Goal: Information Seeking & Learning: Learn about a topic

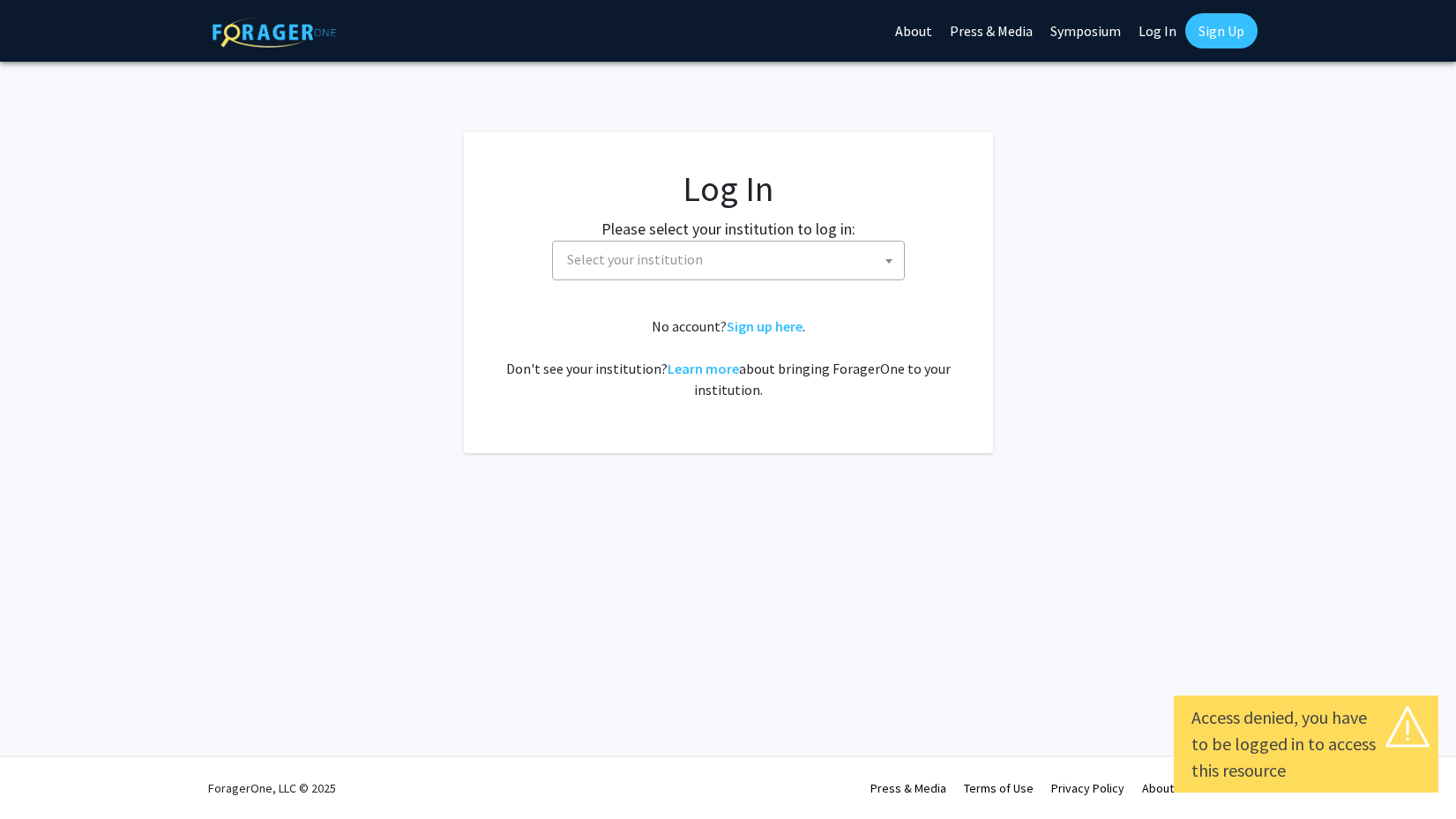
select select
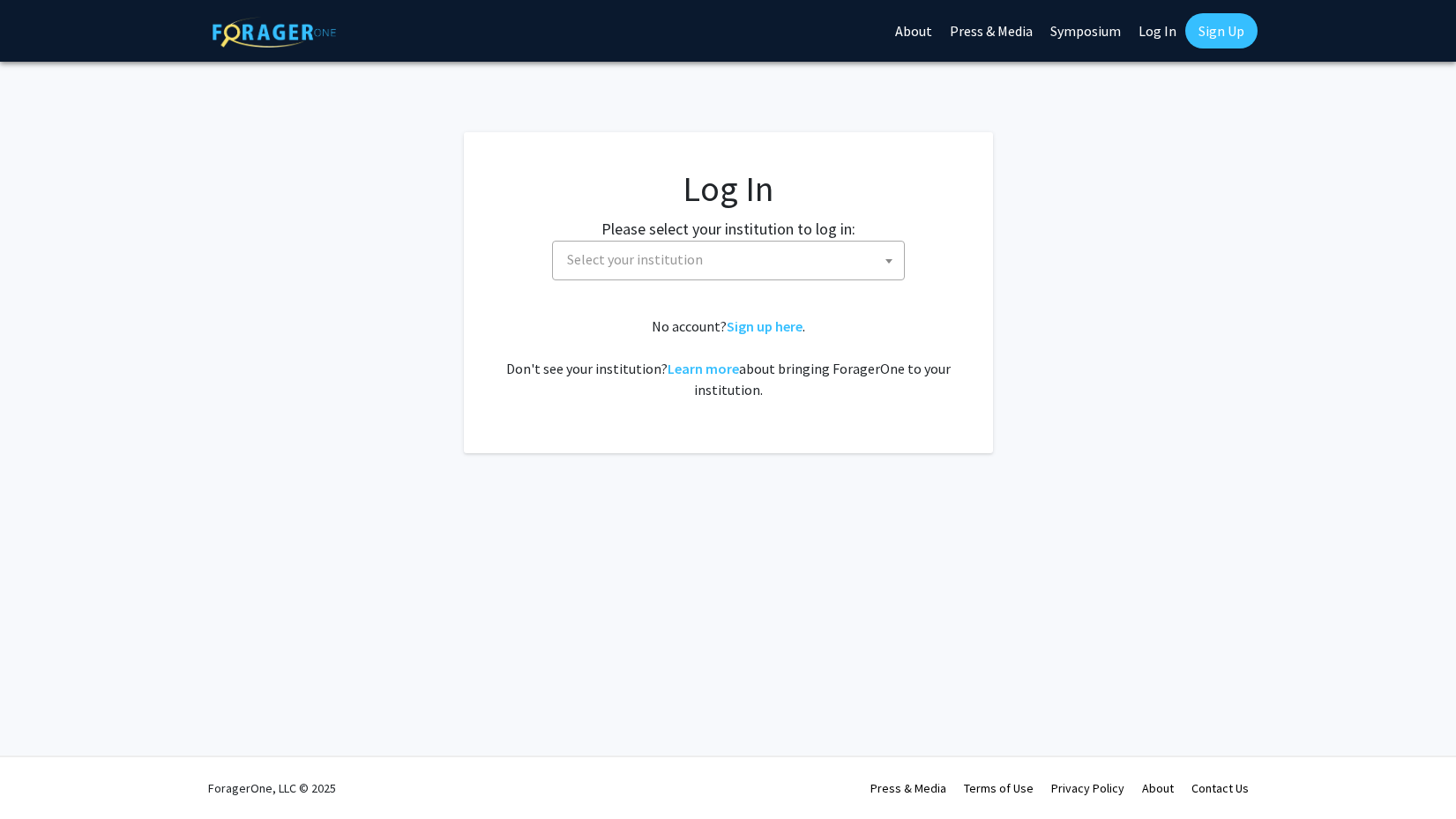
click at [1226, 37] on link "Sign Up" at bounding box center [1221, 31] width 72 height 35
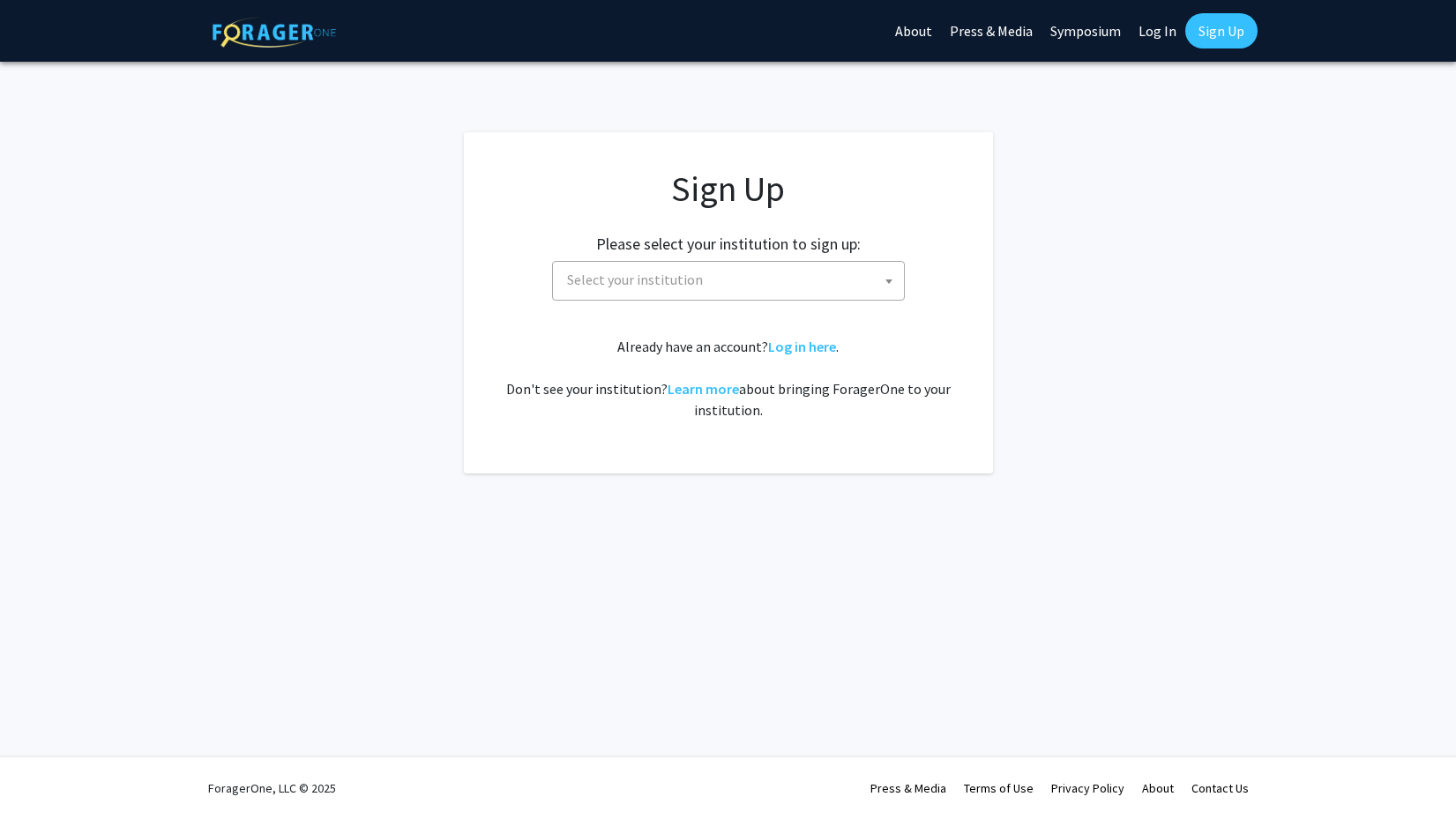
click at [889, 279] on b at bounding box center [889, 281] width 7 height 5
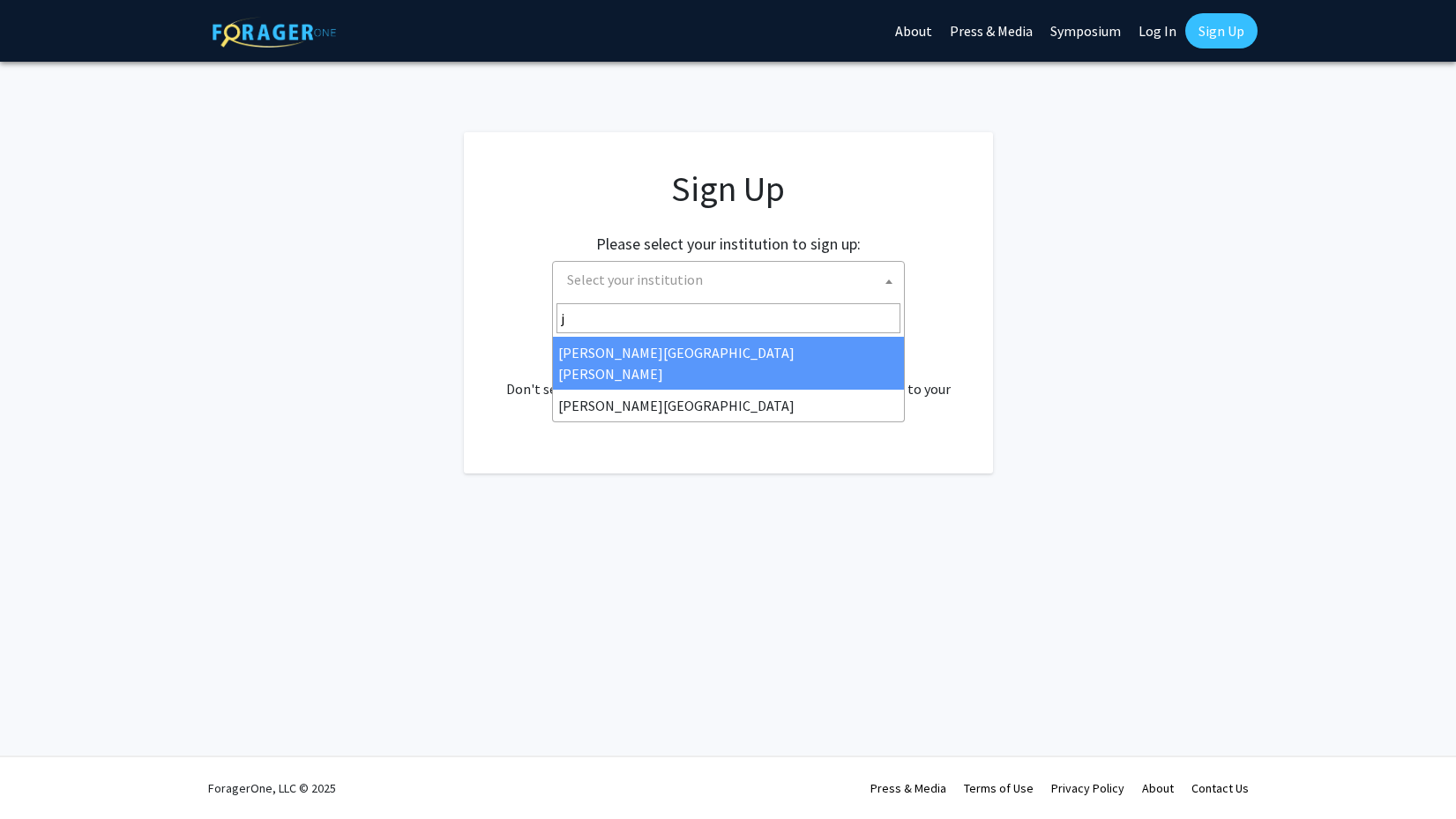
type input "j"
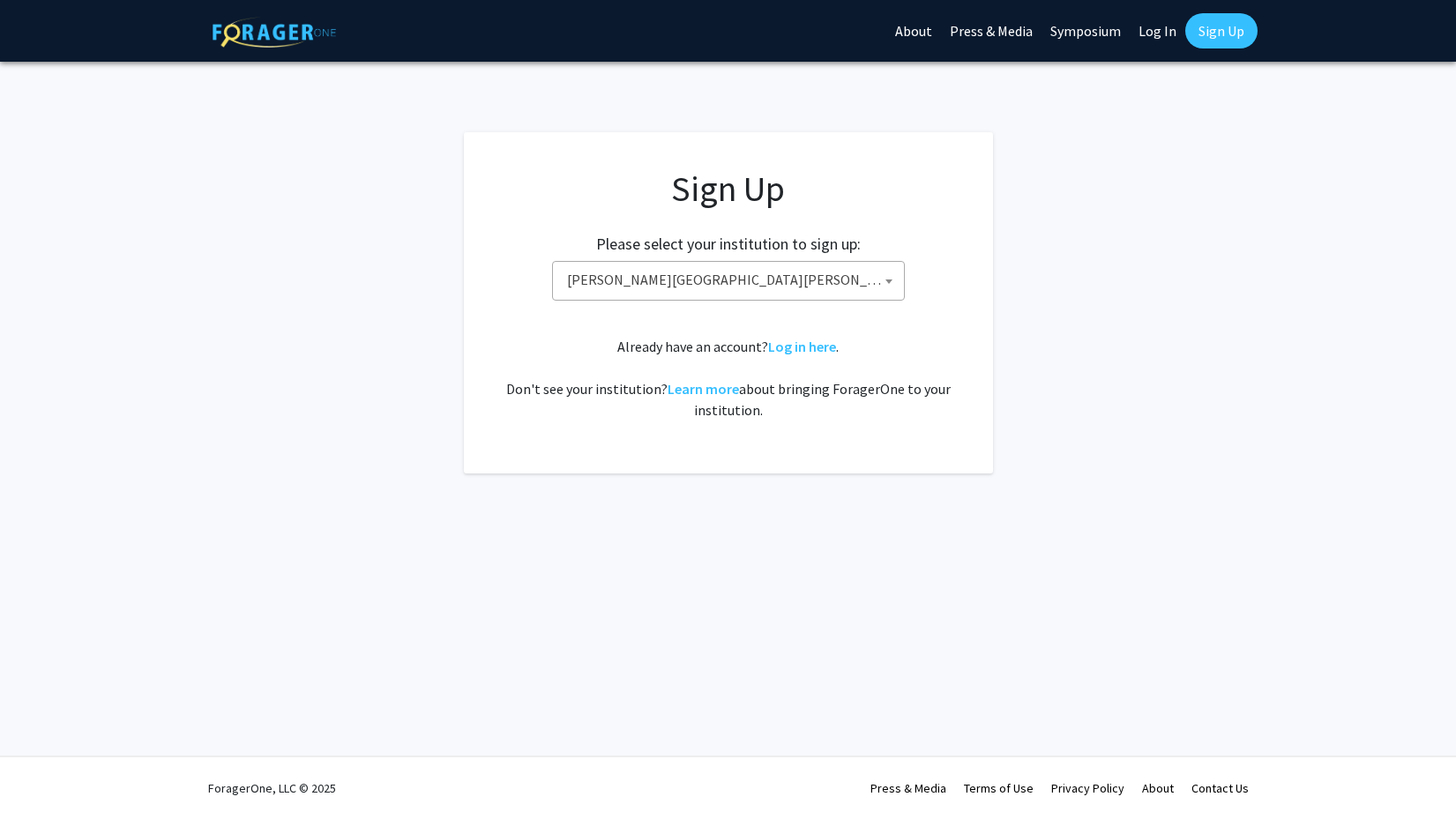
select select "1"
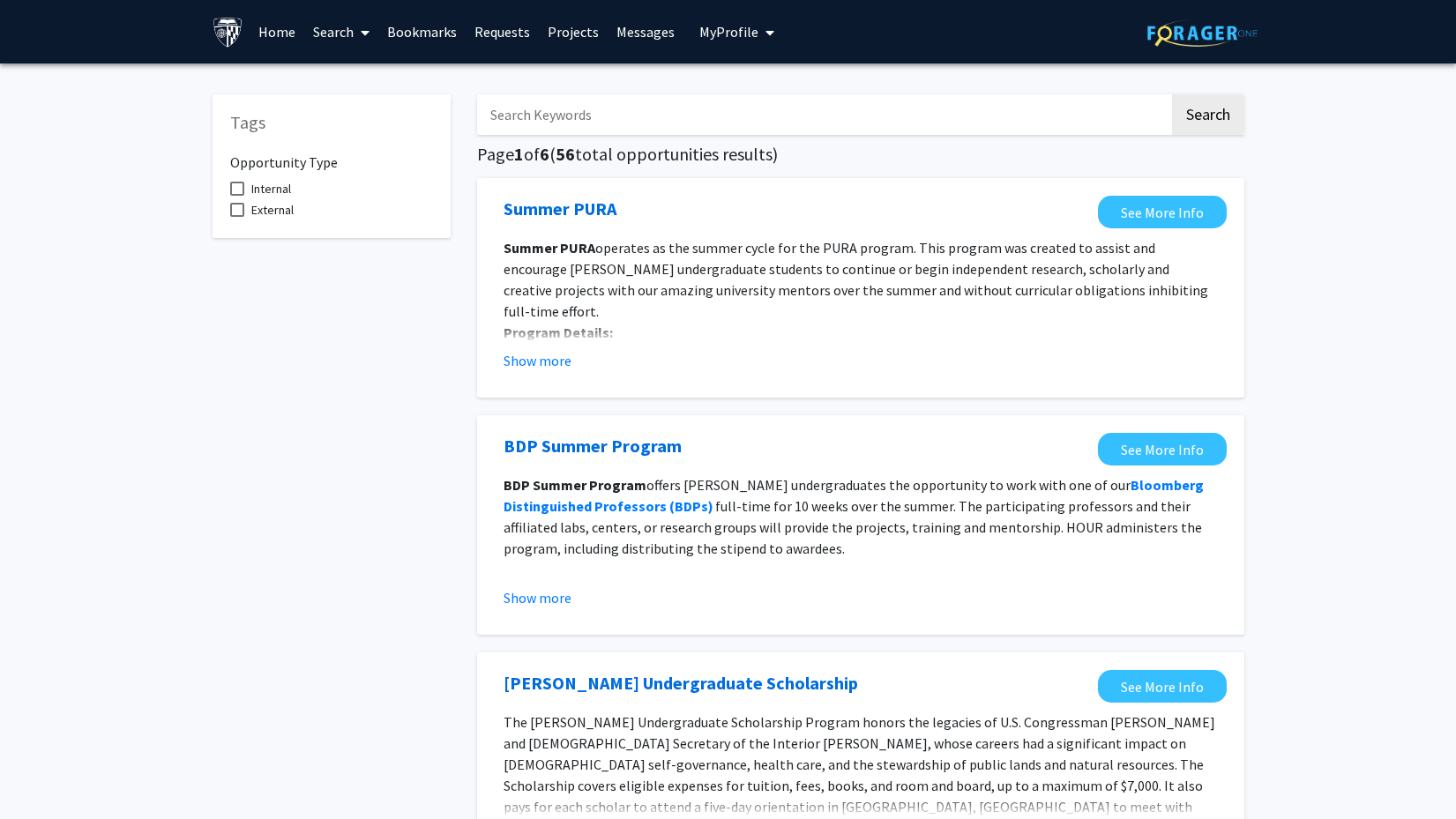
click at [758, 33] on span "My profile dropdown to access profile and logout" at bounding box center [766, 33] width 16 height 61
click at [796, 34] on div "Skip navigation Home Search Bookmarks Requests Projects Messages My Profile J L…" at bounding box center [728, 32] width 1058 height 63
click at [239, 188] on span at bounding box center [237, 189] width 14 height 14
click at [237, 195] on input "Internal" at bounding box center [236, 195] width 1 height 1
checkbox input "true"
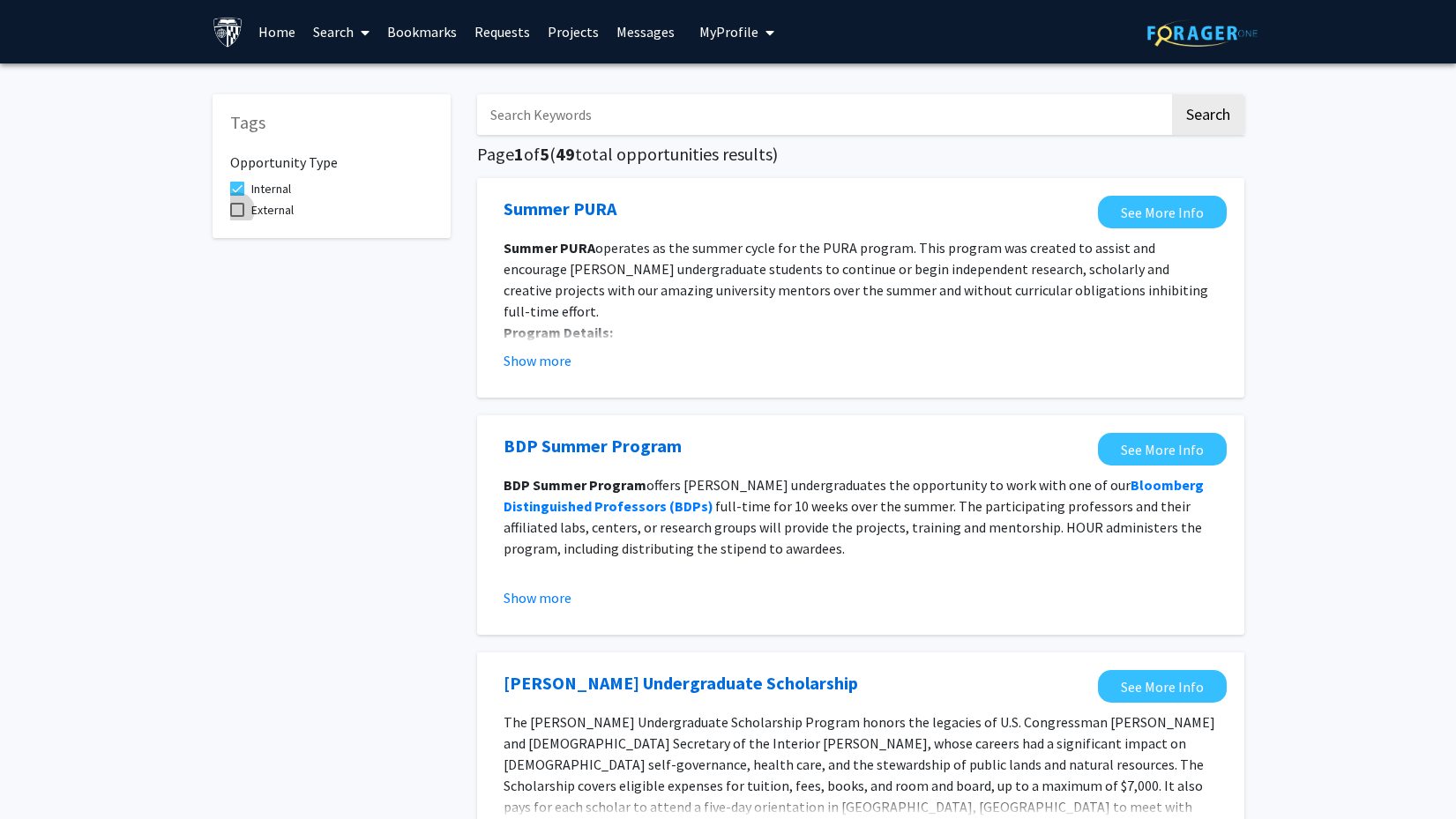
click at [235, 211] on span at bounding box center [237, 210] width 14 height 14
click at [236, 217] on input "External" at bounding box center [236, 217] width 1 height 1
checkbox input "true"
click at [233, 194] on span at bounding box center [237, 189] width 14 height 14
click at [236, 195] on input "Internal" at bounding box center [236, 195] width 1 height 1
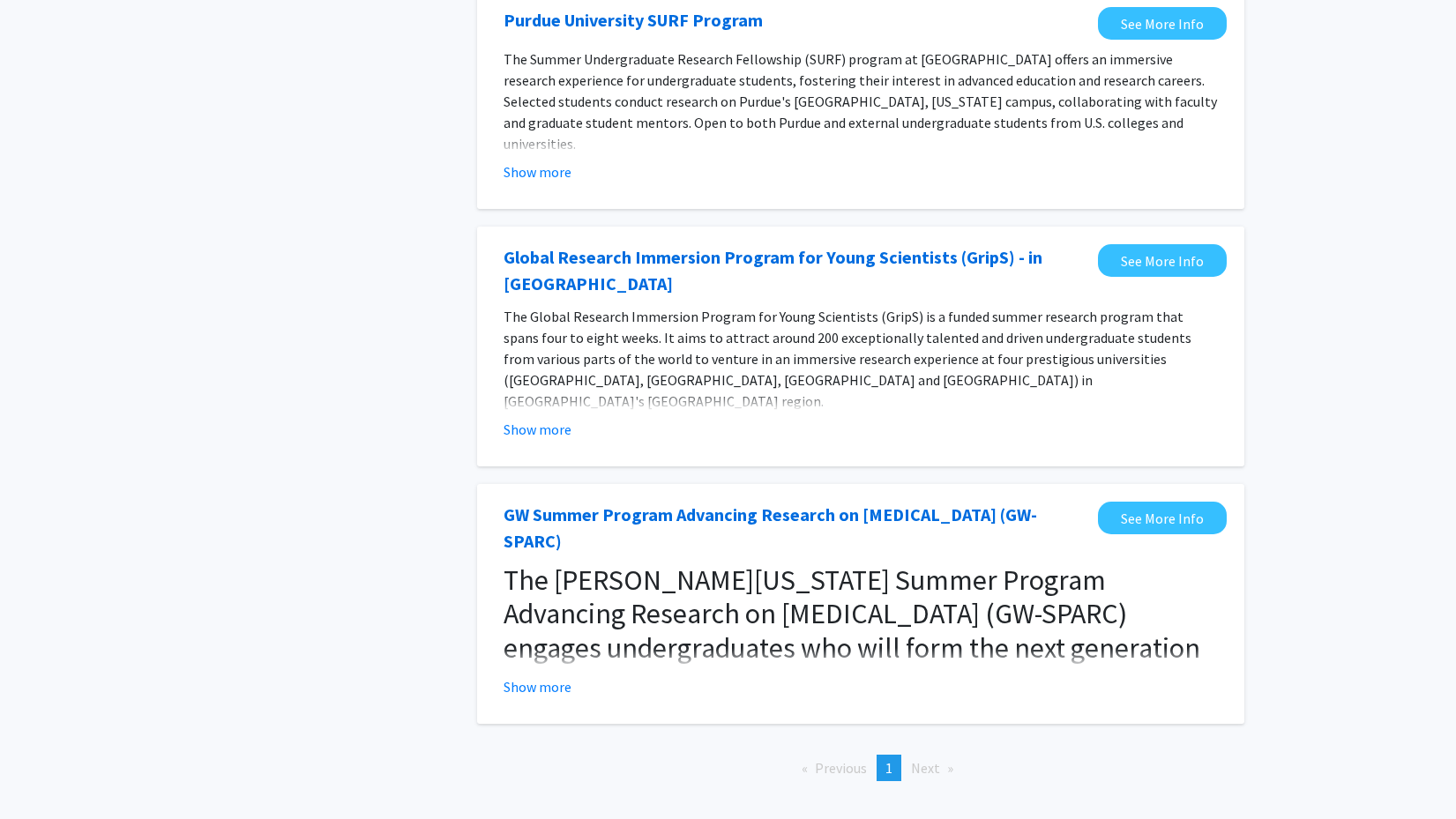
scroll to position [1151, 0]
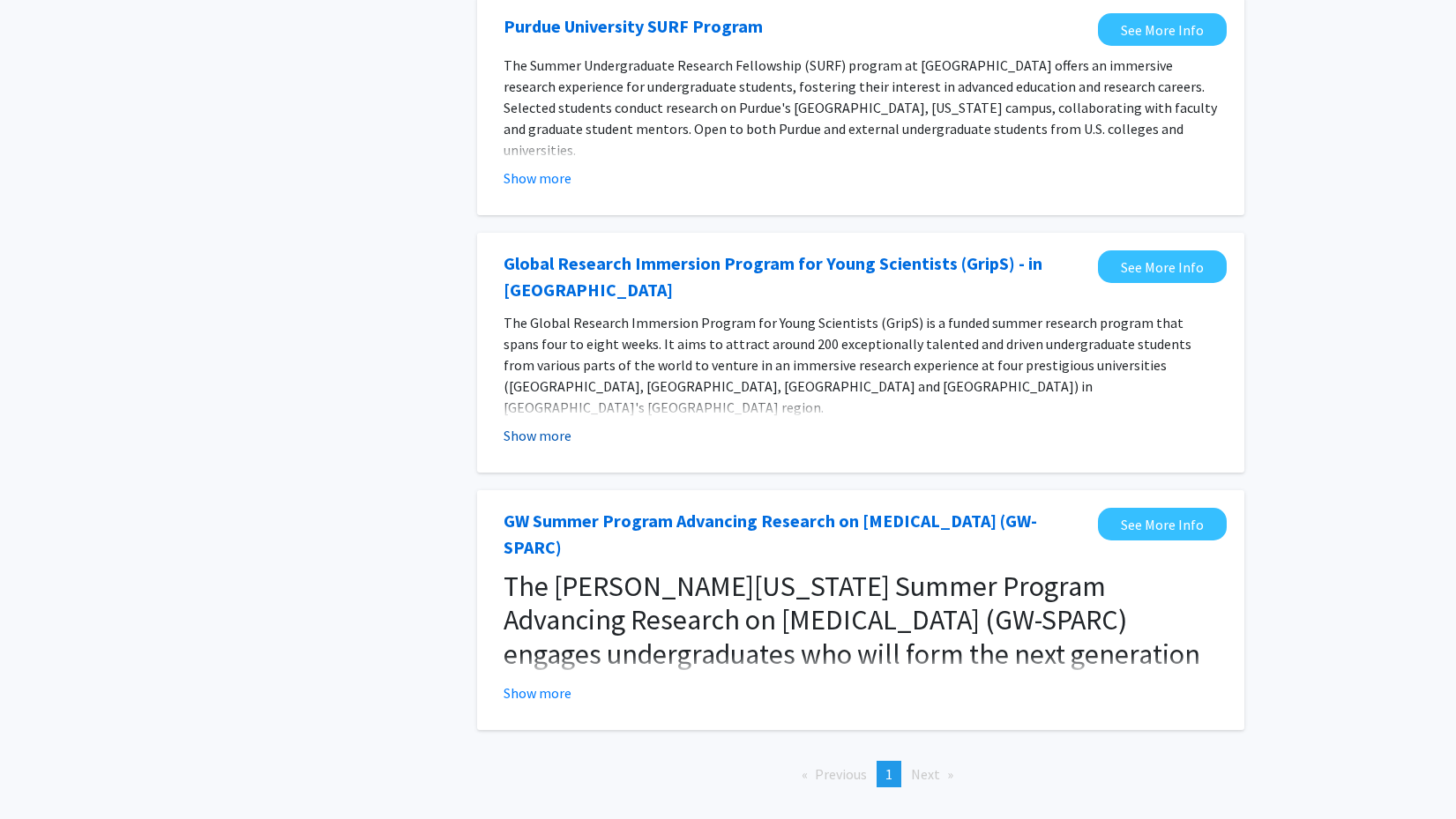
click at [525, 425] on button "Show more" at bounding box center [537, 435] width 68 height 21
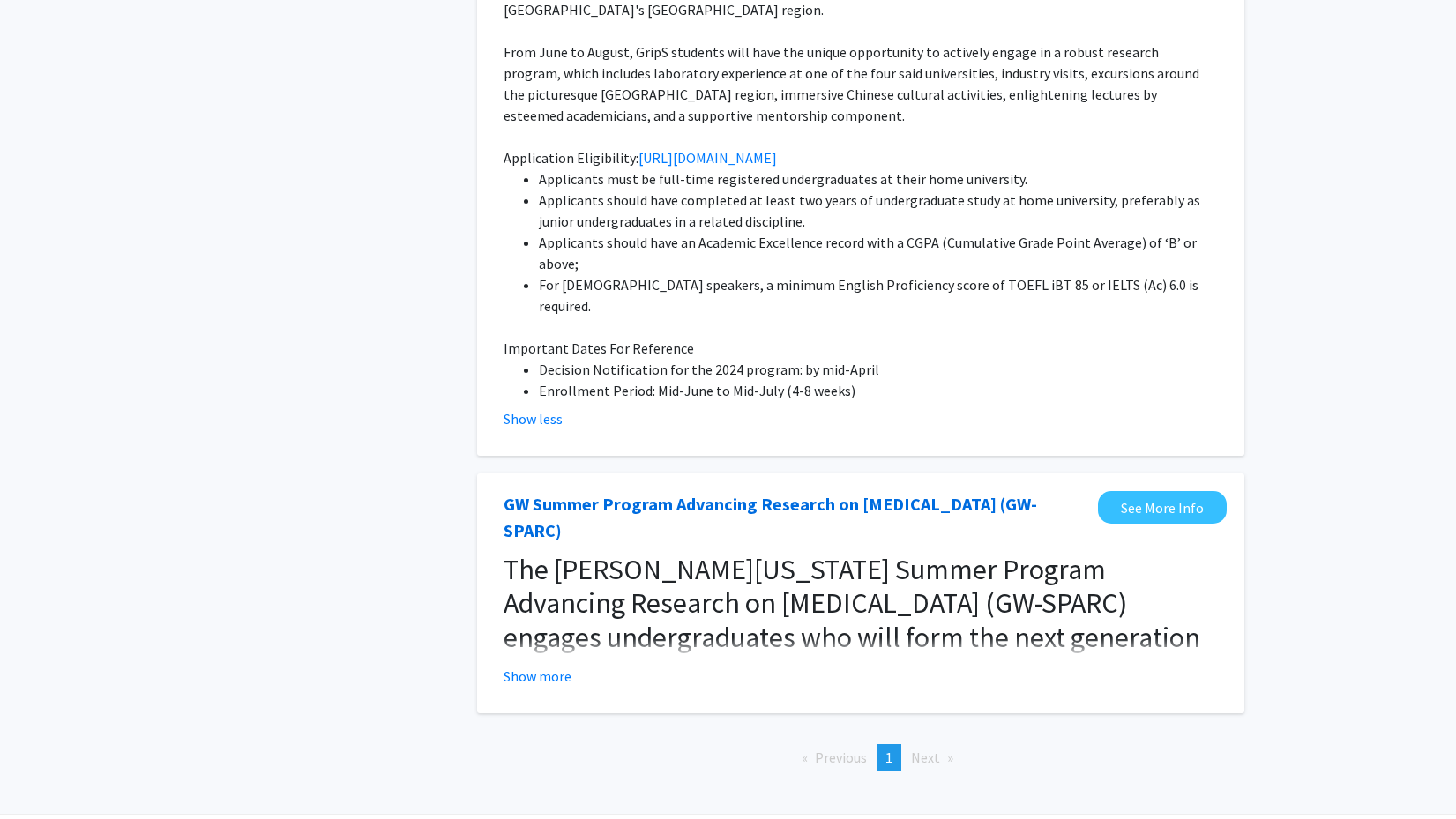
scroll to position [1548, 0]
click at [539, 666] on button "Show more" at bounding box center [537, 676] width 68 height 21
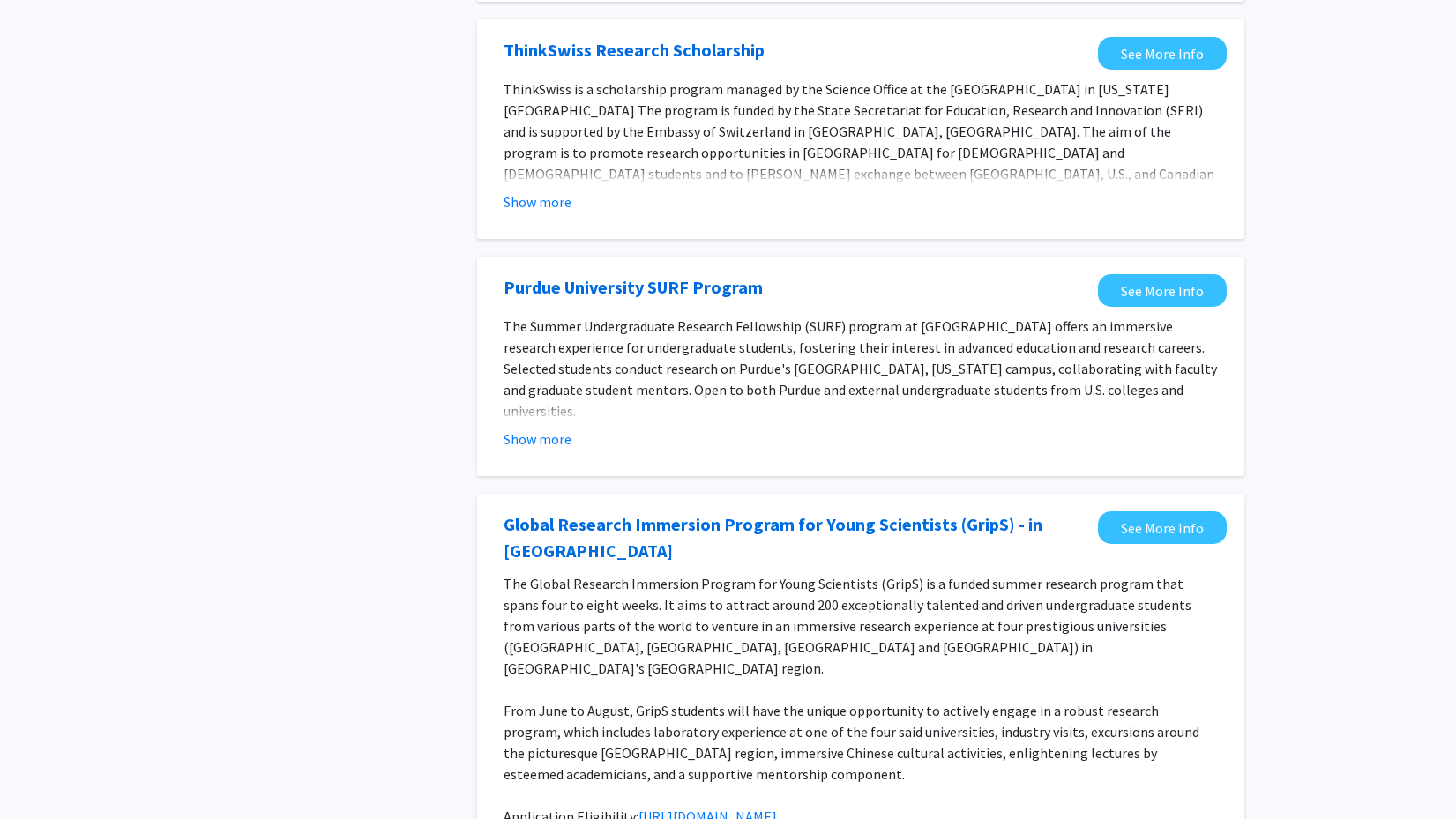
scroll to position [861, 0]
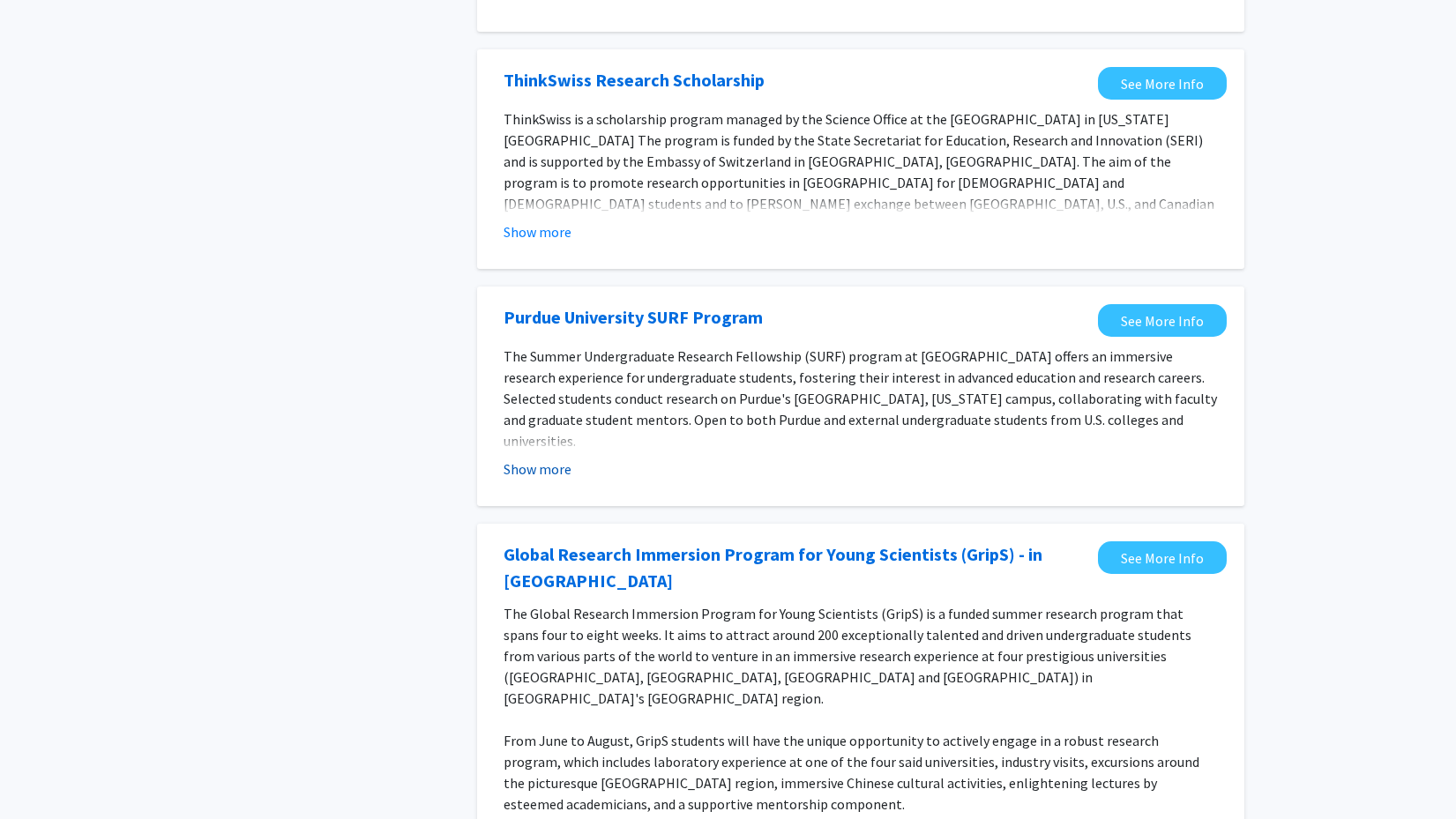
click at [515, 475] on button "Show more" at bounding box center [537, 468] width 68 height 21
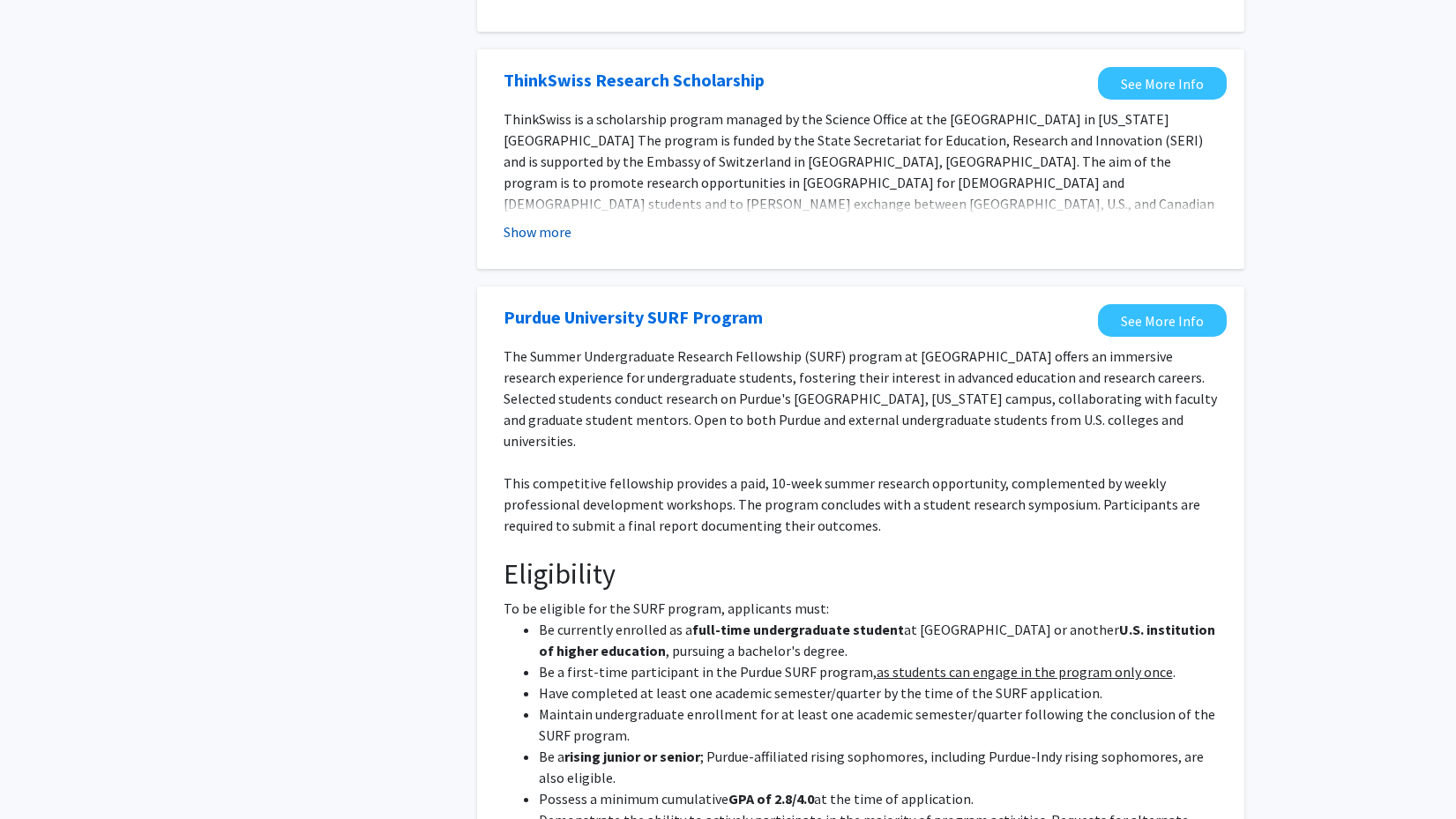
click at [522, 239] on button "Show more" at bounding box center [537, 231] width 68 height 21
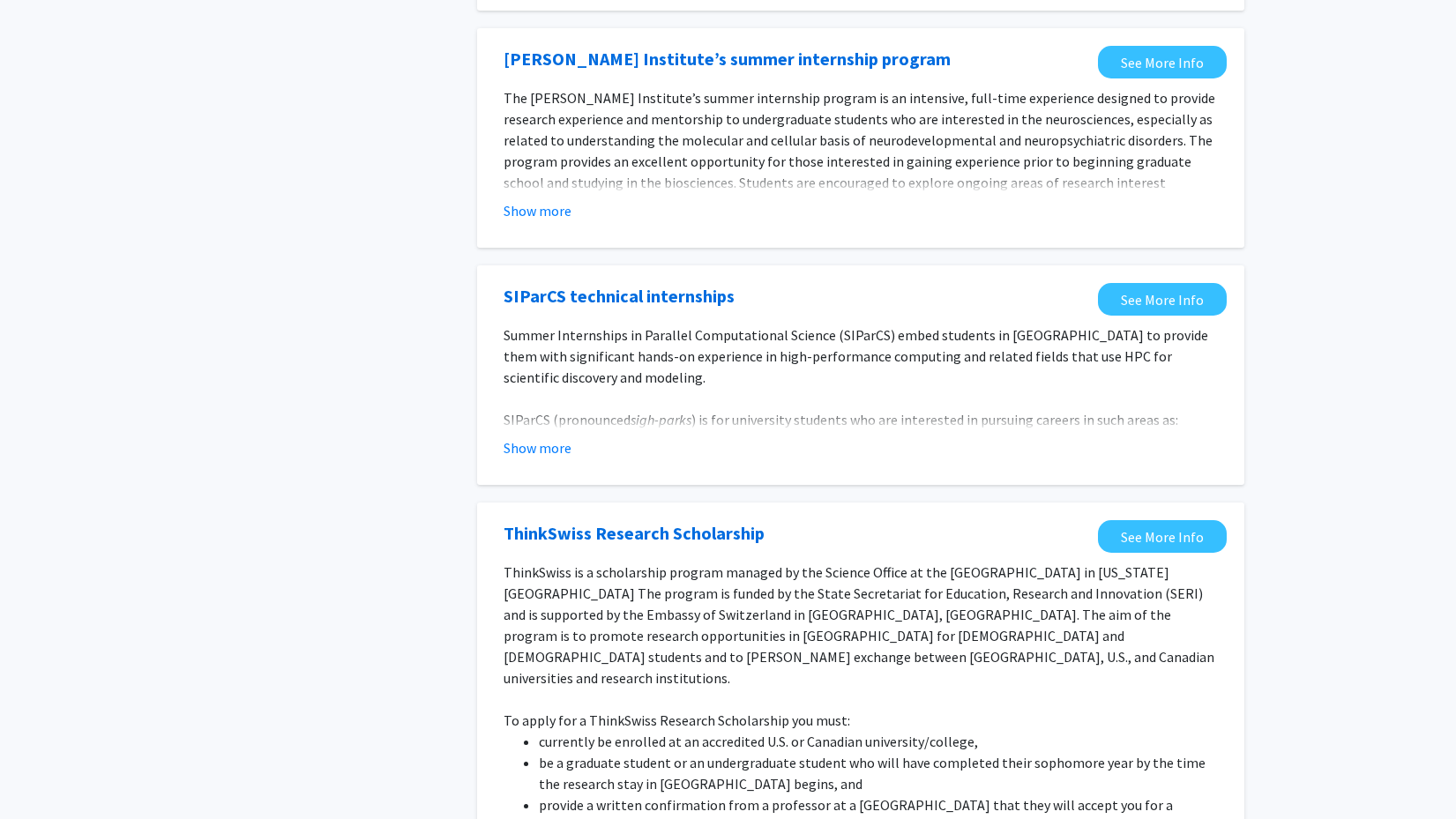
scroll to position [388, 0]
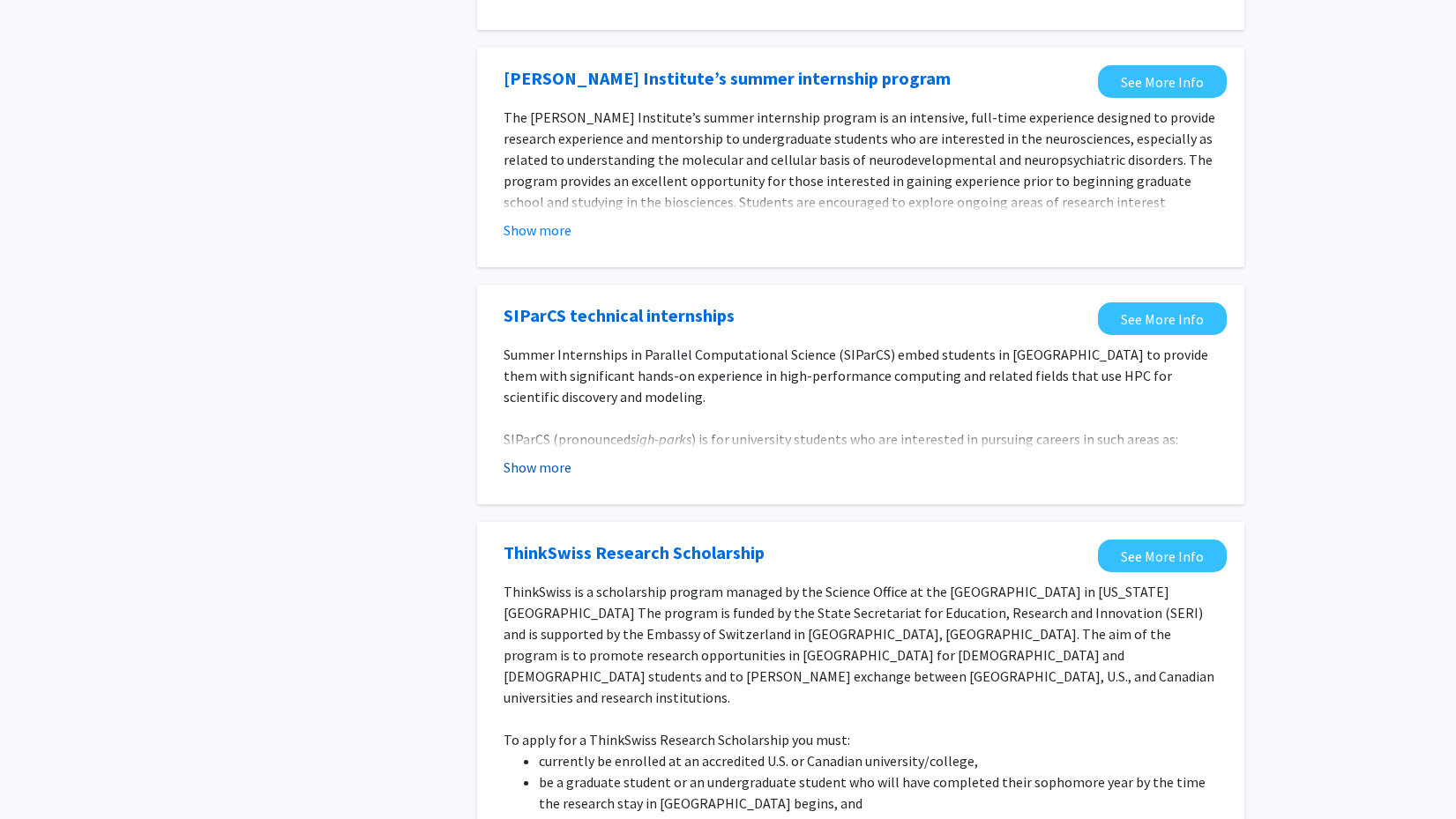
click at [535, 472] on button "Show more" at bounding box center [537, 466] width 68 height 21
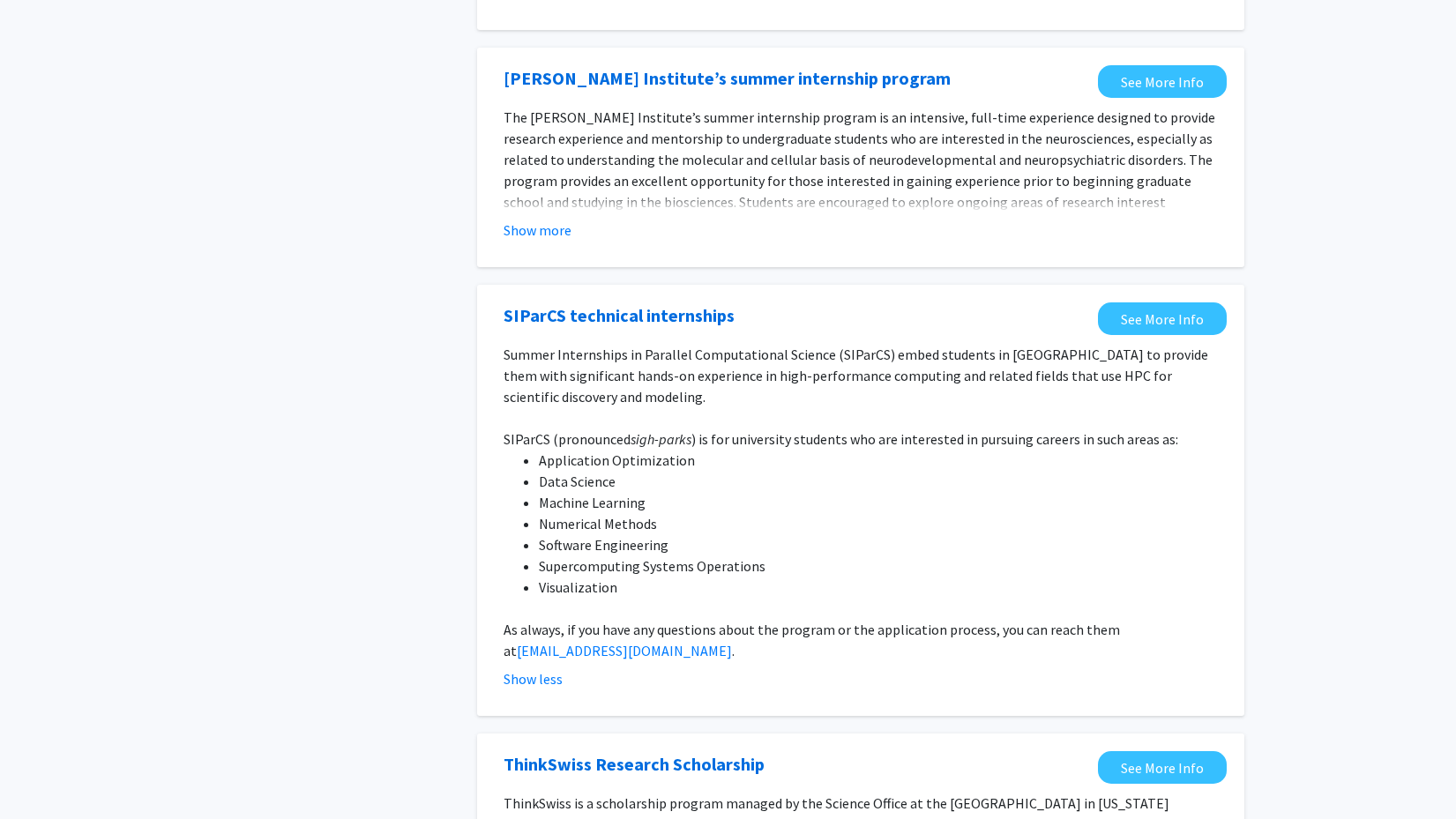
click at [520, 243] on fg-opportunity "Lieber Institute’s summer internship program See More Info The Lieber Institute…" at bounding box center [860, 157] width 732 height 184
click at [522, 231] on button "Show more" at bounding box center [537, 230] width 68 height 21
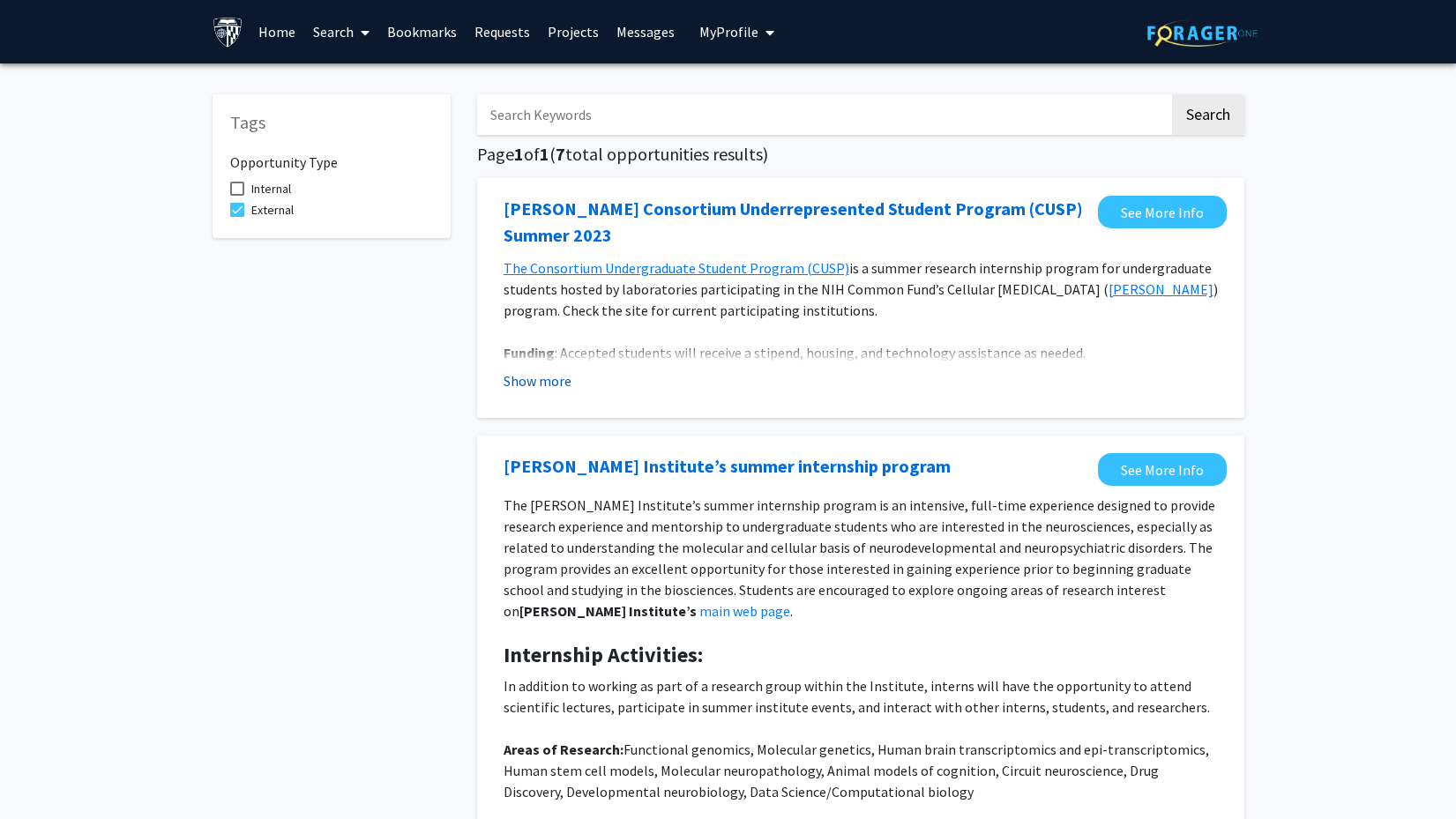
scroll to position [0, 0]
click at [538, 385] on button "Show more" at bounding box center [537, 380] width 68 height 21
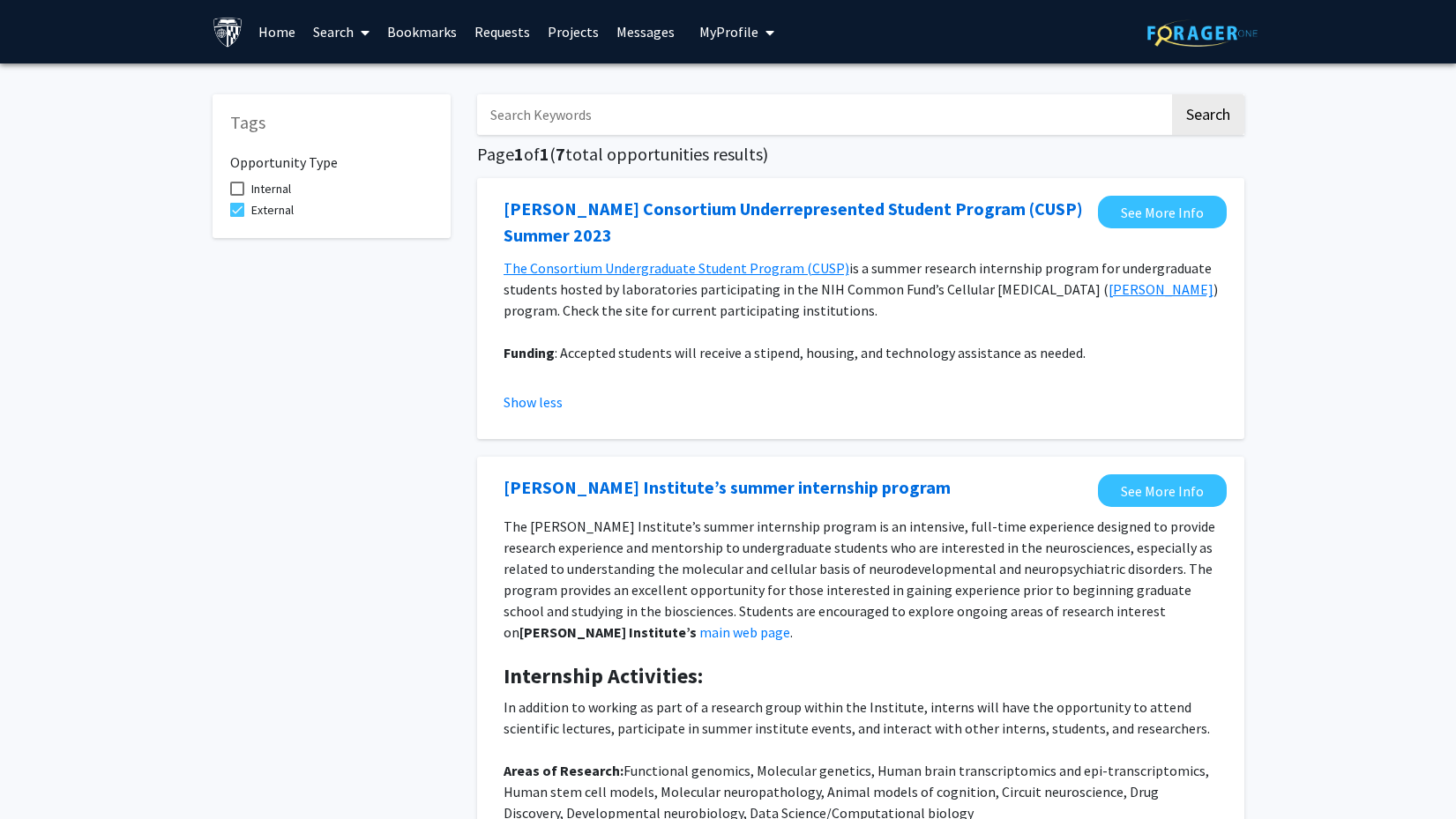
click at [239, 184] on label "Internal" at bounding box center [260, 188] width 61 height 21
click at [237, 195] on input "Internal" at bounding box center [236, 195] width 1 height 1
checkbox input "true"
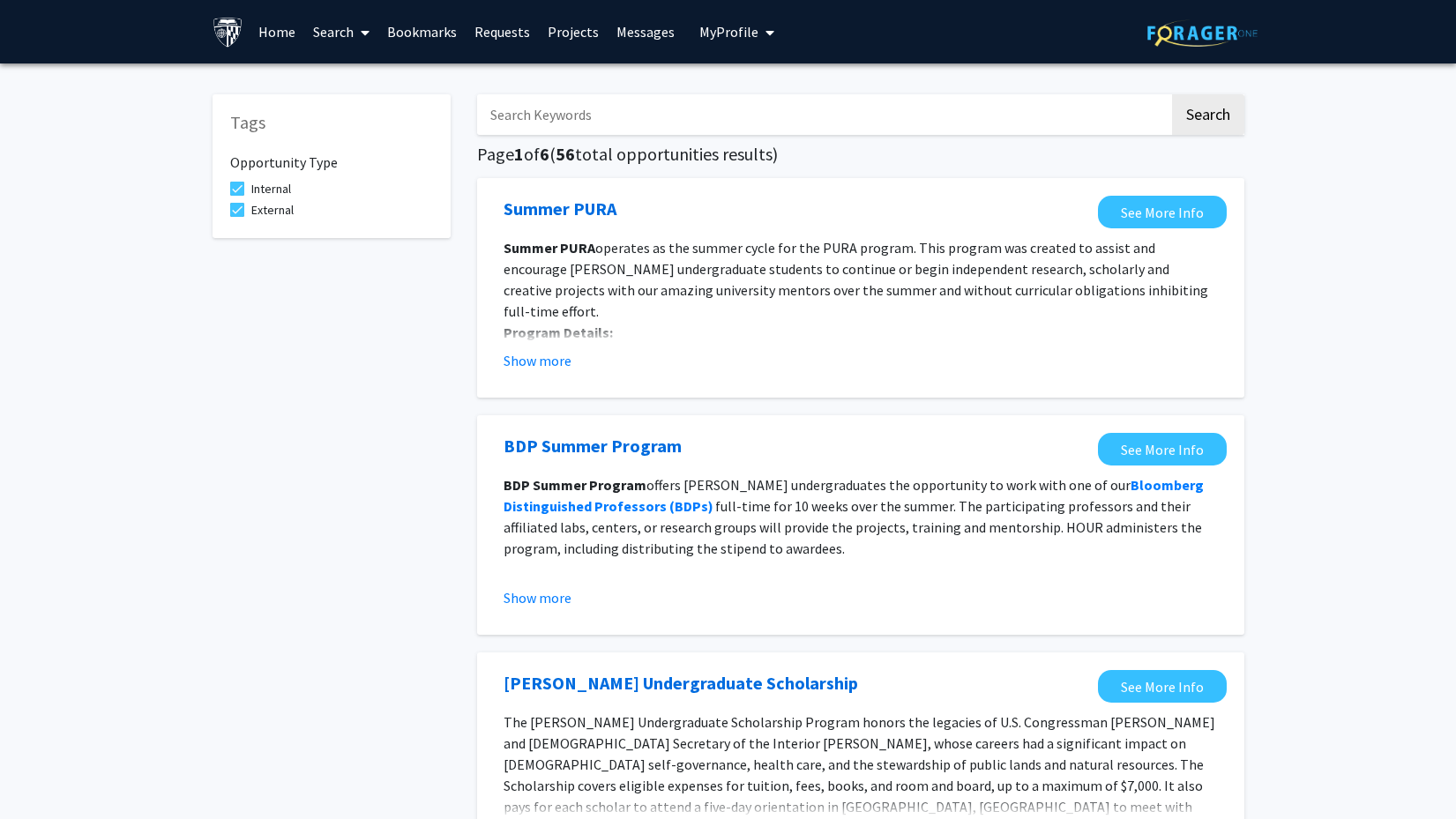
click at [238, 210] on span at bounding box center [237, 210] width 14 height 14
click at [237, 217] on input "External" at bounding box center [236, 217] width 1 height 1
checkbox input "false"
click at [528, 362] on button "Show more" at bounding box center [537, 360] width 68 height 21
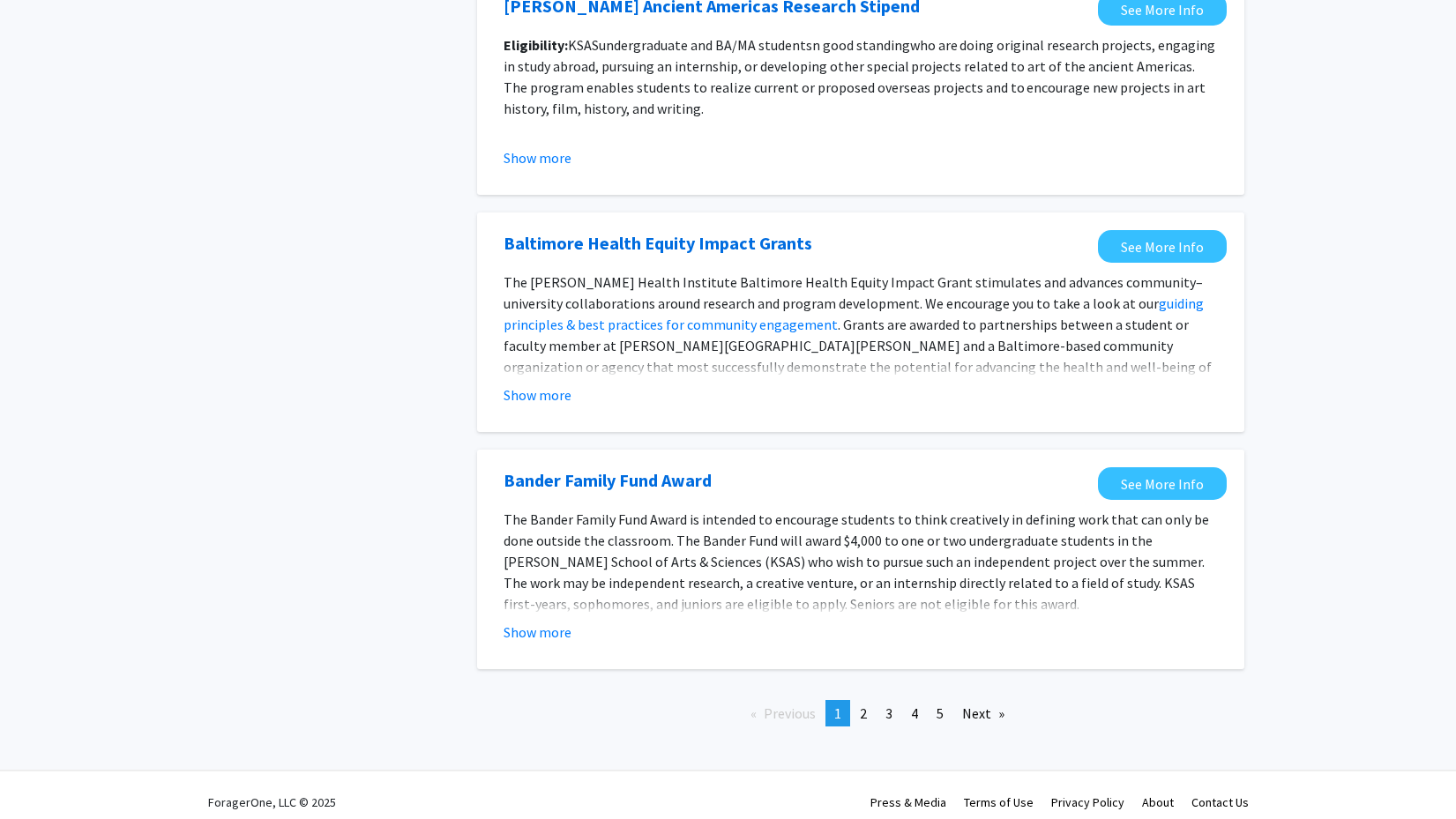
scroll to position [1915, 0]
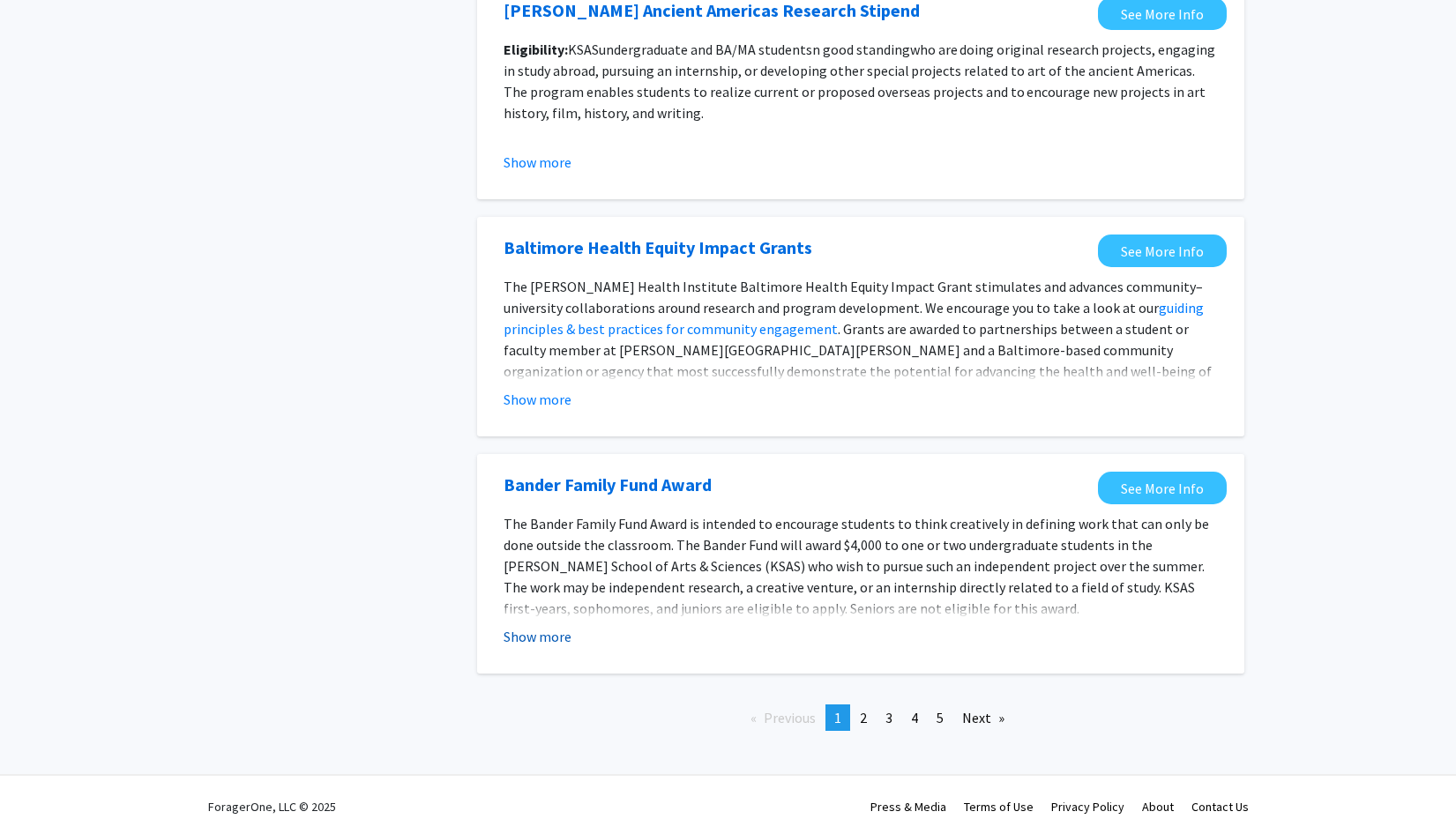
click at [535, 626] on button "Show more" at bounding box center [537, 635] width 68 height 21
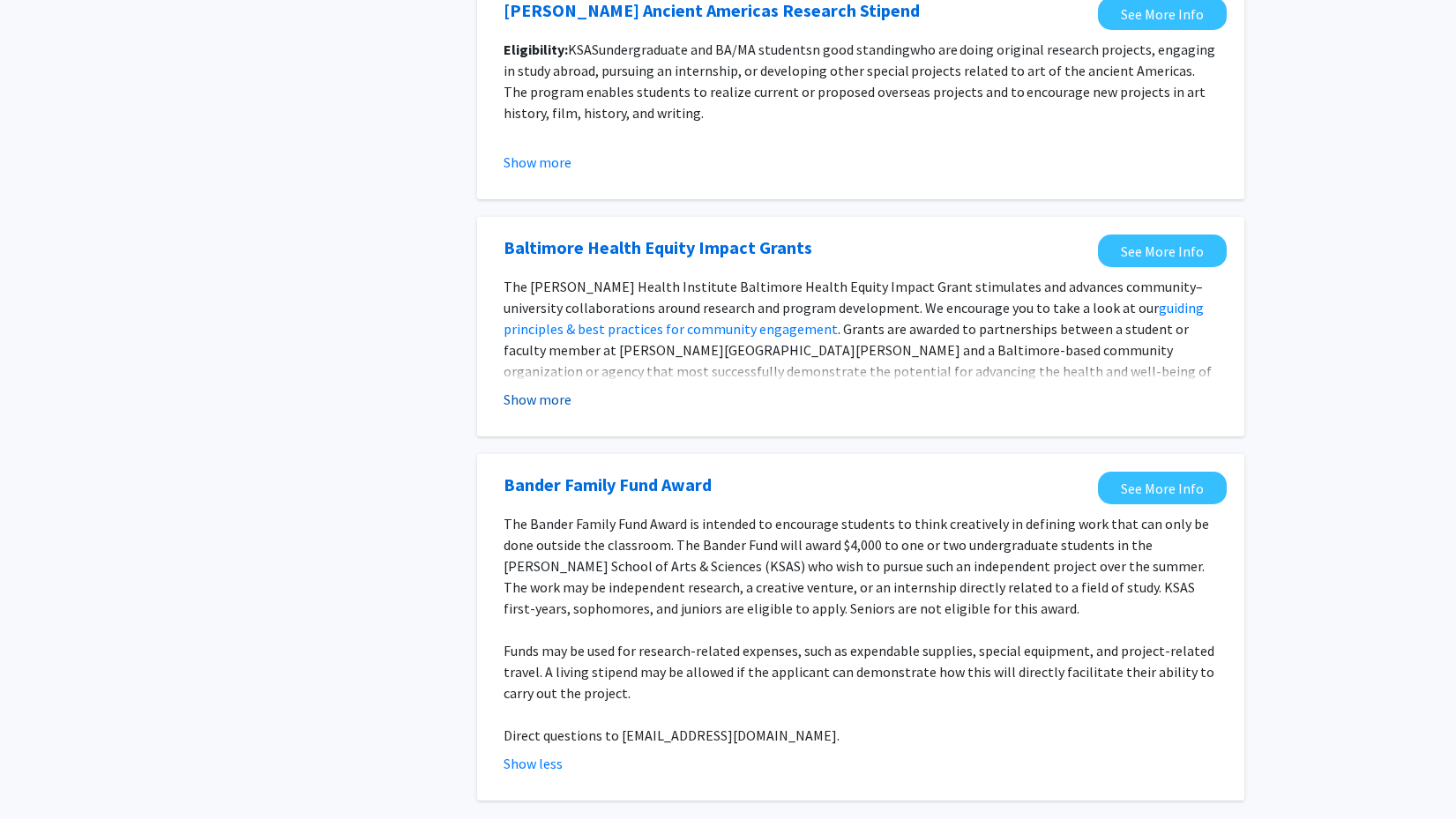
click at [545, 389] on button "Show more" at bounding box center [537, 399] width 68 height 21
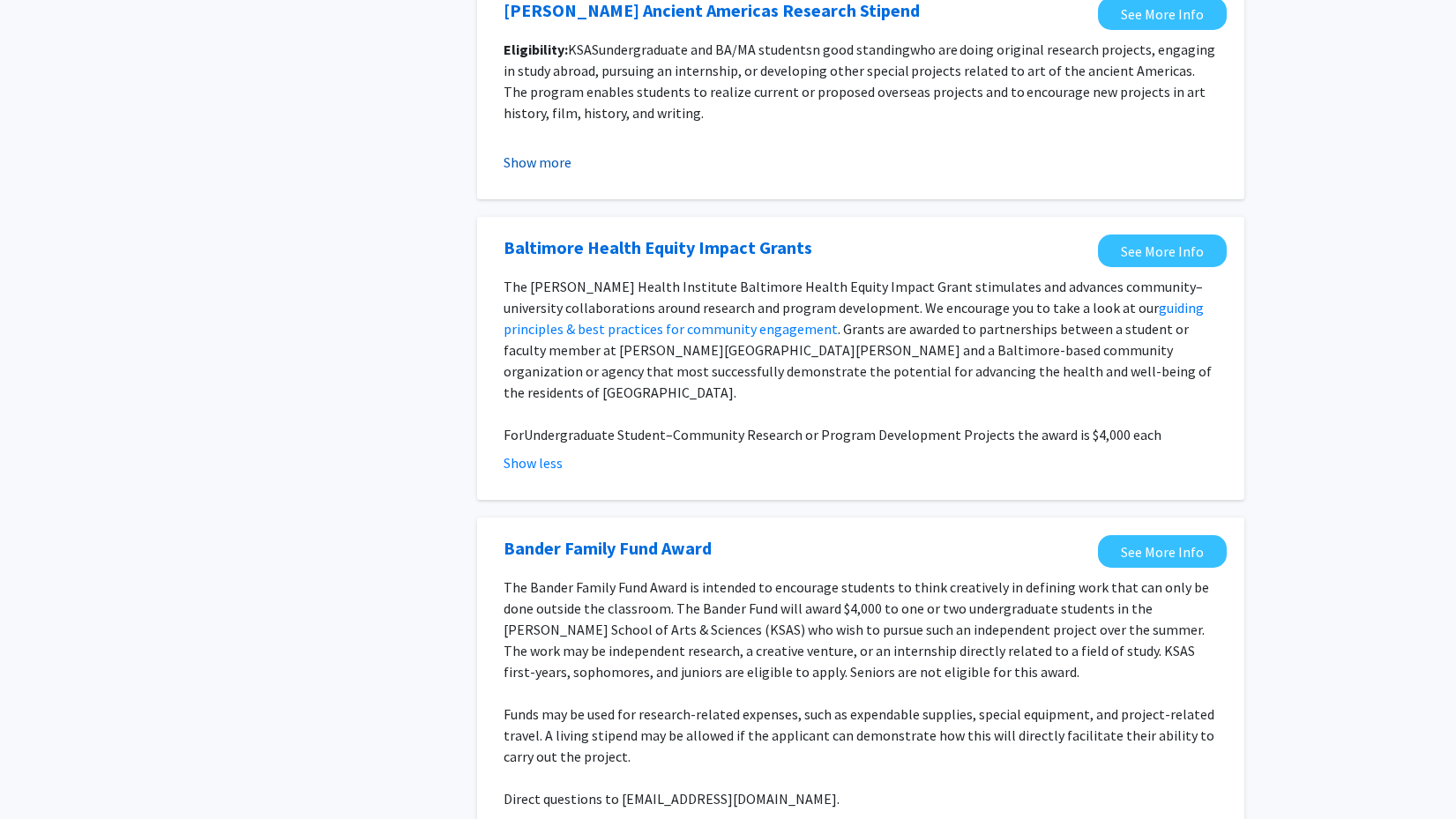
click at [533, 152] on button "Show more" at bounding box center [537, 162] width 68 height 21
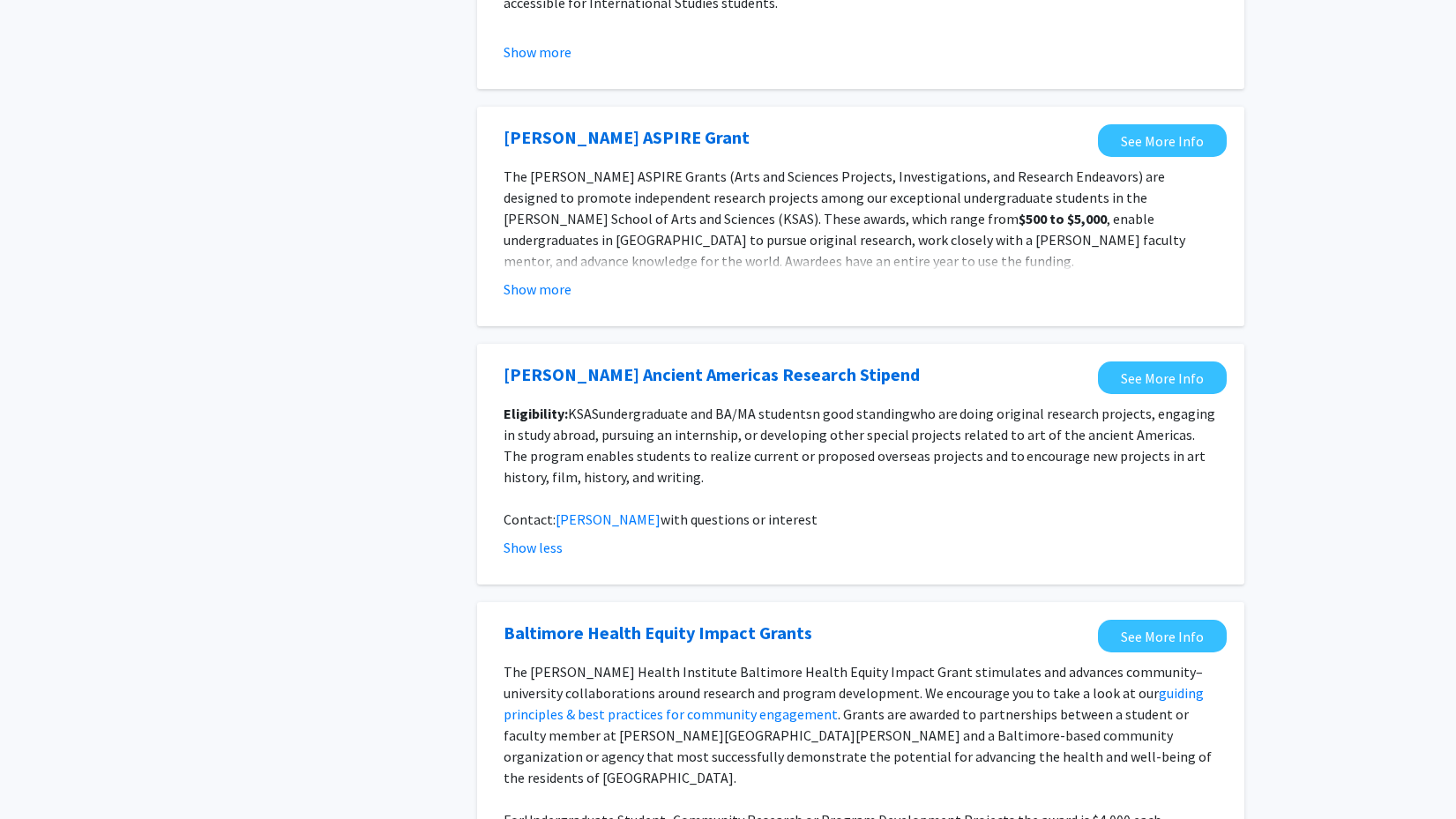
scroll to position [1591, 0]
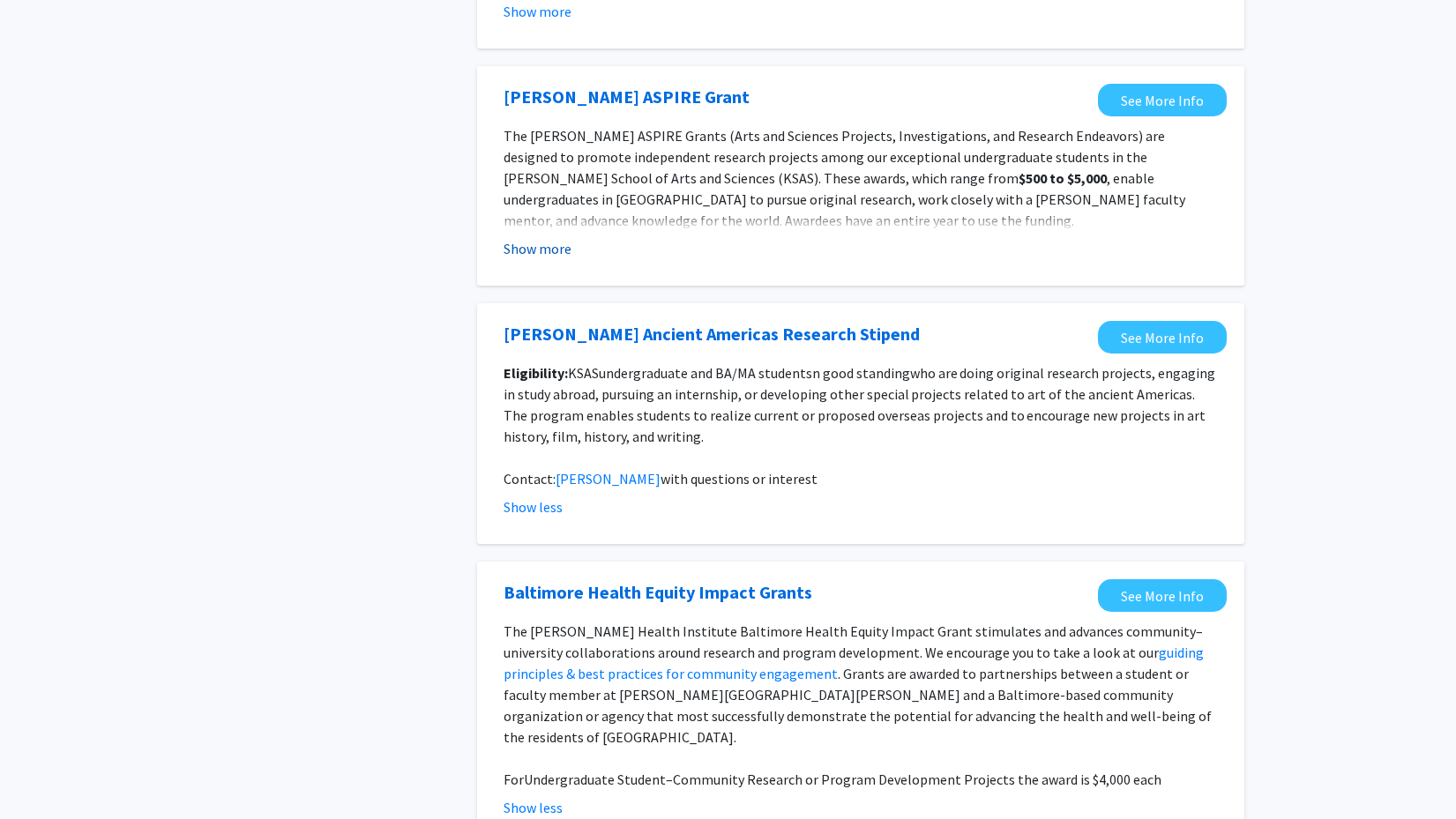
click at [532, 238] on button "Show more" at bounding box center [537, 248] width 68 height 21
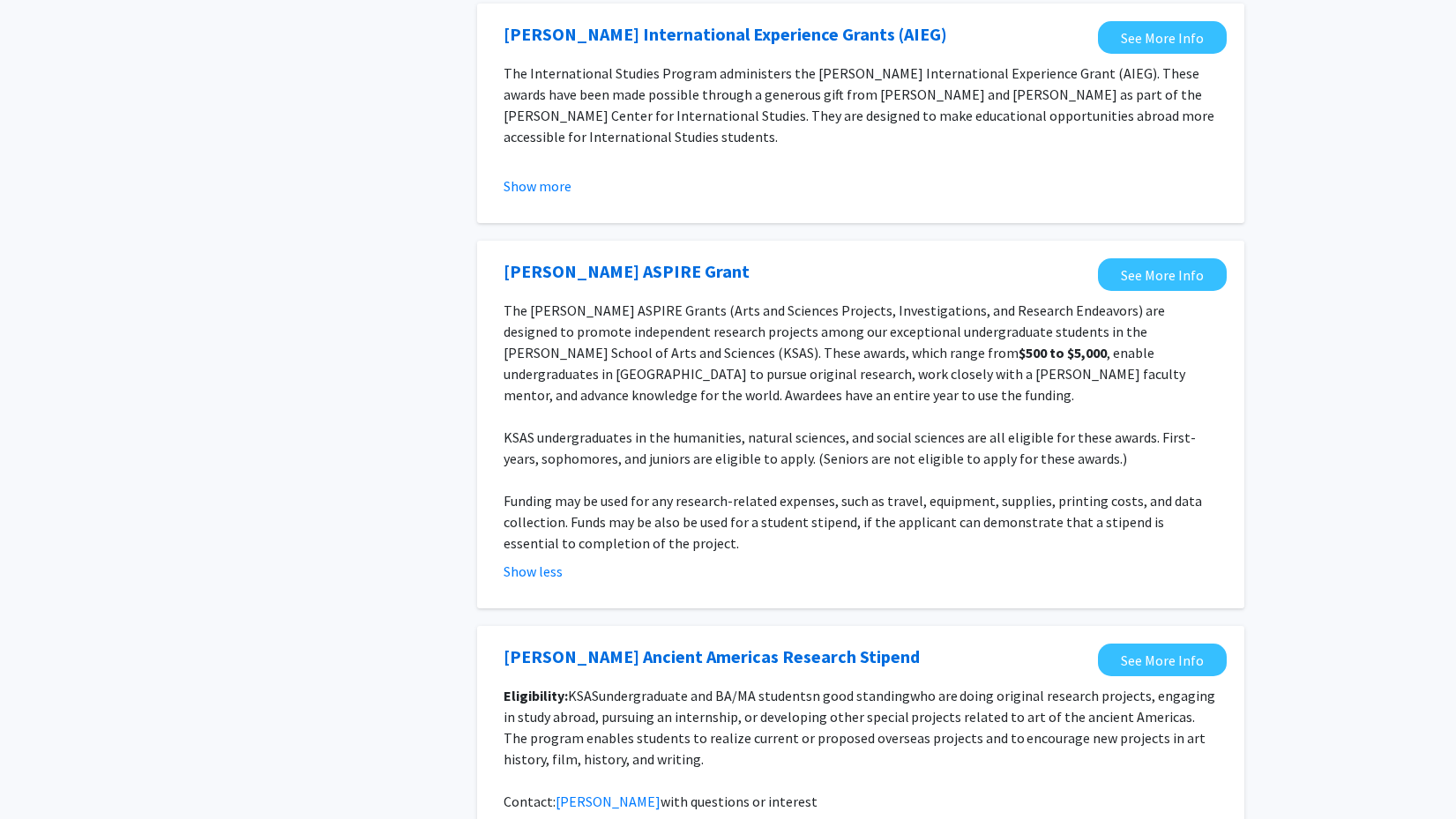
scroll to position [1320, 0]
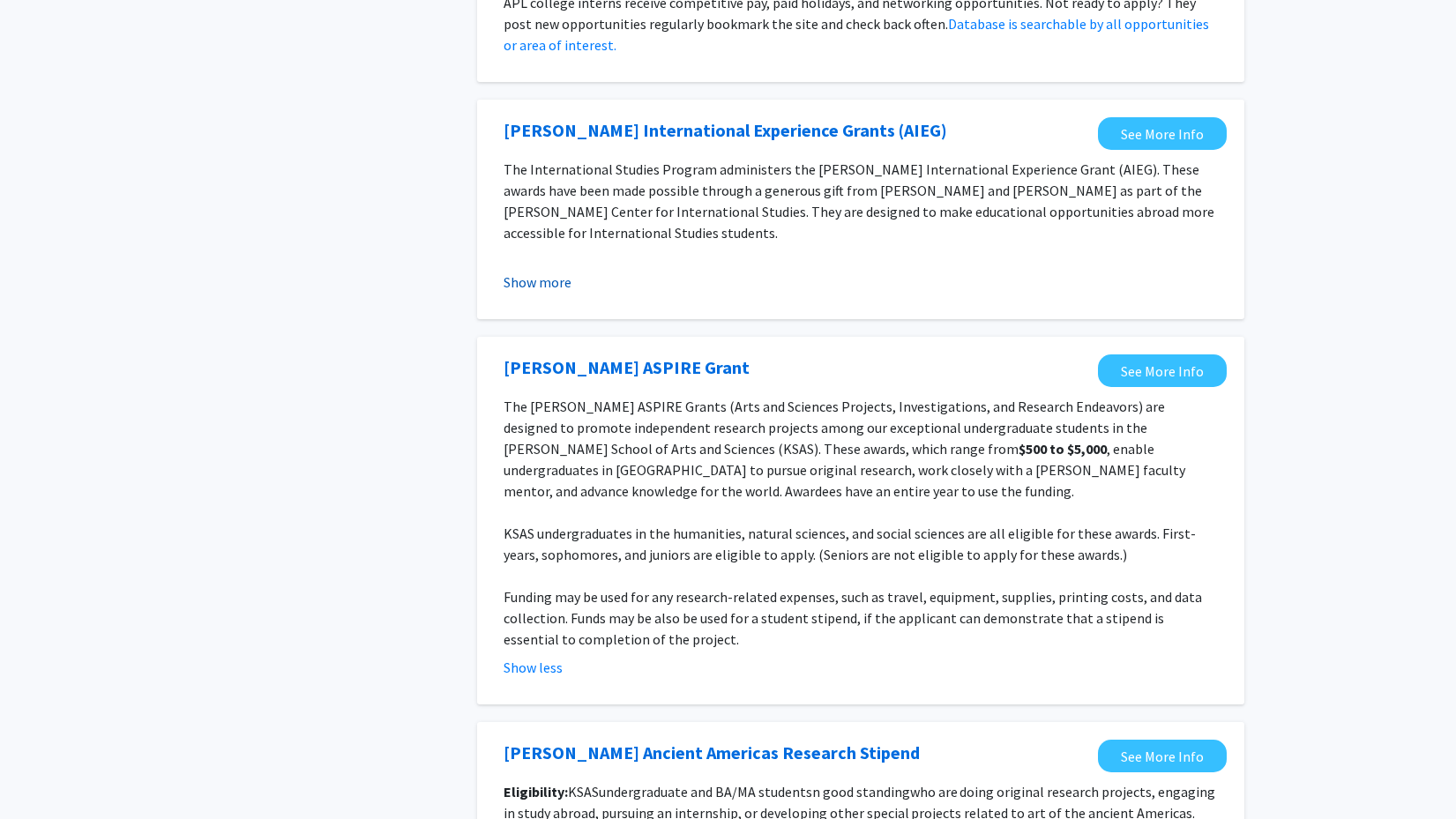
click at [537, 271] on button "Show more" at bounding box center [537, 281] width 68 height 21
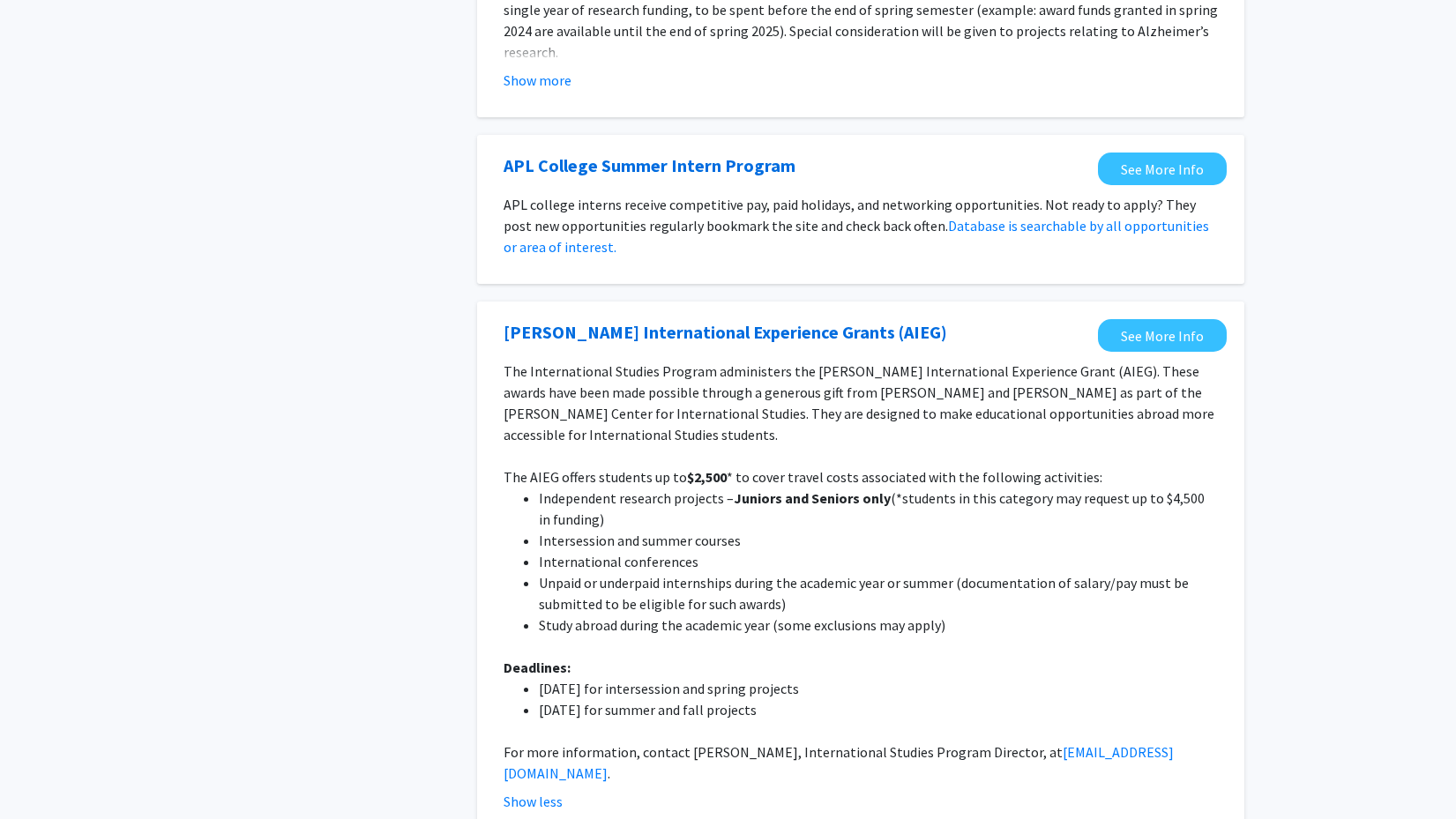
scroll to position [939, 0]
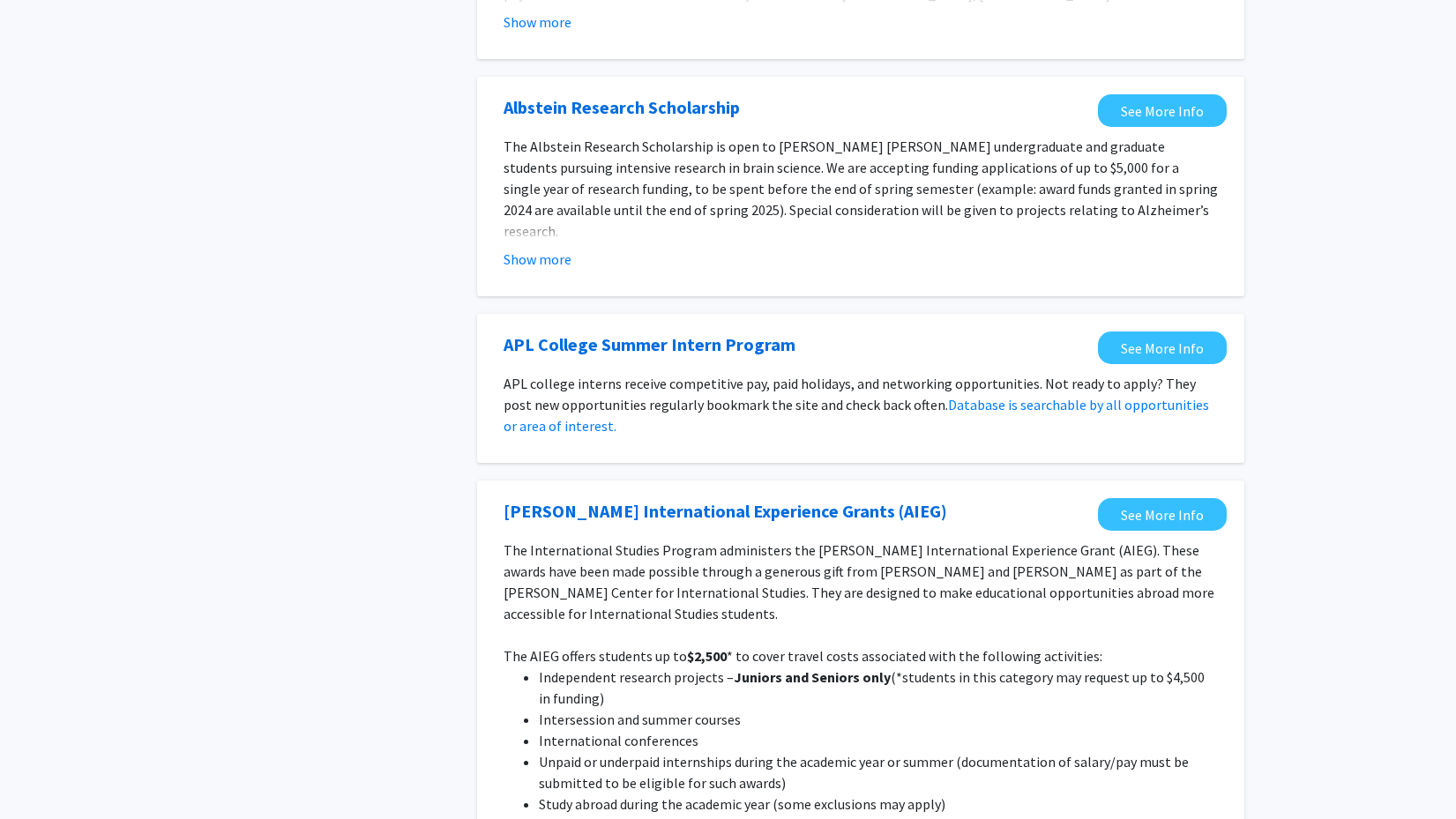
click at [517, 397] on p "APL college interns receive competitive pay, paid holidays, and networking oppo…" at bounding box center [861, 404] width 714 height 63
click at [524, 409] on link "Database is searchable by all opportunities or area of interest." at bounding box center [856, 415] width 705 height 39
click at [544, 249] on button "Show more" at bounding box center [537, 259] width 68 height 21
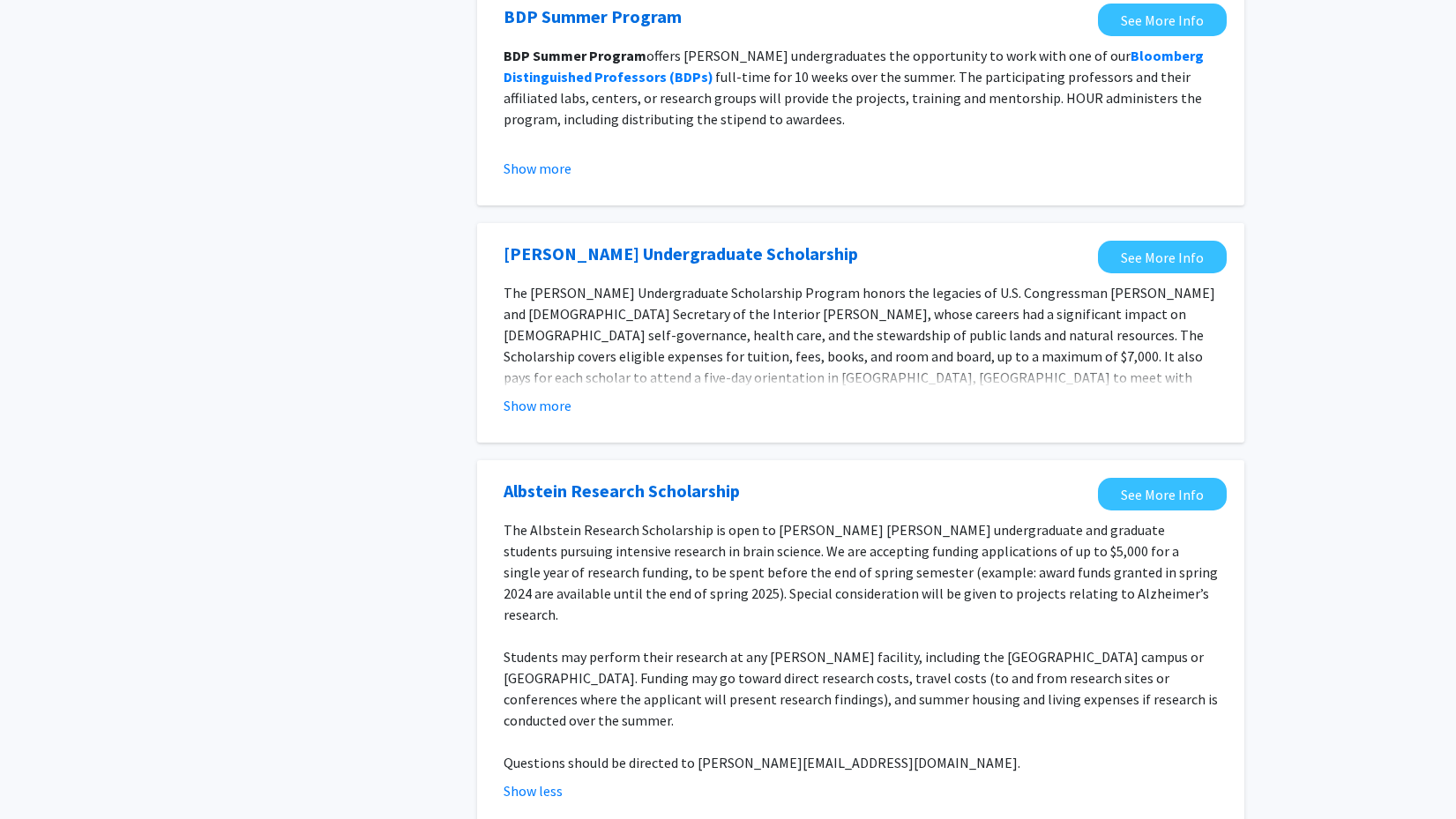
scroll to position [580, 0]
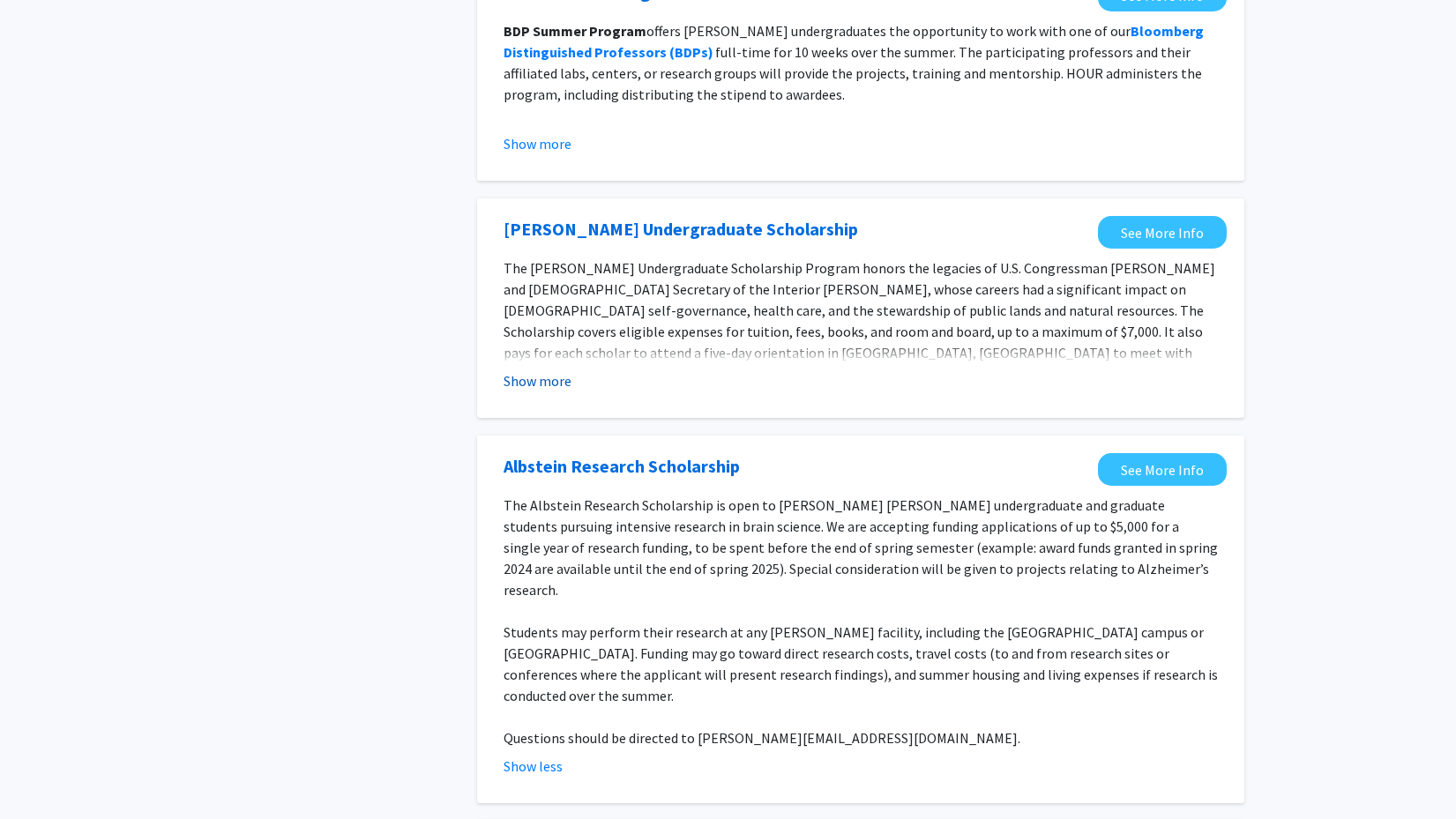
click at [545, 370] on button "Show more" at bounding box center [537, 380] width 68 height 21
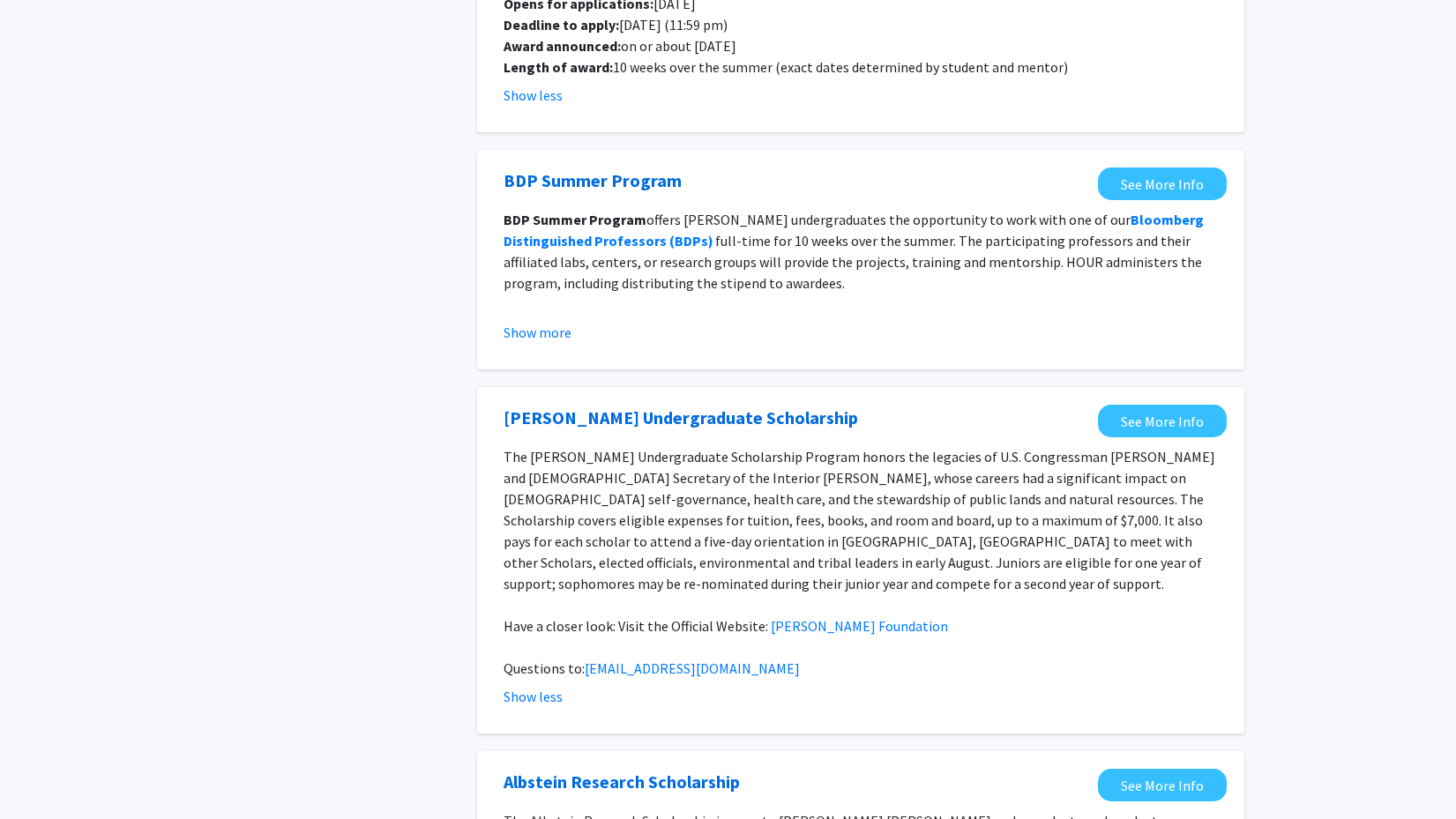
scroll to position [279, 0]
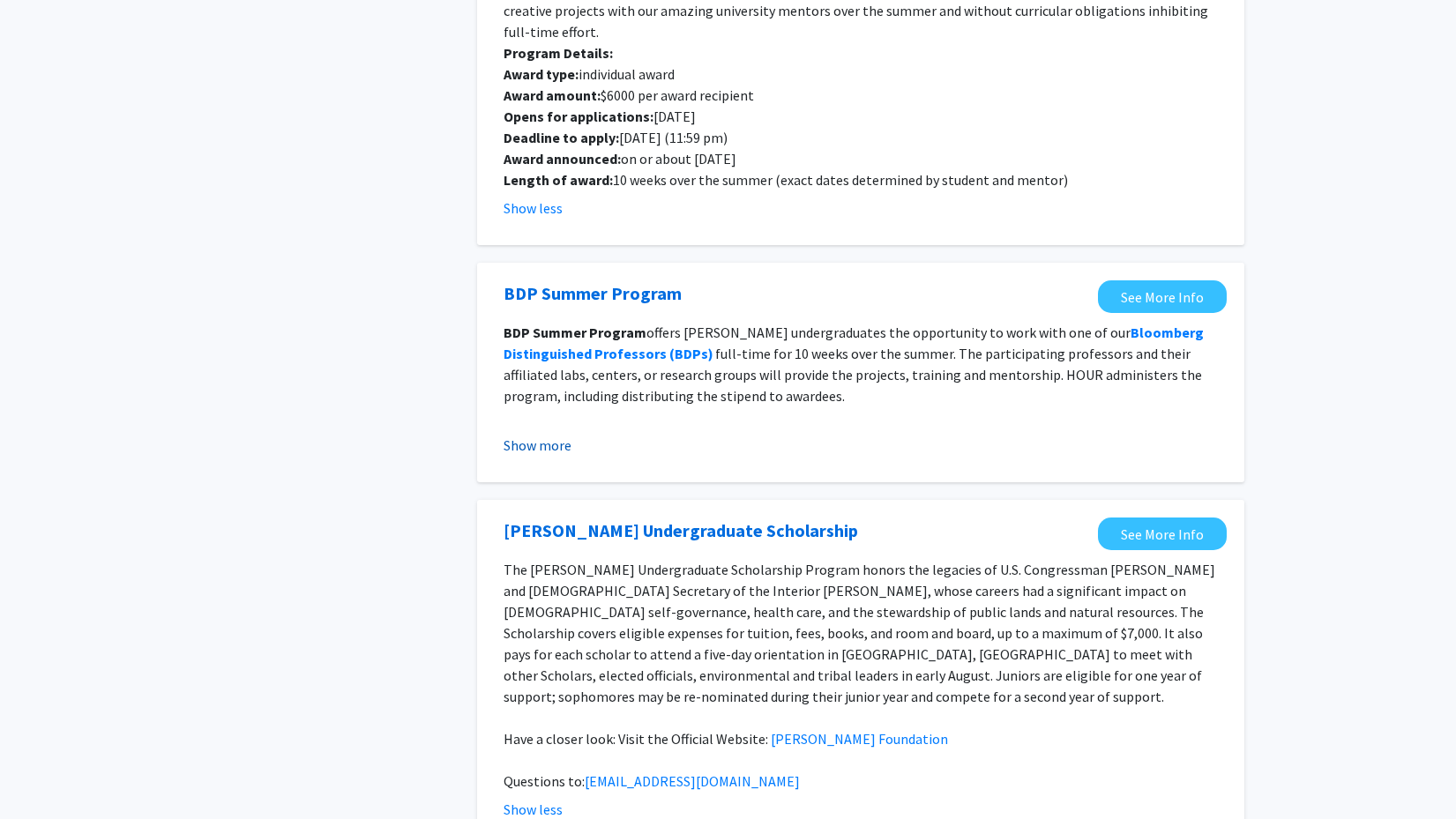
click at [531, 435] on button "Show more" at bounding box center [537, 445] width 68 height 21
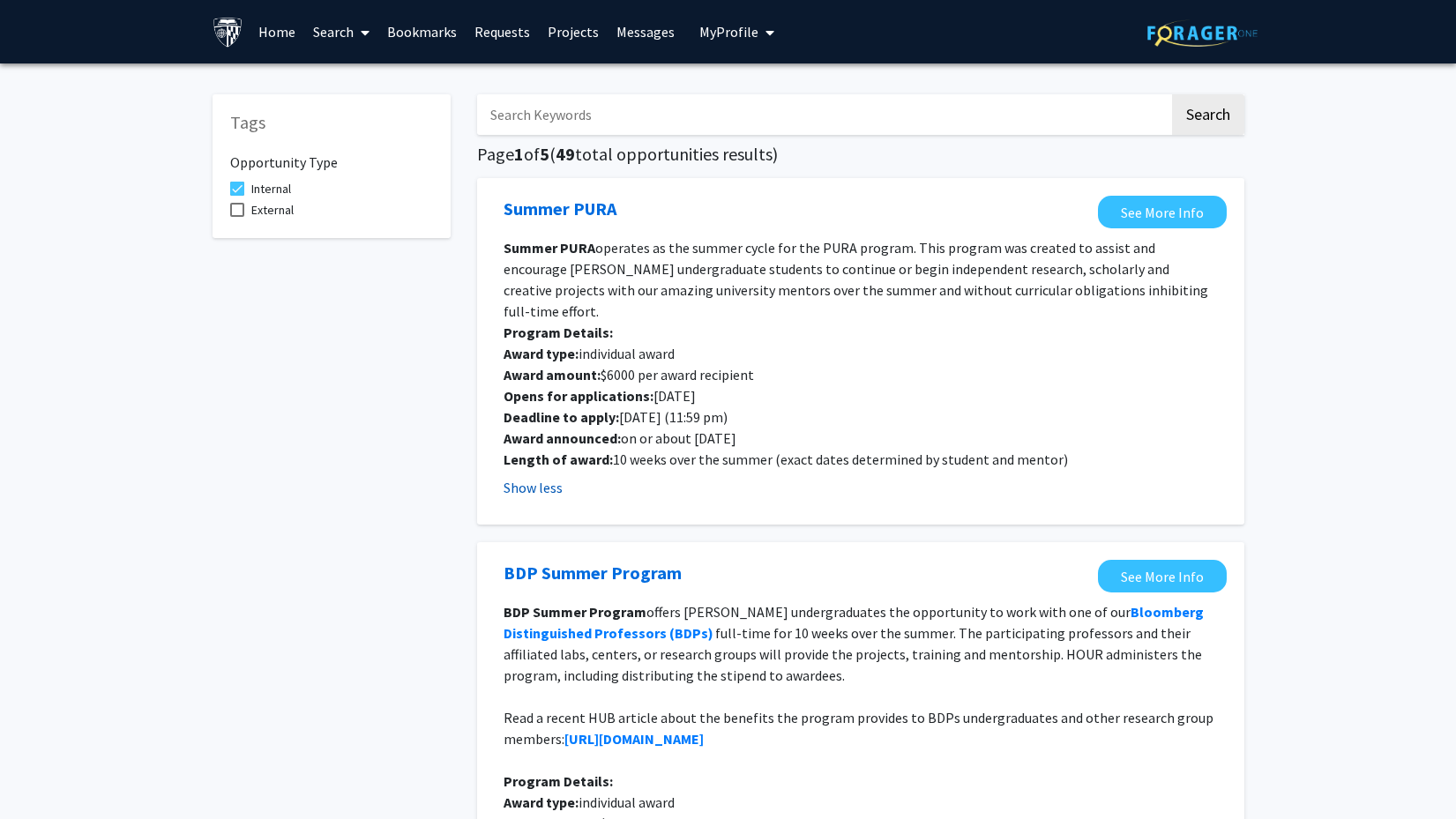
scroll to position [0, 0]
click at [523, 476] on button "Show less" at bounding box center [533, 486] width 59 height 21
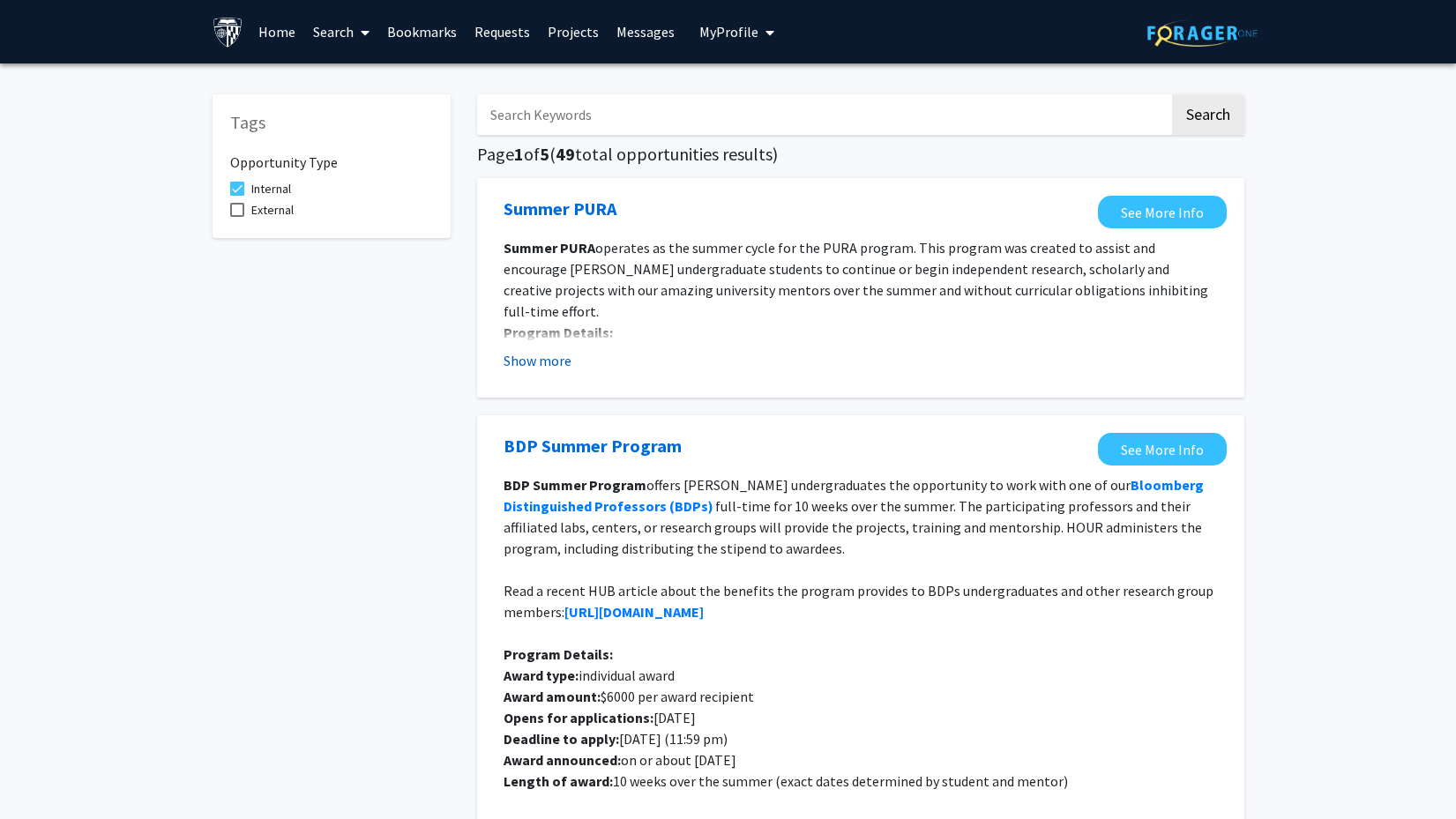
click at [535, 368] on button "Show more" at bounding box center [537, 360] width 68 height 21
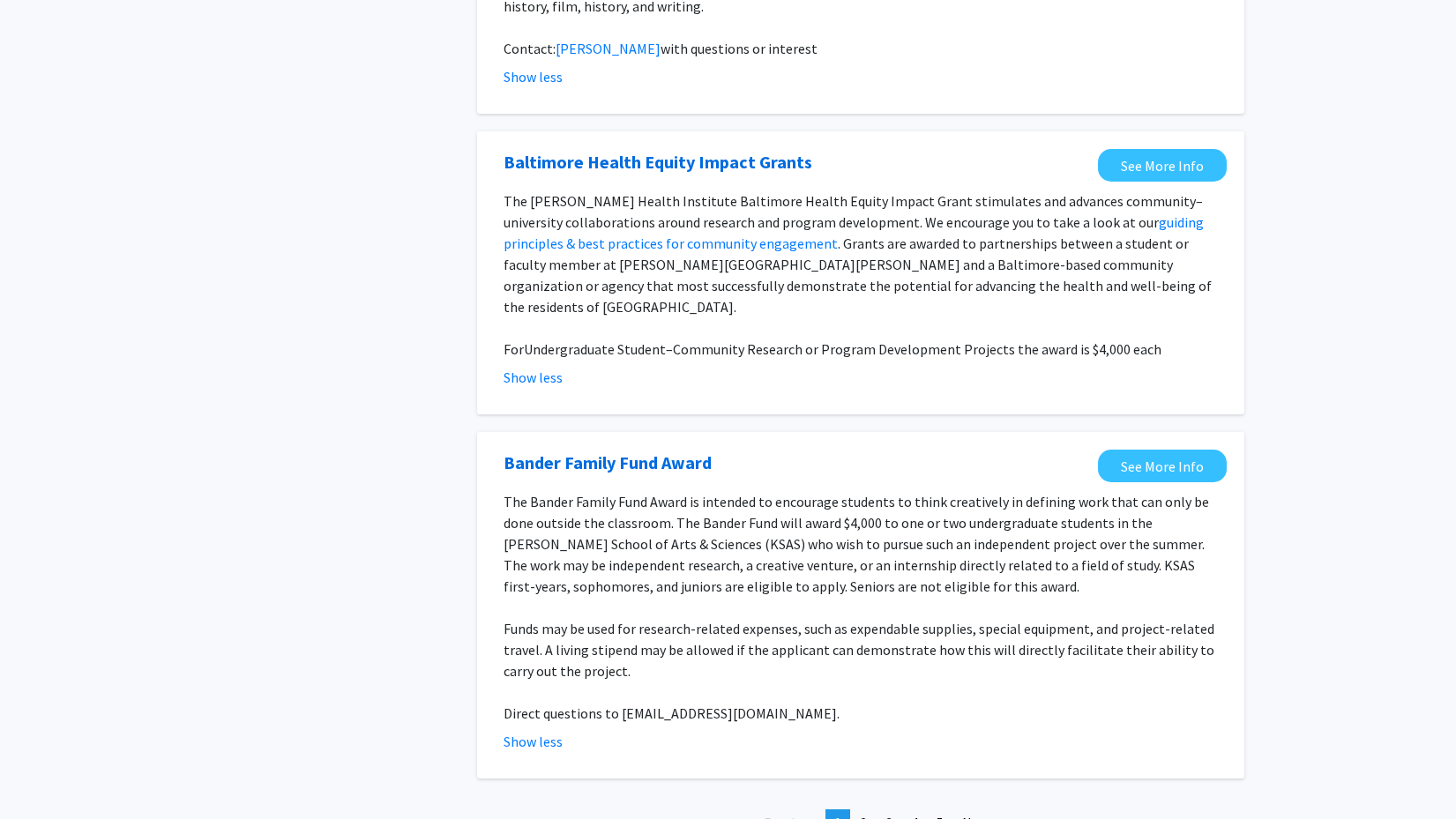
scroll to position [2993, 0]
click at [867, 810] on link "page 2" at bounding box center [863, 823] width 24 height 26
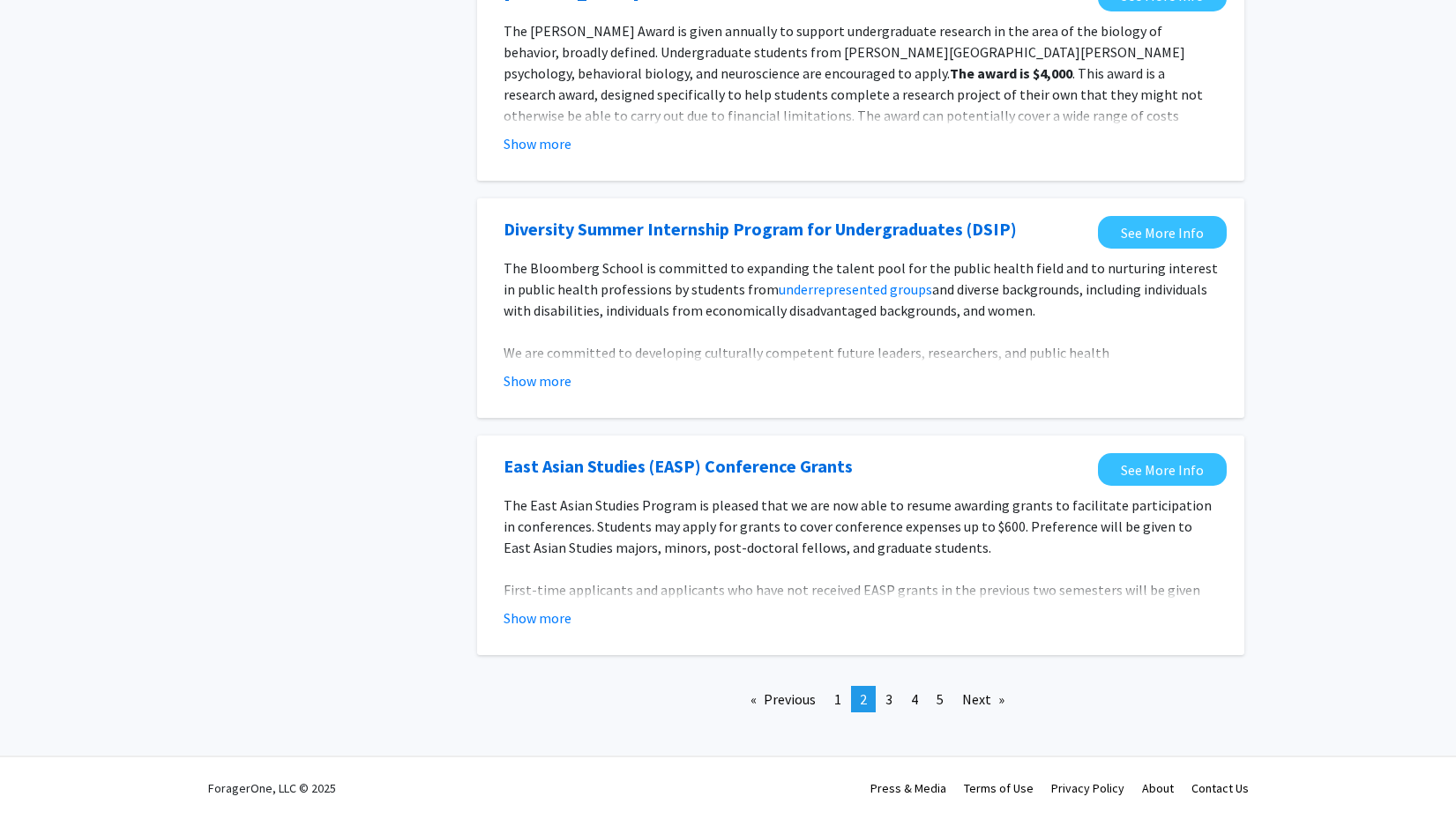
scroll to position [1899, 0]
click at [549, 622] on button "Show more" at bounding box center [537, 617] width 68 height 21
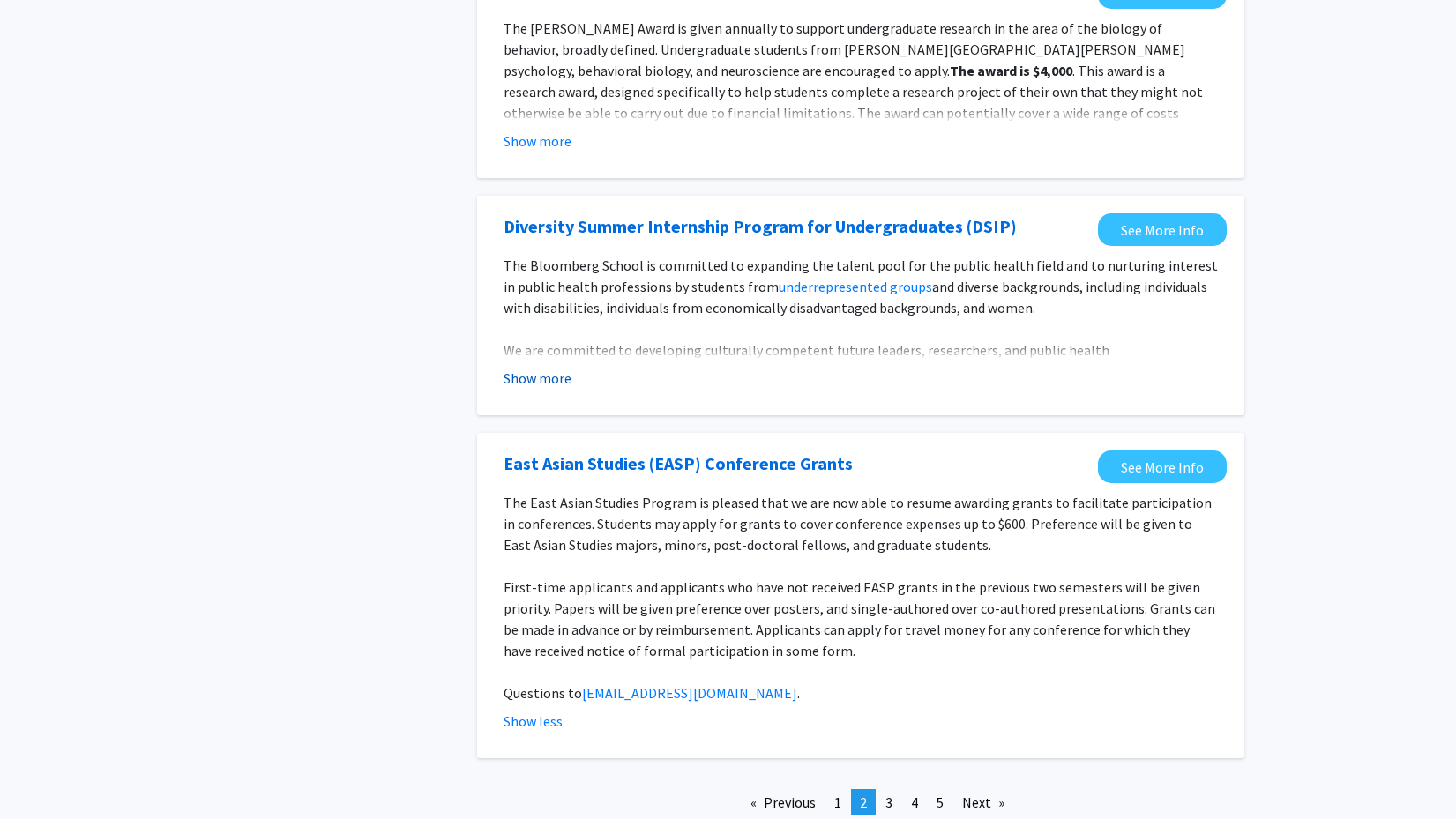
click at [552, 388] on button "Show more" at bounding box center [537, 378] width 68 height 21
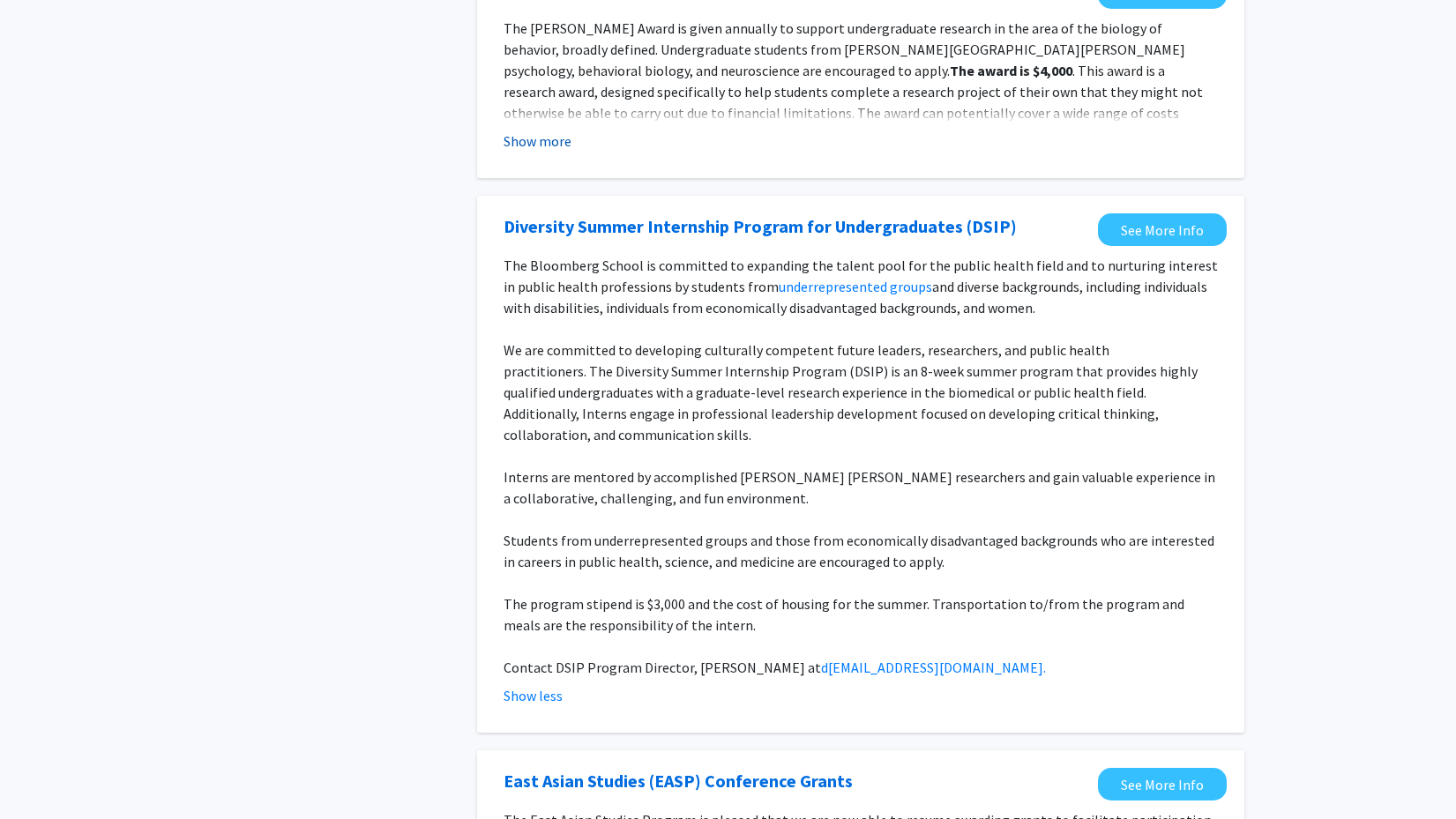
click at [544, 150] on button "Show more" at bounding box center [537, 140] width 68 height 21
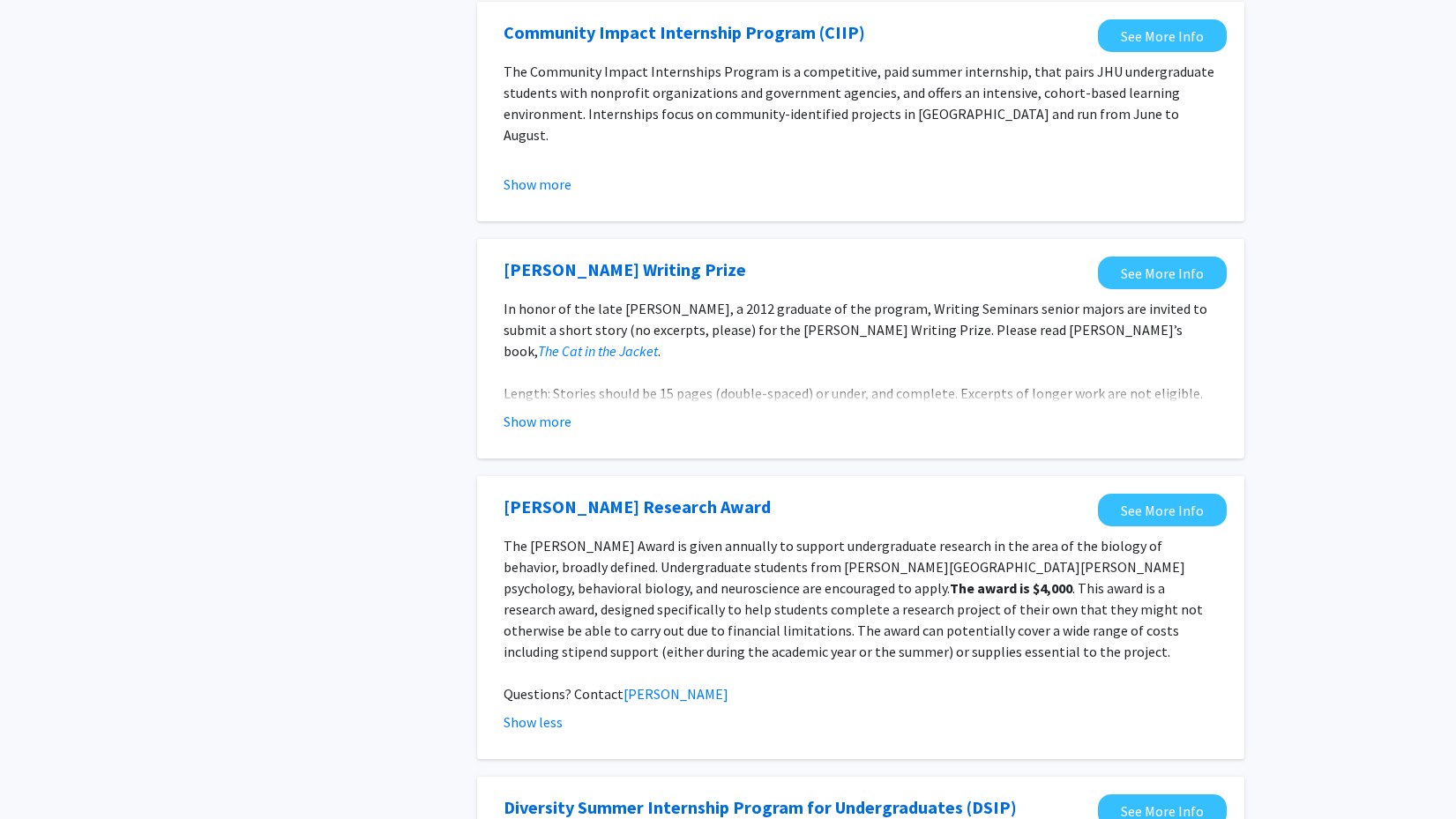
scroll to position [1285, 0]
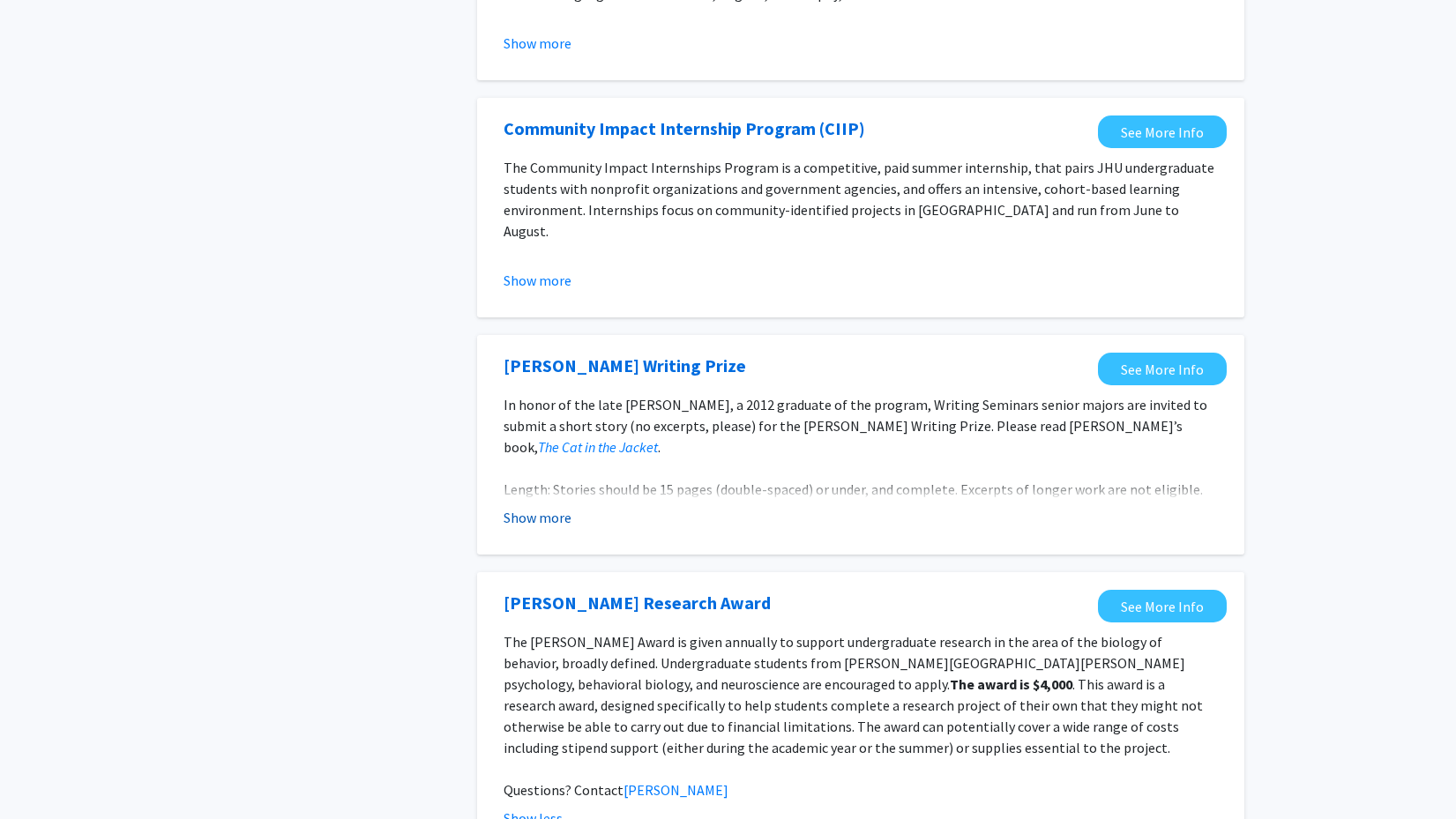
click at [543, 520] on button "Show more" at bounding box center [537, 517] width 68 height 21
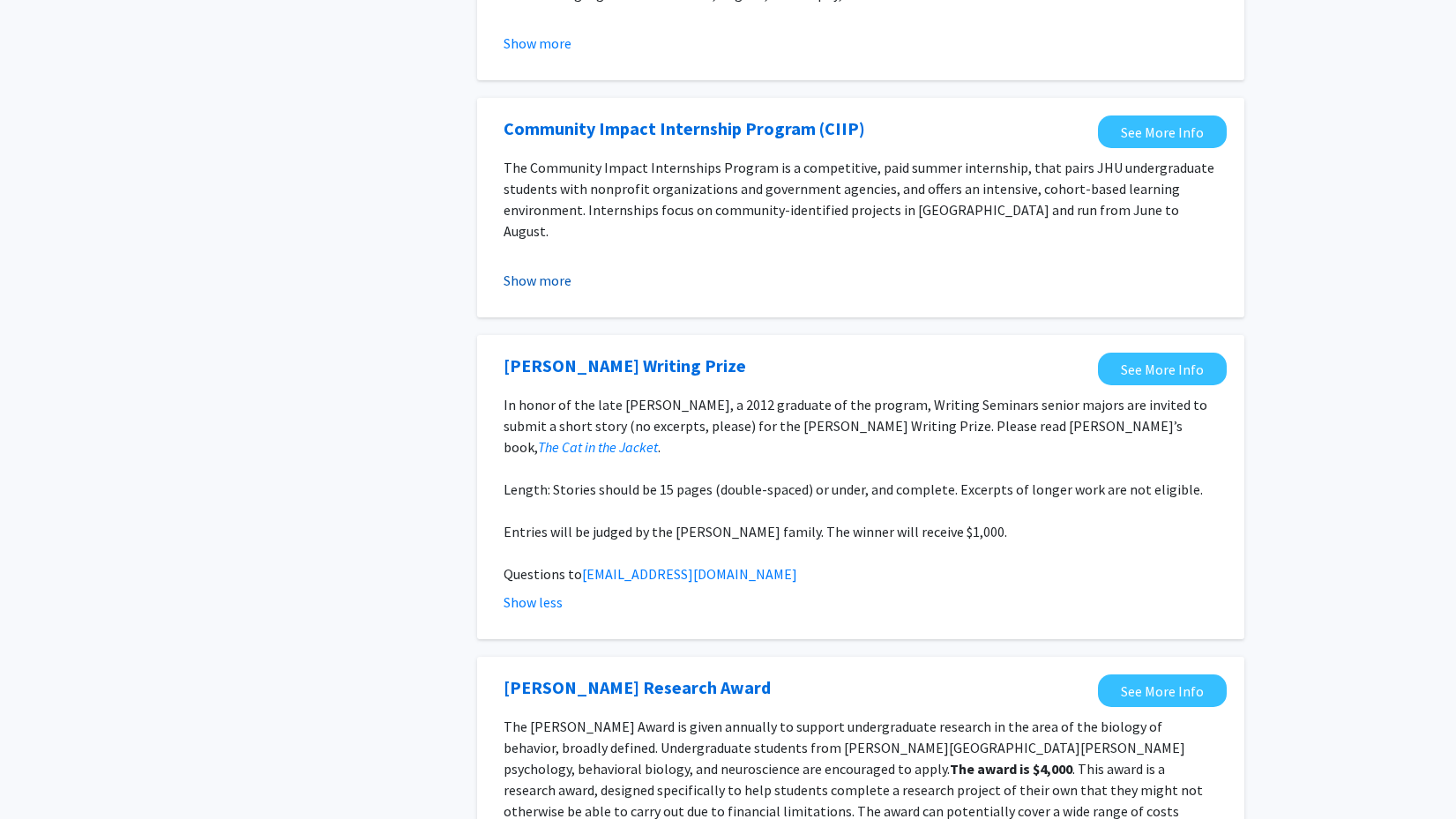
click at [541, 279] on button "Show more" at bounding box center [537, 279] width 68 height 21
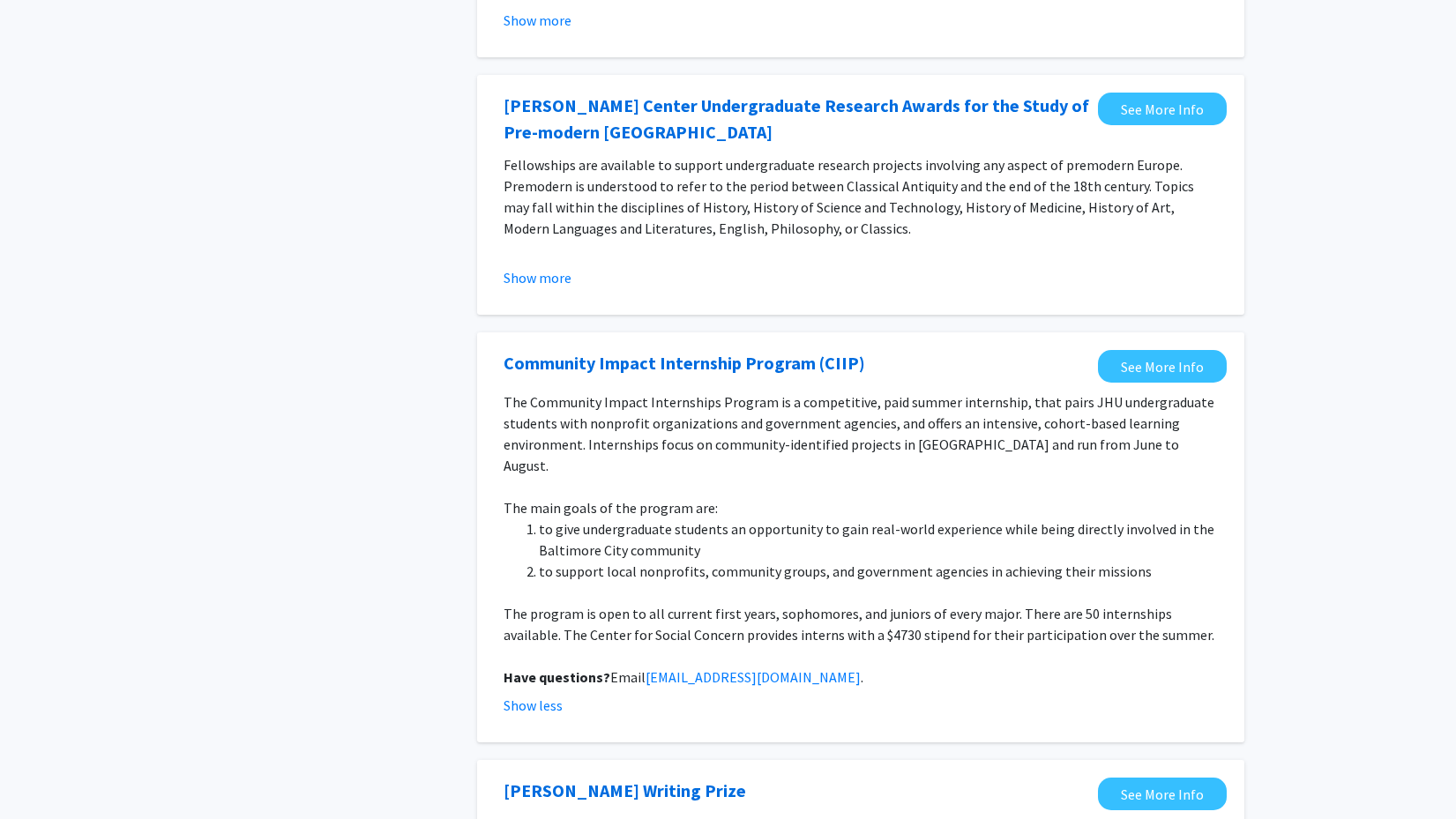
scroll to position [832, 0]
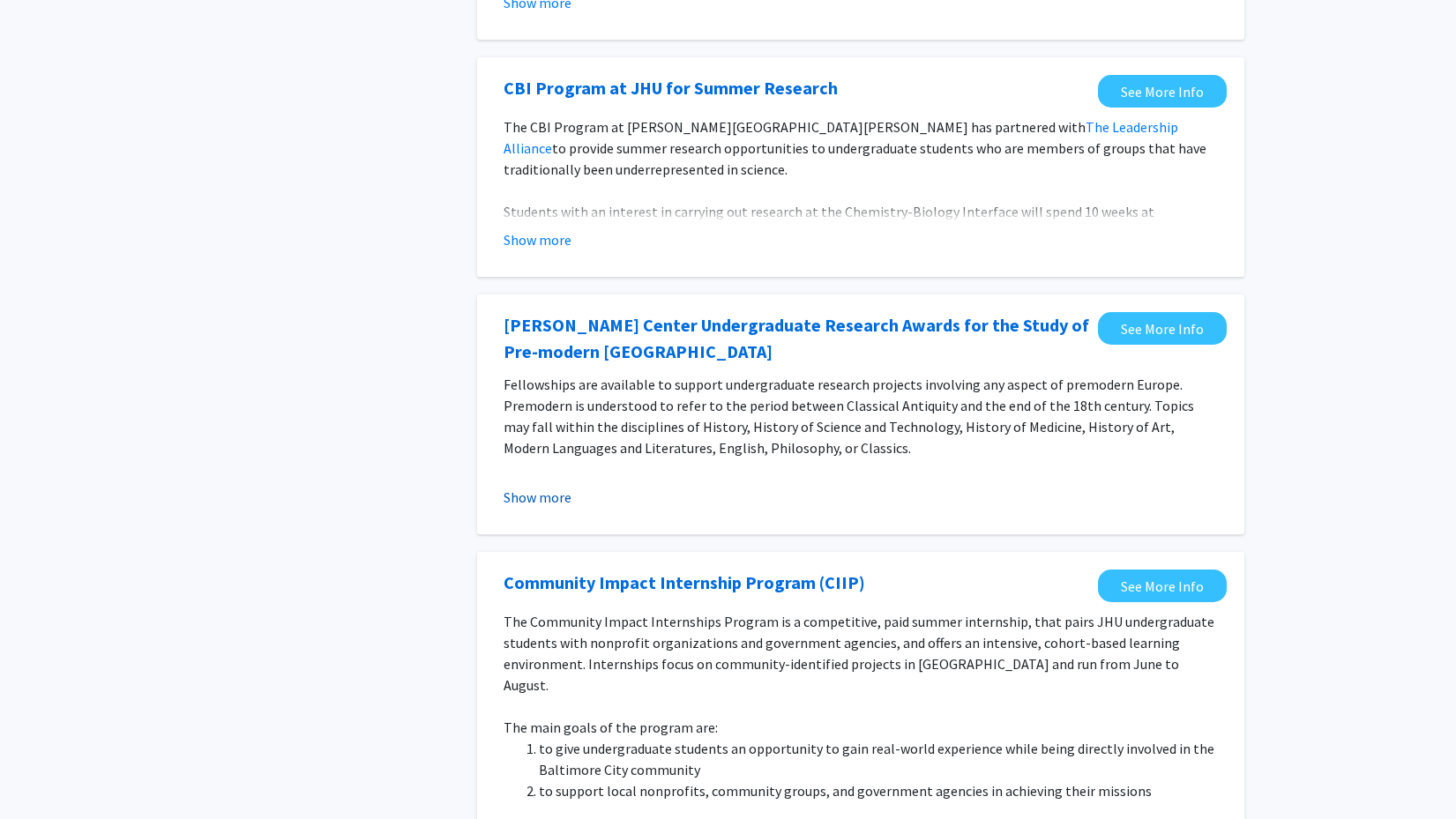
click at [545, 507] on button "Show more" at bounding box center [537, 496] width 68 height 21
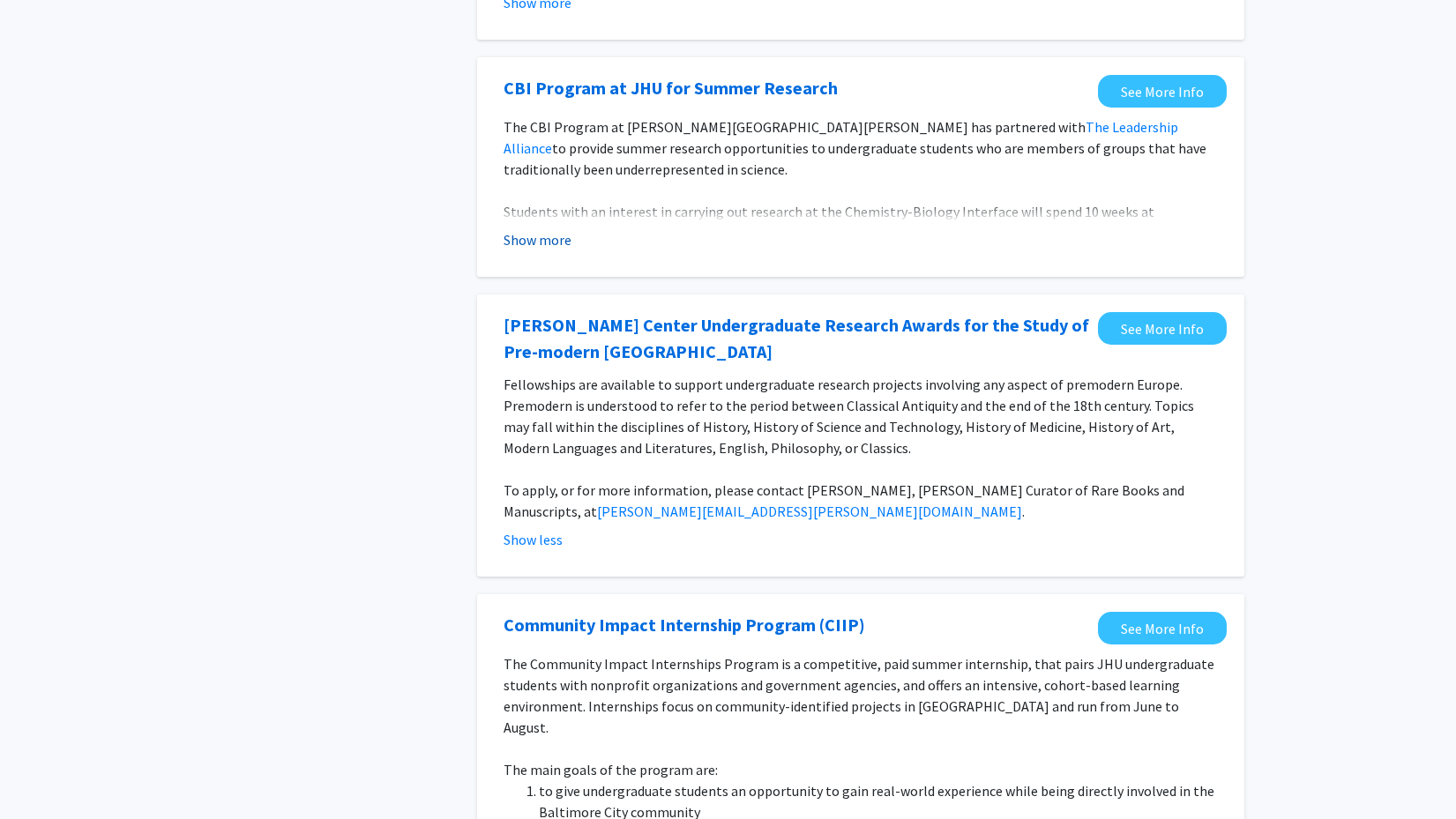
click at [551, 245] on button "Show more" at bounding box center [537, 239] width 68 height 21
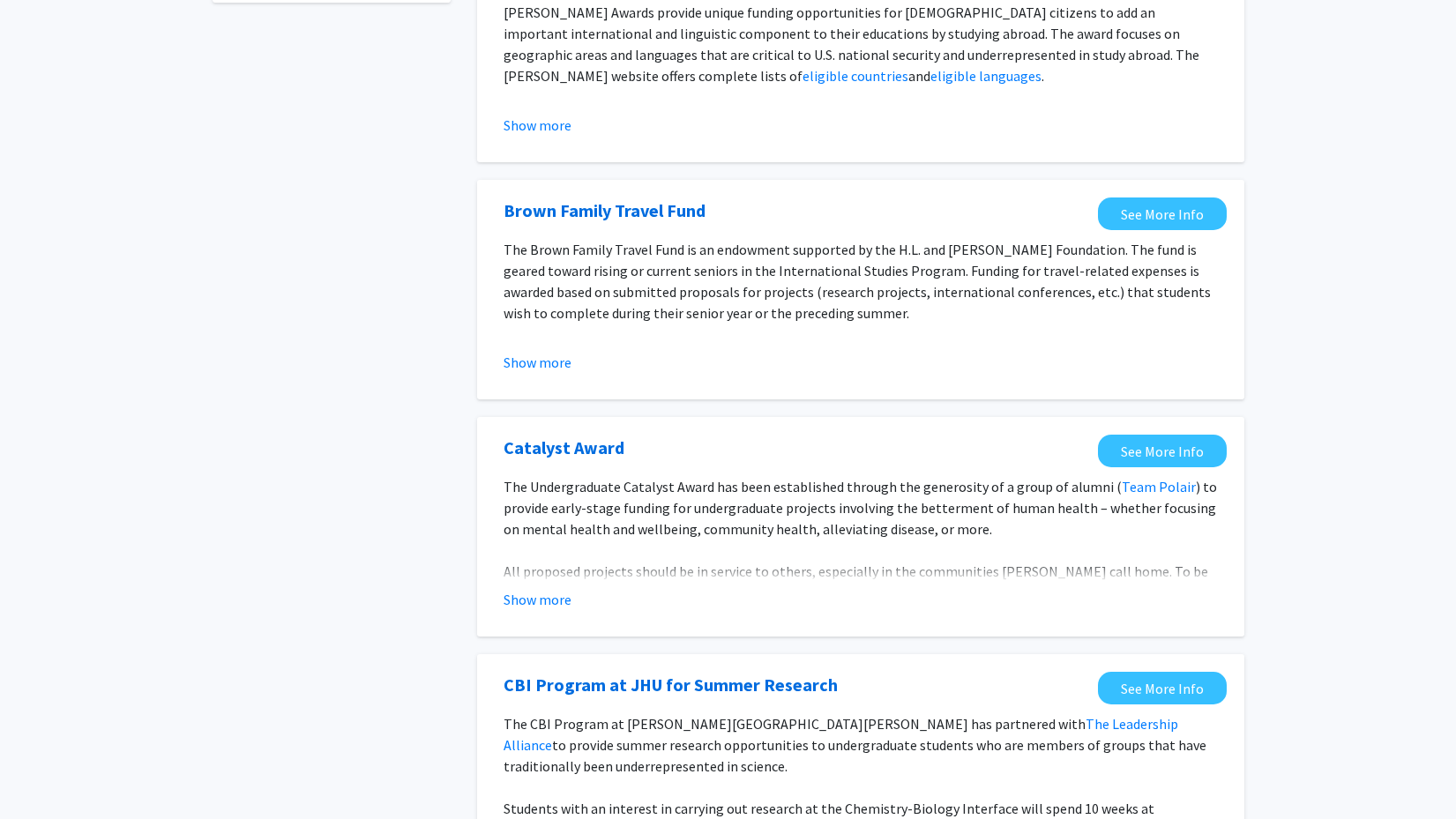
scroll to position [88, 0]
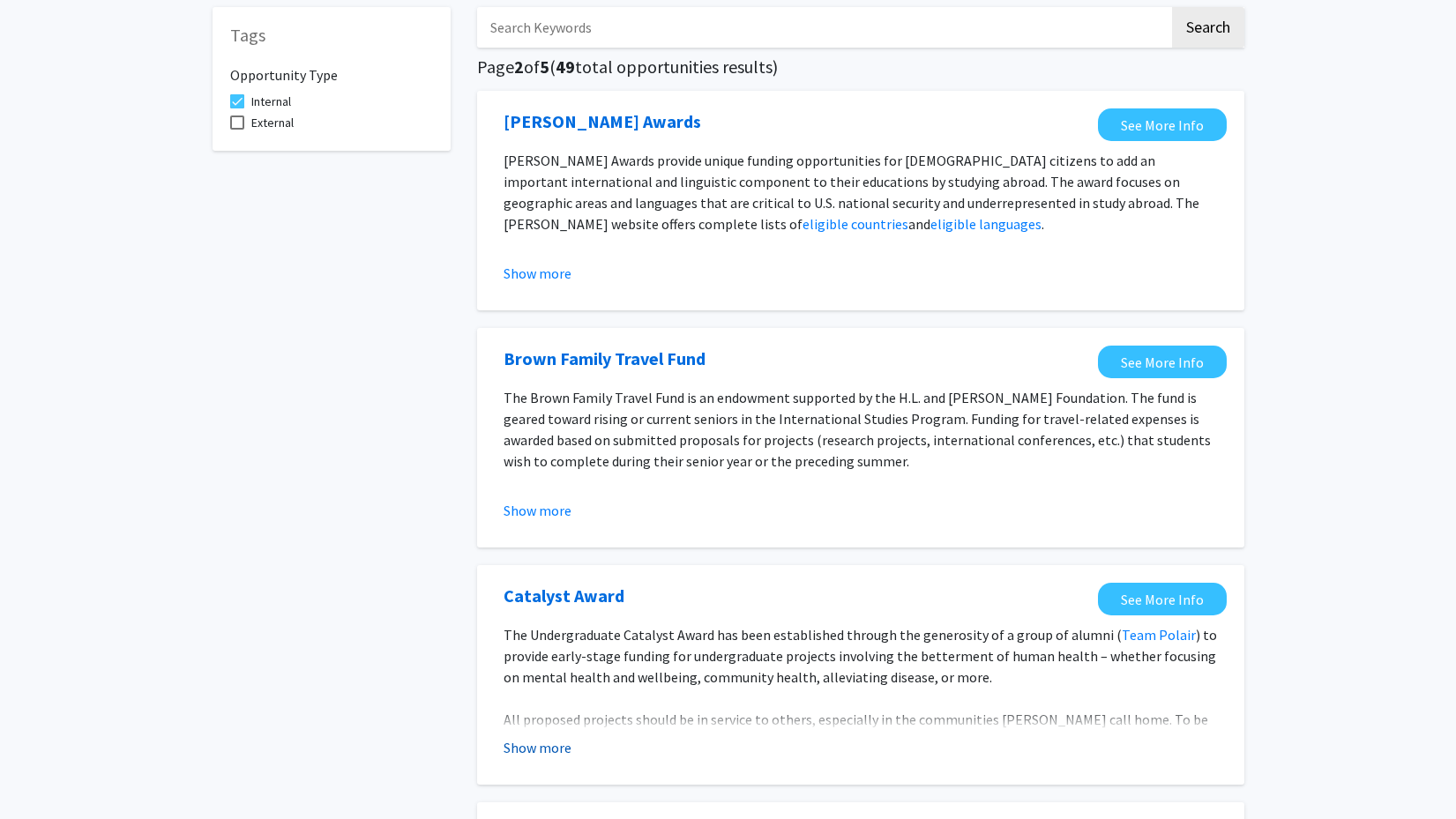
click at [532, 750] on button "Show more" at bounding box center [537, 747] width 68 height 21
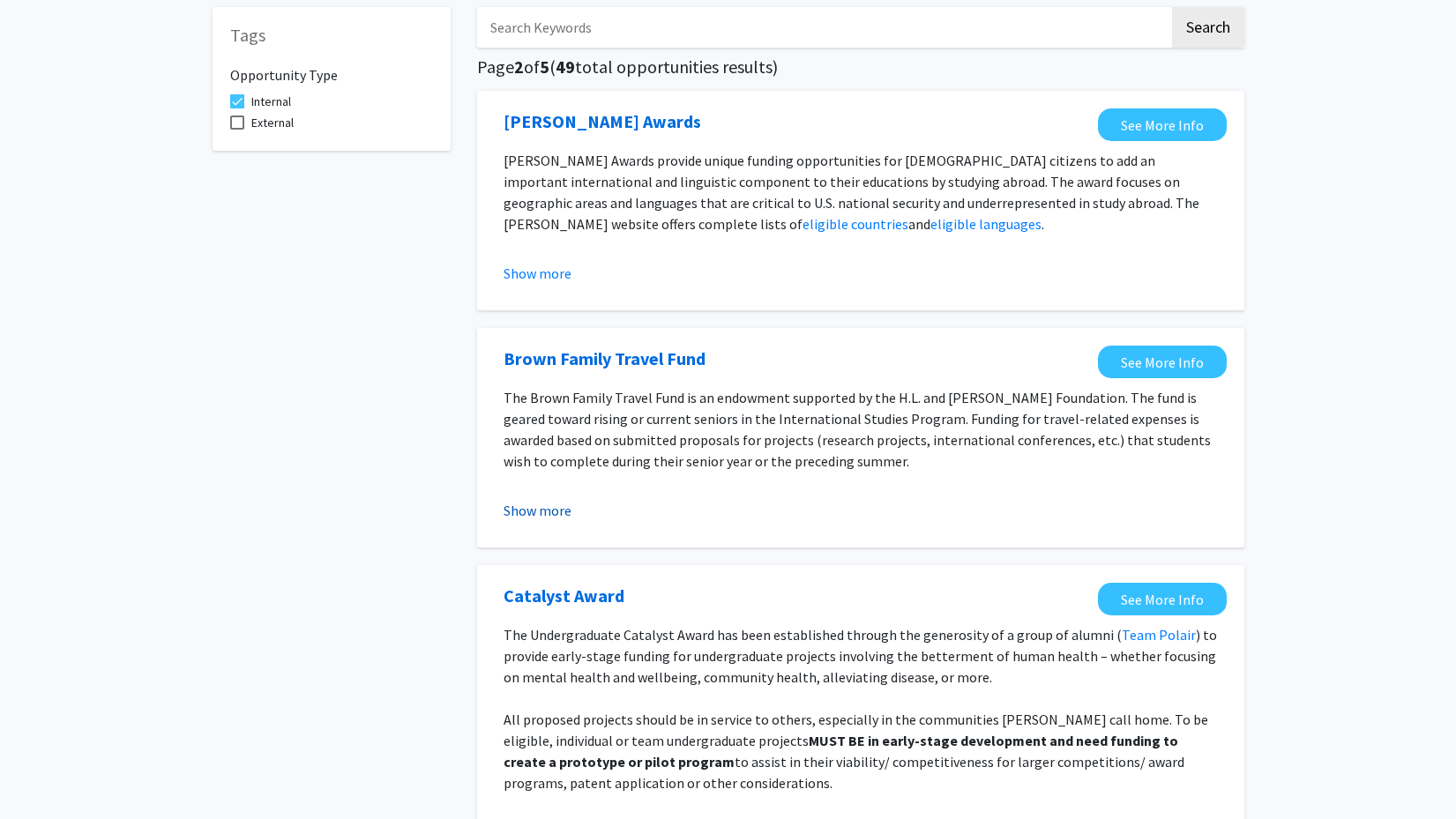
click at [526, 513] on button "Show more" at bounding box center [537, 510] width 68 height 21
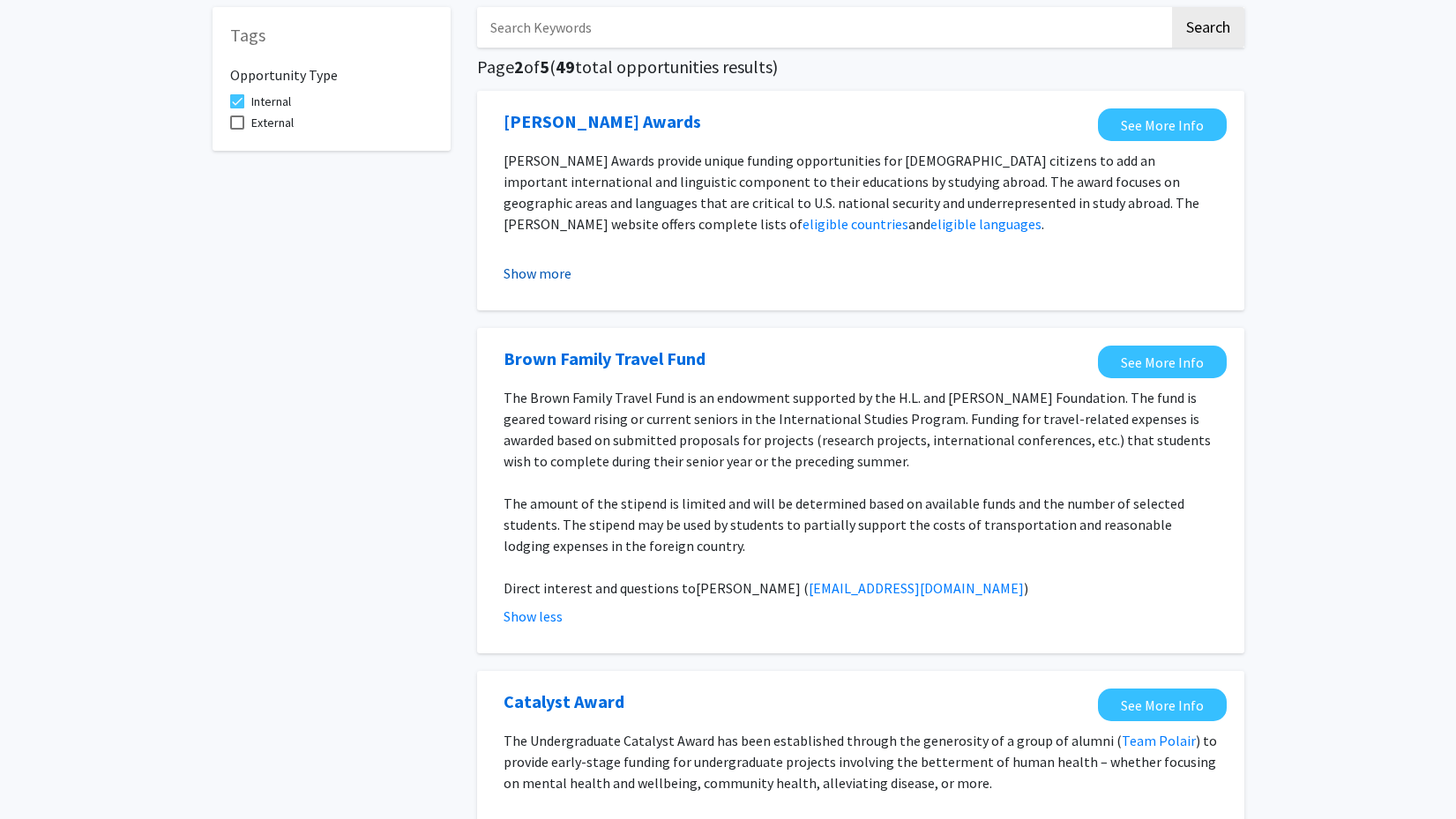
click at [534, 268] on button "Show more" at bounding box center [537, 273] width 68 height 21
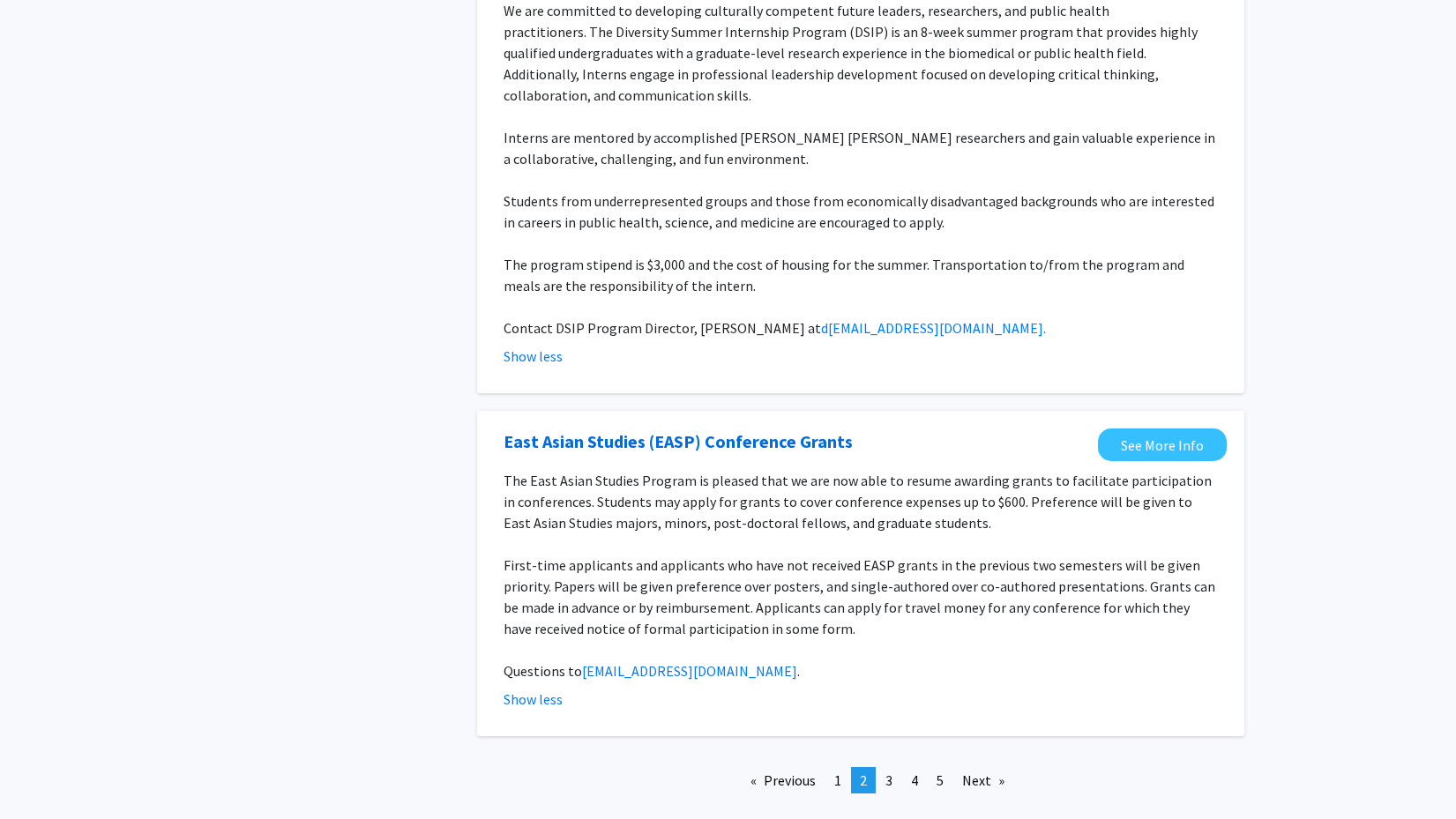
scroll to position [3359, 0]
click at [888, 772] on span "3" at bounding box center [889, 780] width 7 height 17
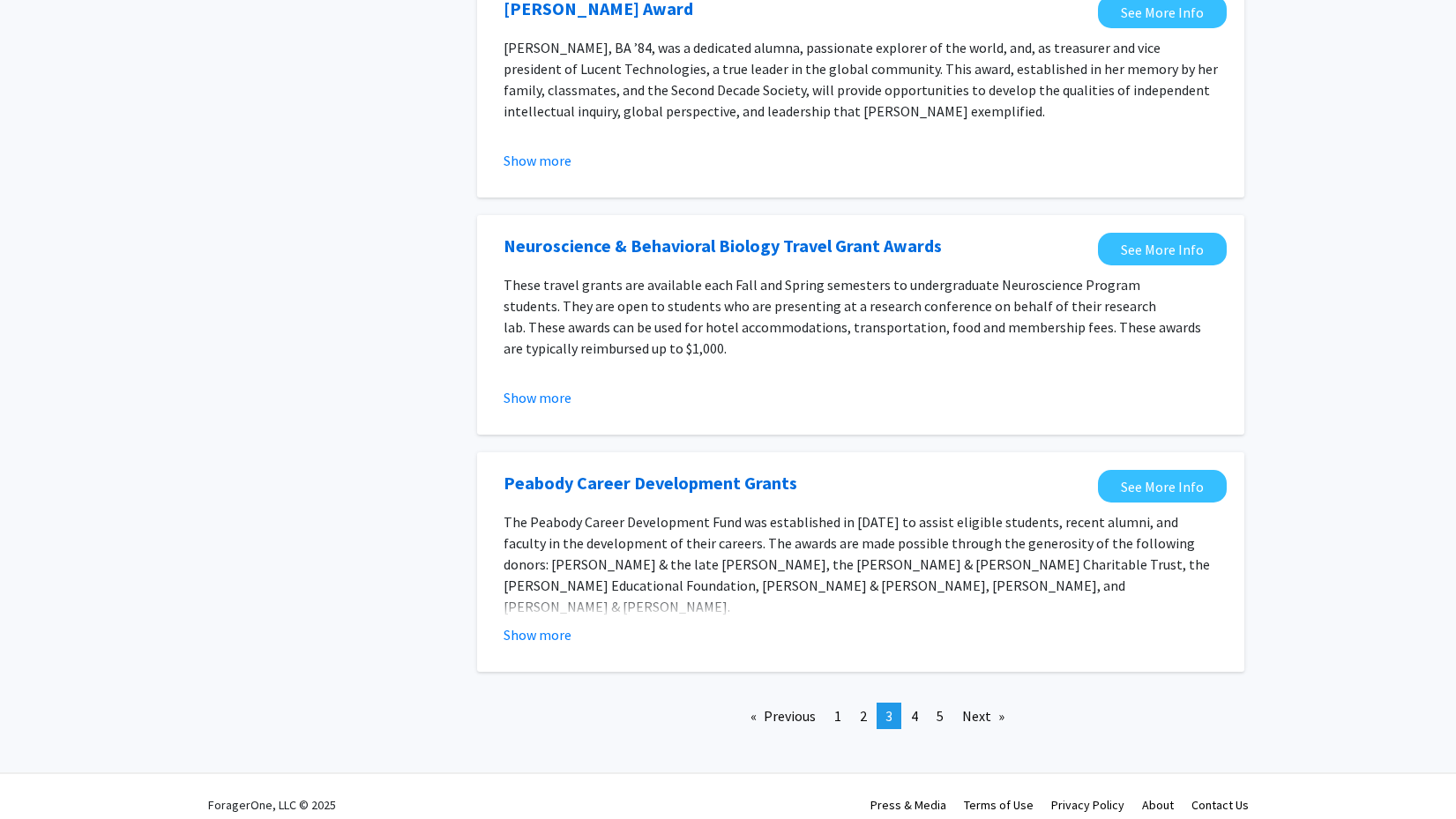
scroll to position [1850, 0]
click at [553, 625] on button "Show more" at bounding box center [537, 635] width 68 height 21
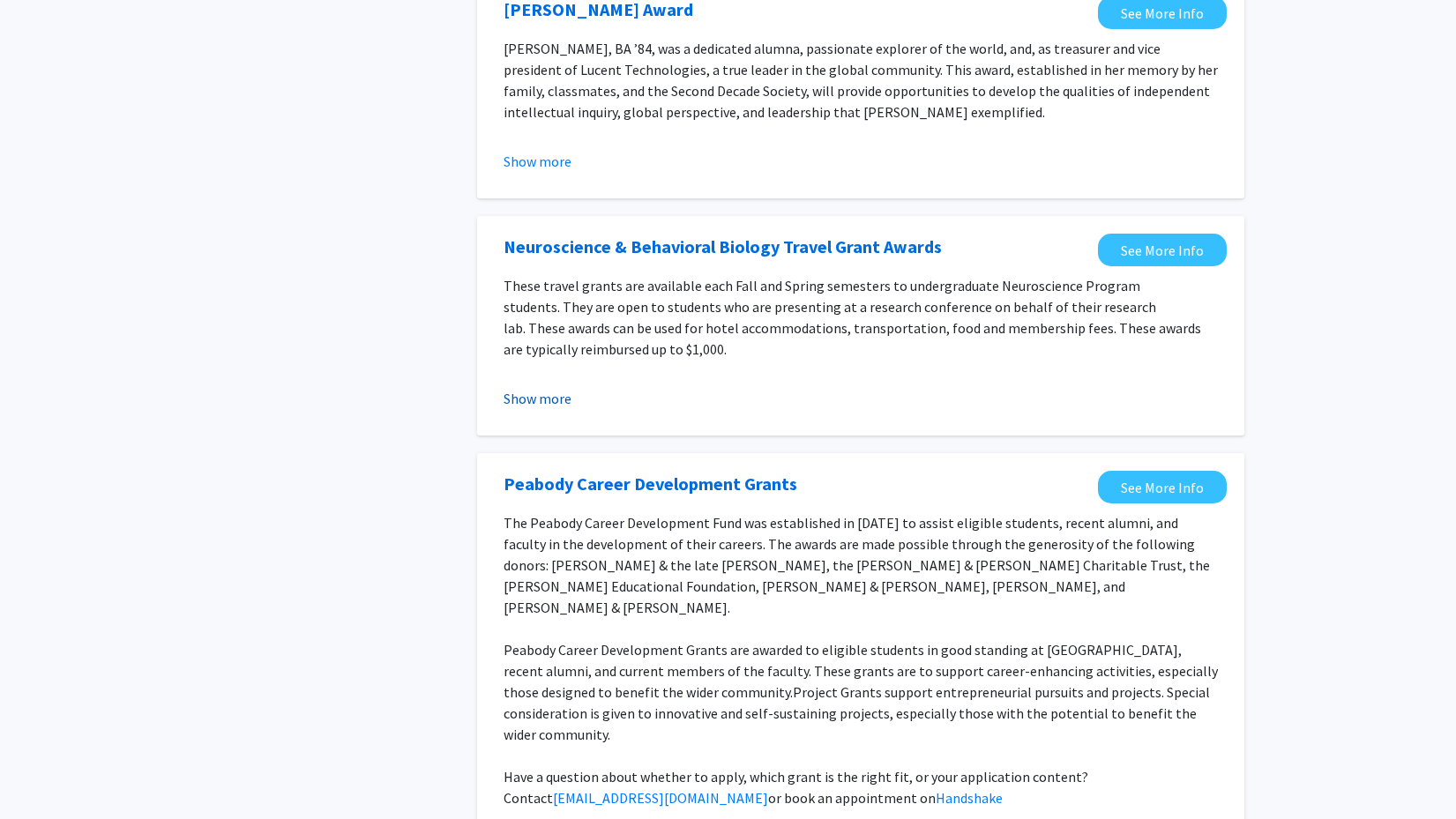
click at [535, 388] on button "Show more" at bounding box center [537, 398] width 68 height 21
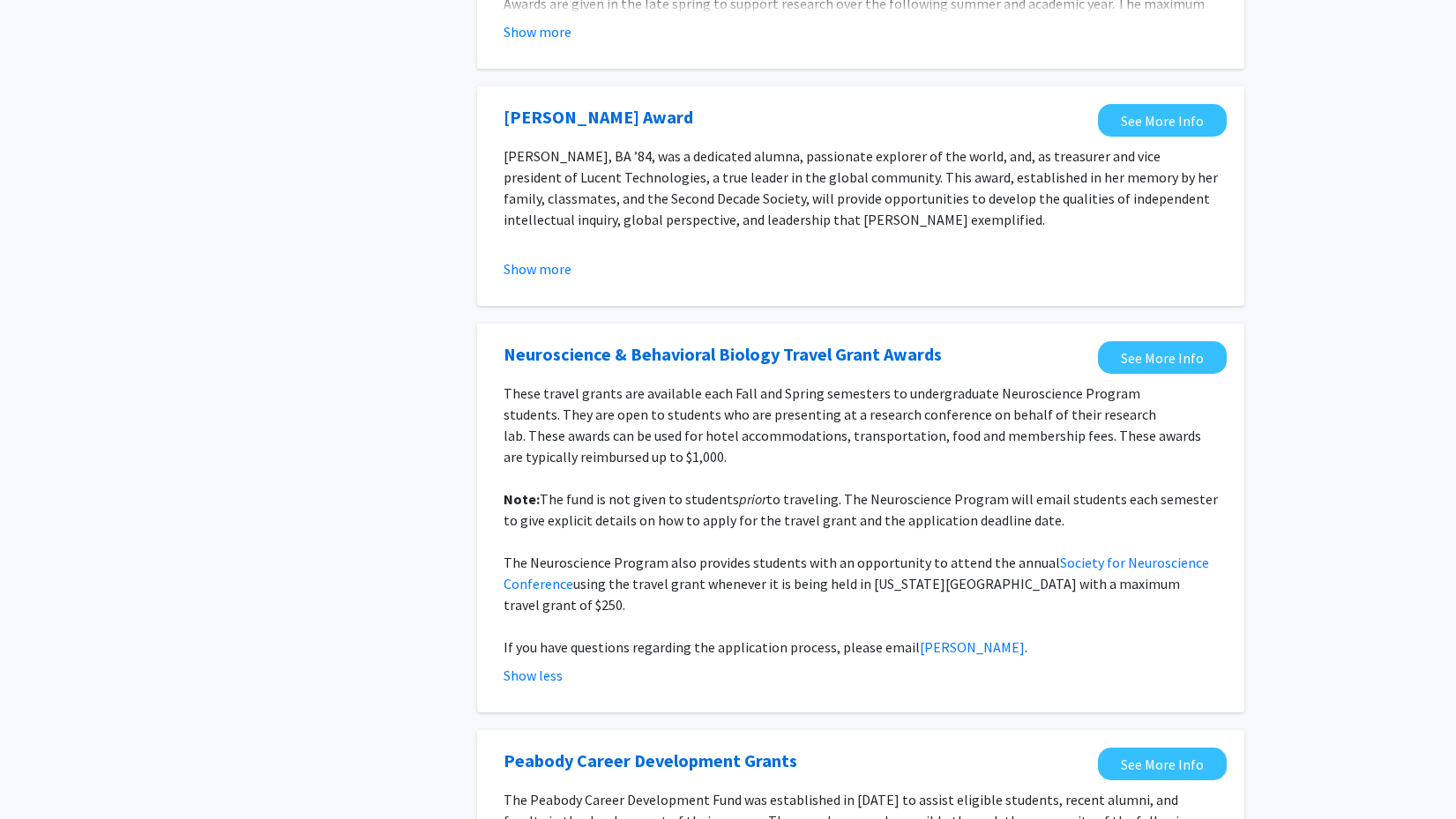
scroll to position [1764, 0]
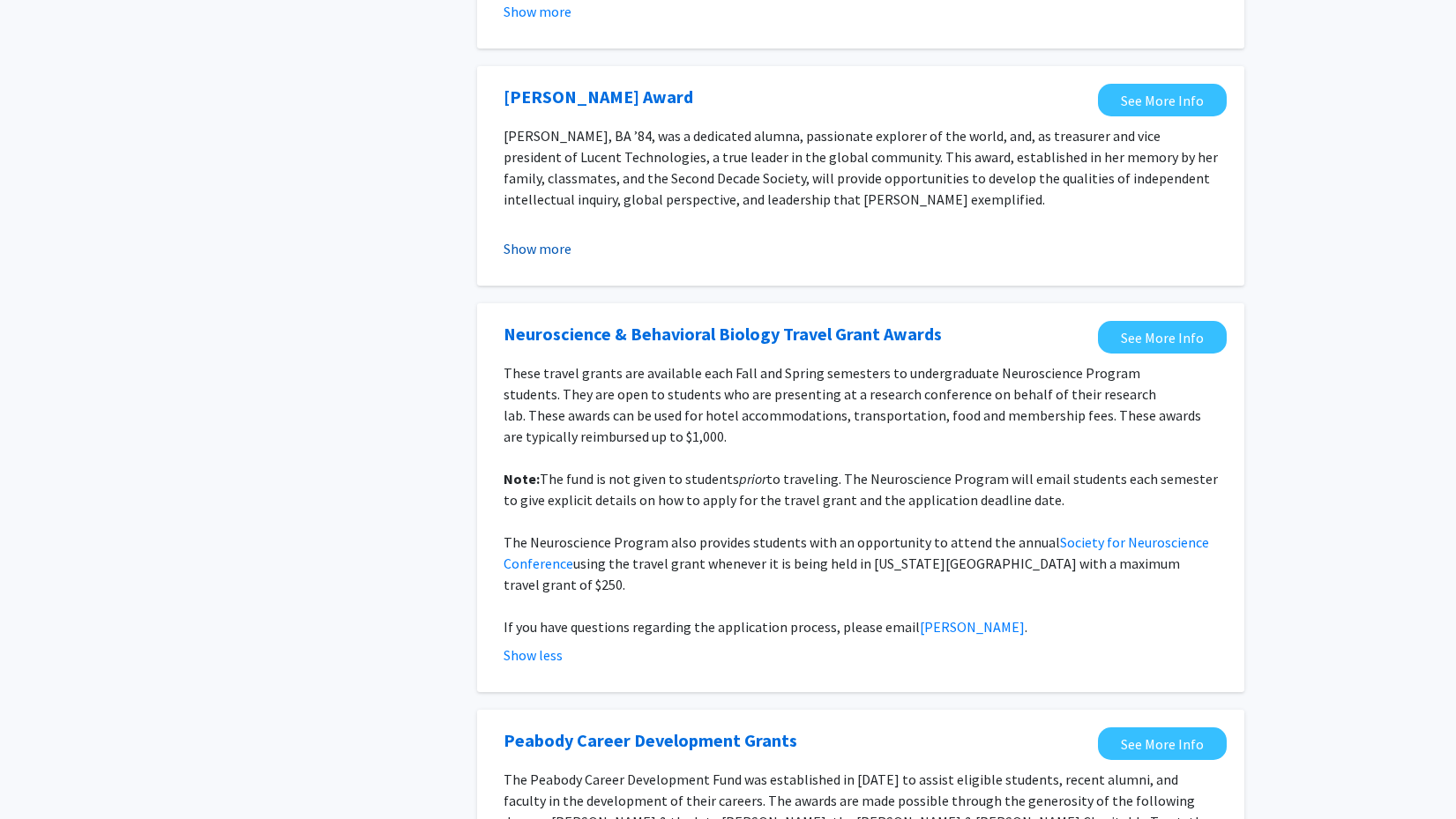
click at [539, 238] on button "Show more" at bounding box center [537, 248] width 68 height 21
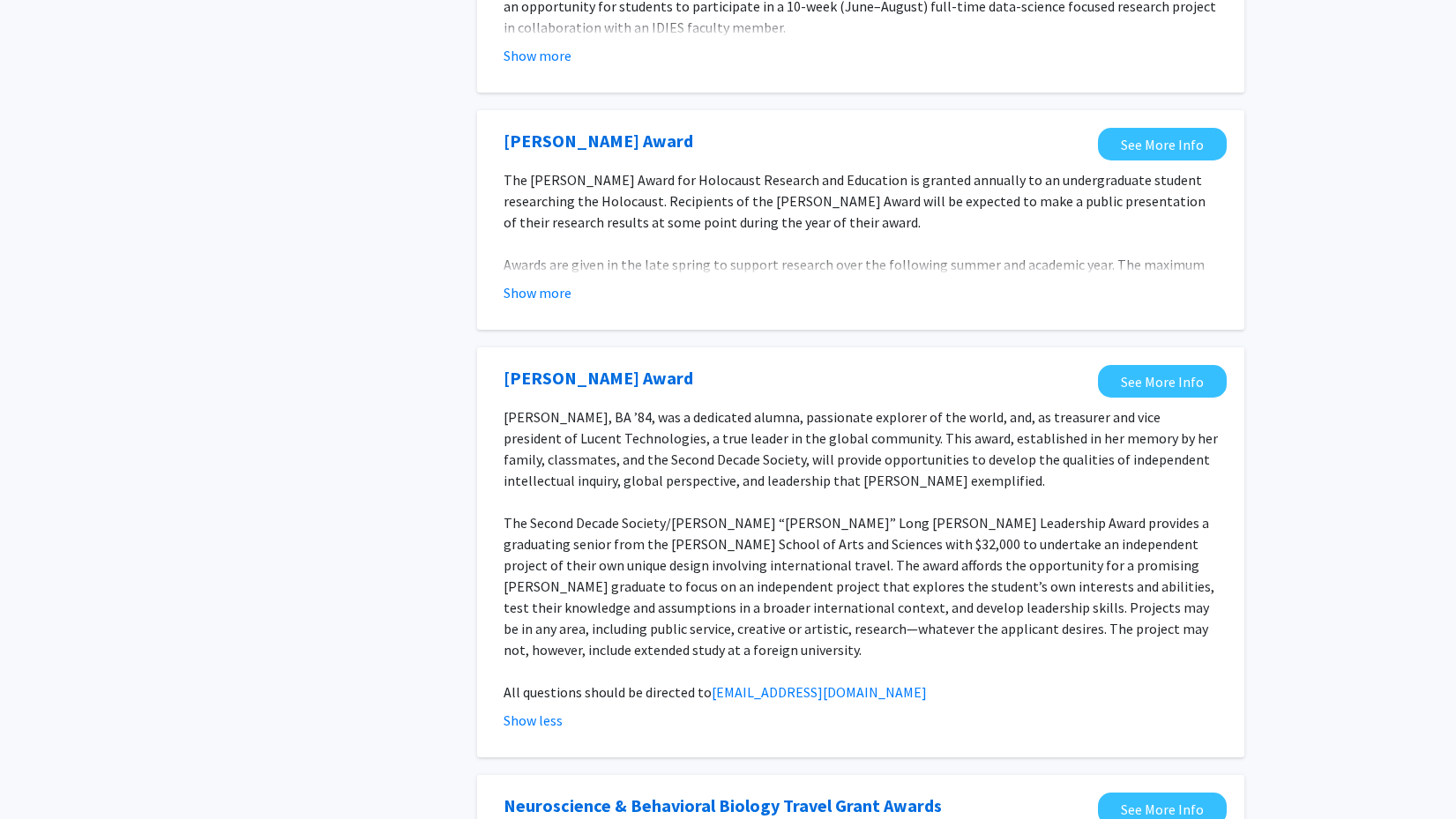
scroll to position [1478, 0]
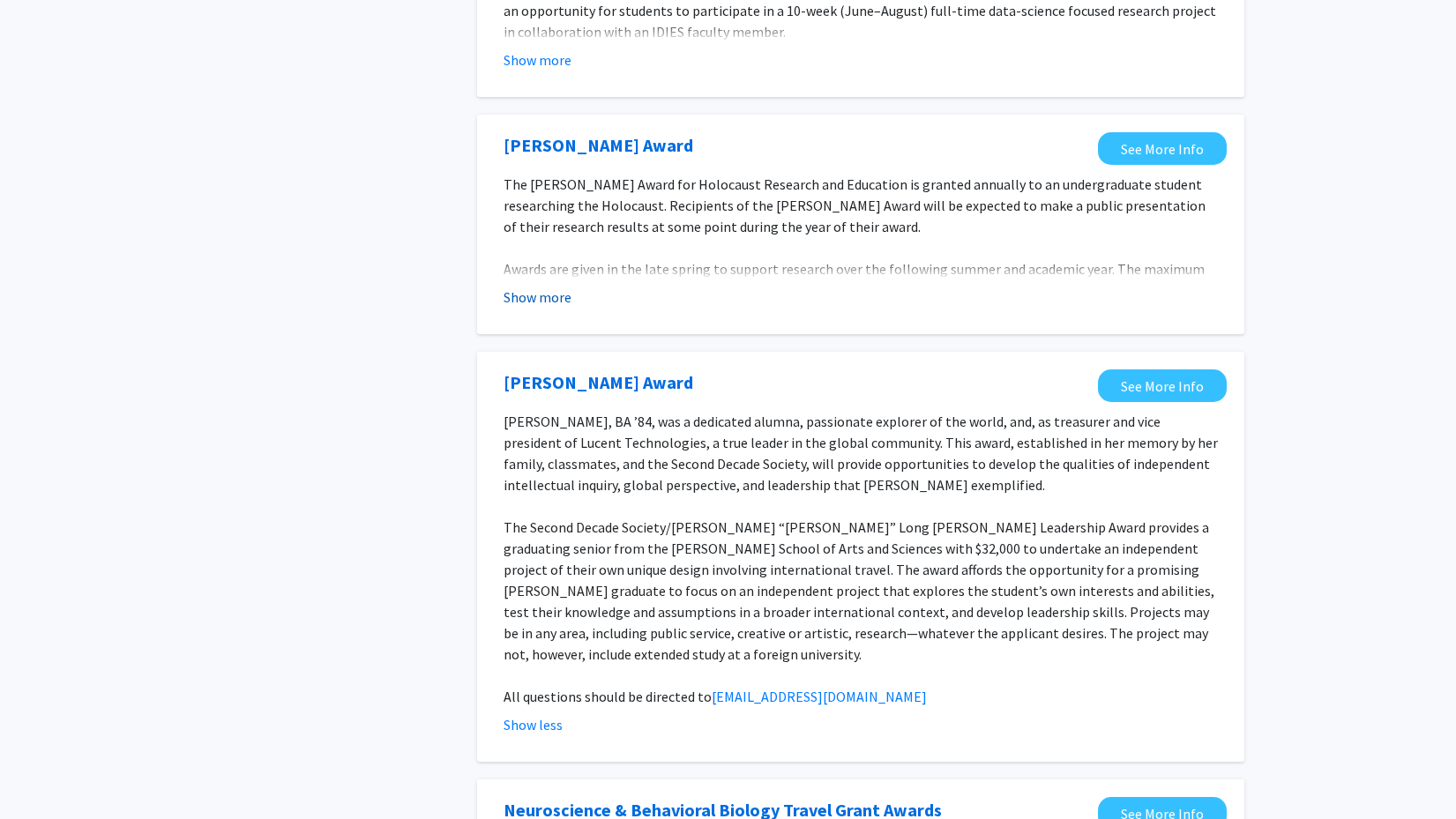
click at [540, 287] on button "Show more" at bounding box center [537, 297] width 68 height 21
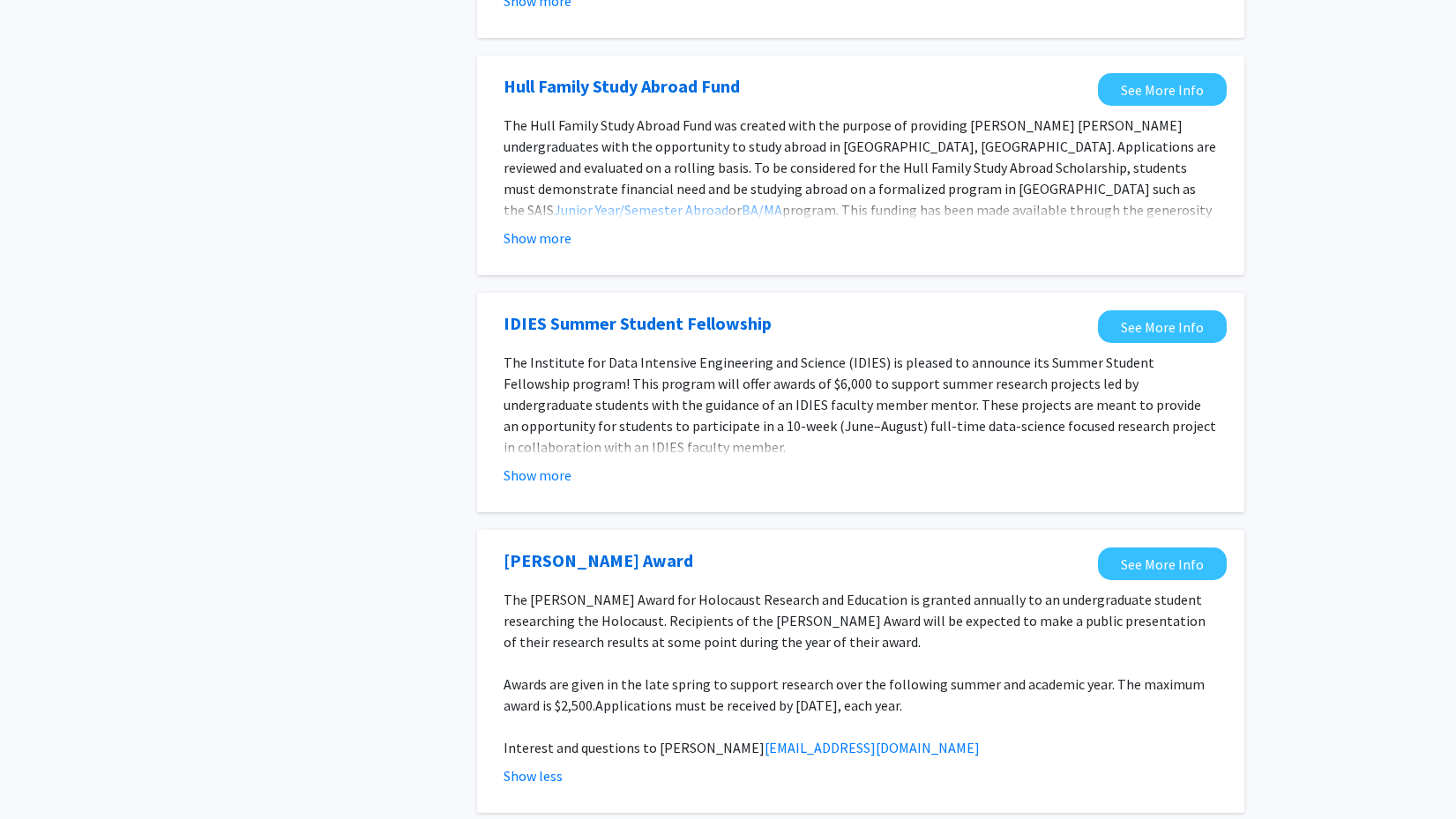
scroll to position [1037, 0]
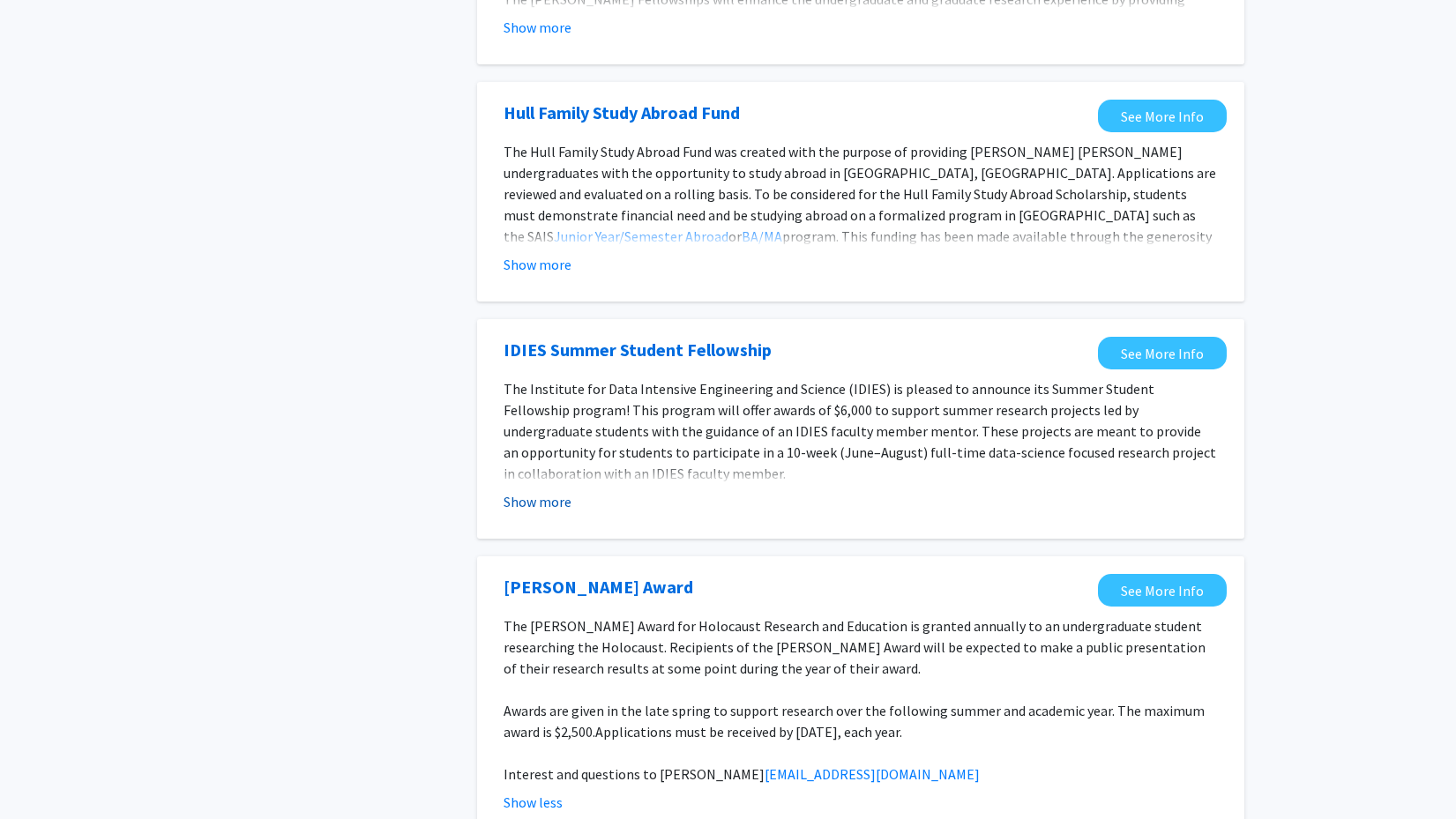
click at [527, 491] on button "Show more" at bounding box center [537, 501] width 68 height 21
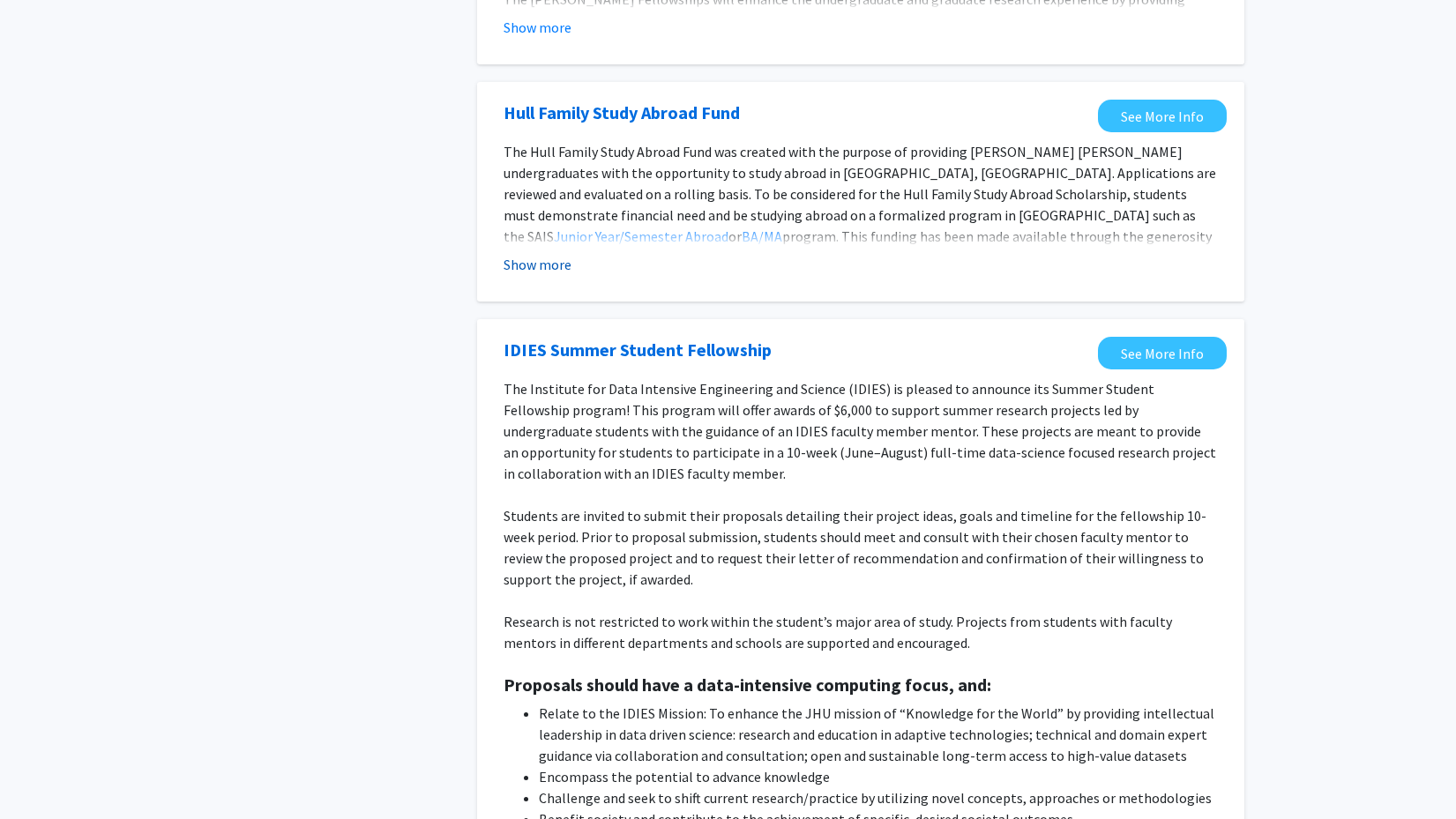
click at [532, 254] on button "Show more" at bounding box center [537, 264] width 68 height 21
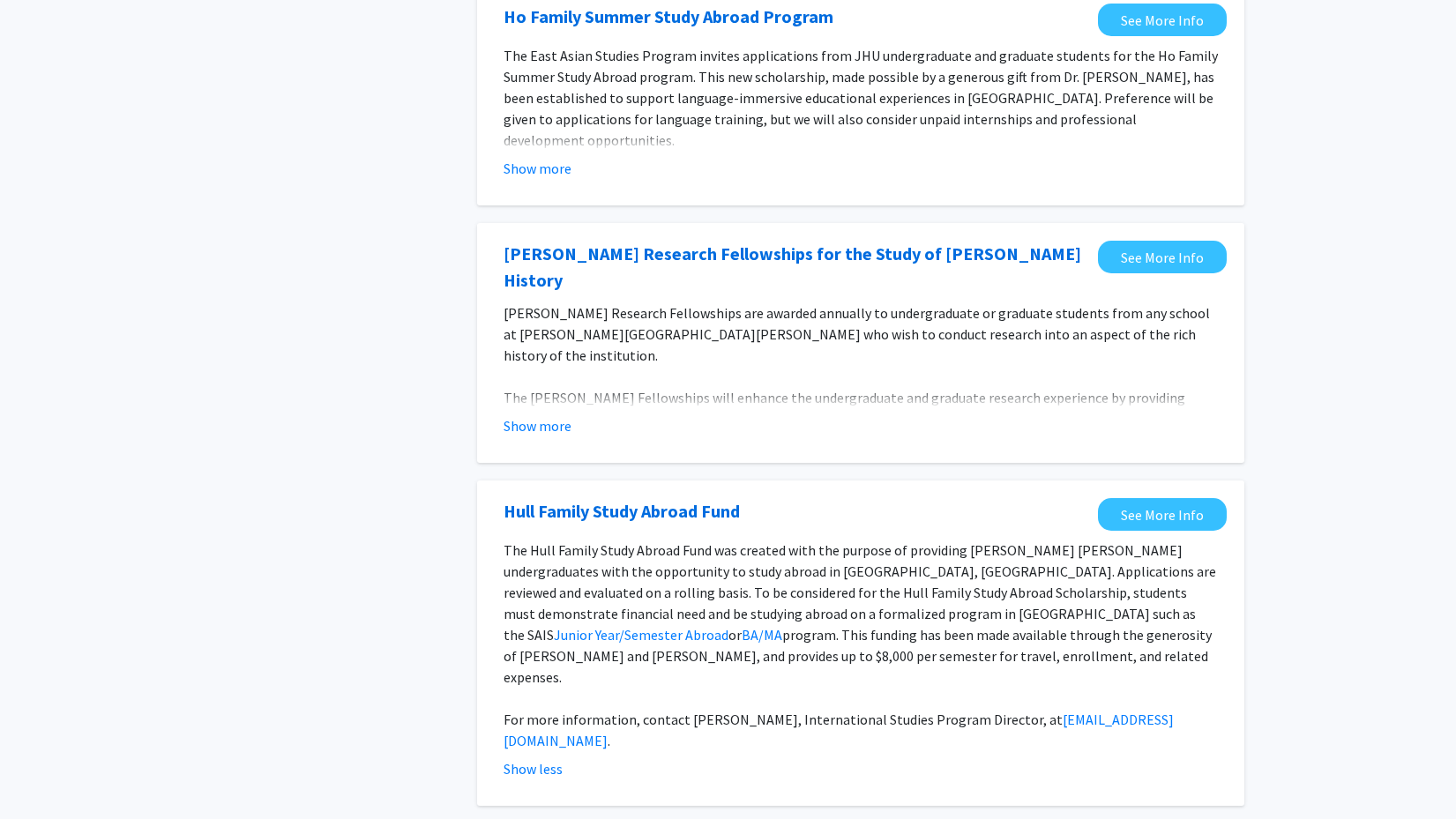
scroll to position [619, 0]
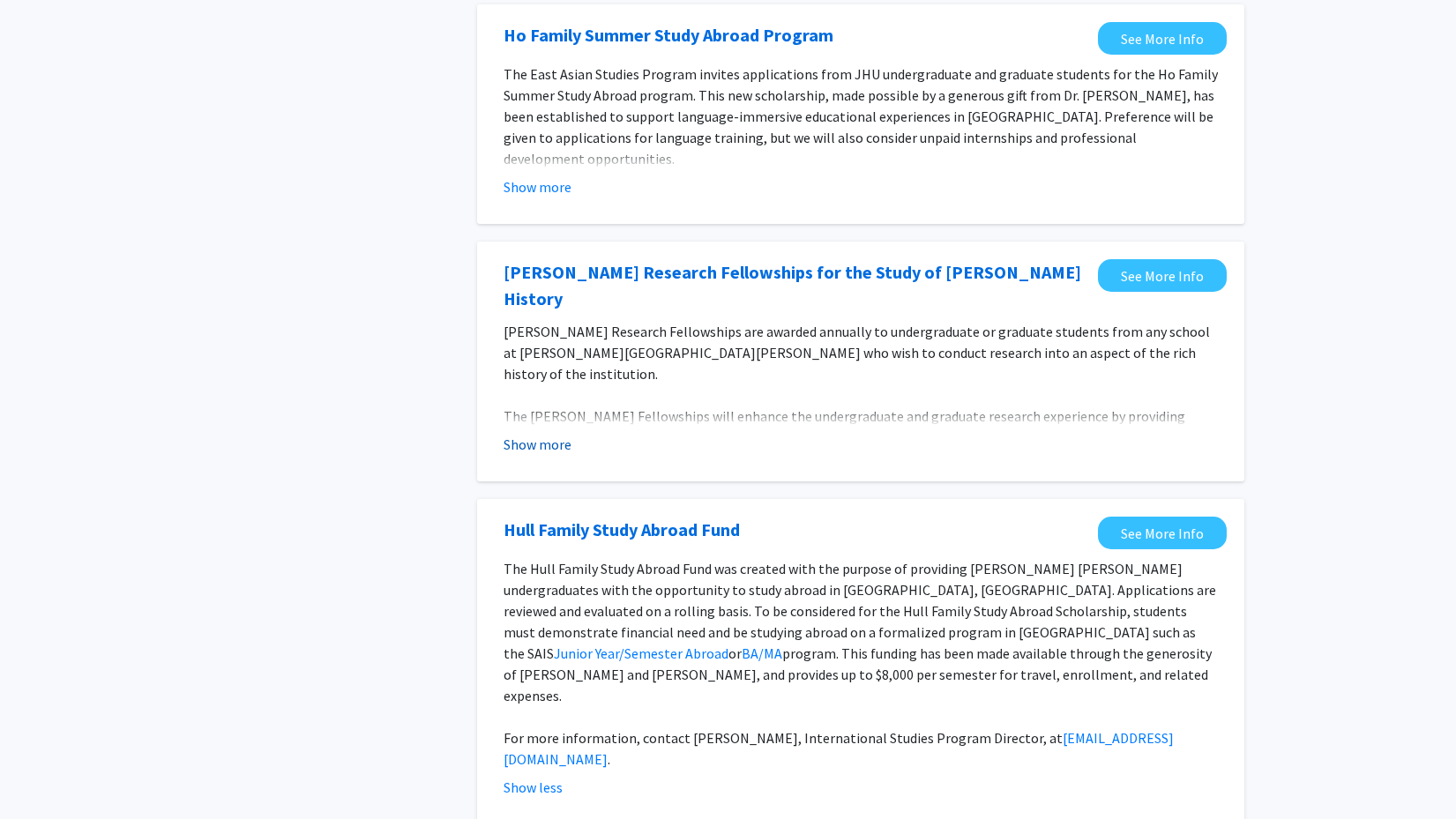
click at [536, 434] on button "Show more" at bounding box center [537, 444] width 68 height 21
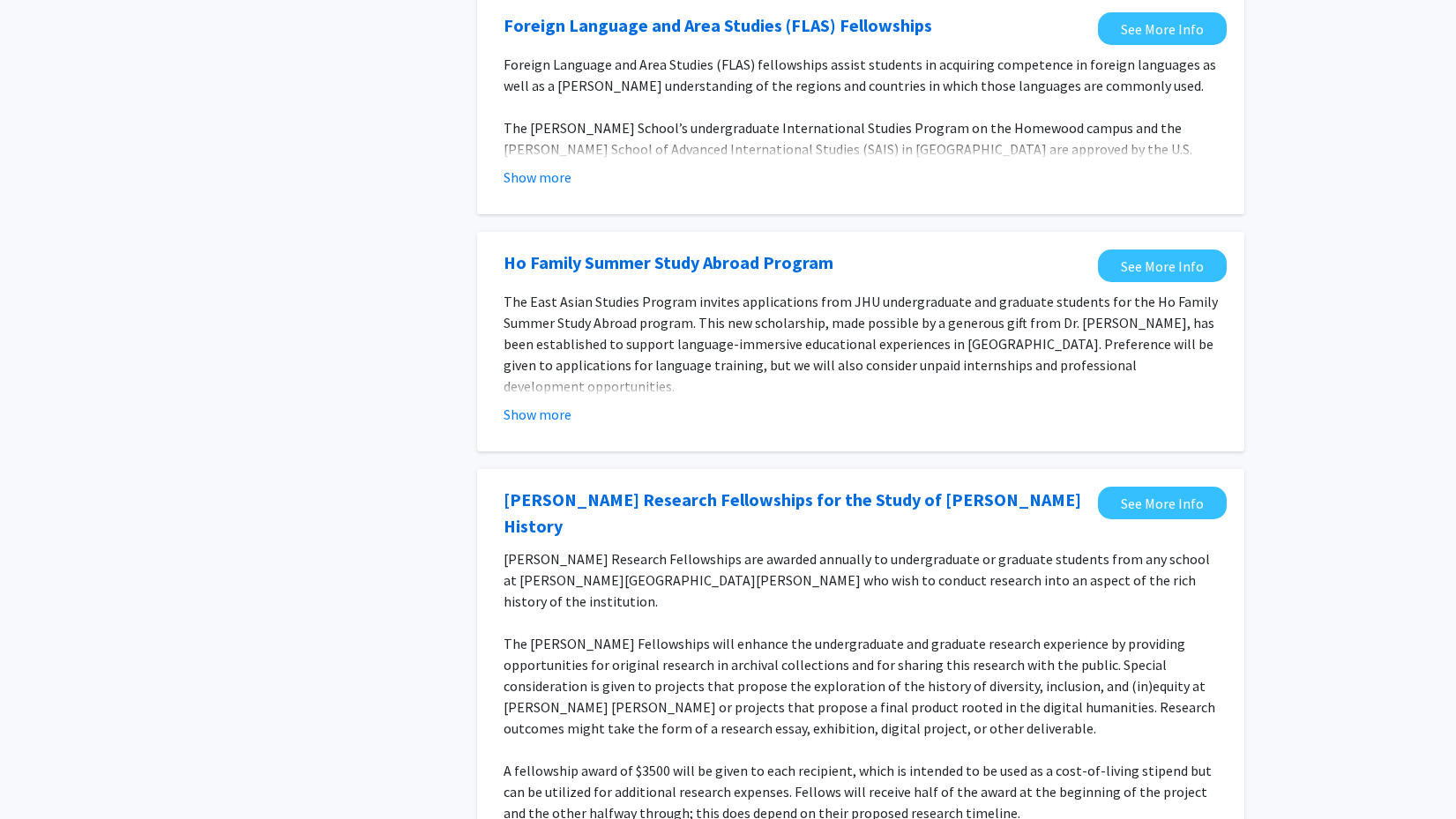
scroll to position [360, 0]
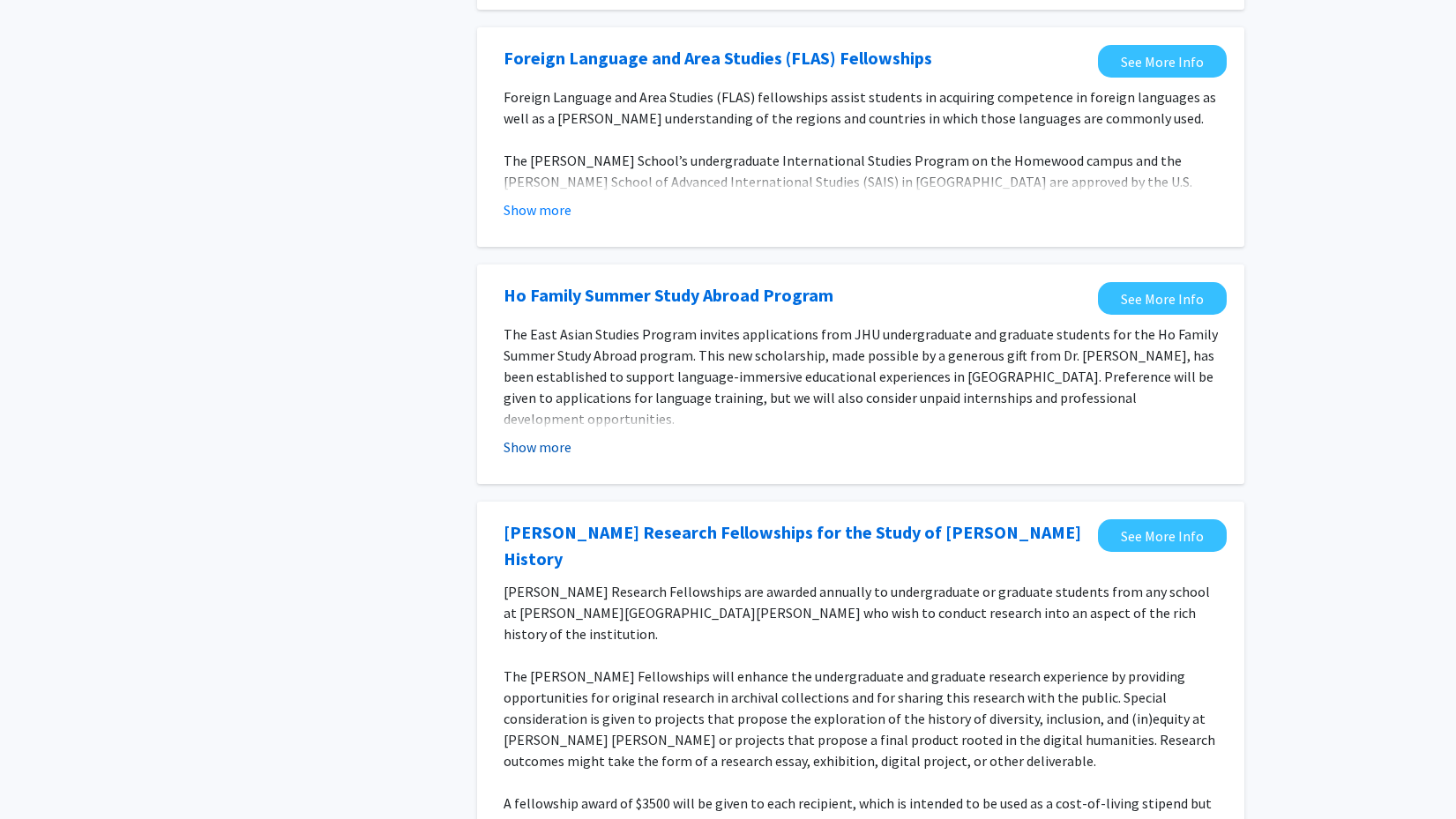
click at [534, 451] on button "Show more" at bounding box center [537, 447] width 68 height 21
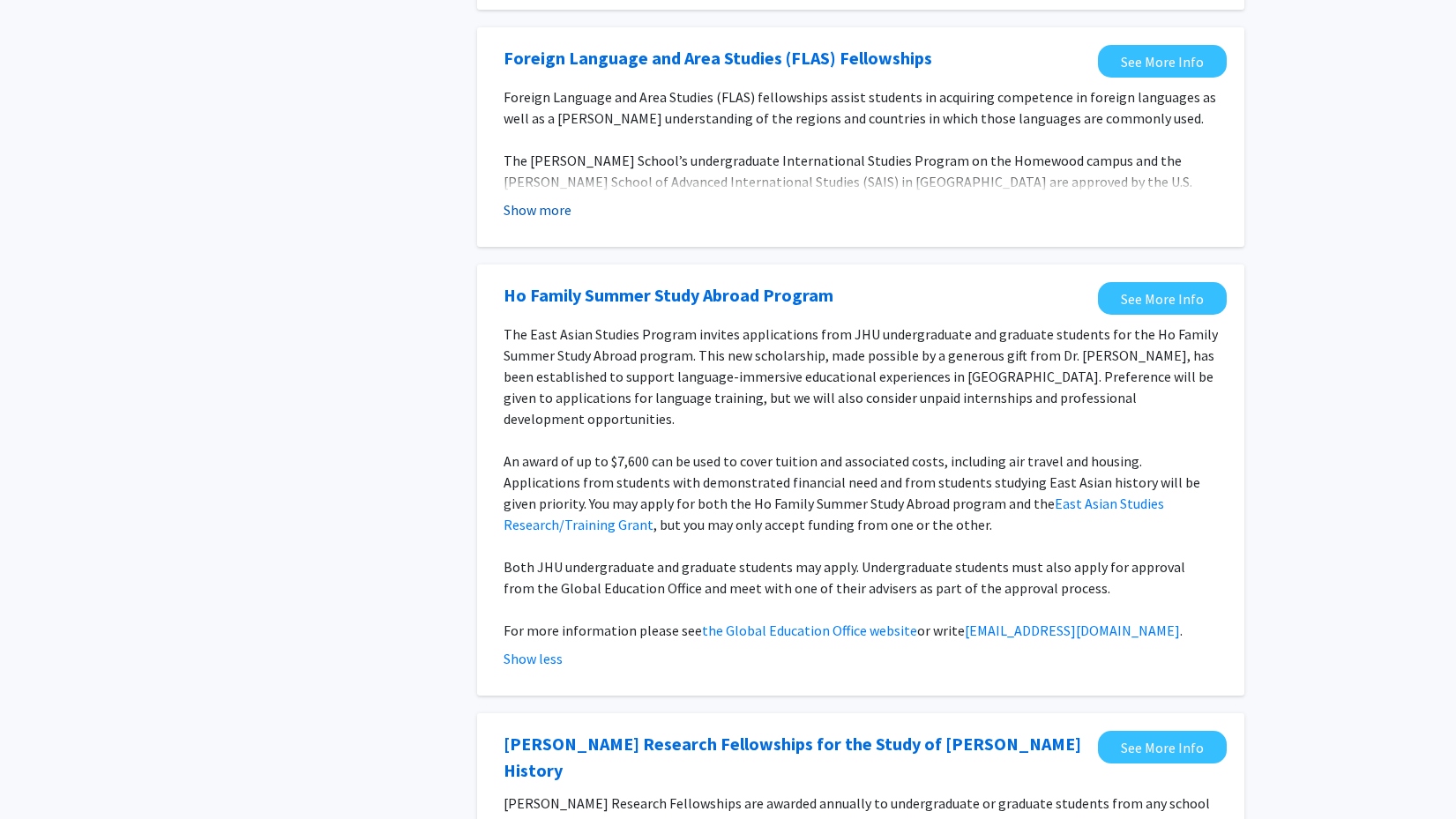
click at [525, 219] on button "Show more" at bounding box center [537, 209] width 68 height 21
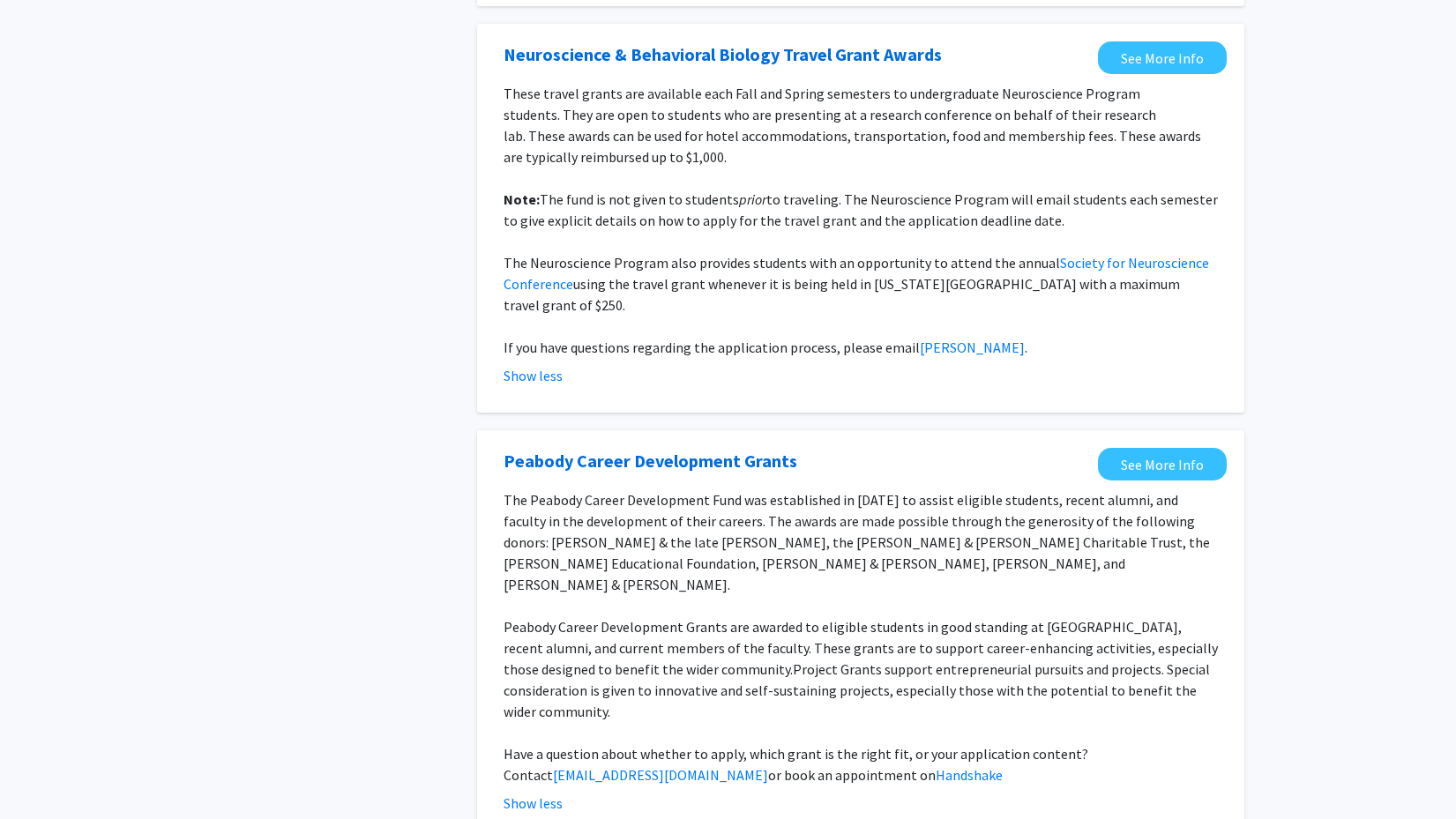
scroll to position [3923, 0]
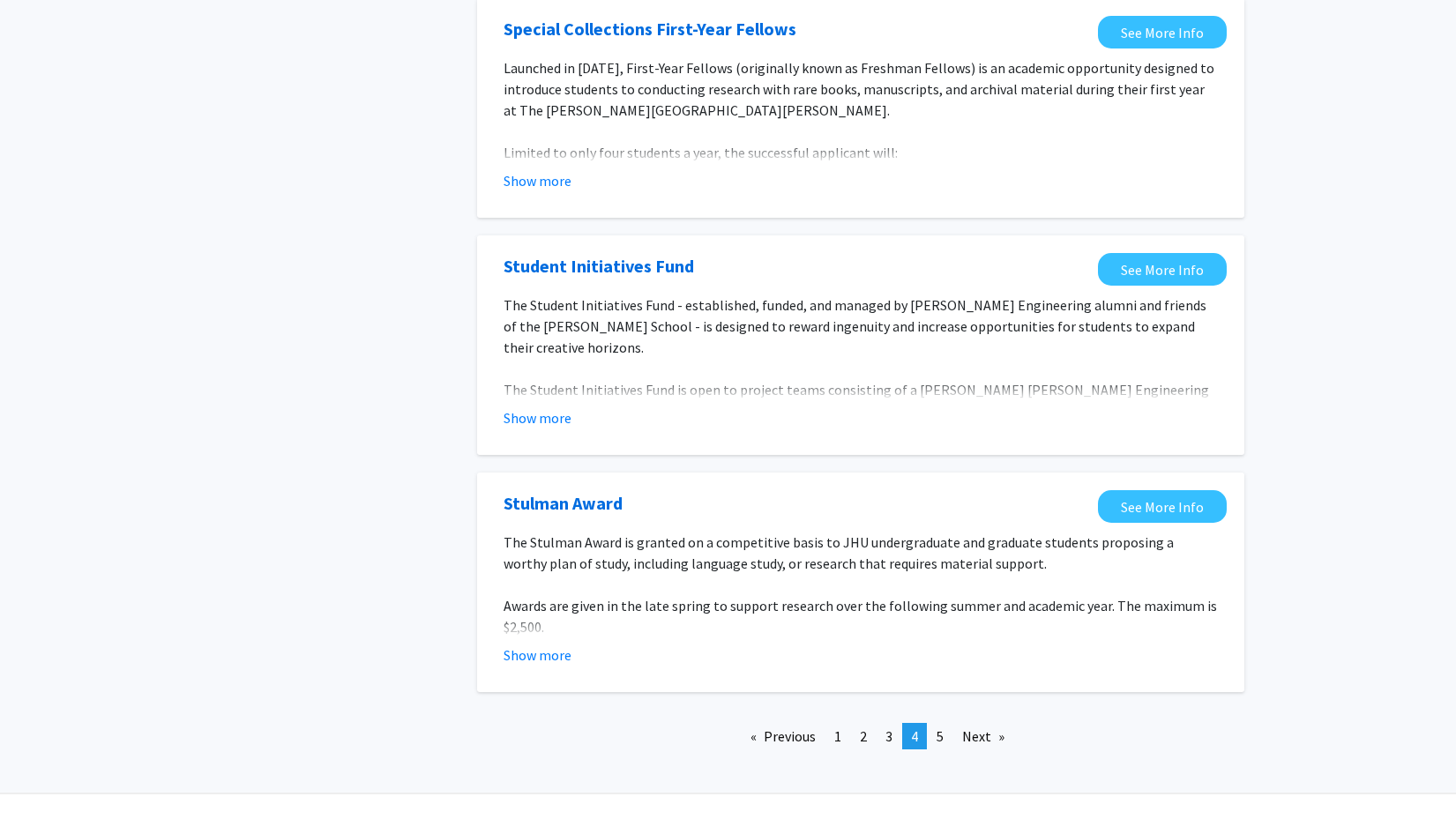
scroll to position [1850, 0]
click at [542, 645] on button "Show more" at bounding box center [537, 655] width 68 height 21
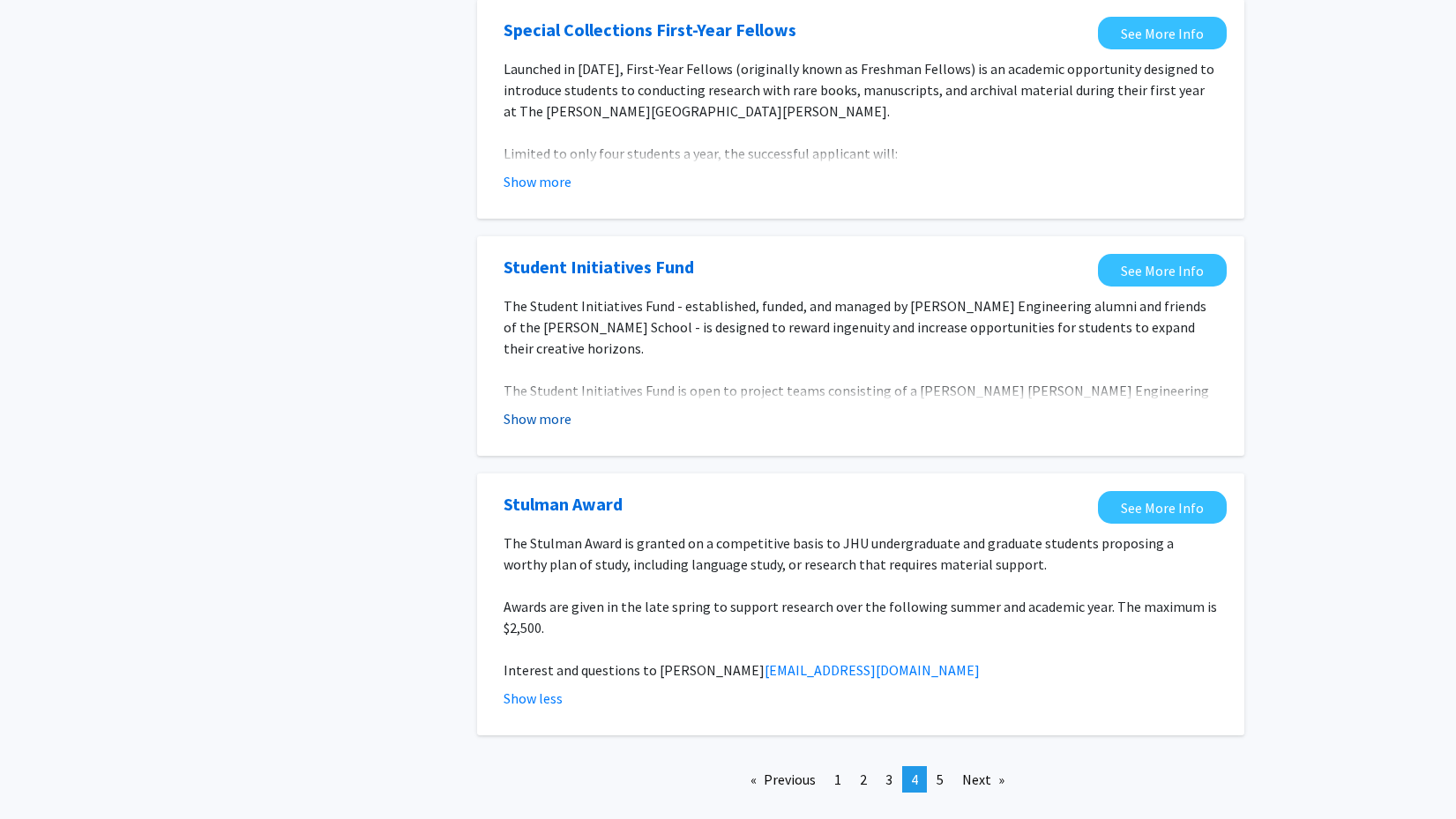
click at [544, 408] on button "Show more" at bounding box center [537, 418] width 68 height 21
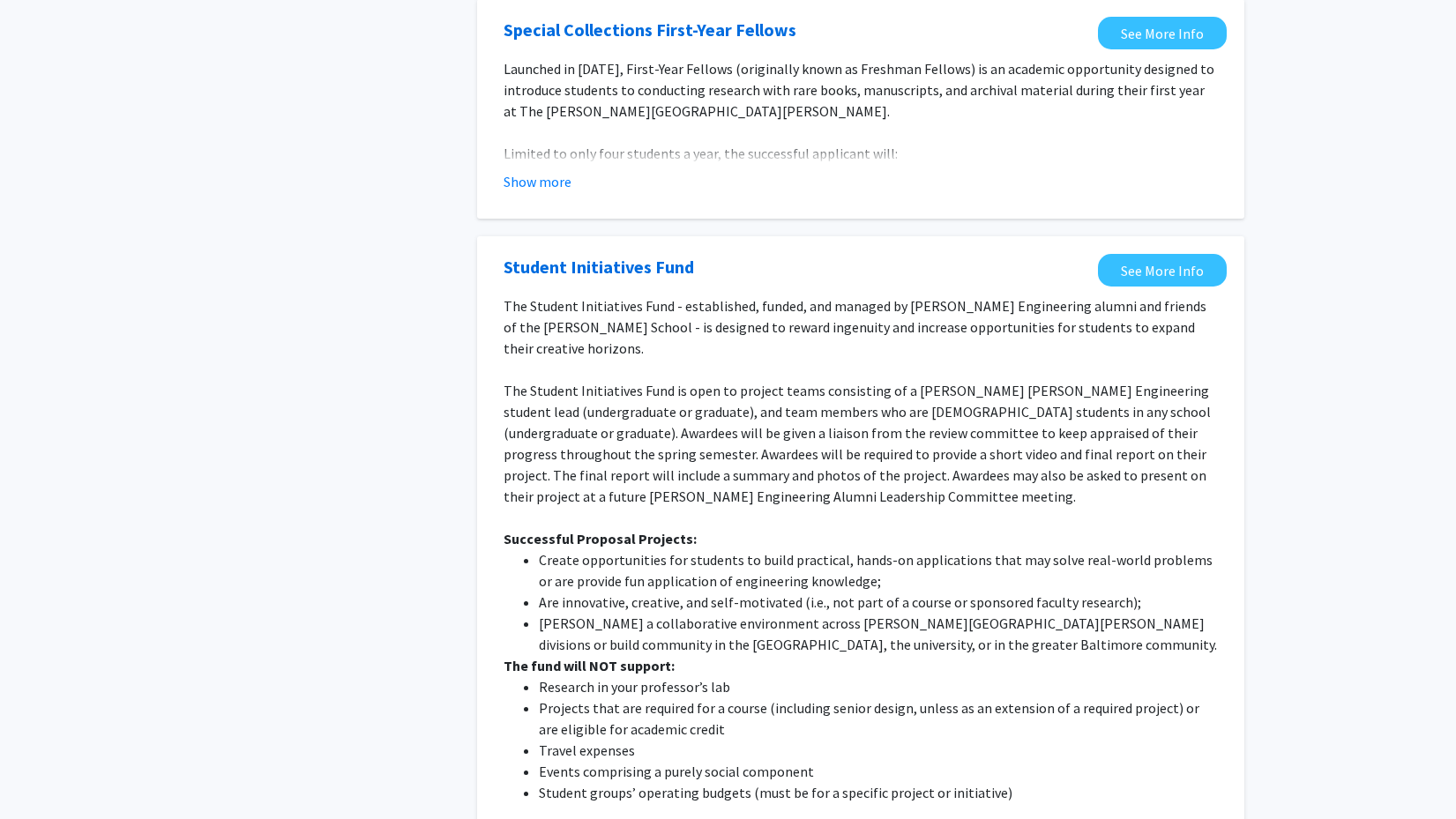
click at [535, 155] on fg-opportunity "Special Collections First-Year Fellows See More Info Launched in 2016, First-Ye…" at bounding box center [860, 109] width 732 height 184
click at [535, 171] on button "Show more" at bounding box center [537, 181] width 68 height 21
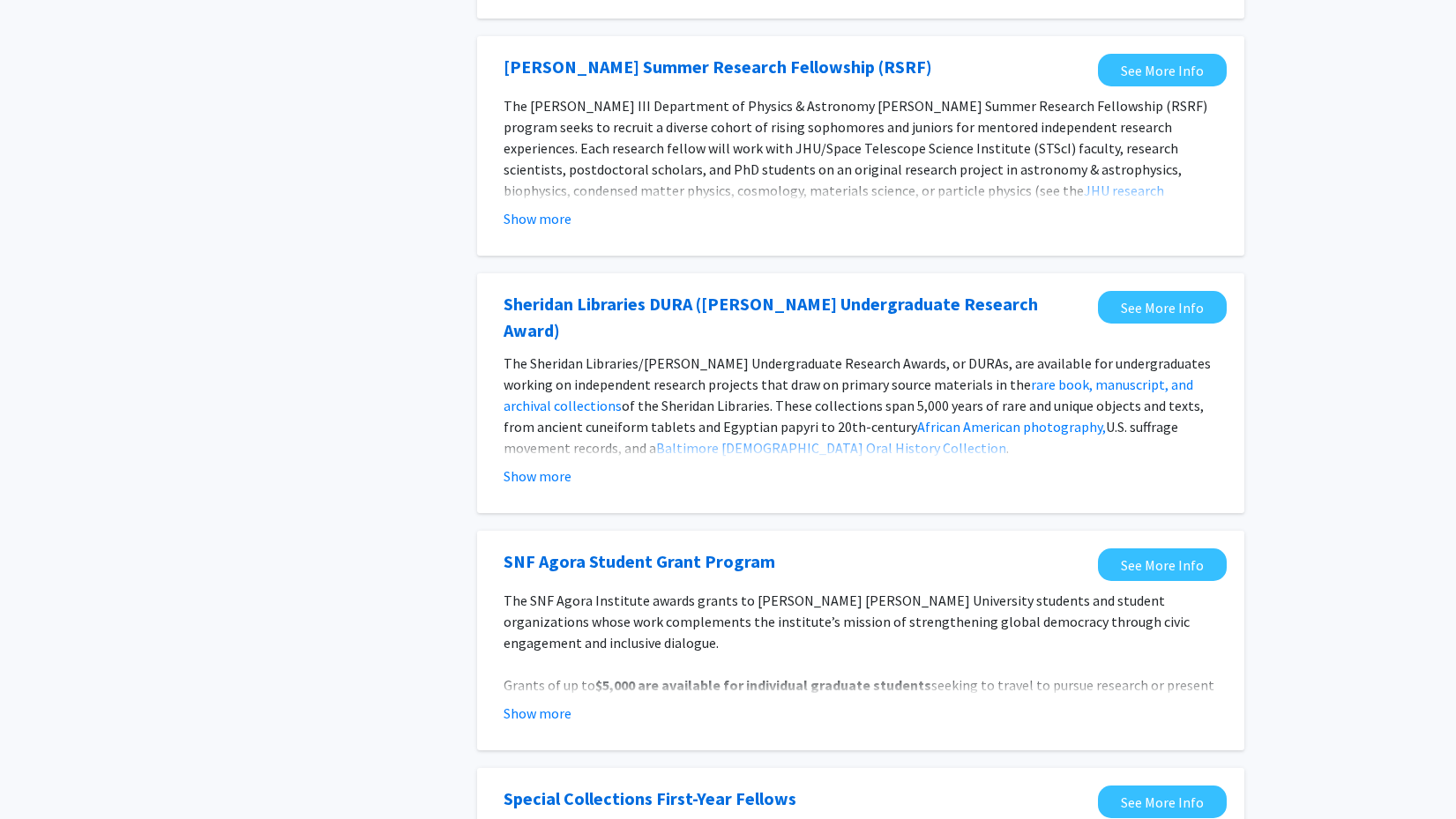
scroll to position [1202, 0]
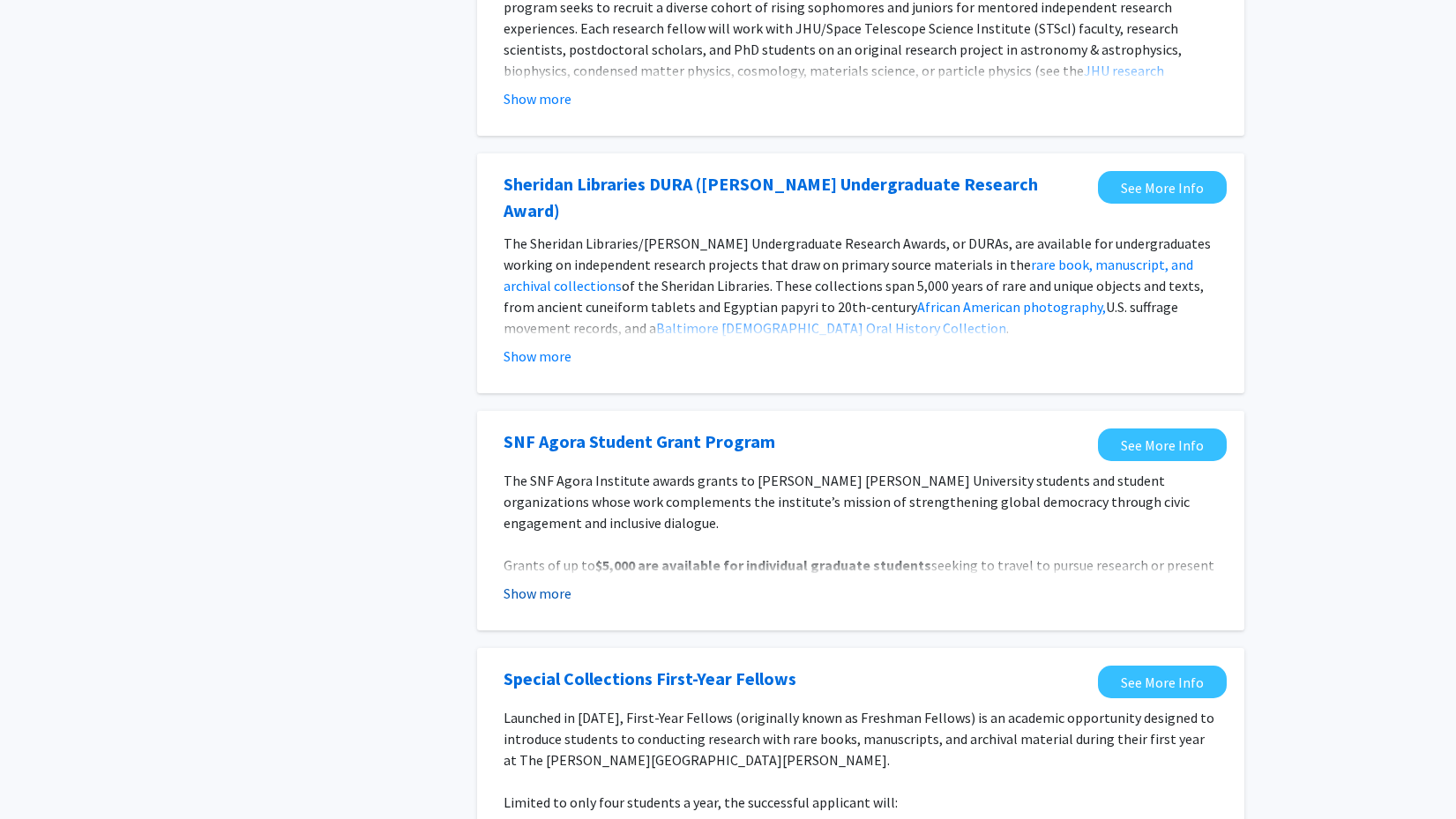
click at [544, 582] on button "Show more" at bounding box center [537, 592] width 68 height 21
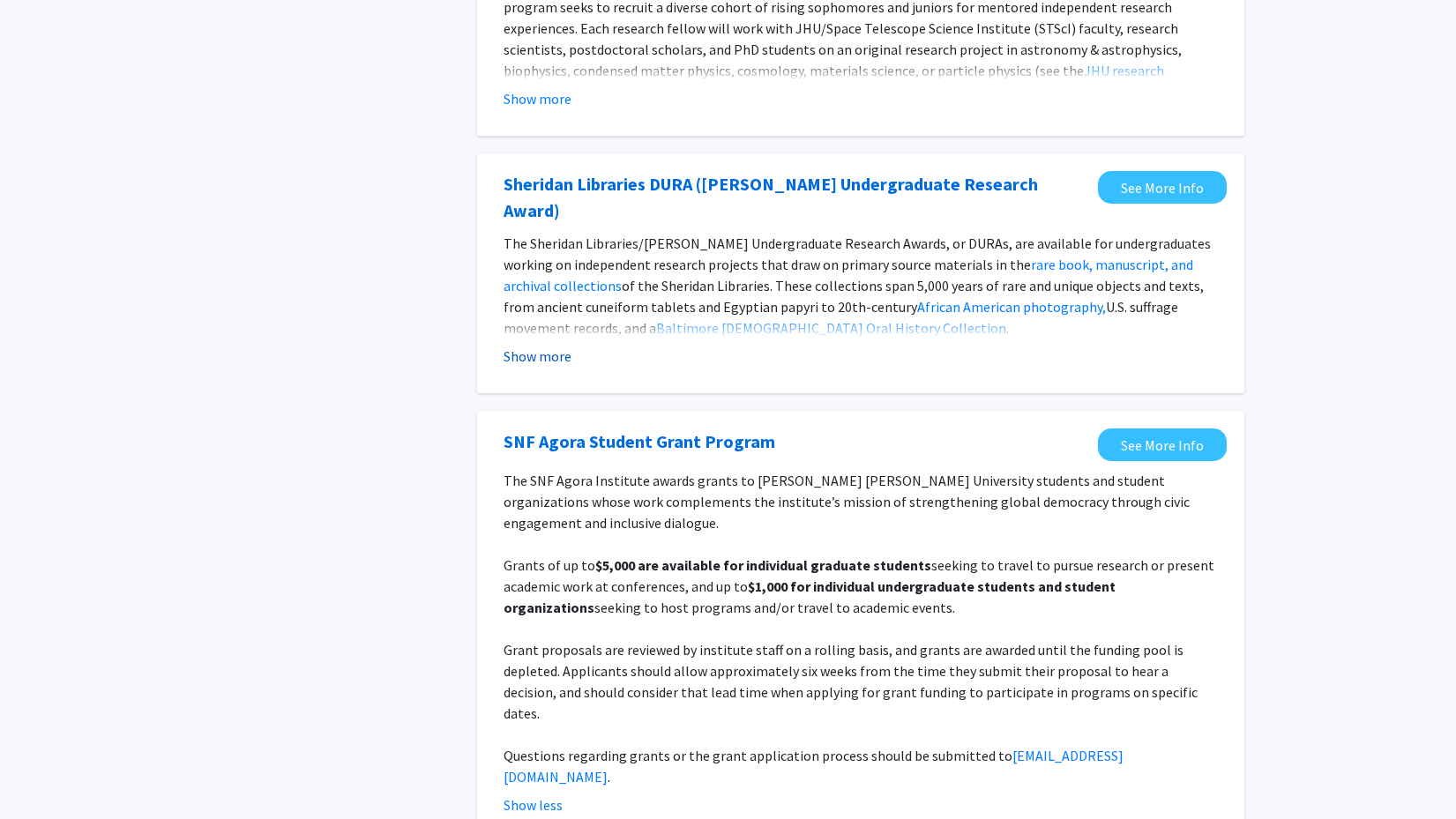
click at [529, 345] on button "Show more" at bounding box center [537, 355] width 68 height 21
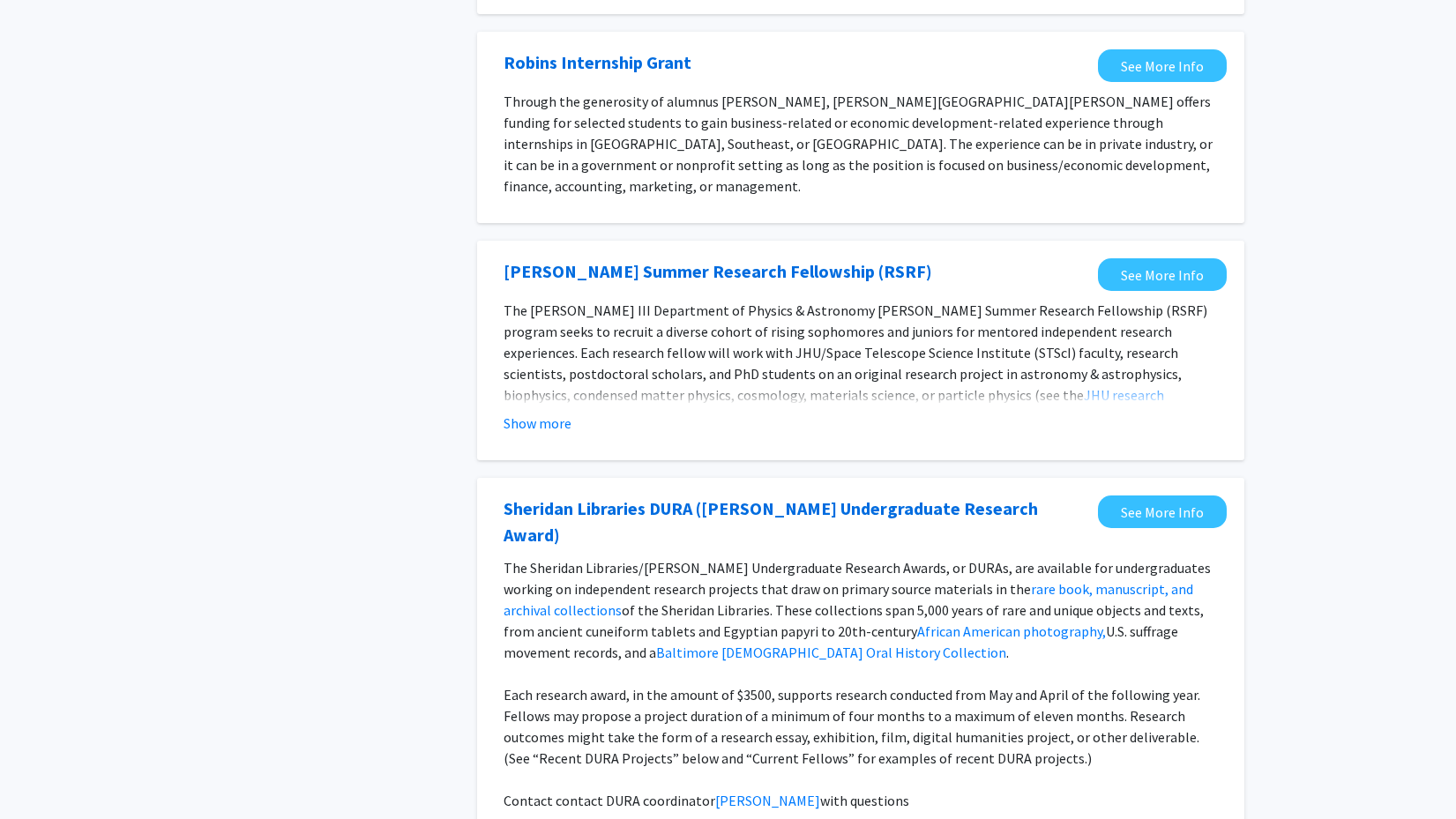
scroll to position [746, 0]
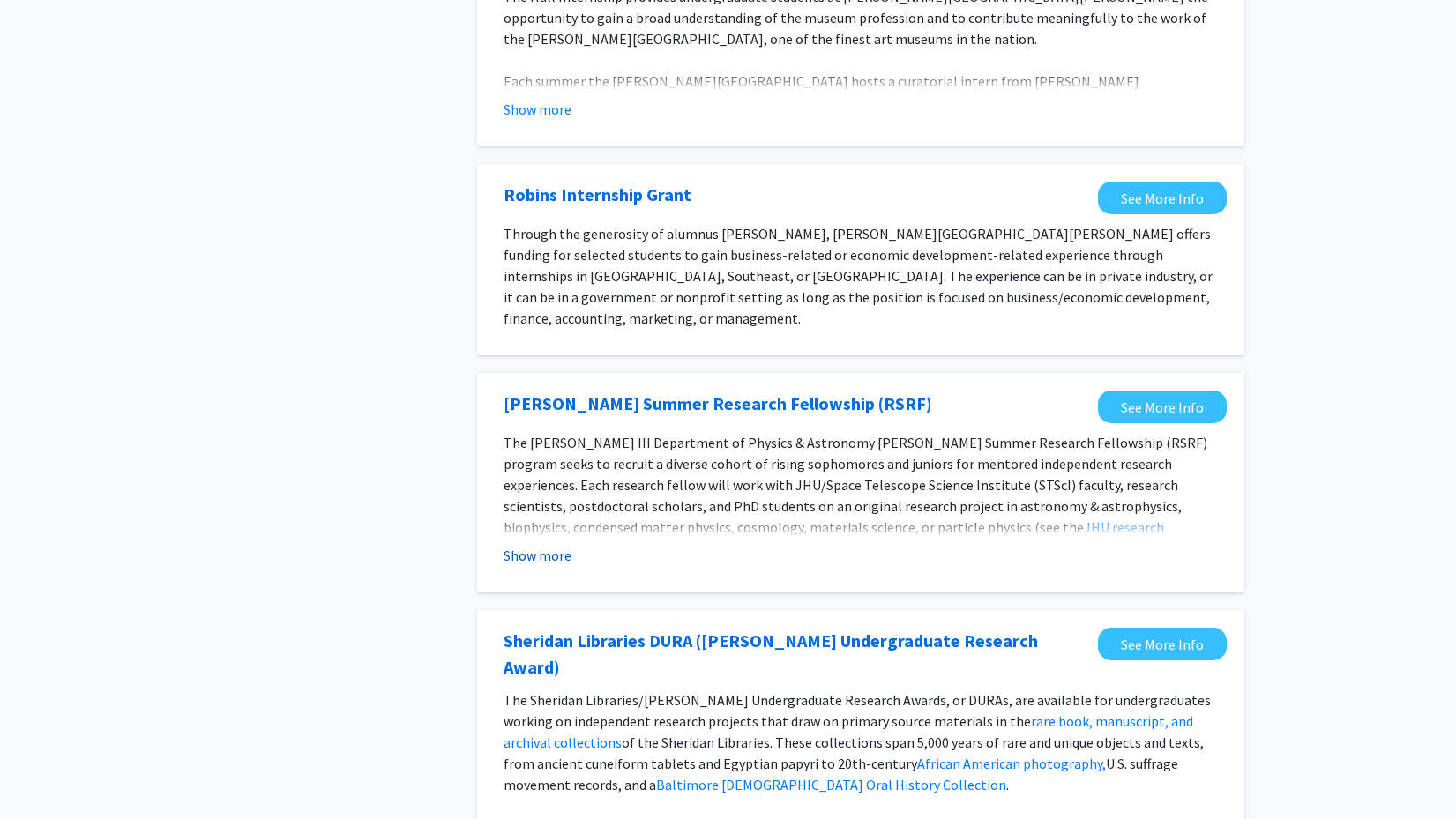
click at [541, 545] on button "Show more" at bounding box center [537, 555] width 68 height 21
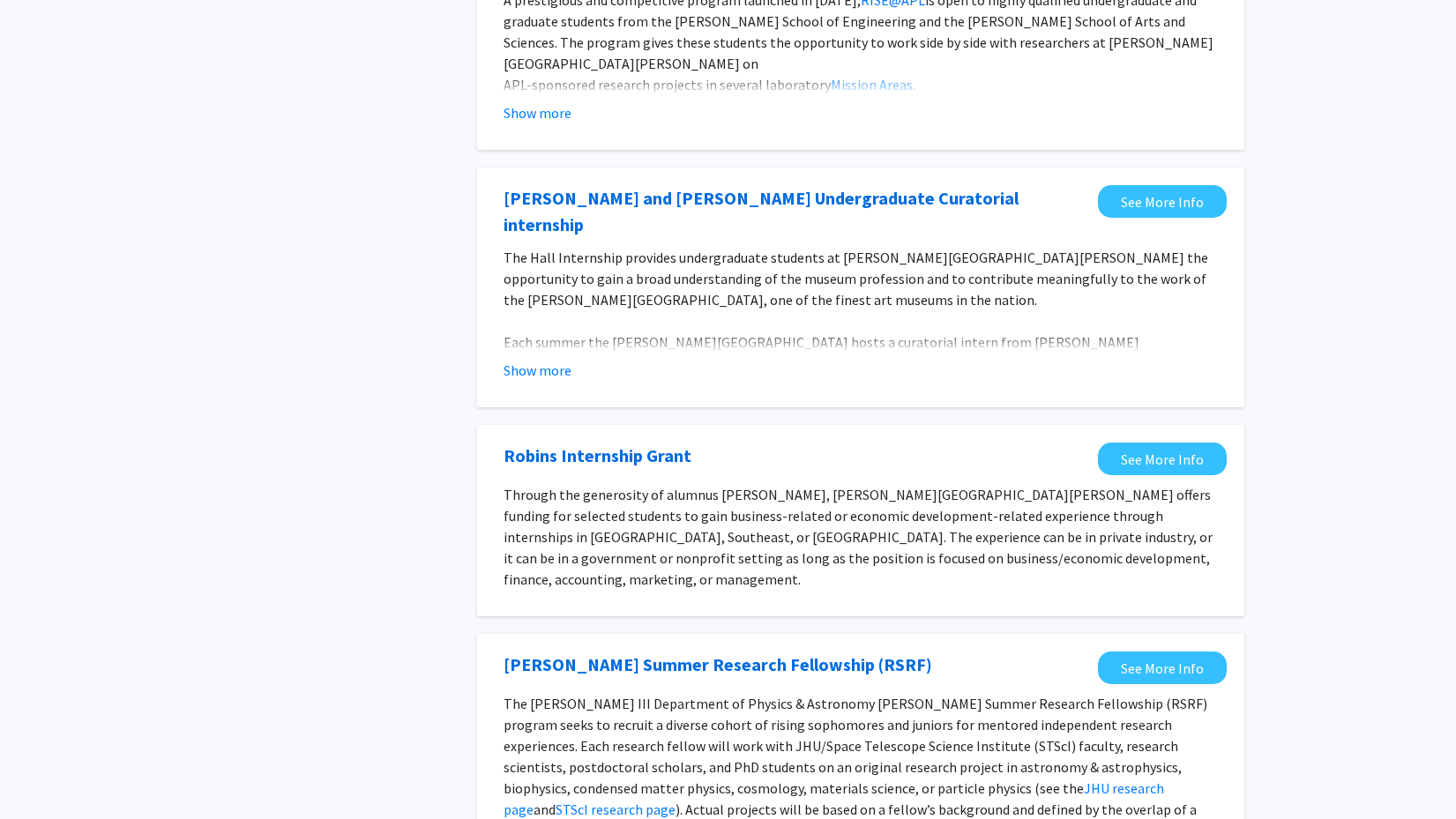
scroll to position [446, 0]
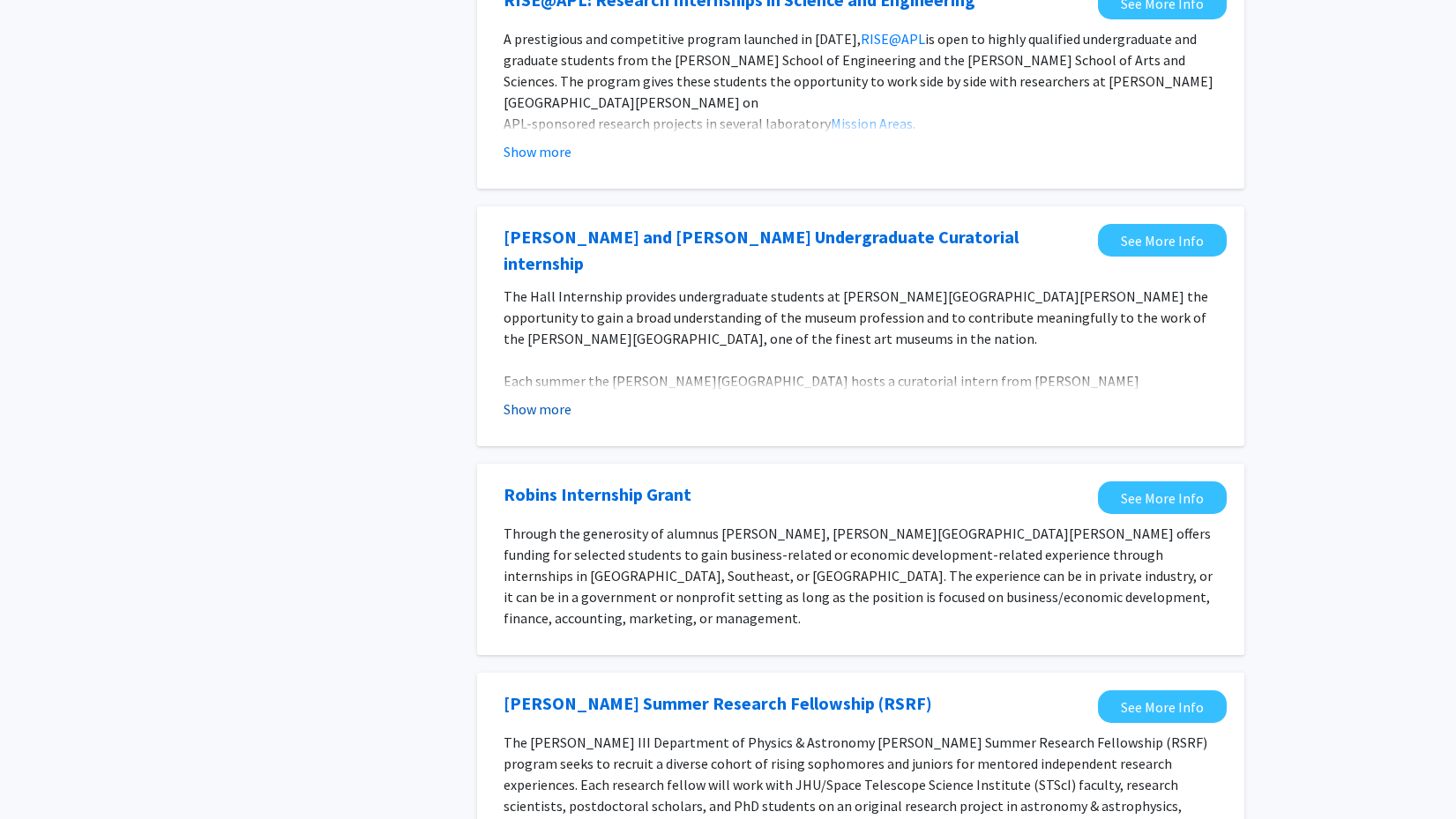
click at [536, 399] on button "Show more" at bounding box center [537, 409] width 68 height 21
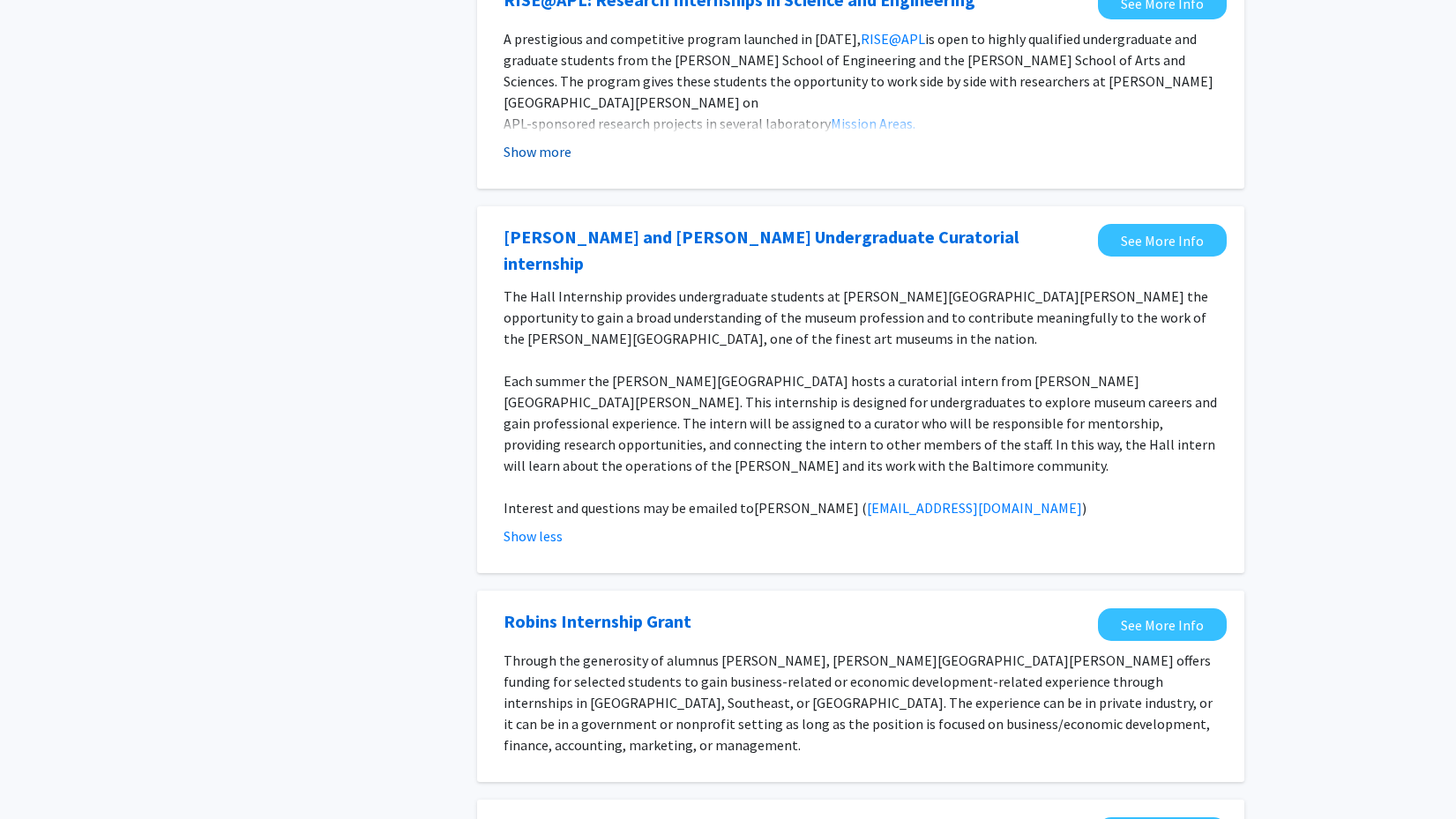
click at [540, 156] on button "Show more" at bounding box center [537, 151] width 68 height 21
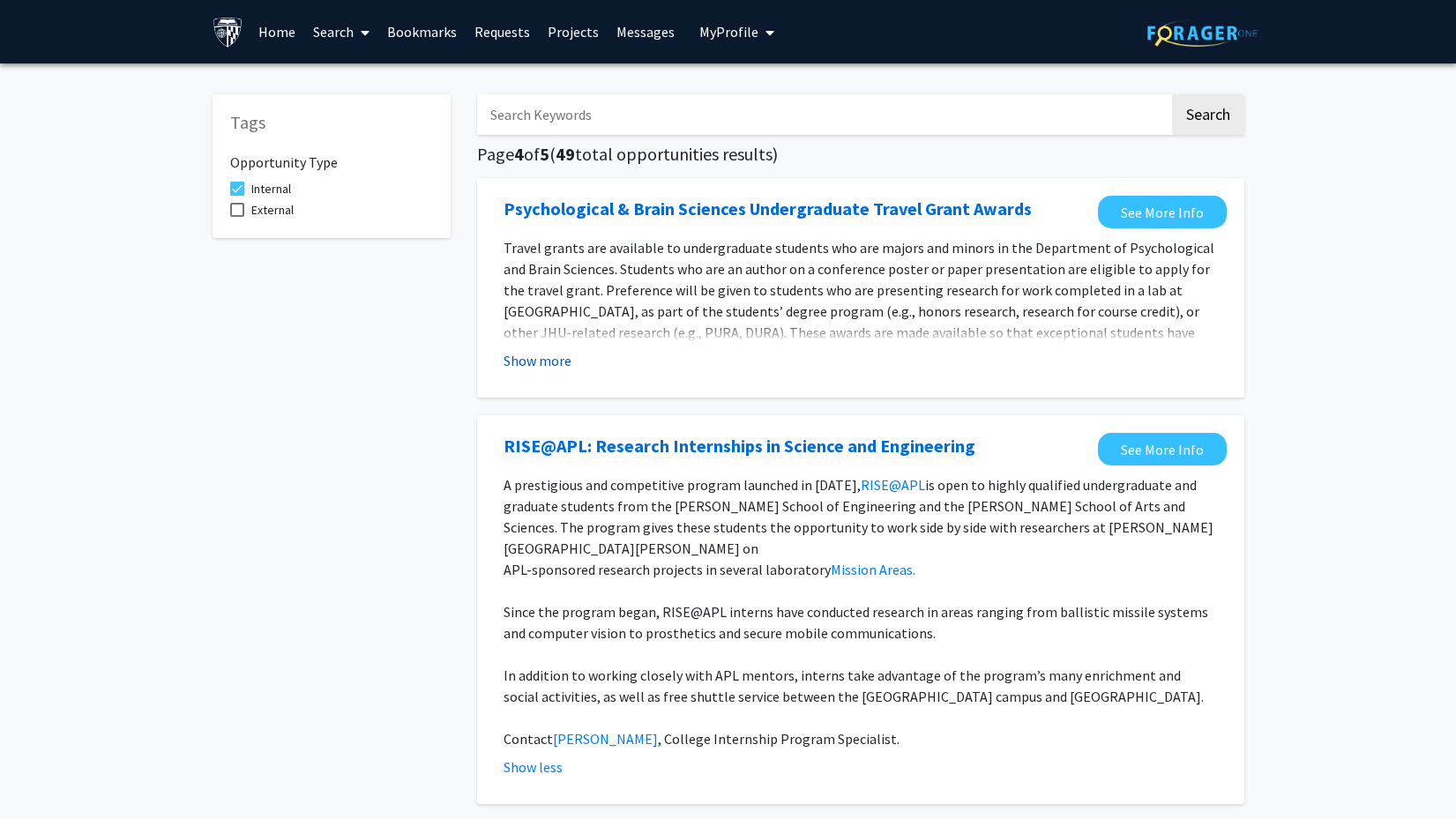
scroll to position [0, 0]
click at [527, 368] on button "Show more" at bounding box center [537, 360] width 68 height 21
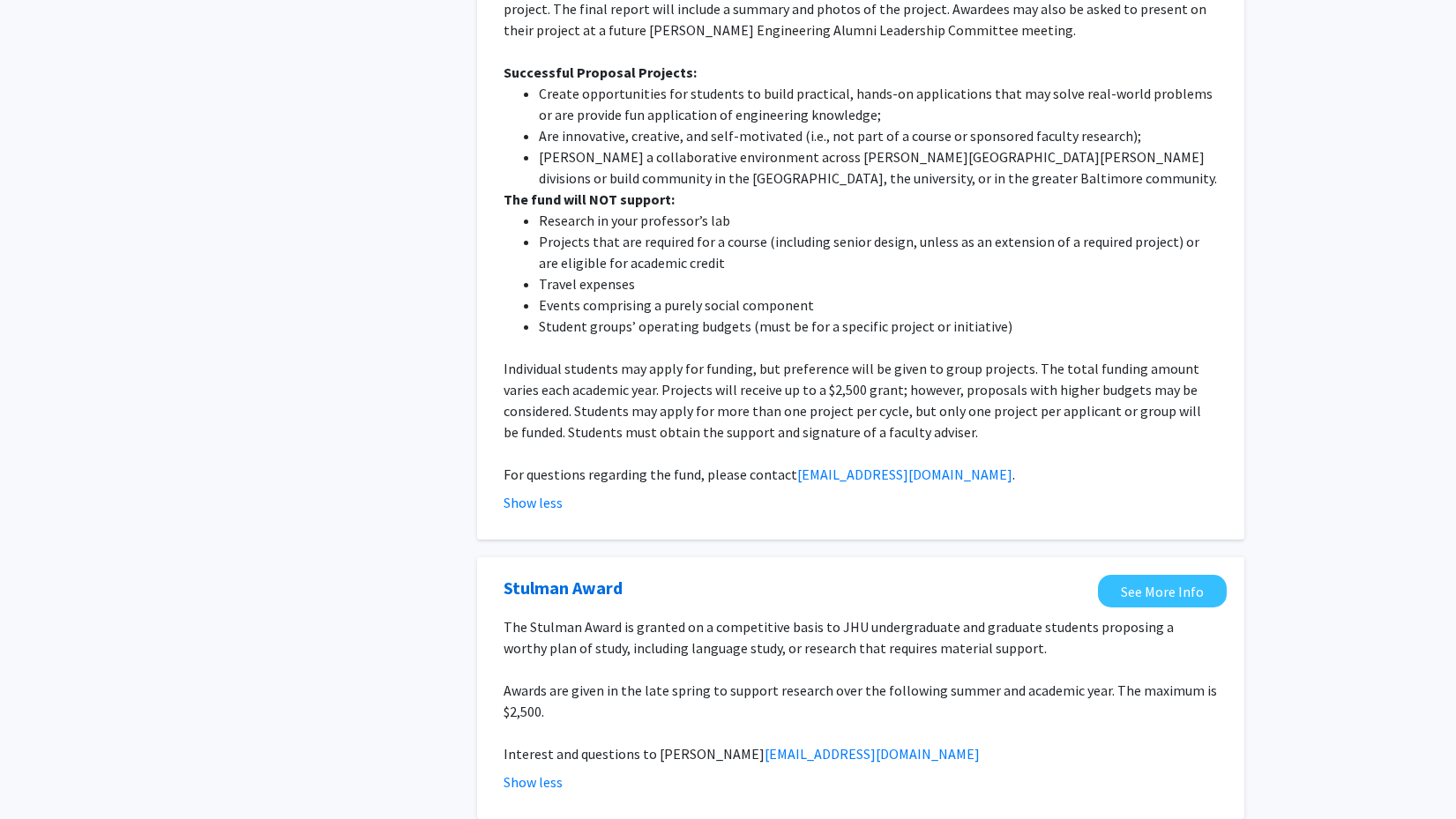
scroll to position [4051, 0]
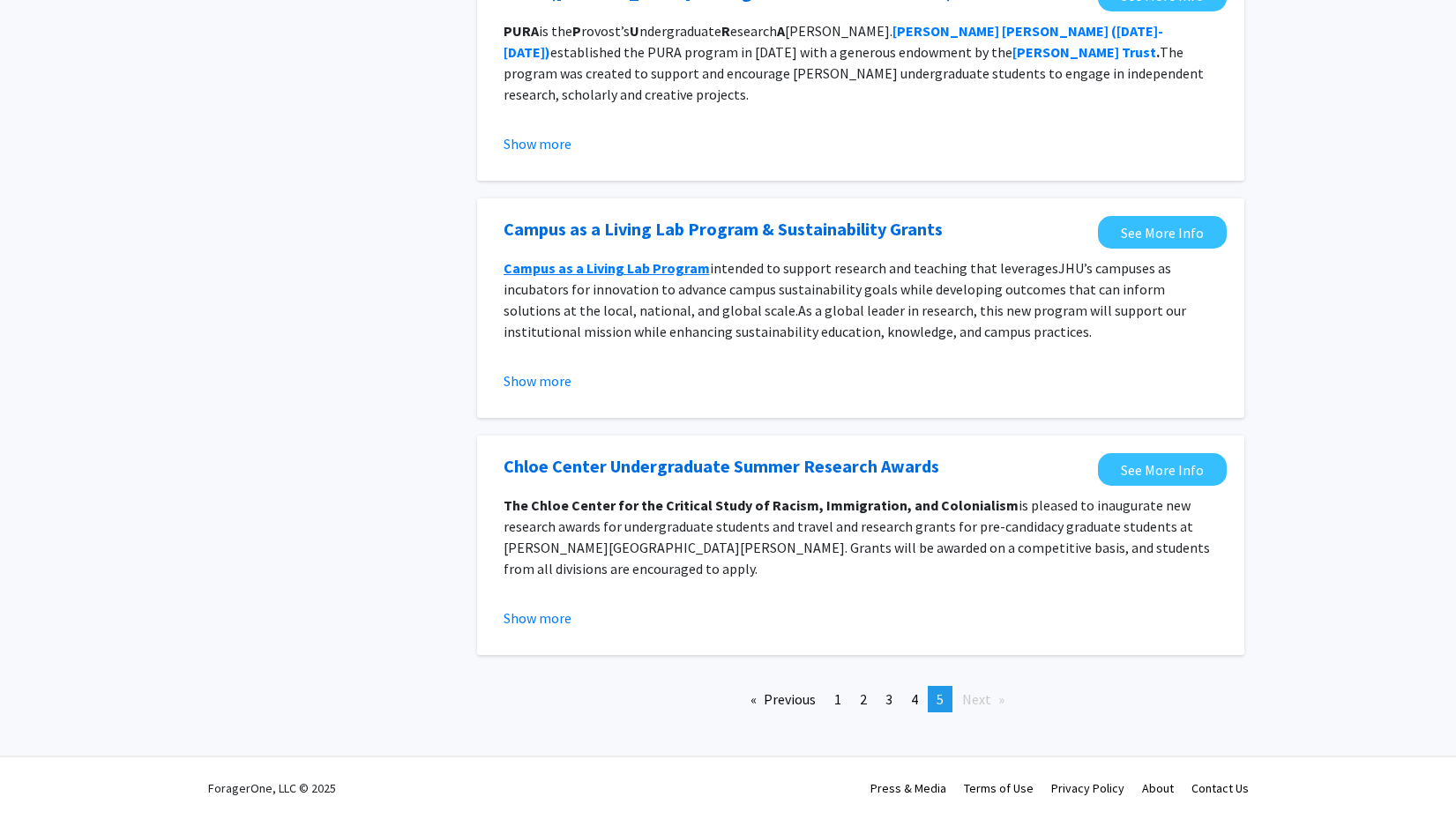
scroll to position [1592, 0]
click at [549, 617] on button "Show more" at bounding box center [537, 617] width 68 height 21
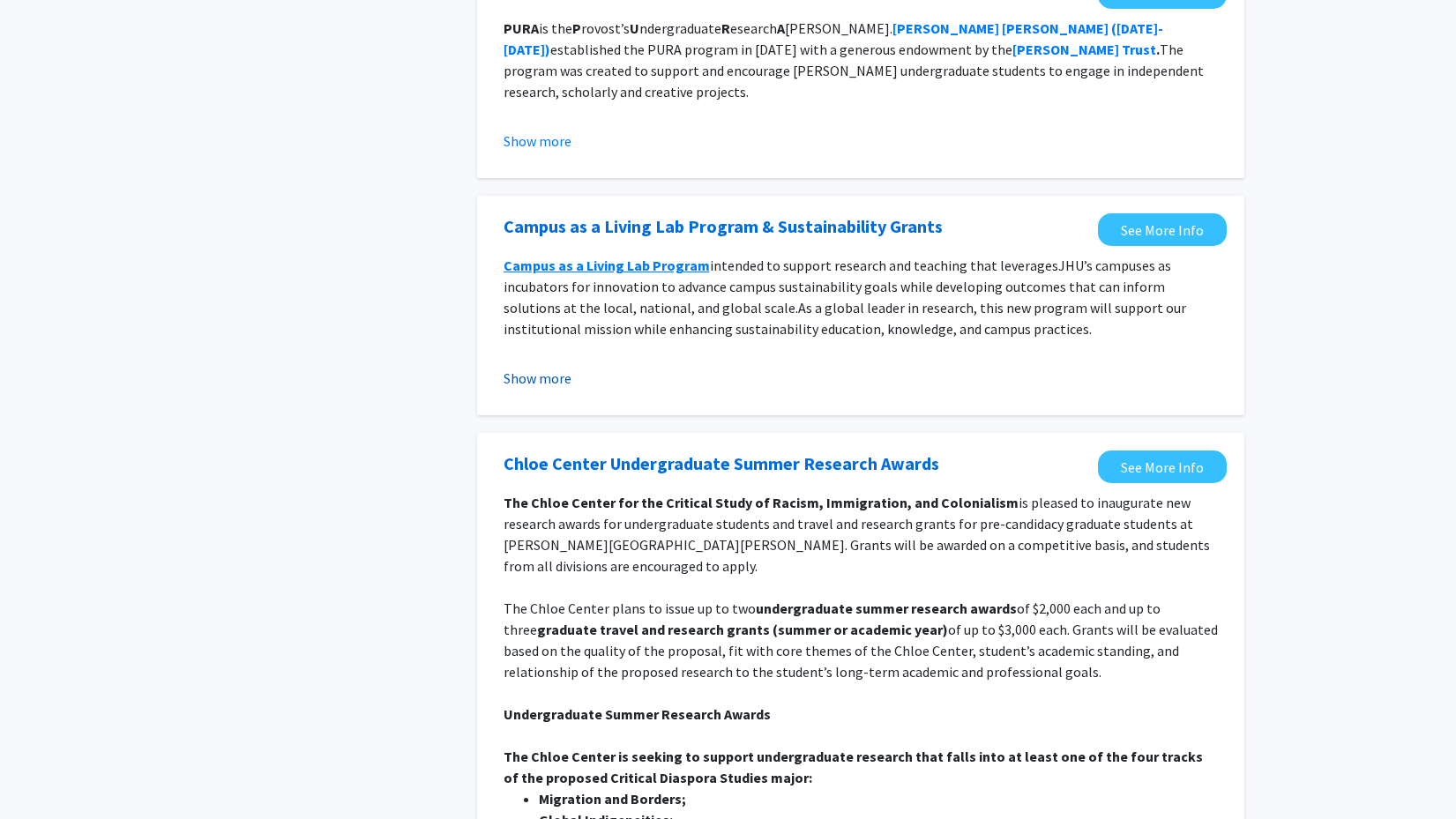
click at [533, 383] on button "Show more" at bounding box center [537, 378] width 68 height 21
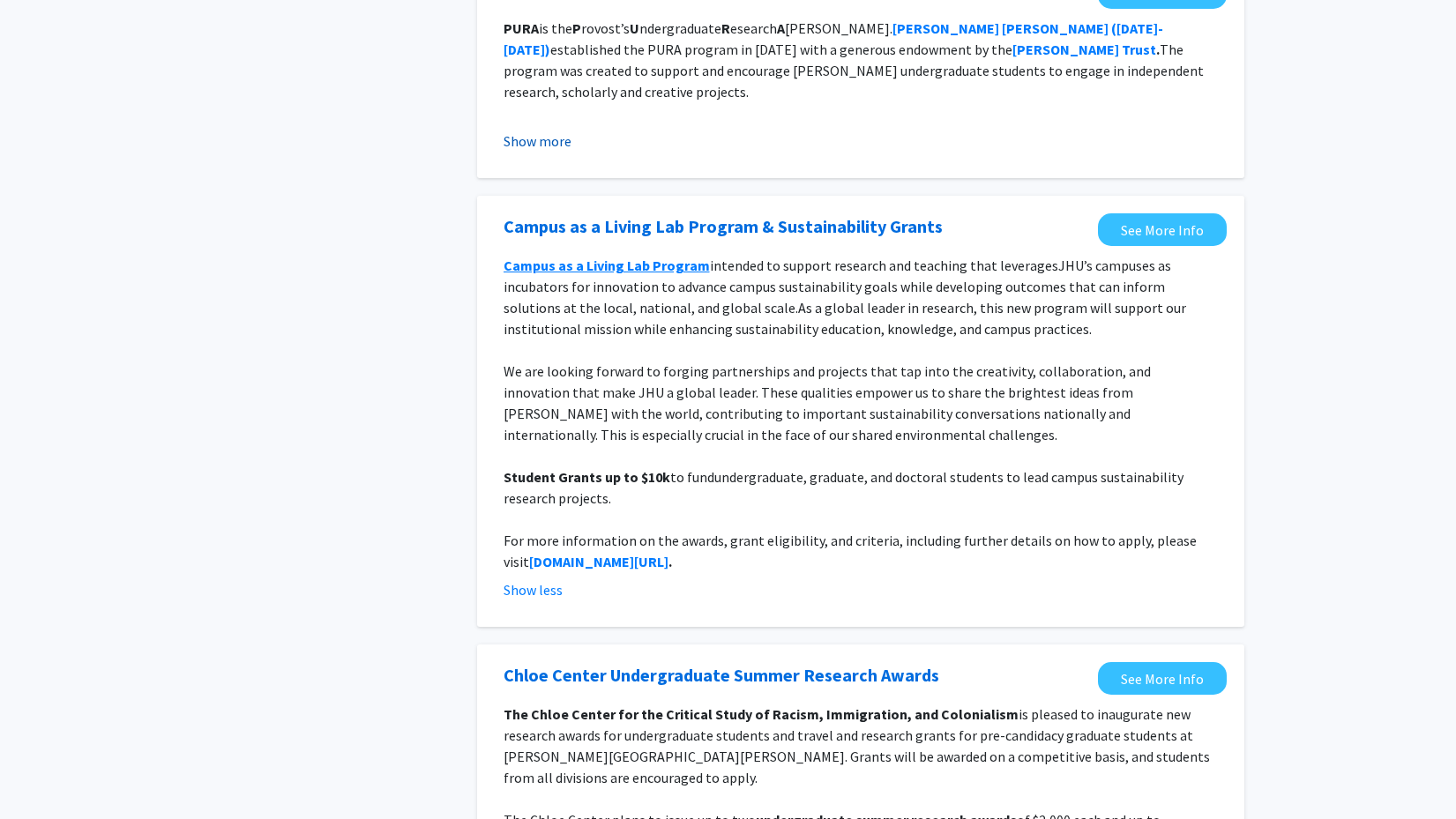
click at [529, 147] on button "Show more" at bounding box center [537, 140] width 68 height 21
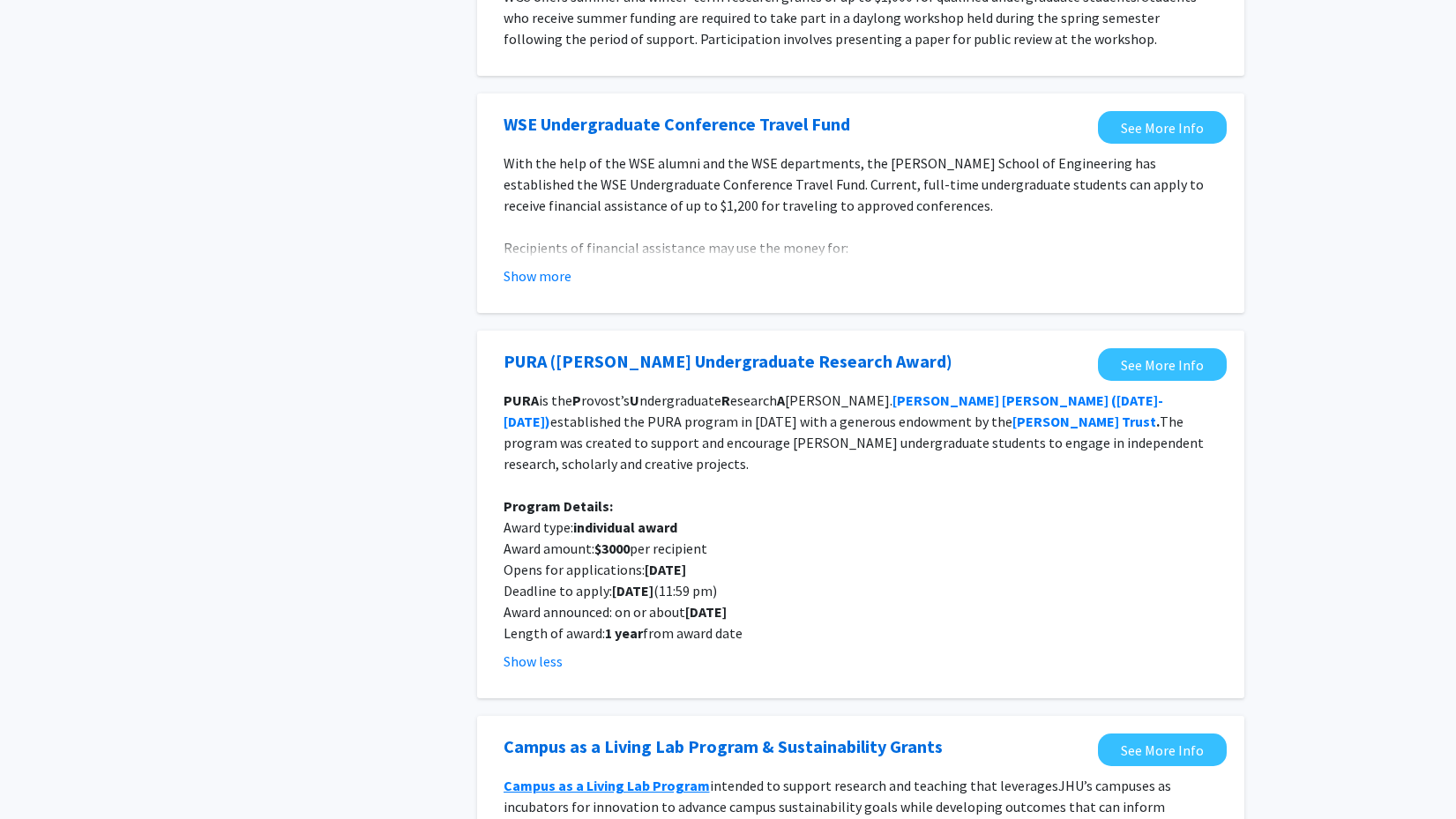
scroll to position [1190, 0]
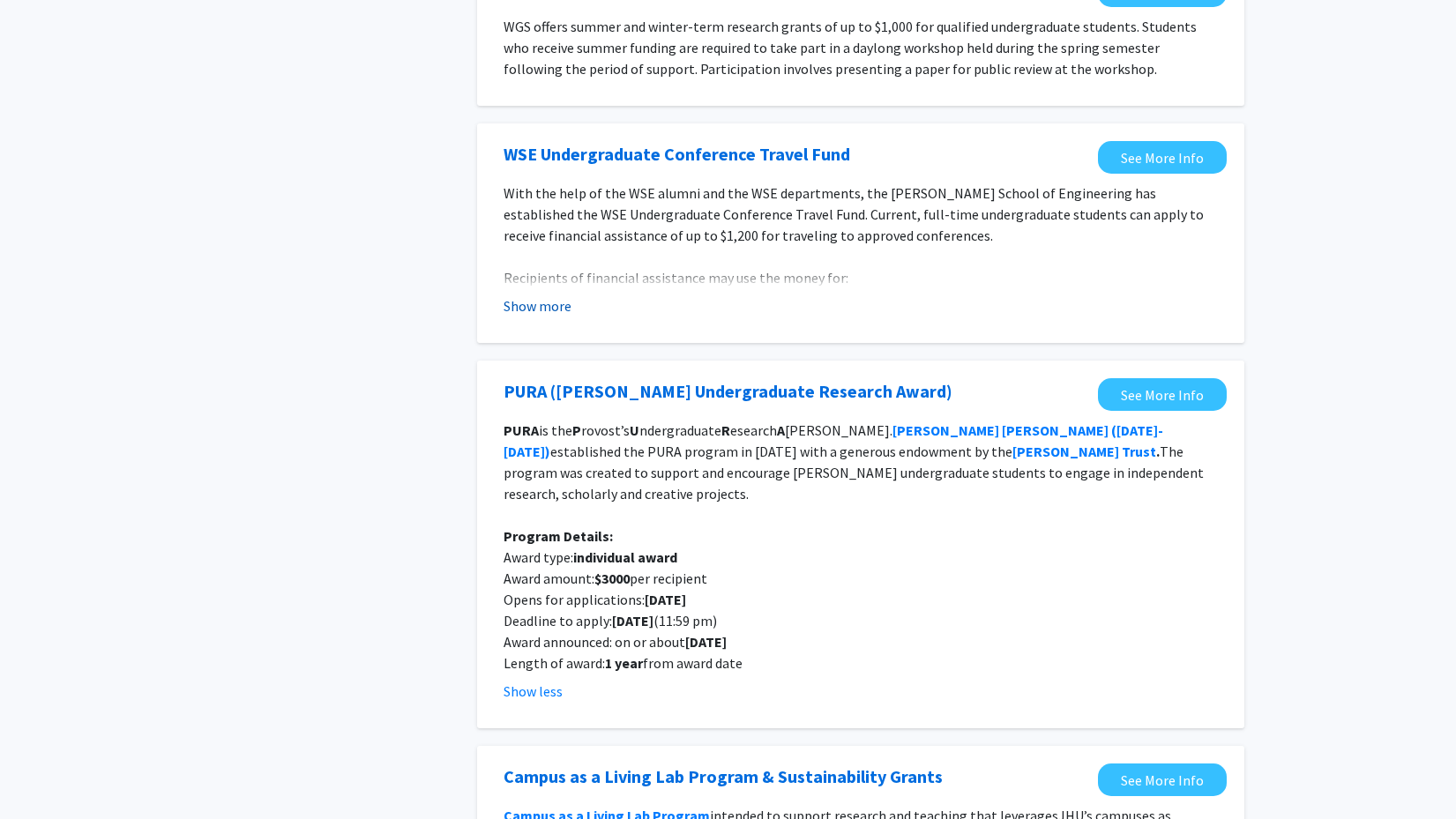
click at [536, 307] on button "Show more" at bounding box center [537, 306] width 68 height 21
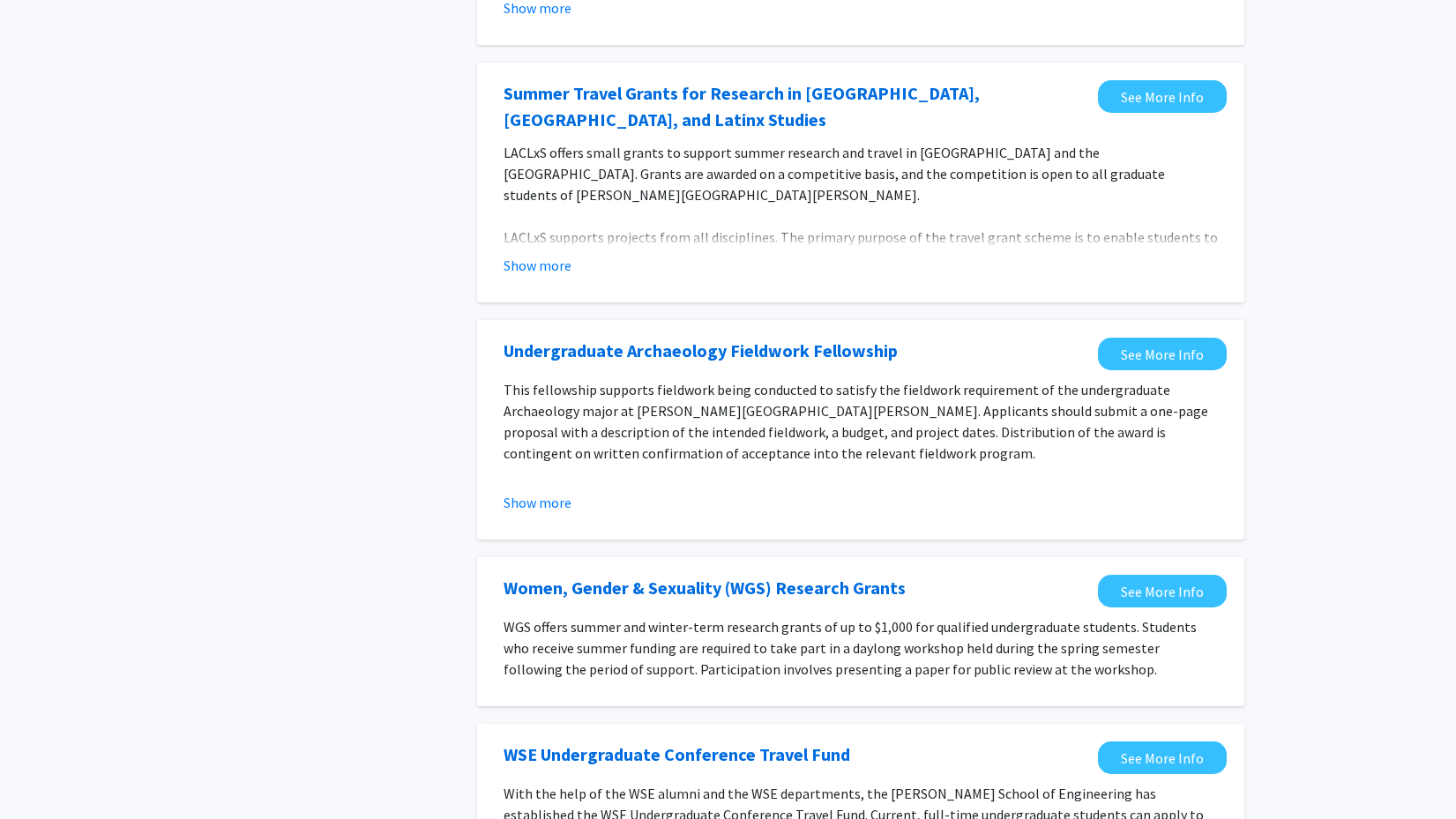
scroll to position [576, 0]
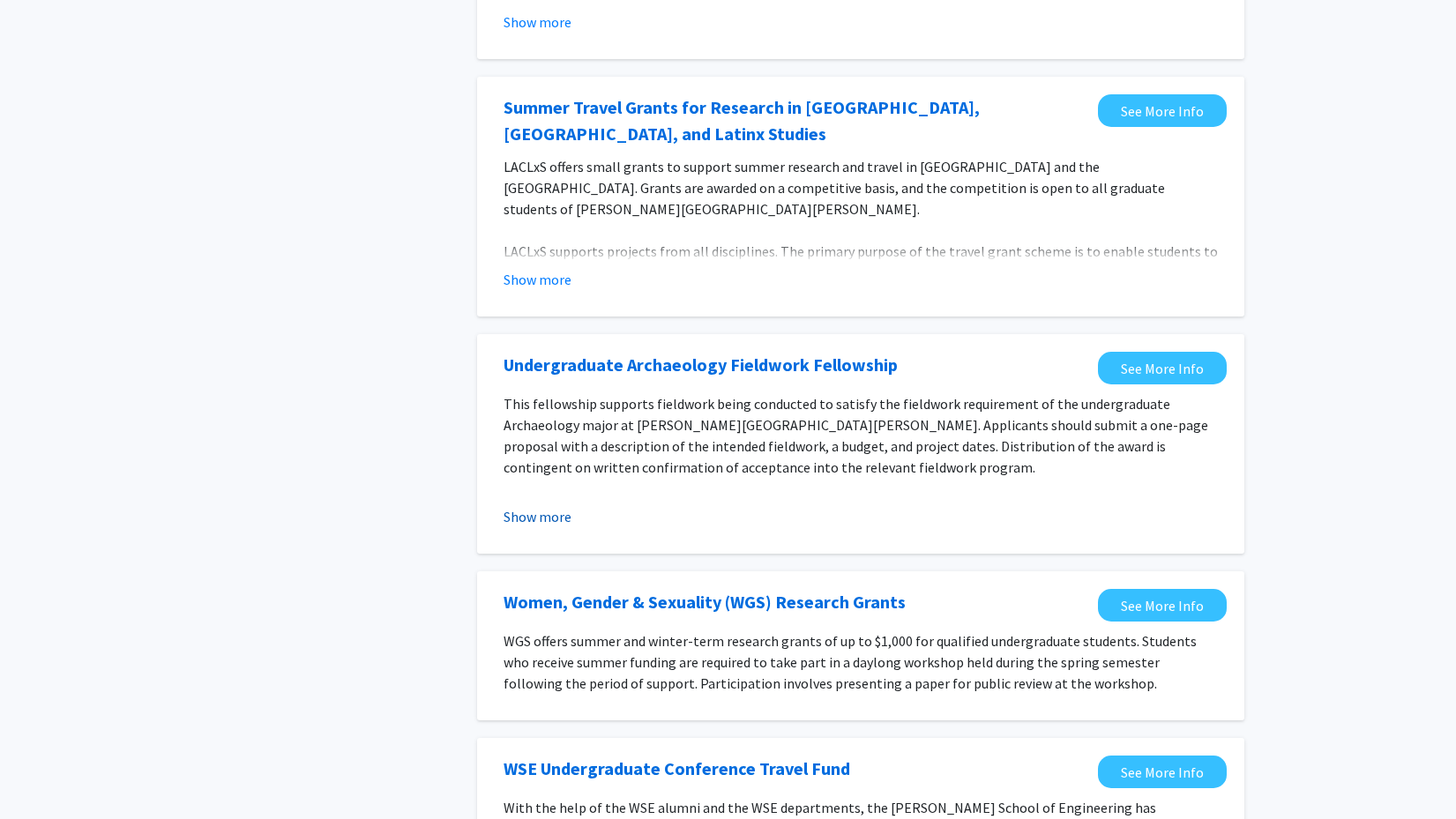
click at [539, 521] on button "Show more" at bounding box center [537, 516] width 68 height 21
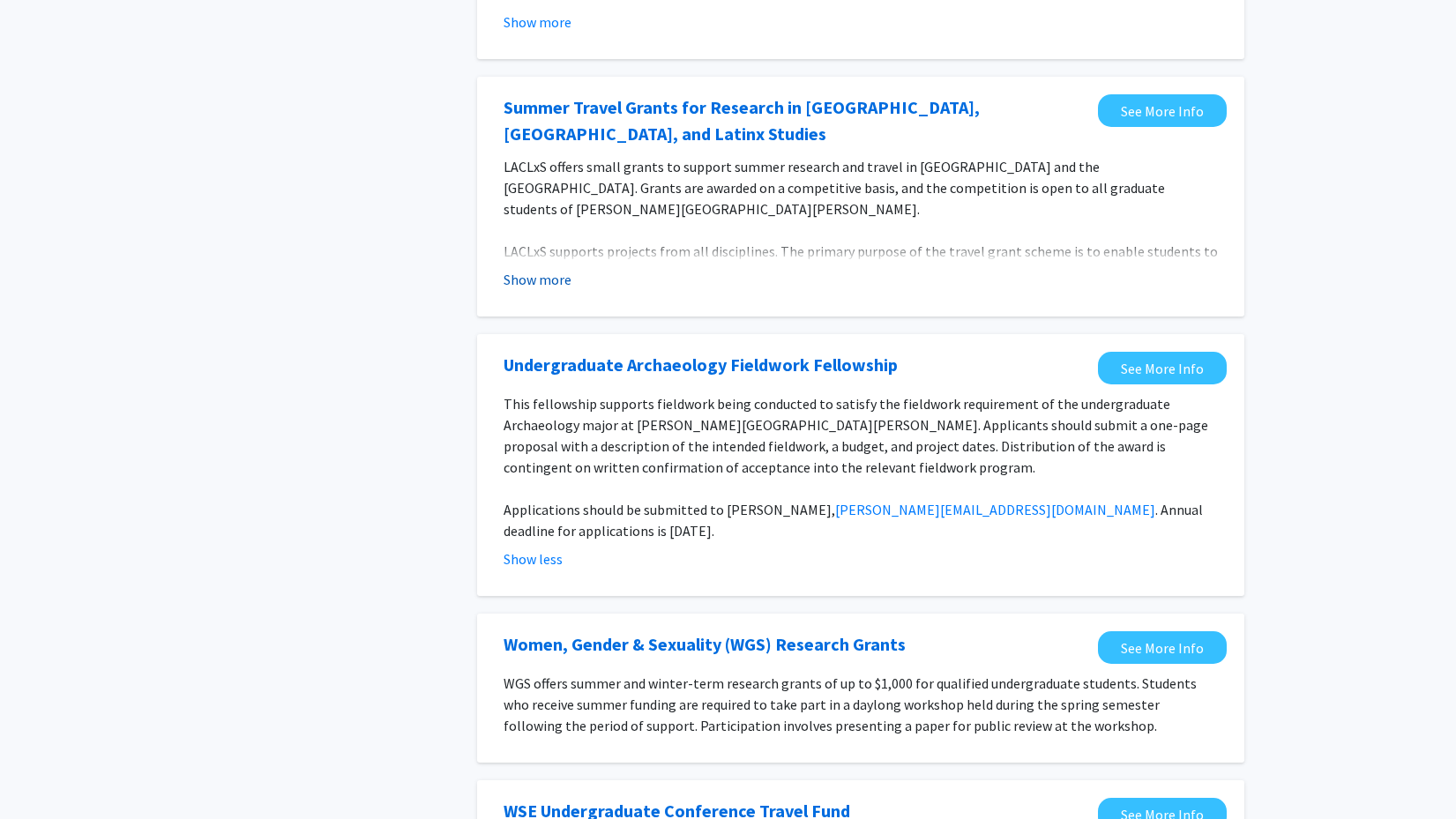
click at [523, 283] on button "Show more" at bounding box center [537, 278] width 68 height 21
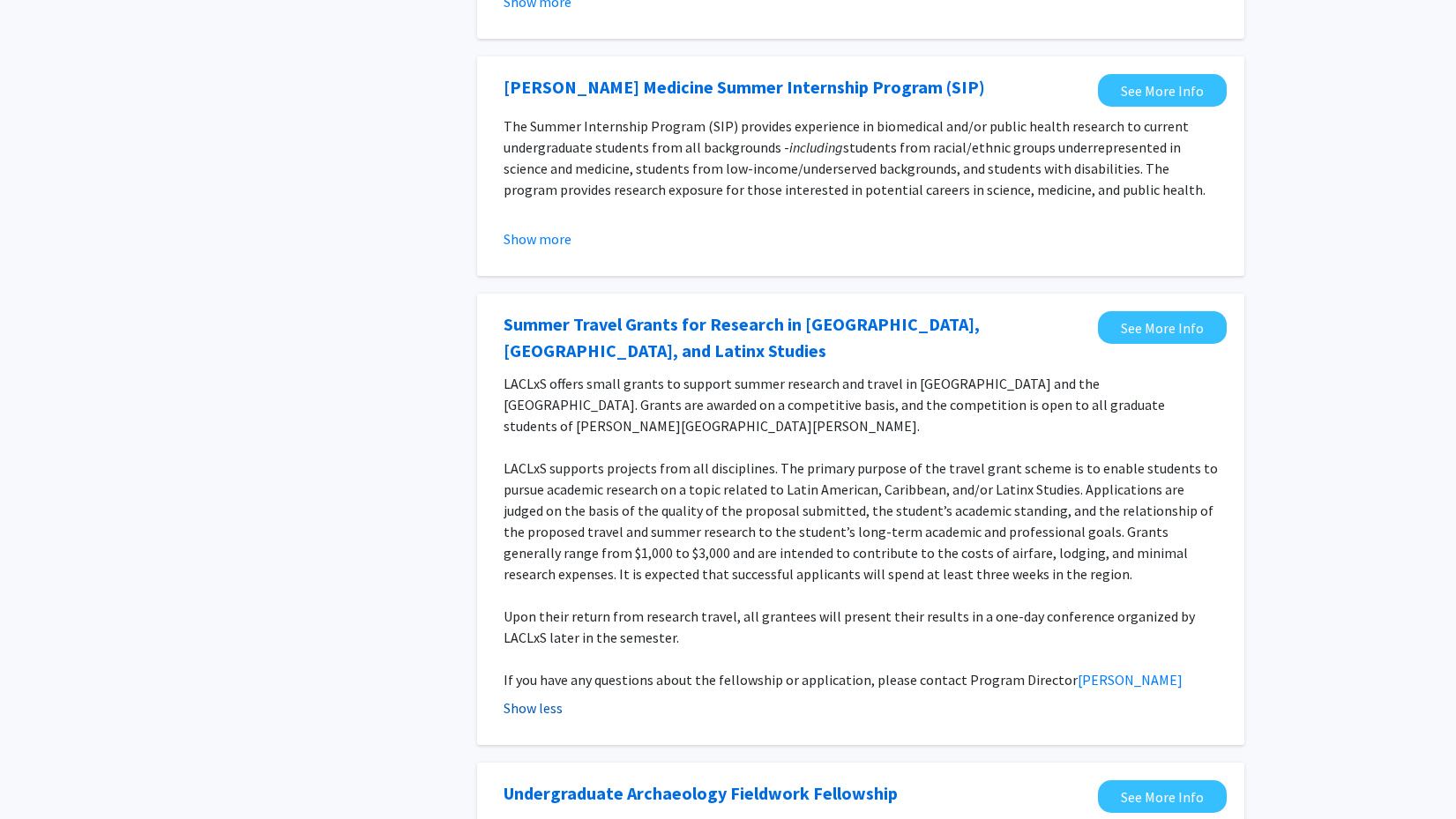
scroll to position [217, 0]
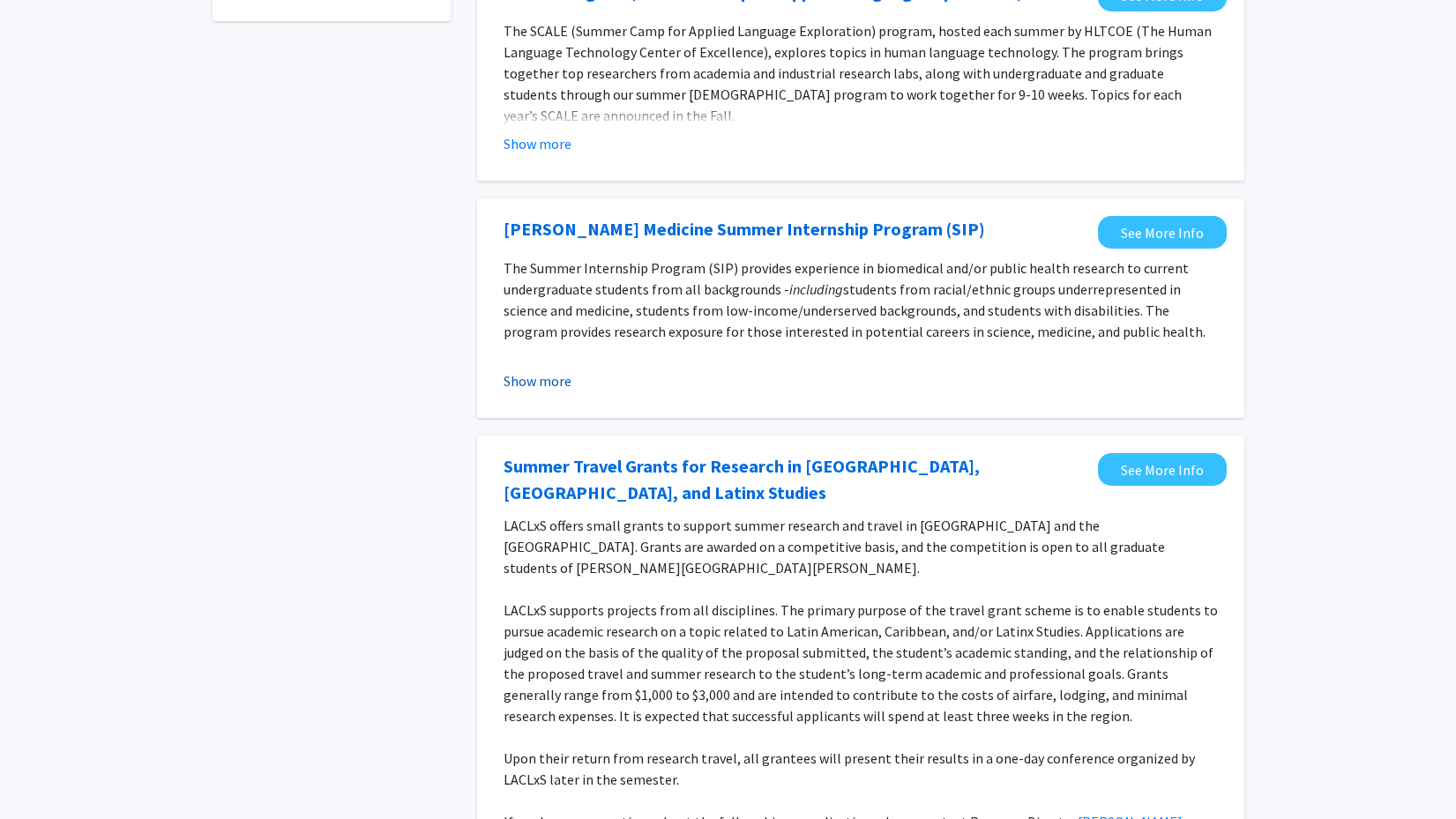
click at [531, 375] on button "Show more" at bounding box center [537, 380] width 68 height 21
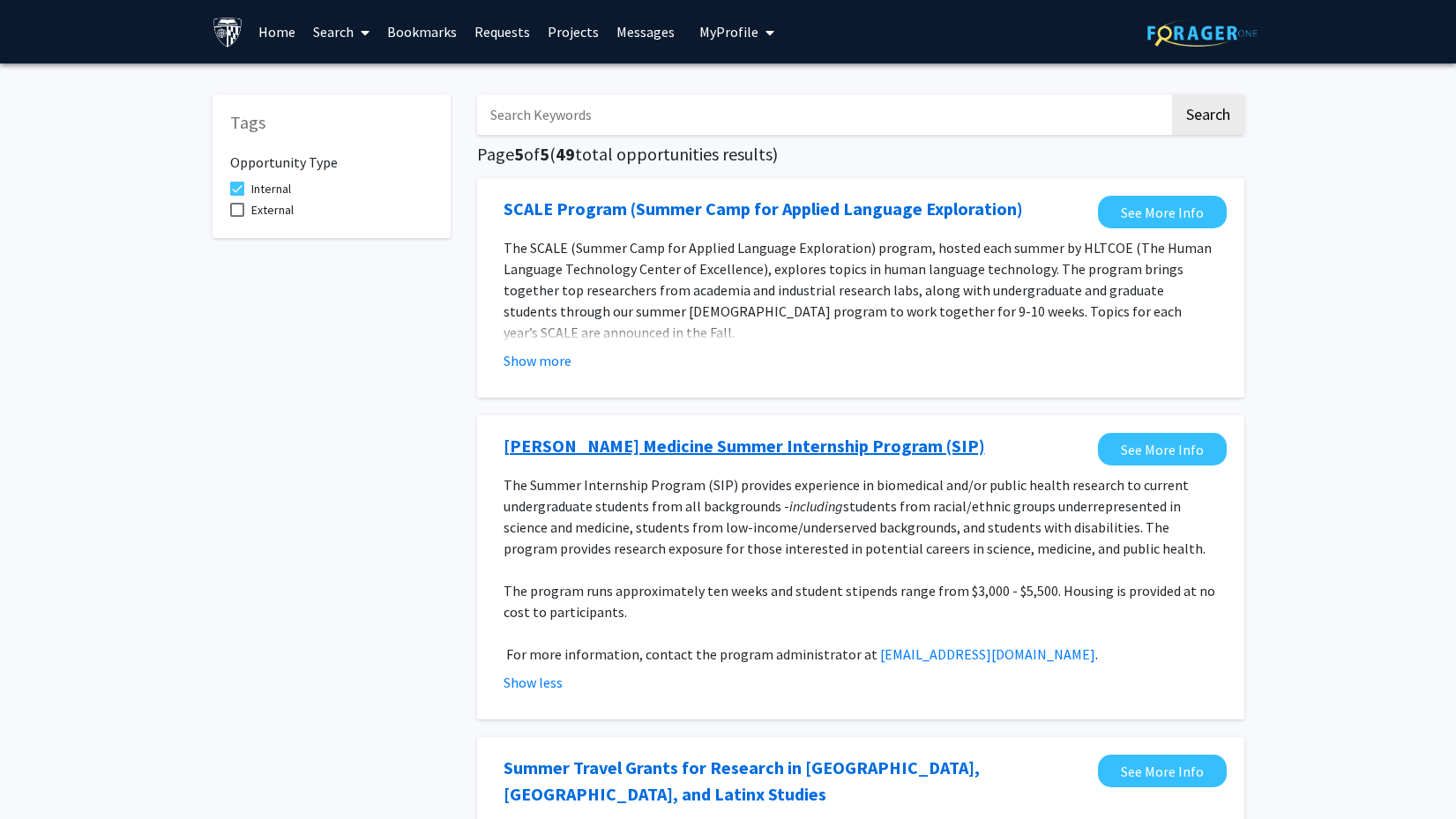
scroll to position [0, 0]
click at [531, 362] on button "Show more" at bounding box center [537, 360] width 68 height 21
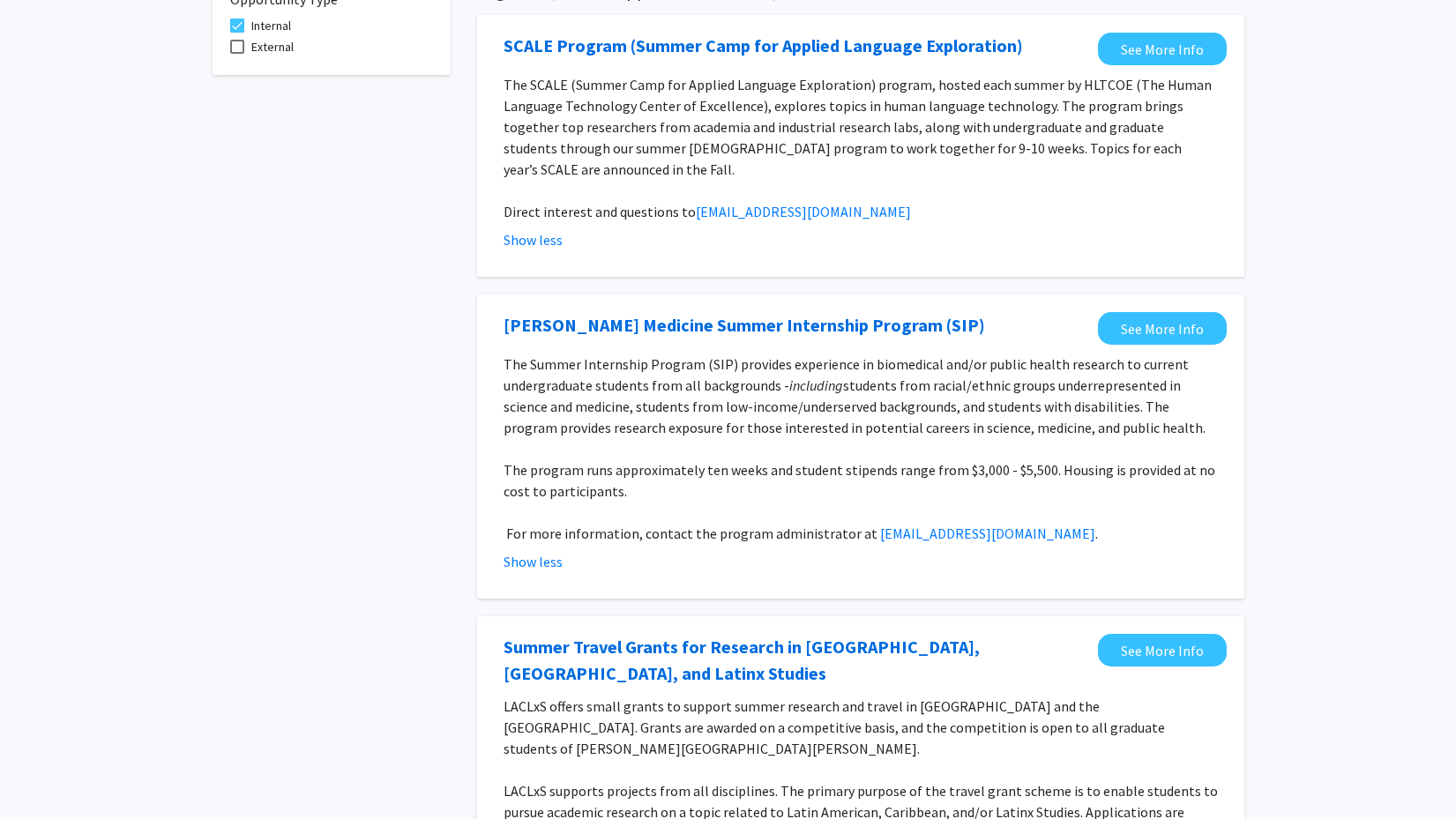
scroll to position [165, 0]
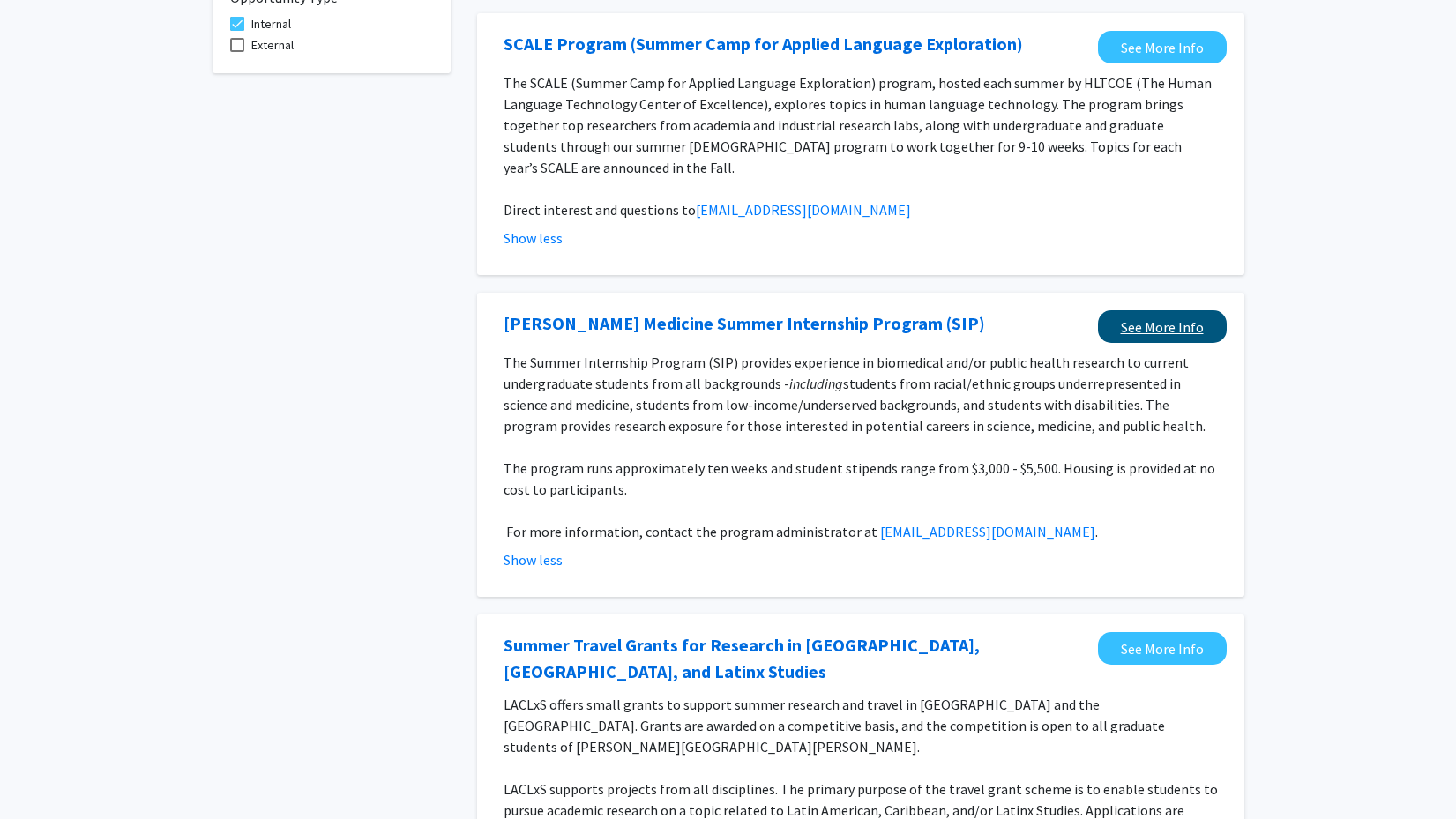
click at [1132, 311] on link "See More Info" at bounding box center [1162, 326] width 128 height 33
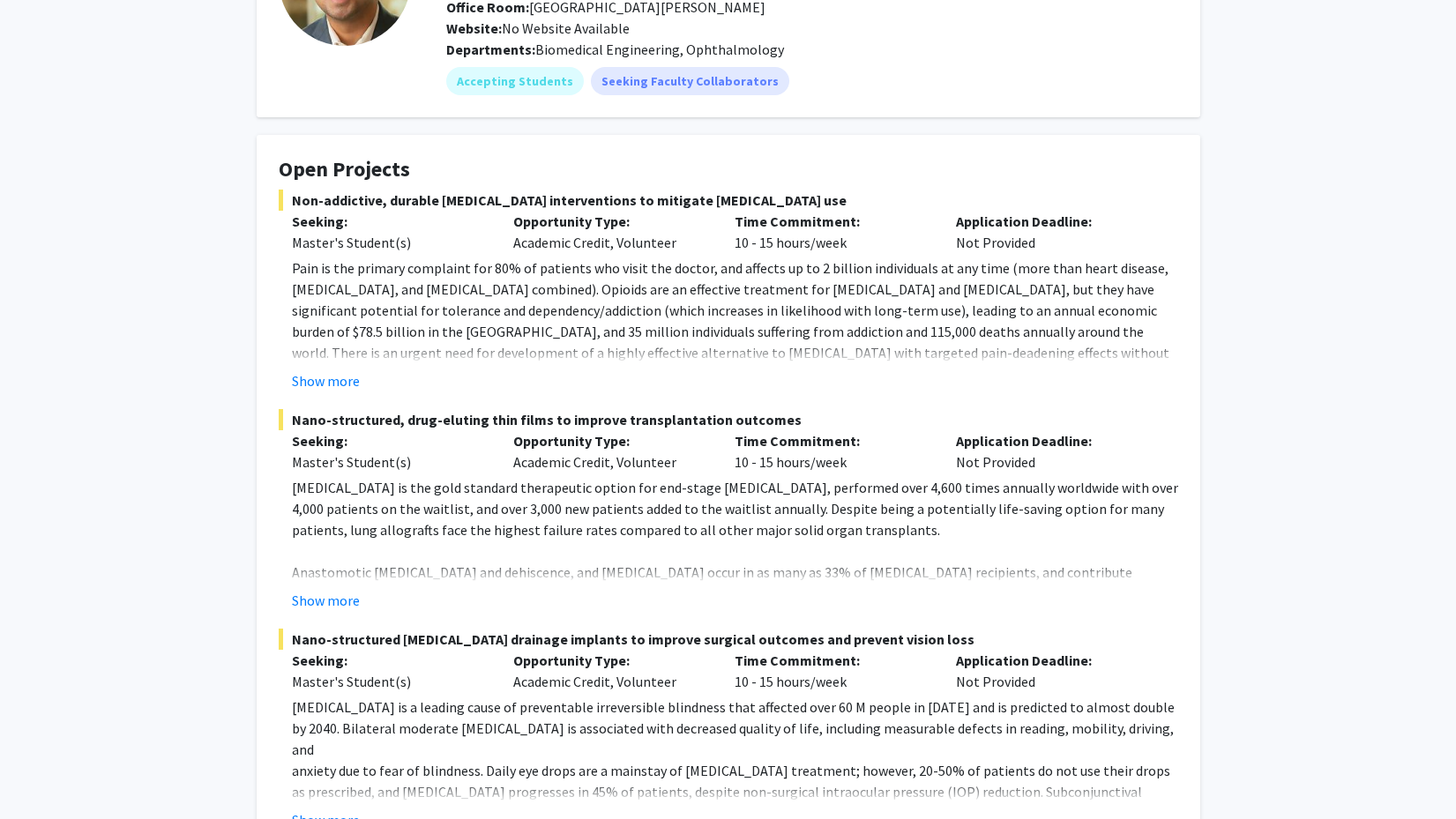
scroll to position [187, 0]
click at [343, 382] on button "Show more" at bounding box center [326, 379] width 68 height 21
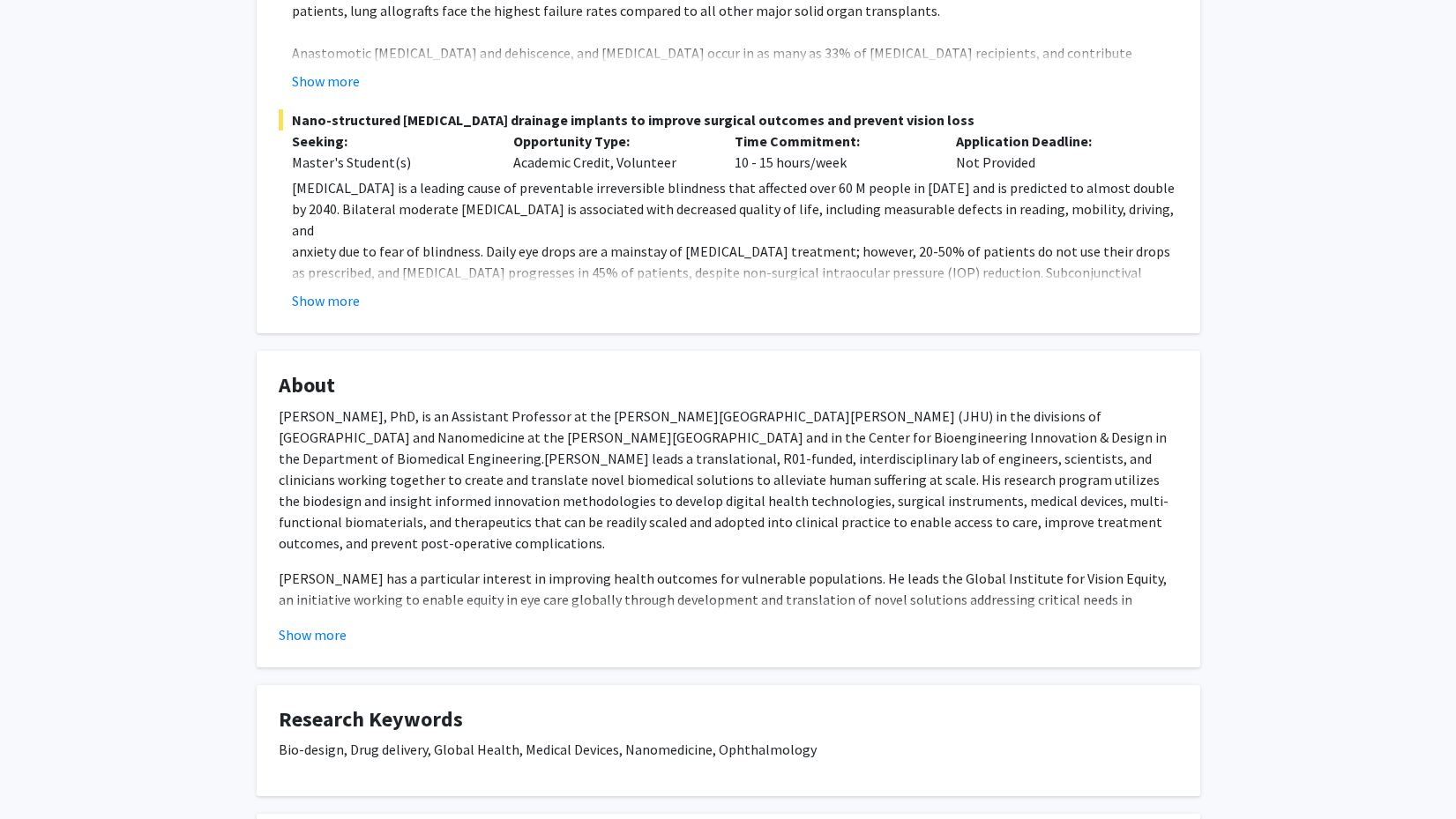
scroll to position [874, 0]
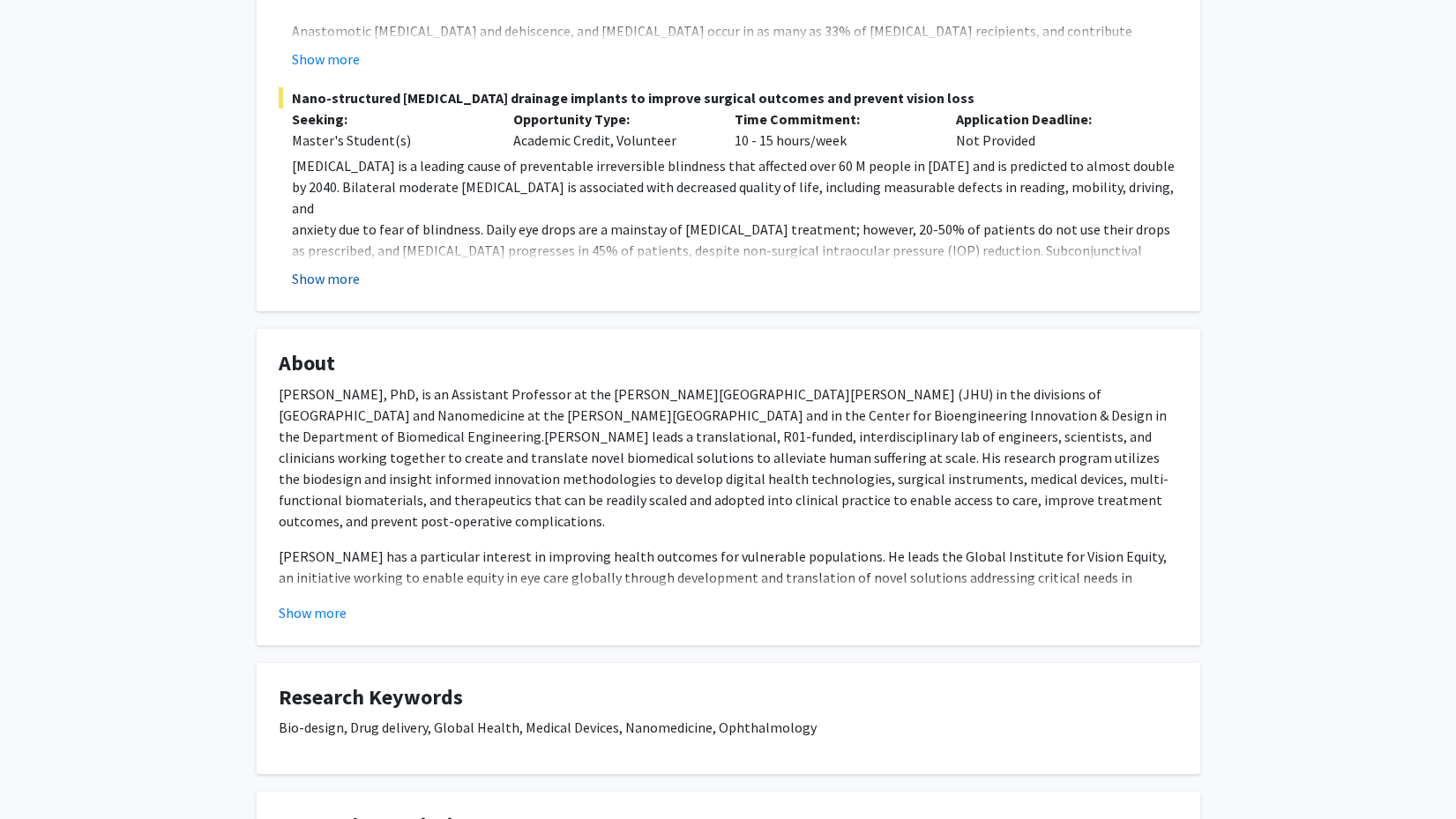
click at [314, 268] on button "Show more" at bounding box center [326, 278] width 68 height 21
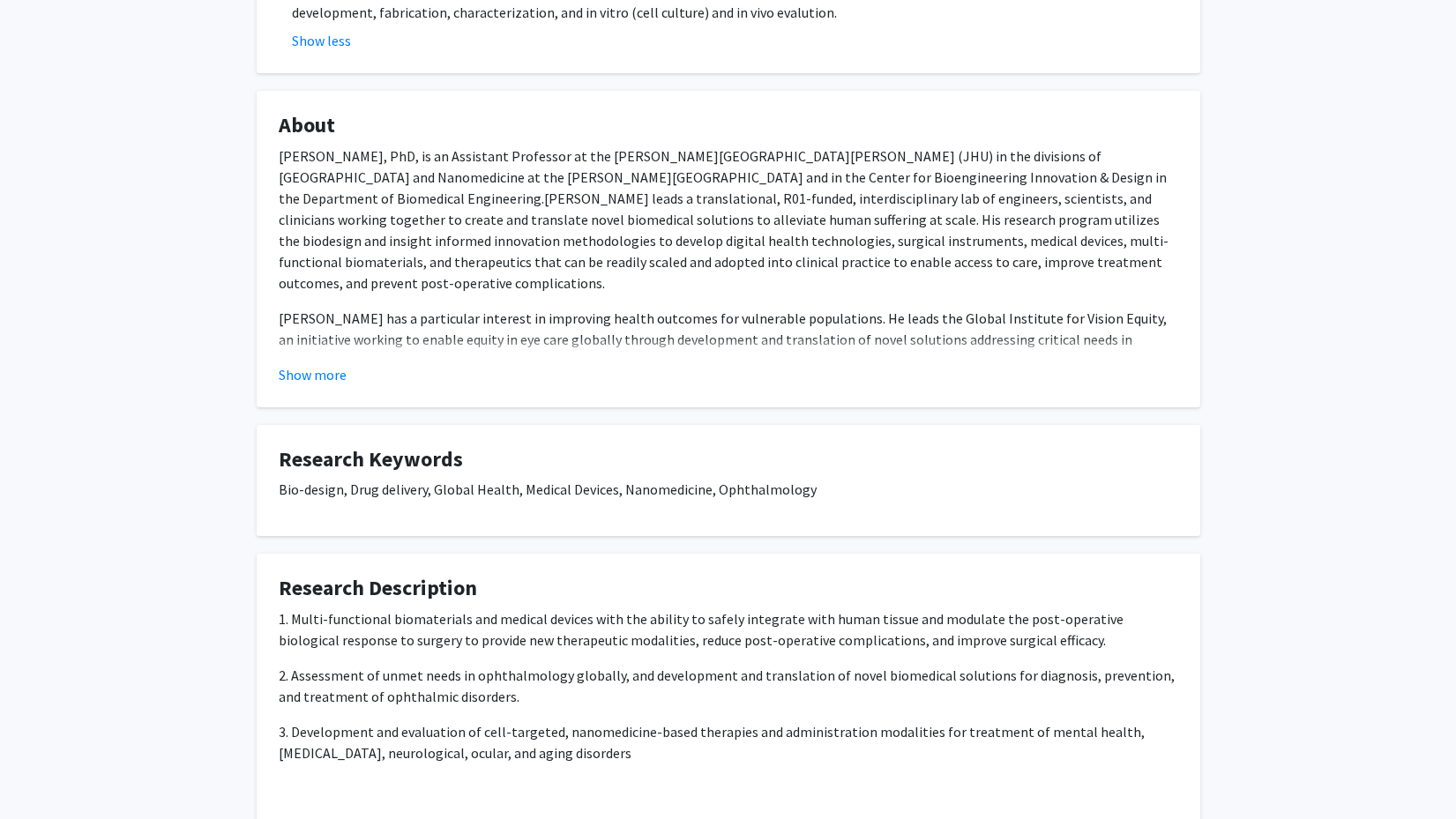
scroll to position [1410, 0]
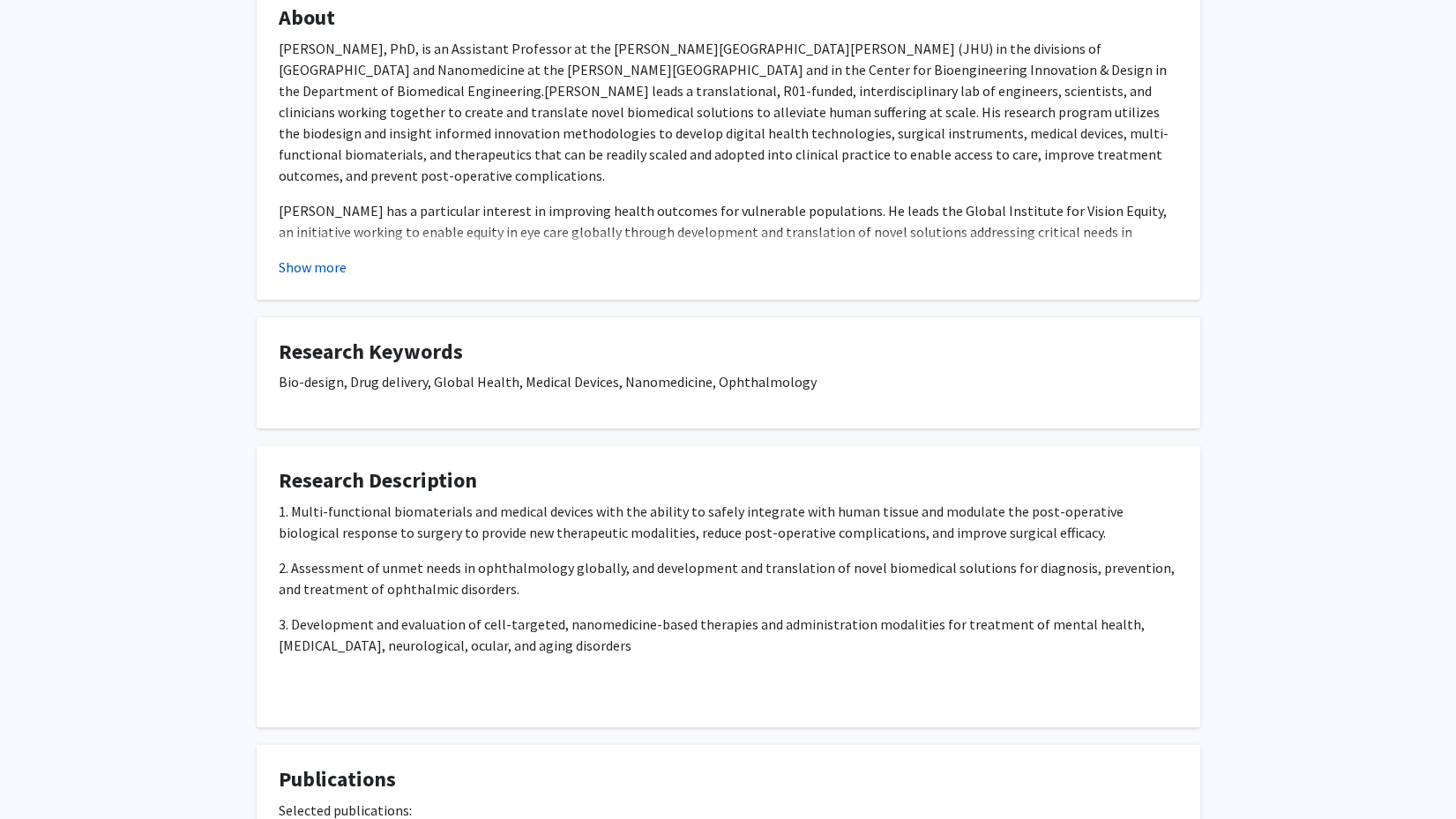
click at [328, 257] on button "Show more" at bounding box center [312, 267] width 68 height 21
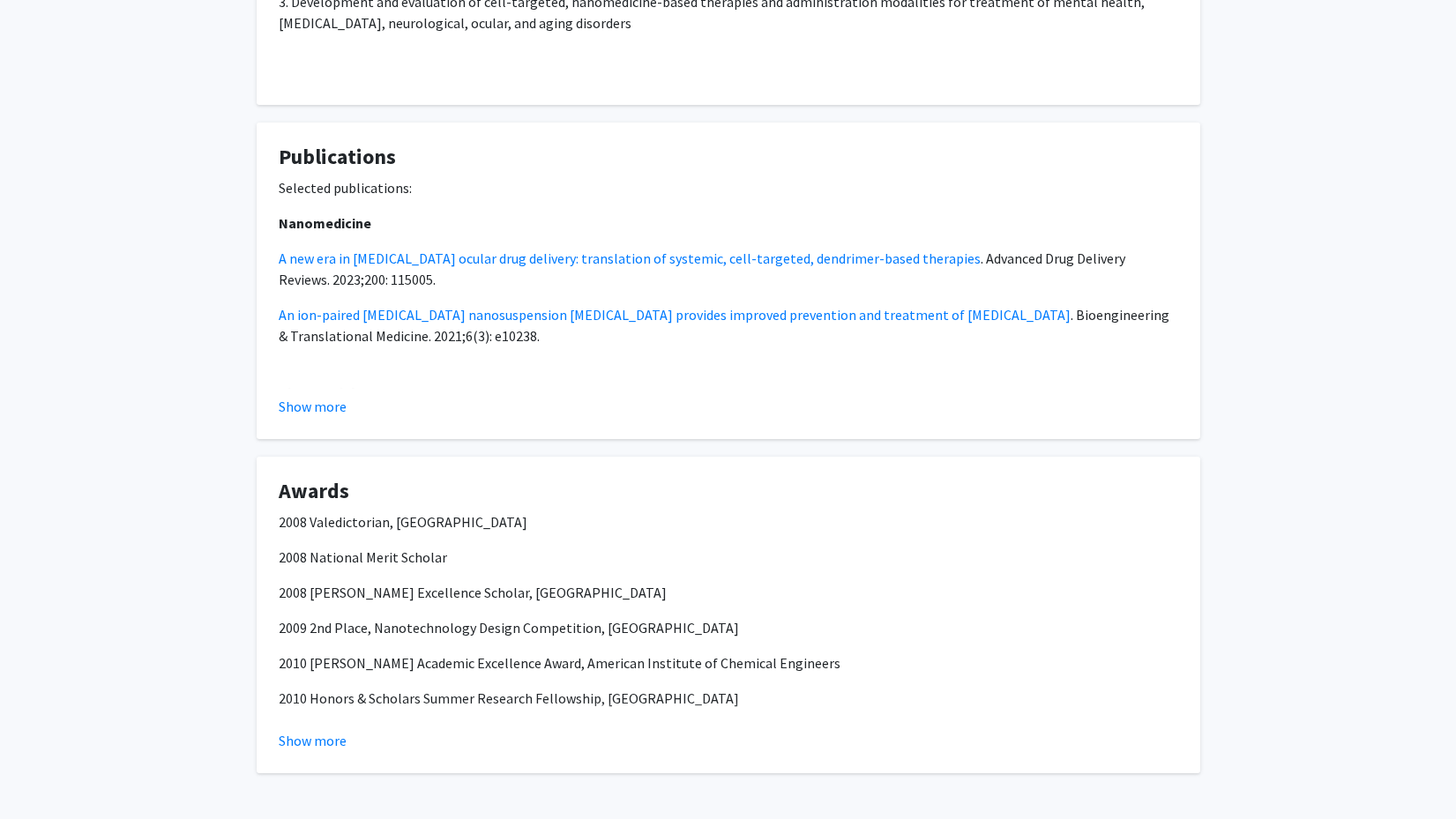
scroll to position [2412, 0]
click at [318, 730] on button "Show more" at bounding box center [312, 740] width 68 height 21
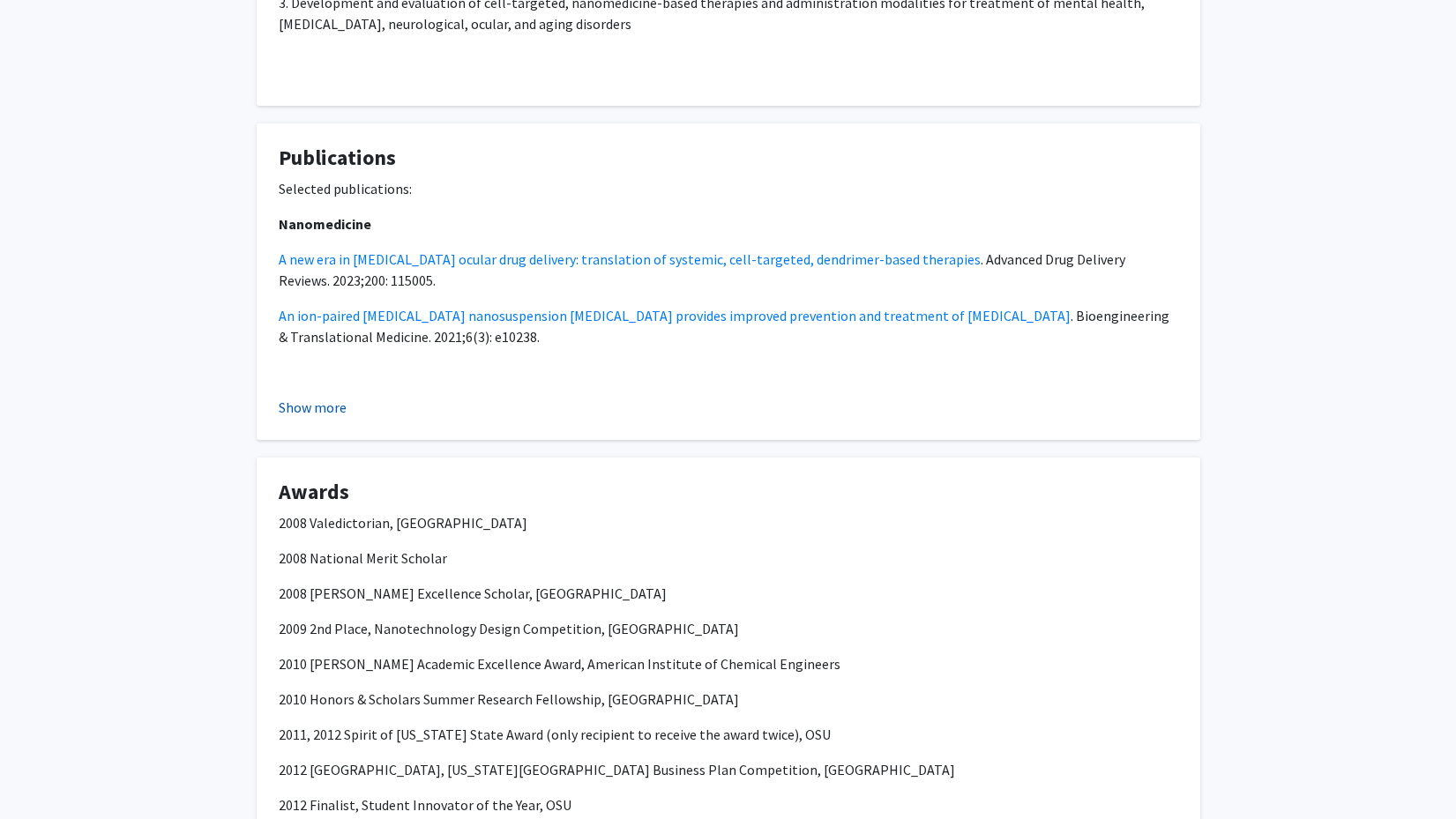
click at [314, 397] on button "Show more" at bounding box center [312, 407] width 68 height 21
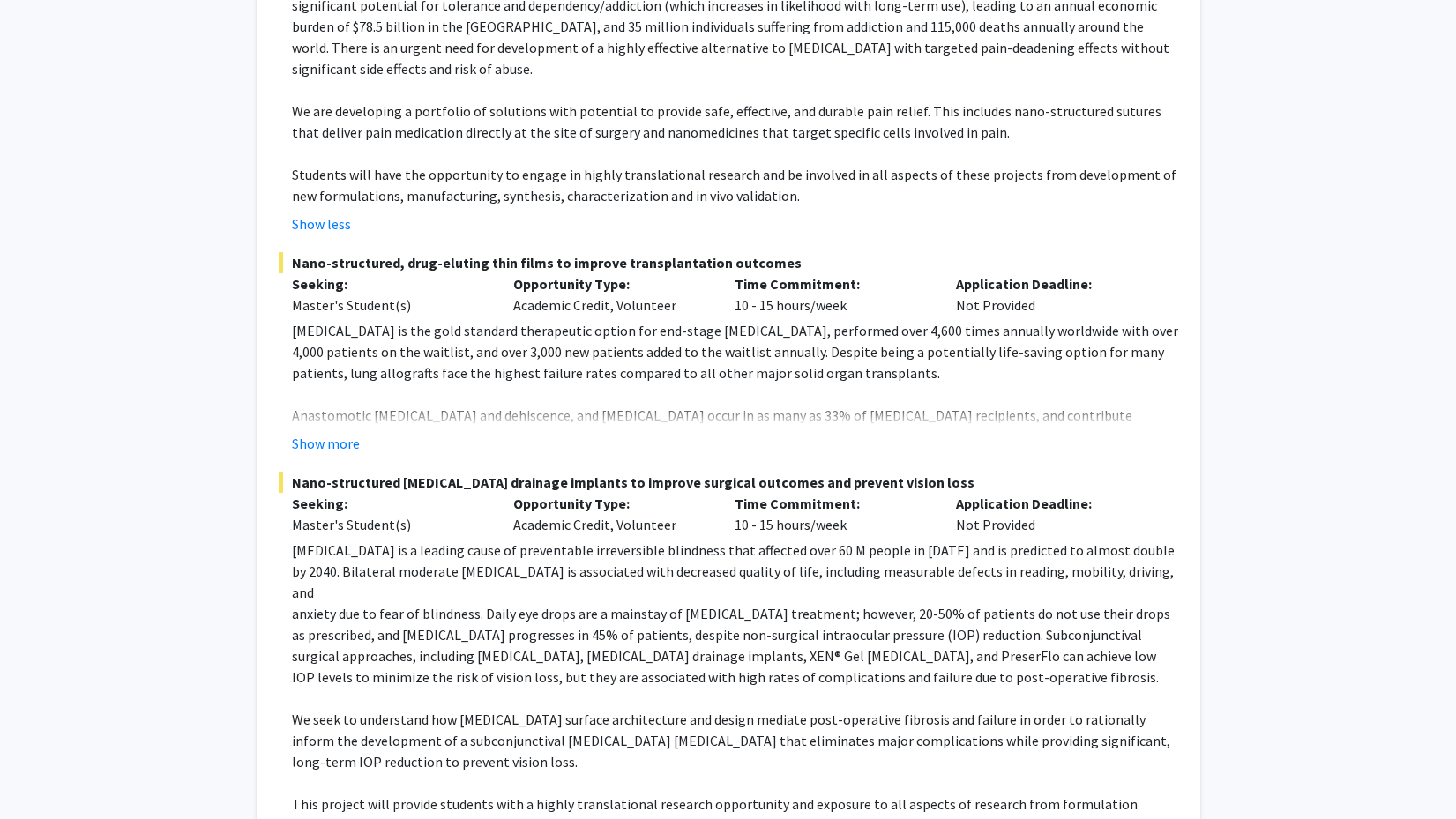
scroll to position [479, 0]
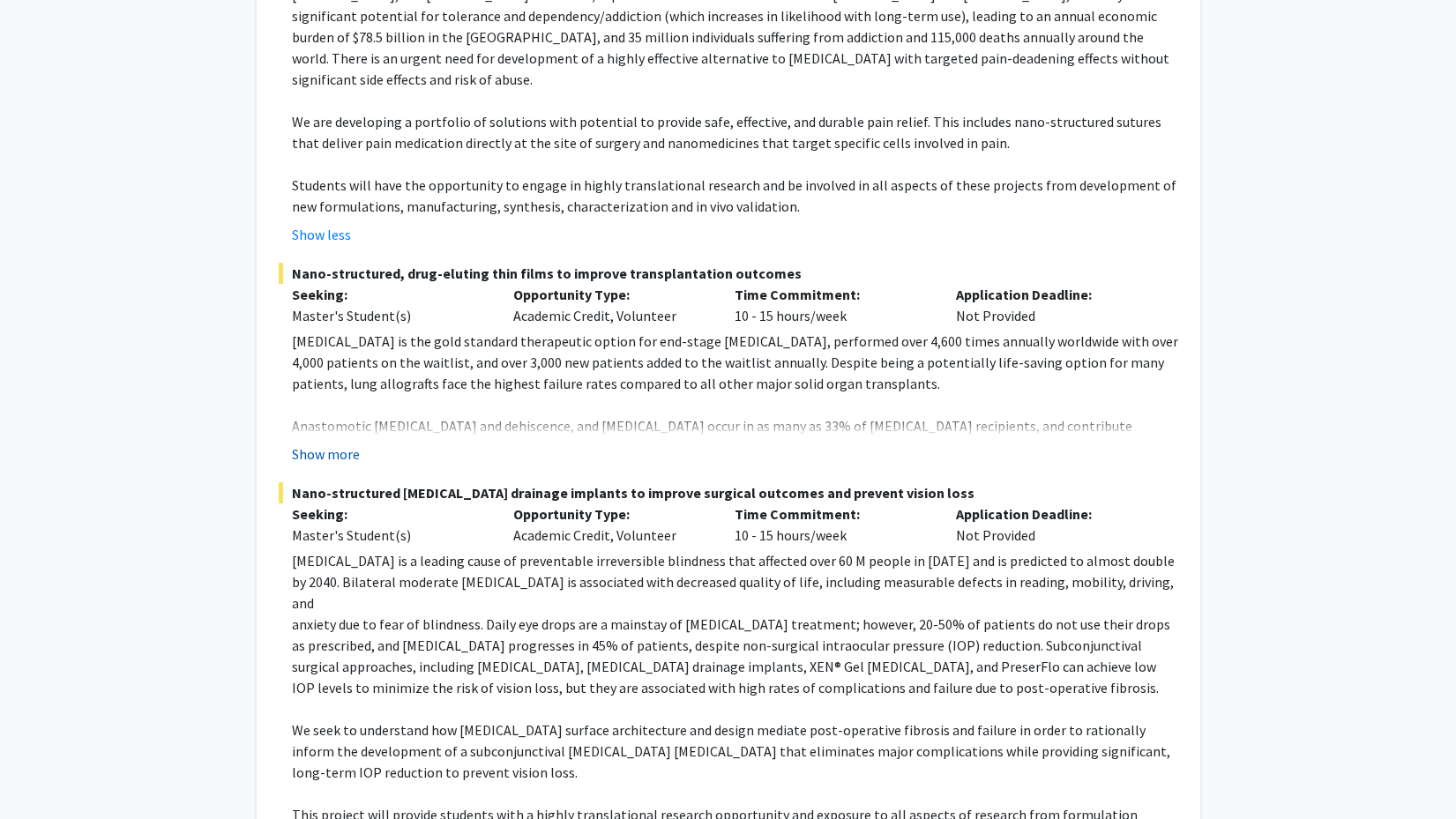
click at [332, 443] on button "Show more" at bounding box center [326, 453] width 68 height 21
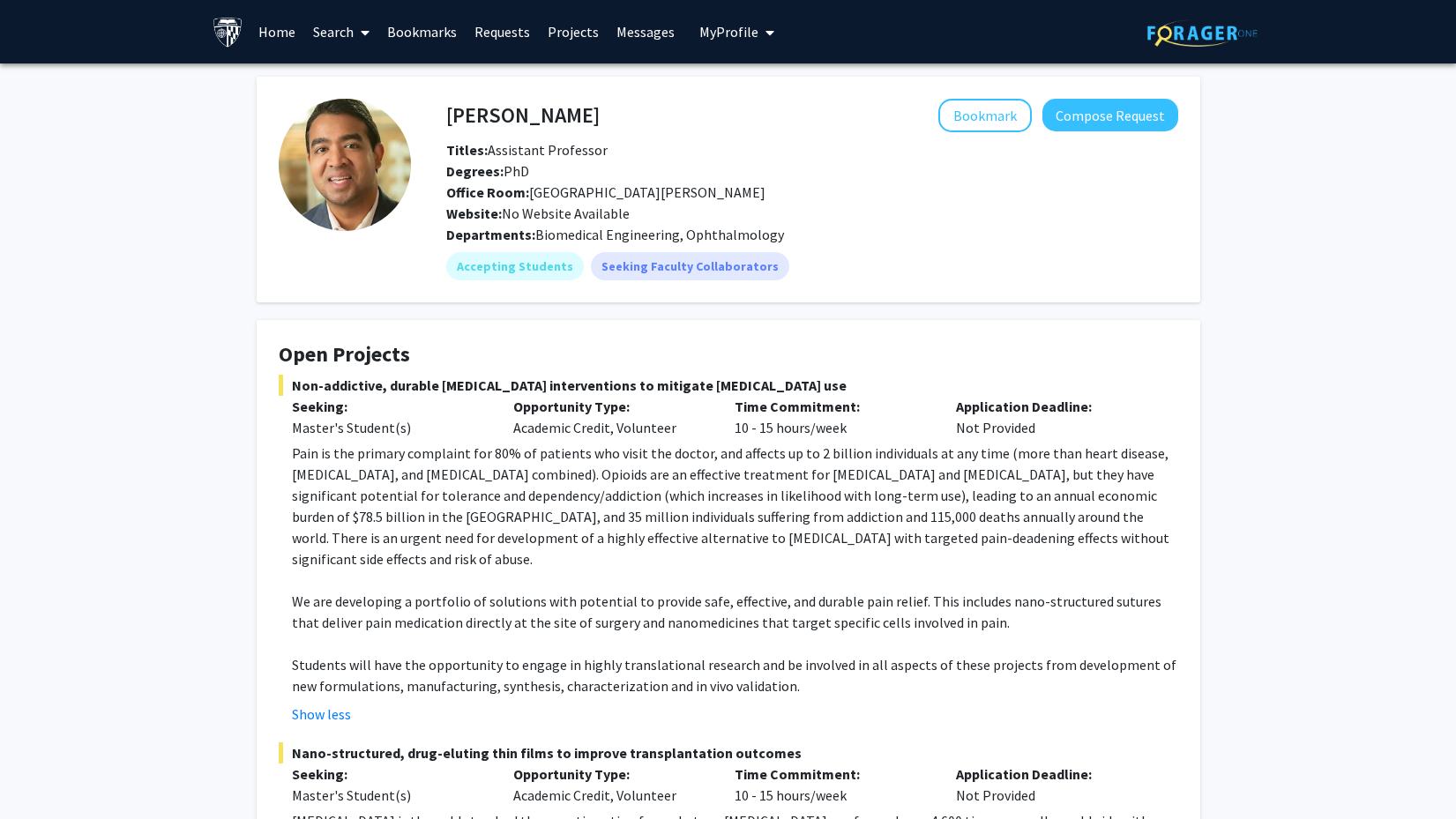
scroll to position [0, 0]
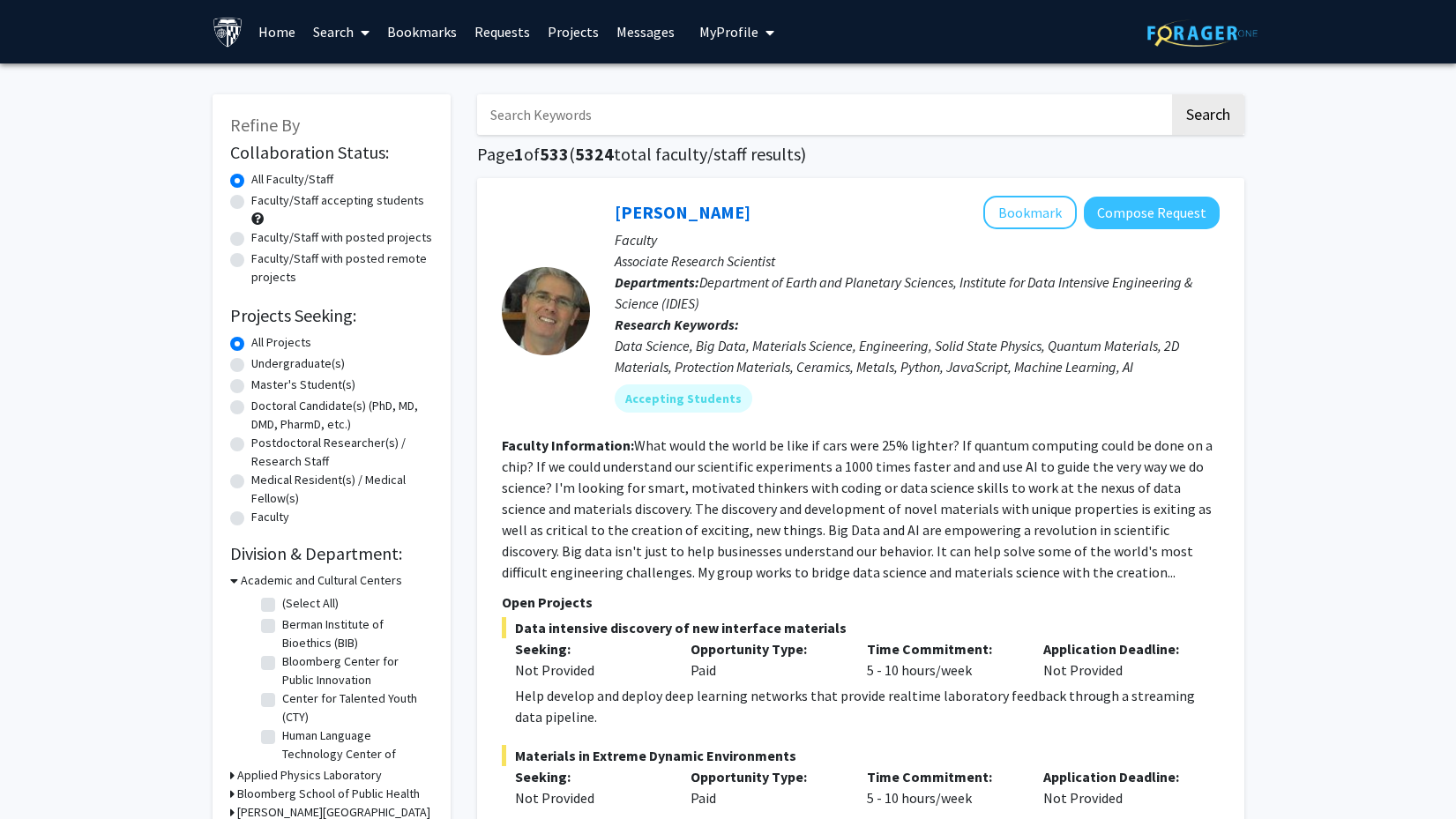
click at [251, 263] on label "Faculty/Staff with posted remote projects" at bounding box center [342, 268] width 182 height 37
click at [251, 261] on input "Faculty/Staff with posted remote projects" at bounding box center [257, 255] width 12 height 12
radio input "true"
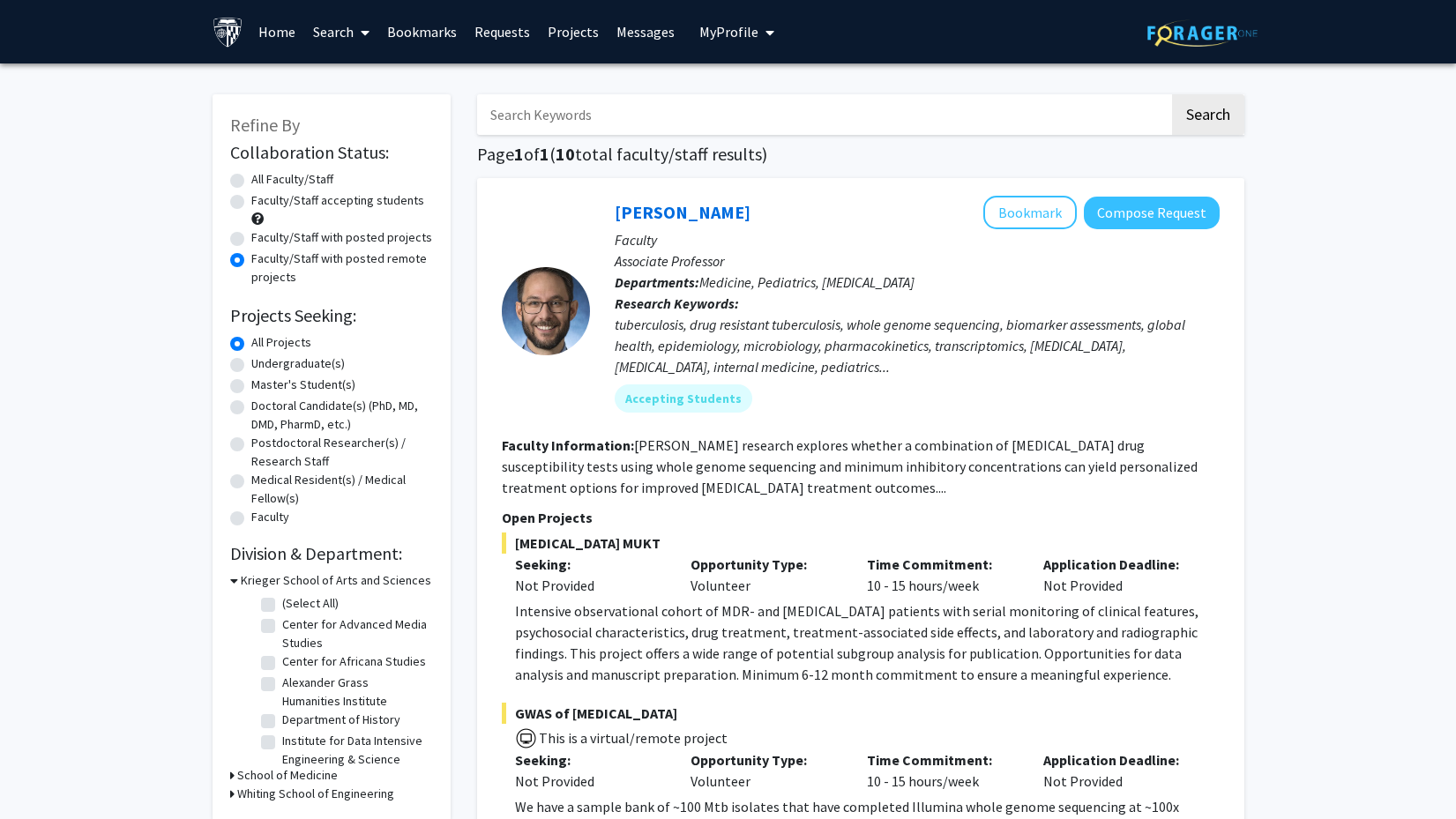
click at [251, 370] on label "Undergraduate(s)" at bounding box center [298, 363] width 93 height 18
click at [251, 366] on input "Undergraduate(s)" at bounding box center [257, 360] width 12 height 12
radio input "true"
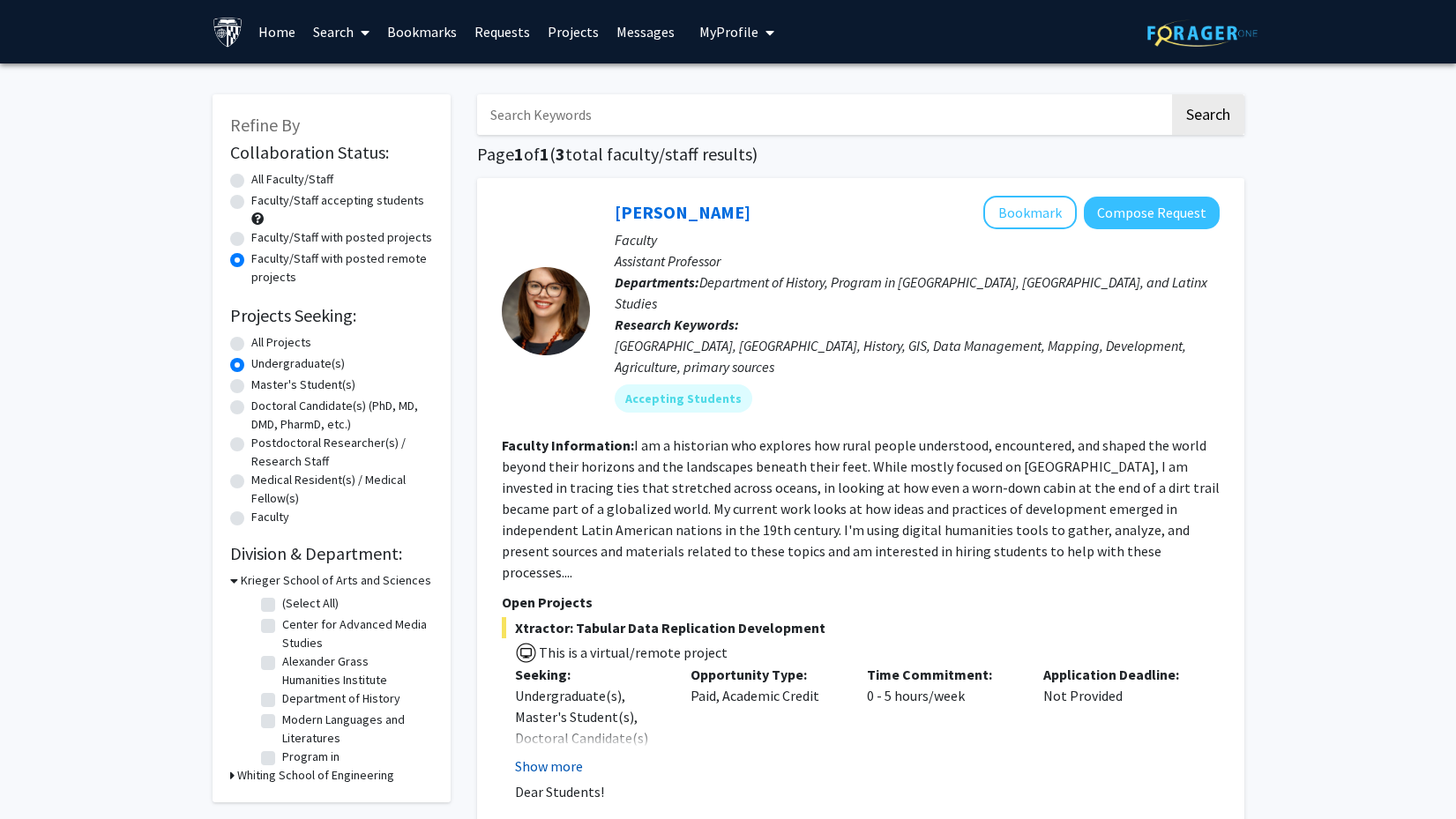
click at [534, 756] on button "Show more" at bounding box center [548, 766] width 68 height 21
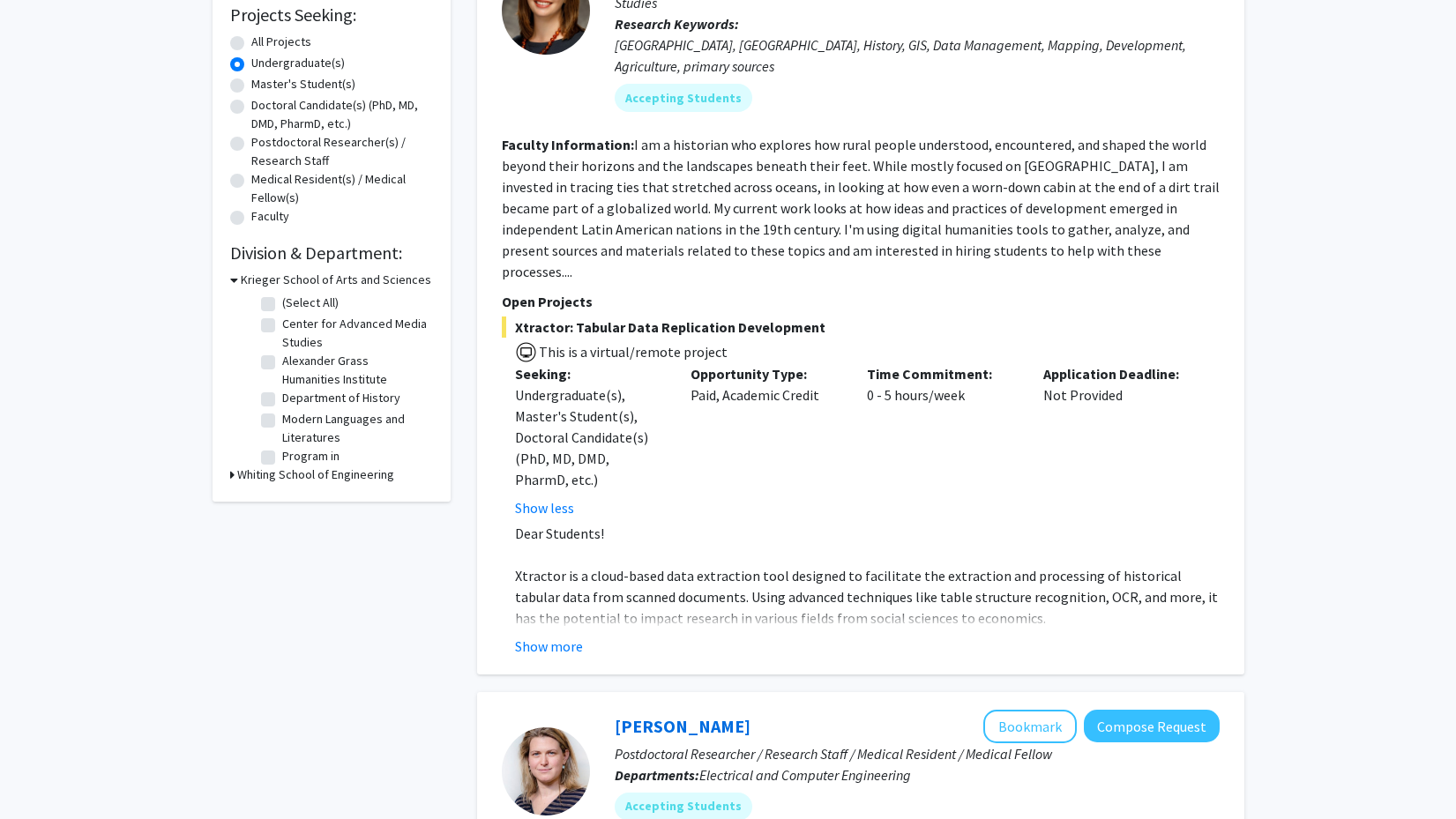
scroll to position [299, 0]
click at [566, 636] on button "Show more" at bounding box center [548, 646] width 68 height 21
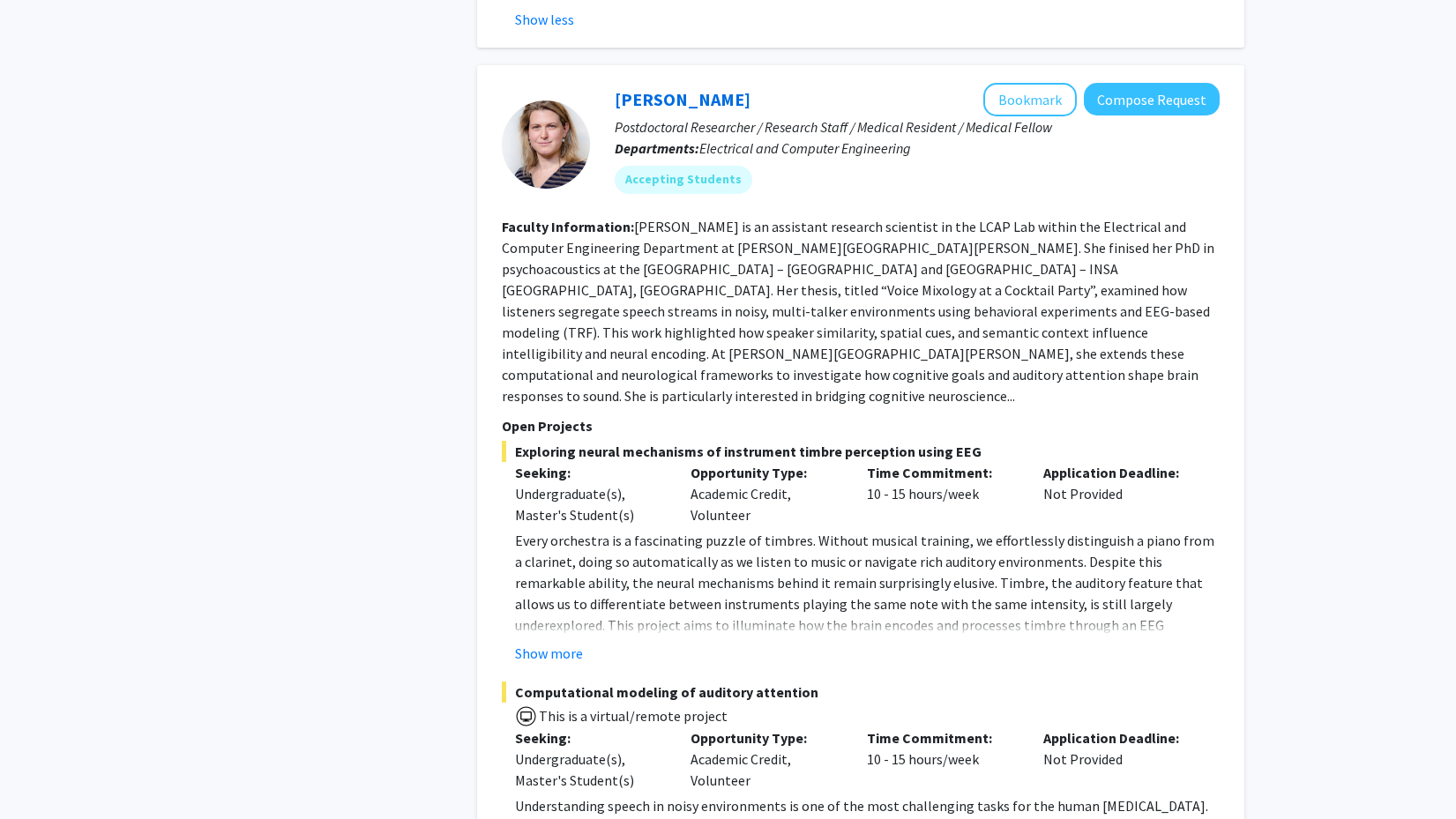
scroll to position [1415, 0]
click at [566, 642] on button "Show more" at bounding box center [548, 652] width 68 height 21
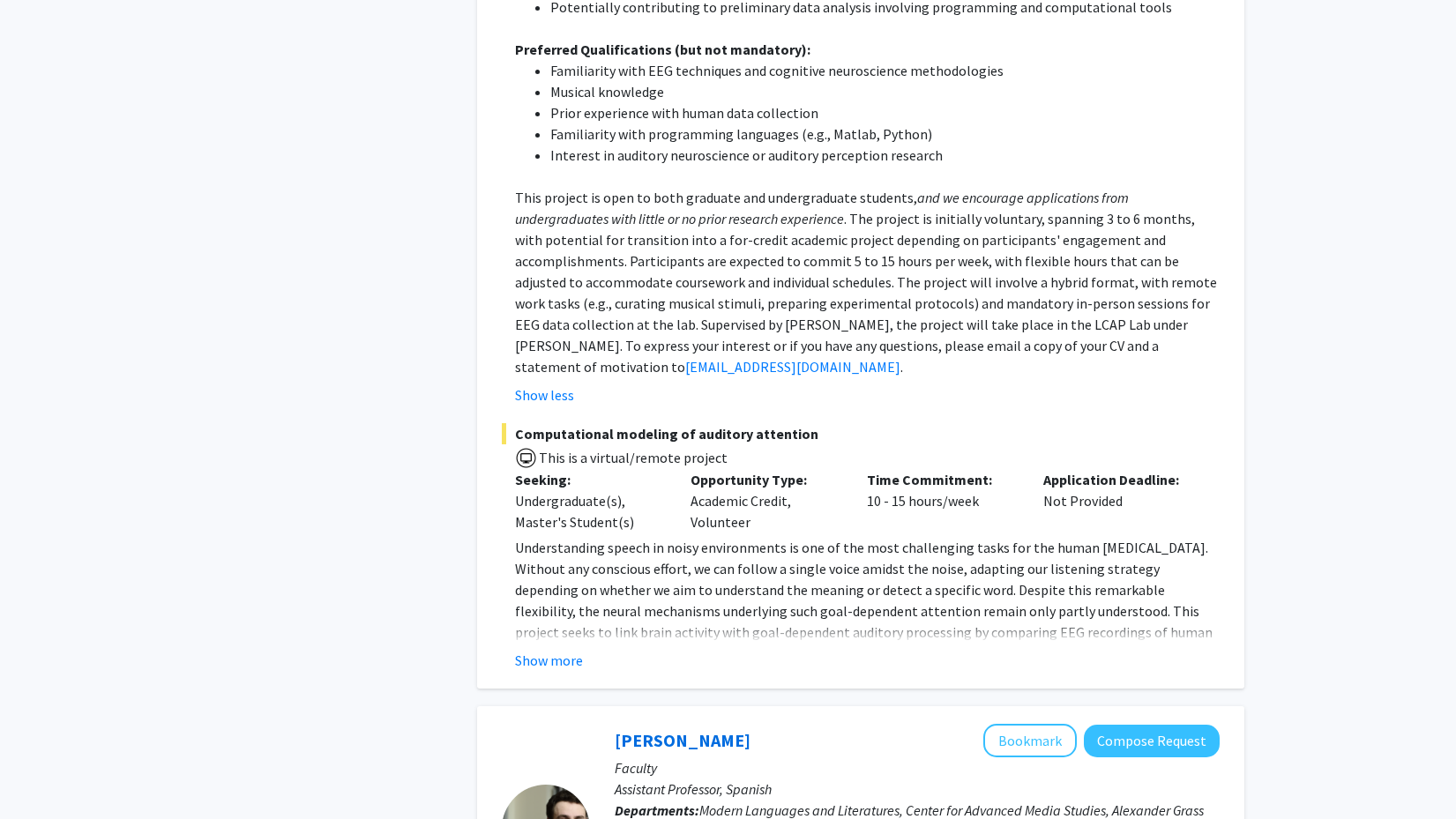
scroll to position [2225, 0]
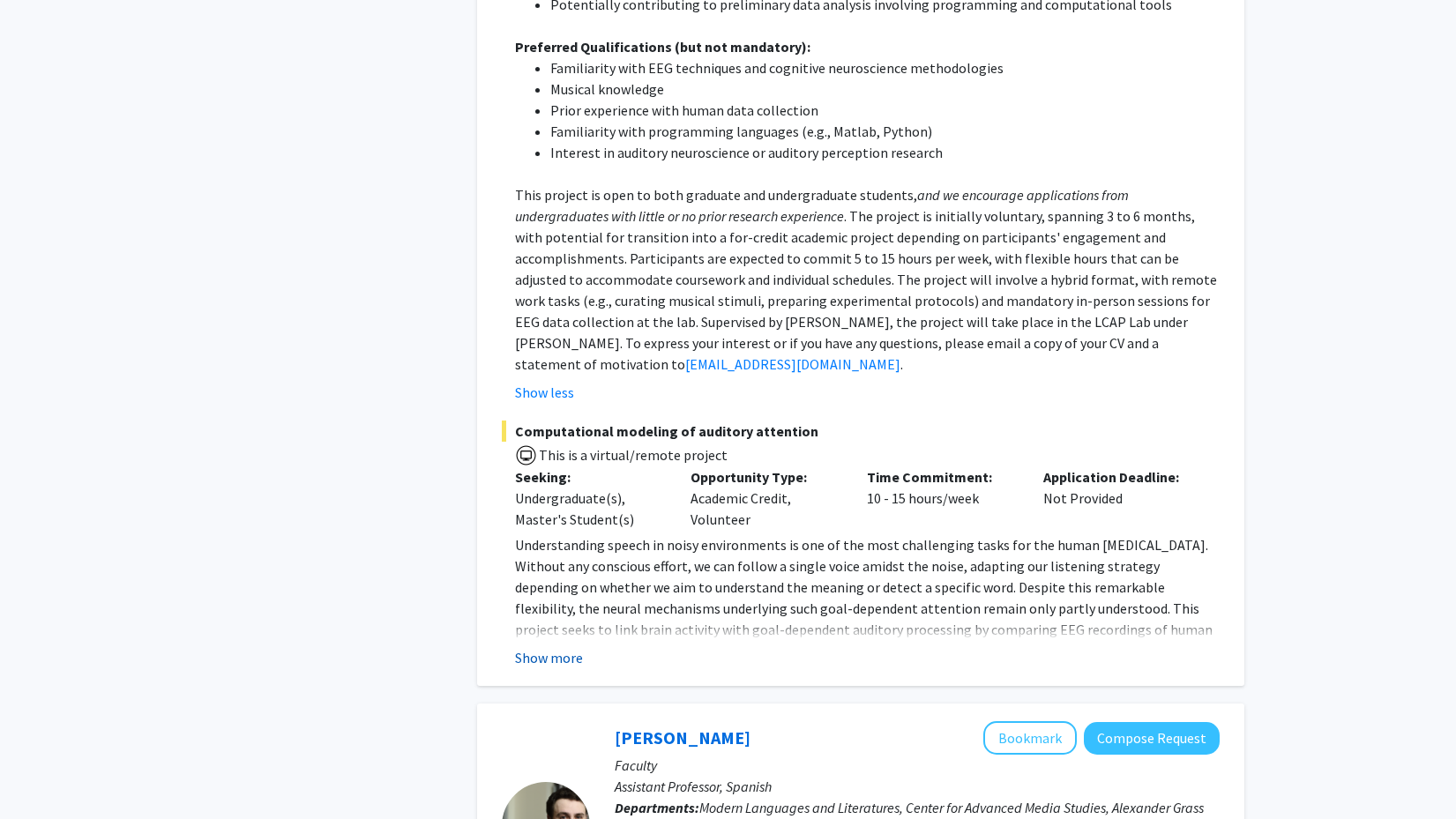
click at [578, 647] on button "Show more" at bounding box center [548, 657] width 68 height 21
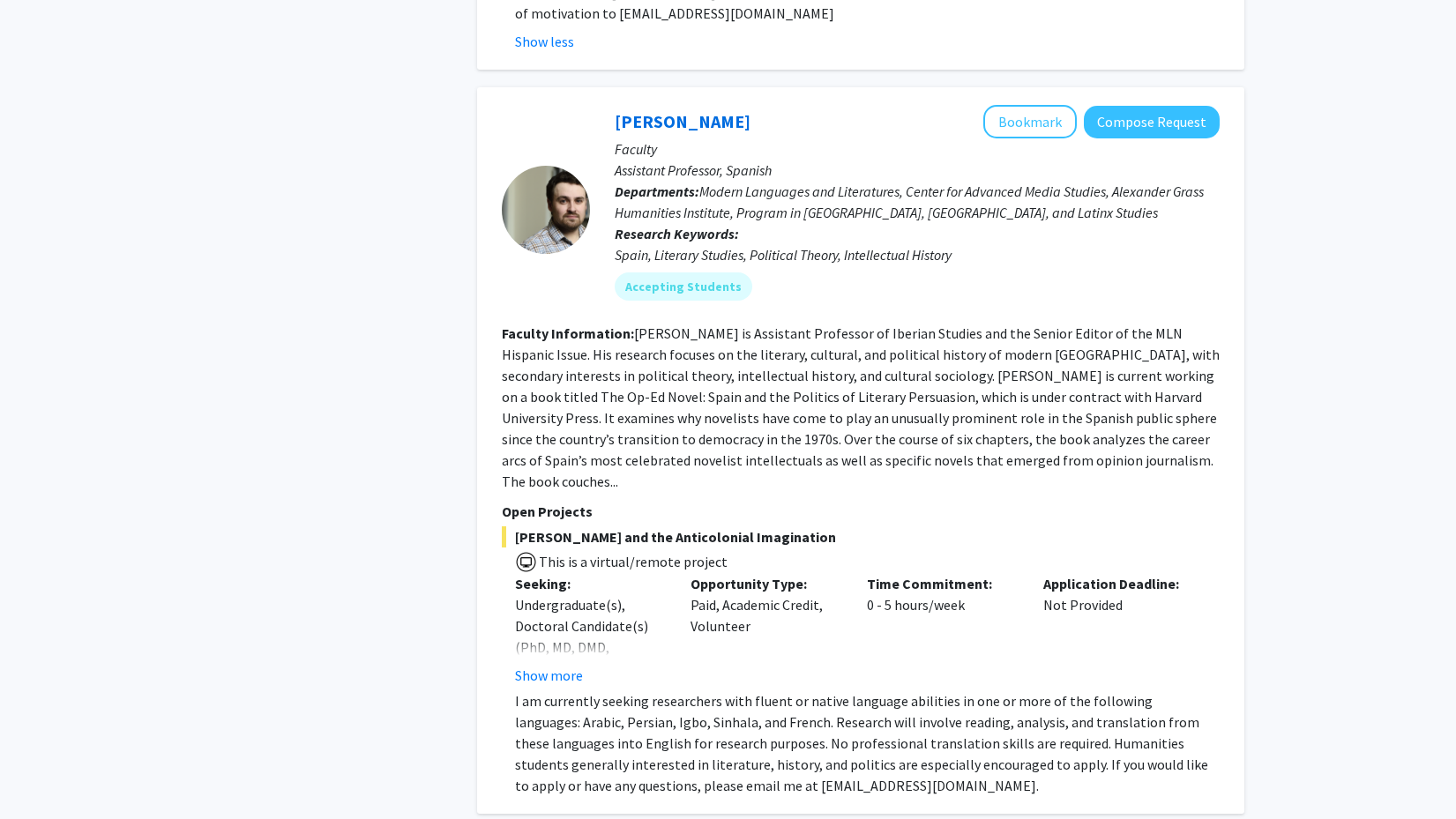
scroll to position [3452, 0]
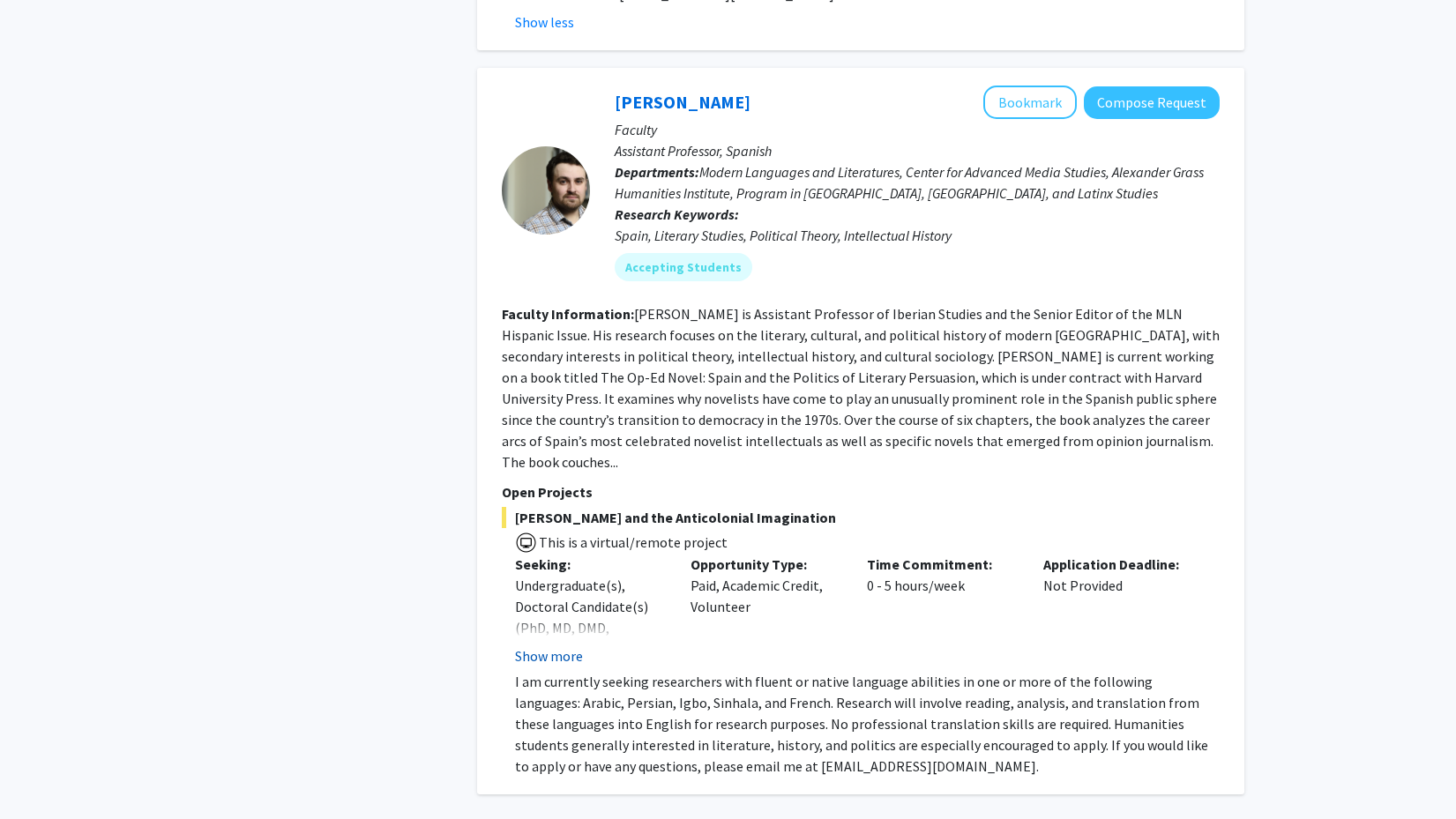
click at [559, 645] on button "Show more" at bounding box center [548, 655] width 68 height 21
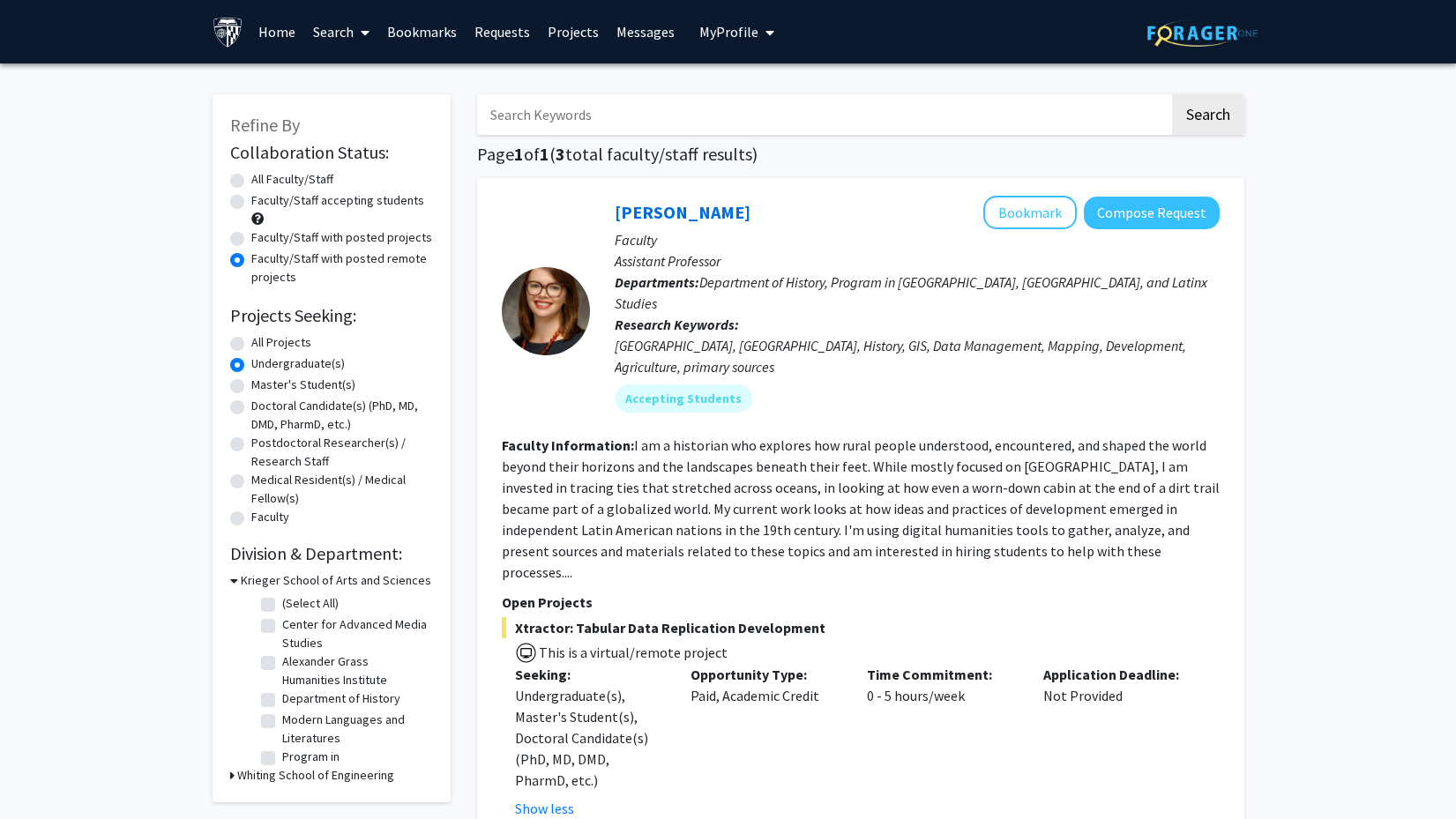
scroll to position [0, 0]
click at [251, 202] on label "Faculty/Staff accepting students" at bounding box center [337, 201] width 173 height 18
click at [251, 202] on input "Faculty/Staff accepting students" at bounding box center [257, 197] width 12 height 12
radio input "true"
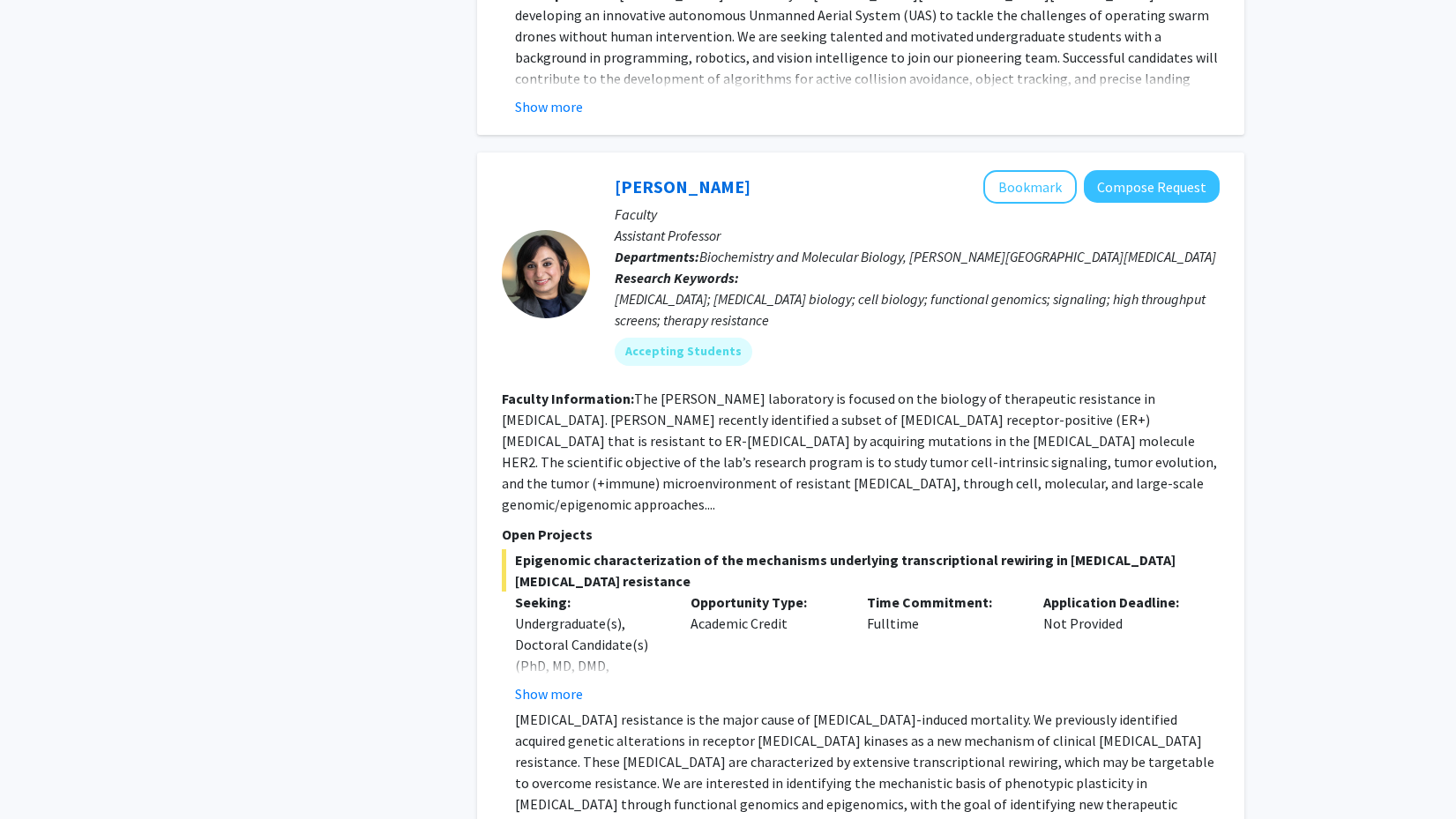
scroll to position [7619, 0]
click at [565, 685] on button "Show more" at bounding box center [548, 695] width 68 height 21
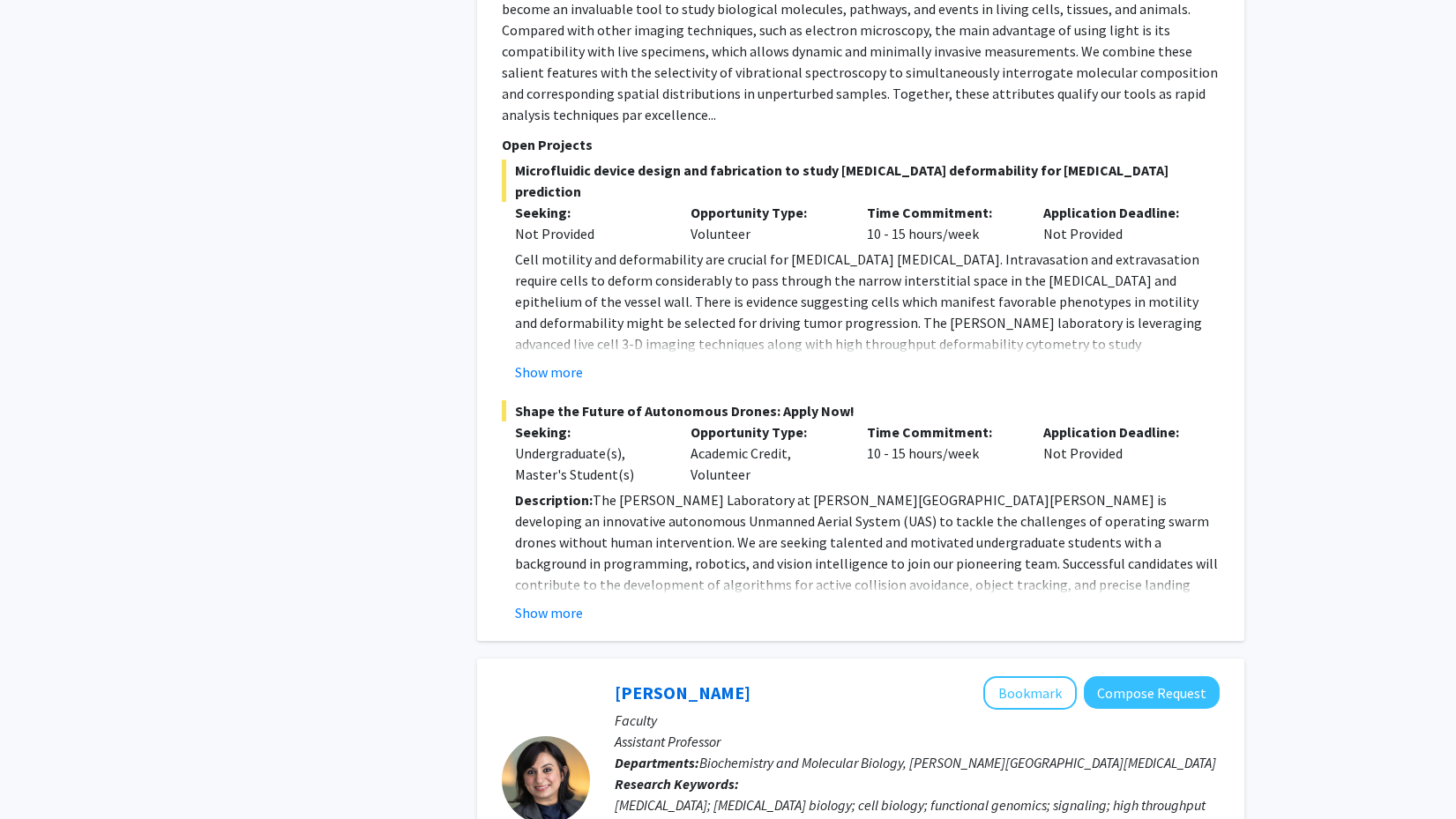
scroll to position [7110, 0]
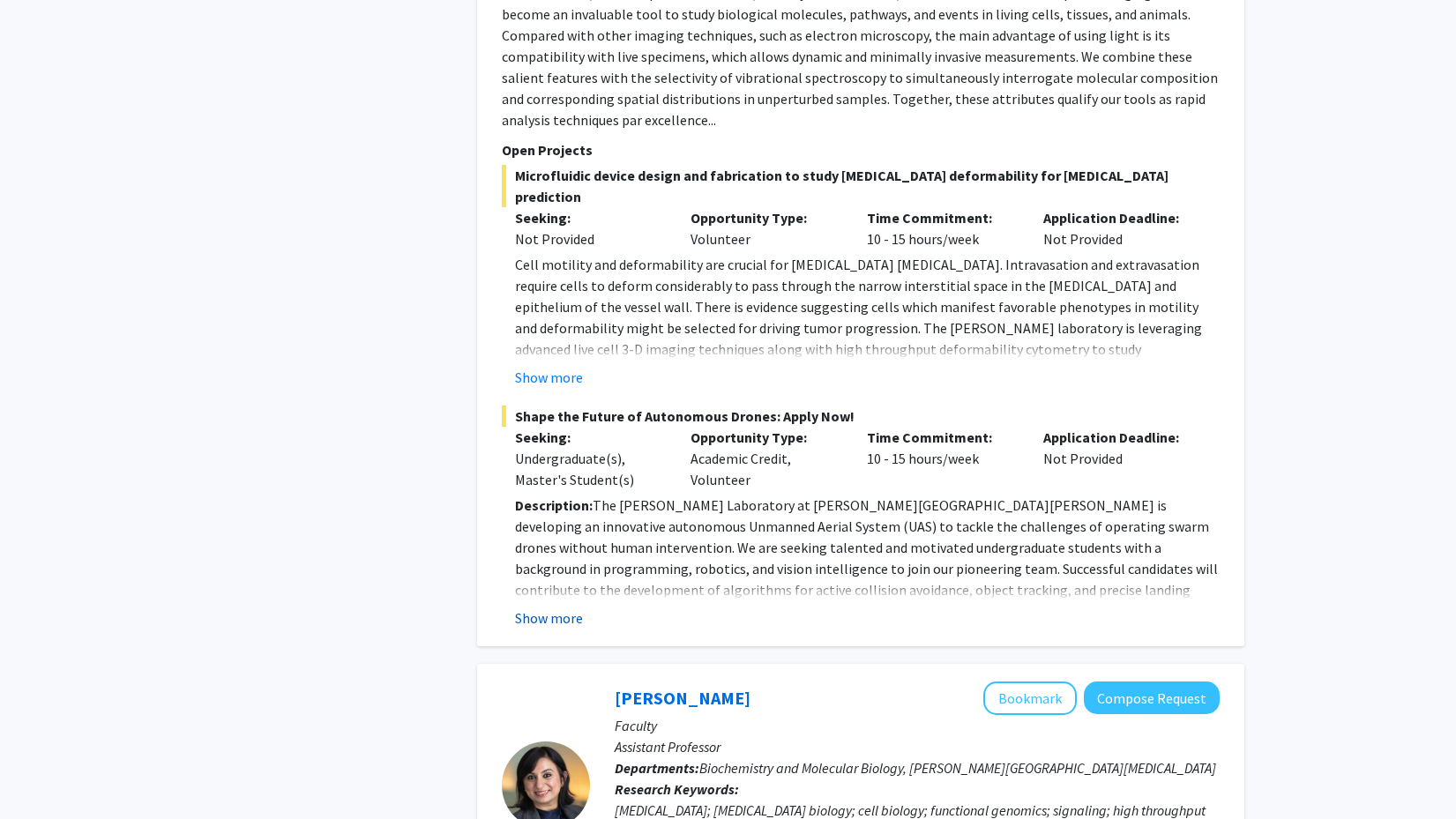
click at [547, 607] on button "Show more" at bounding box center [548, 617] width 68 height 21
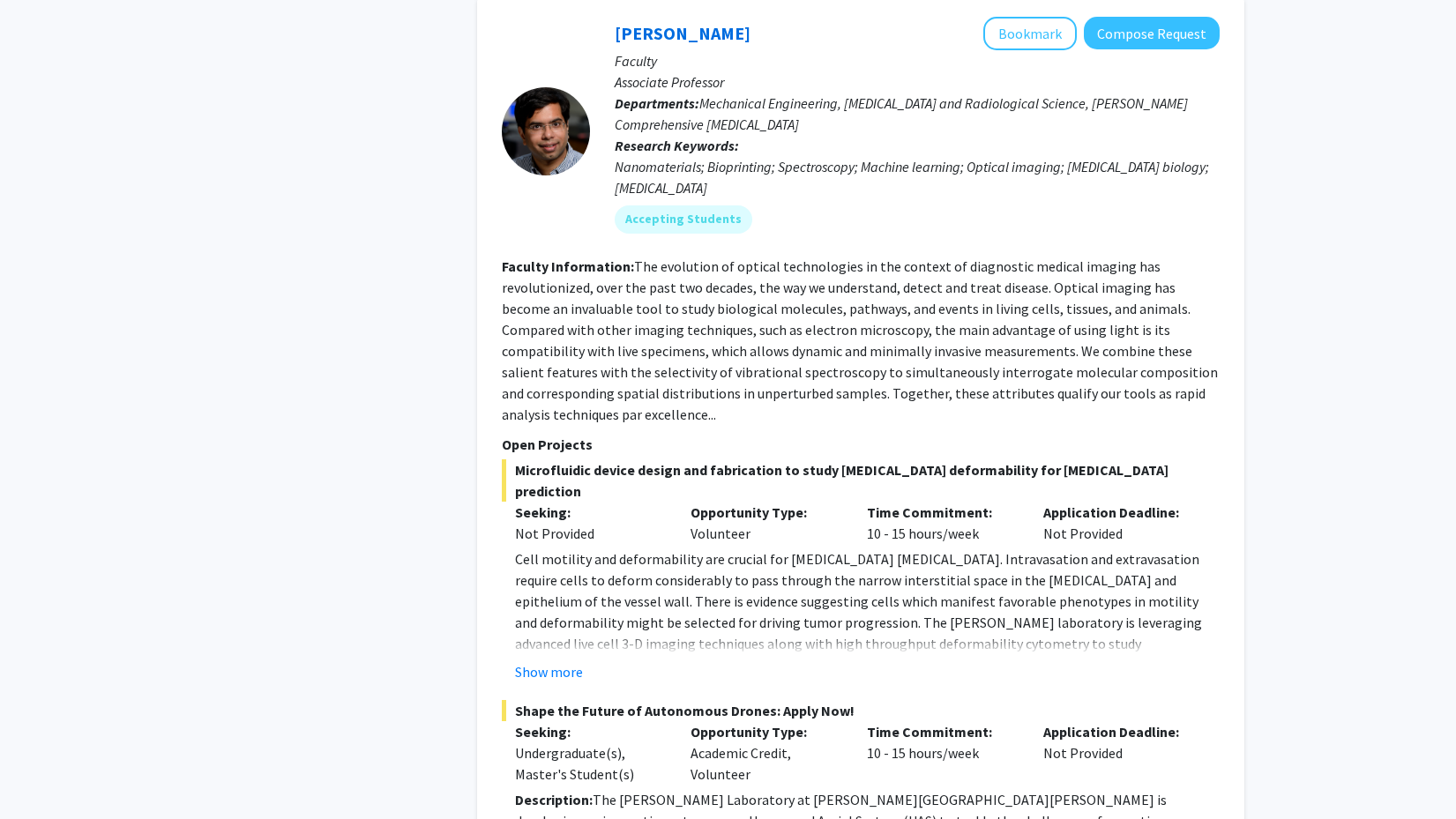
scroll to position [6794, 0]
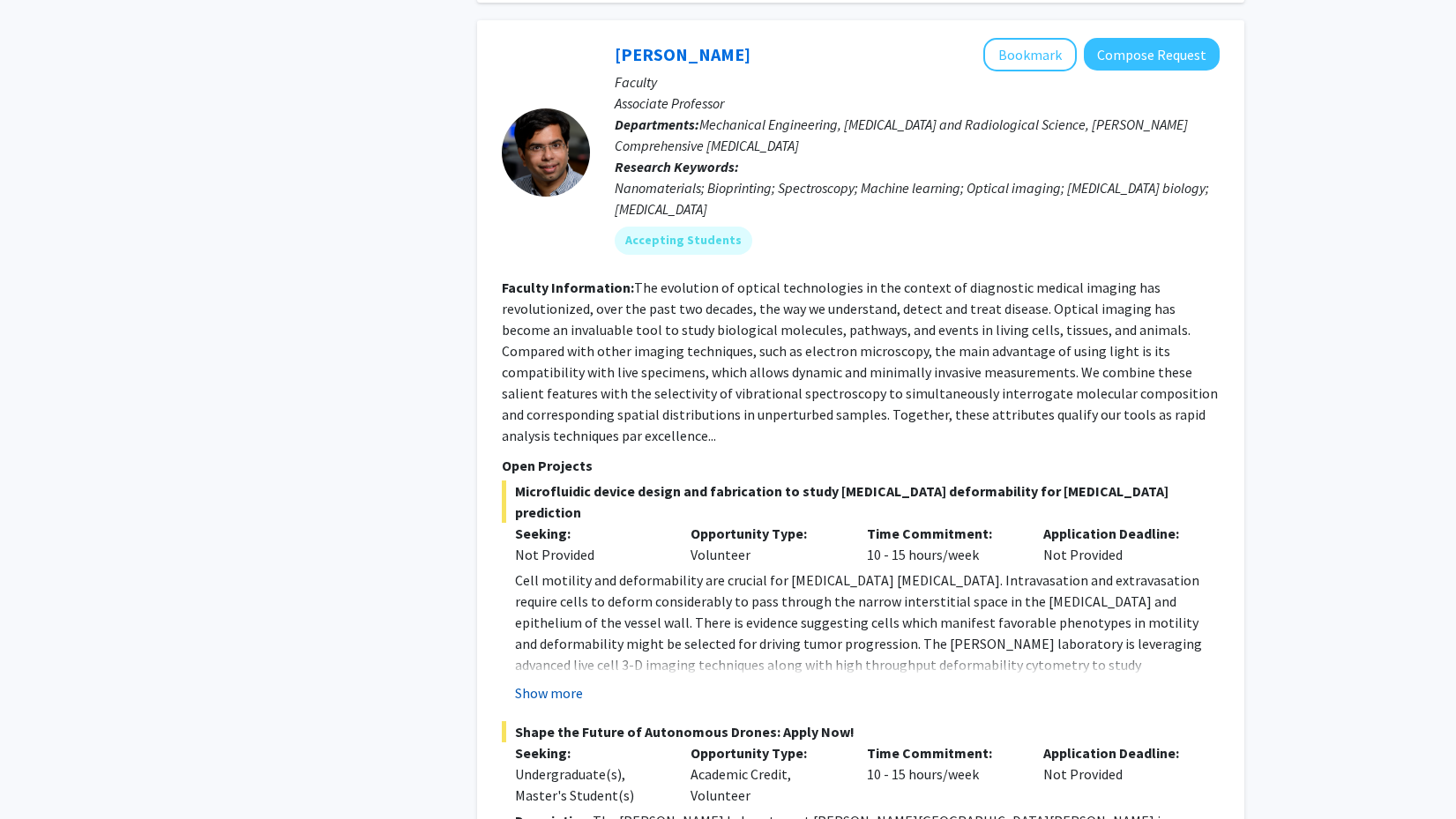
click at [553, 682] on button "Show more" at bounding box center [548, 692] width 68 height 21
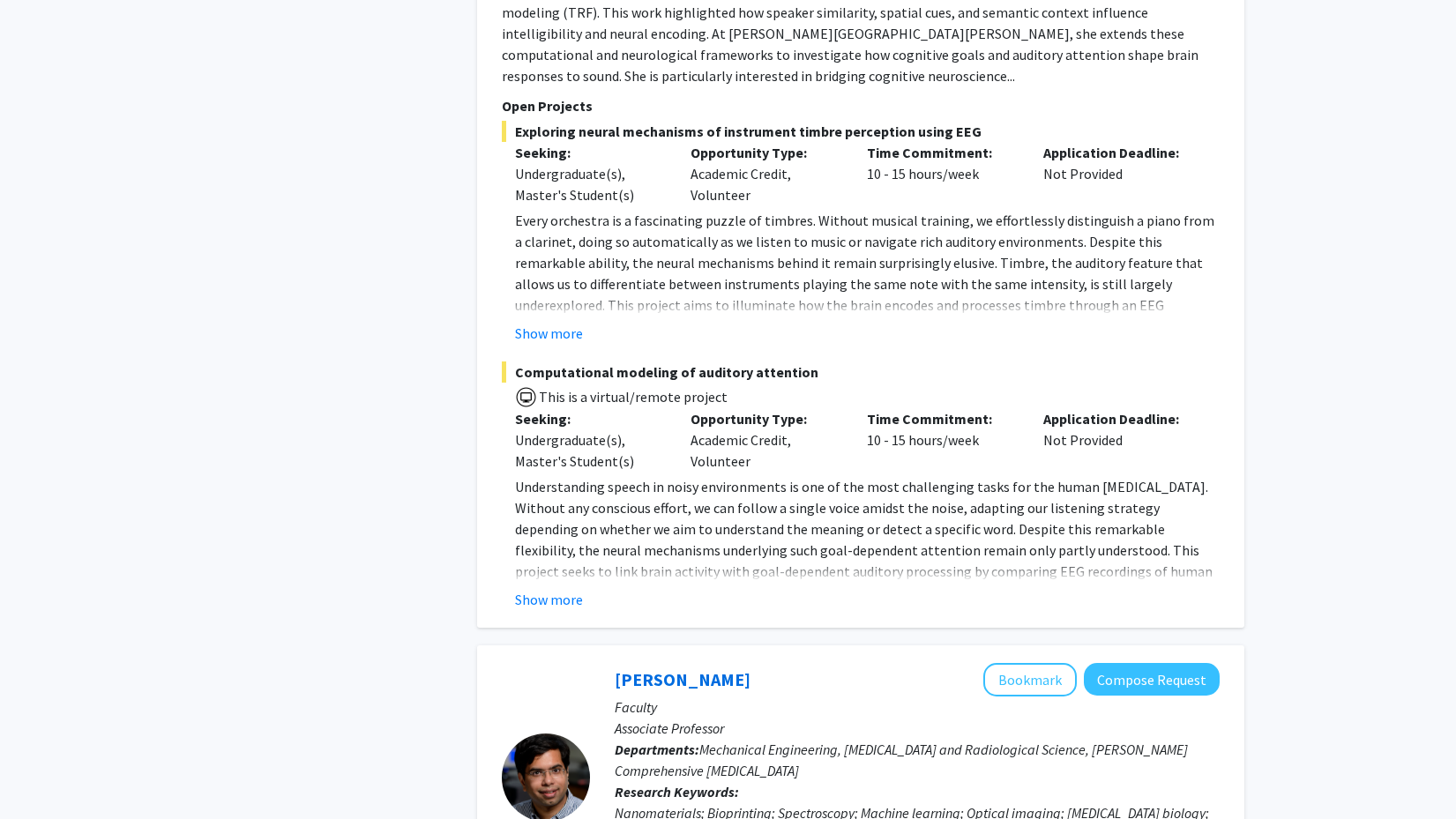
scroll to position [6099, 0]
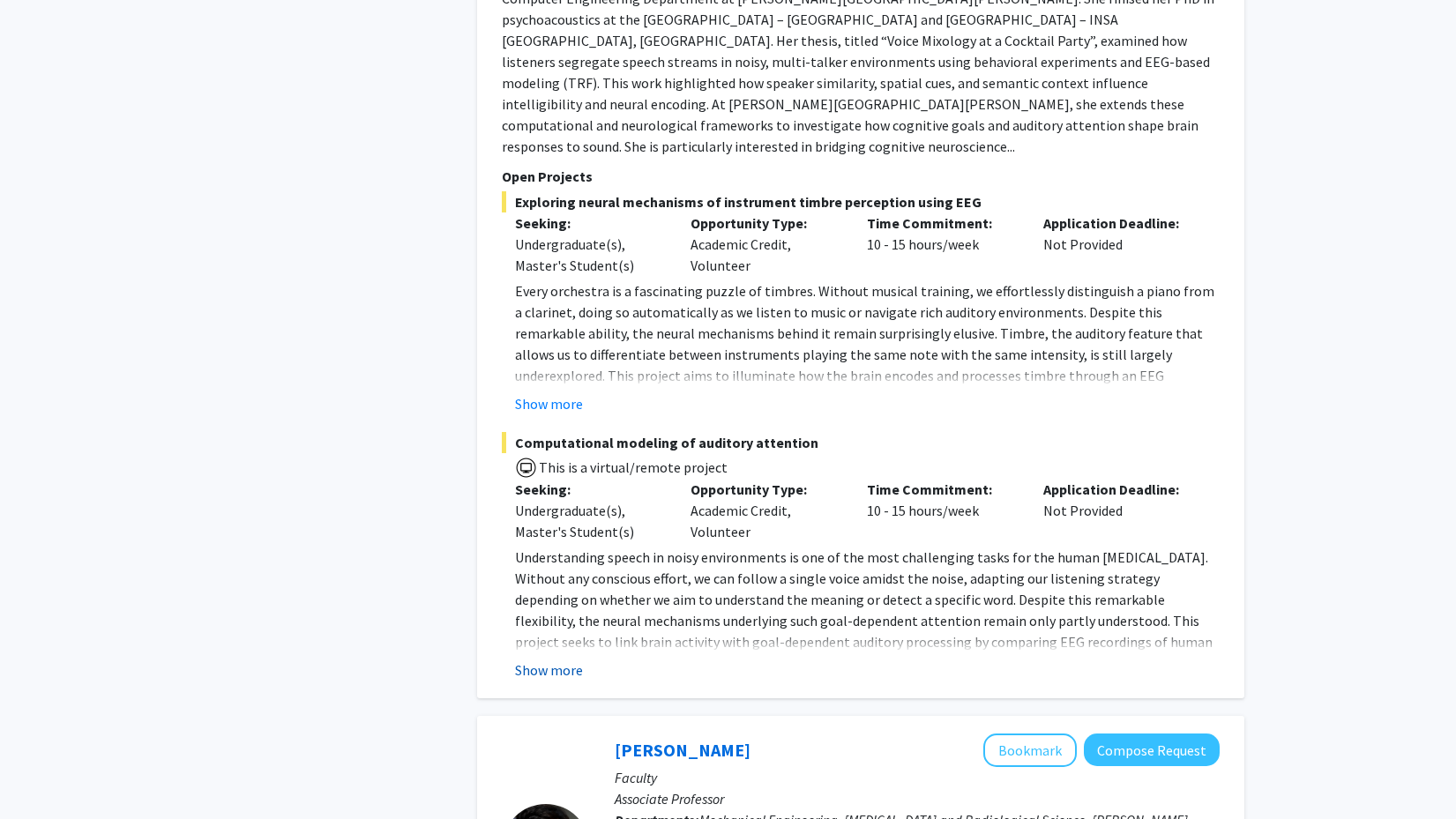
click at [546, 659] on button "Show more" at bounding box center [548, 669] width 68 height 21
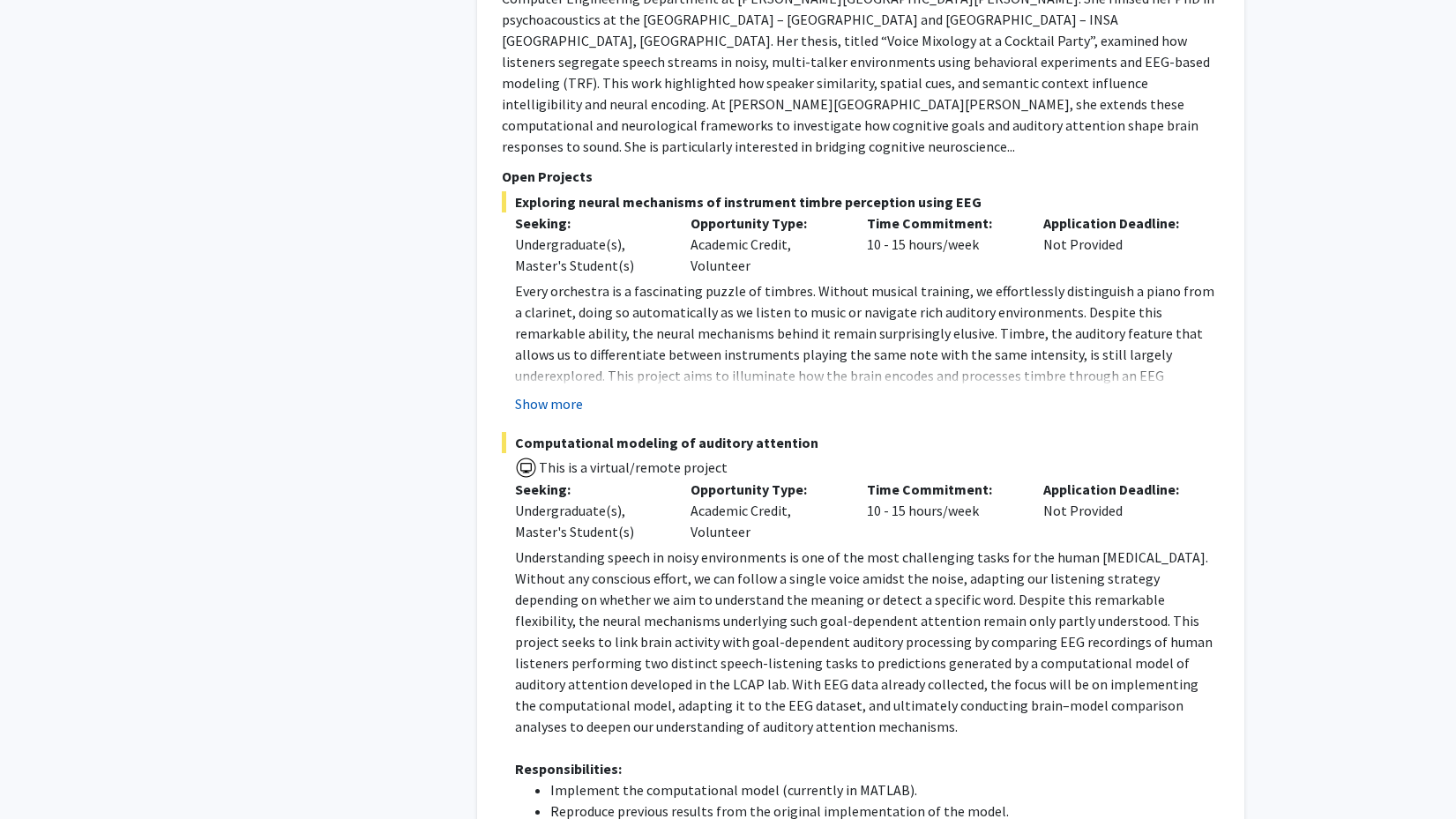
click at [541, 393] on button "Show more" at bounding box center [548, 403] width 68 height 21
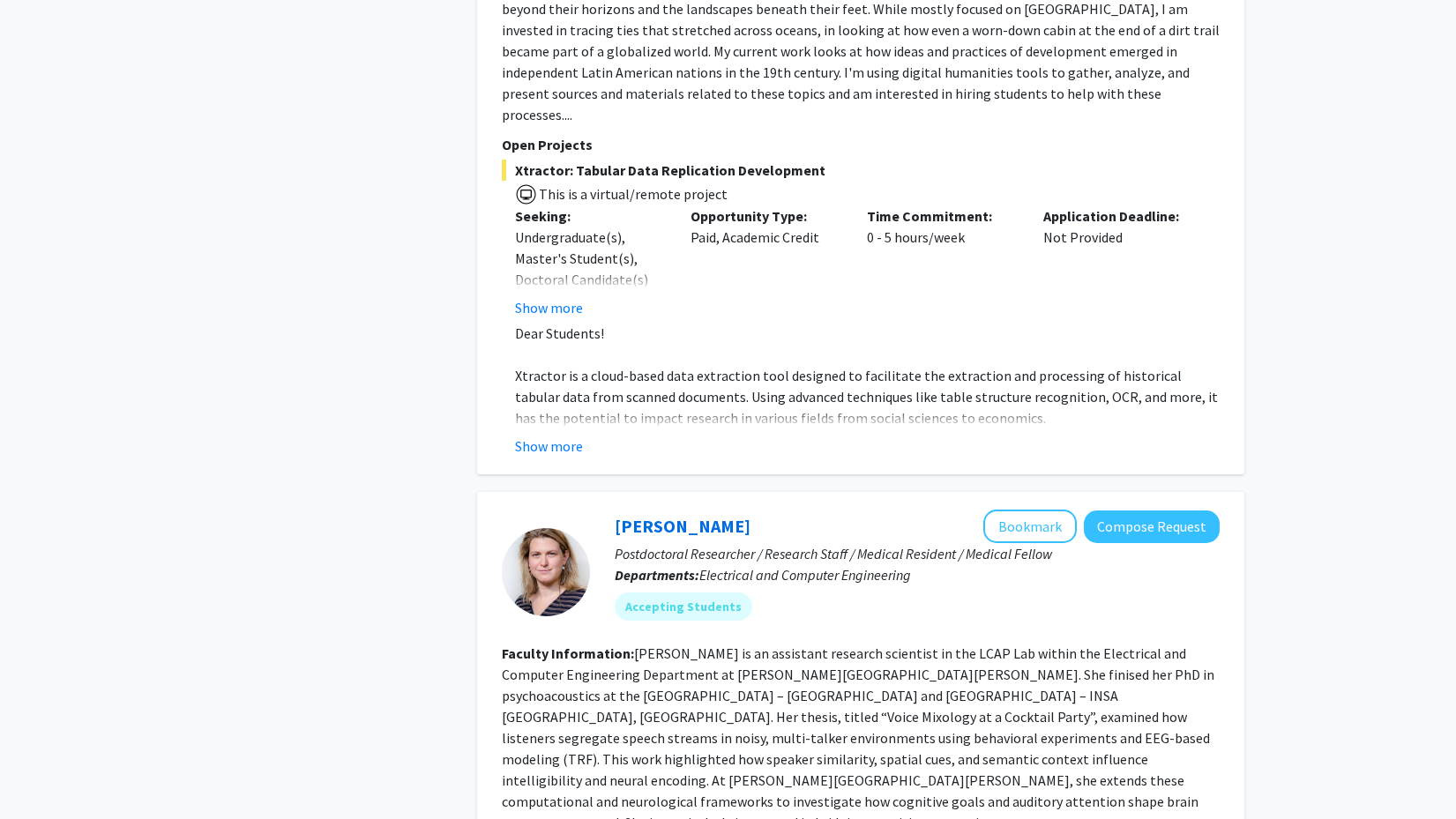
scroll to position [5413, 0]
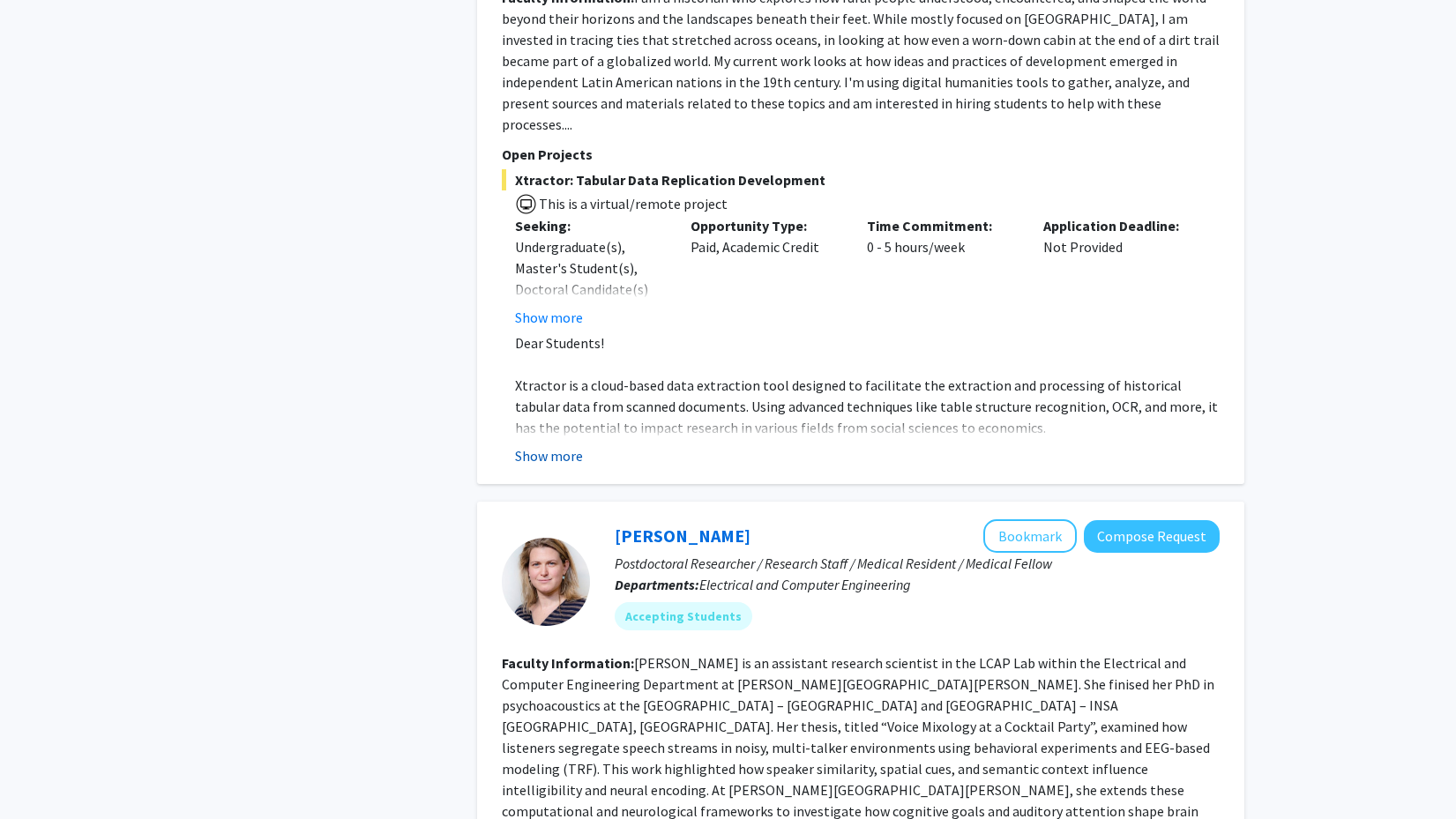
click at [561, 445] on button "Show more" at bounding box center [548, 455] width 68 height 21
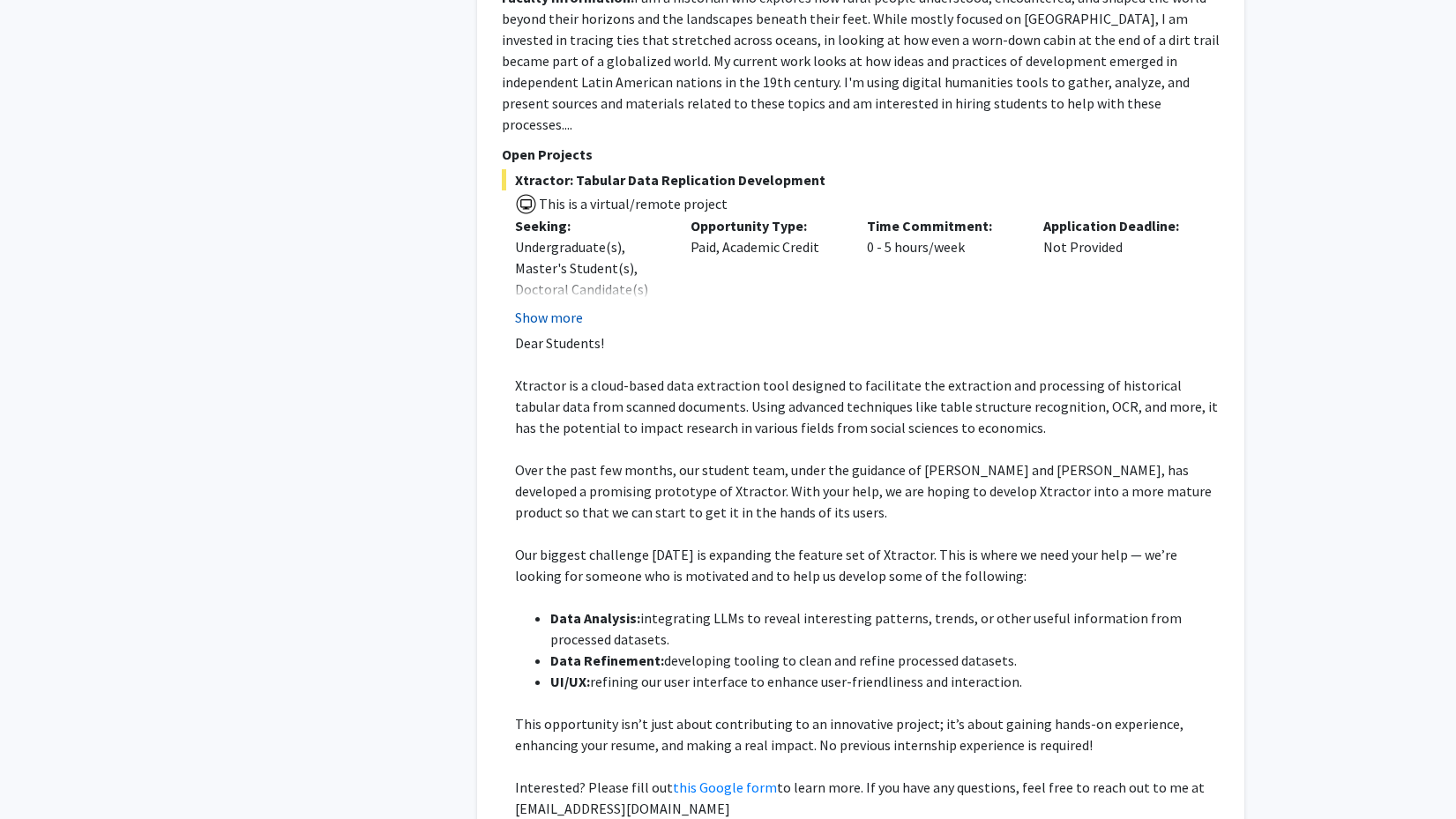
click at [541, 306] on button "Show more" at bounding box center [548, 316] width 68 height 21
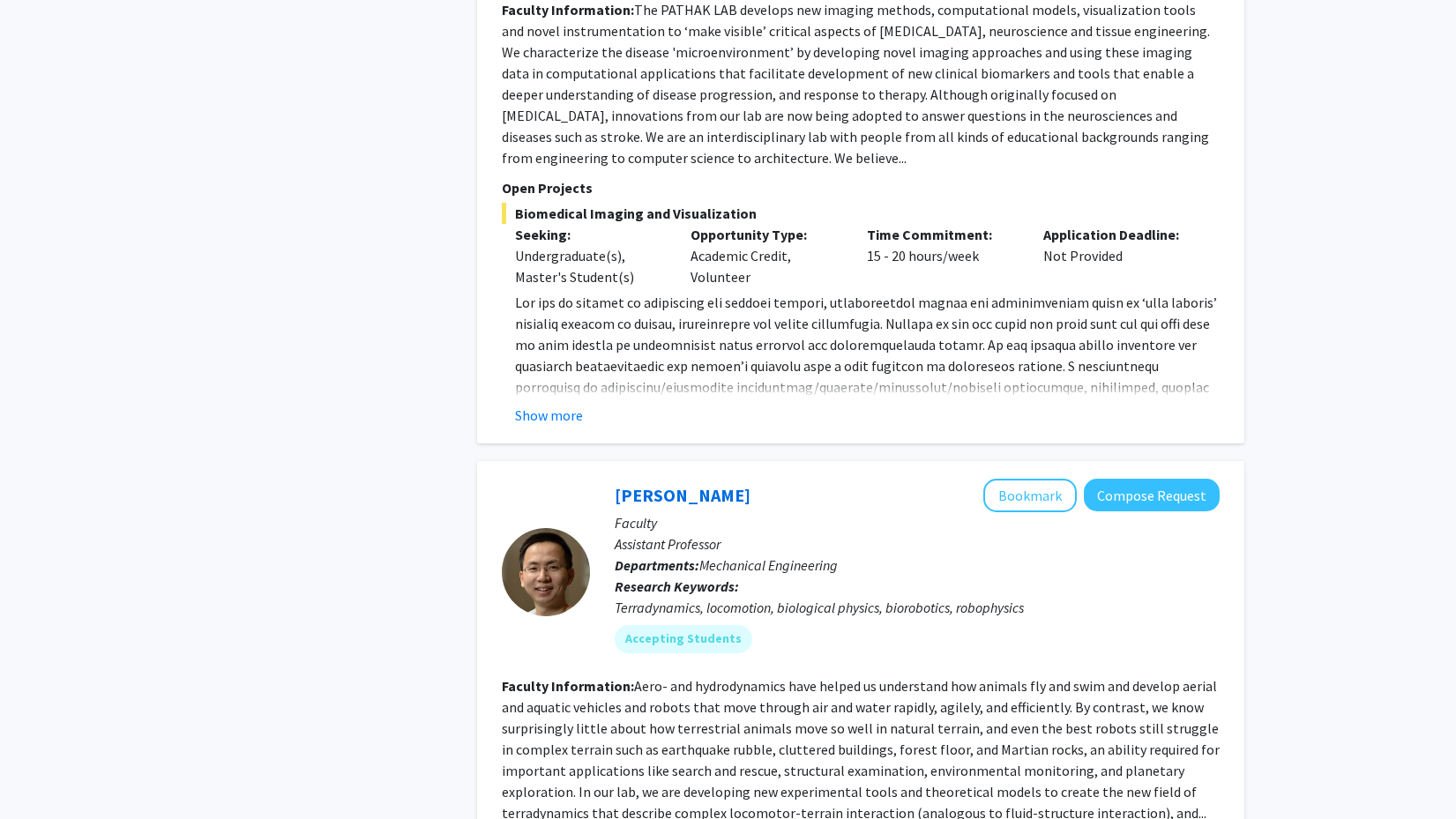
scroll to position [4055, 0]
click at [554, 405] on button "Show more" at bounding box center [548, 415] width 68 height 21
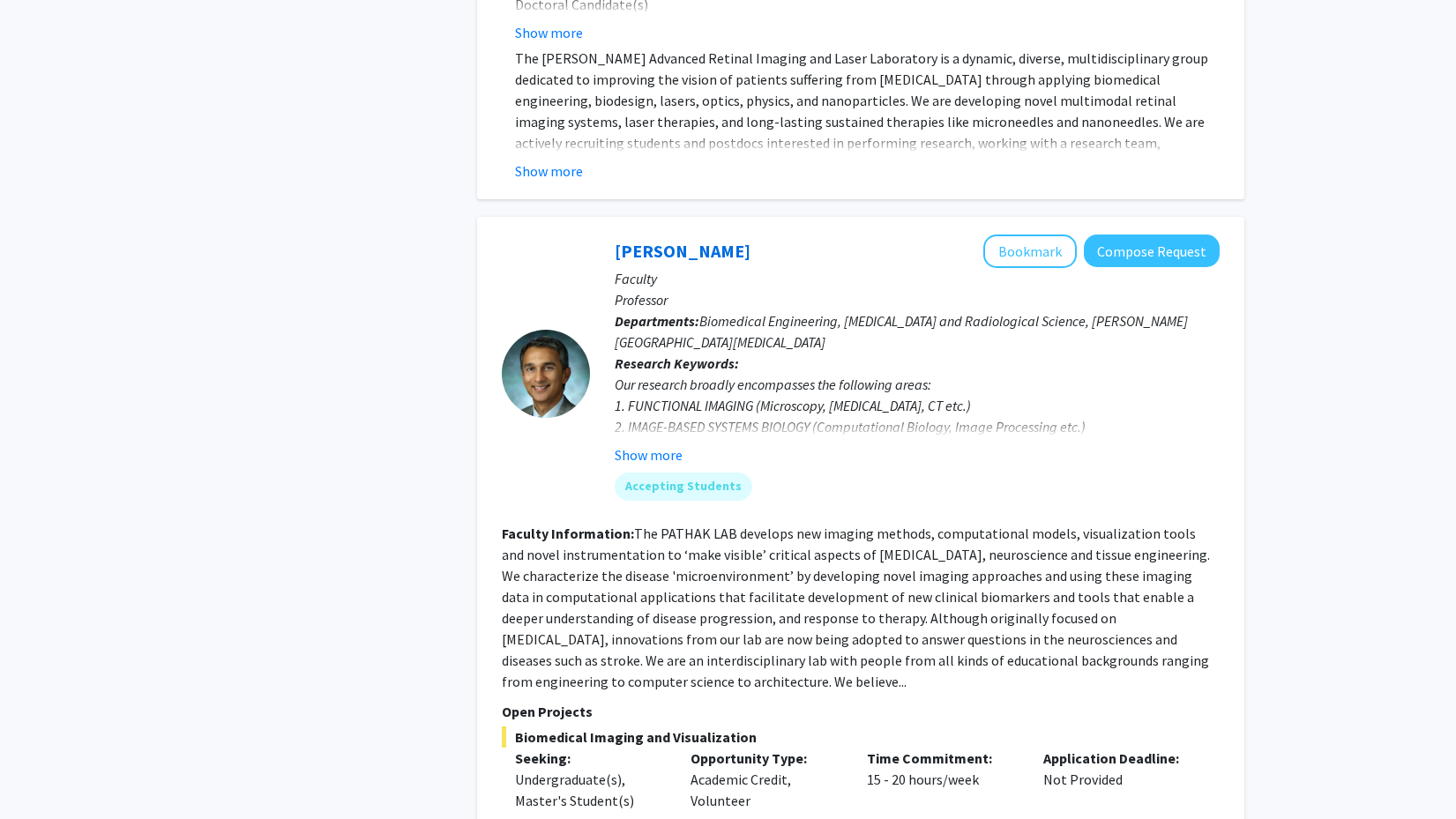
scroll to position [3507, 0]
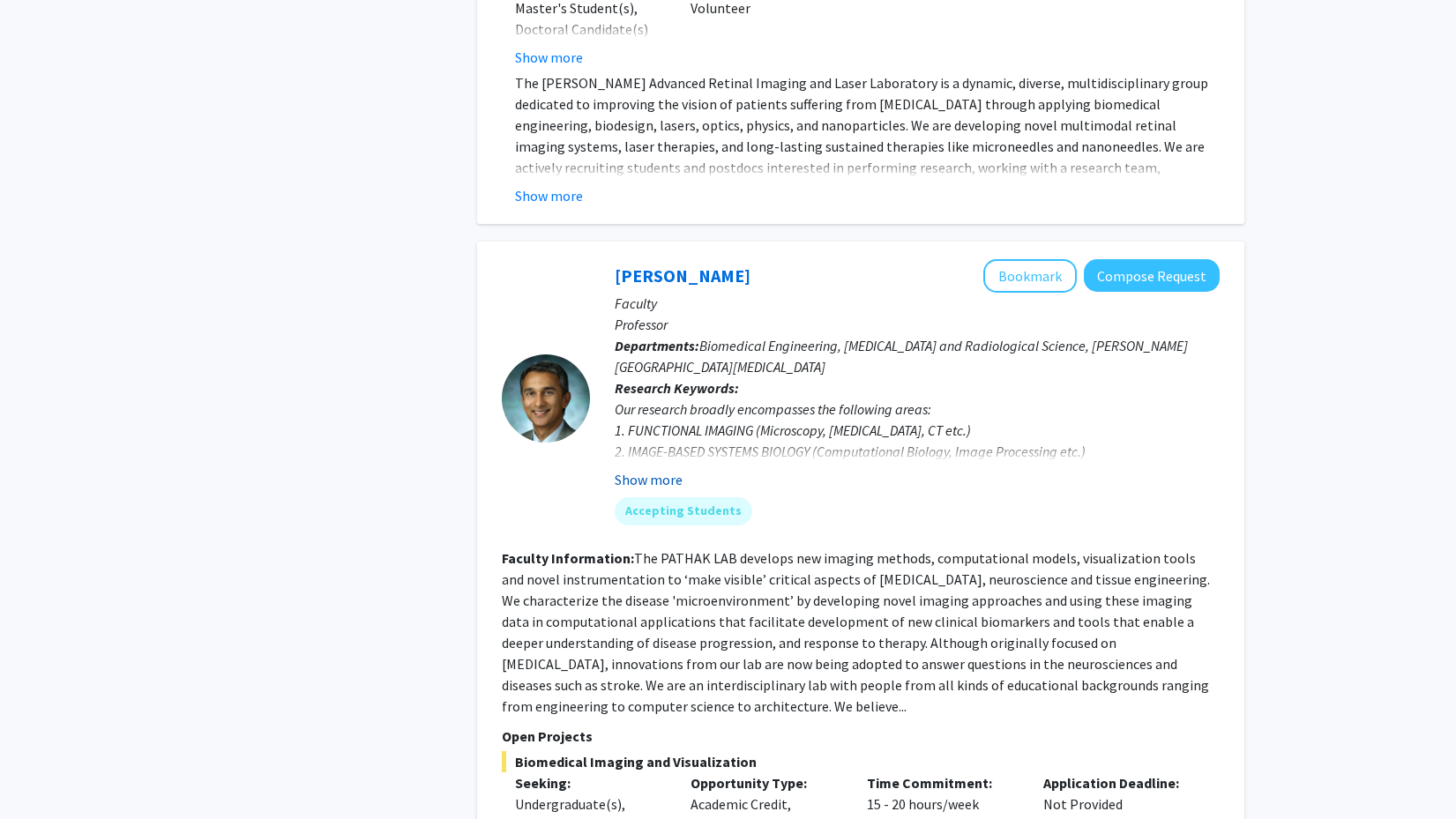
click at [656, 469] on button "Show more" at bounding box center [648, 479] width 68 height 21
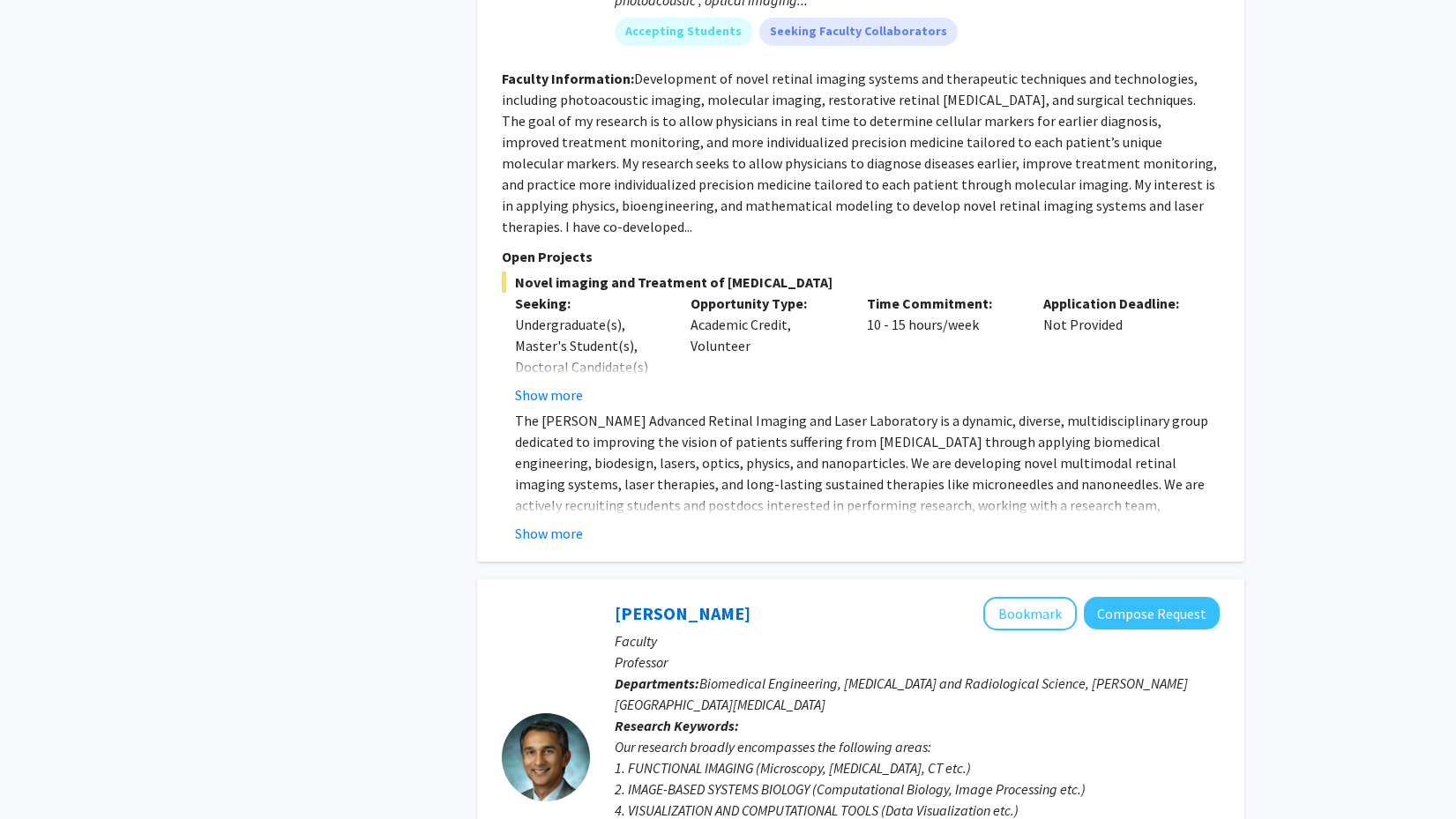
scroll to position [3142, 0]
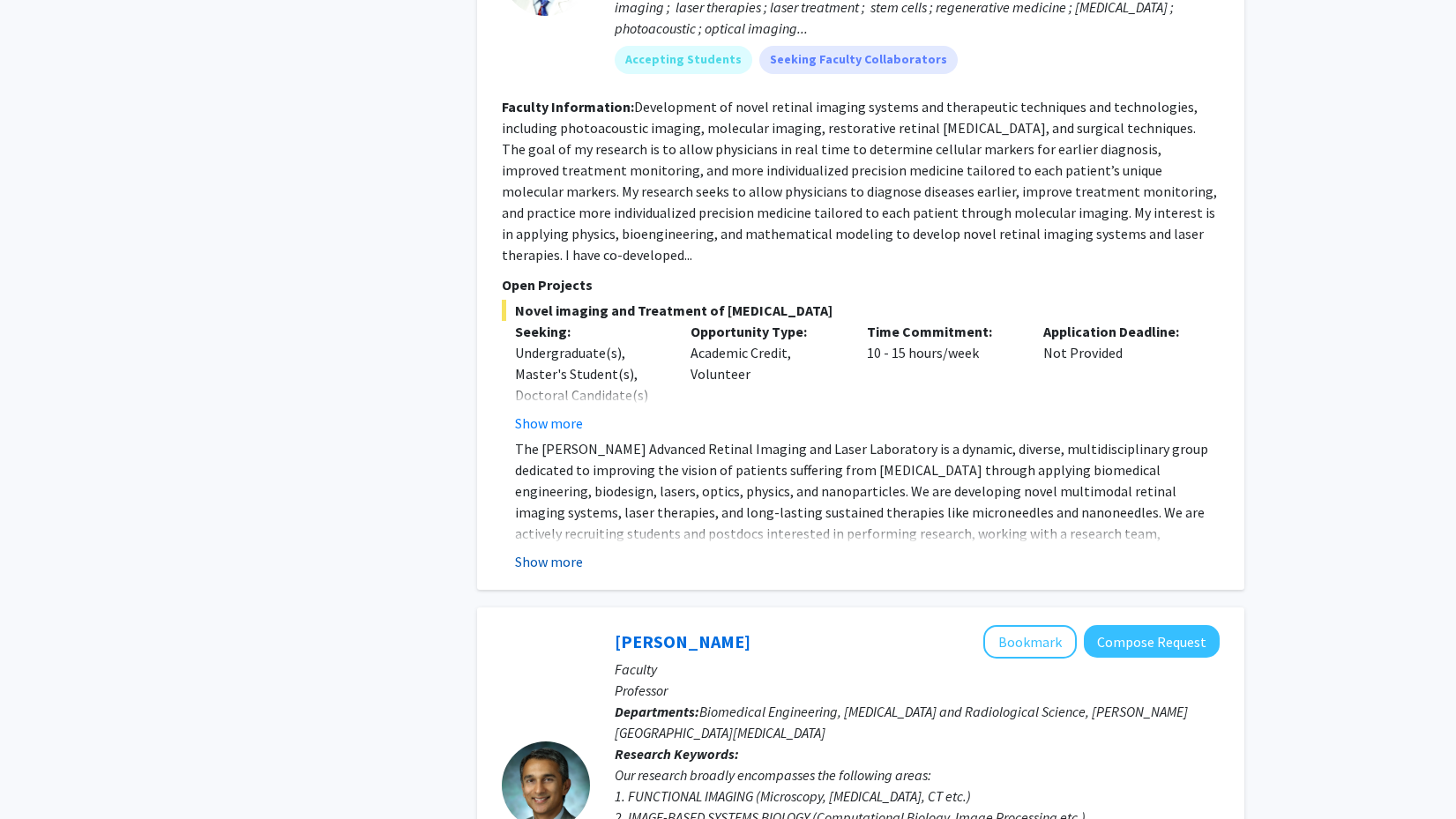
click at [555, 551] on button "Show more" at bounding box center [548, 560] width 68 height 21
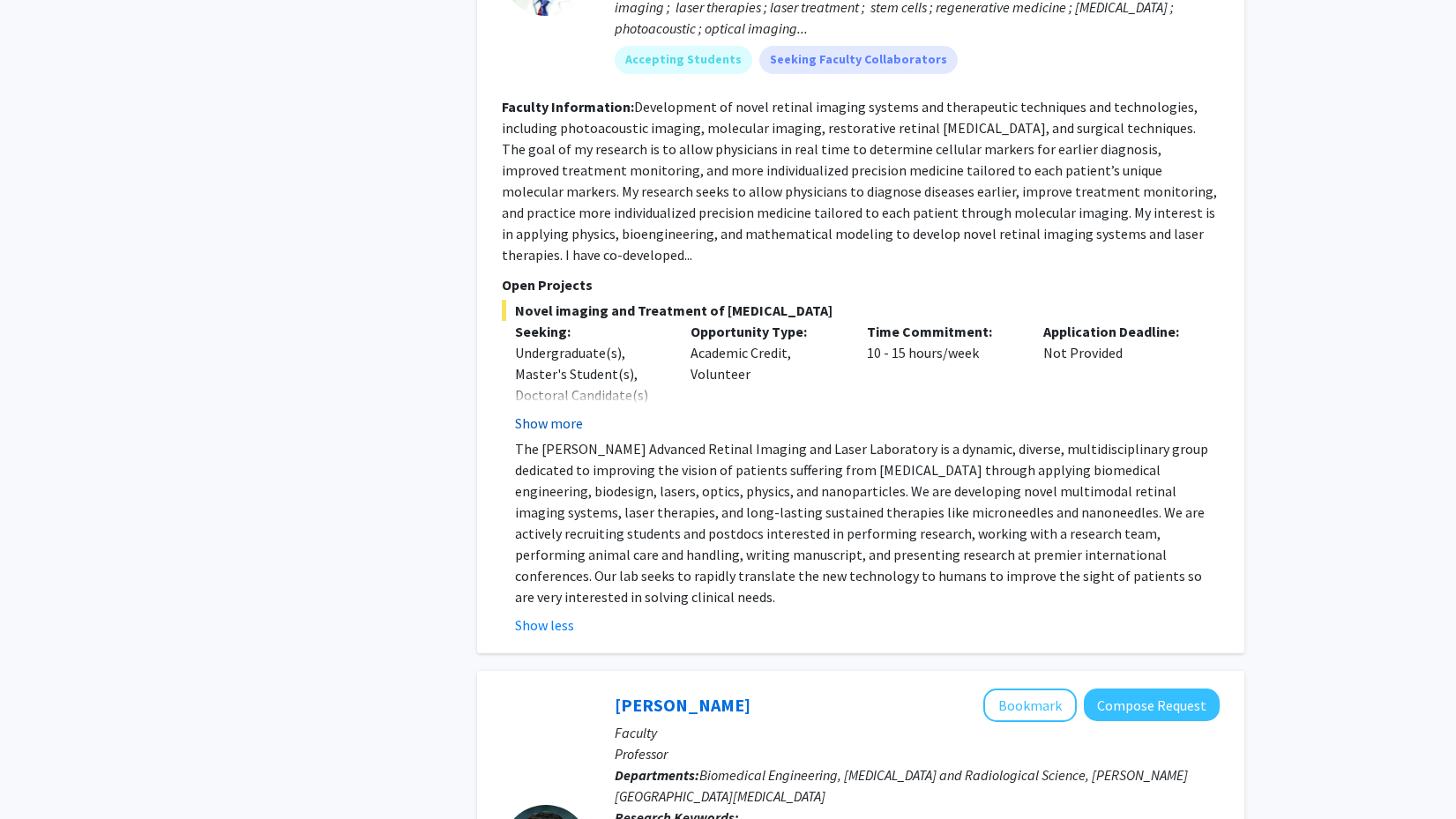
click at [552, 412] on button "Show more" at bounding box center [548, 422] width 68 height 21
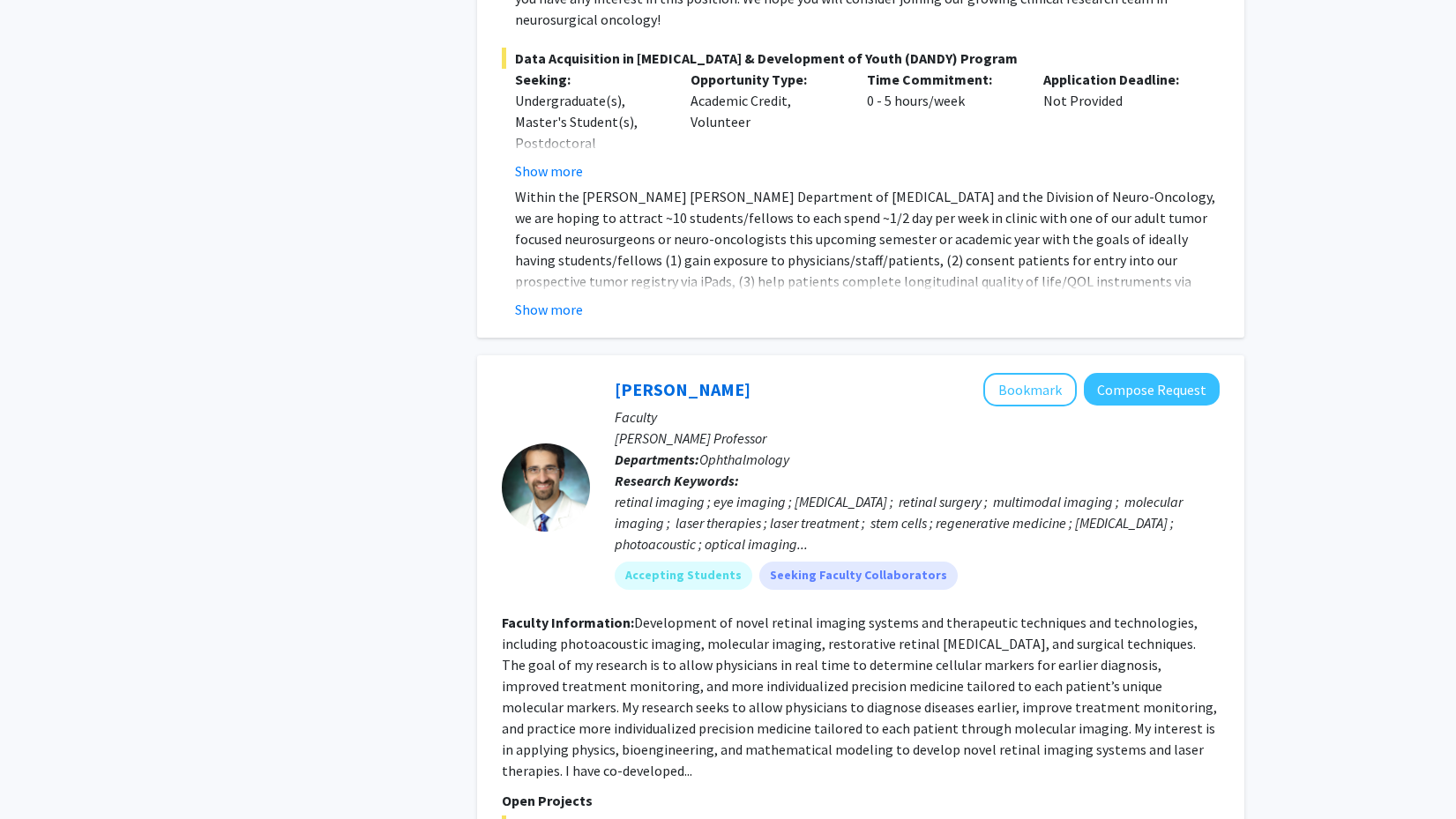
scroll to position [2521, 0]
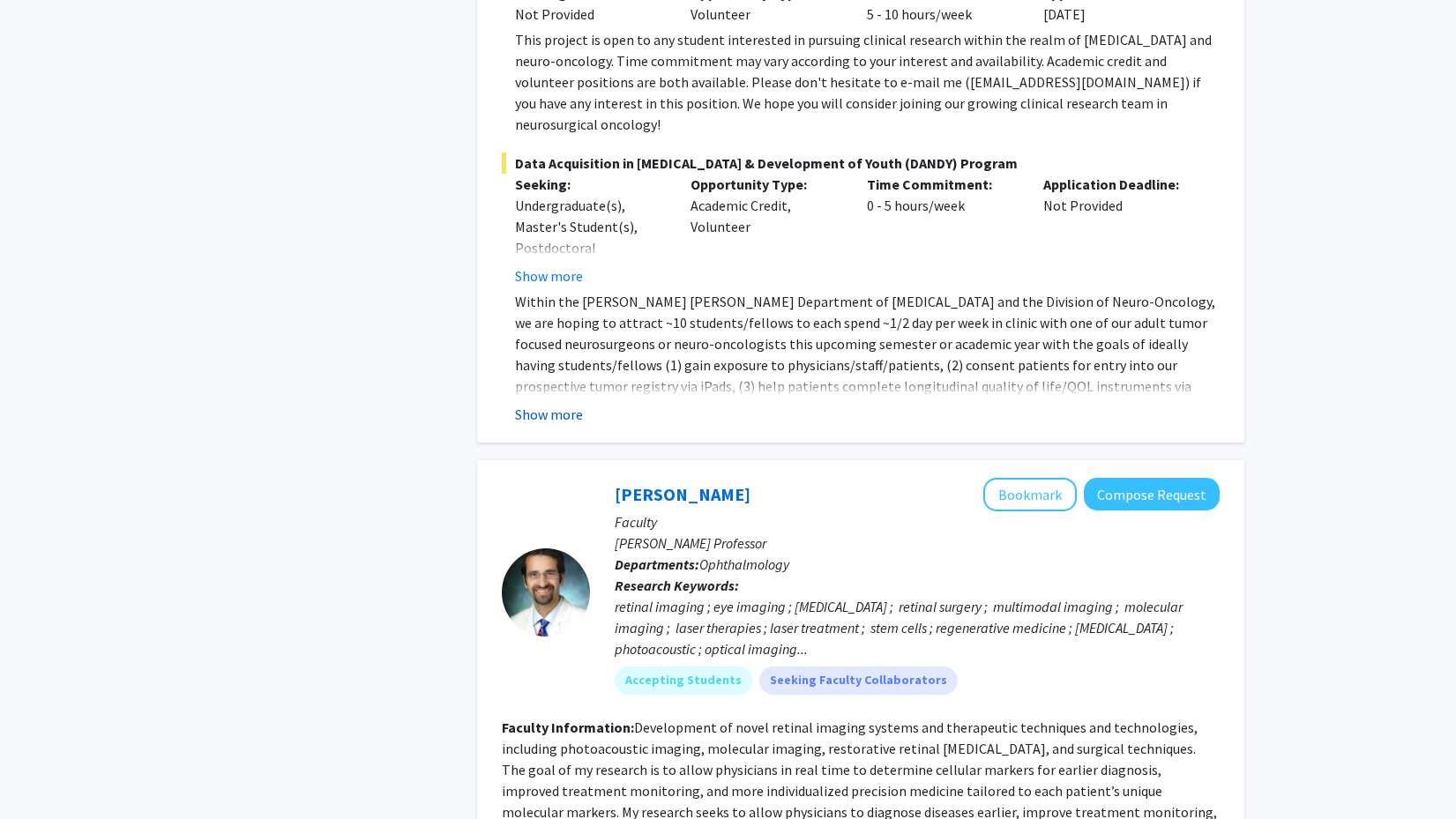
click at [552, 404] on button "Show more" at bounding box center [548, 414] width 68 height 21
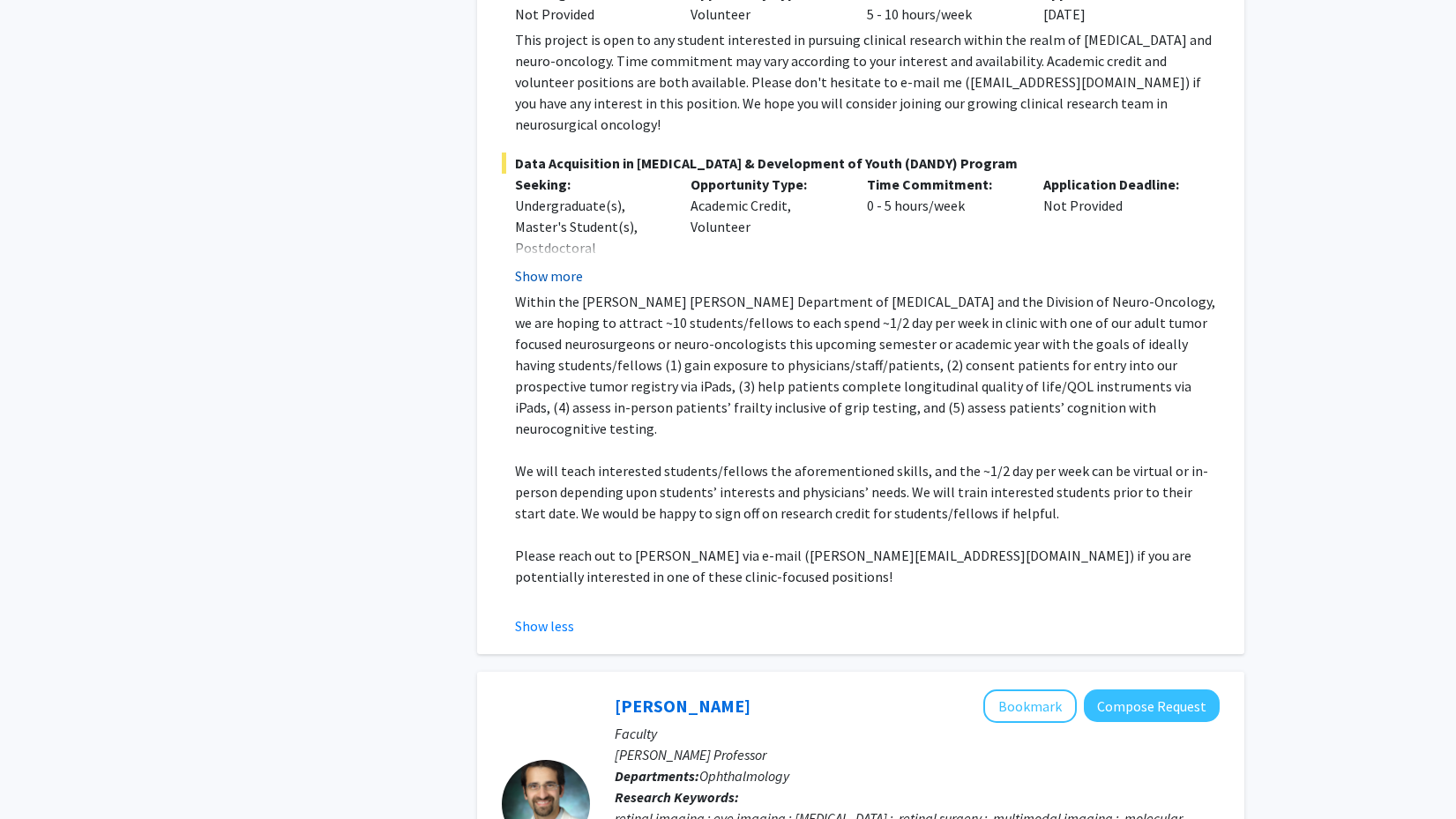
click at [543, 265] on button "Show more" at bounding box center [548, 275] width 68 height 21
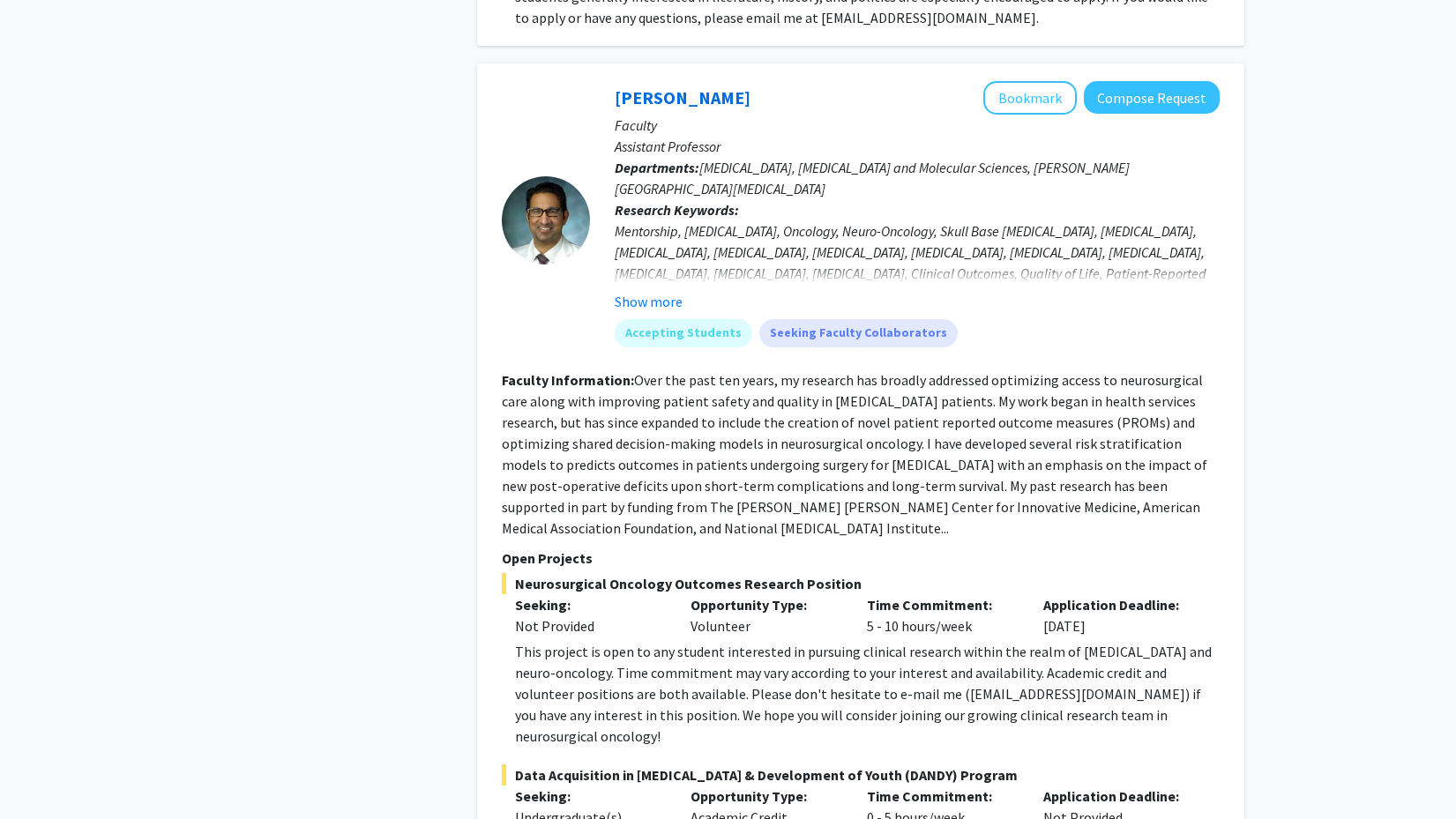
scroll to position [1909, 0]
click at [632, 292] on button "Show more" at bounding box center [648, 302] width 68 height 21
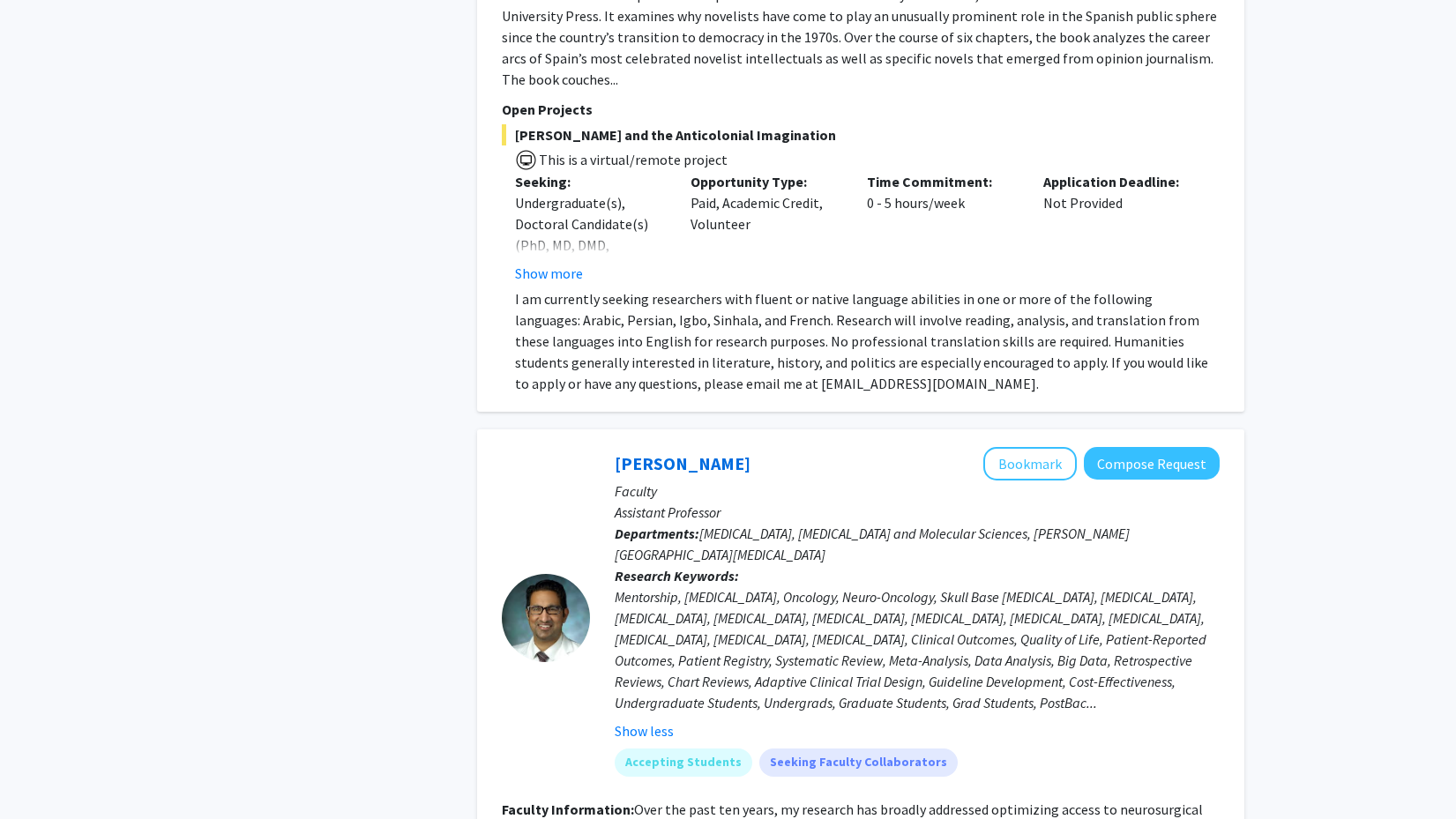
scroll to position [1534, 0]
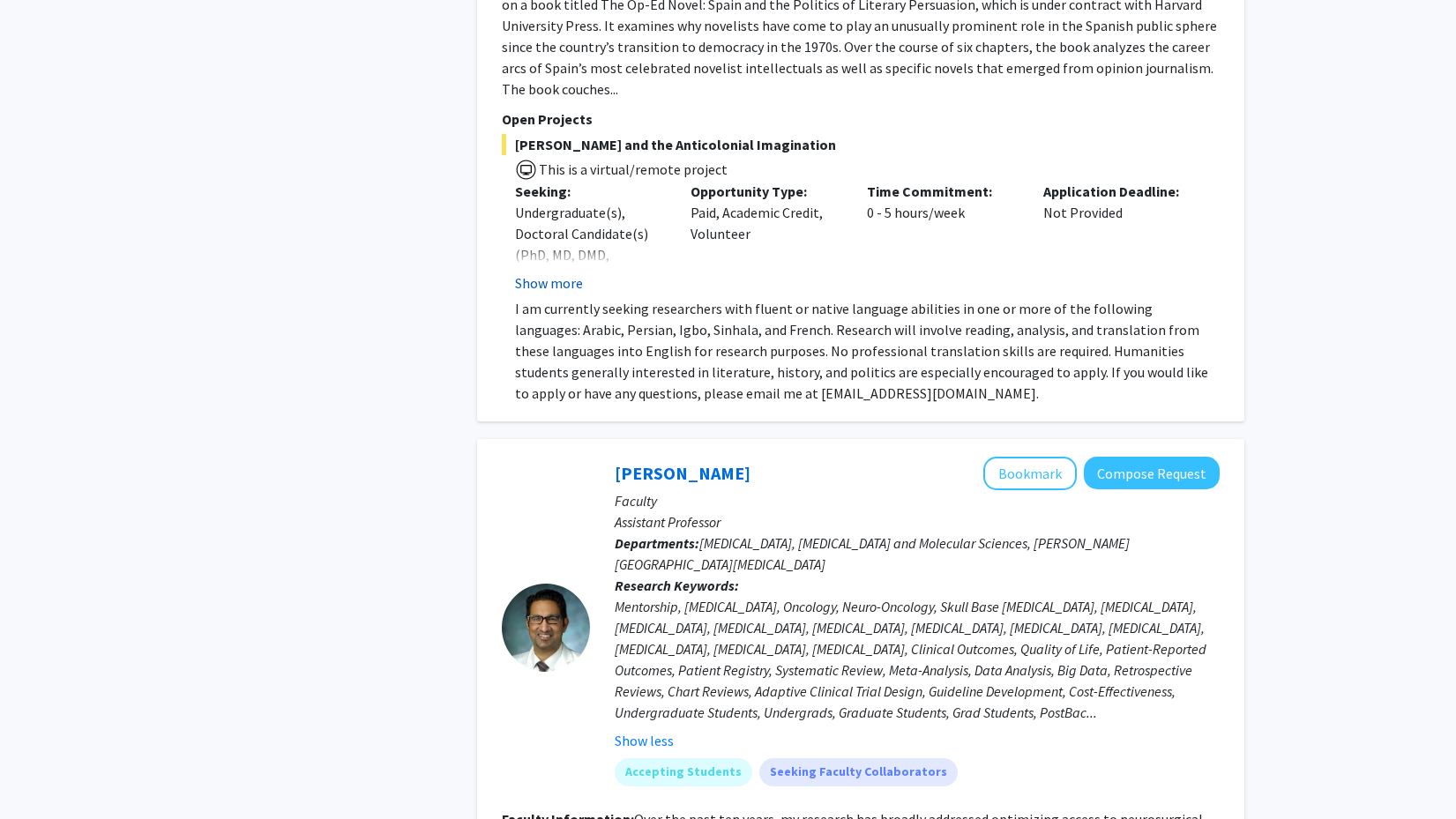
click at [564, 272] on button "Show more" at bounding box center [548, 282] width 68 height 21
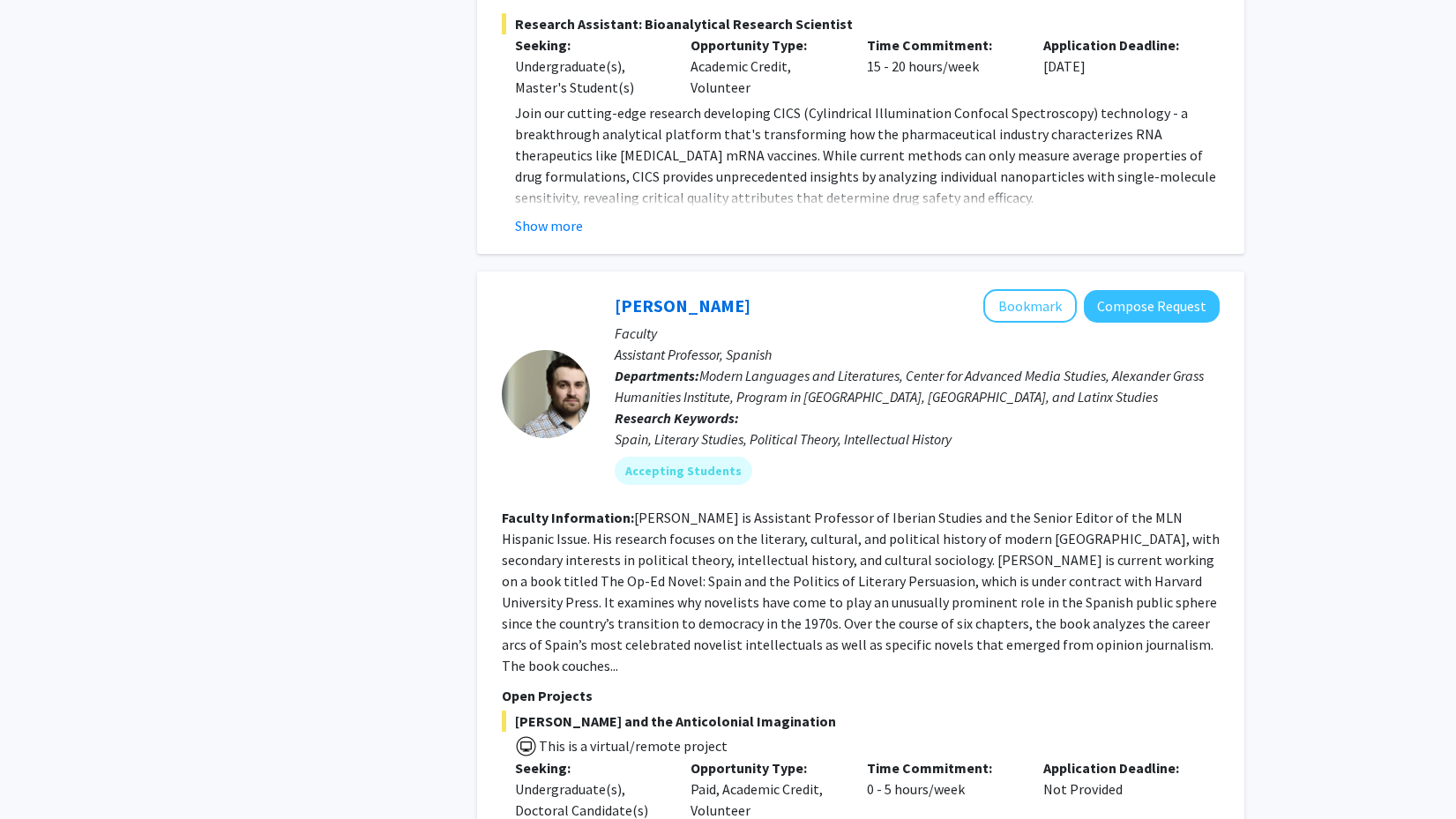
scroll to position [956, 0]
click at [558, 231] on button "Show more" at bounding box center [548, 227] width 68 height 21
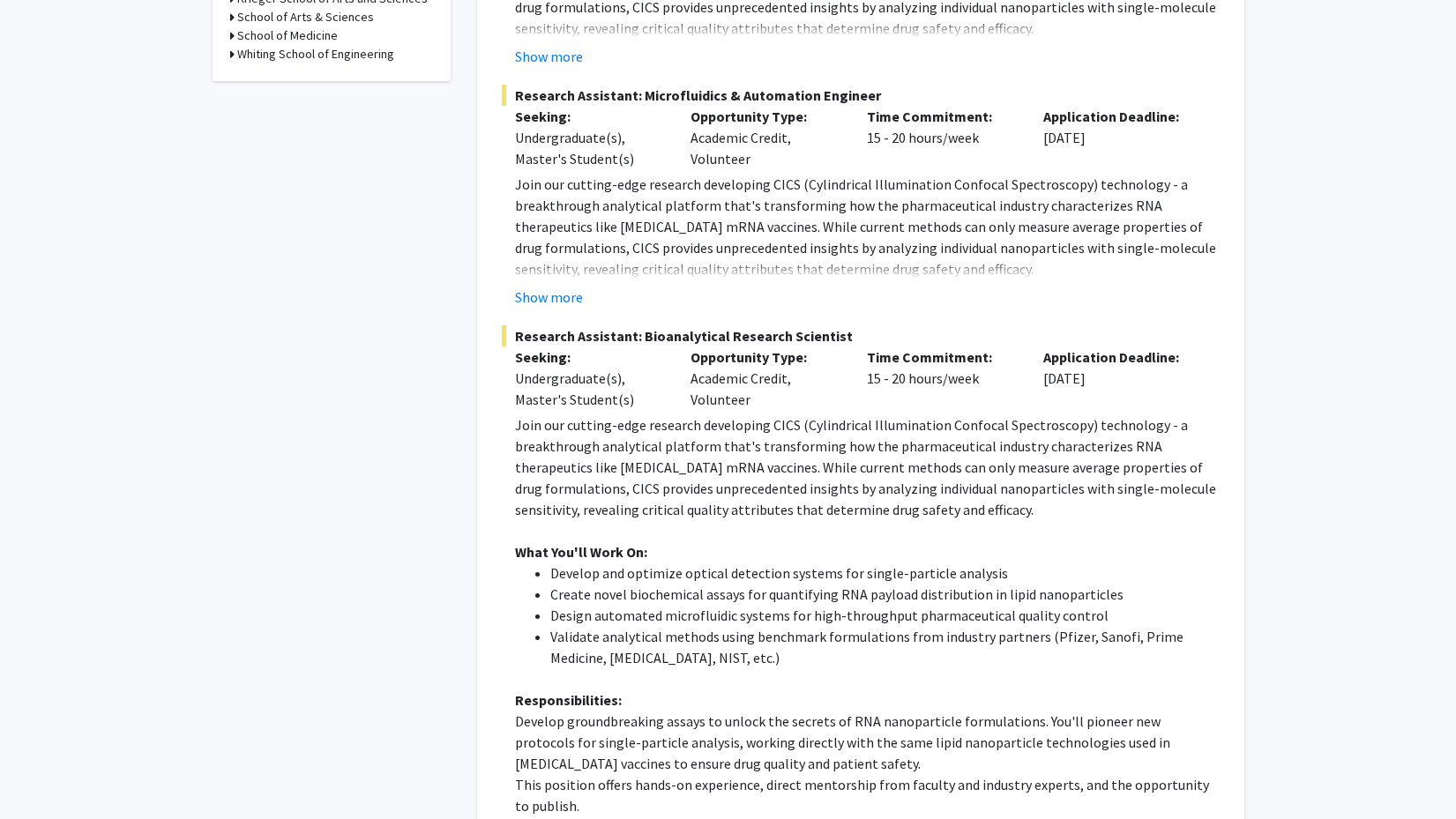
scroll to position [638, 0]
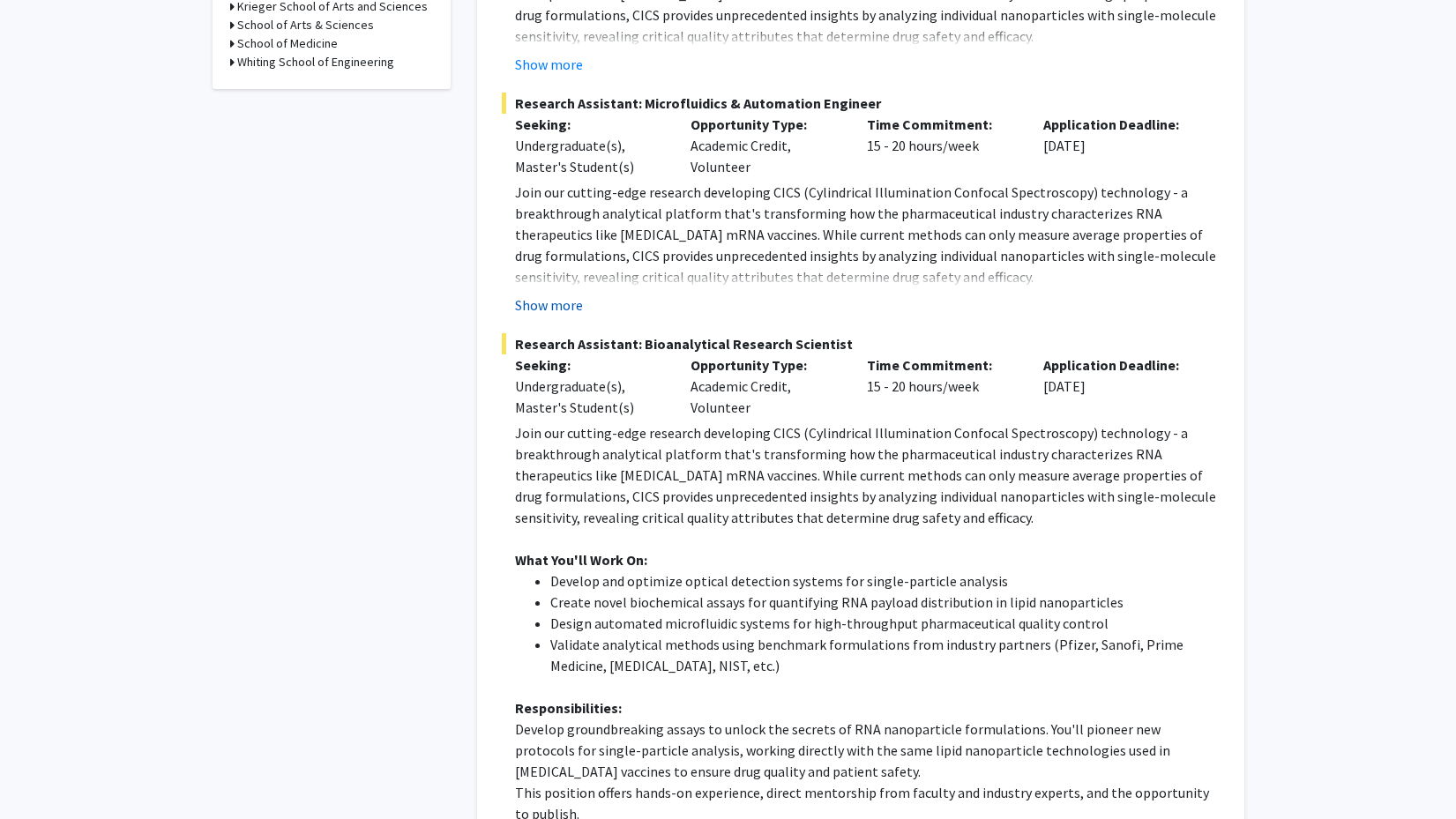
click at [555, 309] on button "Show more" at bounding box center [548, 305] width 68 height 21
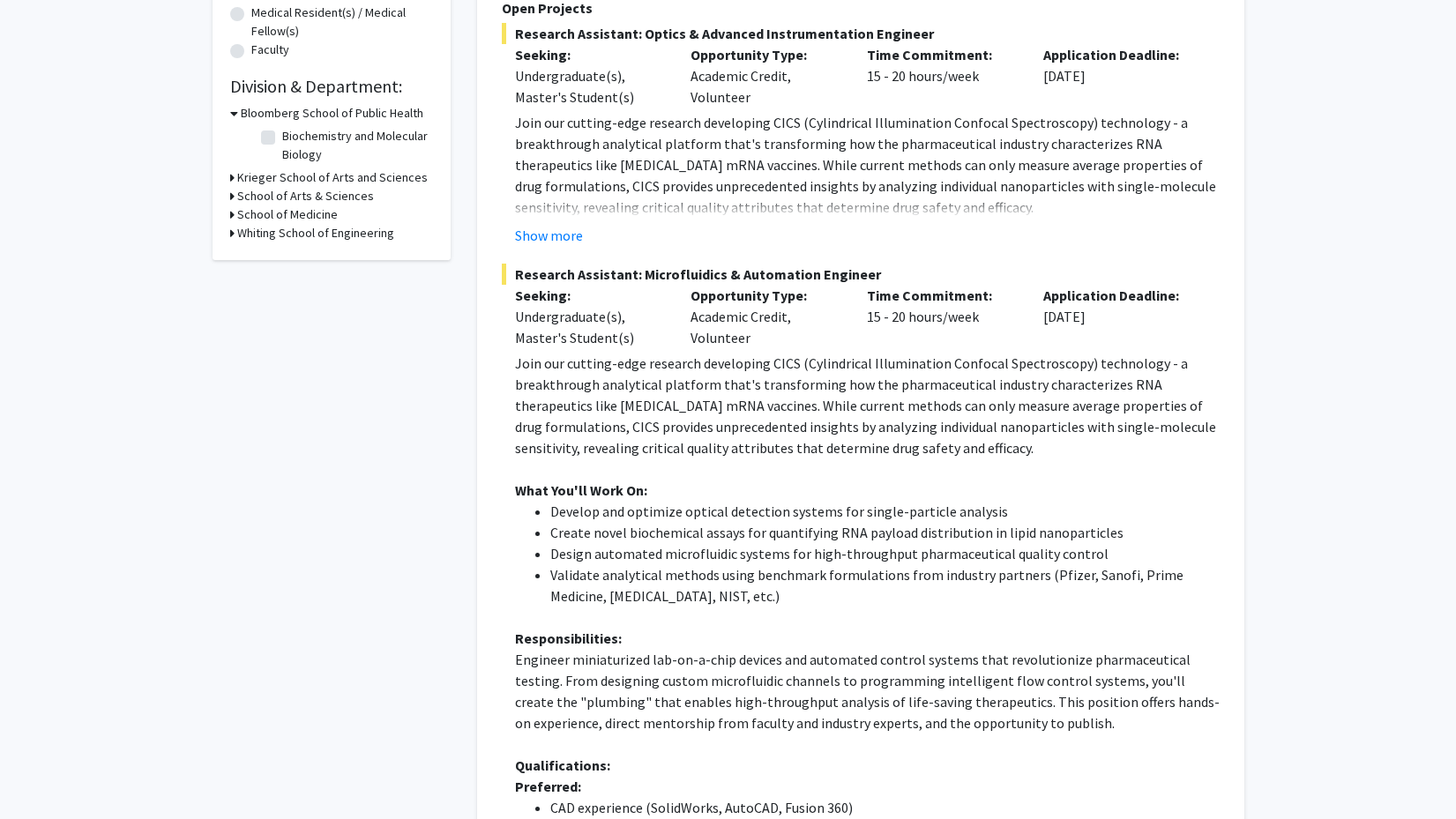
scroll to position [419, 0]
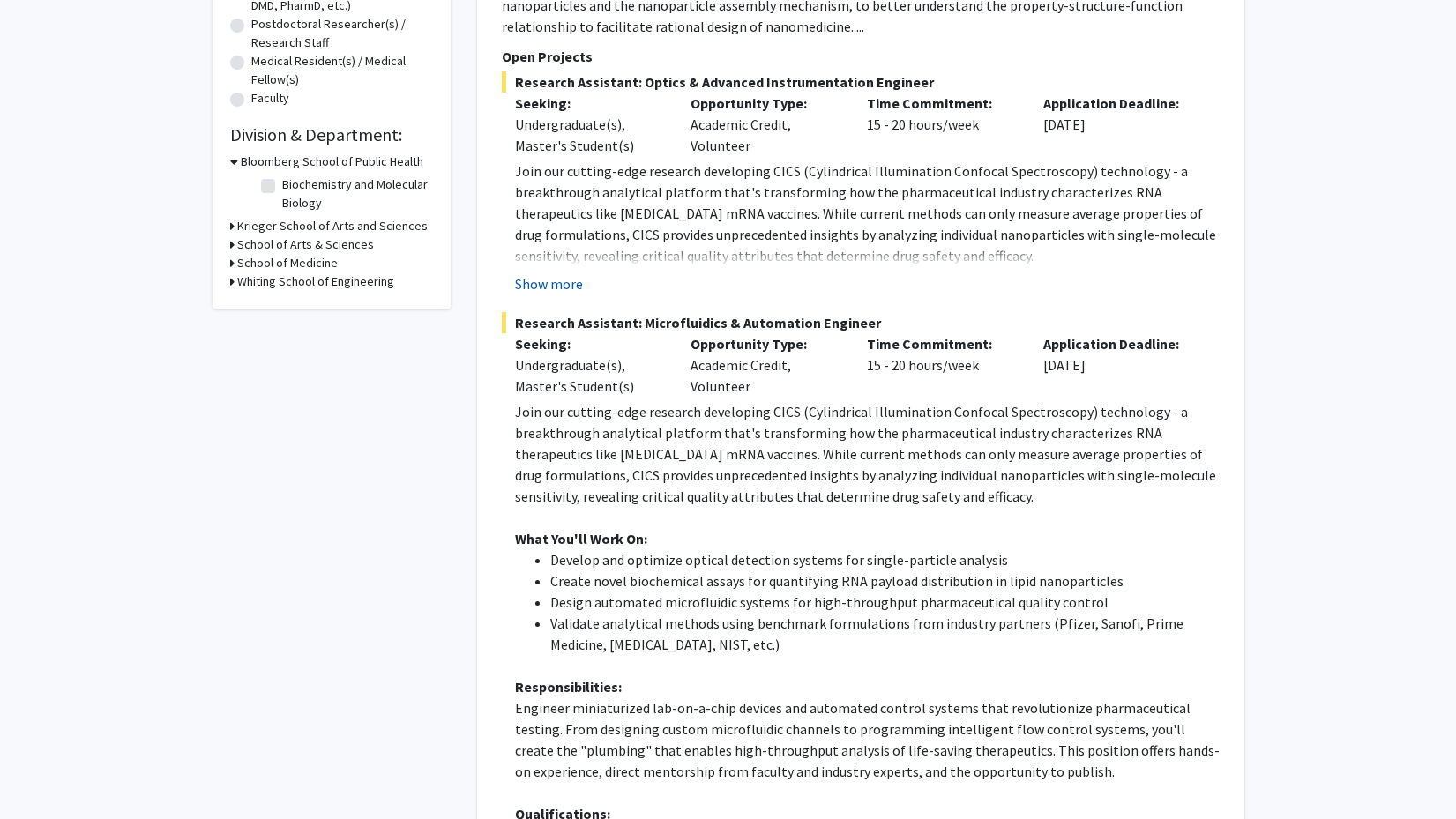
click at [552, 287] on button "Show more" at bounding box center [548, 283] width 68 height 21
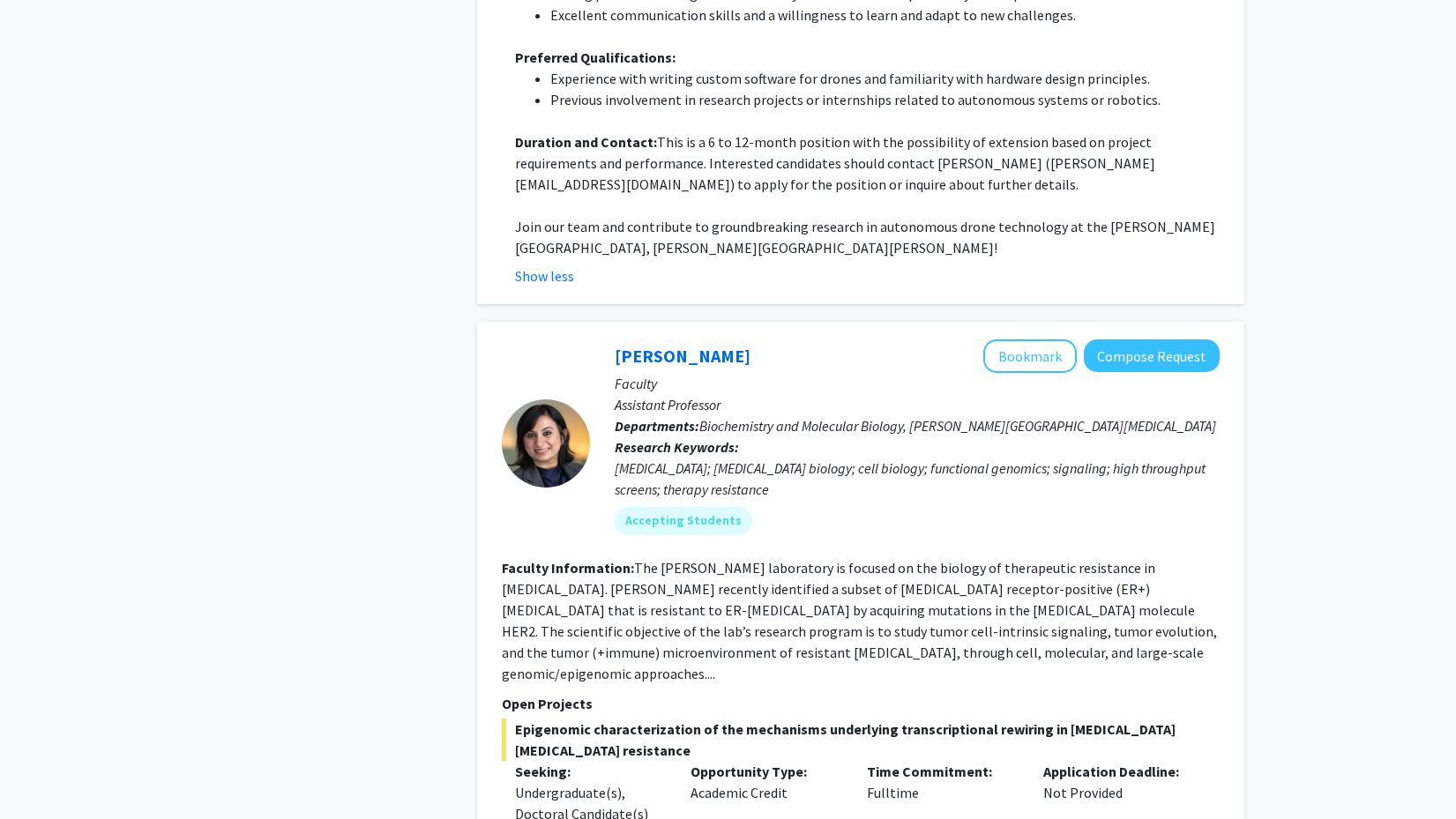
scroll to position [12547, 0]
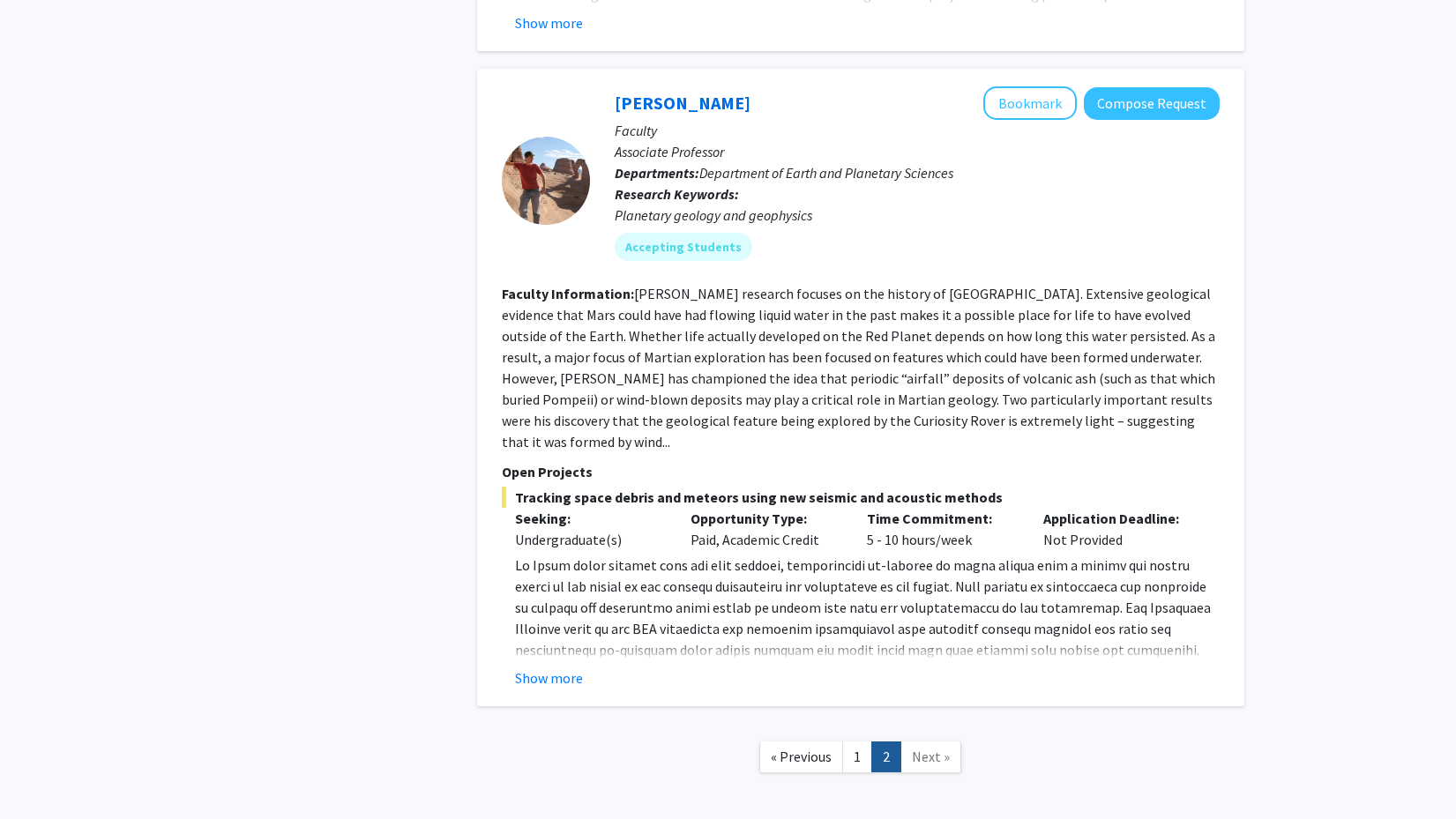
scroll to position [4100, 0]
click at [566, 668] on button "Show more" at bounding box center [548, 678] width 68 height 21
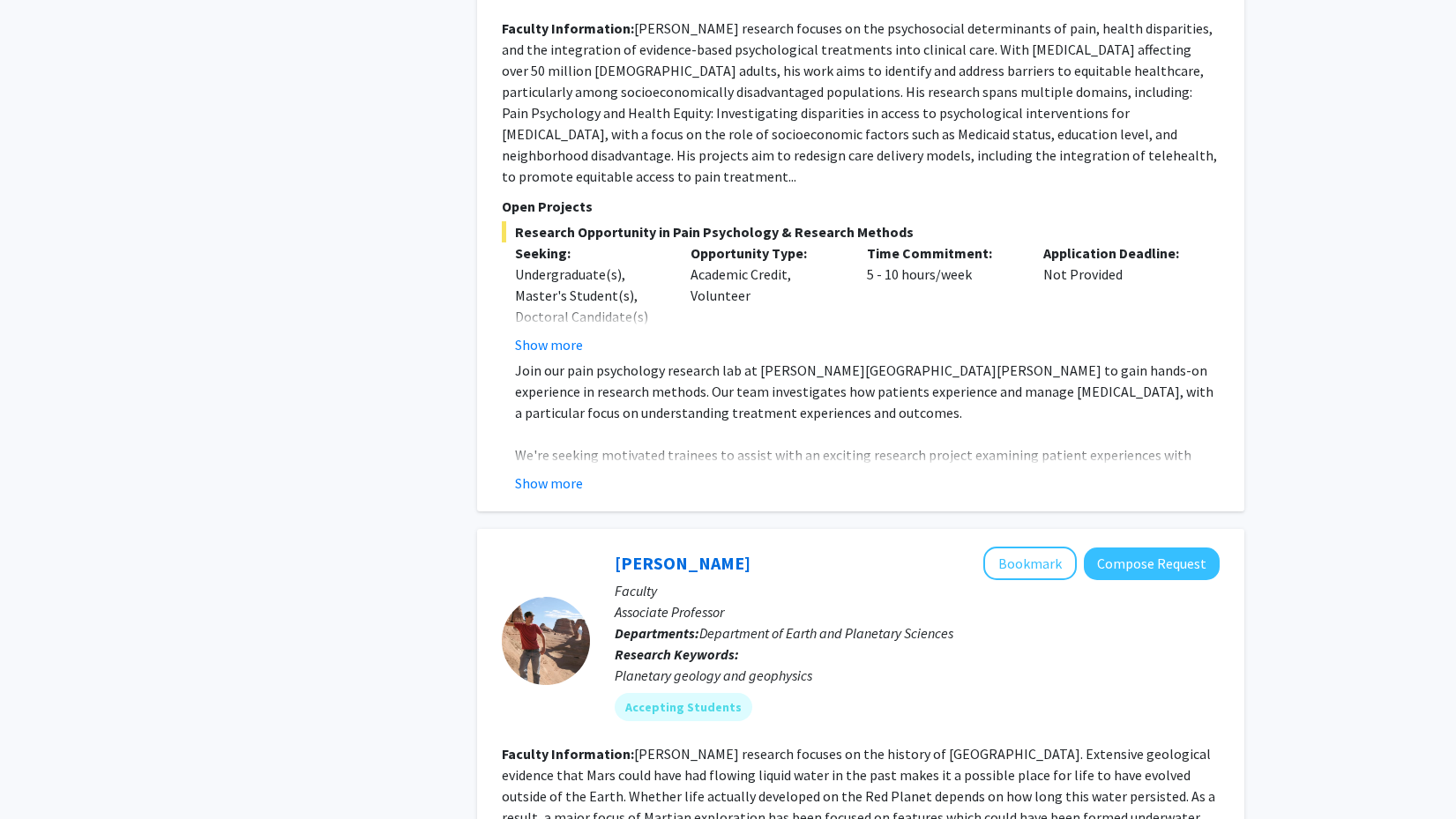
scroll to position [3613, 0]
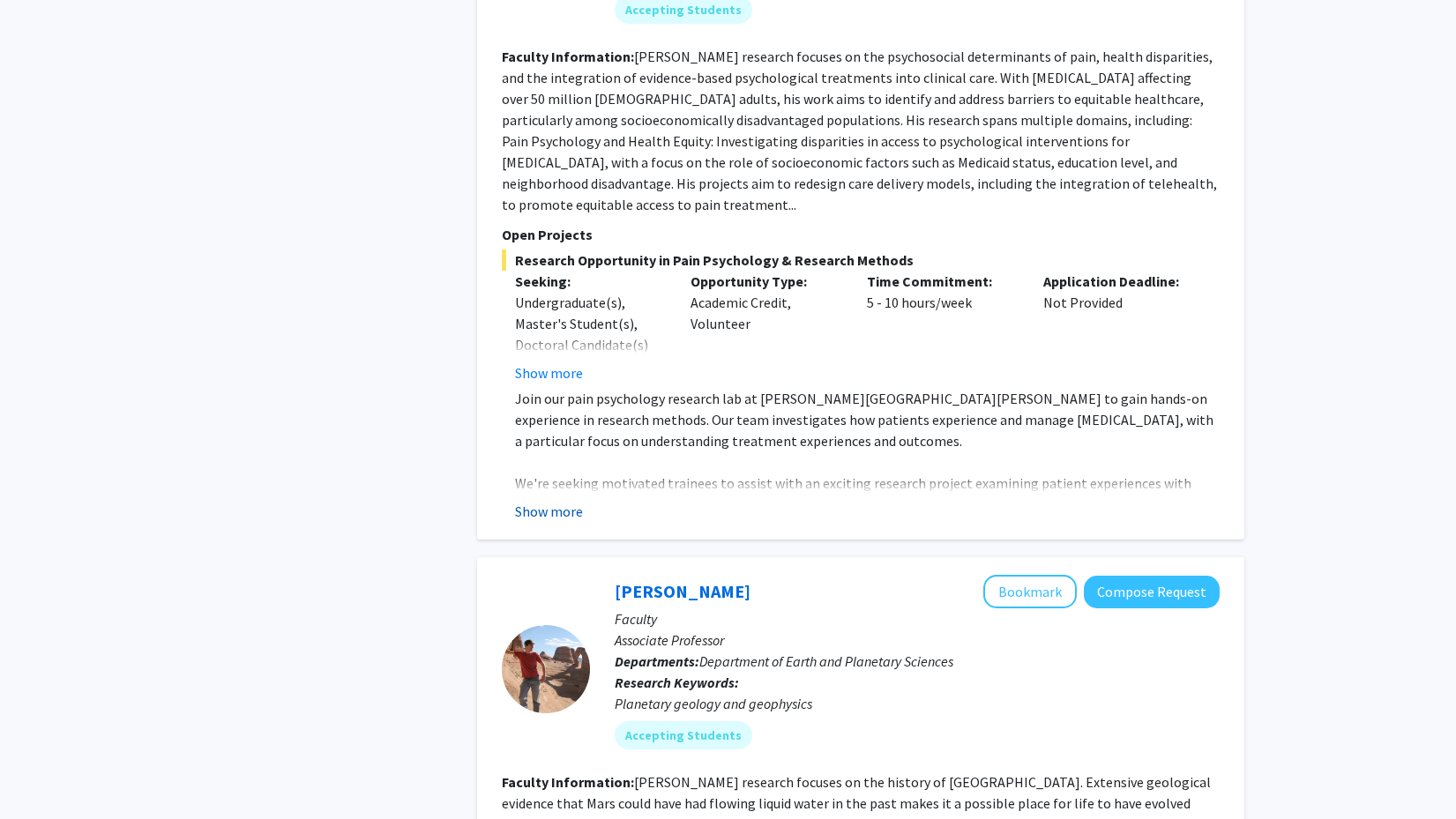
click at [557, 501] on button "Show more" at bounding box center [548, 511] width 68 height 21
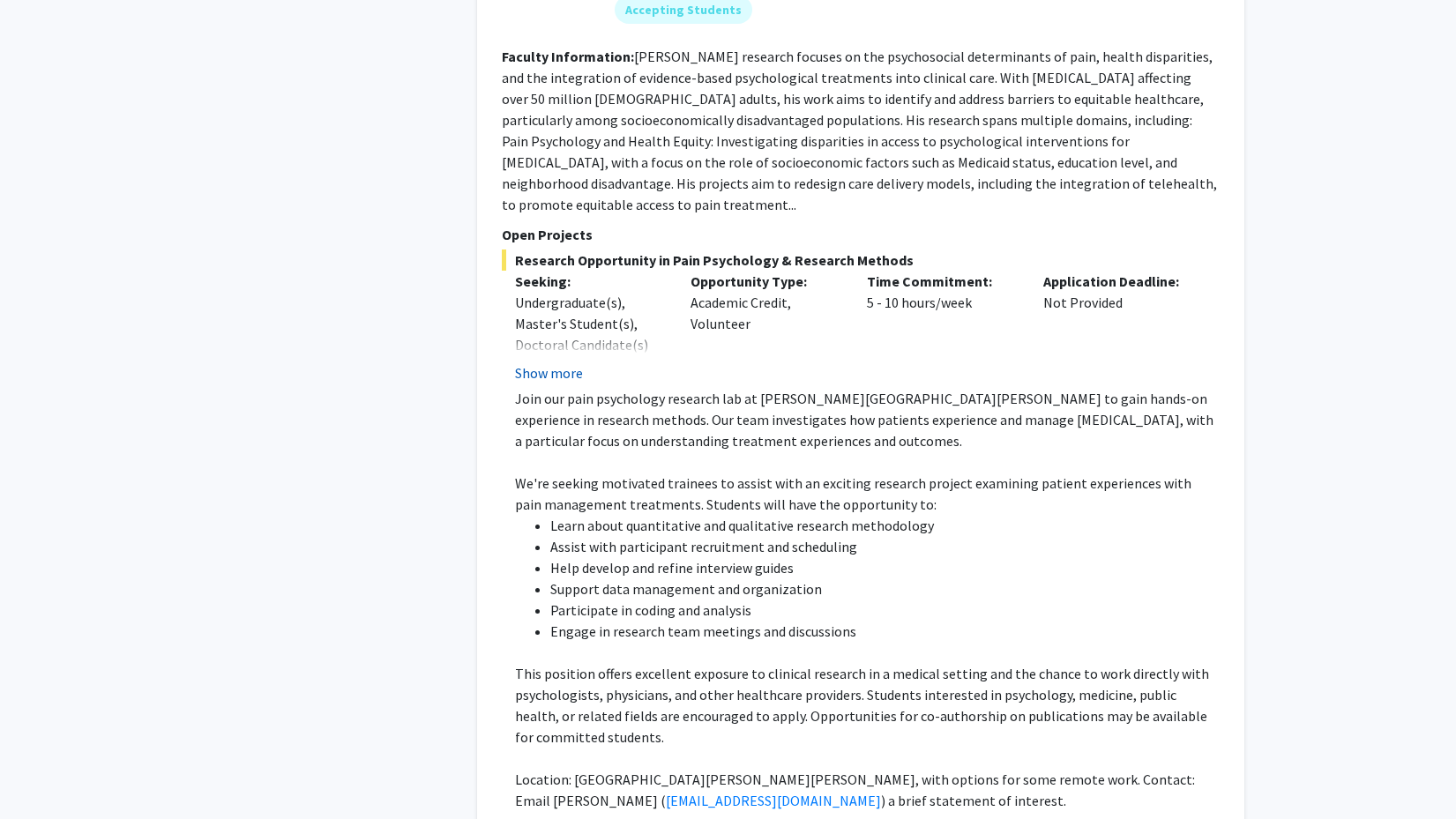
click at [534, 362] on button "Show more" at bounding box center [548, 372] width 68 height 21
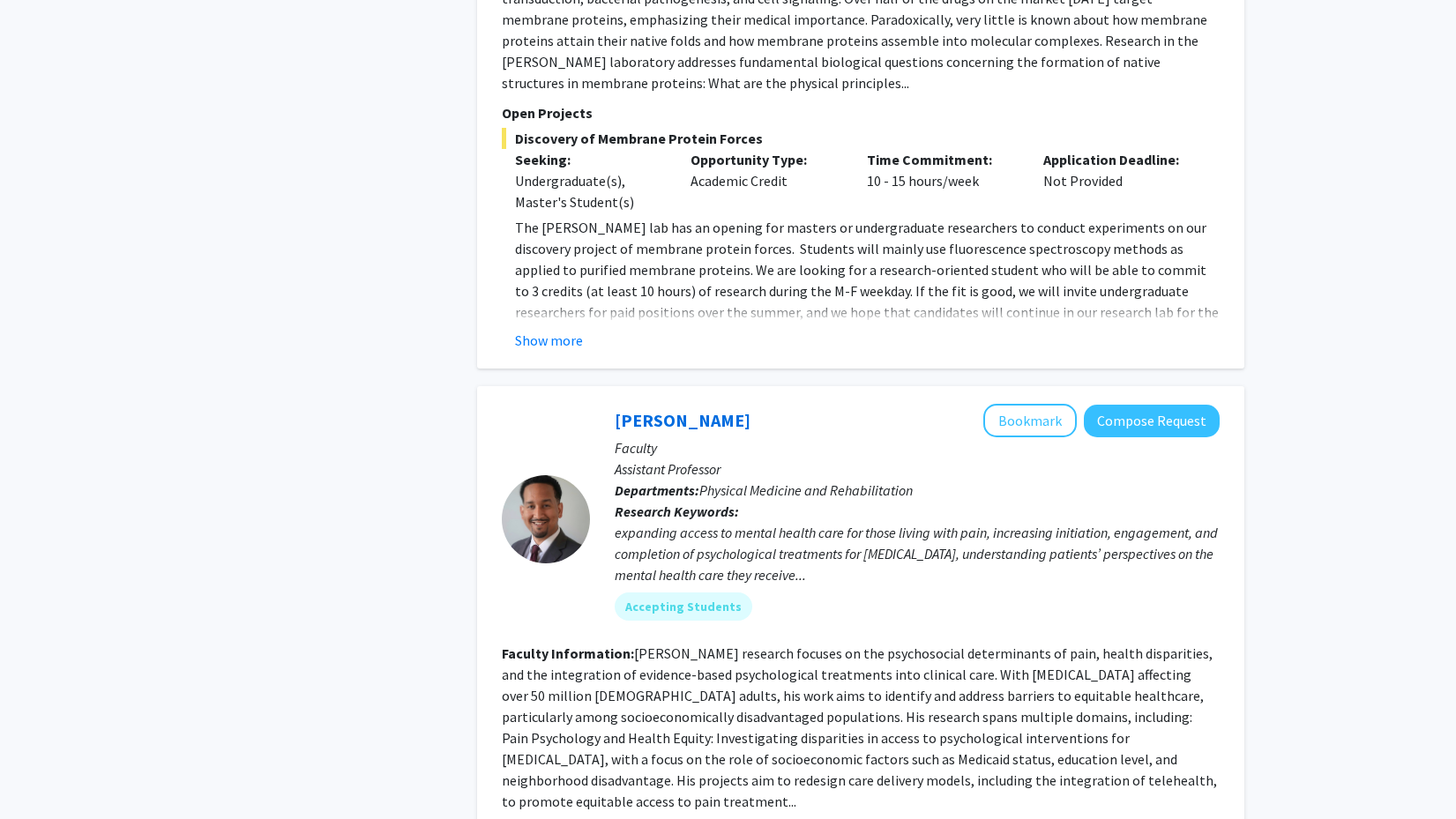
scroll to position [3002, 0]
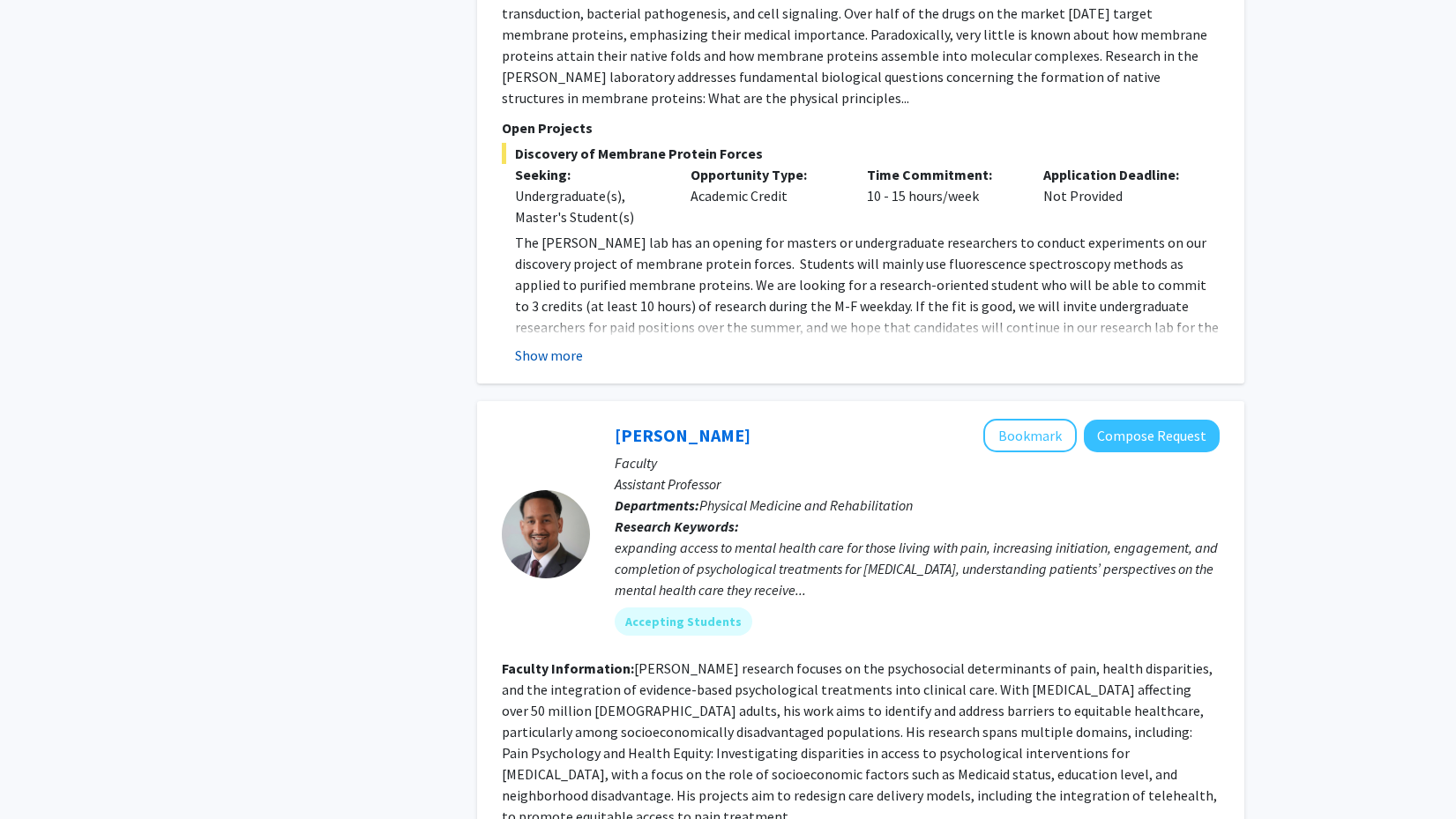
click at [541, 344] on button "Show more" at bounding box center [548, 354] width 68 height 21
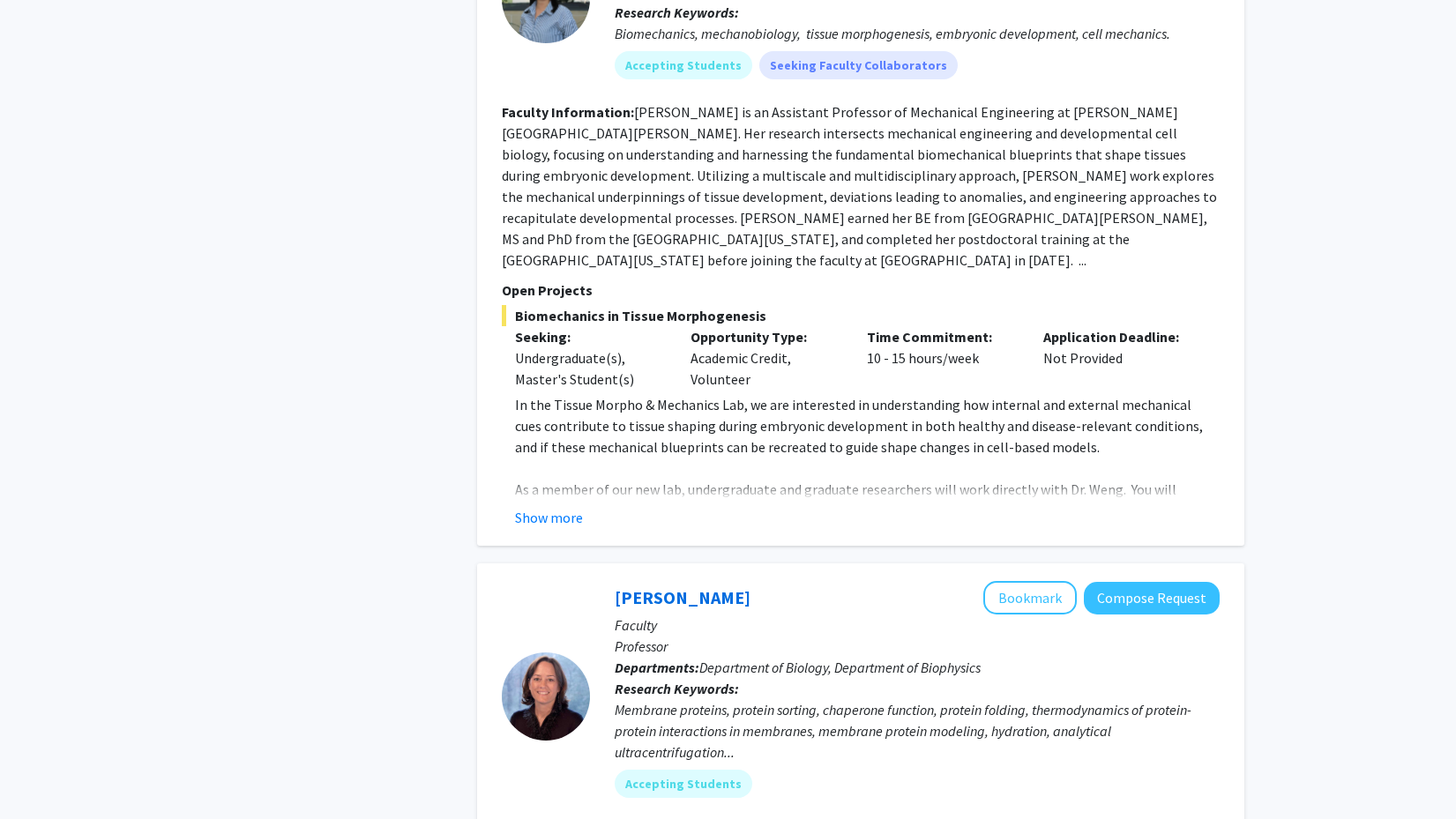
scroll to position [2086, 0]
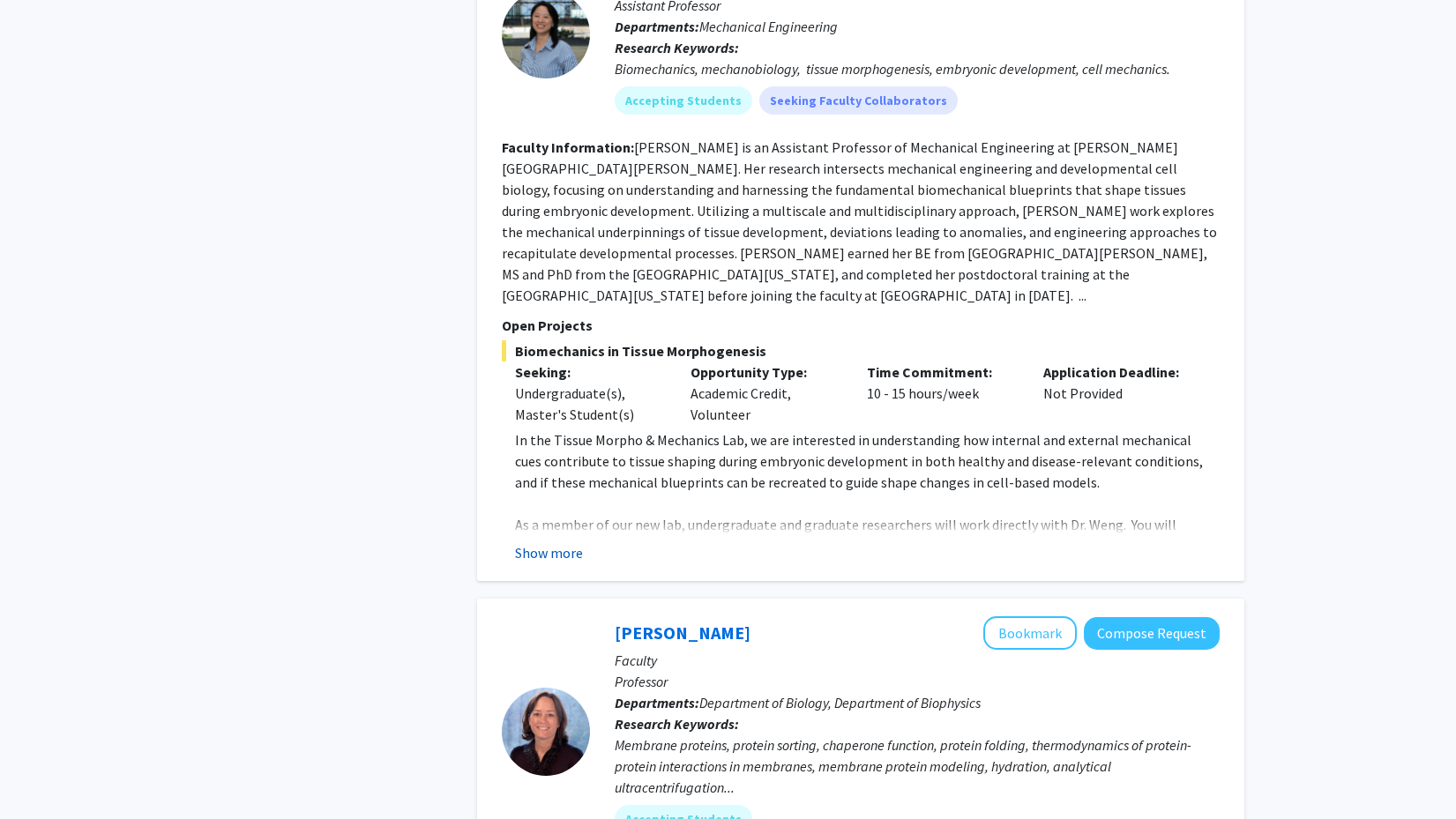
click at [553, 542] on button "Show more" at bounding box center [548, 552] width 68 height 21
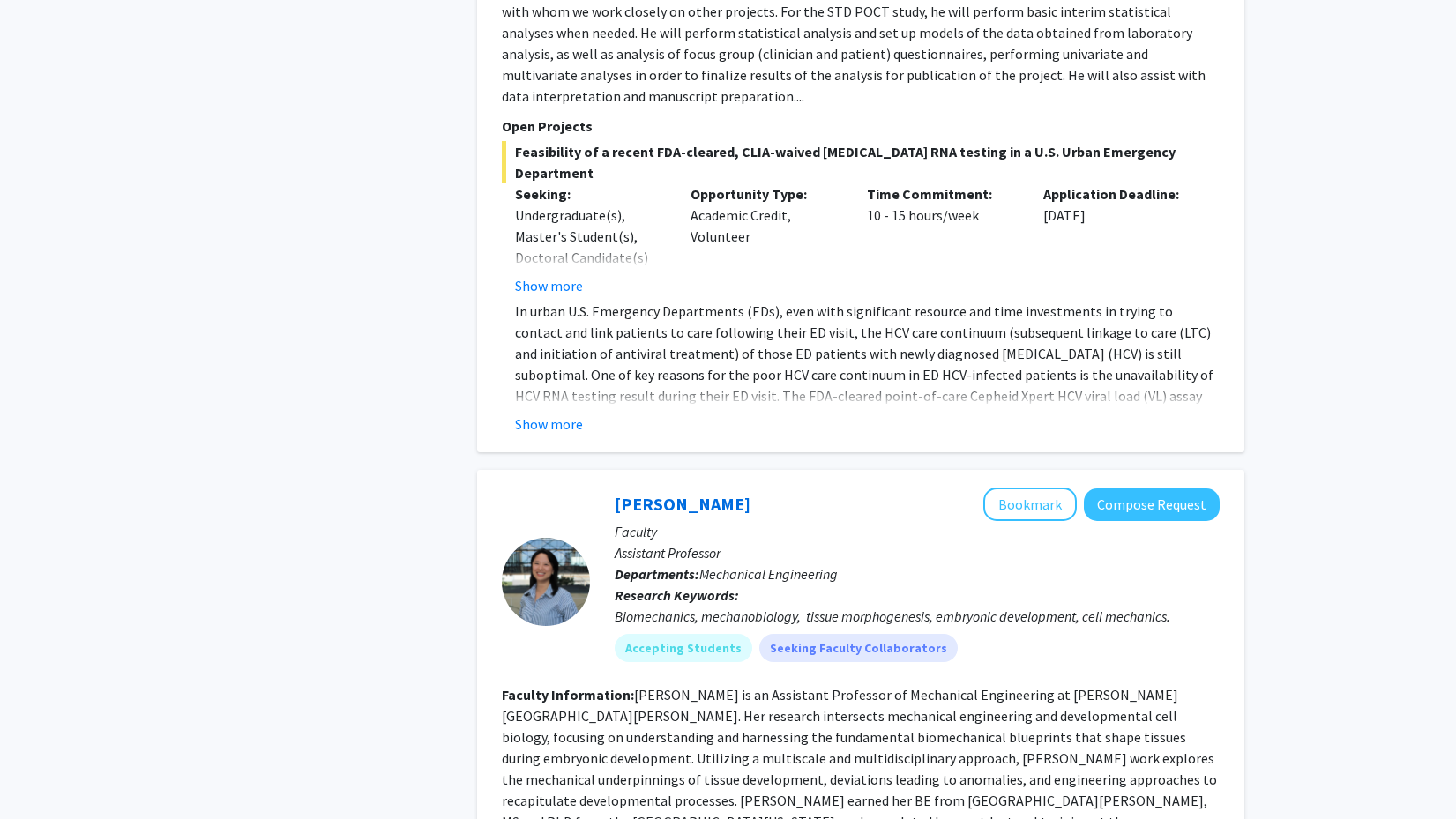
scroll to position [1528, 0]
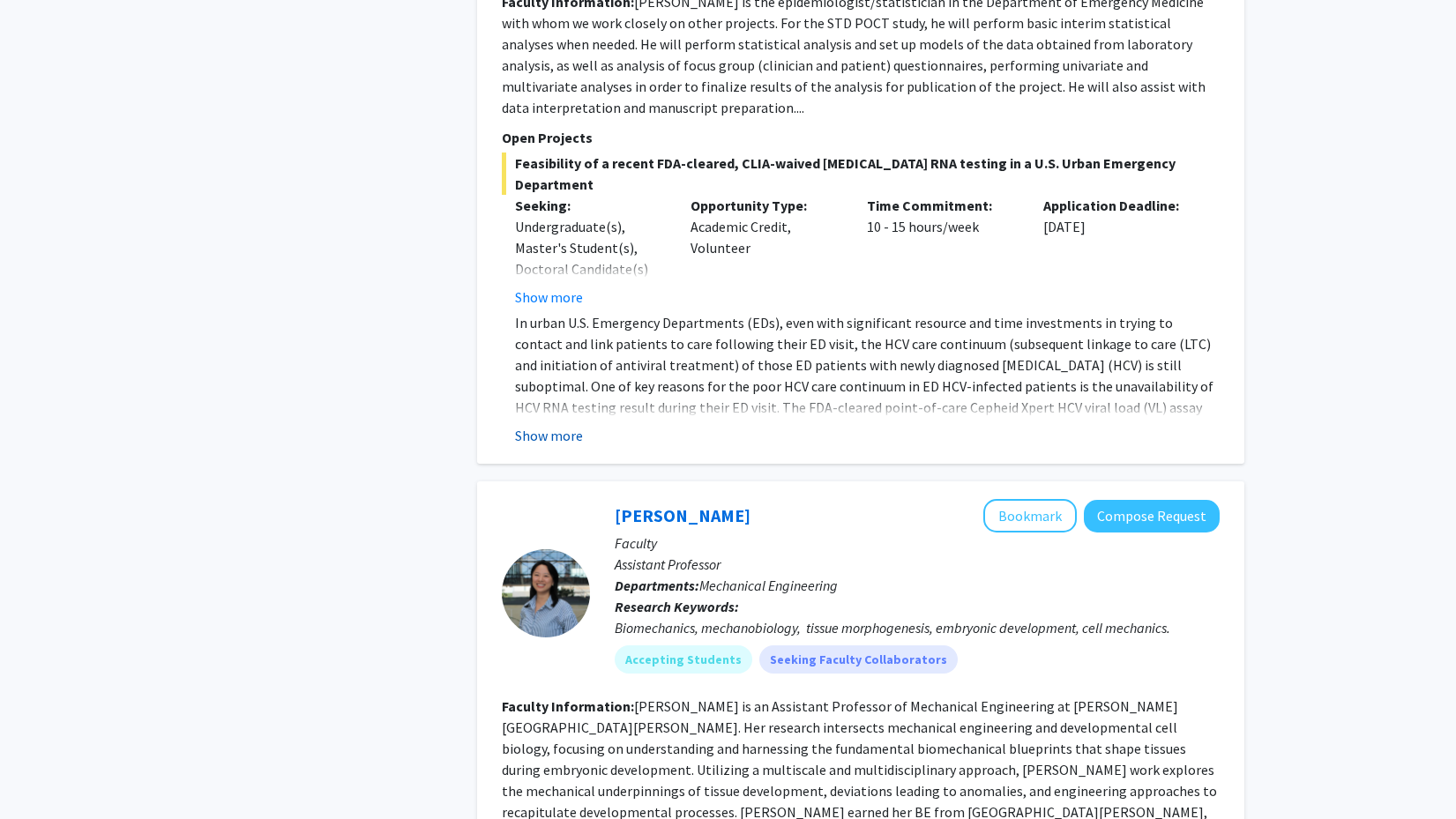
click at [551, 425] on button "Show more" at bounding box center [548, 435] width 68 height 21
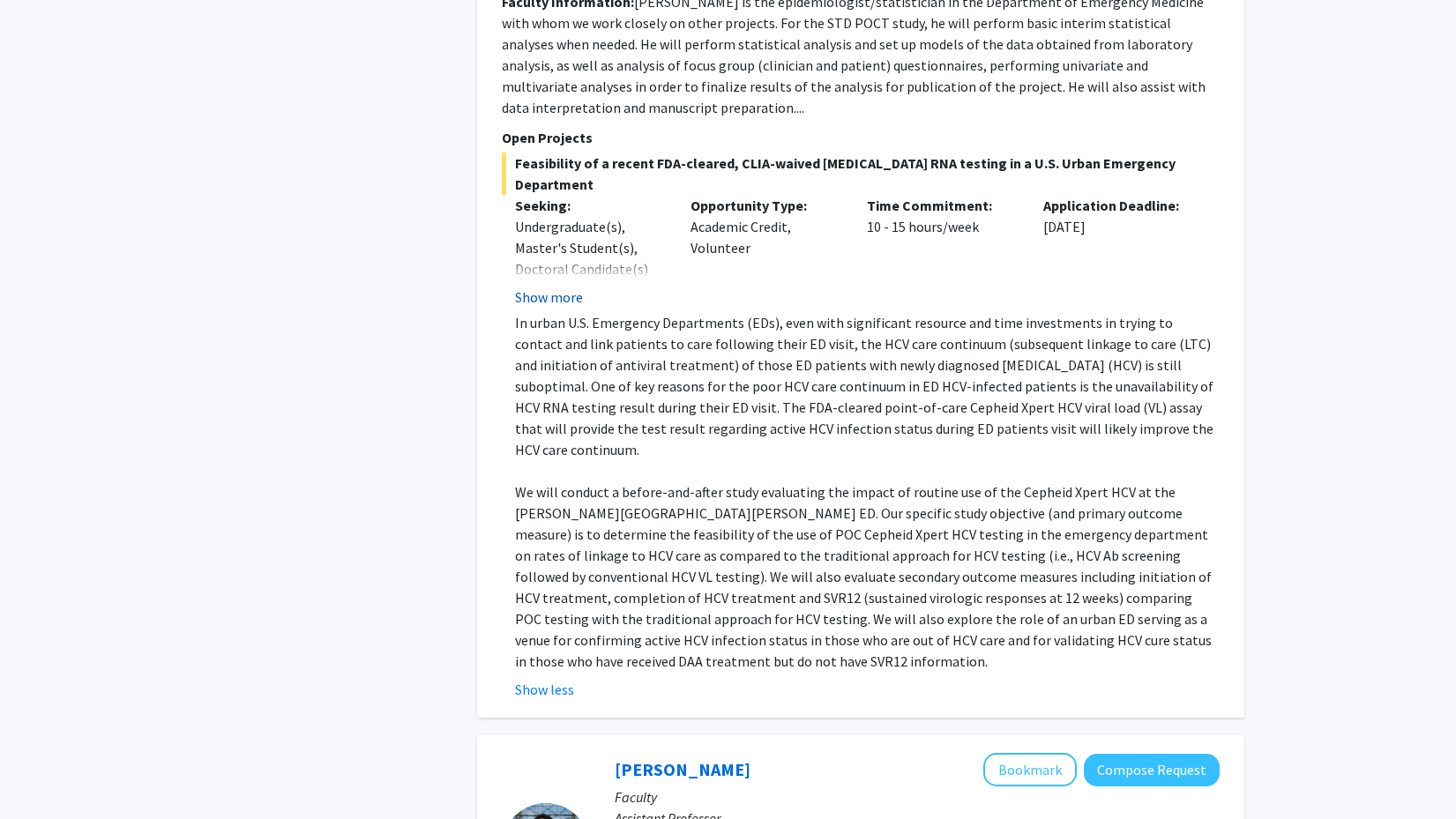
click at [545, 287] on button "Show more" at bounding box center [548, 297] width 68 height 21
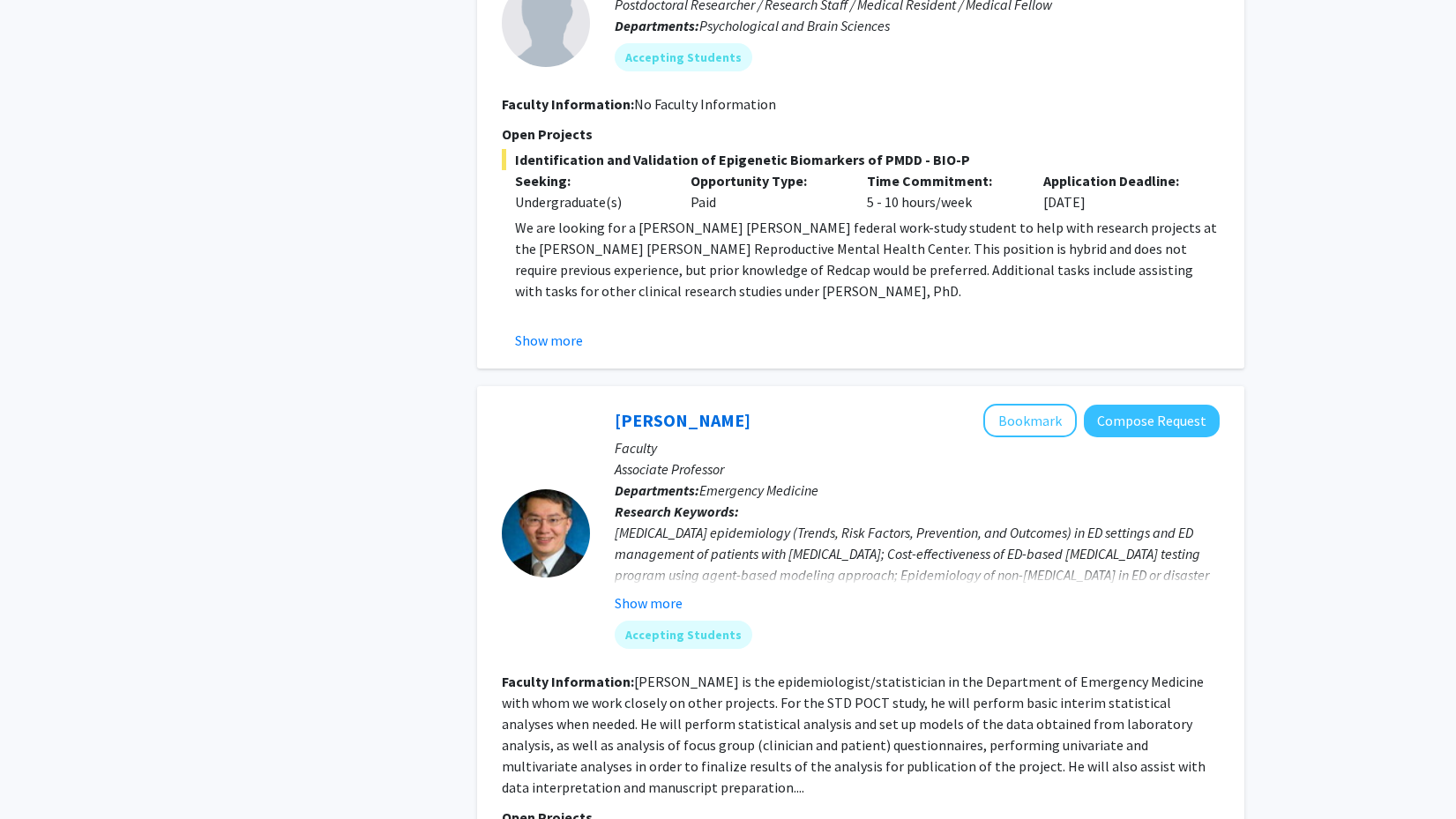
scroll to position [846, 0]
click at [552, 346] on button "Show more" at bounding box center [548, 342] width 68 height 21
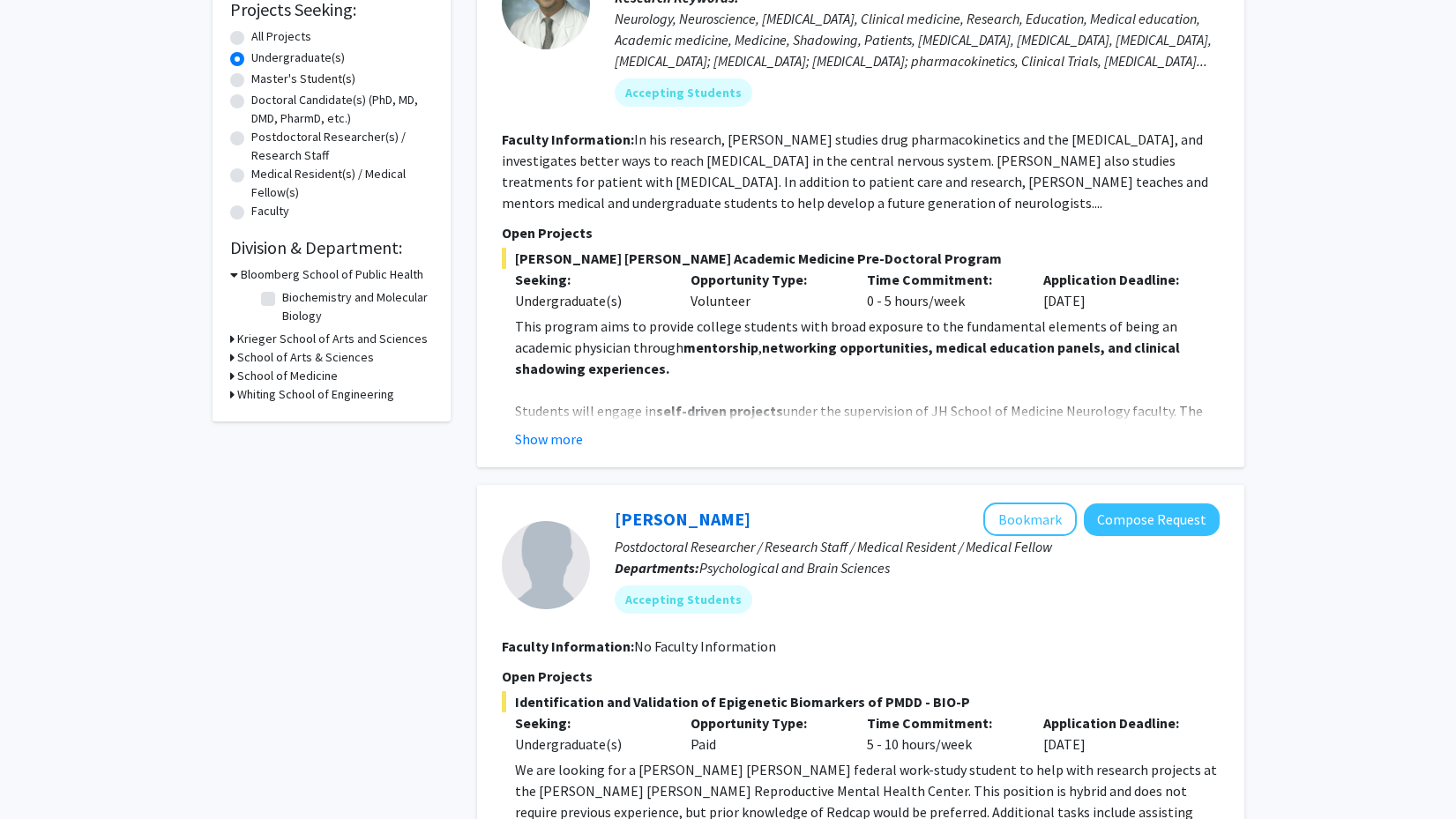
scroll to position [303, 0]
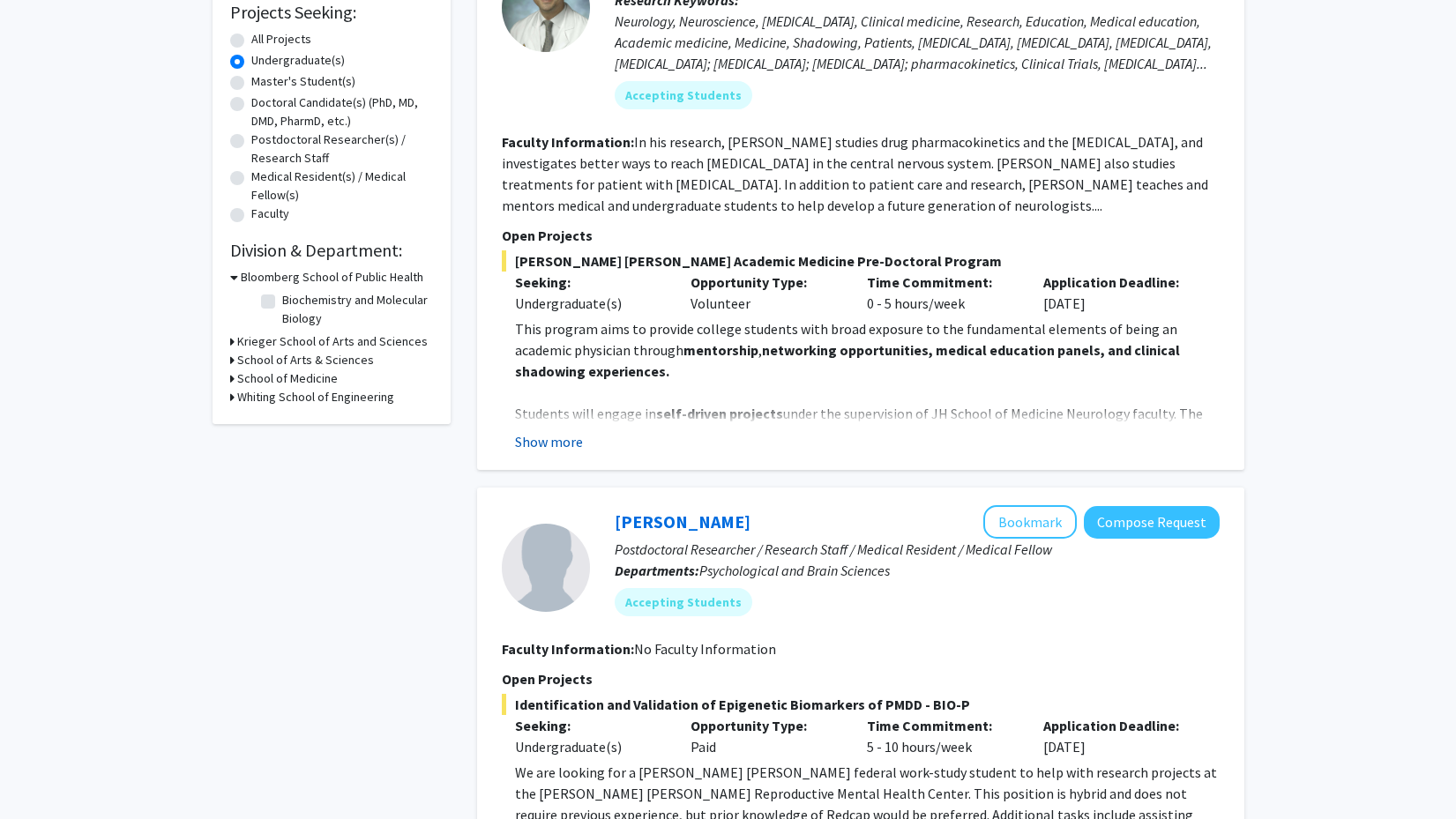
click at [545, 449] on button "Show more" at bounding box center [548, 441] width 68 height 21
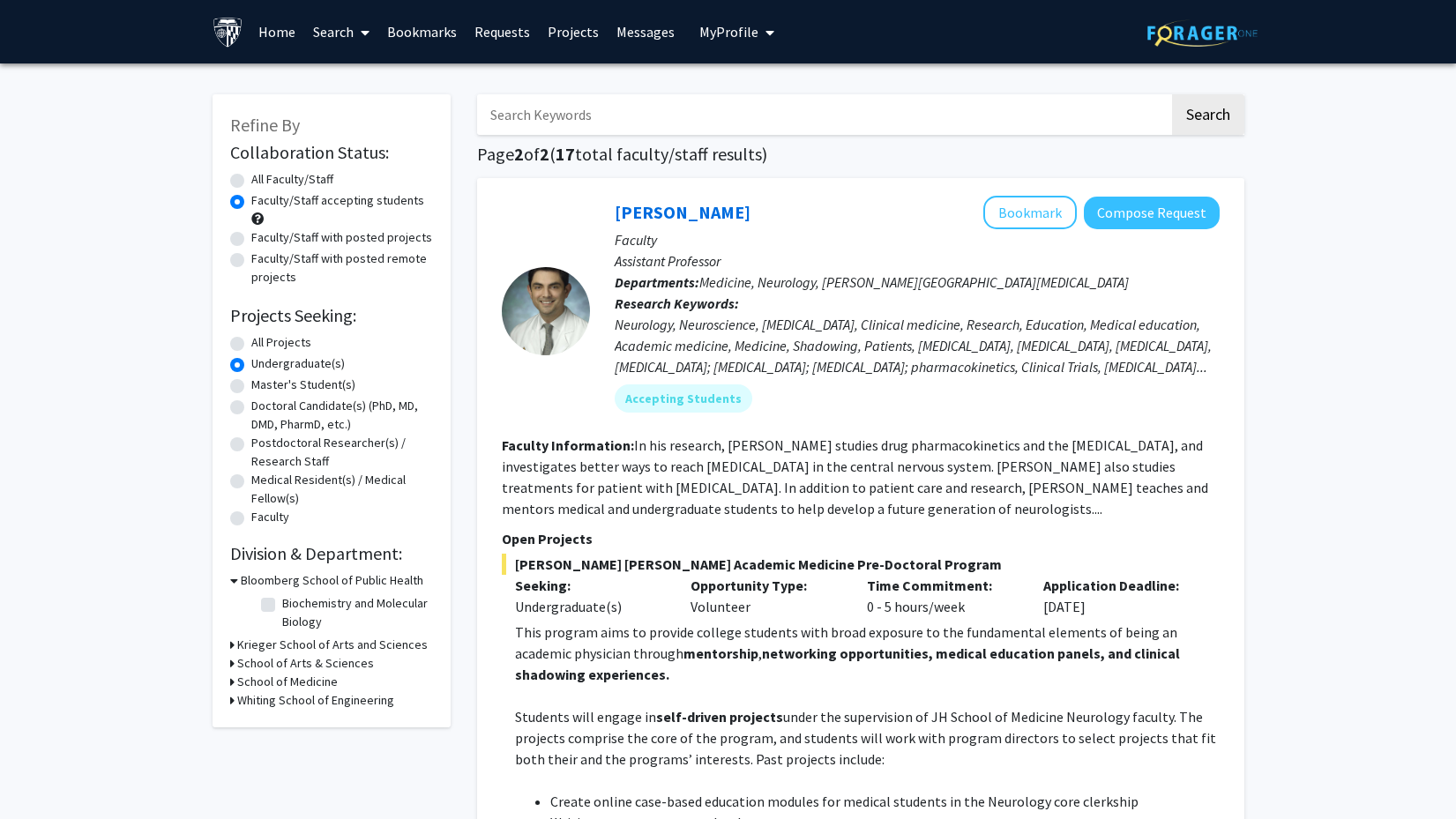
scroll to position [0, 0]
click at [232, 685] on icon at bounding box center [232, 682] width 5 height 18
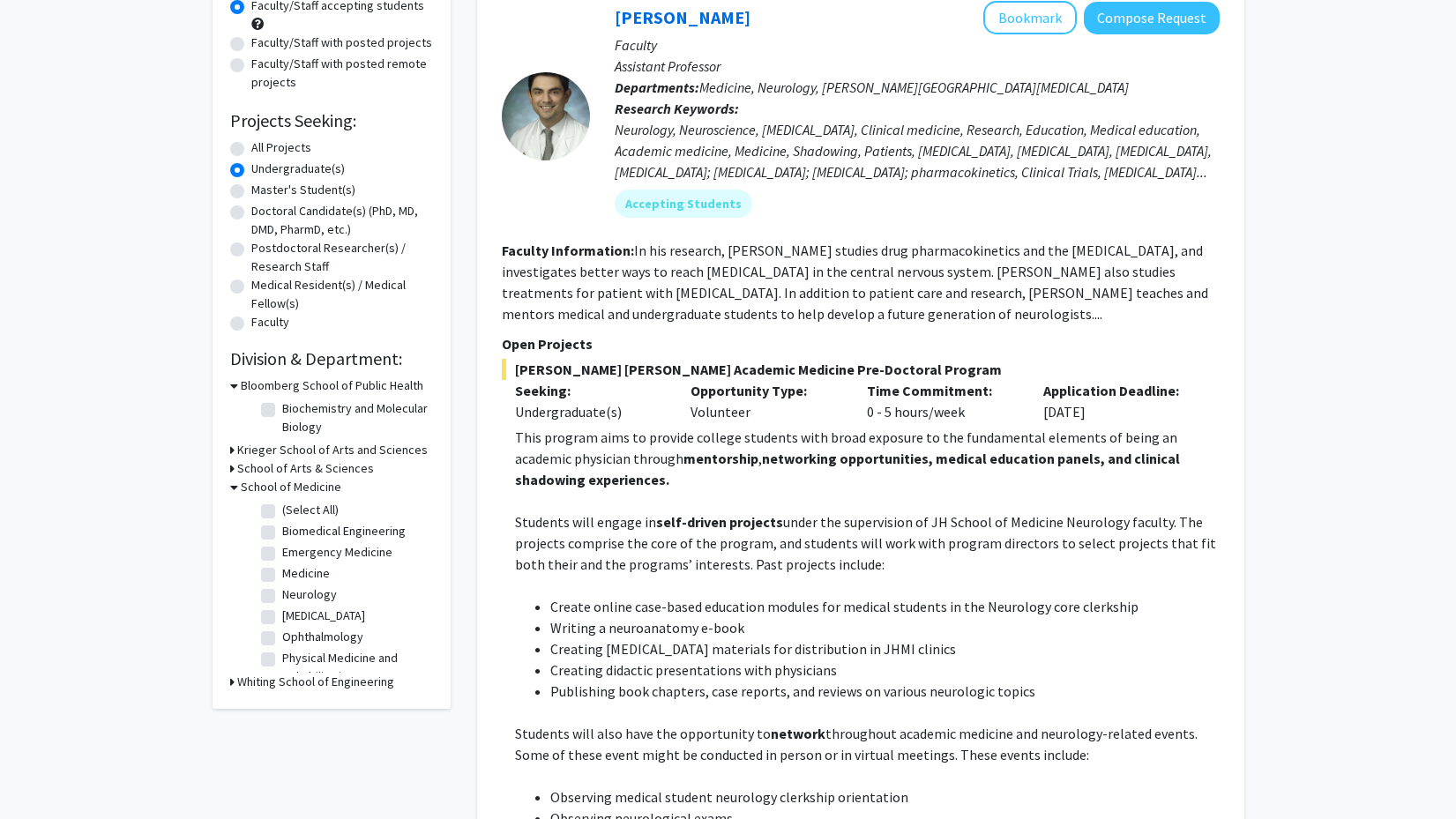
scroll to position [195, 0]
click at [282, 513] on label "(Select All)" at bounding box center [310, 509] width 56 height 18
click at [282, 511] on input "(Select All)" at bounding box center [288, 505] width 12 height 12
checkbox input "true"
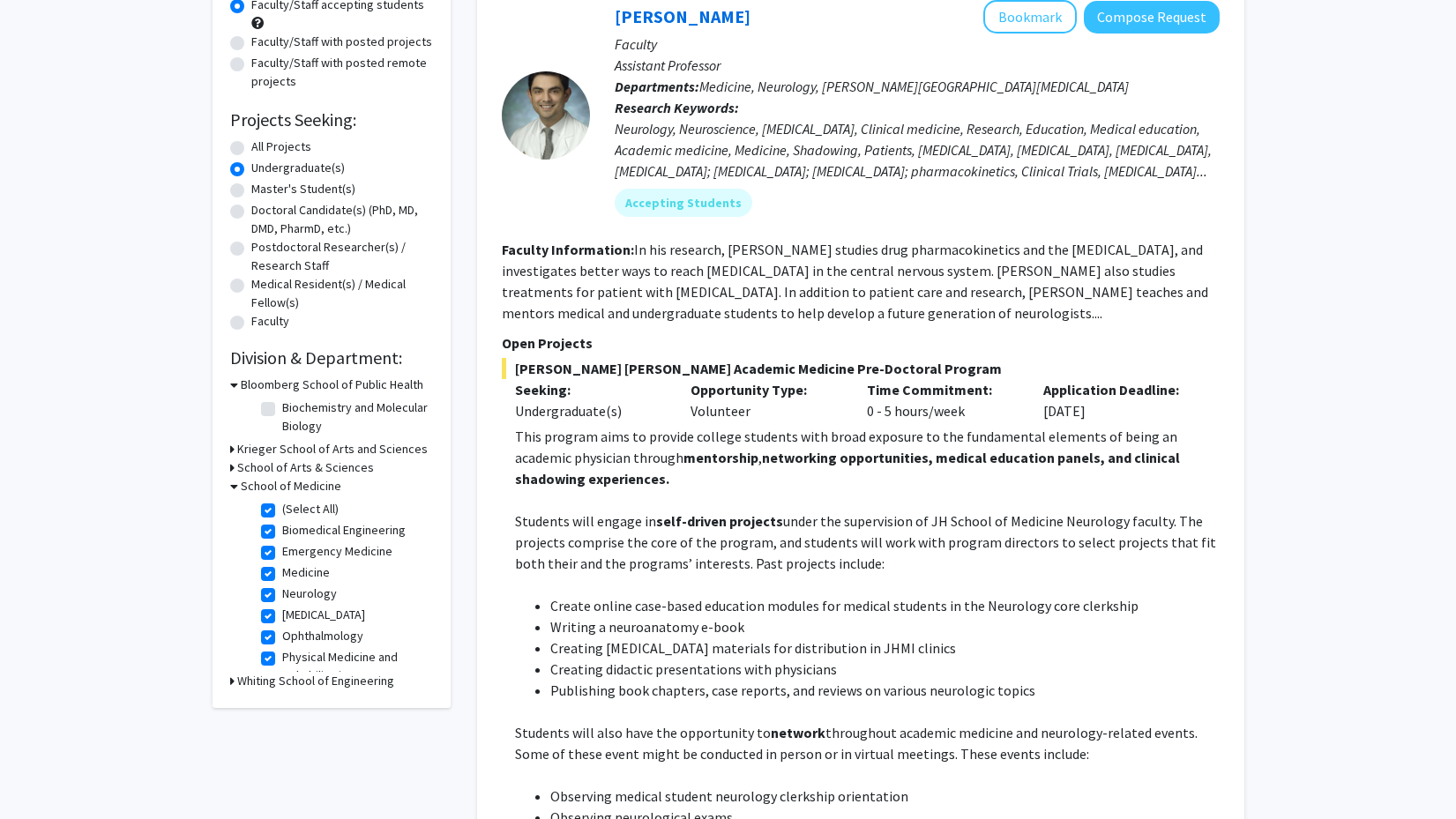
checkbox input "true"
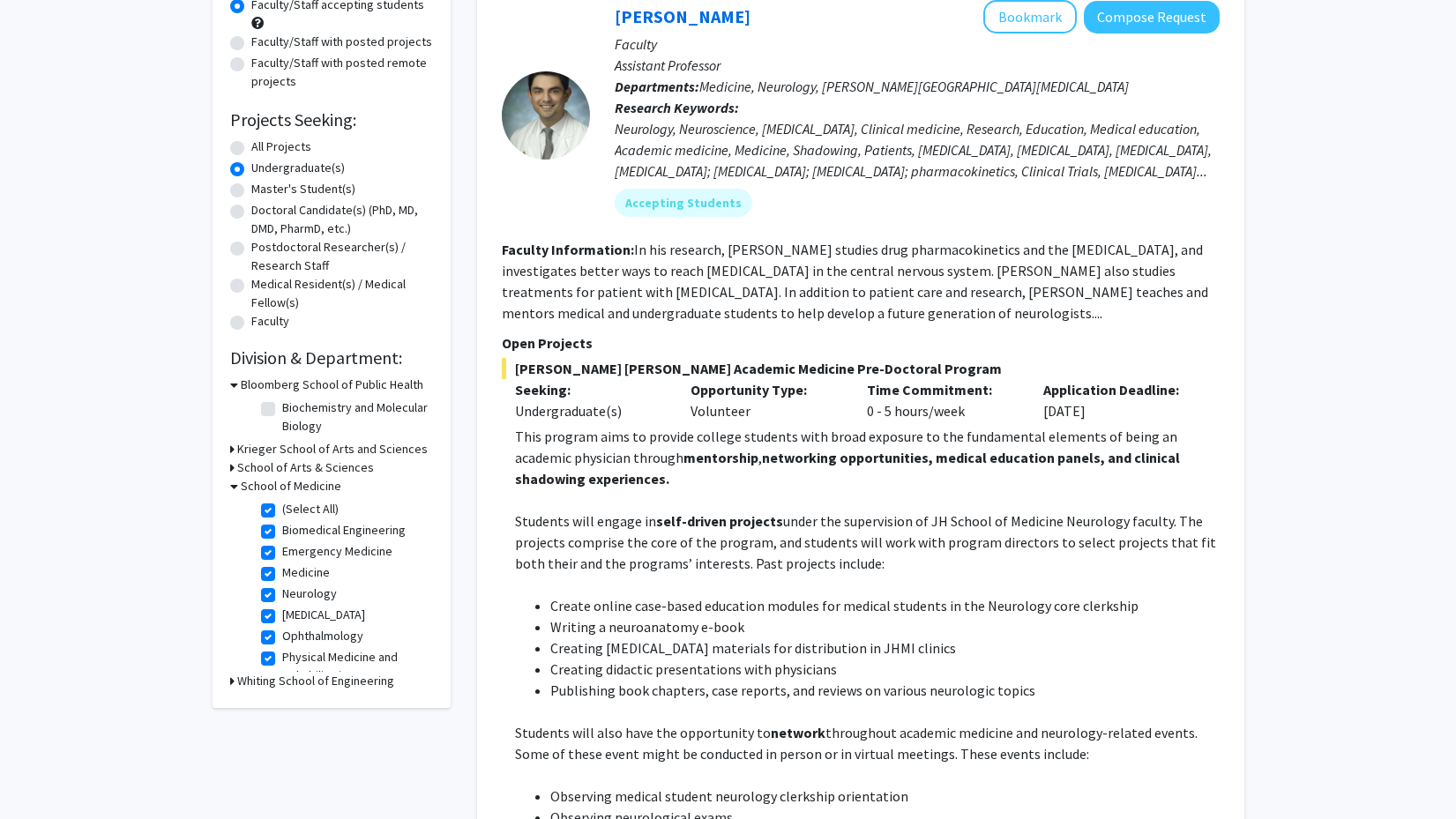
checkbox input "true"
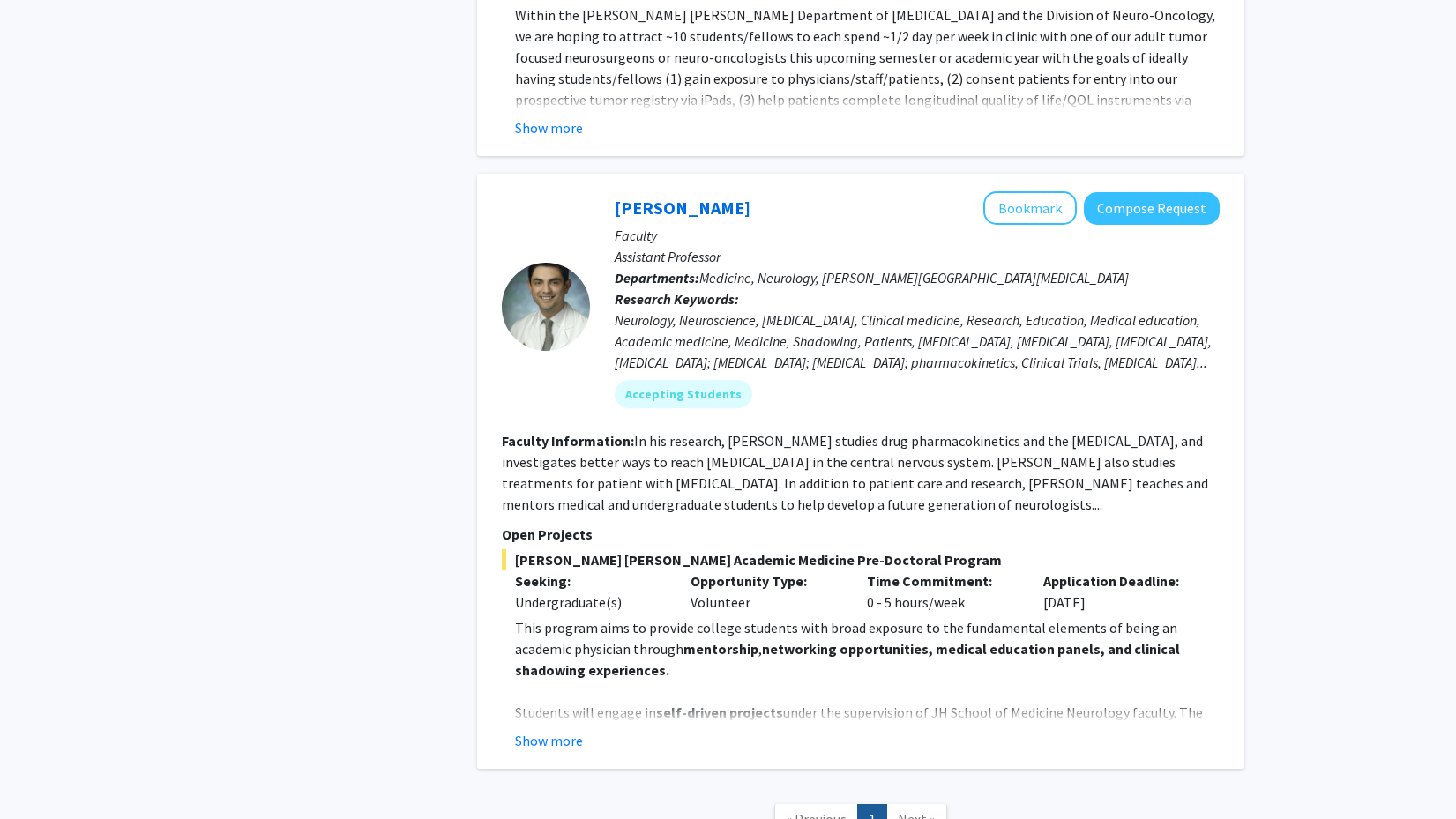
scroll to position [5745, 0]
click at [537, 731] on button "Show more" at bounding box center [548, 741] width 68 height 21
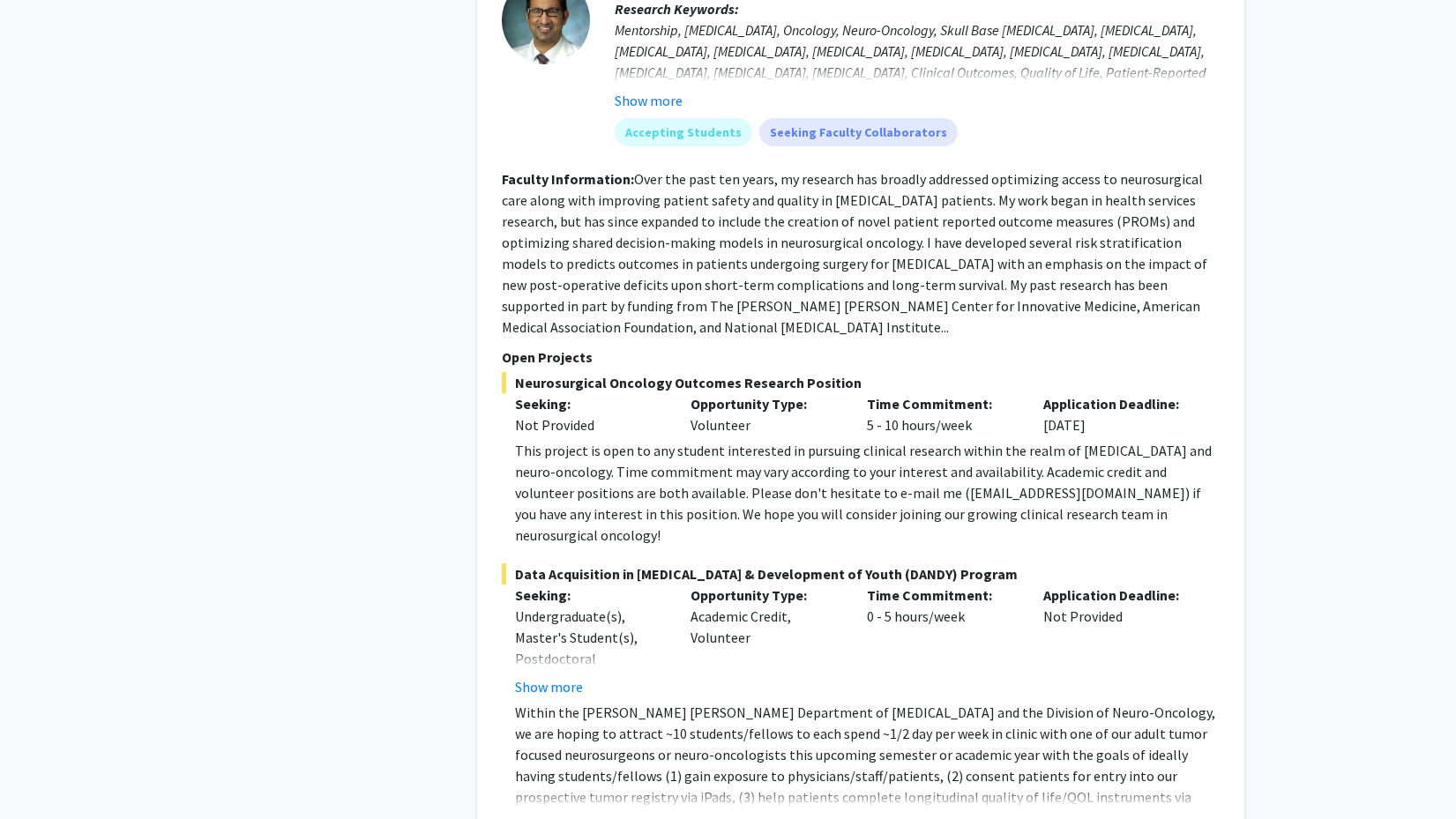
scroll to position [5088, 0]
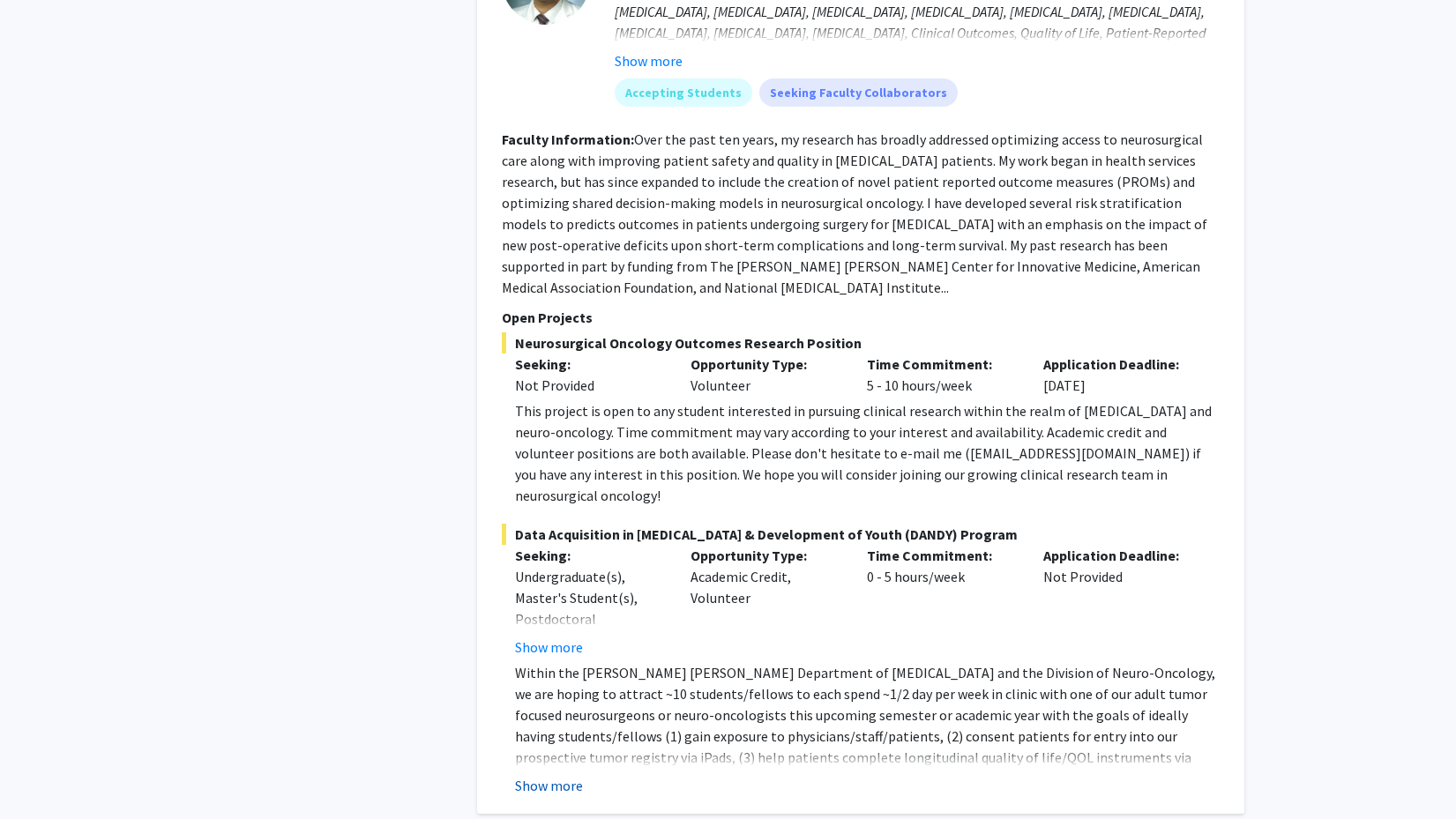
click at [544, 775] on button "Show more" at bounding box center [548, 785] width 68 height 21
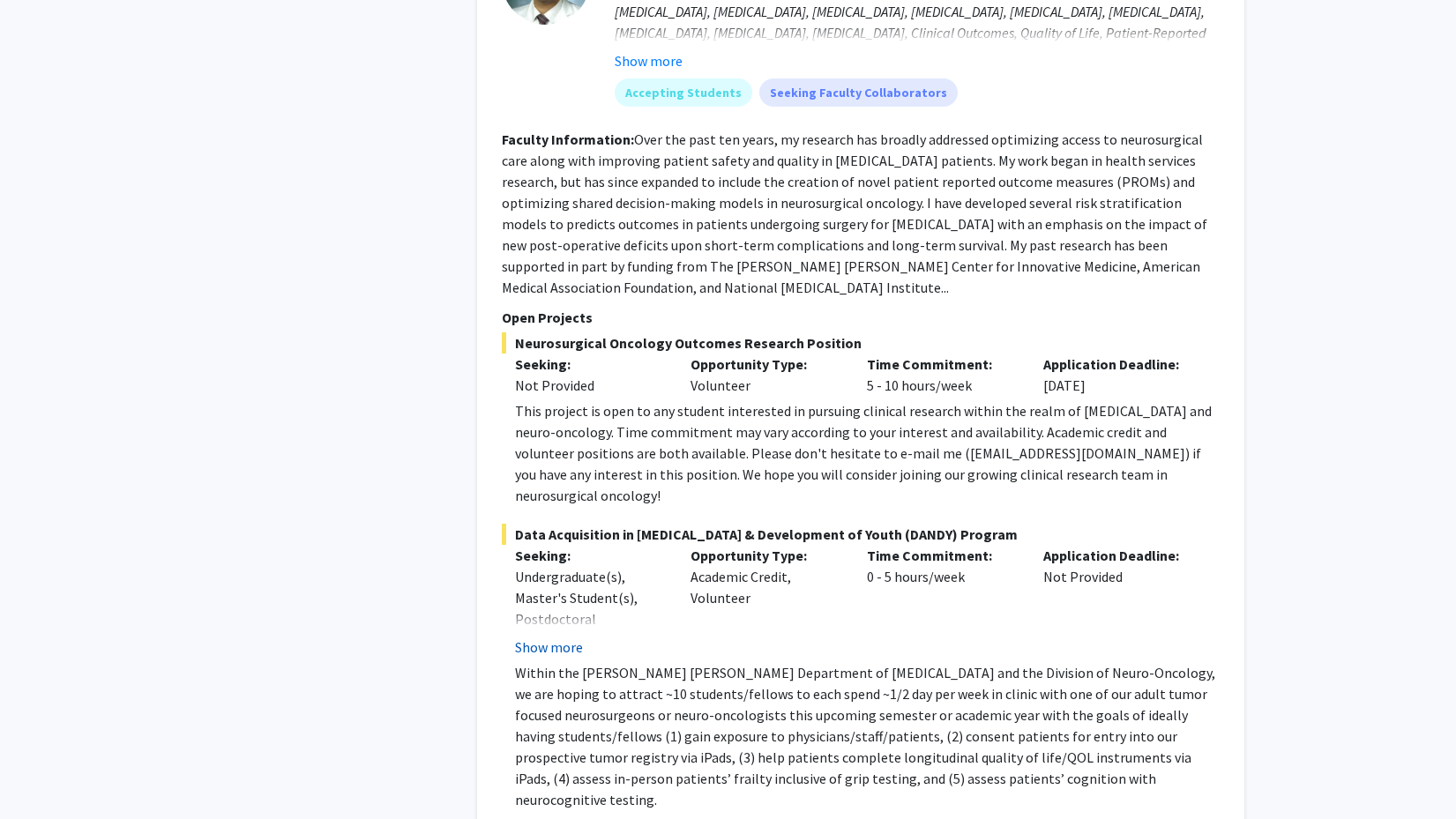
click at [553, 636] on button "Show more" at bounding box center [548, 646] width 68 height 21
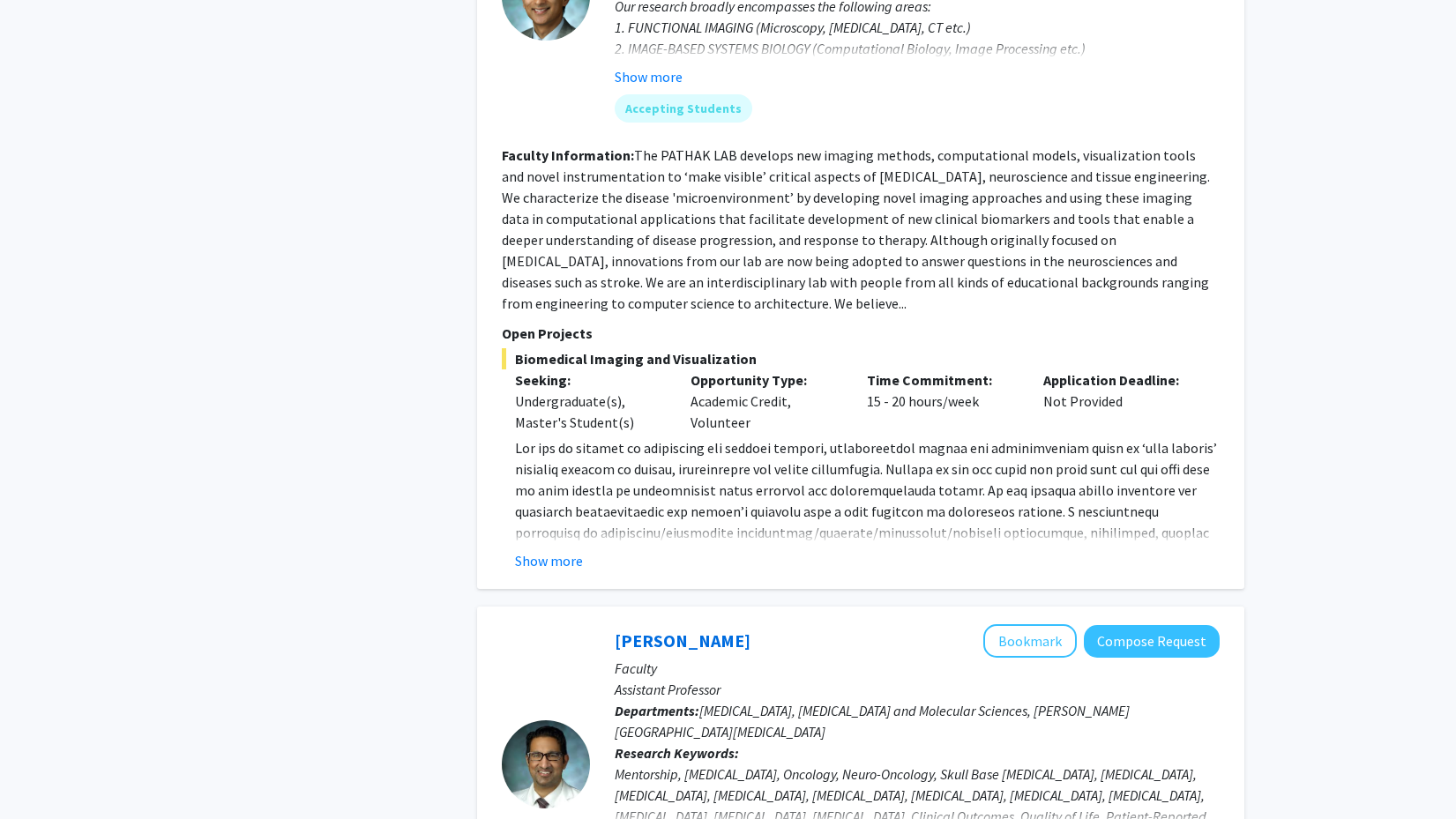
scroll to position [4293, 0]
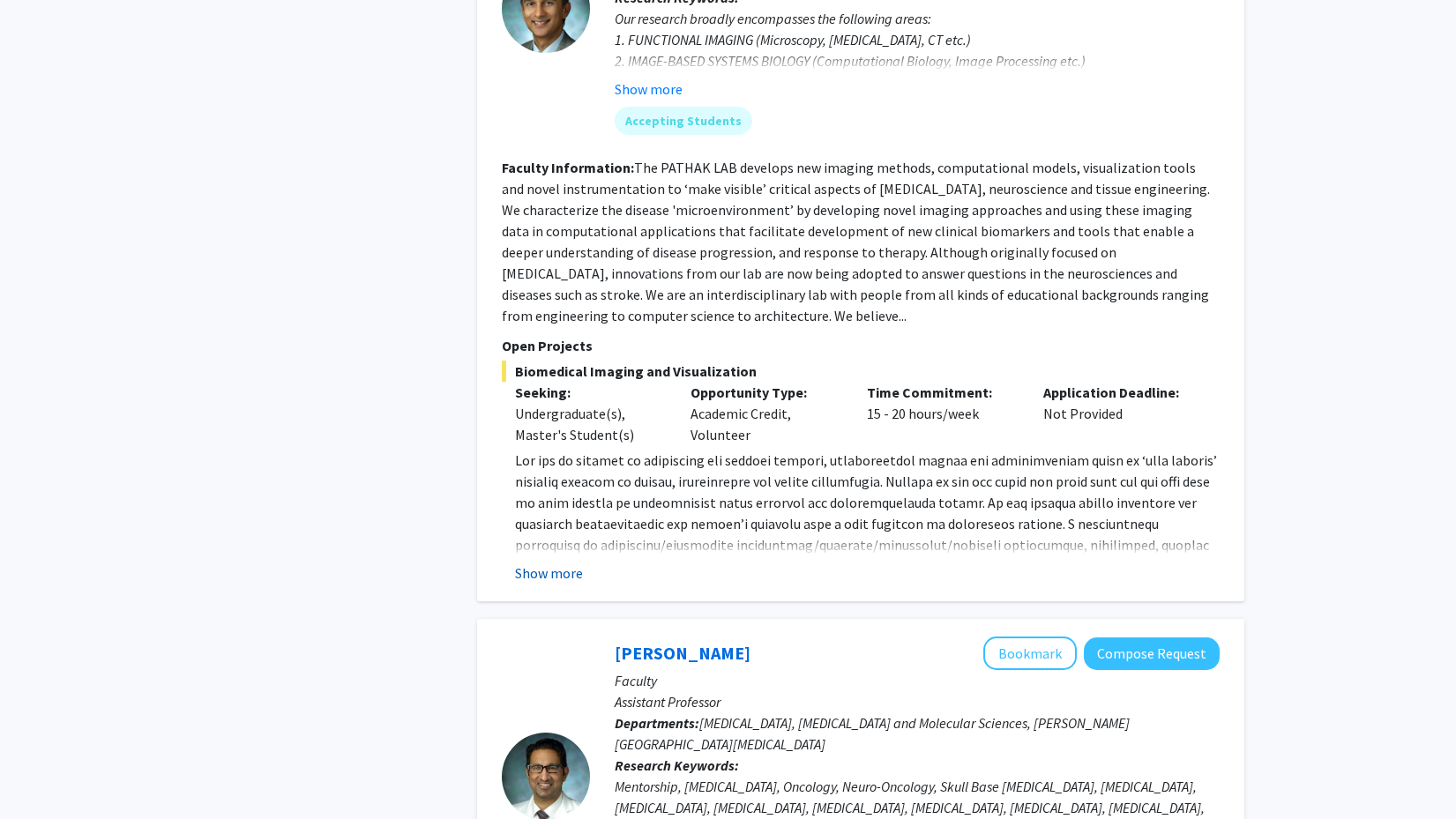
click at [561, 562] on button "Show more" at bounding box center [548, 572] width 68 height 21
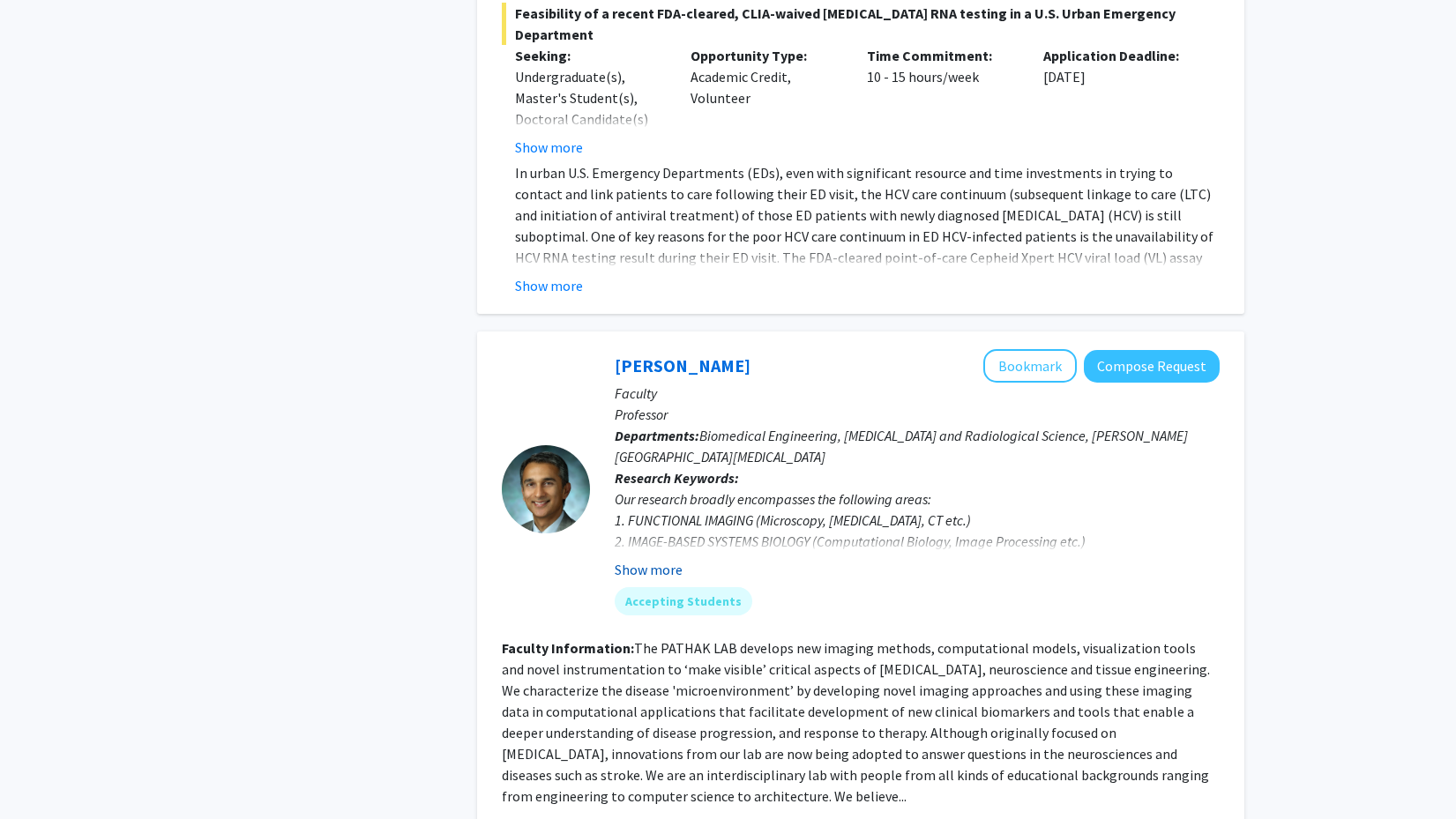
scroll to position [3813, 0]
click at [641, 559] on button "Show more" at bounding box center [648, 569] width 68 height 21
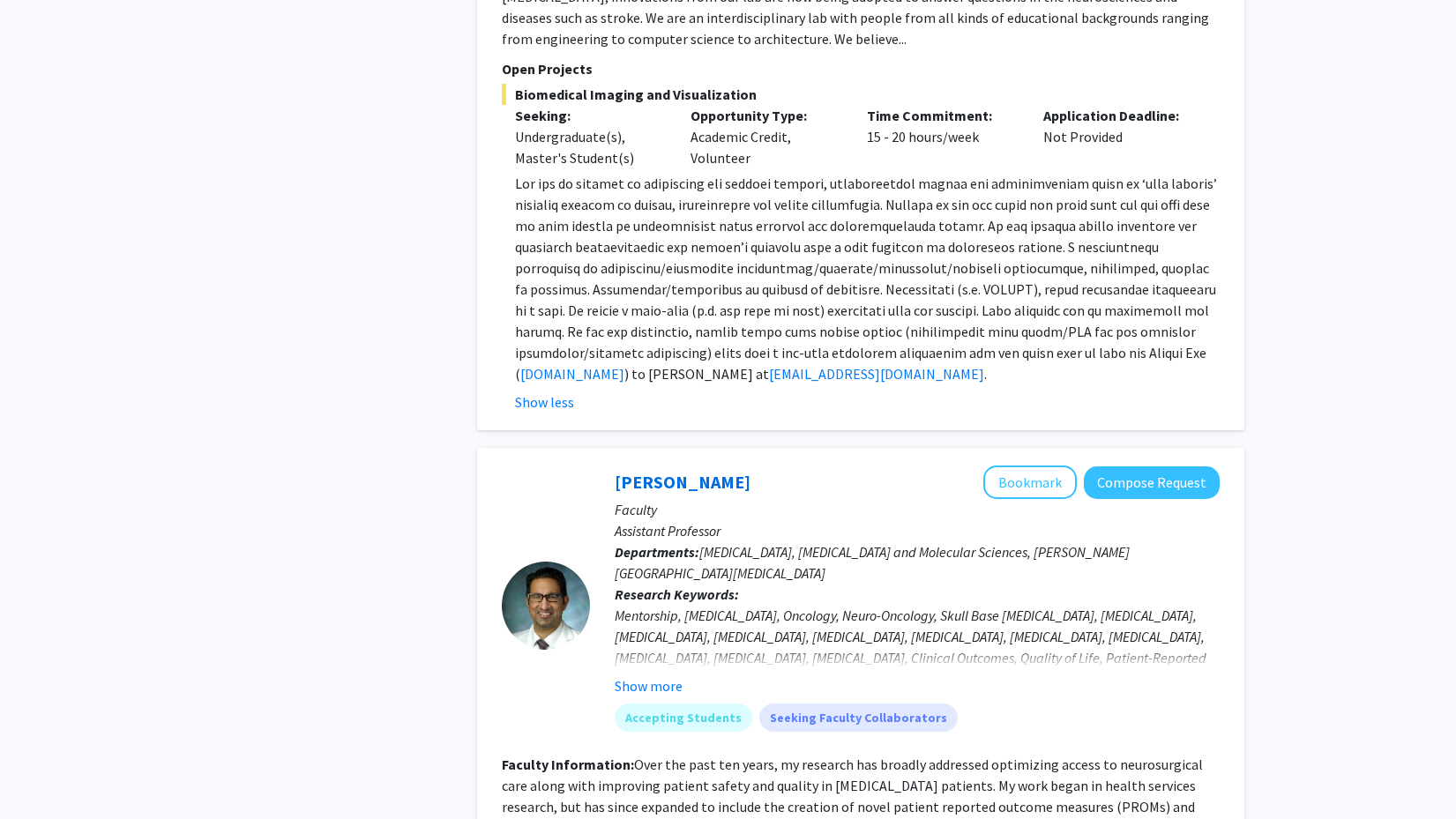
scroll to position [4751, 0]
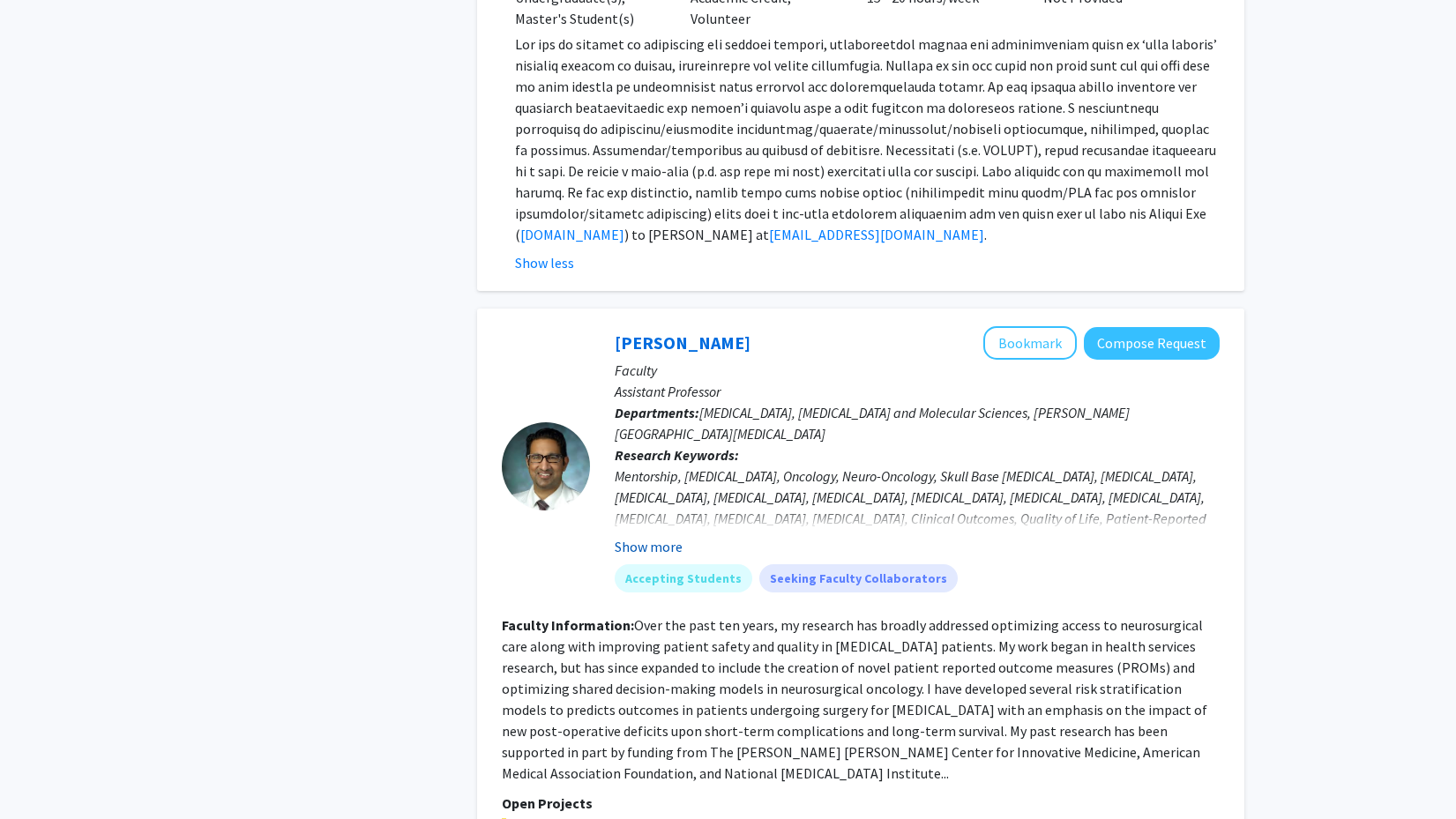
click at [644, 536] on button "Show more" at bounding box center [648, 546] width 68 height 21
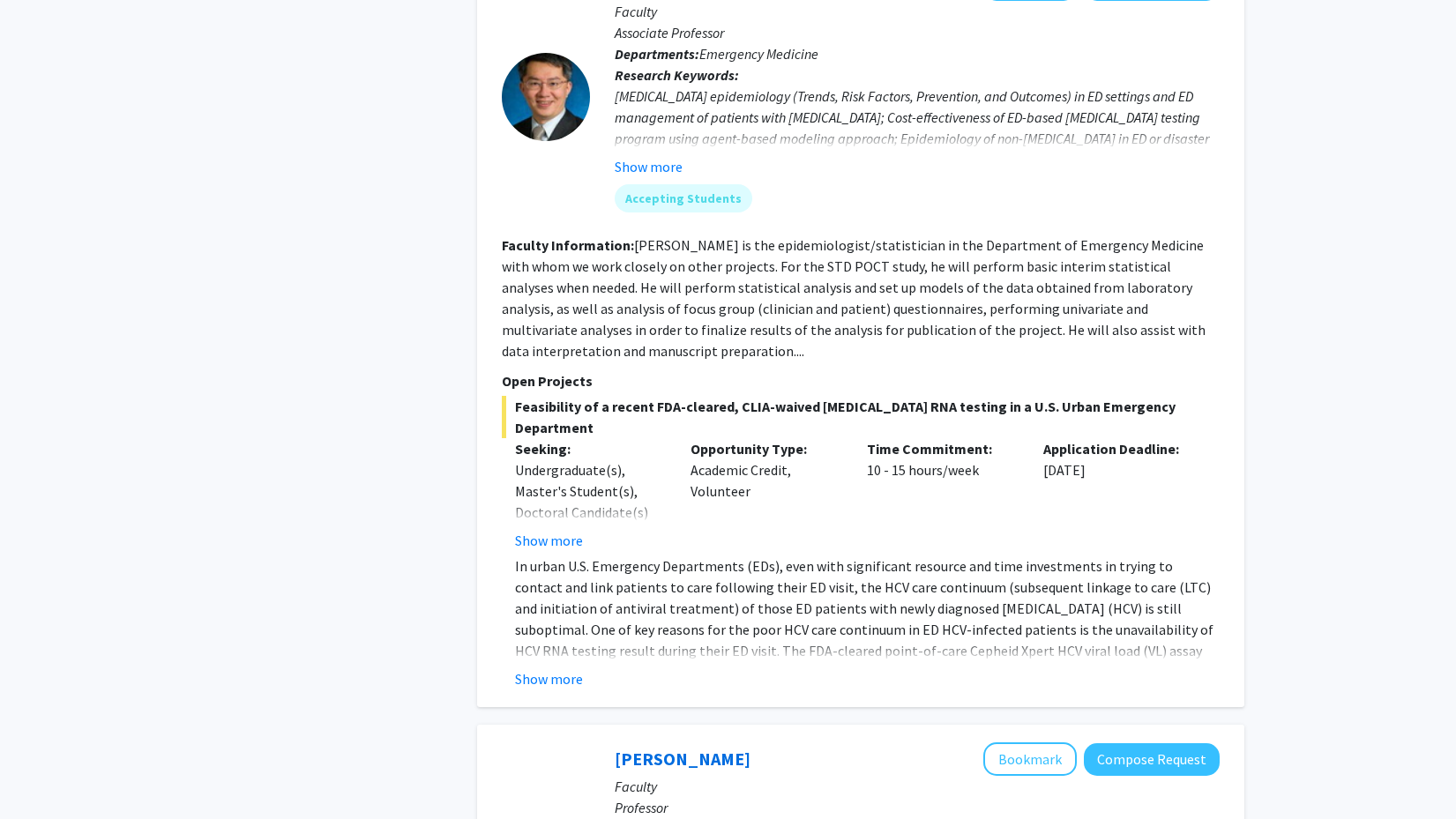
scroll to position [3416, 0]
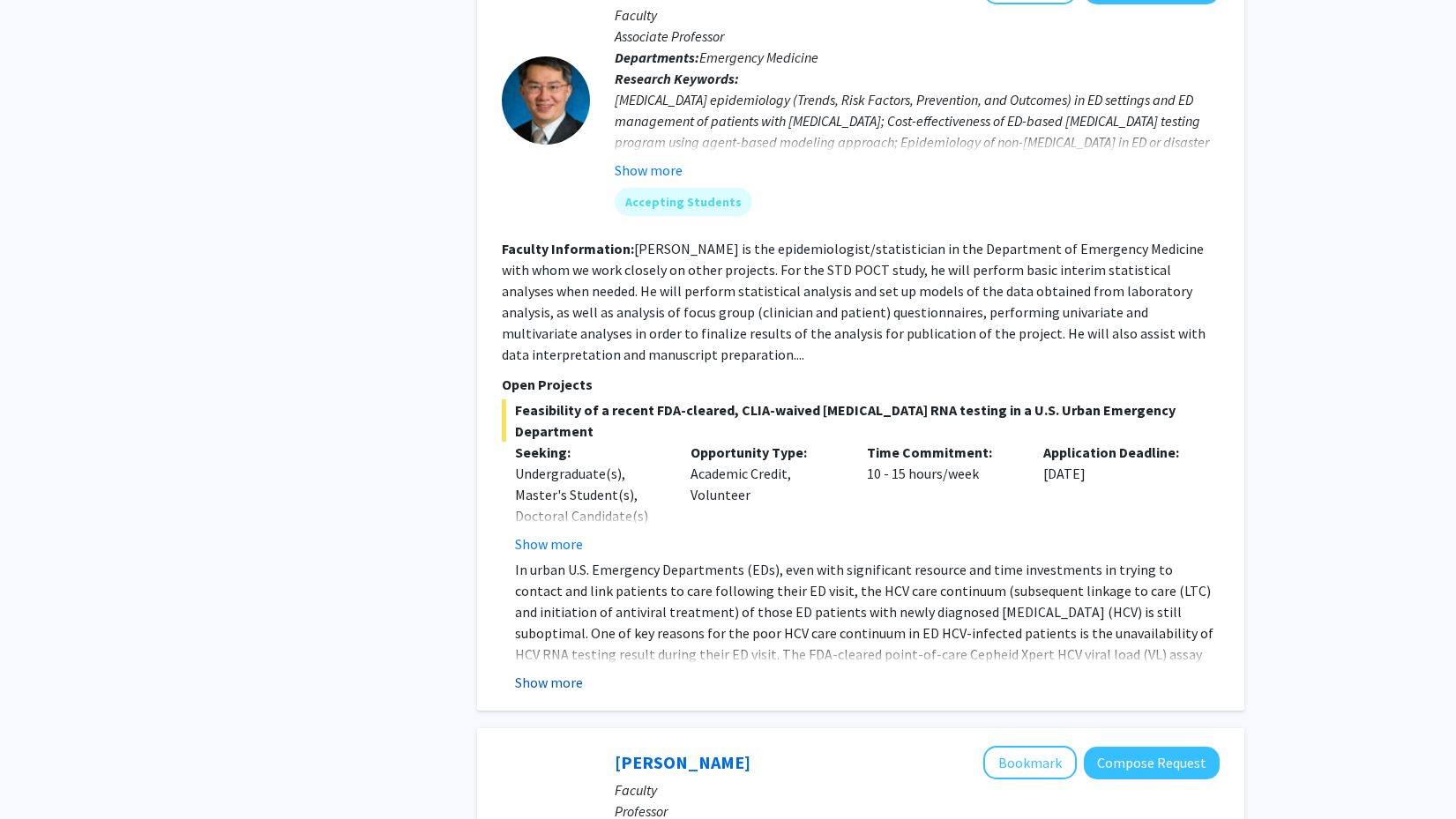
click at [560, 672] on button "Show more" at bounding box center [548, 682] width 68 height 21
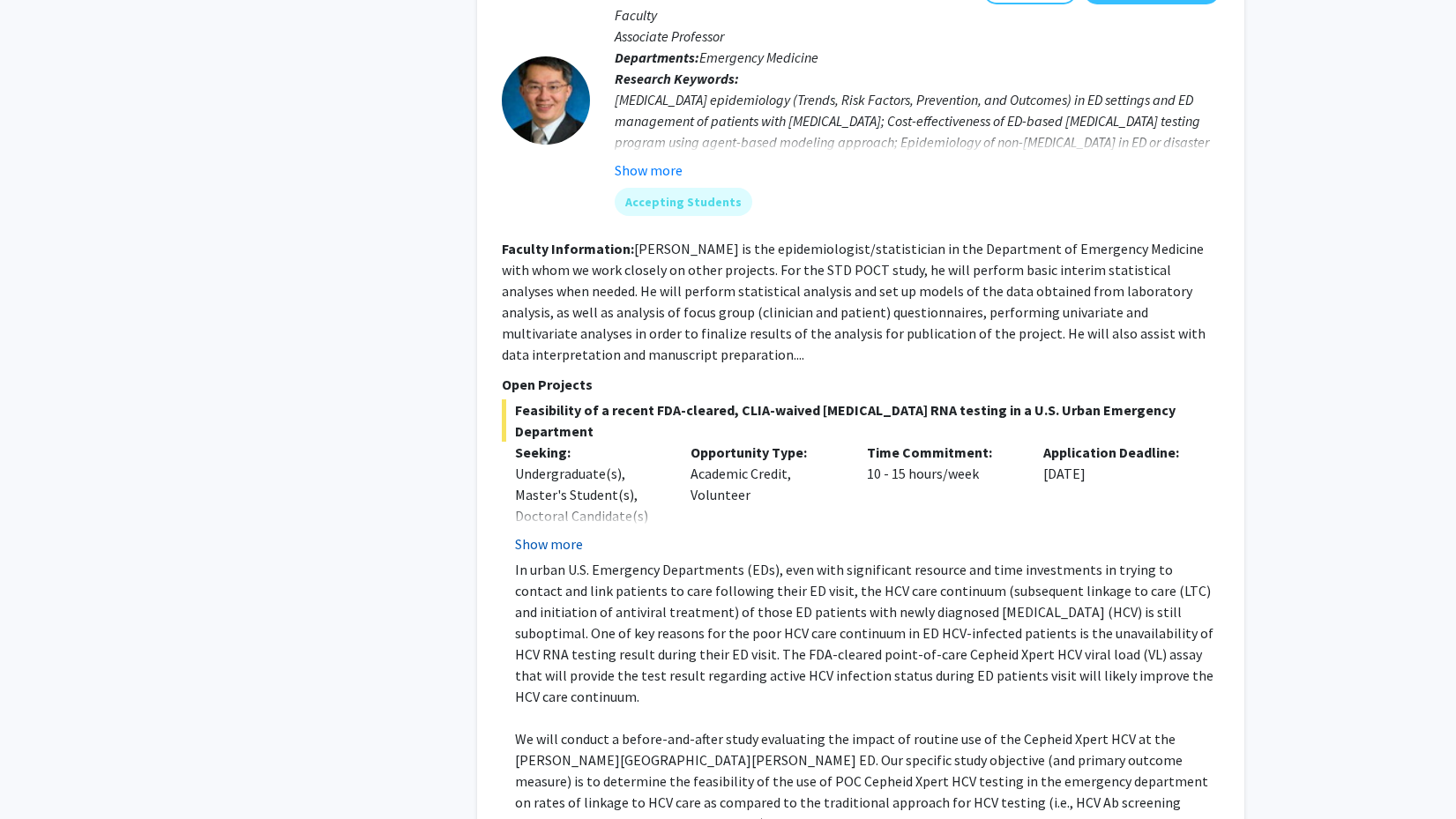
click at [557, 533] on button "Show more" at bounding box center [548, 543] width 68 height 21
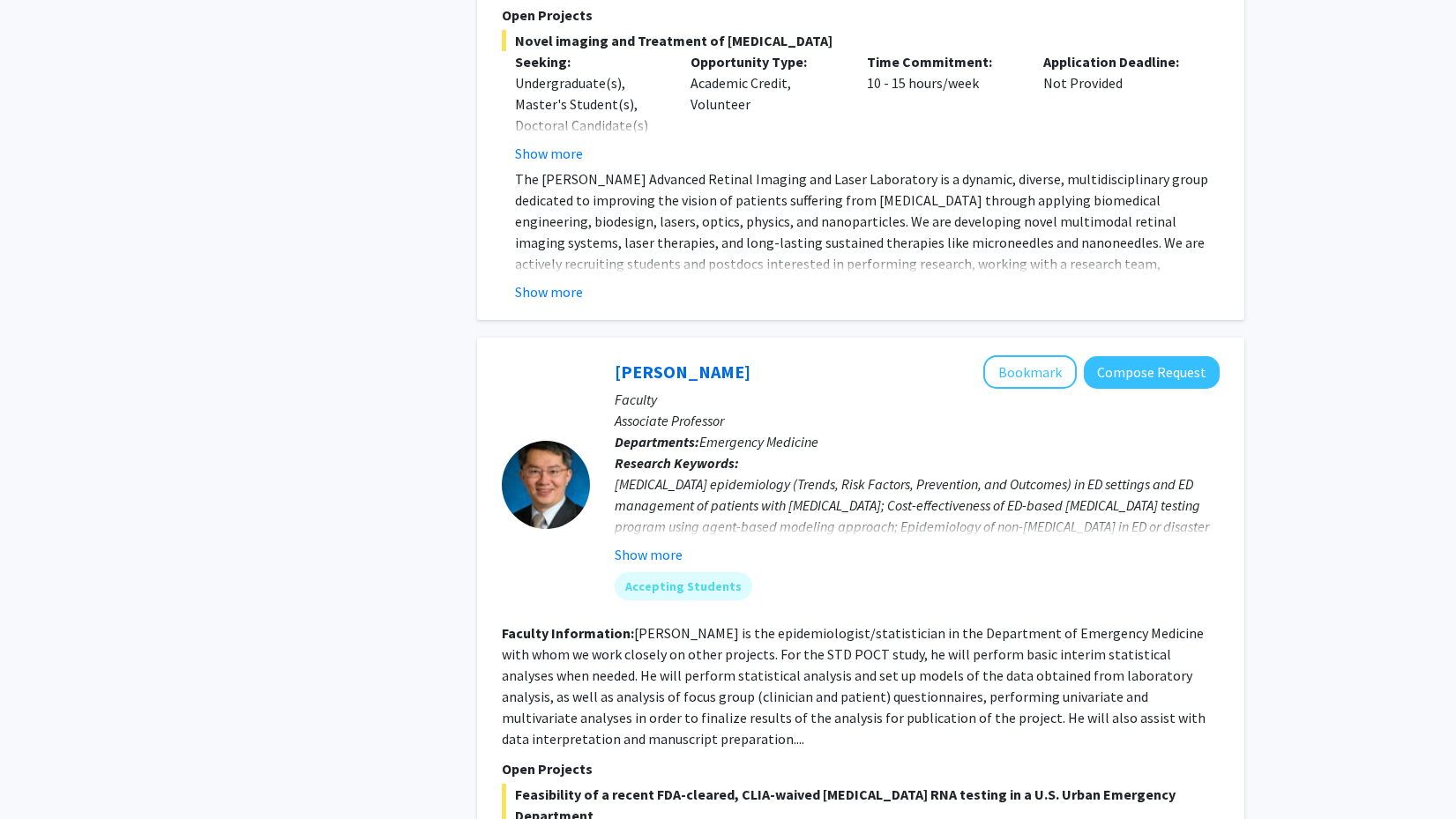
scroll to position [3019, 0]
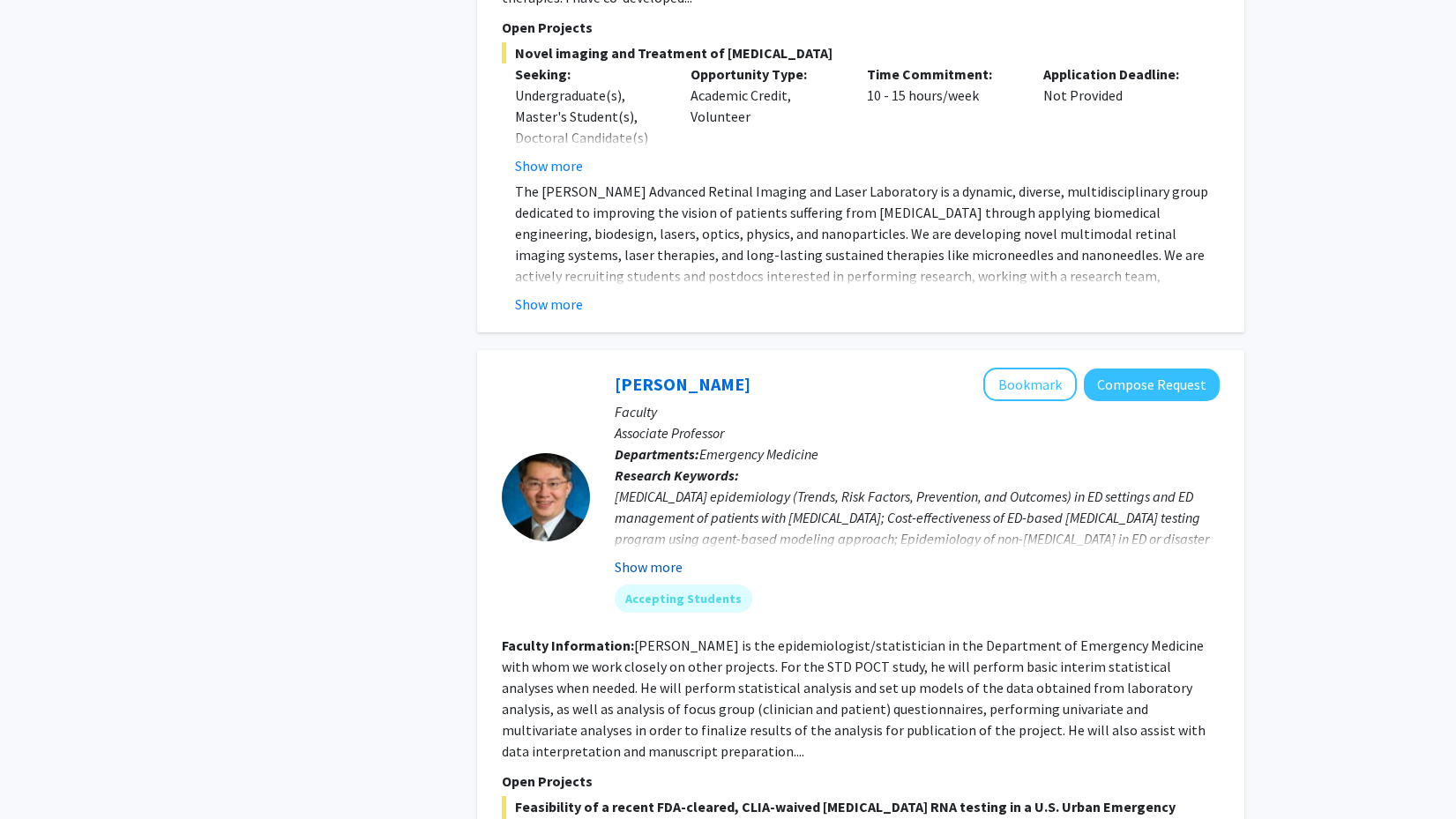
click at [643, 556] on button "Show more" at bounding box center [648, 566] width 68 height 21
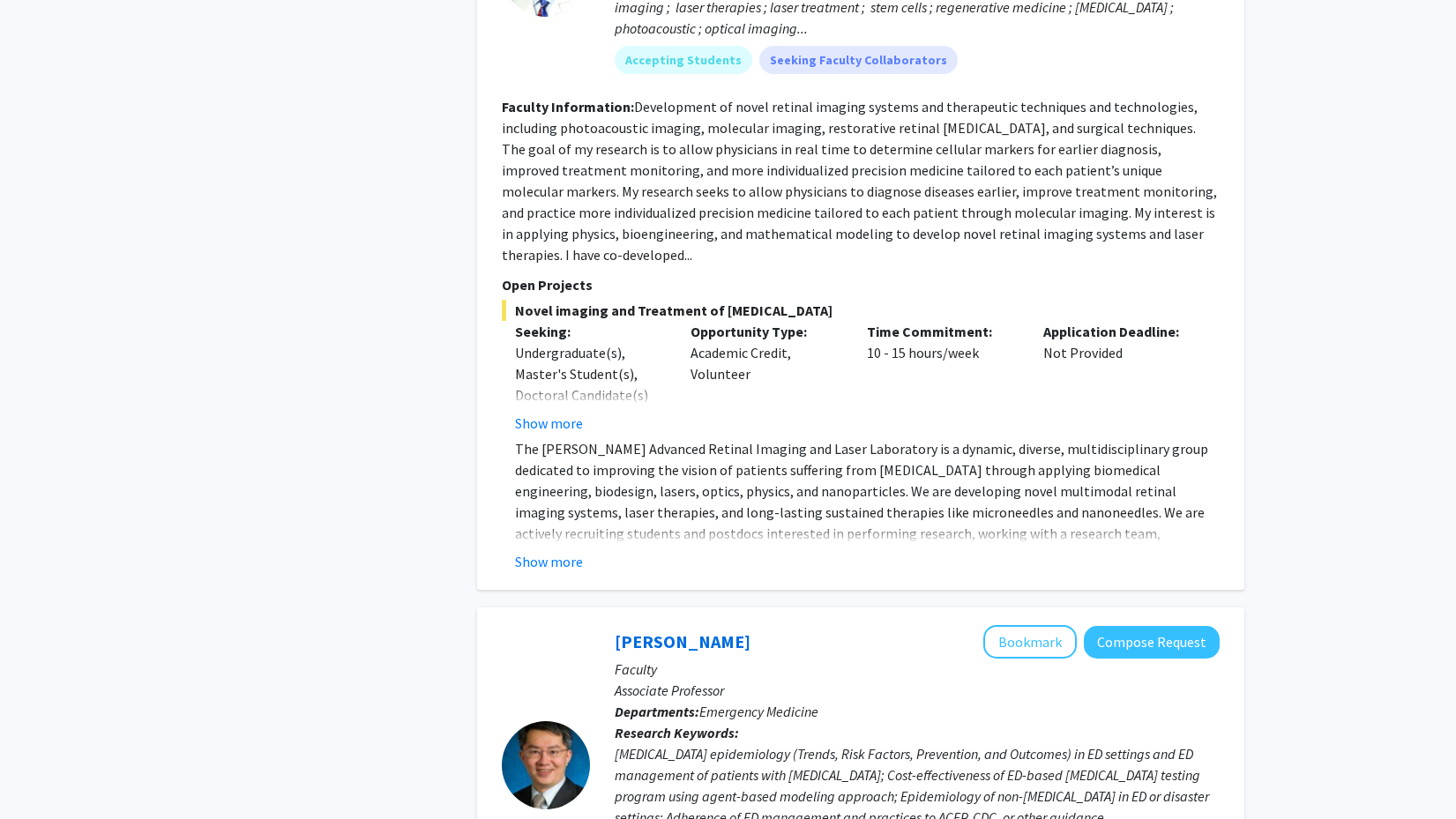
scroll to position [2748, 0]
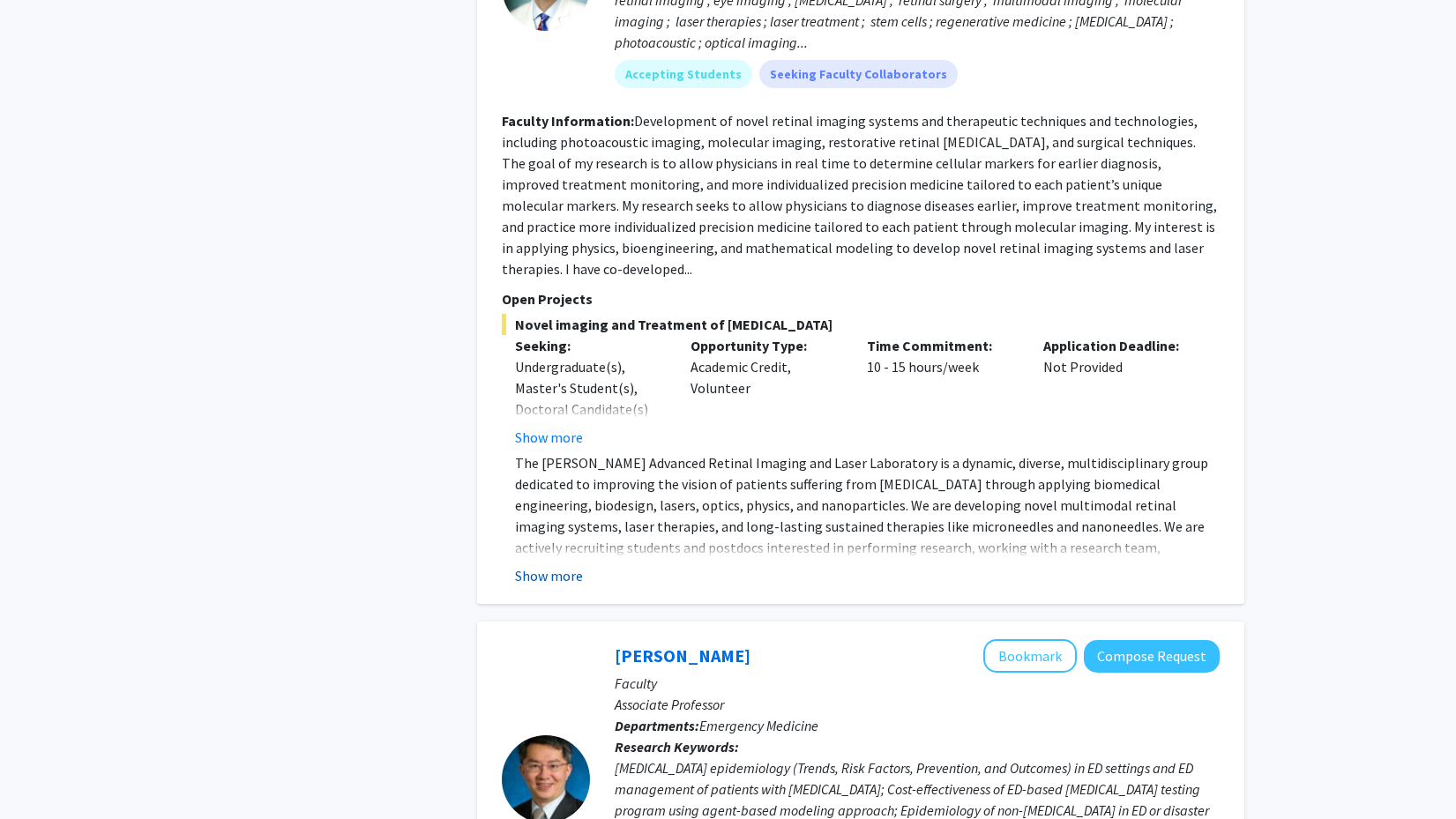
click at [575, 565] on button "Show more" at bounding box center [548, 575] width 68 height 21
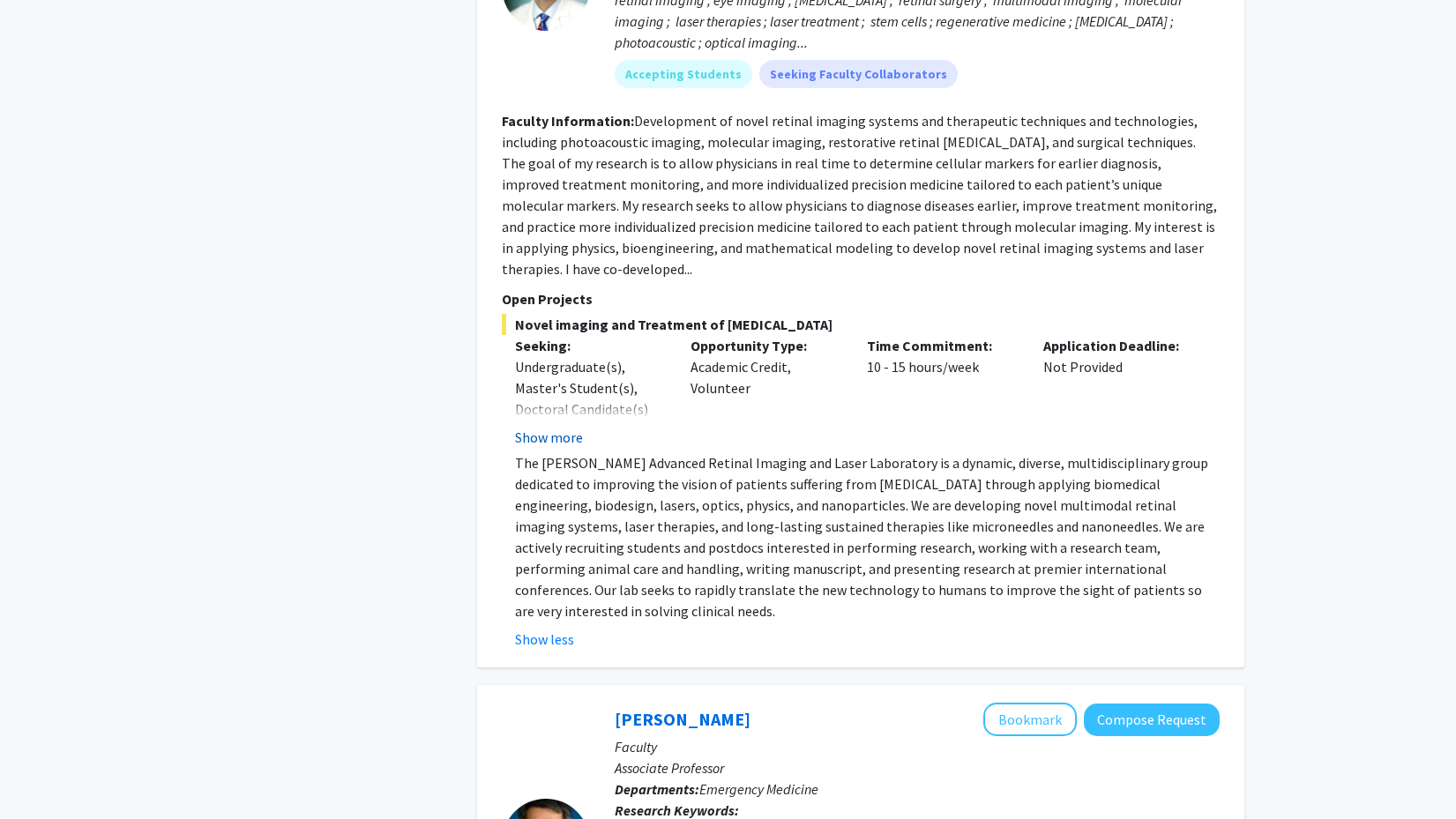
click at [555, 427] on button "Show more" at bounding box center [548, 437] width 68 height 21
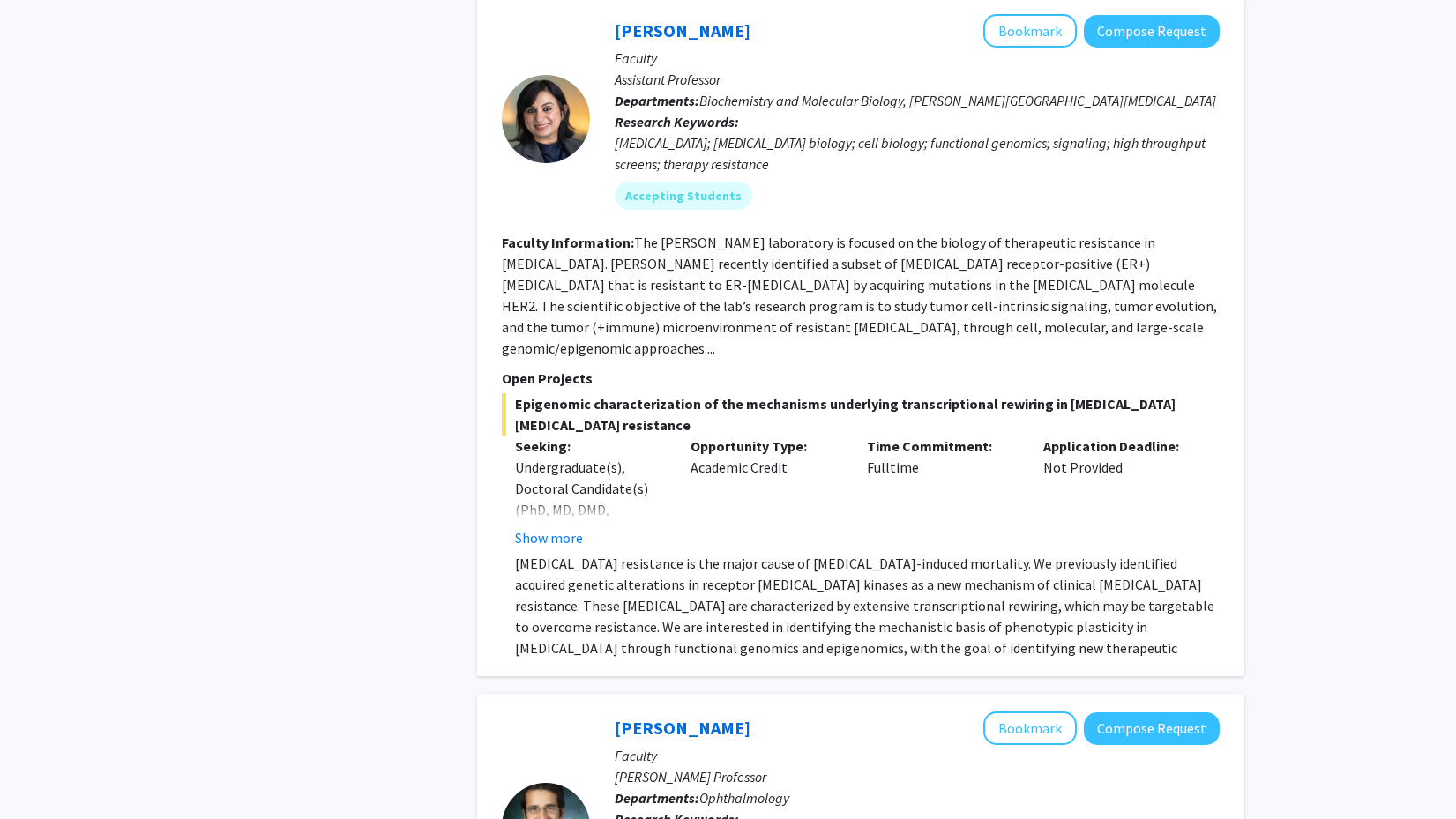
scroll to position [1906, 0]
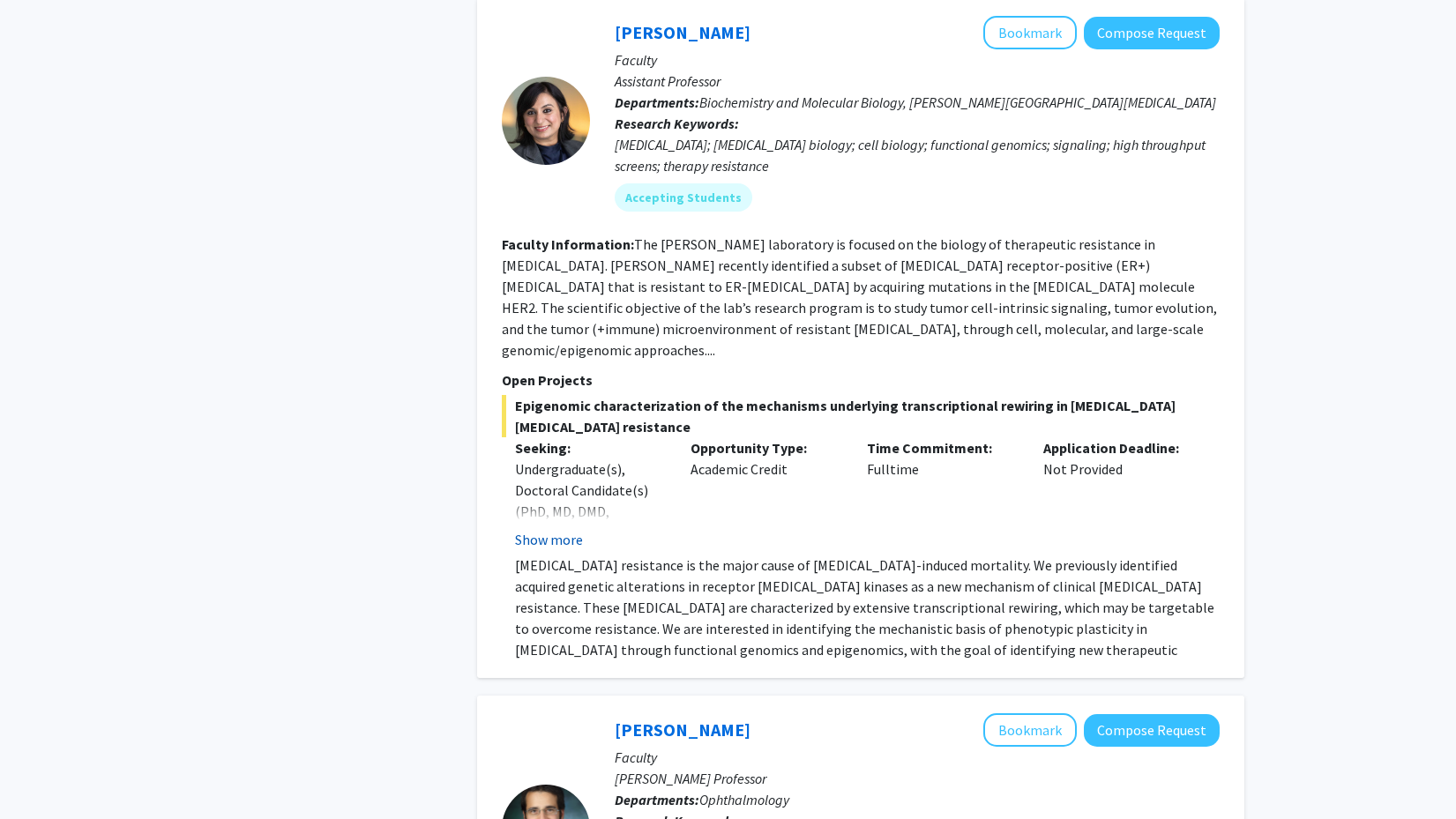
click at [562, 529] on button "Show more" at bounding box center [548, 539] width 68 height 21
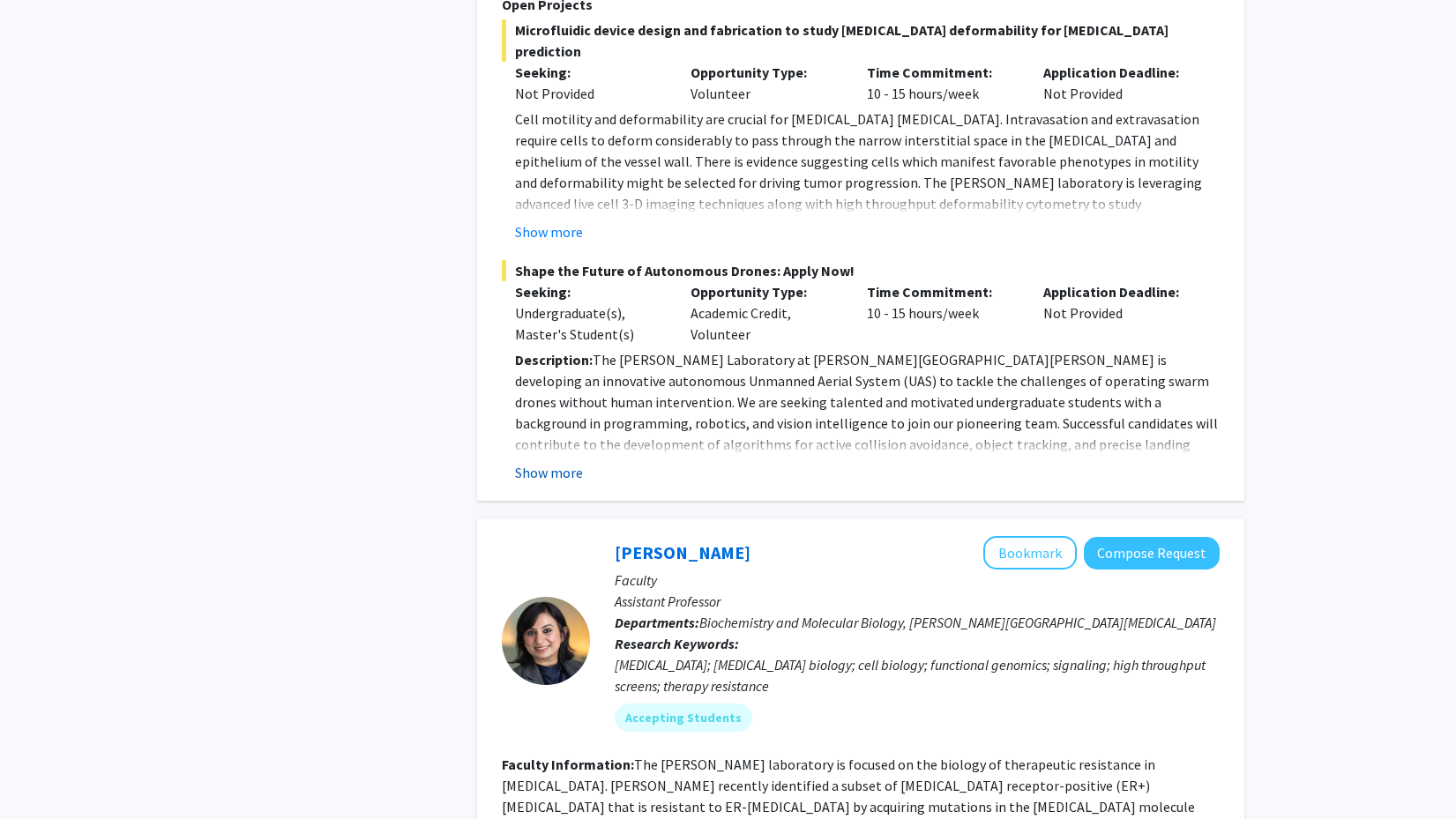
scroll to position [1386, 0]
click at [572, 463] on button "Show more" at bounding box center [548, 473] width 68 height 21
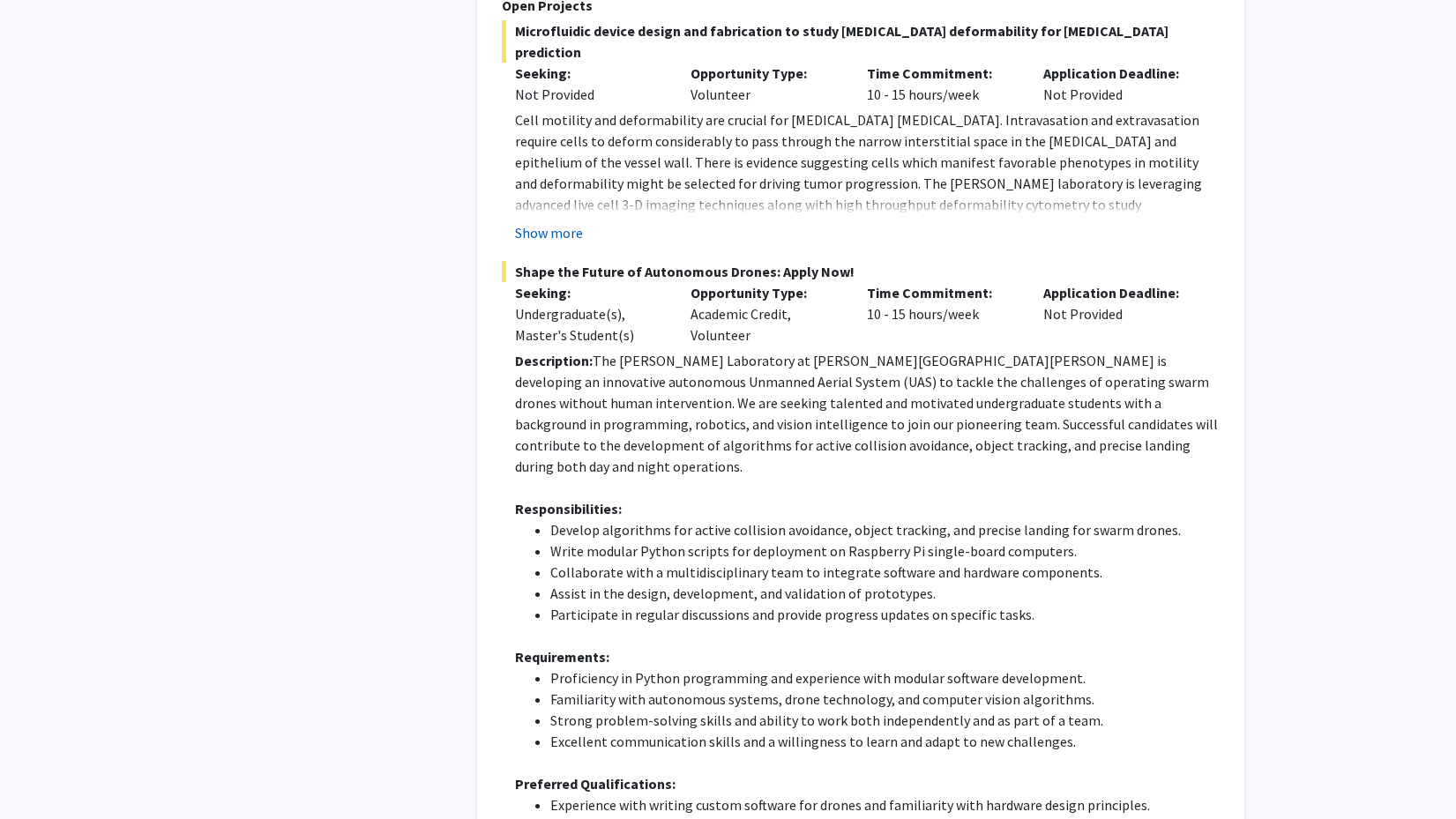
click at [548, 222] on button "Show more" at bounding box center [548, 232] width 68 height 21
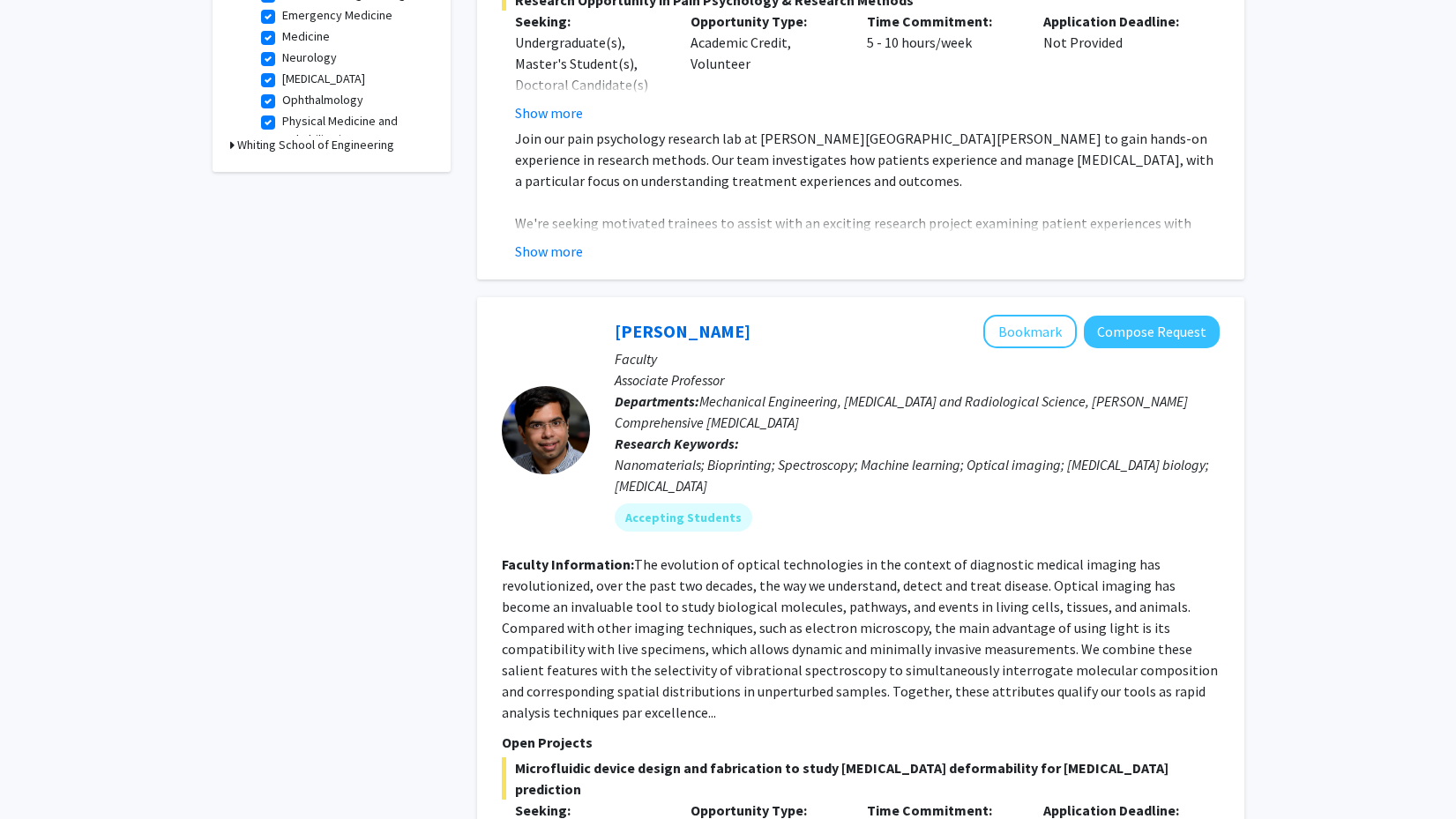
scroll to position [647, 0]
click at [566, 242] on button "Show more" at bounding box center [548, 252] width 68 height 21
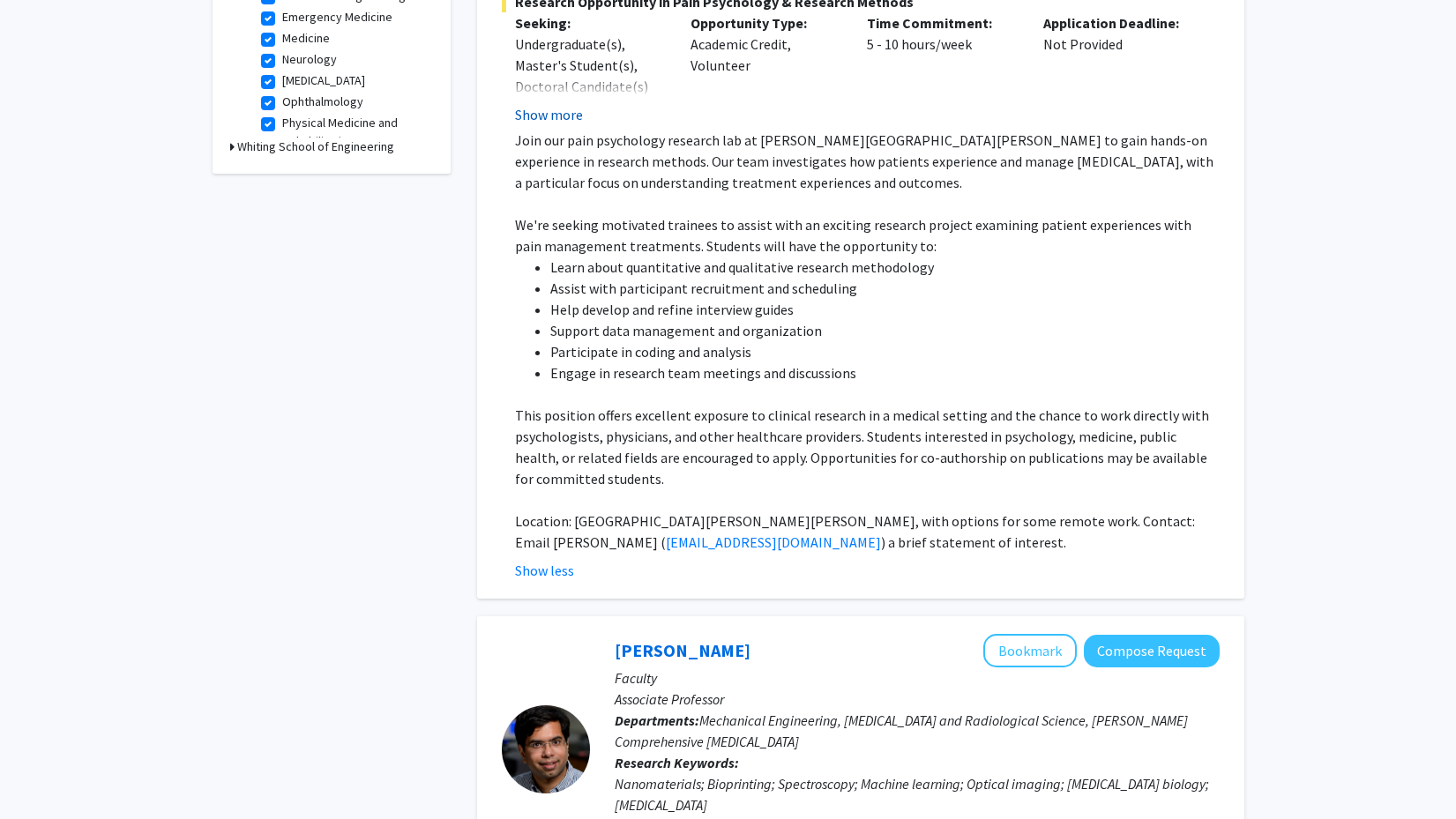
click at [552, 104] on button "Show more" at bounding box center [548, 114] width 68 height 21
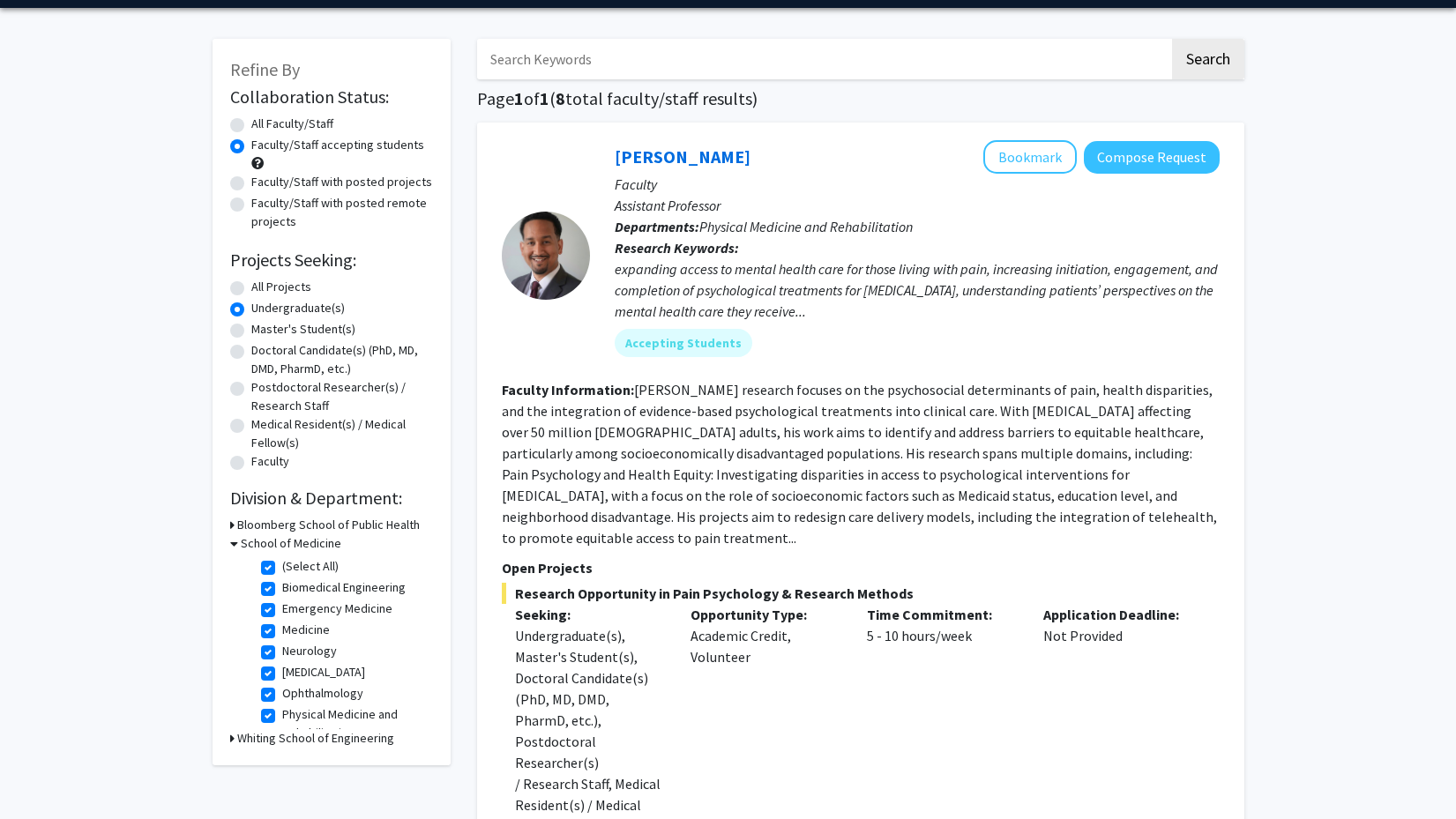
scroll to position [39, 0]
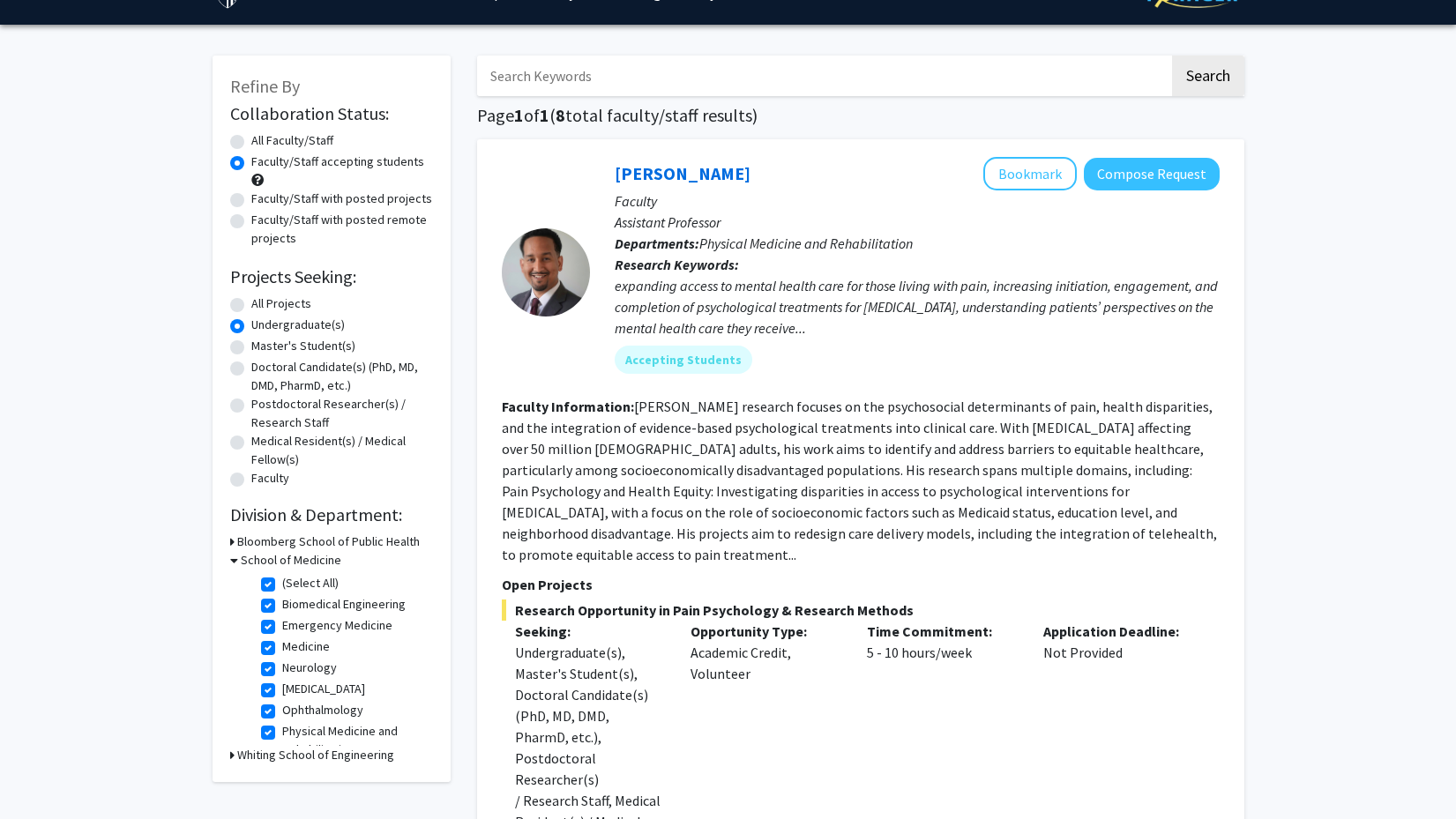
click at [230, 545] on icon at bounding box center [232, 541] width 5 height 18
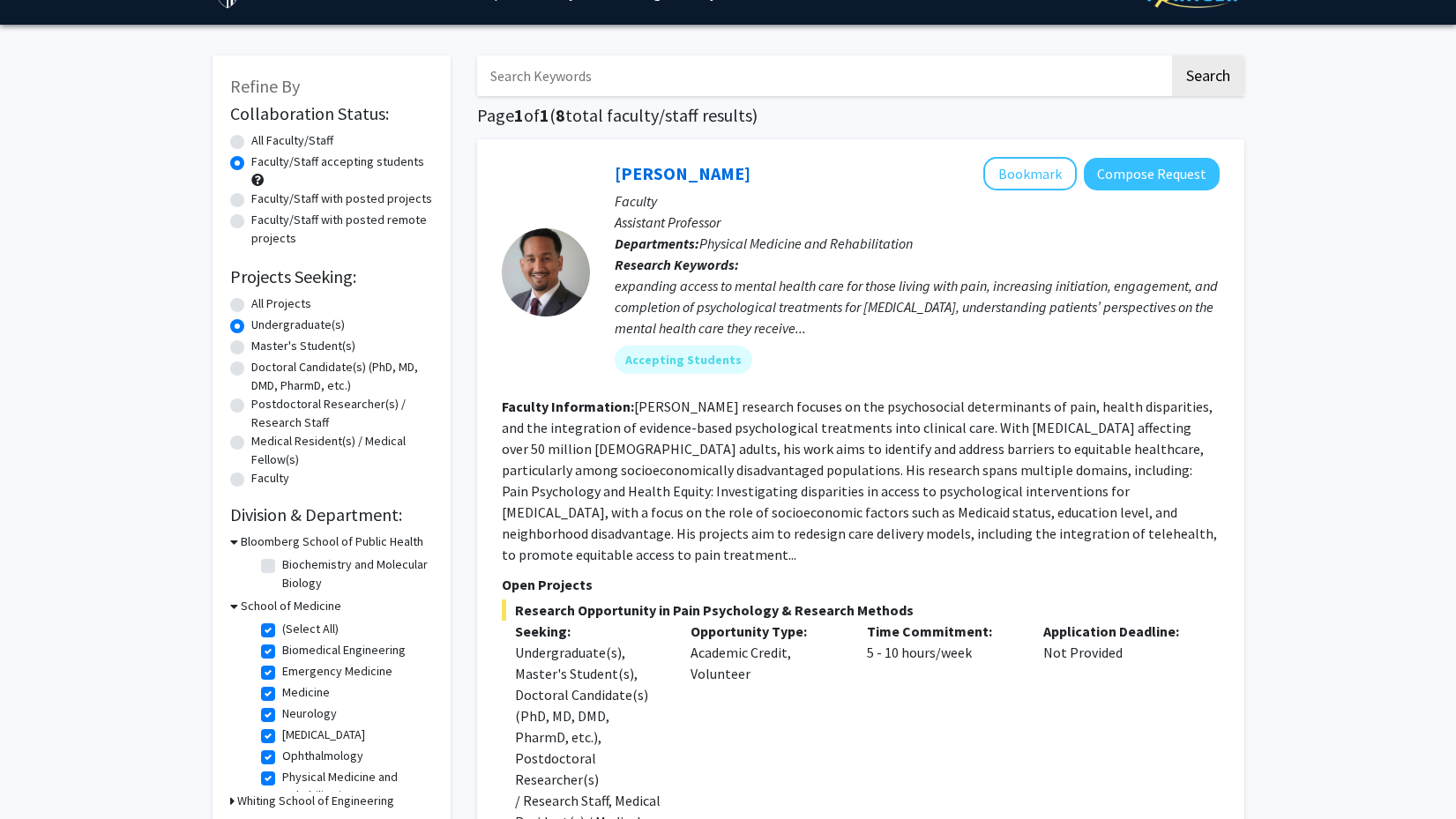
click at [282, 570] on label "Biochemistry and Molecular Biology" at bounding box center [355, 573] width 147 height 37
click at [282, 567] on input "Biochemistry and Molecular Biology" at bounding box center [288, 560] width 12 height 12
checkbox input "true"
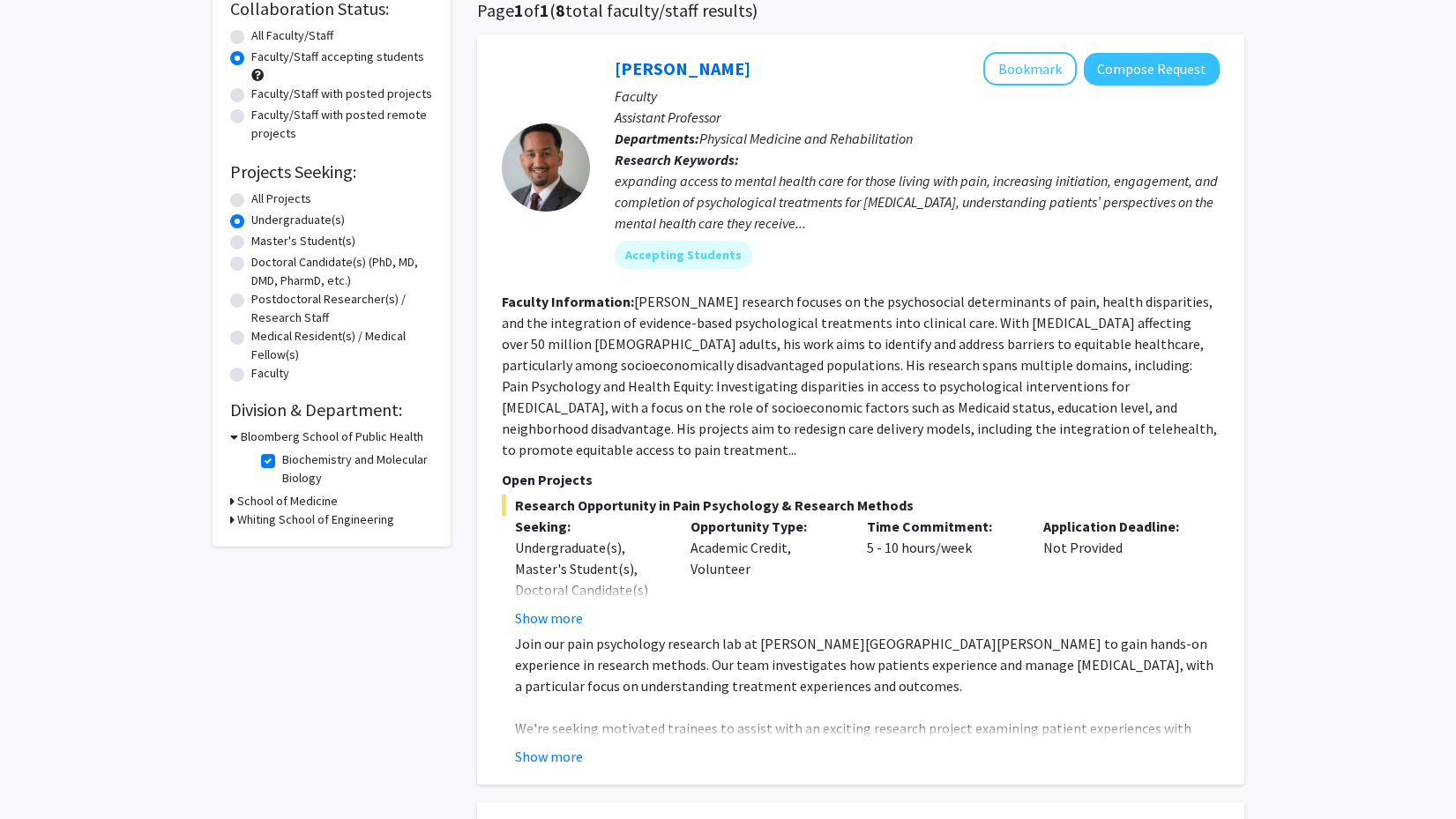
scroll to position [52, 0]
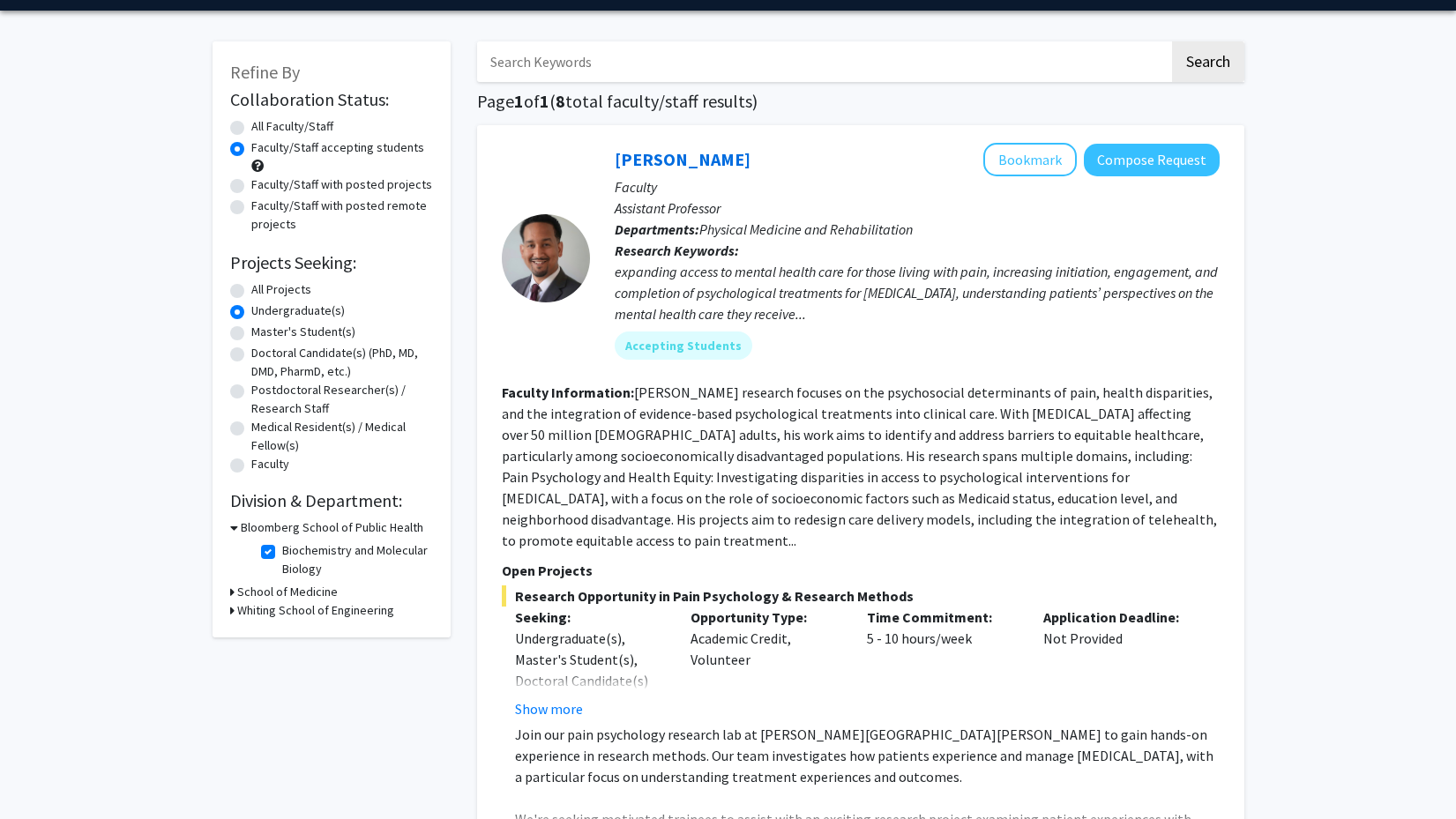
click at [235, 593] on div "School of Medicine" at bounding box center [331, 591] width 203 height 18
click at [232, 595] on icon at bounding box center [232, 591] width 5 height 18
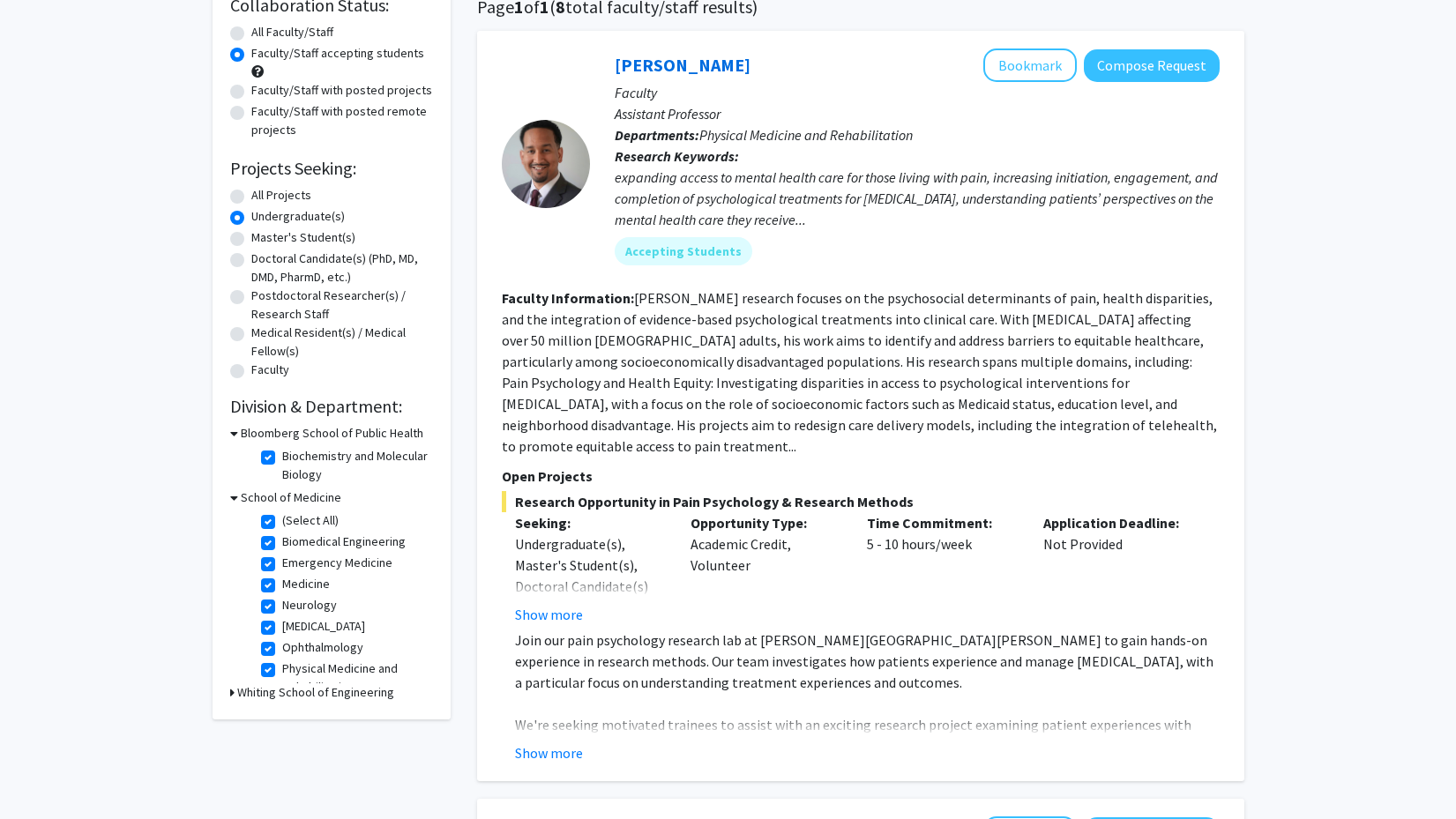
scroll to position [164, 0]
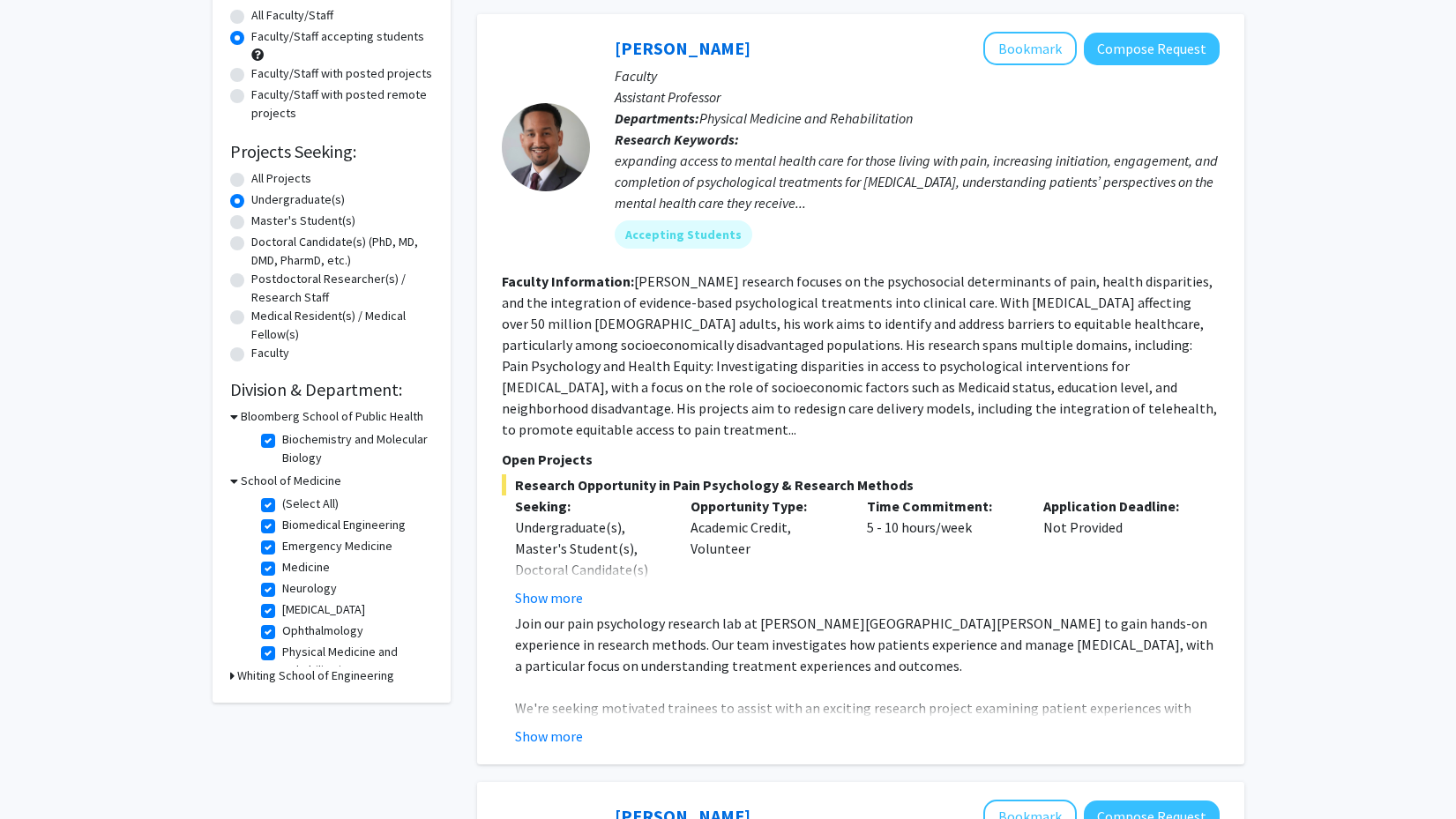
click at [232, 677] on icon at bounding box center [232, 675] width 5 height 18
click at [282, 707] on label "Mechanical Engineering" at bounding box center [344, 698] width 123 height 18
click at [282, 701] on input "Mechanical Engineering" at bounding box center [288, 694] width 12 height 12
checkbox input "true"
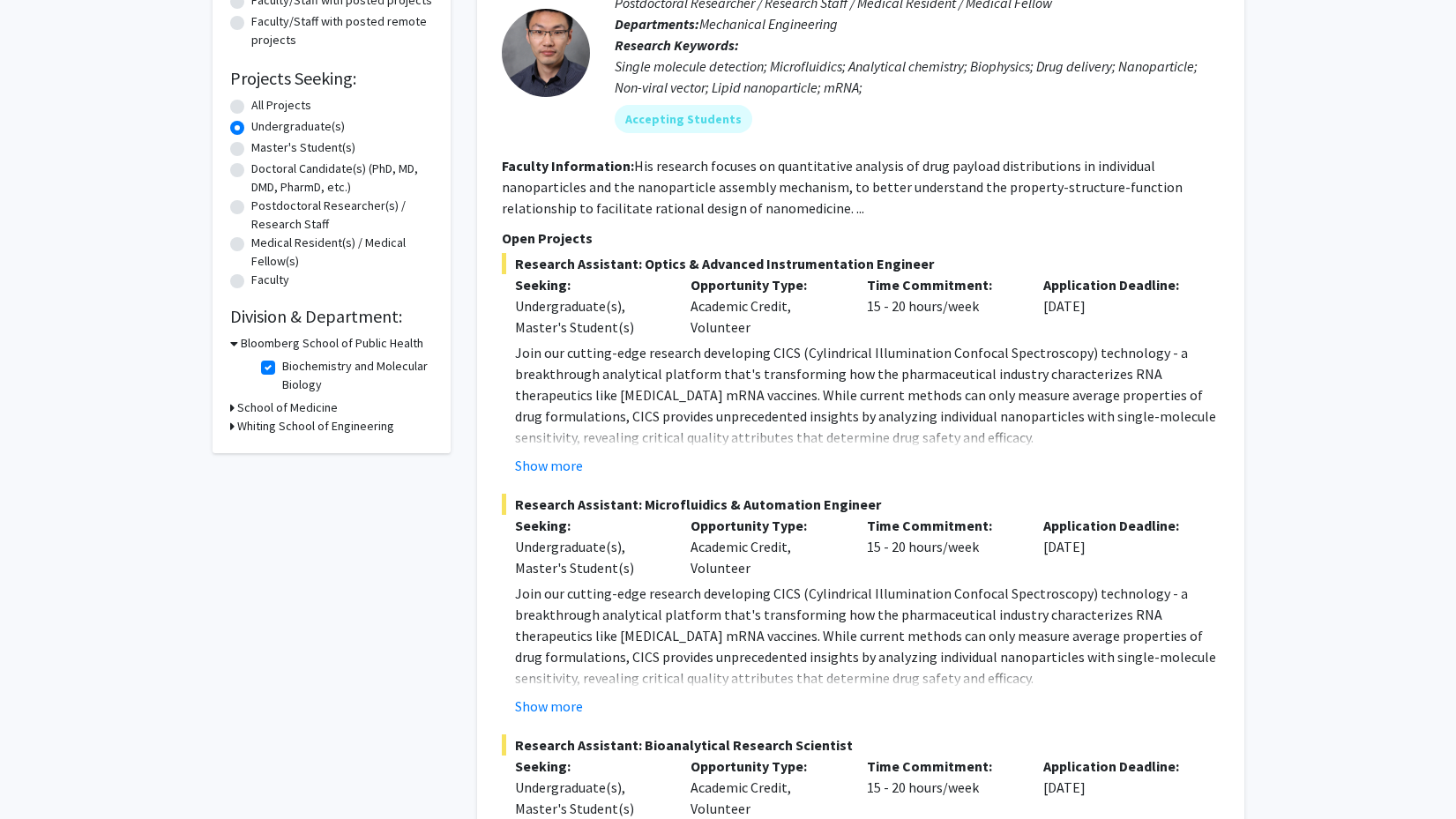
scroll to position [240, 0]
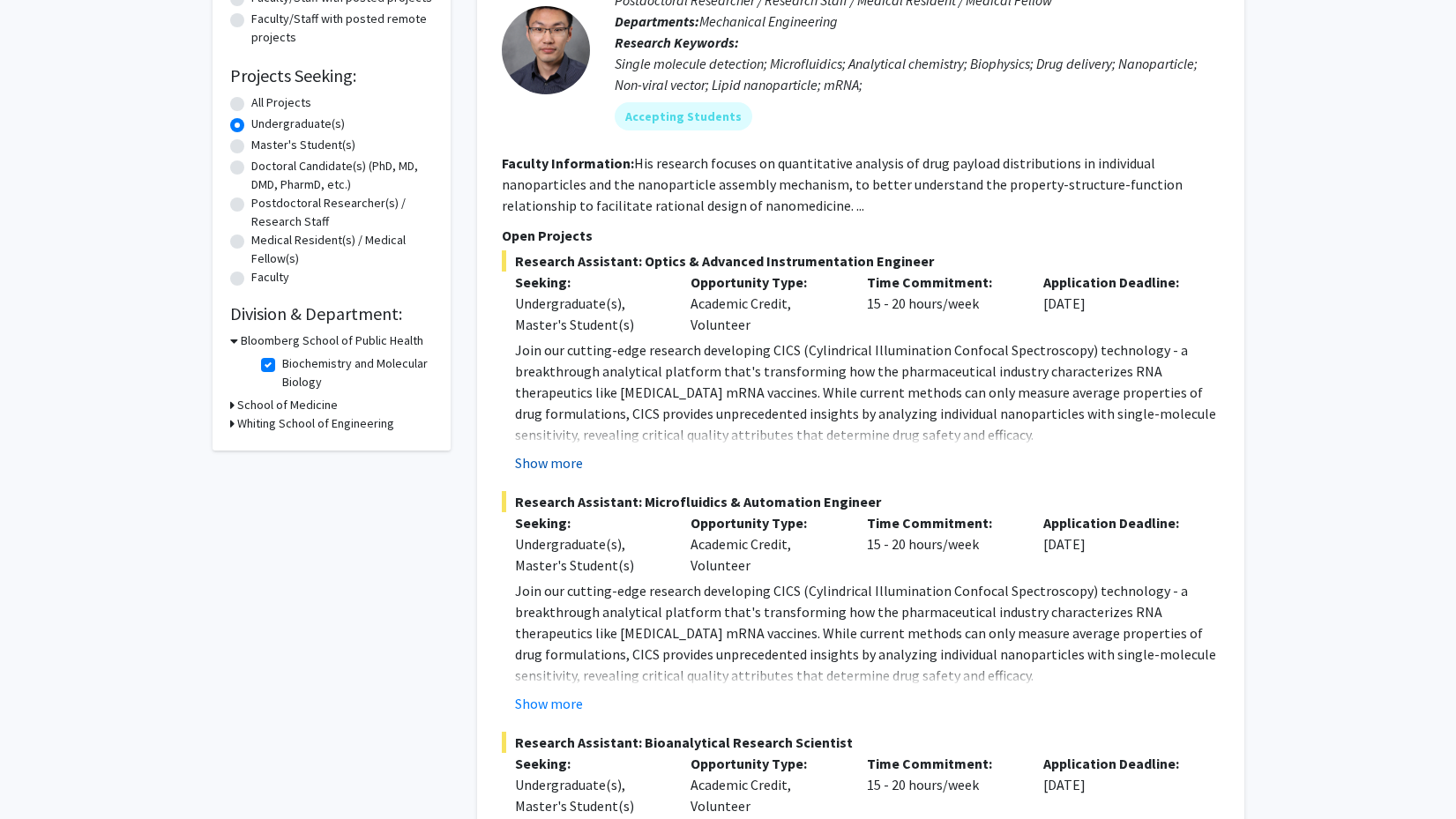
click at [544, 464] on button "Show more" at bounding box center [548, 462] width 68 height 21
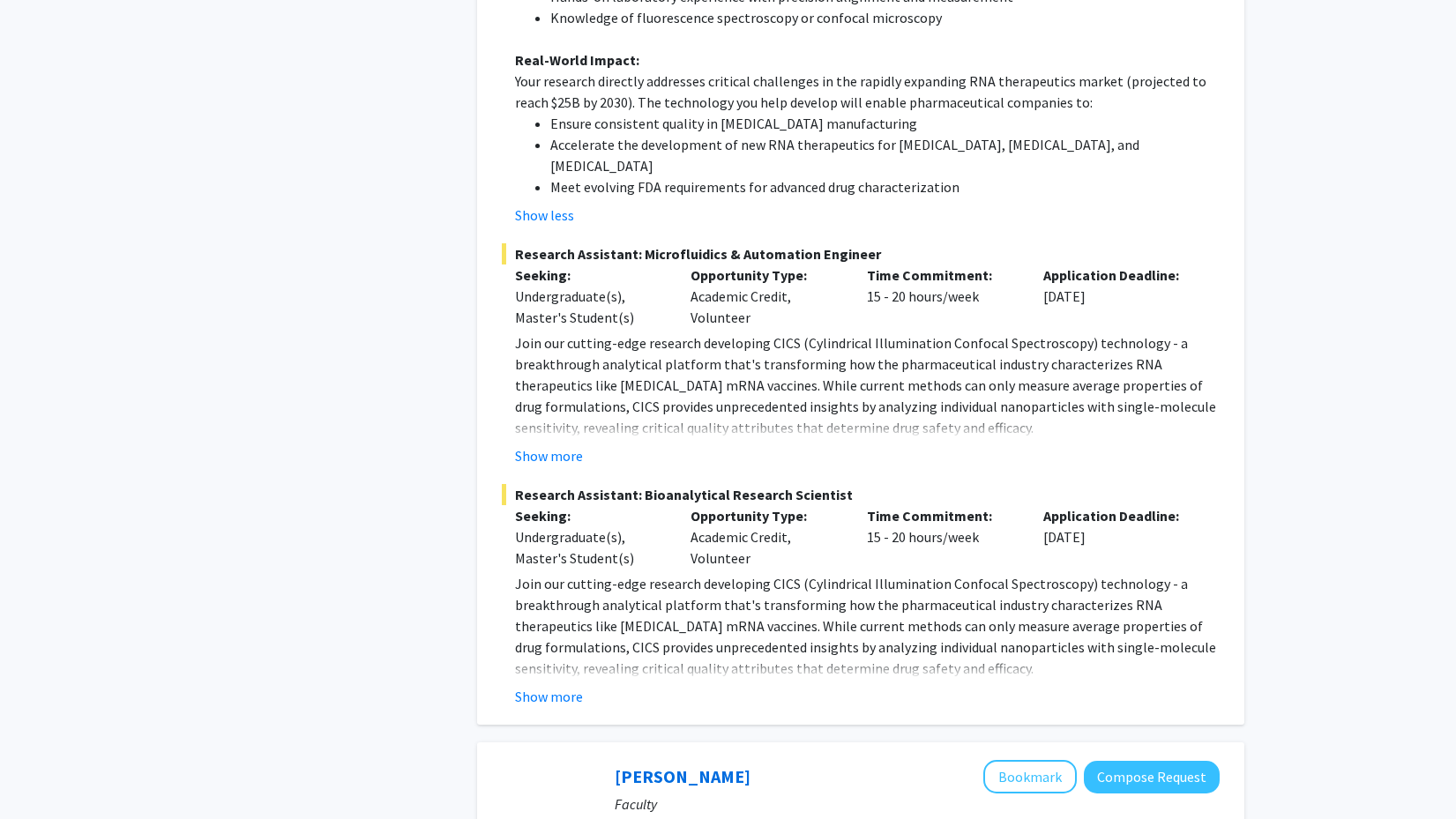
scroll to position [1104, 0]
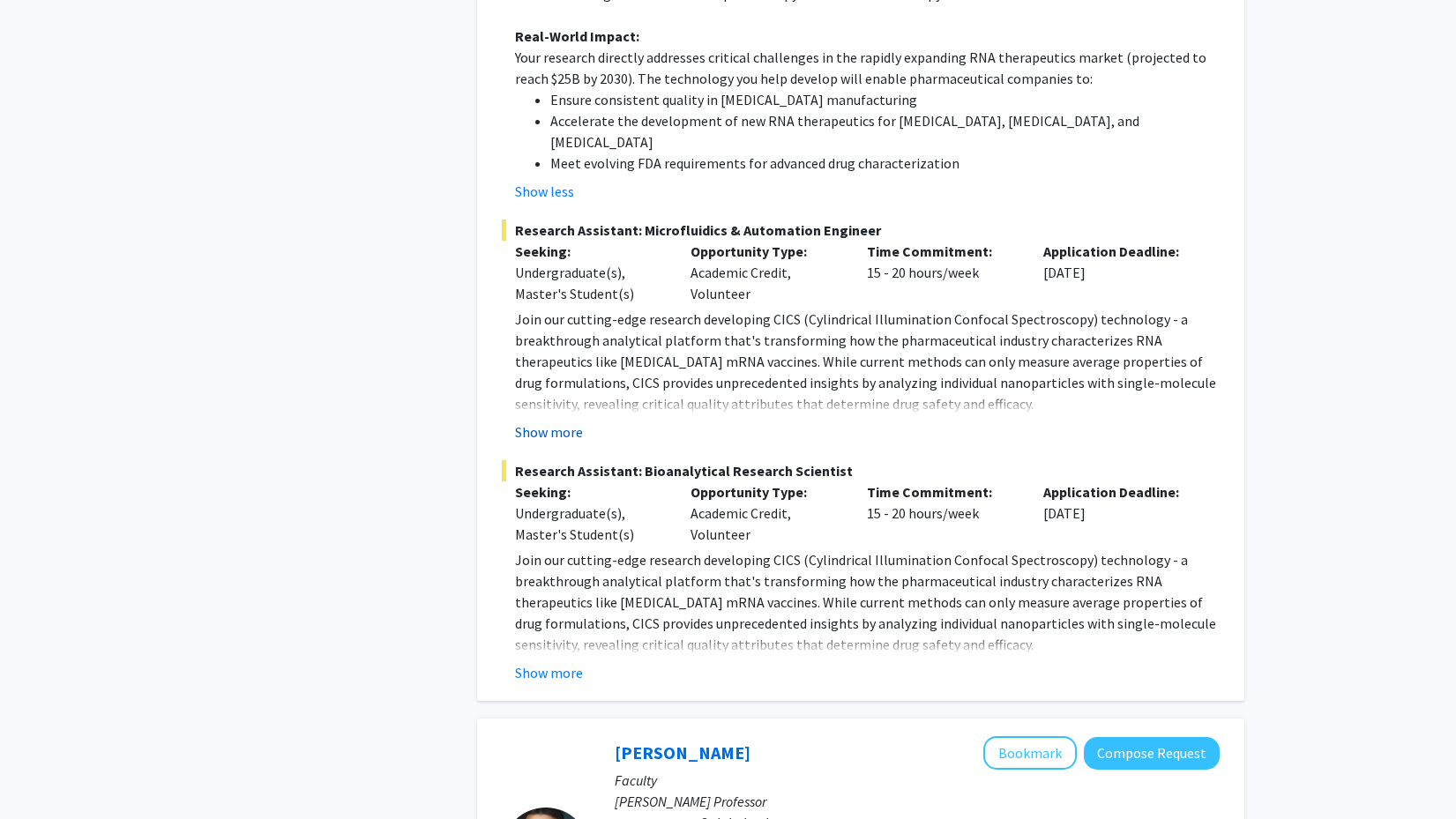
click at [560, 421] on button "Show more" at bounding box center [548, 431] width 68 height 21
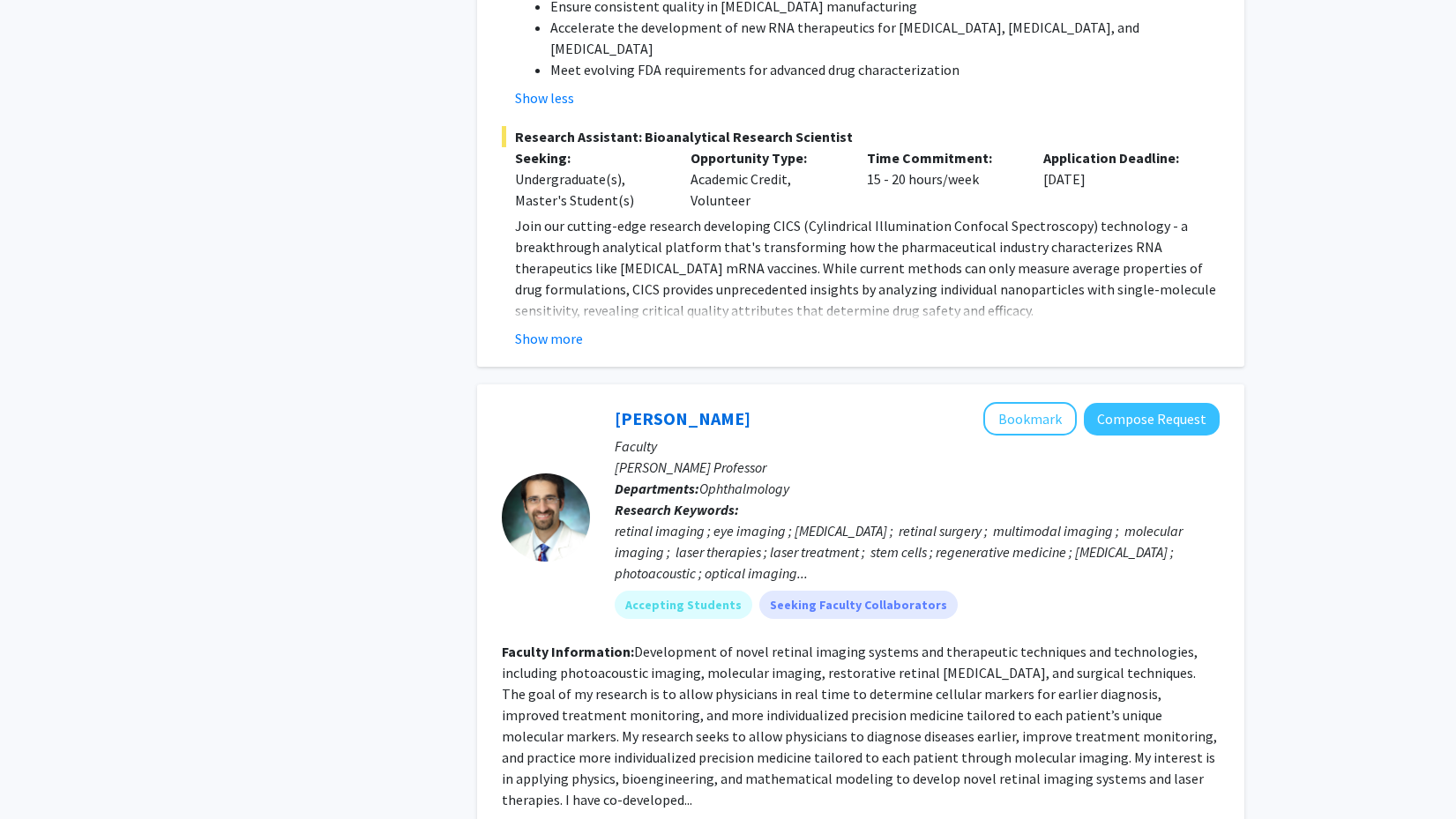
scroll to position [2206, 0]
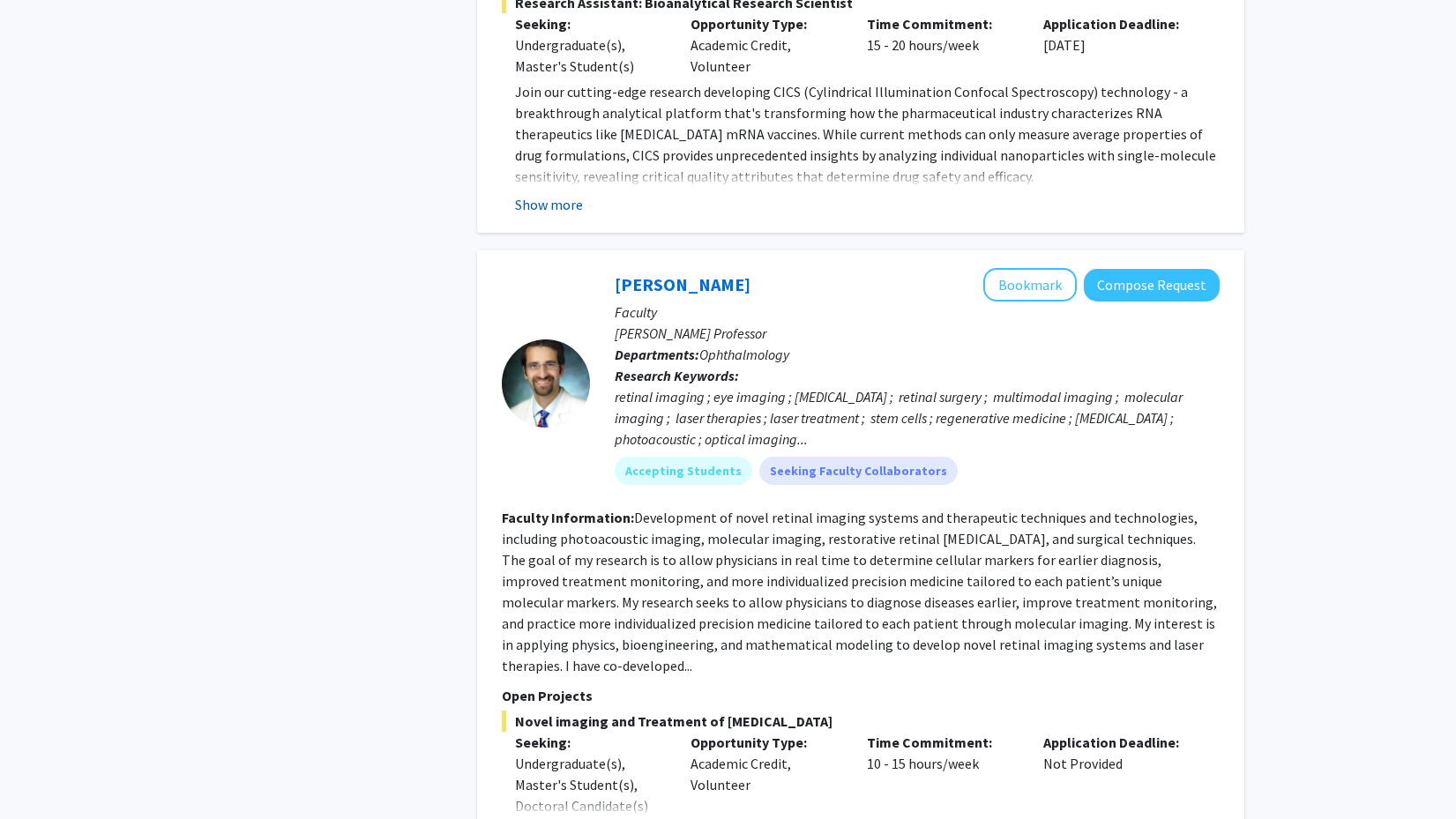
click at [561, 193] on button "Show more" at bounding box center [548, 203] width 68 height 21
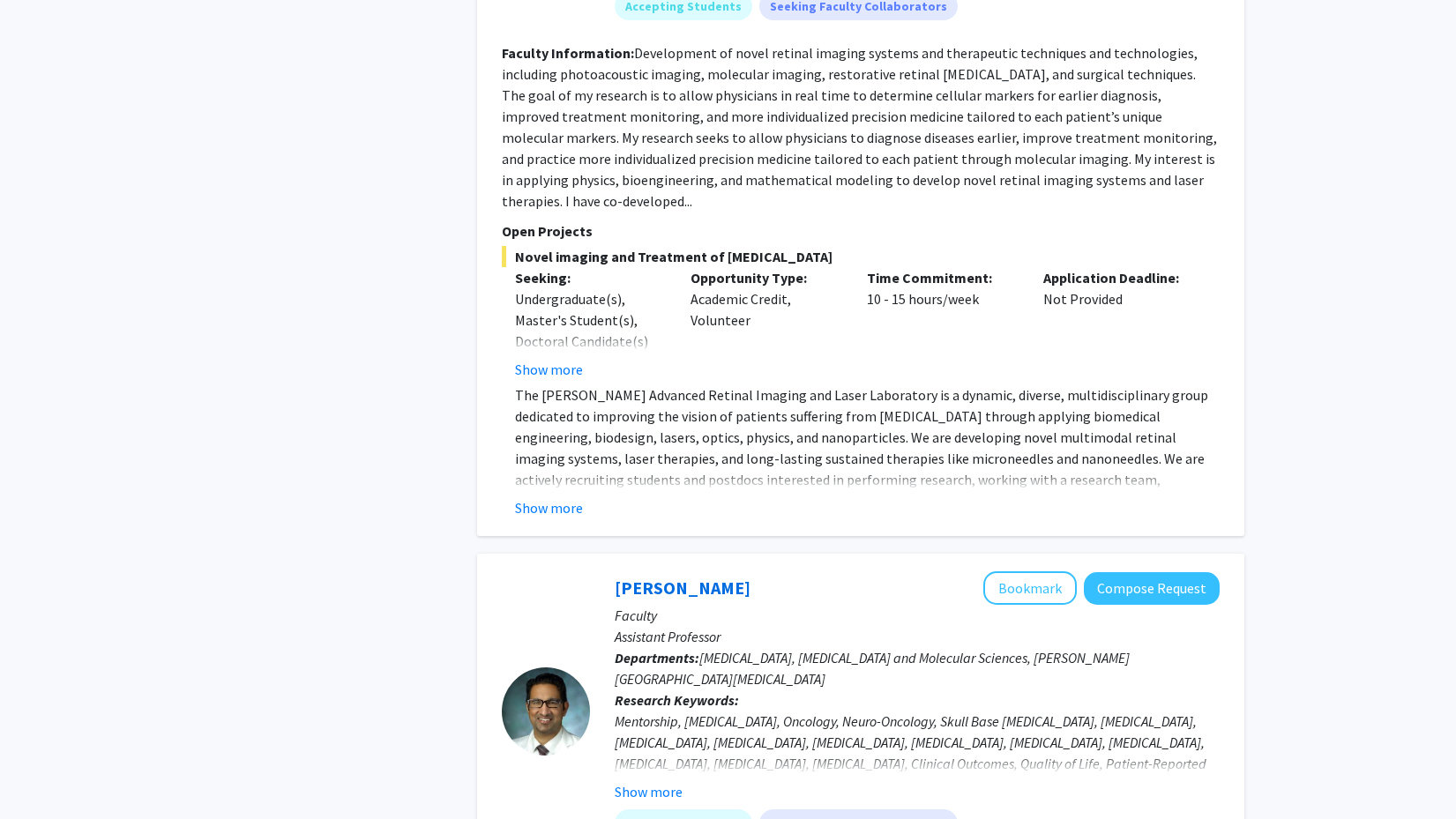
scroll to position [3351, 0]
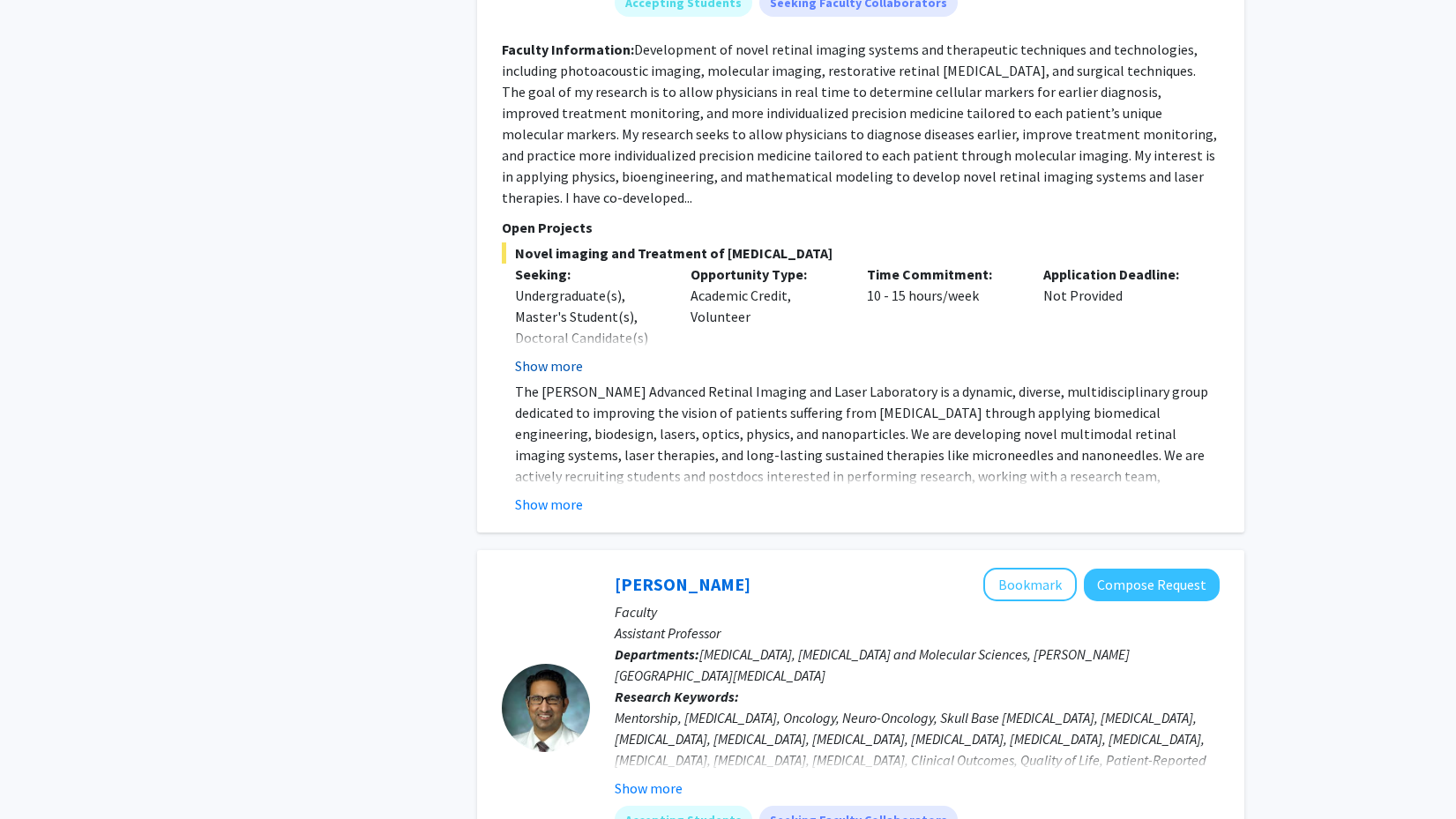
click at [546, 355] on button "Show more" at bounding box center [548, 365] width 68 height 21
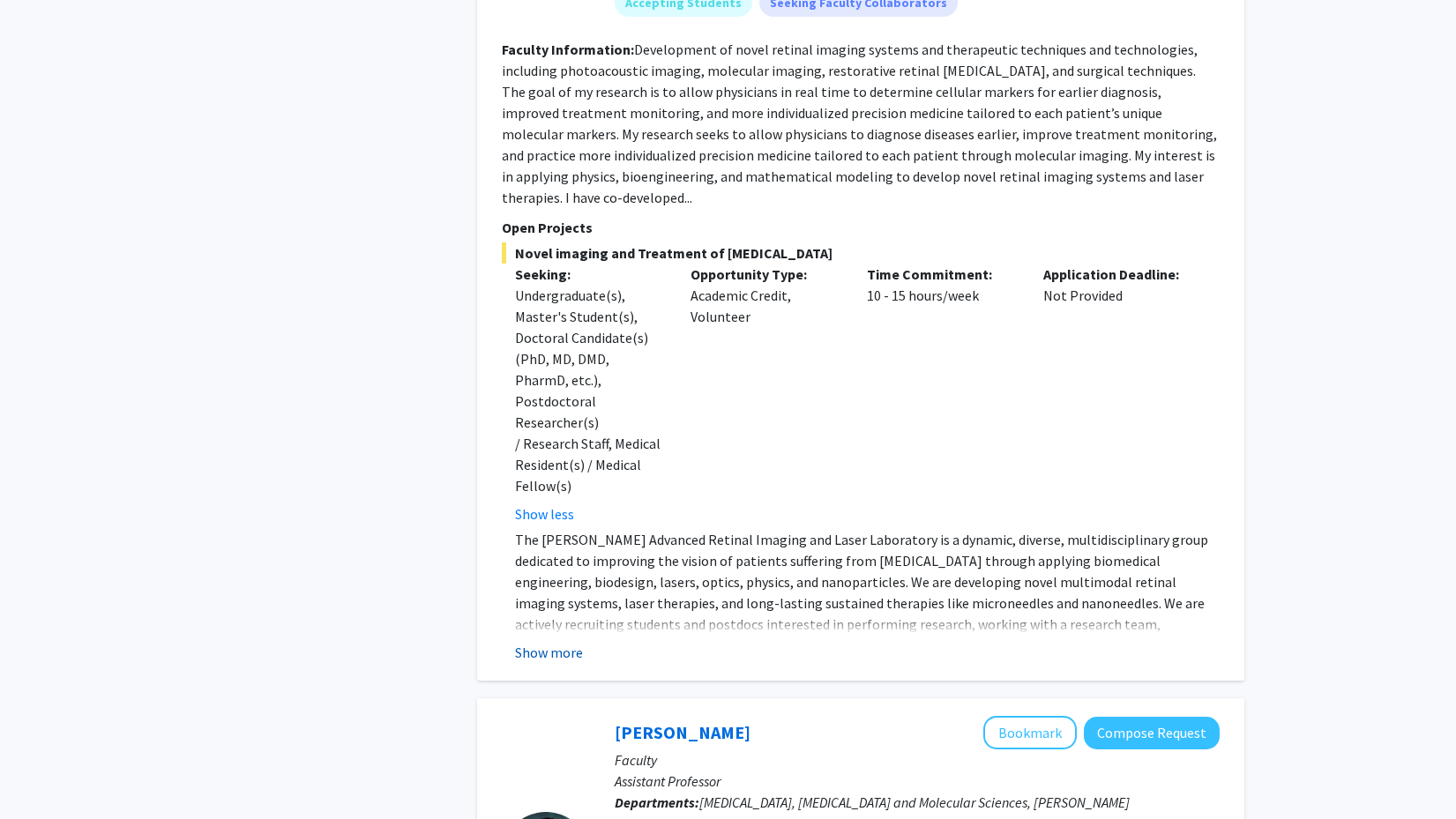
click at [544, 642] on button "Show more" at bounding box center [548, 652] width 68 height 21
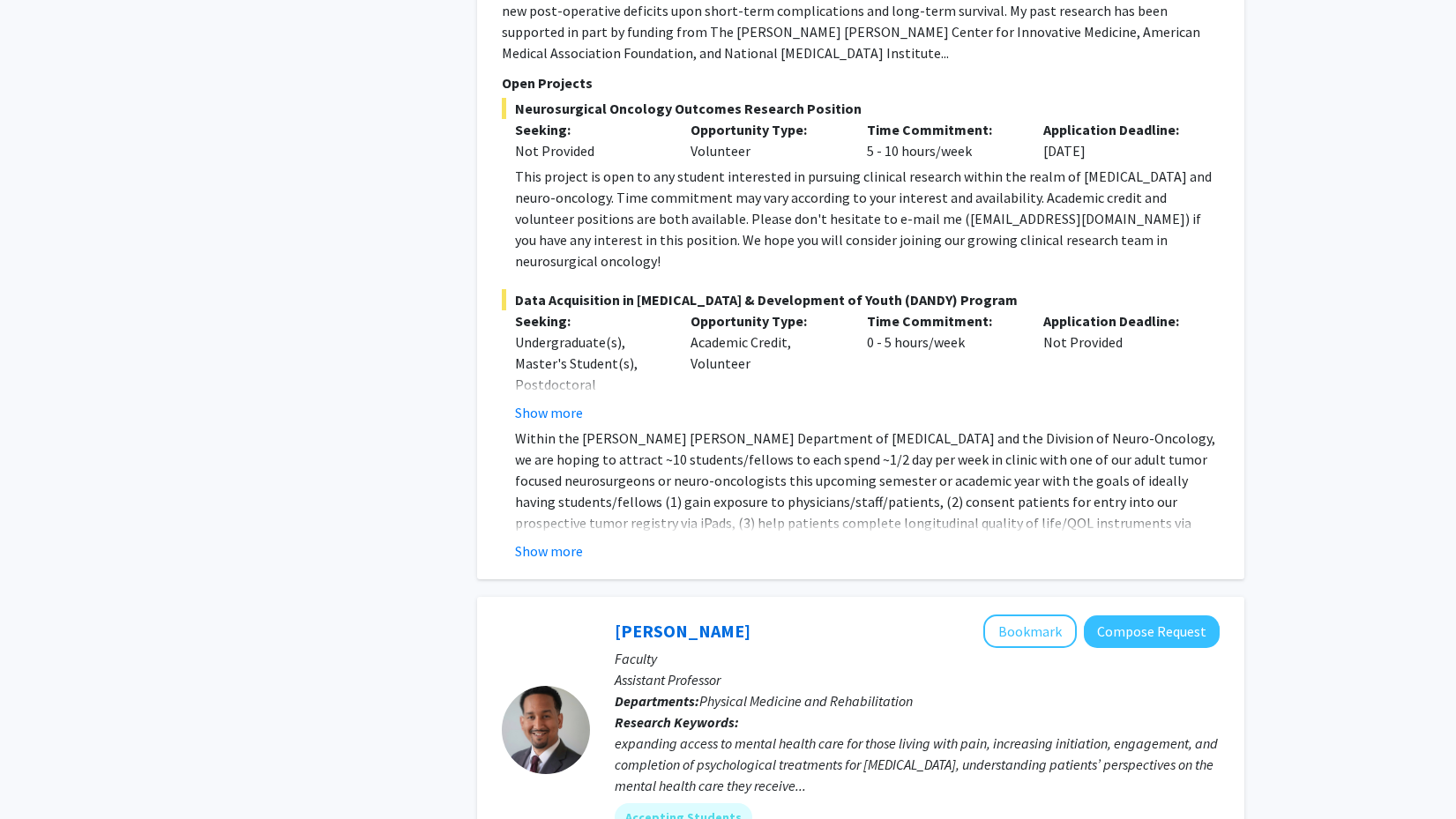
scroll to position [4530, 0]
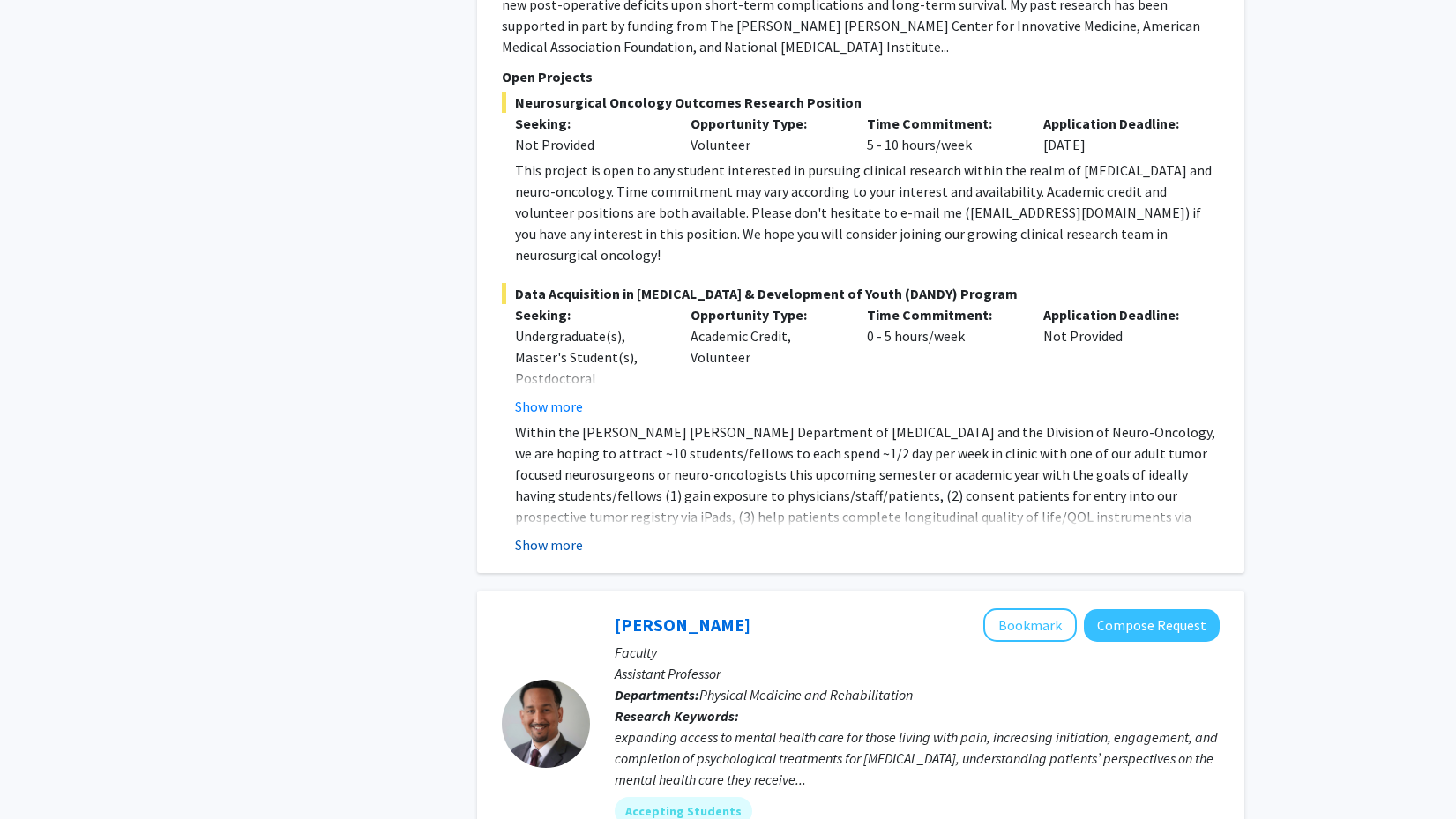
click at [530, 534] on button "Show more" at bounding box center [548, 544] width 68 height 21
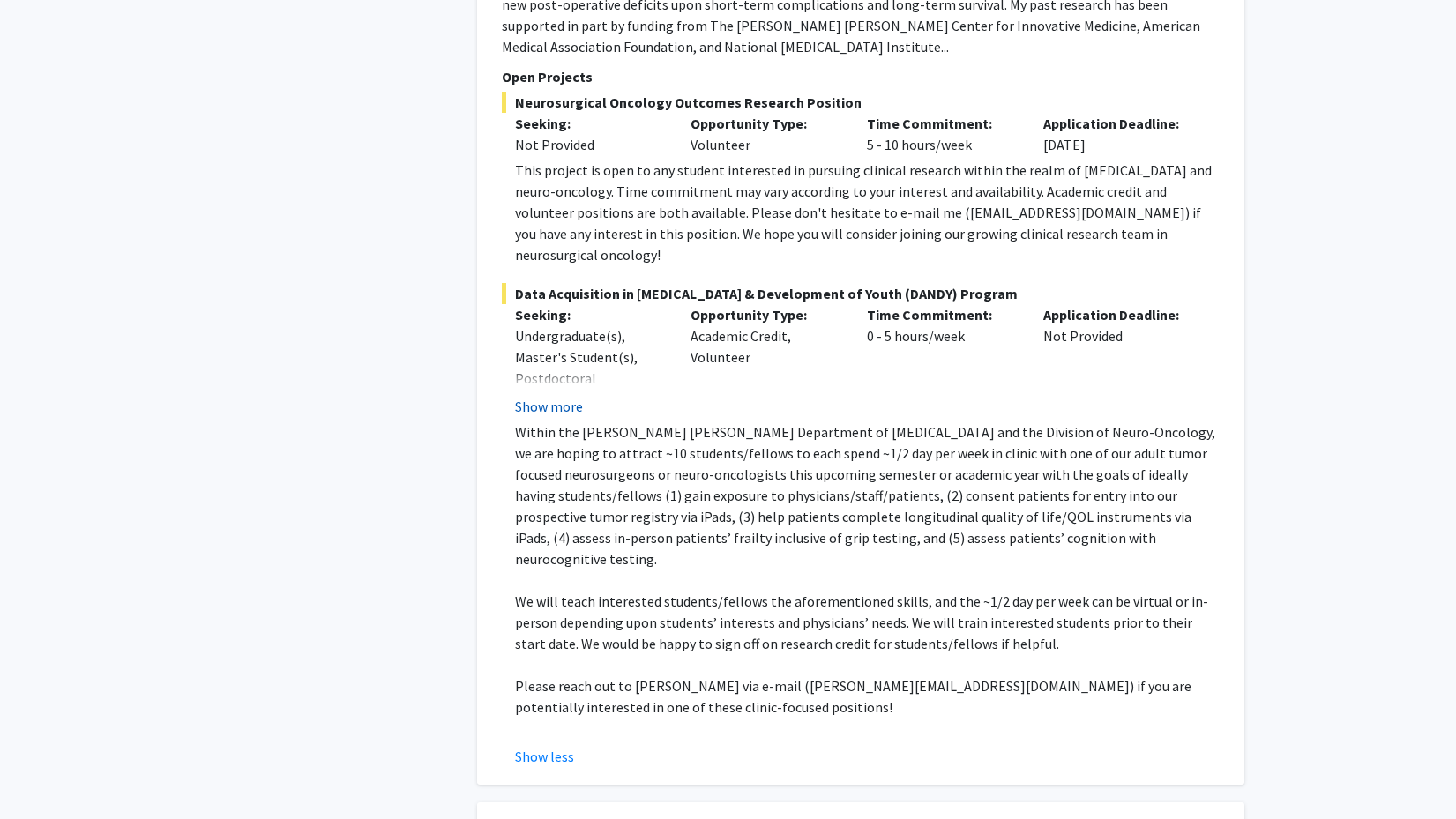
click at [538, 396] on button "Show more" at bounding box center [548, 406] width 68 height 21
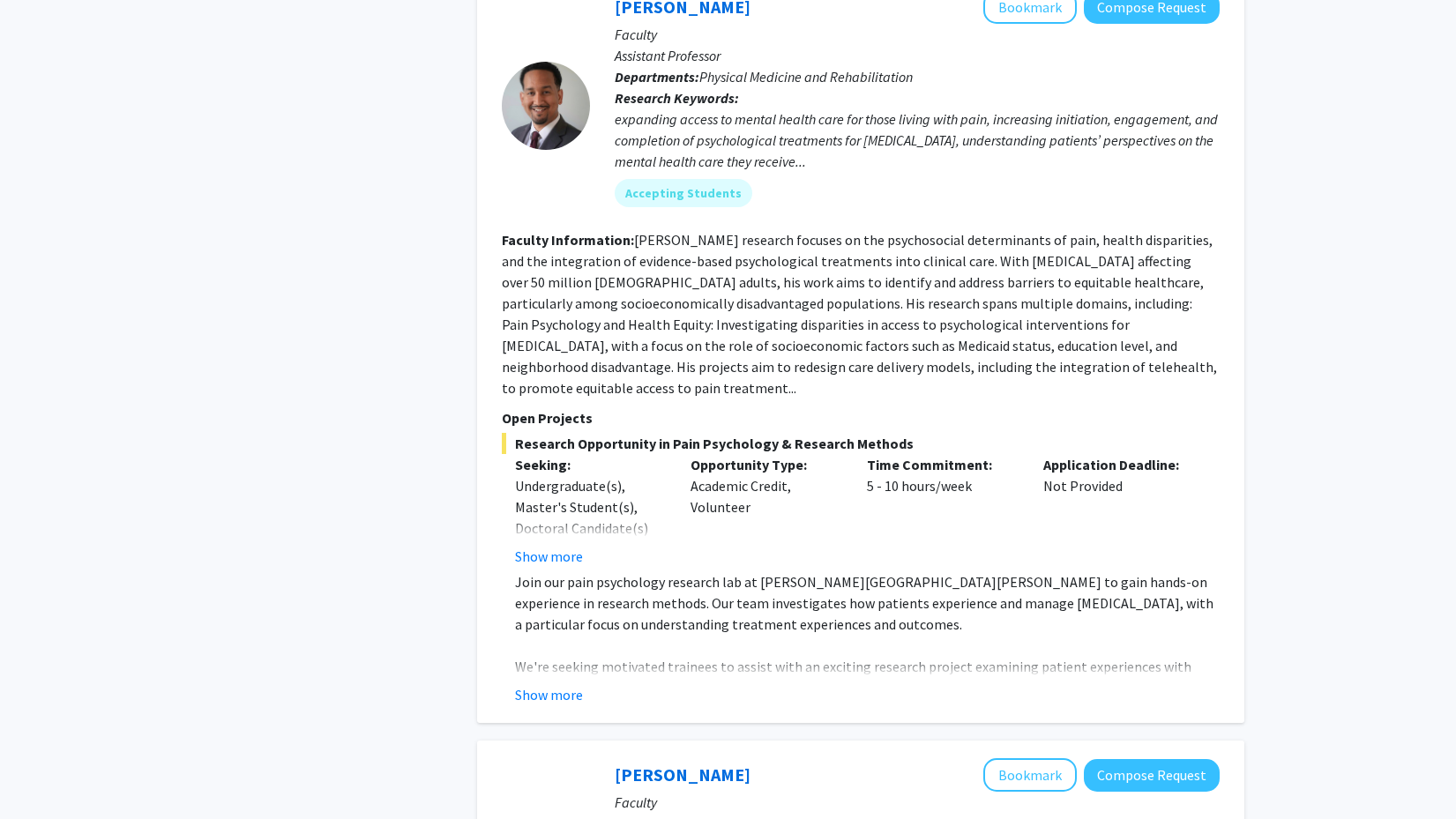
scroll to position [5500, 0]
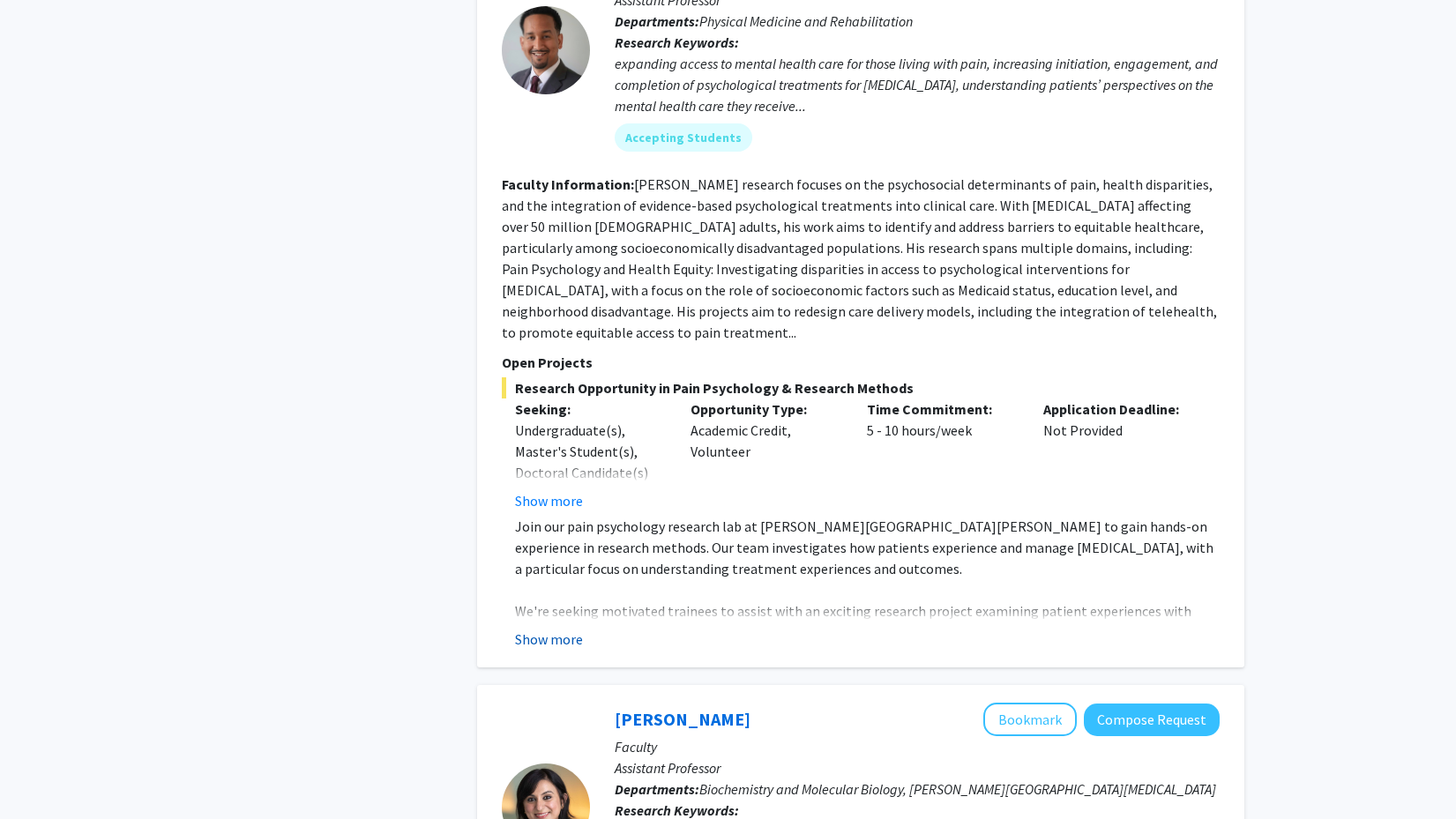
click at [550, 628] on button "Show more" at bounding box center [548, 638] width 68 height 21
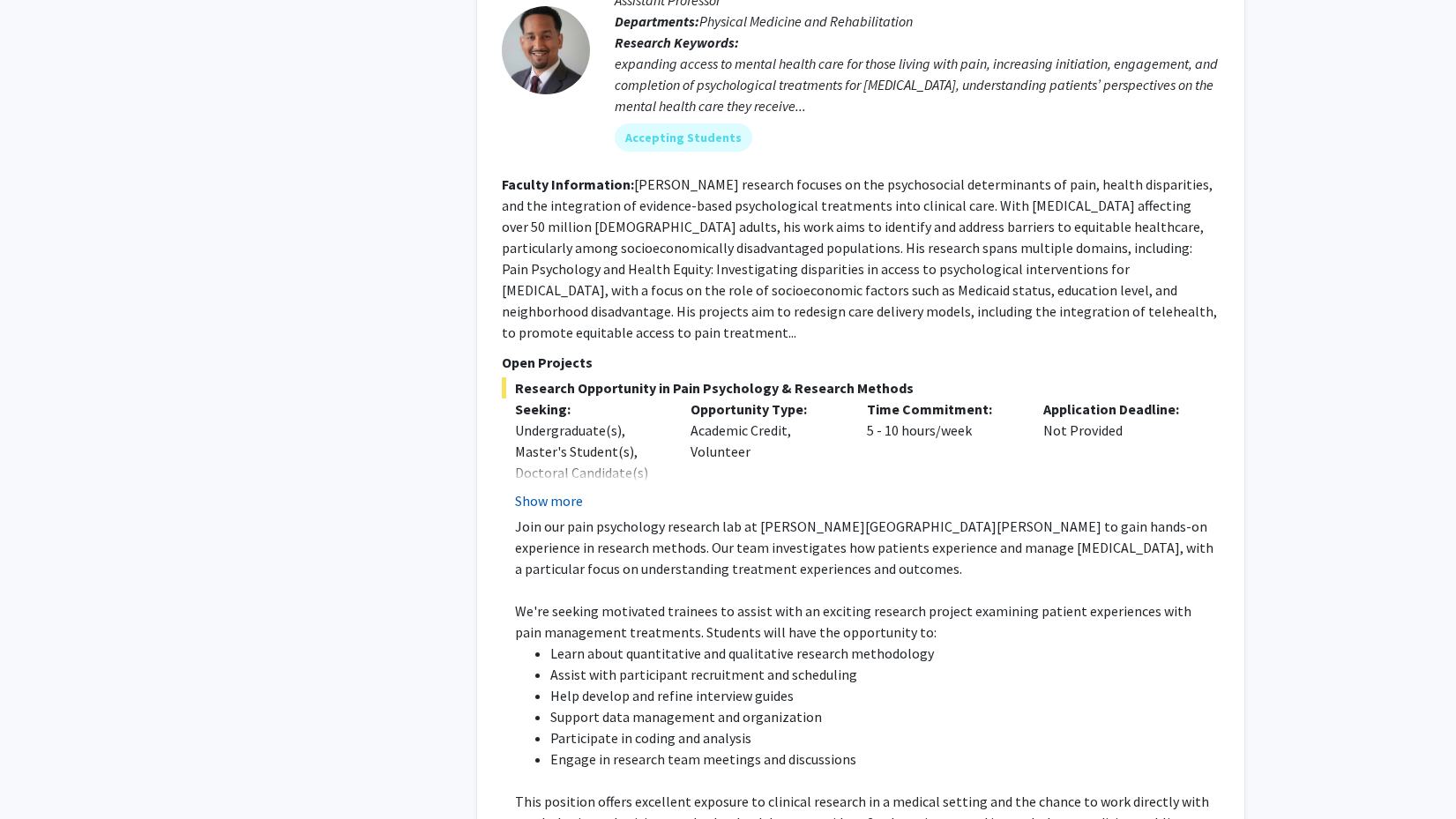
click at [548, 490] on button "Show more" at bounding box center [548, 500] width 68 height 21
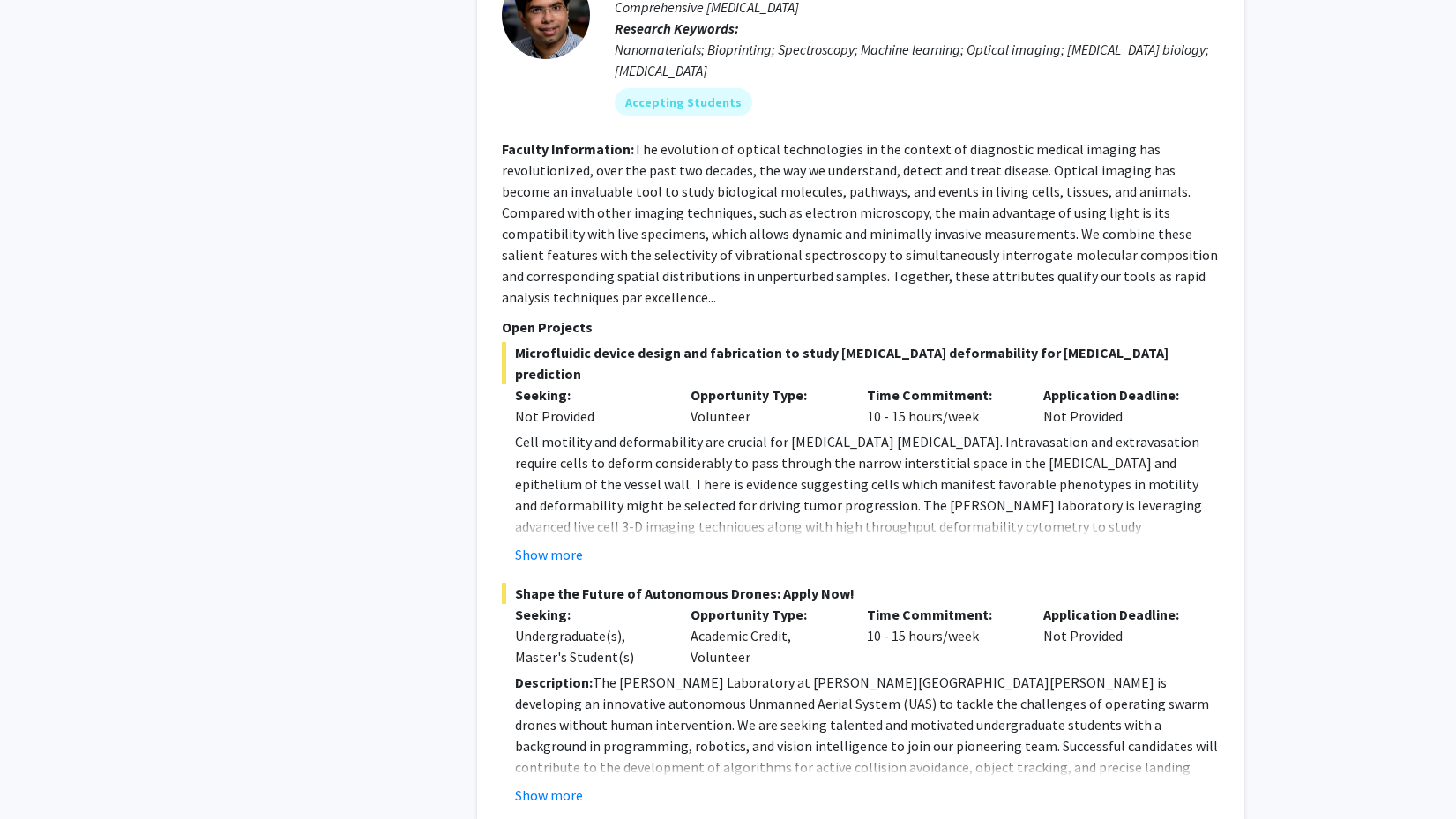
scroll to position [9613, 0]
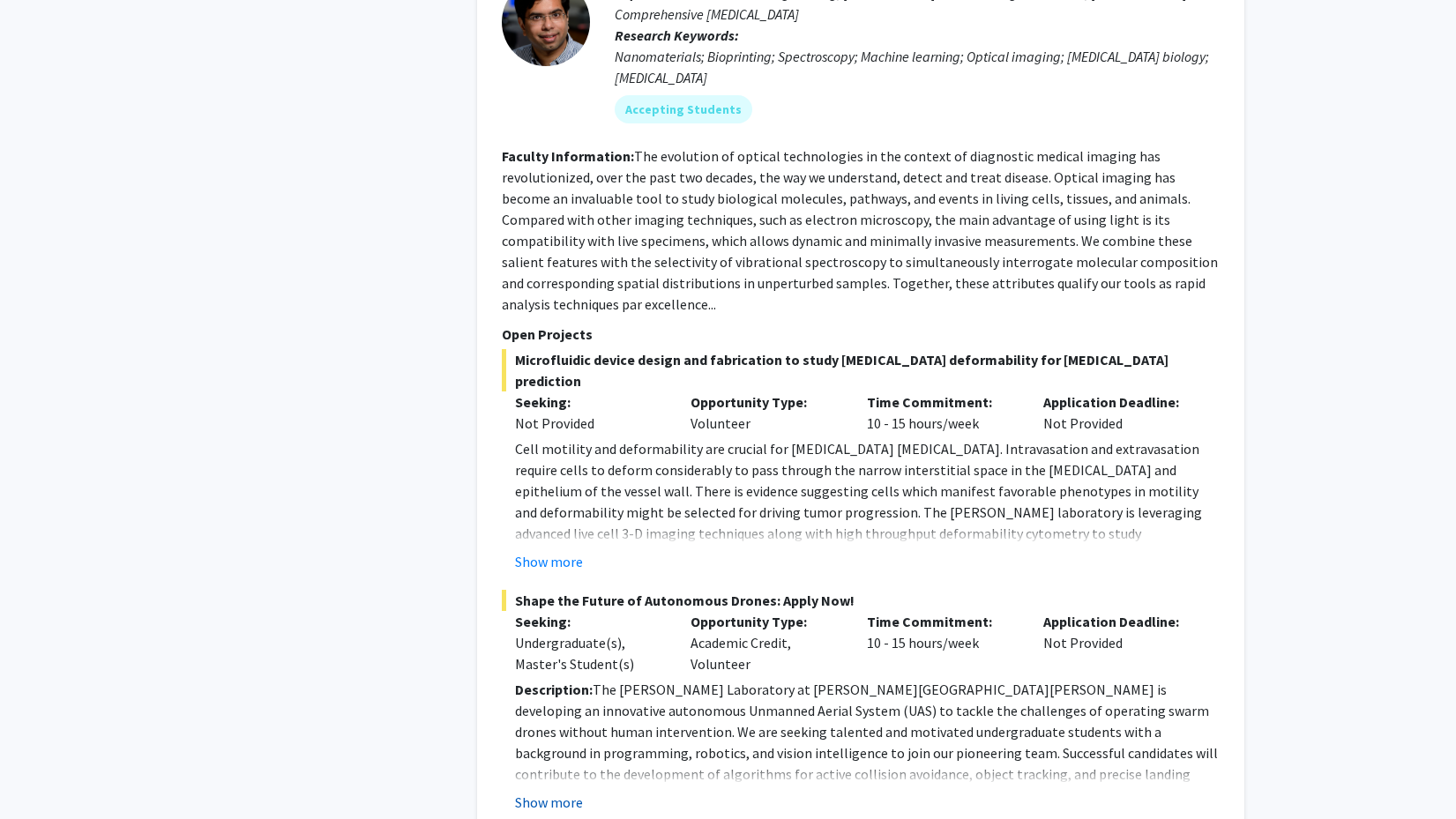
click at [561, 792] on button "Show more" at bounding box center [548, 802] width 68 height 21
click at [548, 551] on button "Show more" at bounding box center [548, 560] width 68 height 21
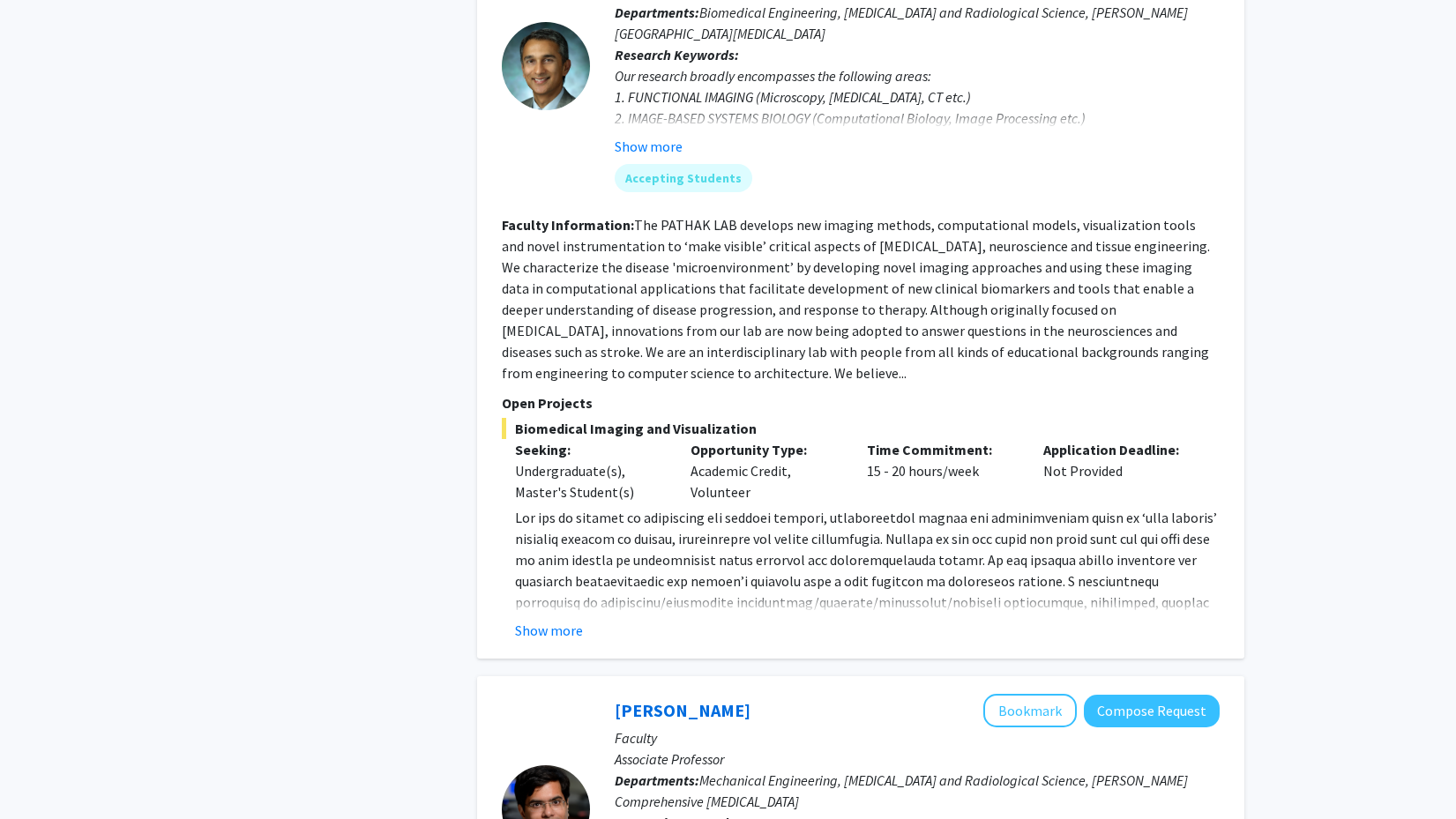
scroll to position [8816, 0]
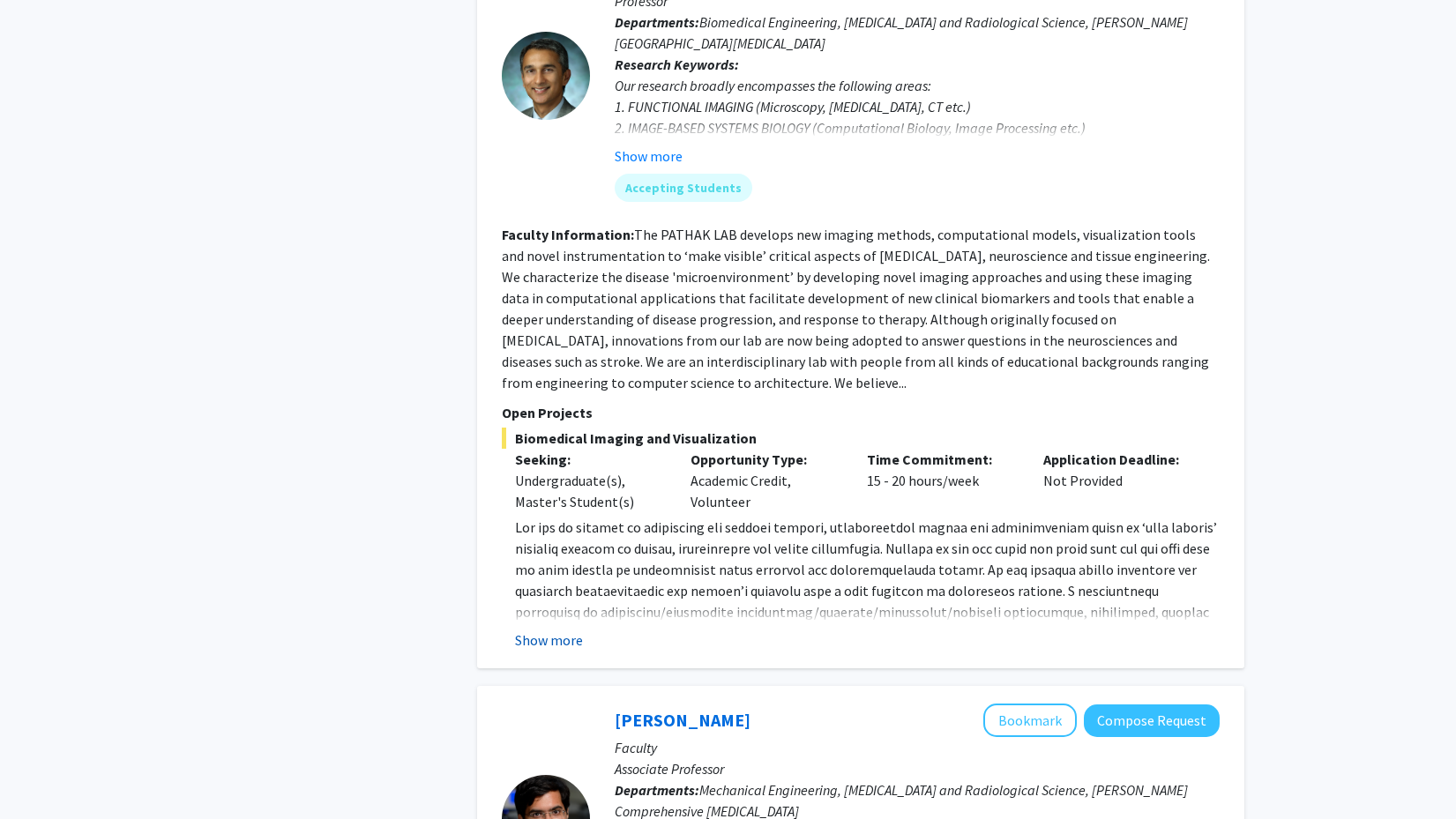
click at [557, 629] on button "Show more" at bounding box center [548, 639] width 68 height 21
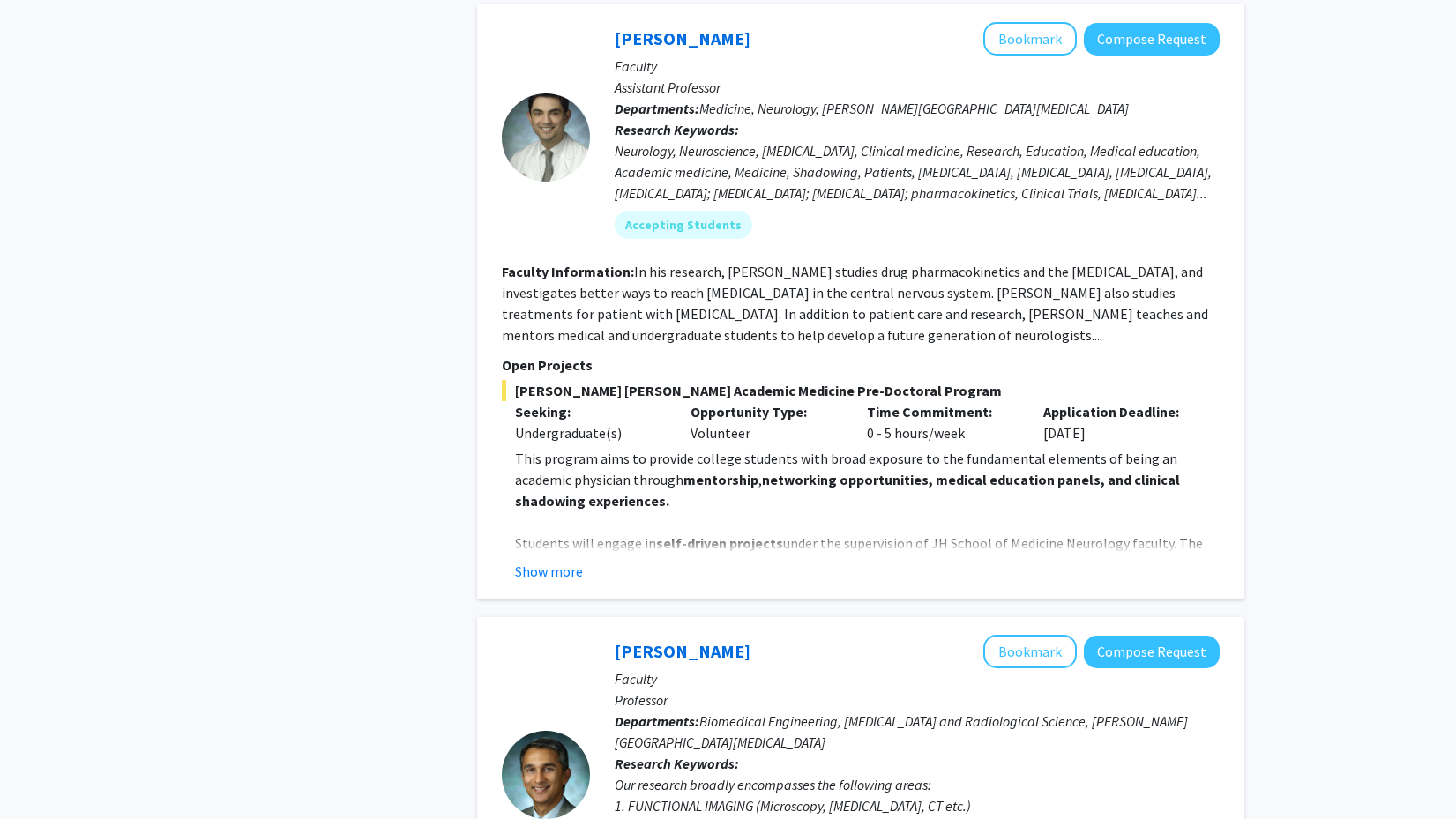
scroll to position [8101, 0]
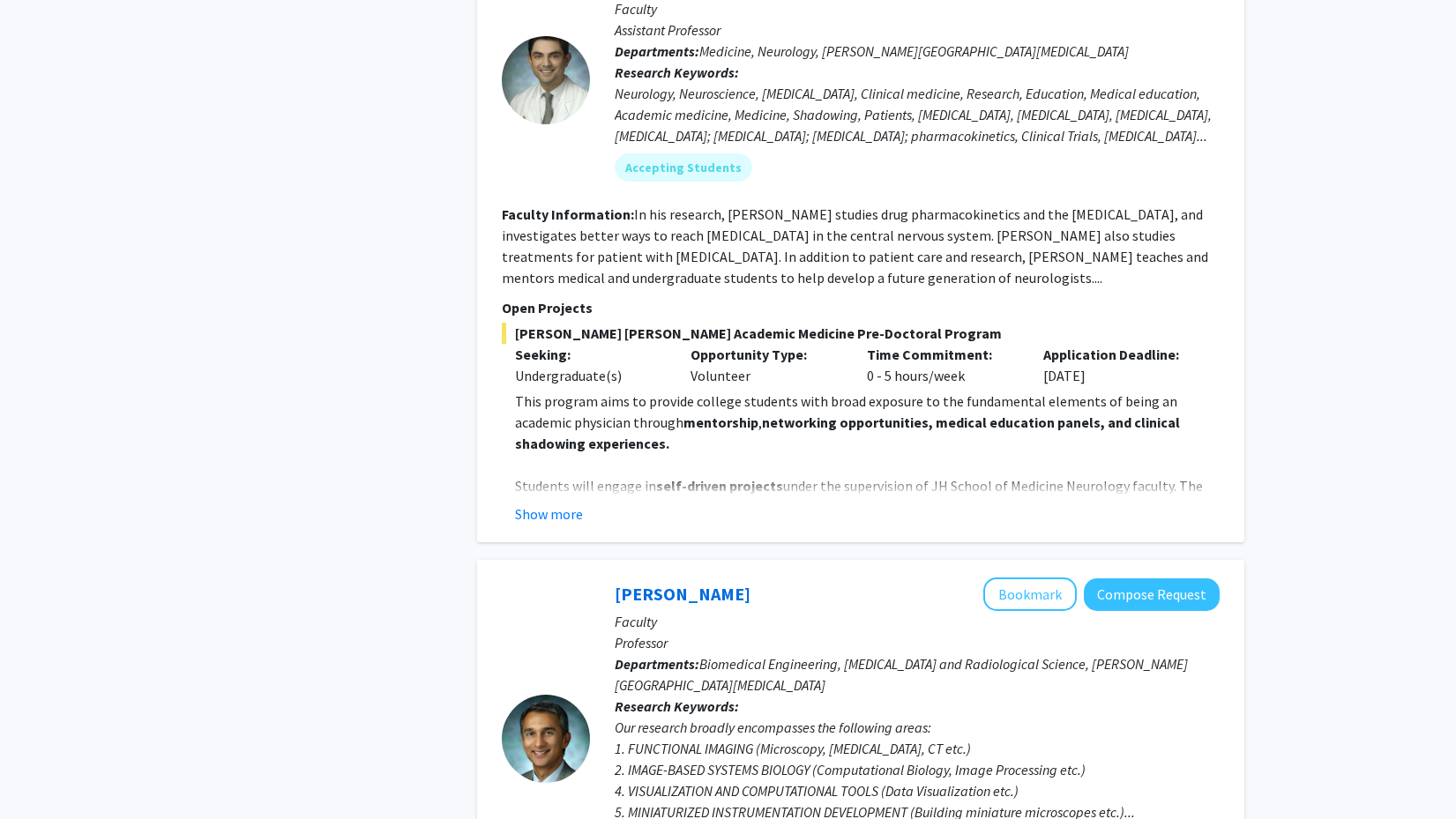
scroll to position [8131, 0]
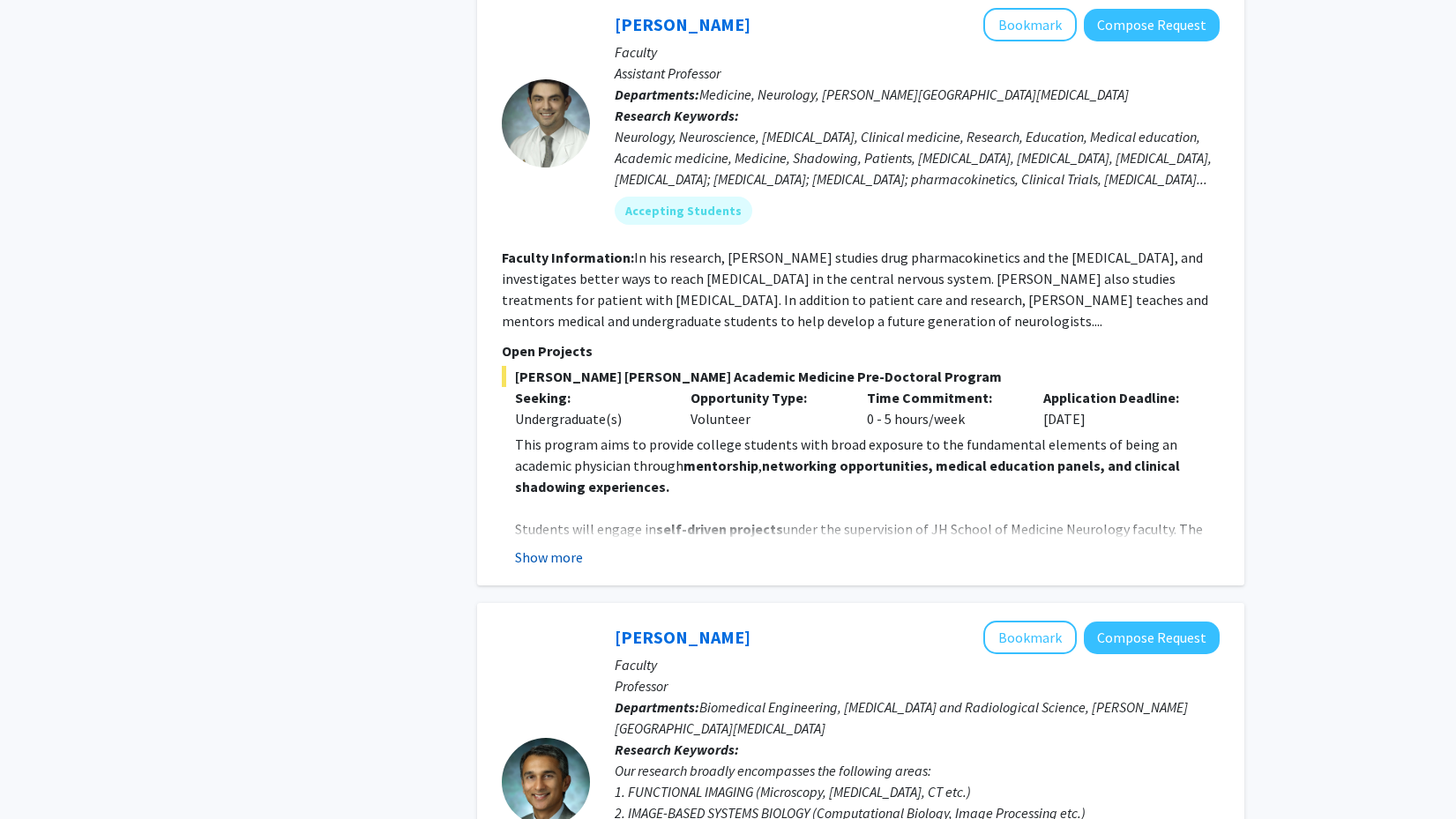
click at [563, 546] on button "Show more" at bounding box center [548, 556] width 68 height 21
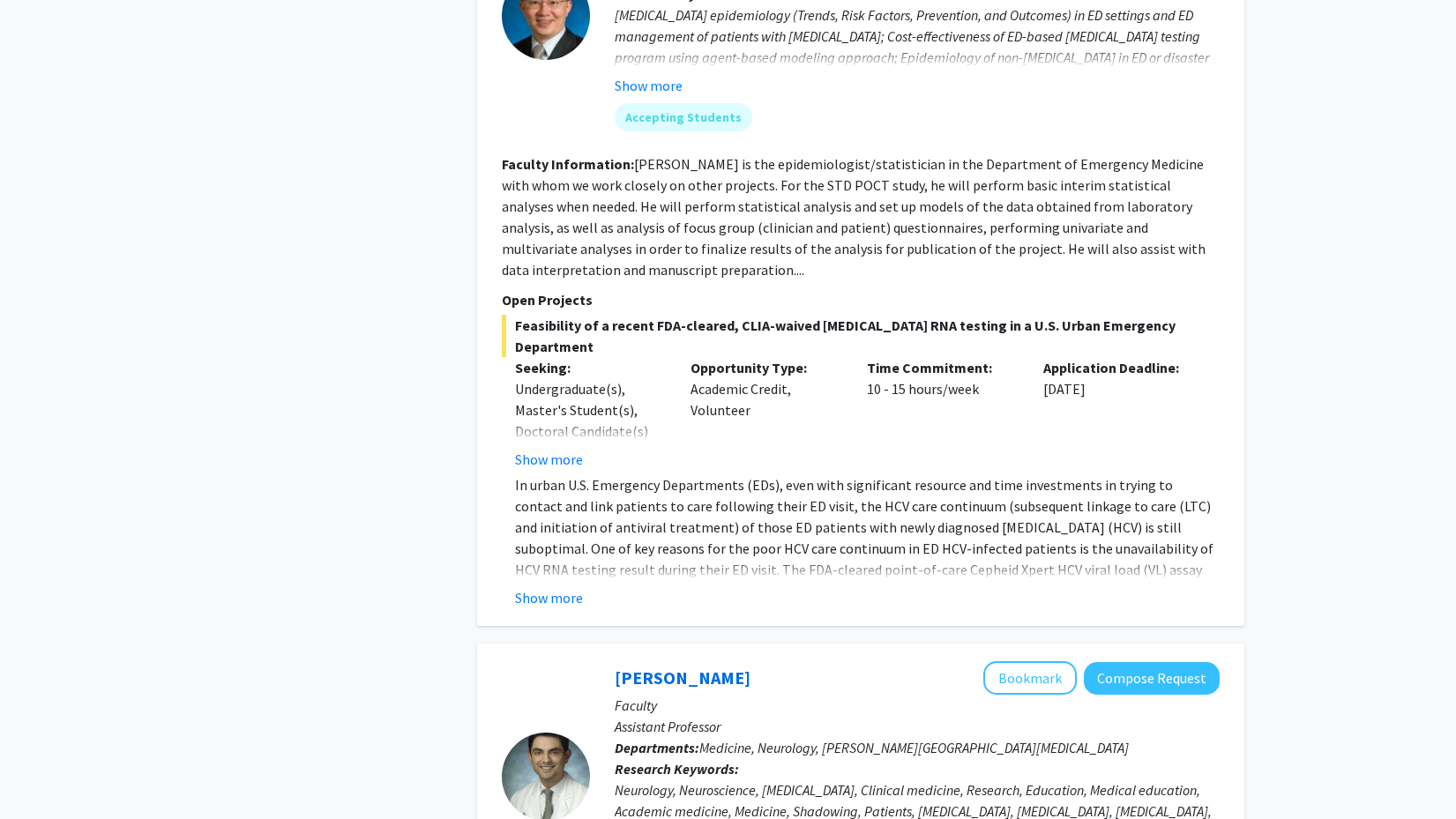
scroll to position [7460, 0]
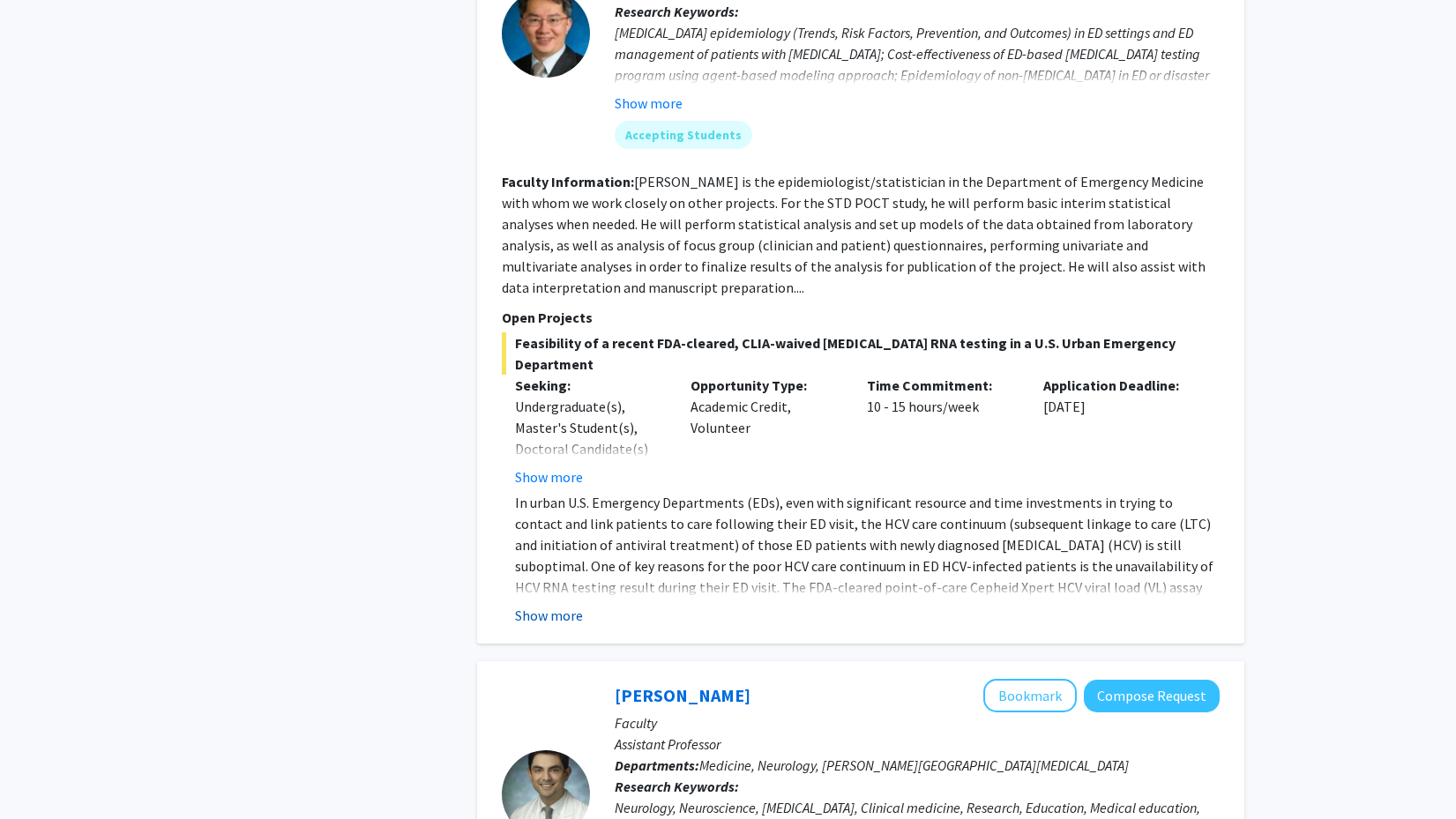
click at [545, 605] on button "Show more" at bounding box center [548, 615] width 68 height 21
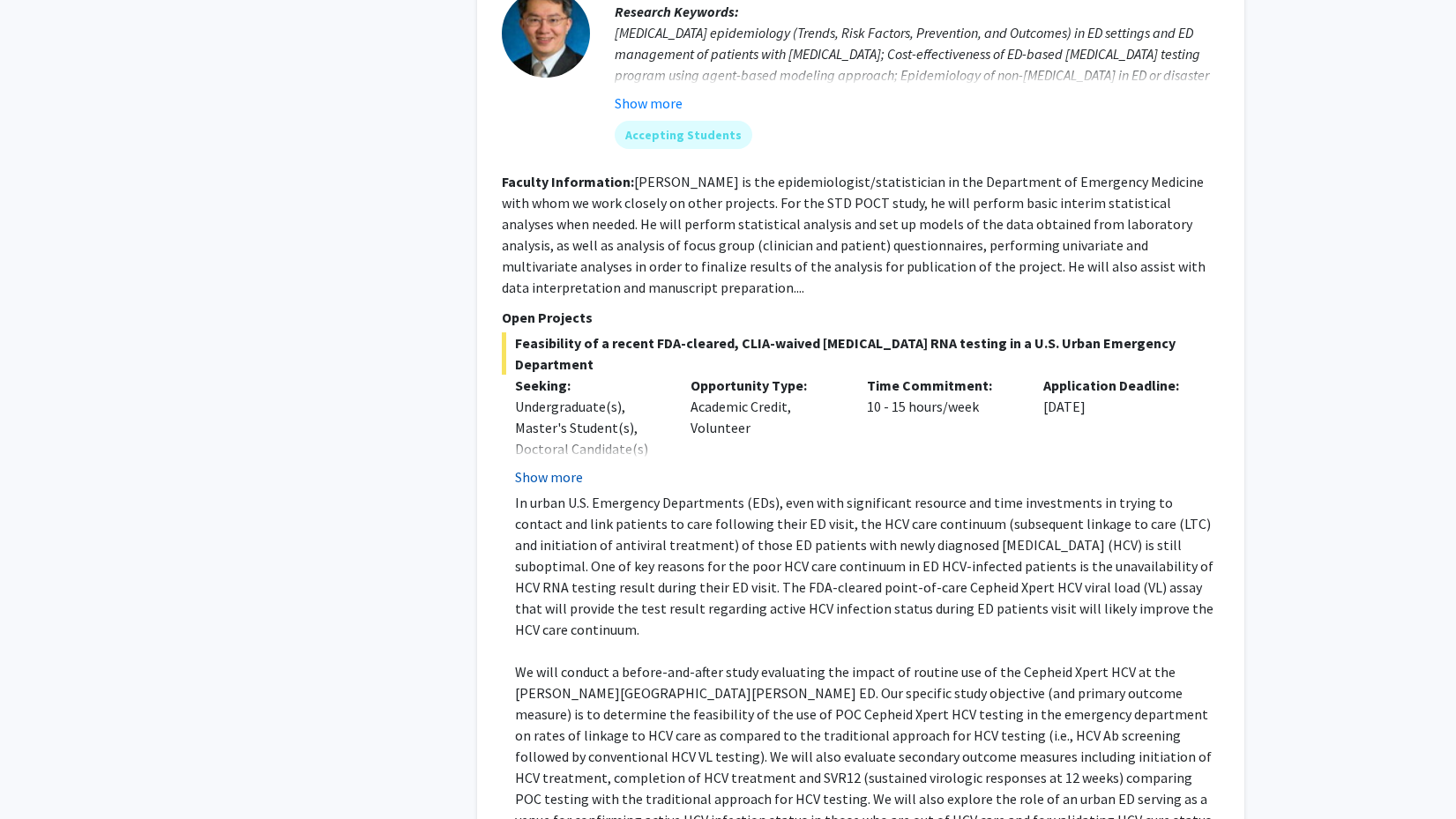
click at [545, 466] on button "Show more" at bounding box center [548, 476] width 68 height 21
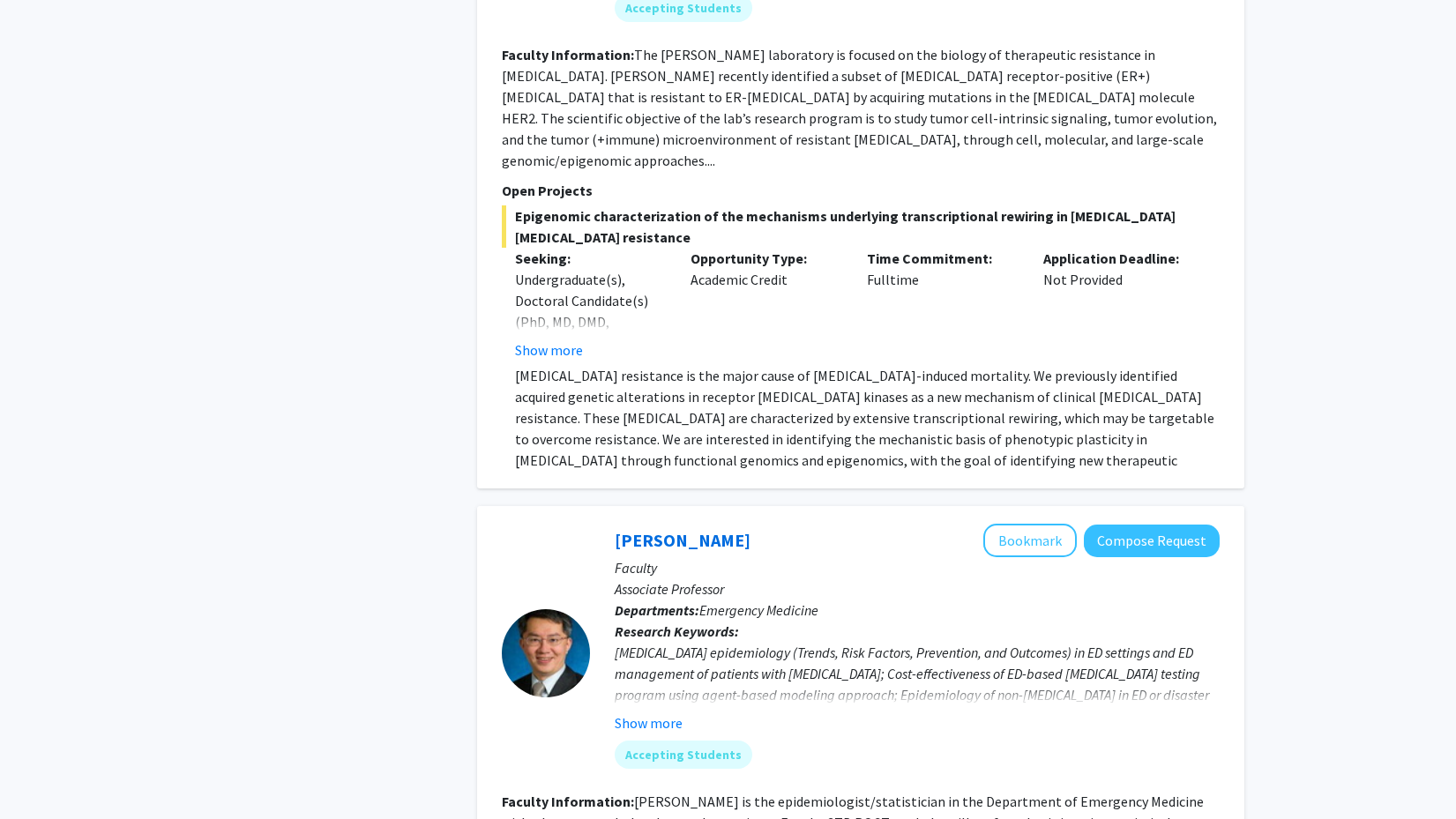
scroll to position [6837, 0]
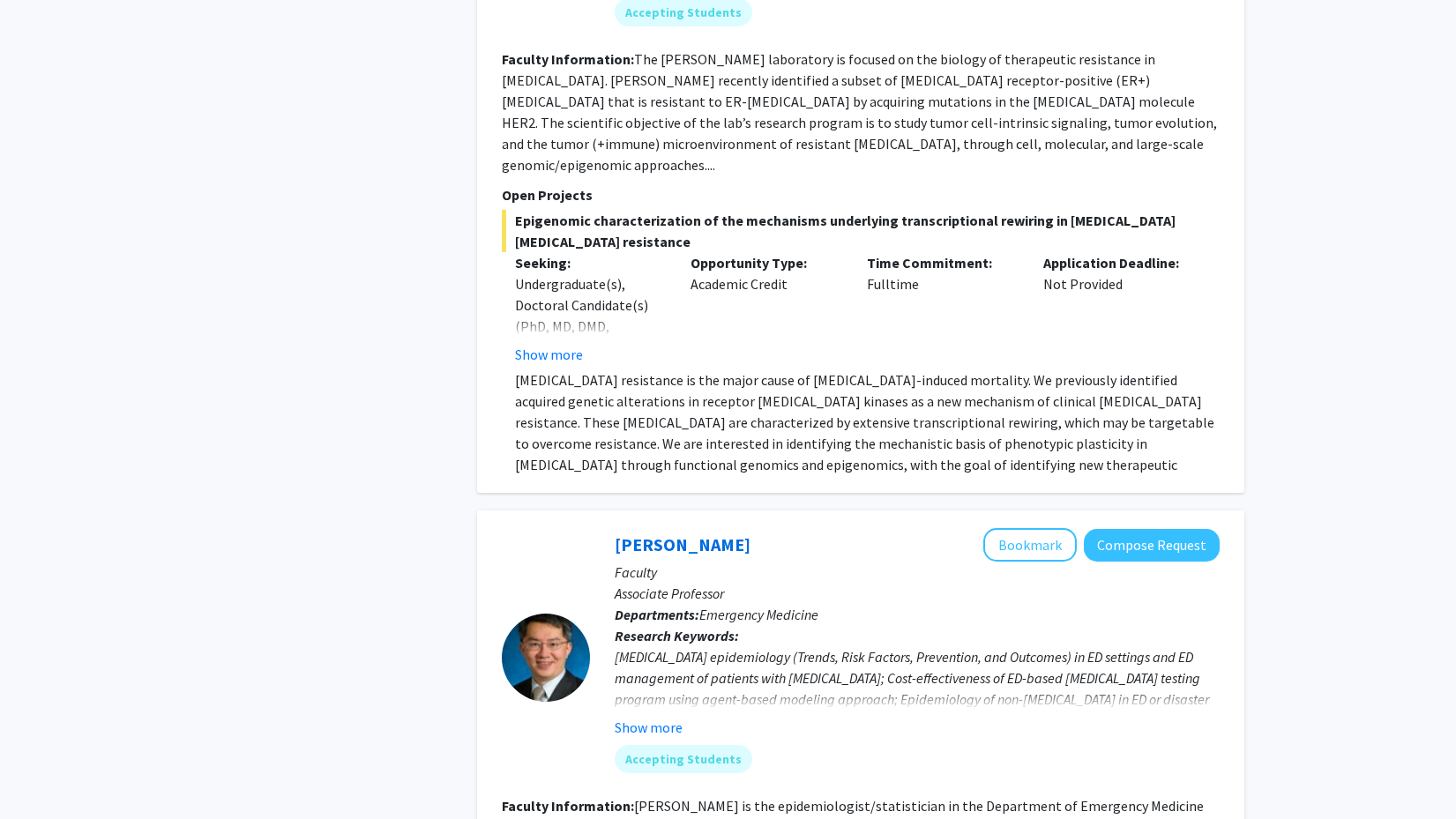
click at [547, 169] on div "[PERSON_NAME] Bookmark Compose Request Faculty Assistant Professor Departments:…" at bounding box center [860, 153] width 767 height 680
click at [642, 717] on button "Show more" at bounding box center [648, 727] width 68 height 21
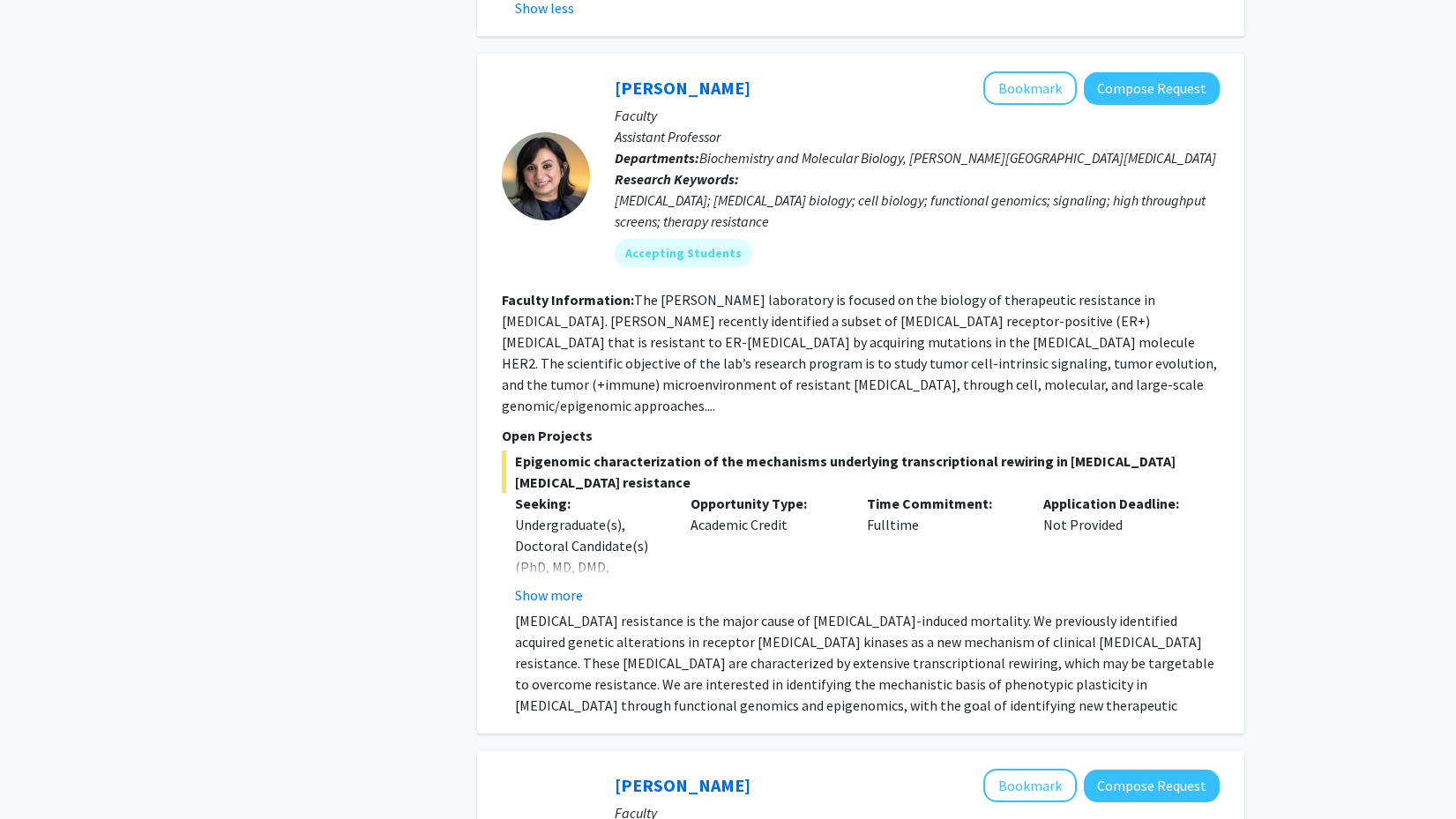
scroll to position [6579, 0]
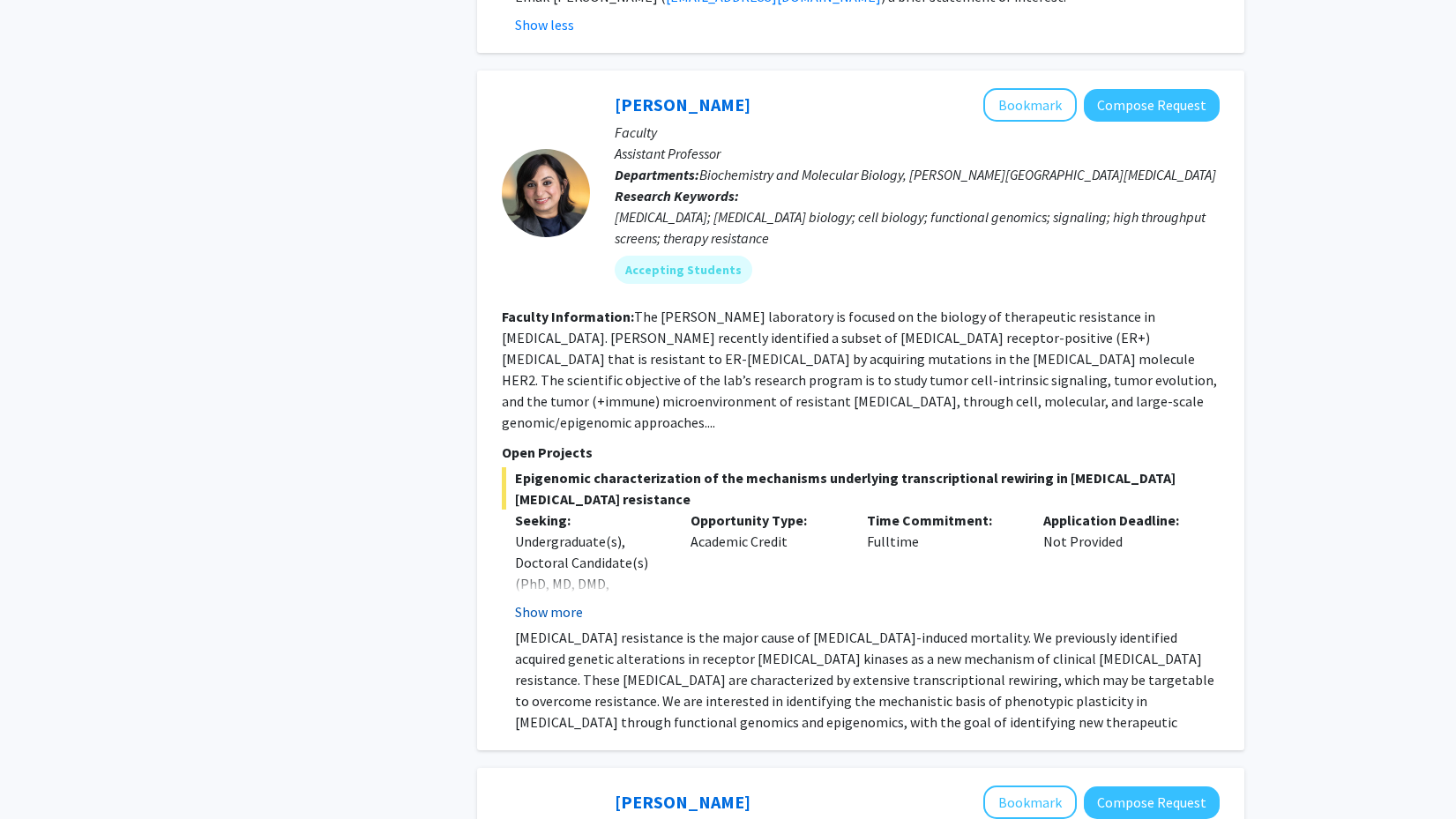
click at [577, 601] on button "Show more" at bounding box center [548, 611] width 68 height 21
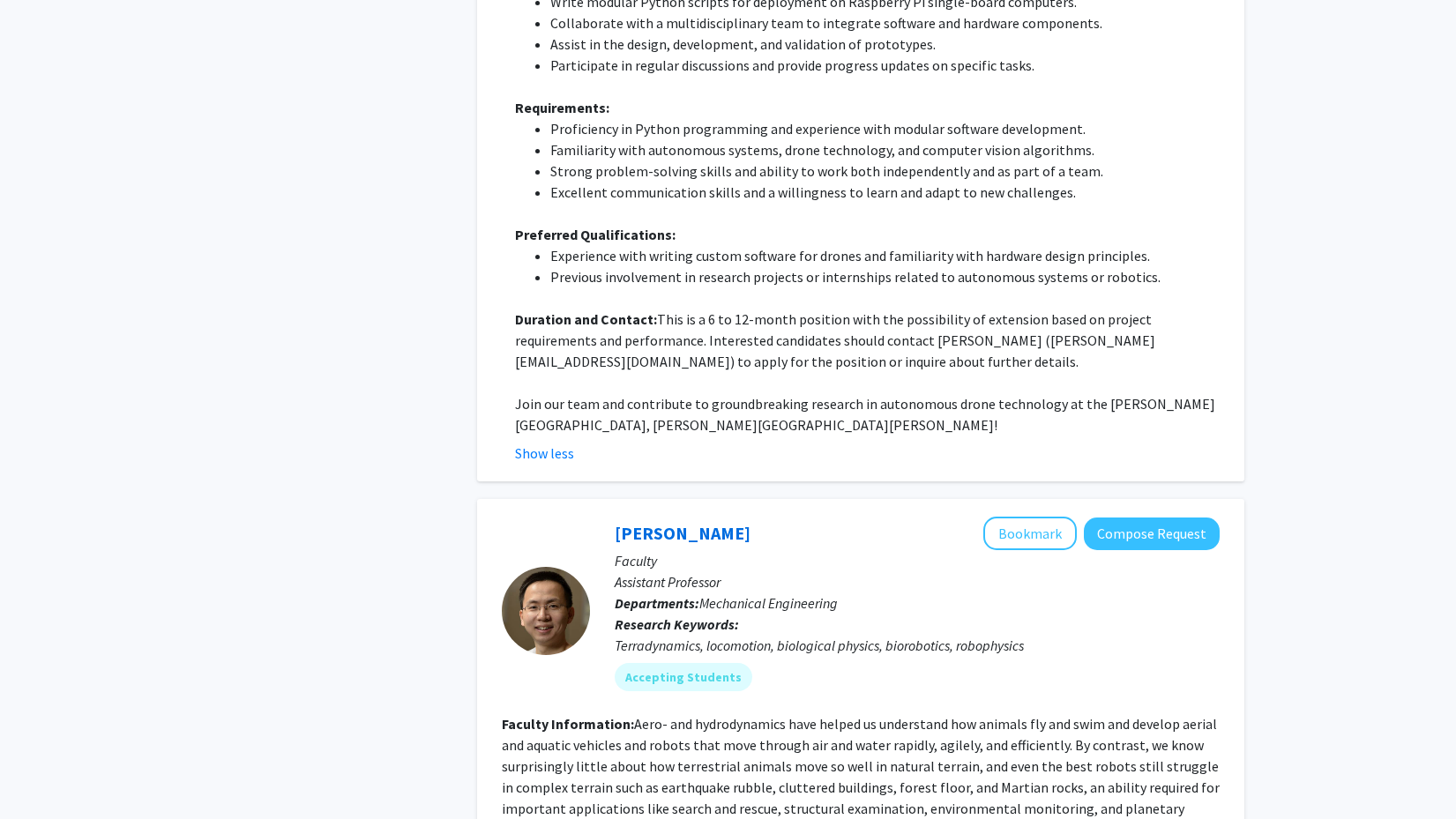
scroll to position [12076, 0]
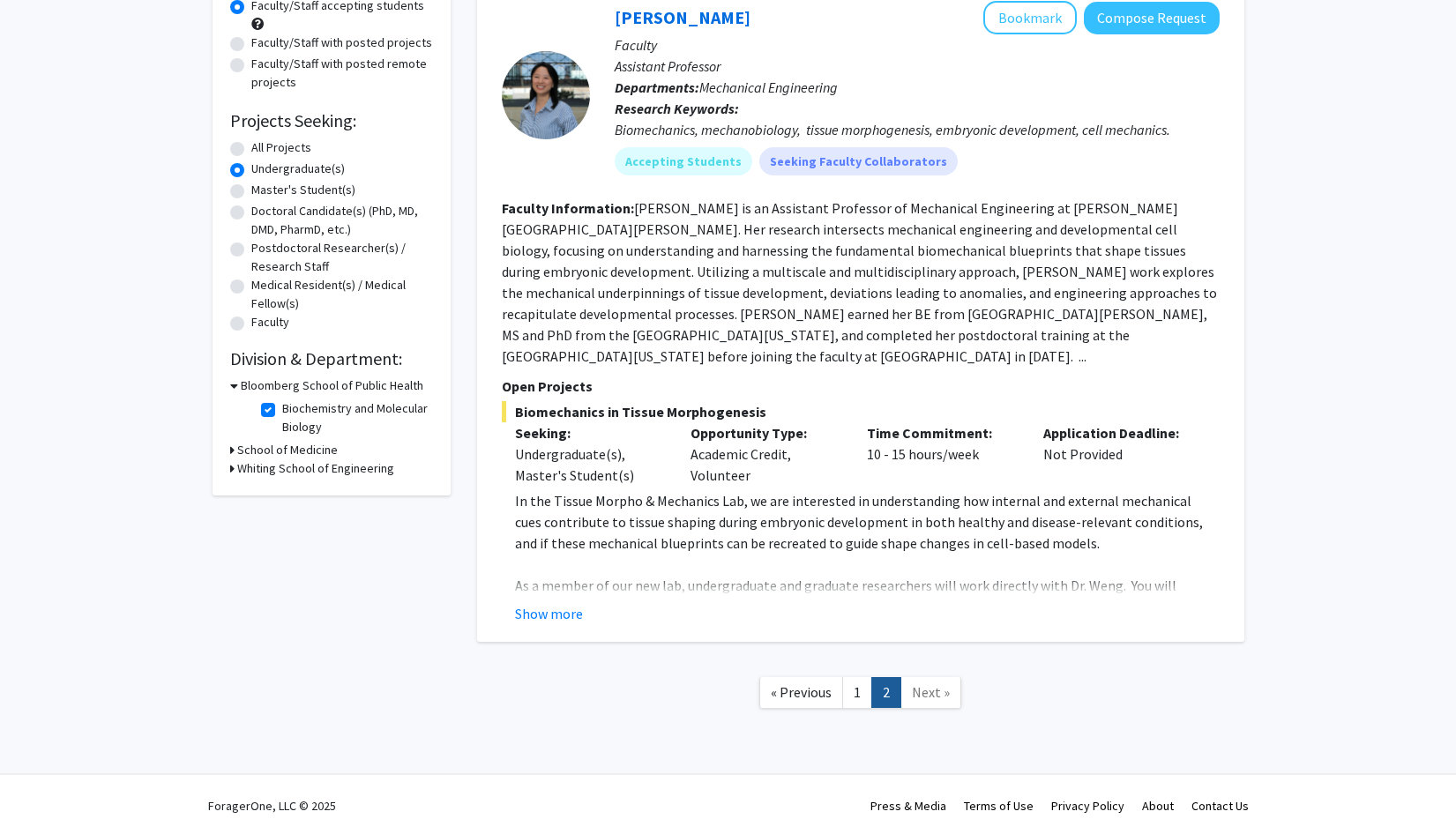
scroll to position [193, 0]
click at [572, 605] on button "Show more" at bounding box center [548, 615] width 68 height 21
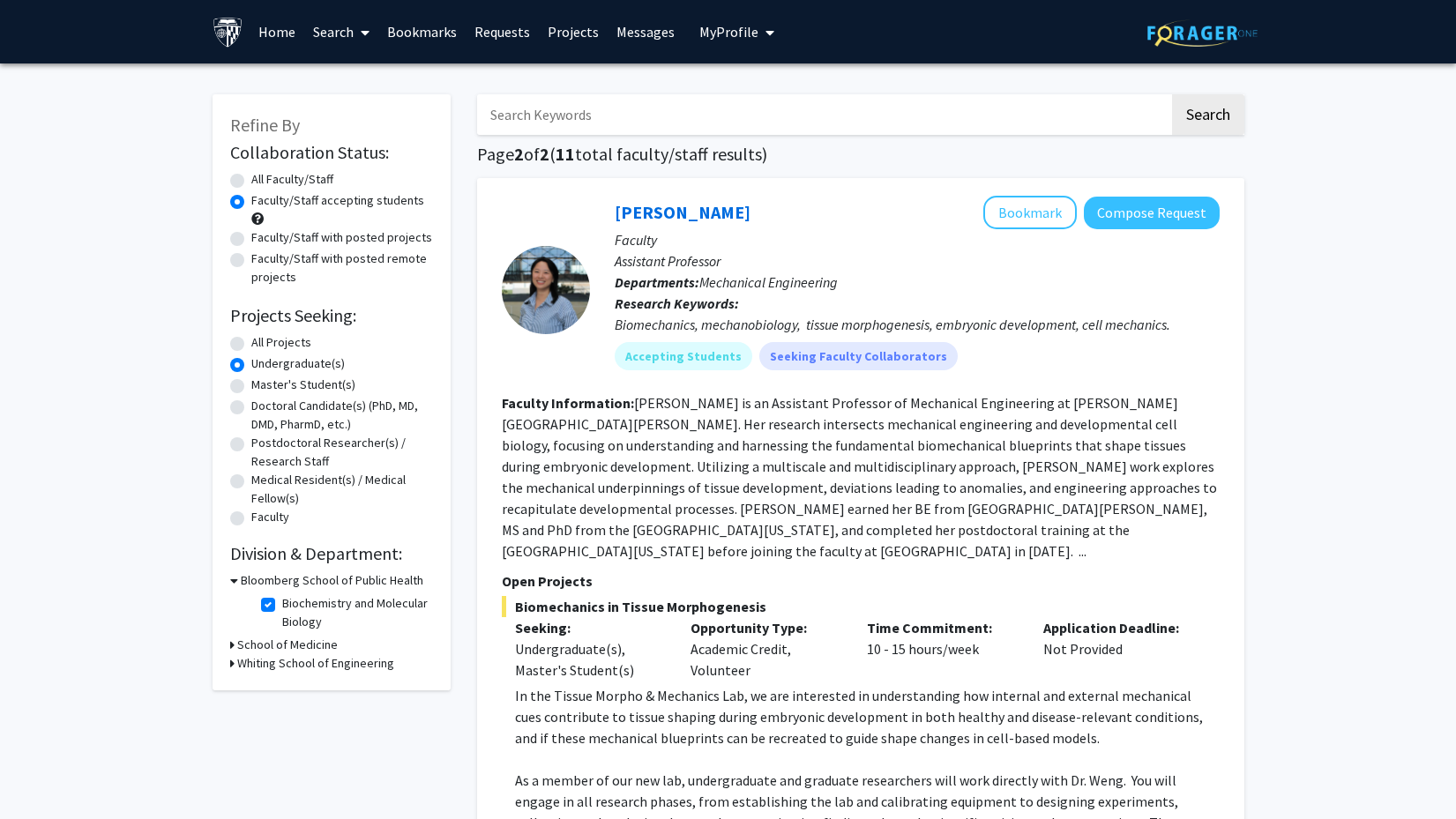
scroll to position [0, 0]
click at [251, 240] on label "Faculty/Staff with posted projects" at bounding box center [342, 238] width 181 height 18
click at [251, 240] on input "Faculty/Staff with posted projects" at bounding box center [257, 234] width 12 height 12
radio input "true"
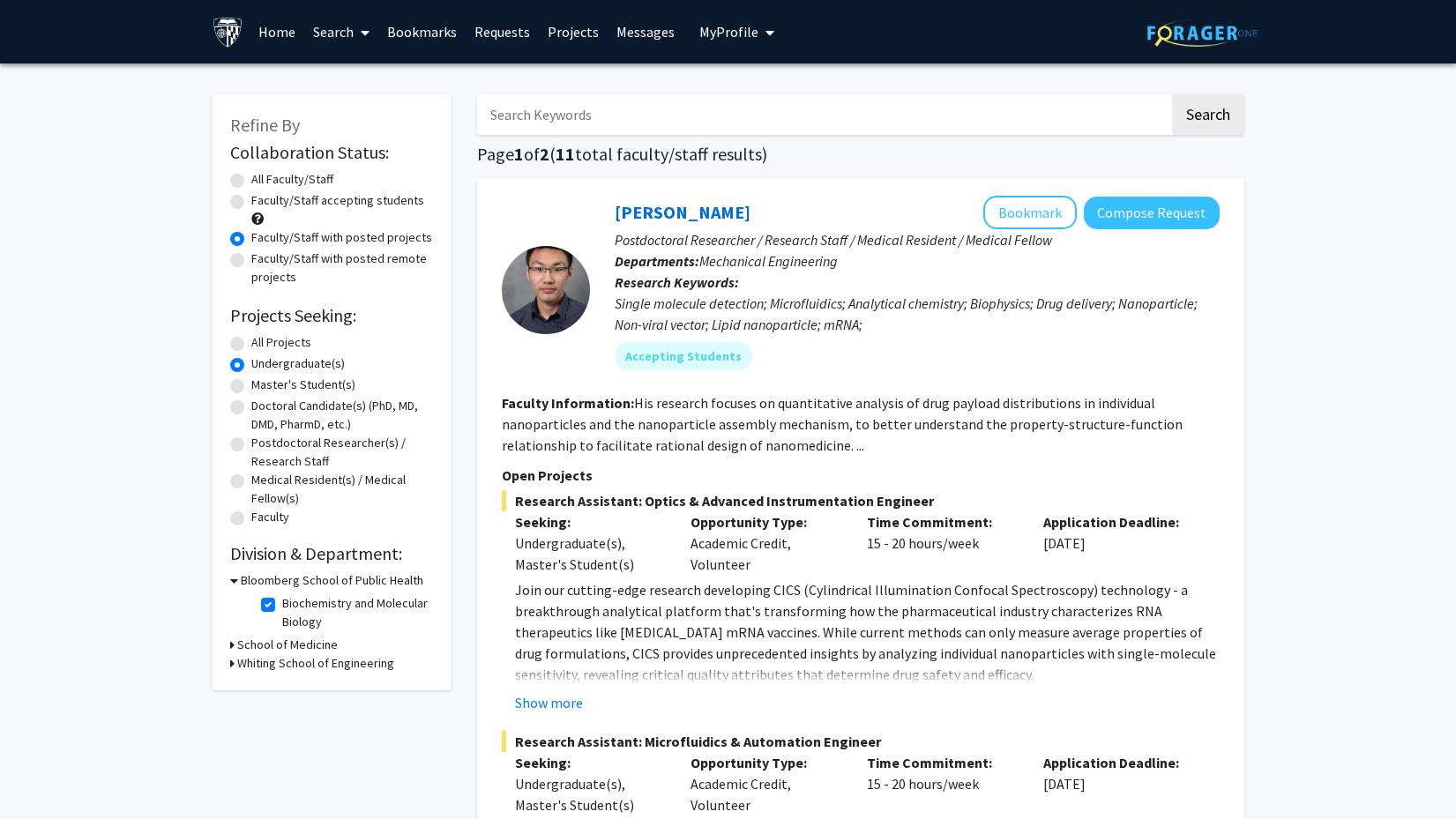
click at [234, 584] on icon at bounding box center [233, 580] width 8 height 18
click at [231, 619] on icon at bounding box center [232, 617] width 5 height 18
click at [231, 602] on icon at bounding box center [232, 598] width 5 height 18
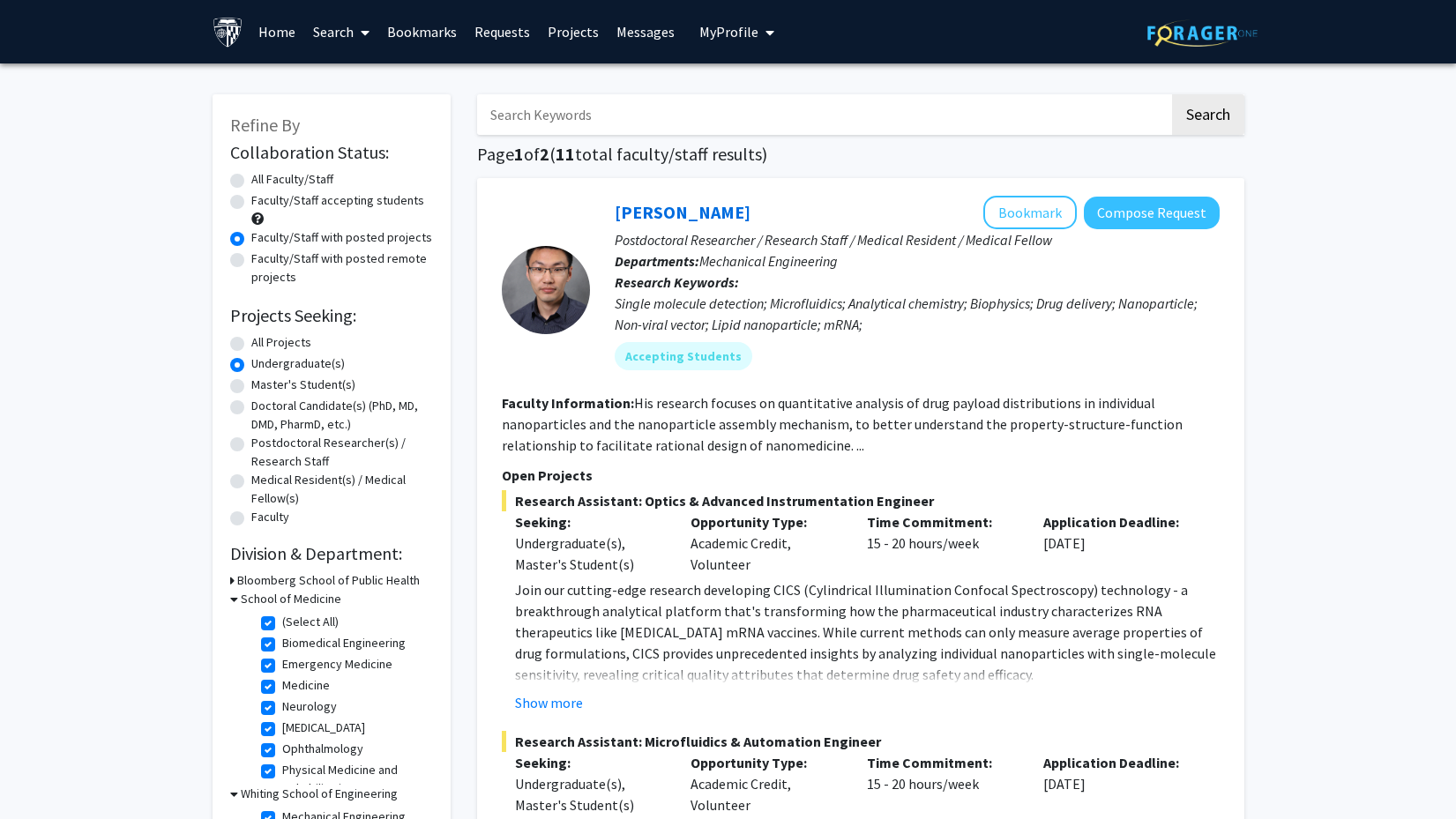
click at [230, 579] on icon at bounding box center [232, 580] width 5 height 18
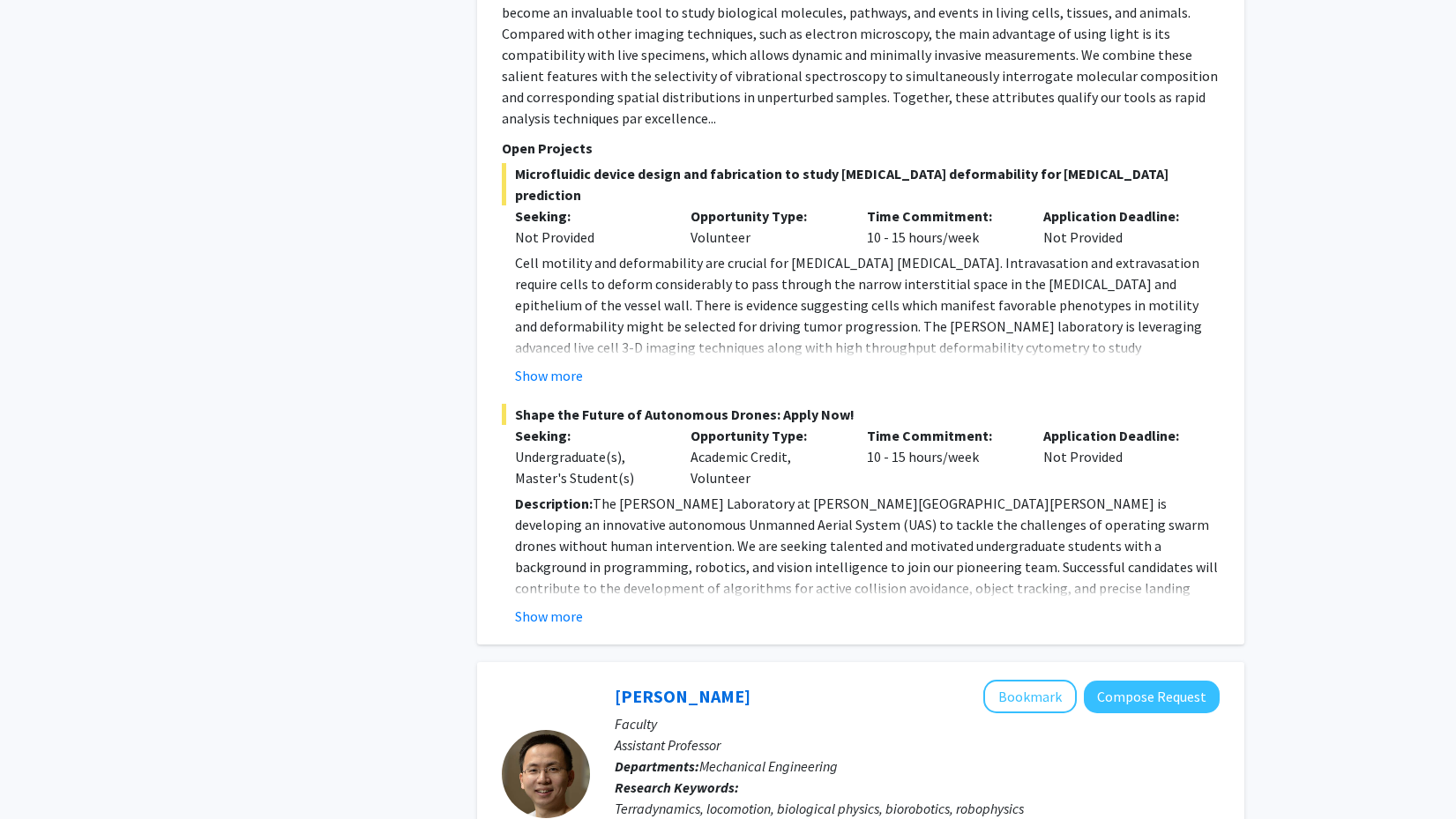
scroll to position [6909, 0]
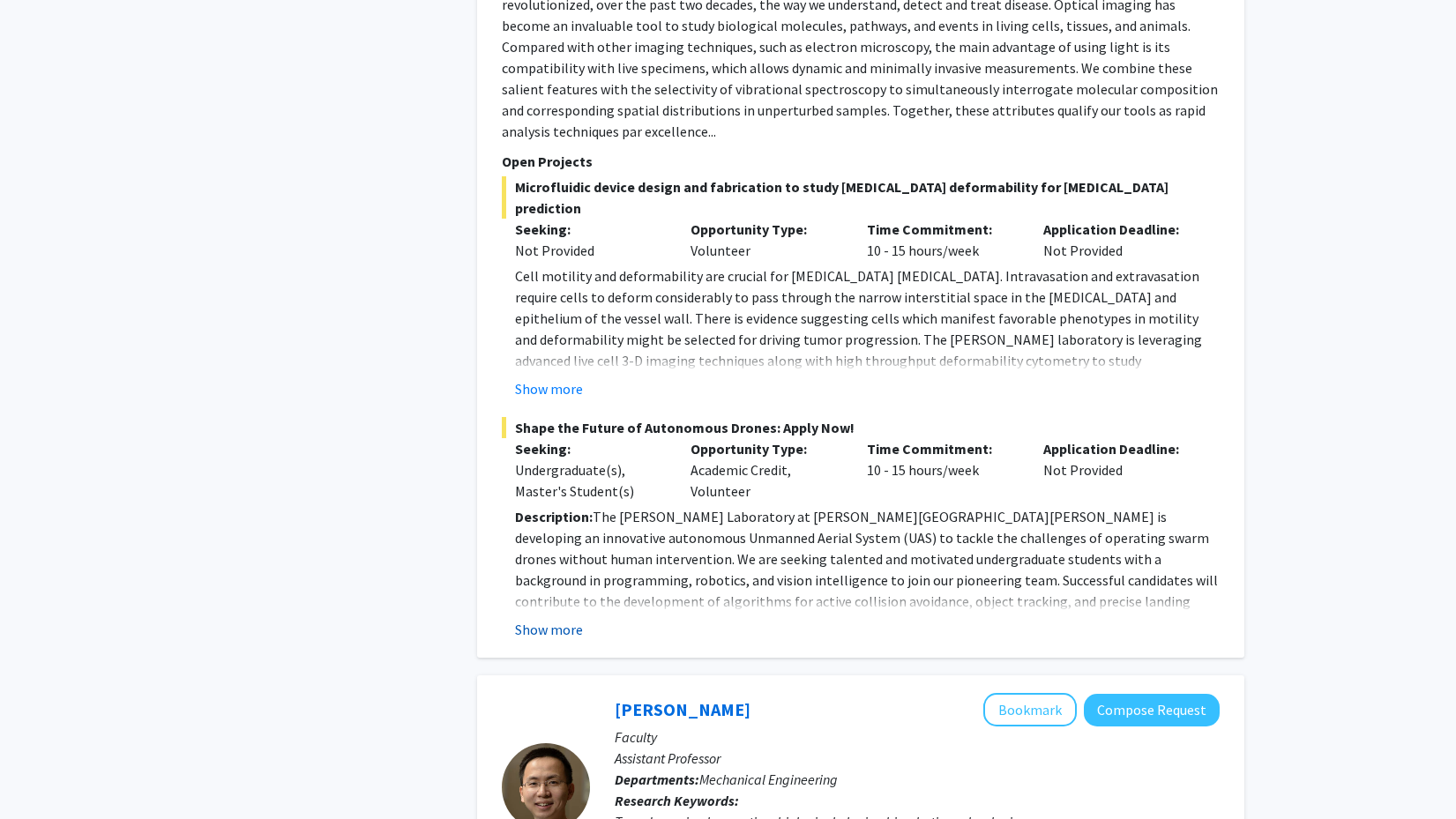
click at [548, 618] on button "Show more" at bounding box center [548, 628] width 68 height 21
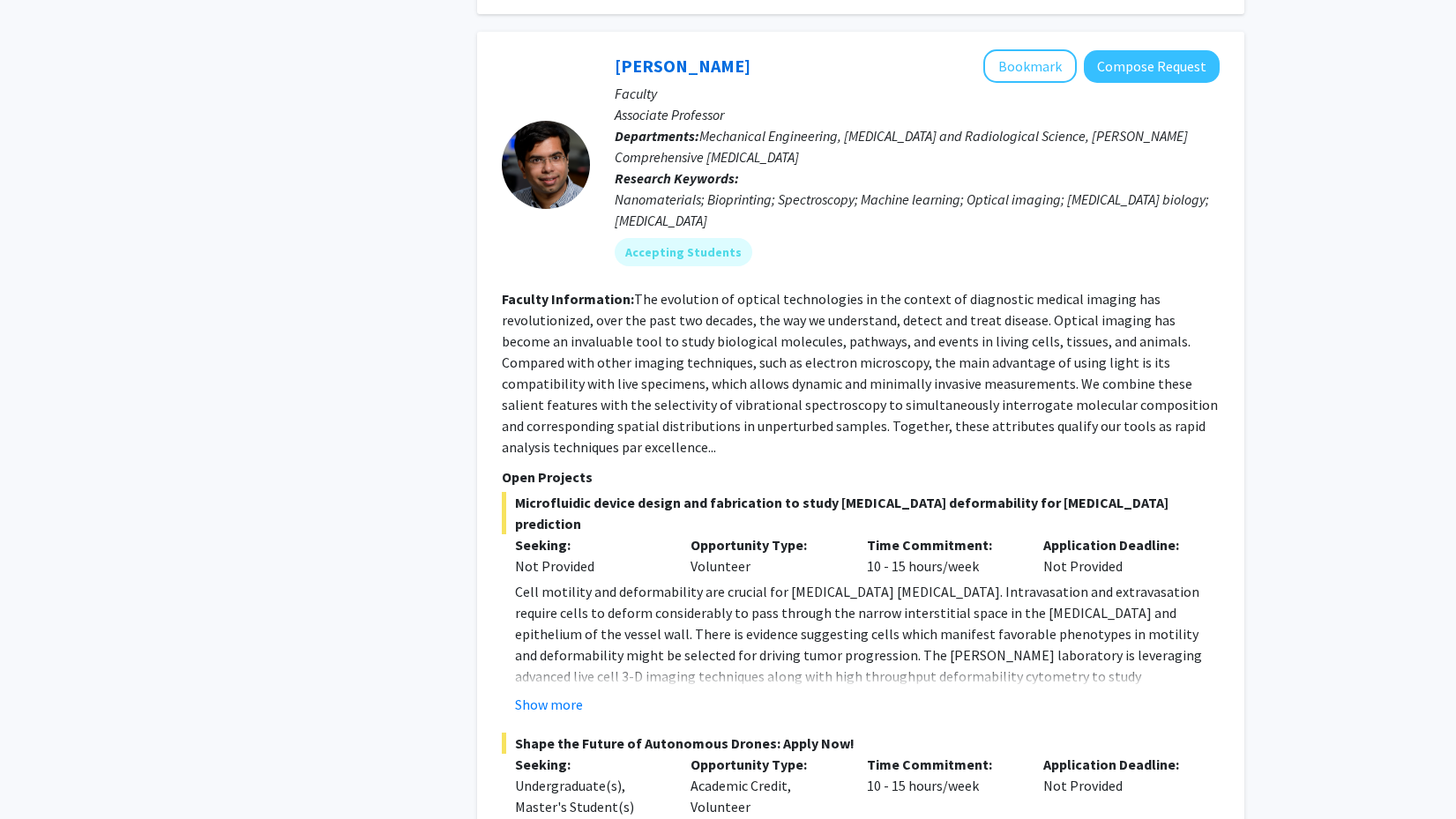
scroll to position [6684, 0]
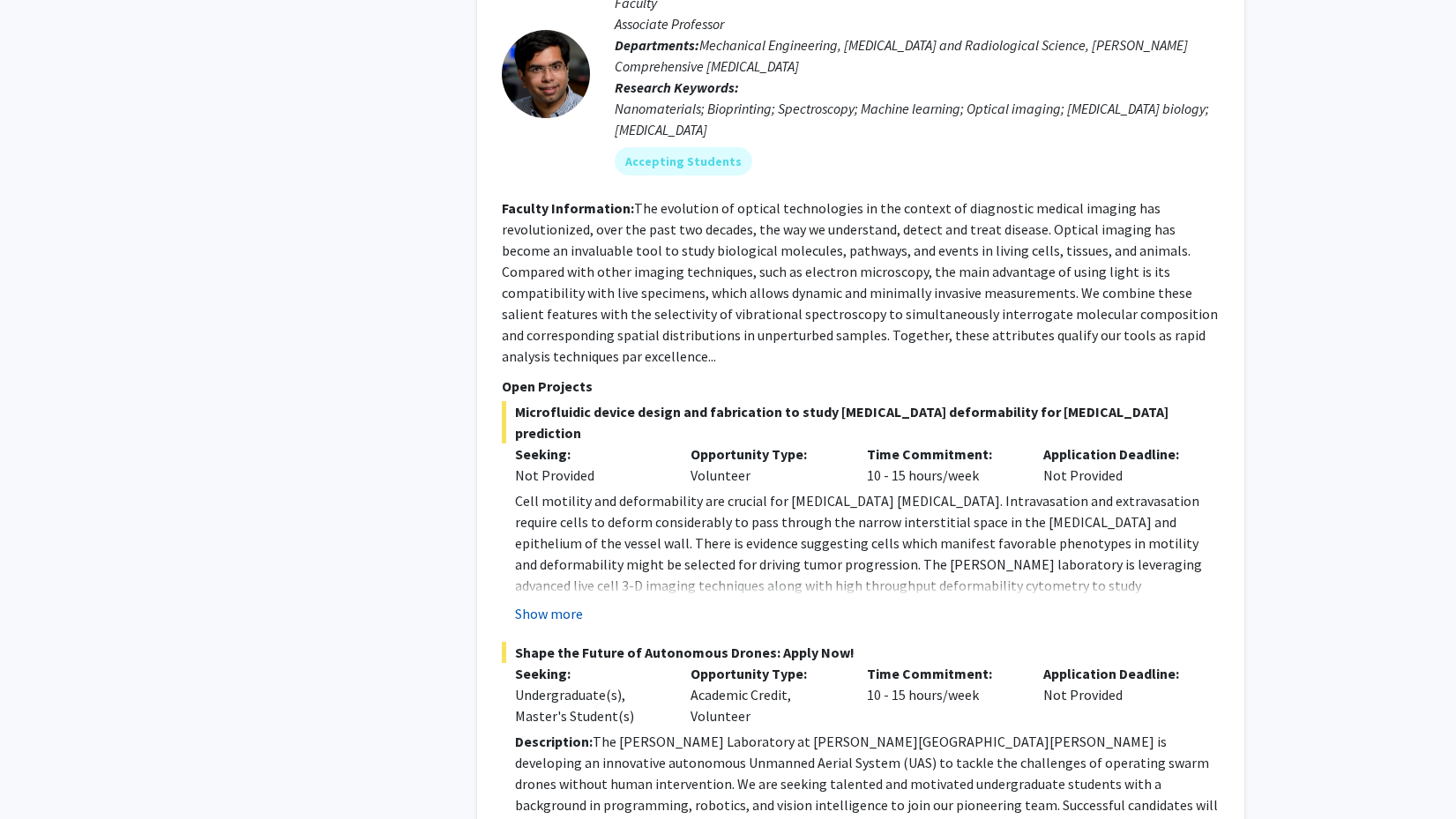
click at [563, 603] on button "Show more" at bounding box center [548, 613] width 68 height 21
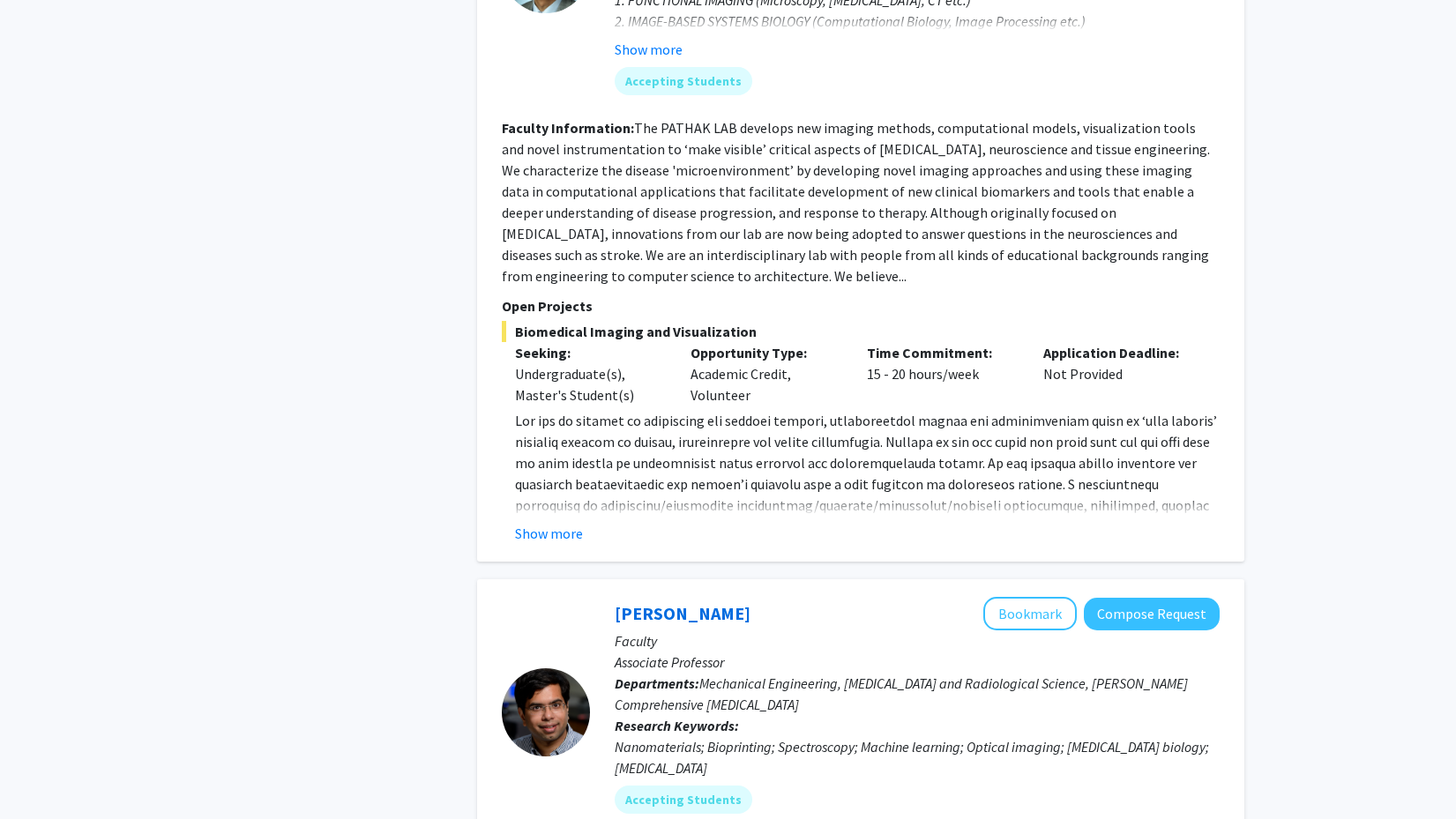
scroll to position [5975, 0]
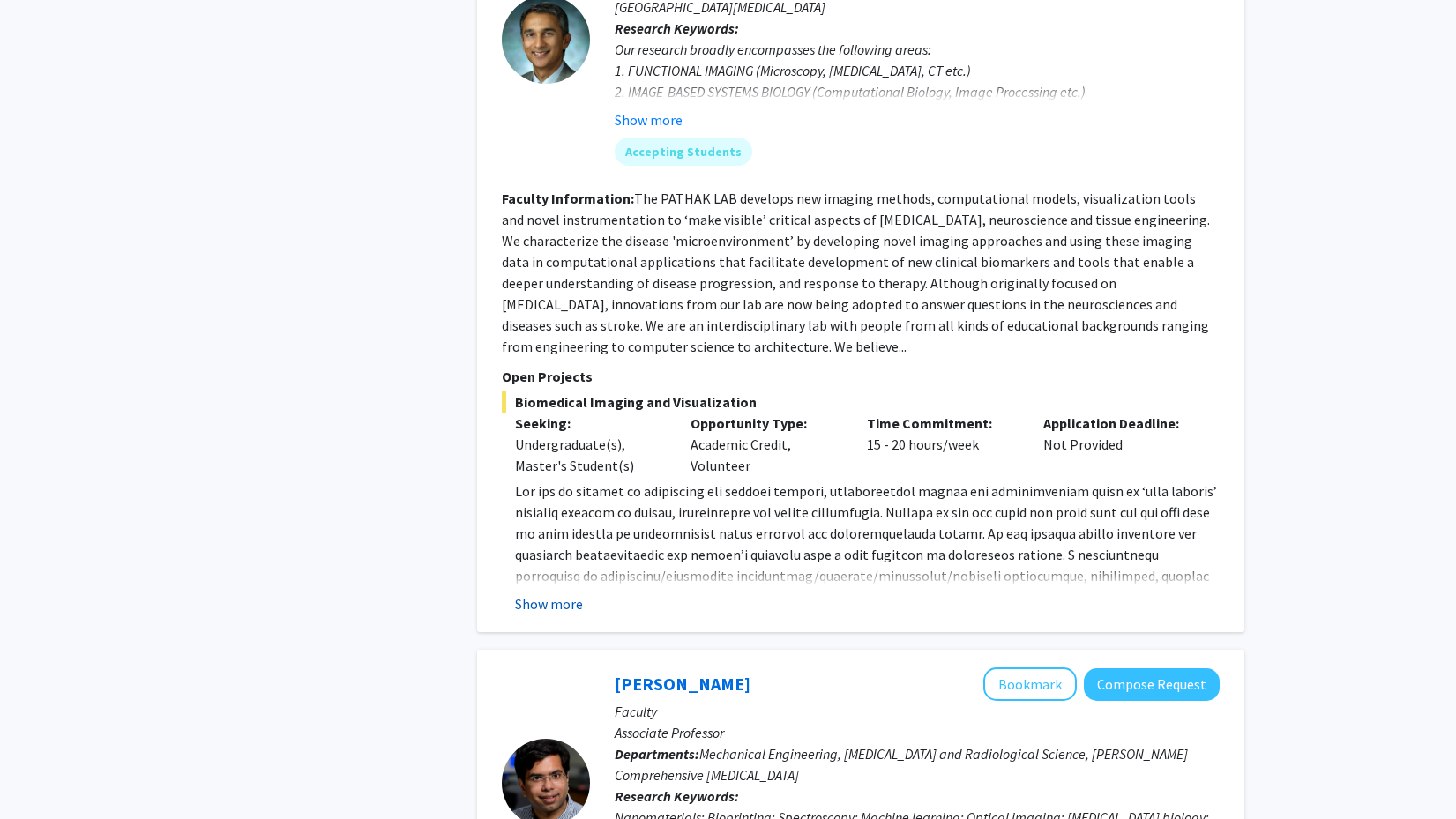
click at [561, 593] on button "Show more" at bounding box center [548, 603] width 68 height 21
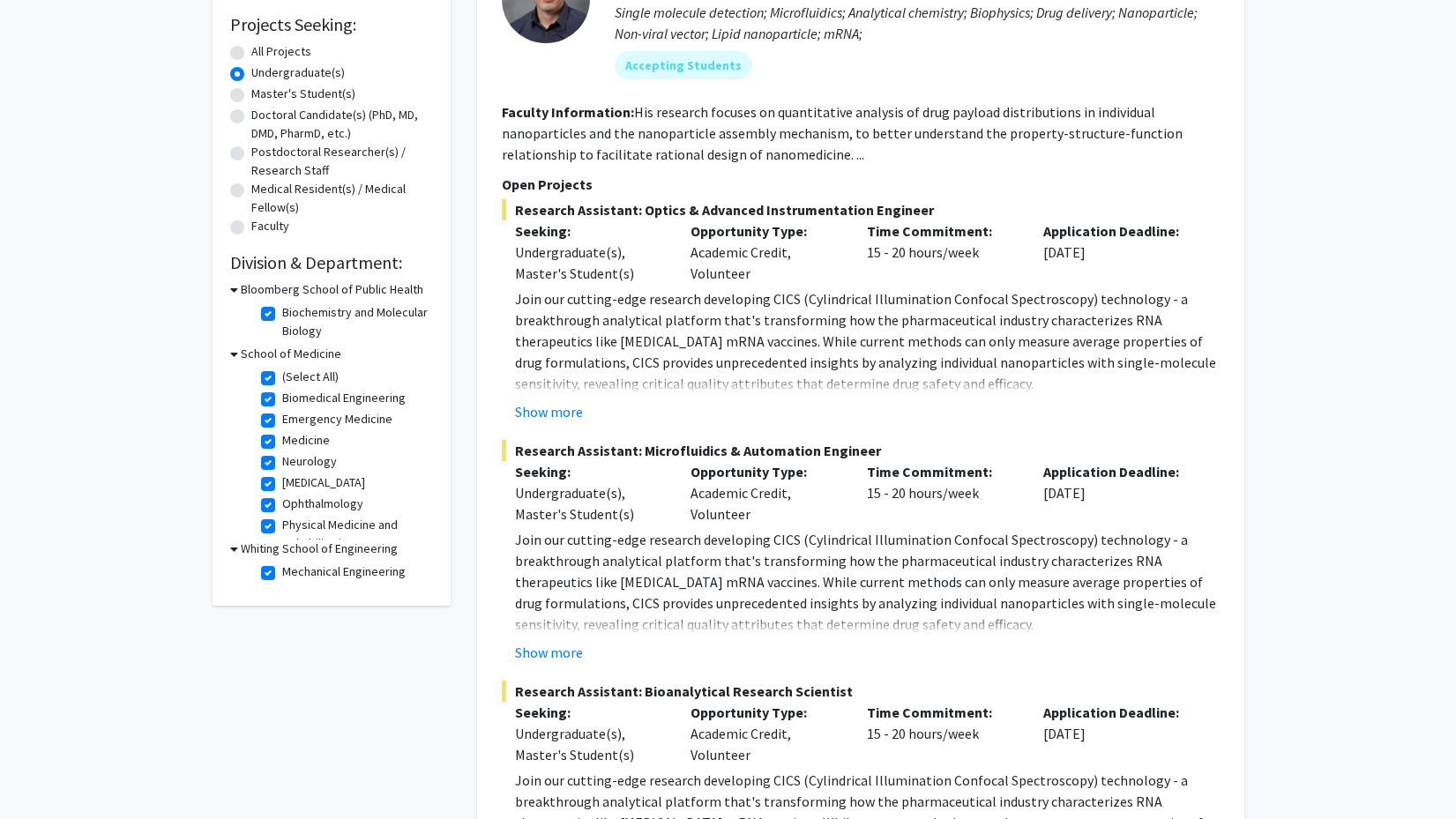
scroll to position [297, 0]
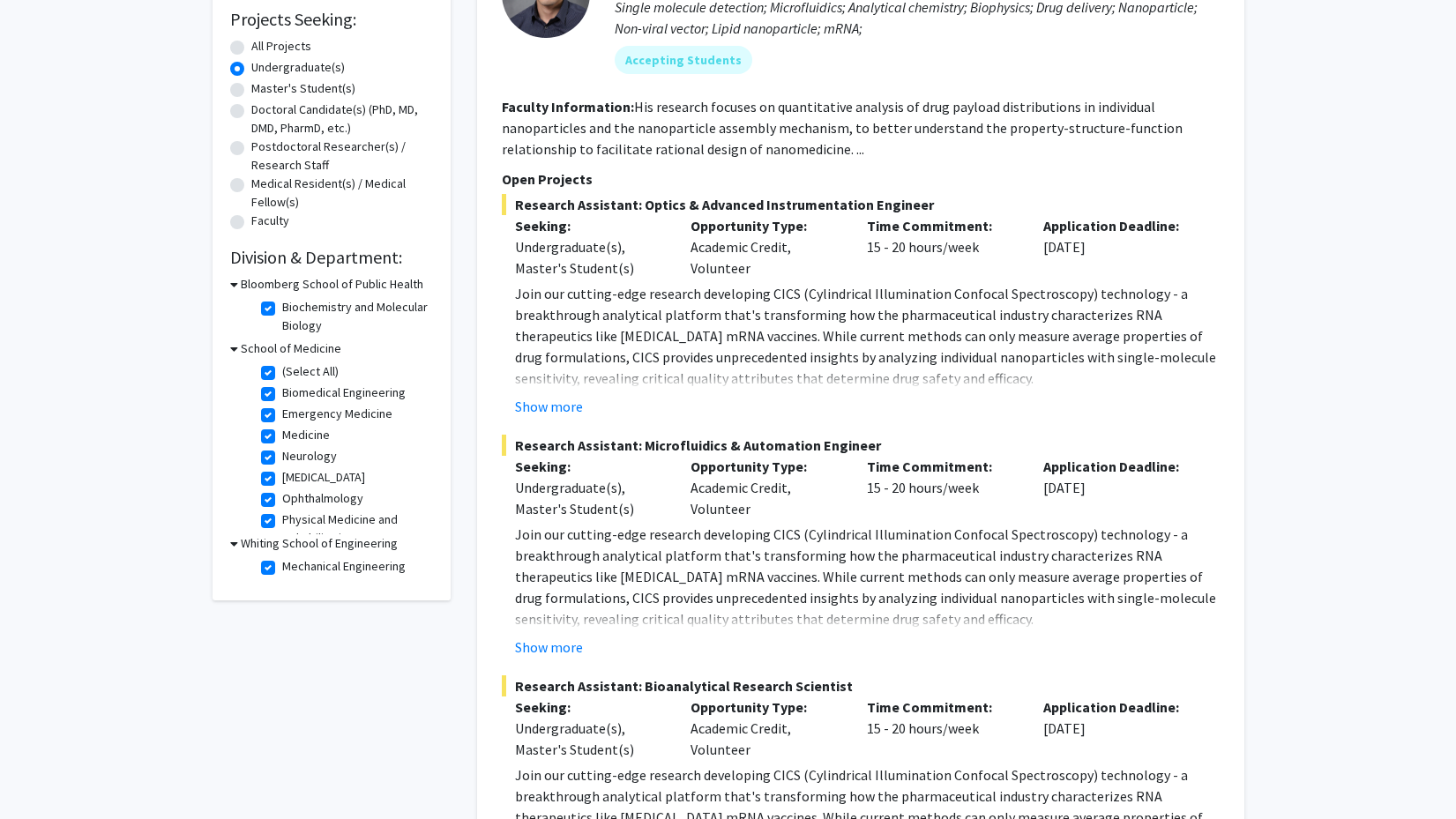
click at [282, 374] on label "(Select All)" at bounding box center [310, 372] width 56 height 18
click at [282, 373] on input "(Select All)" at bounding box center [288, 368] width 12 height 12
checkbox input "false"
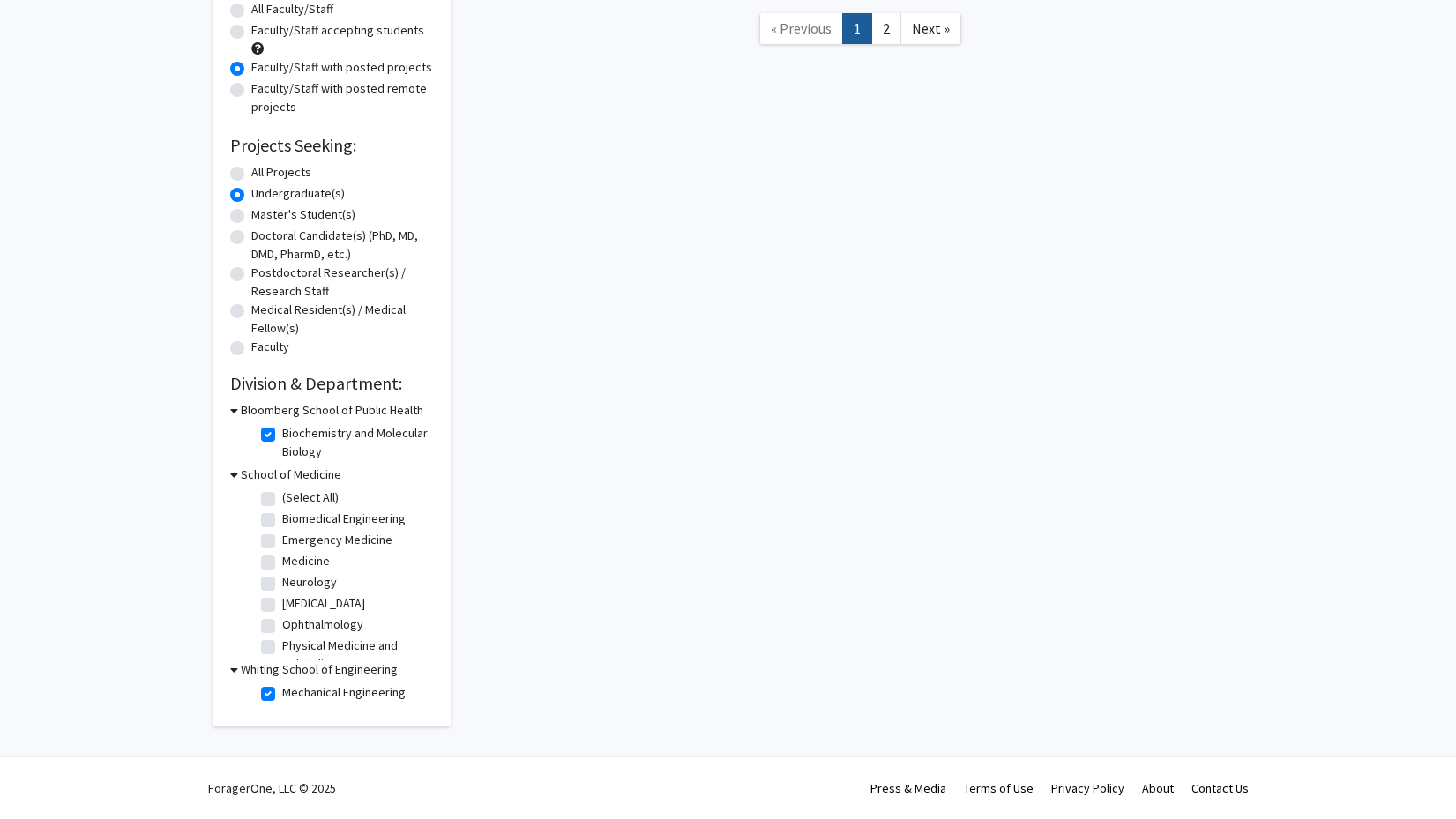
checkbox input "false"
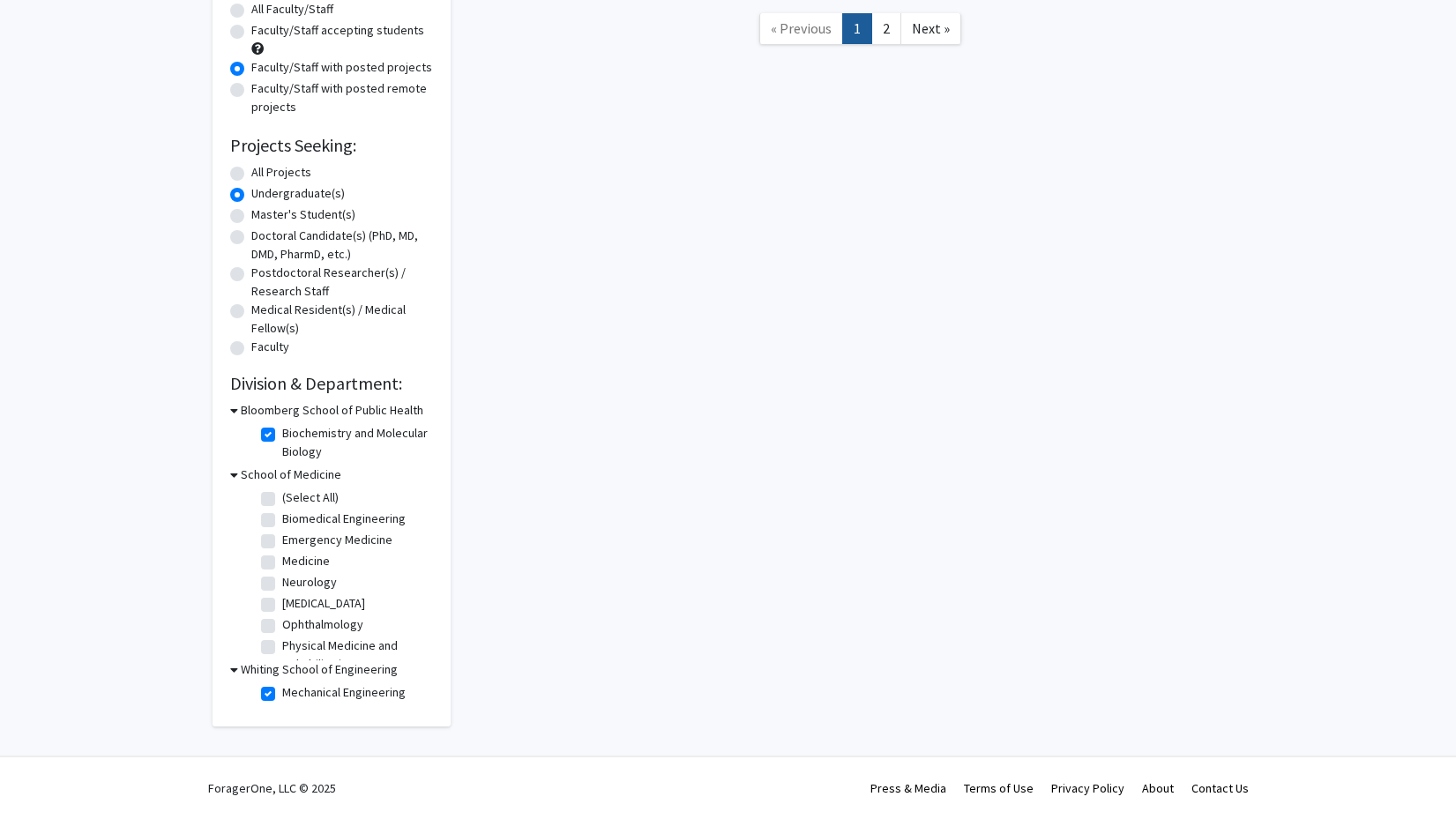
checkbox input "false"
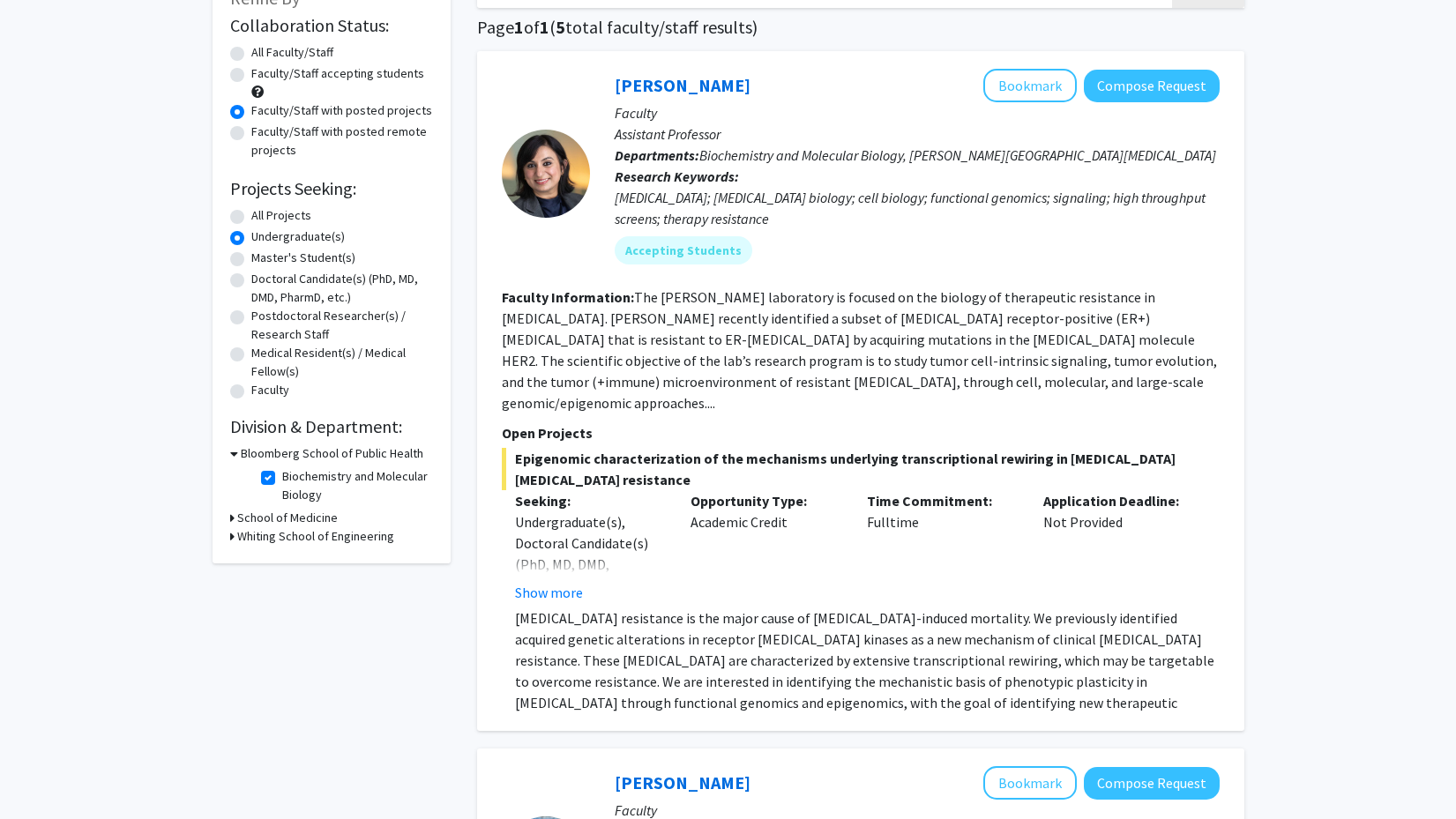
scroll to position [155, 0]
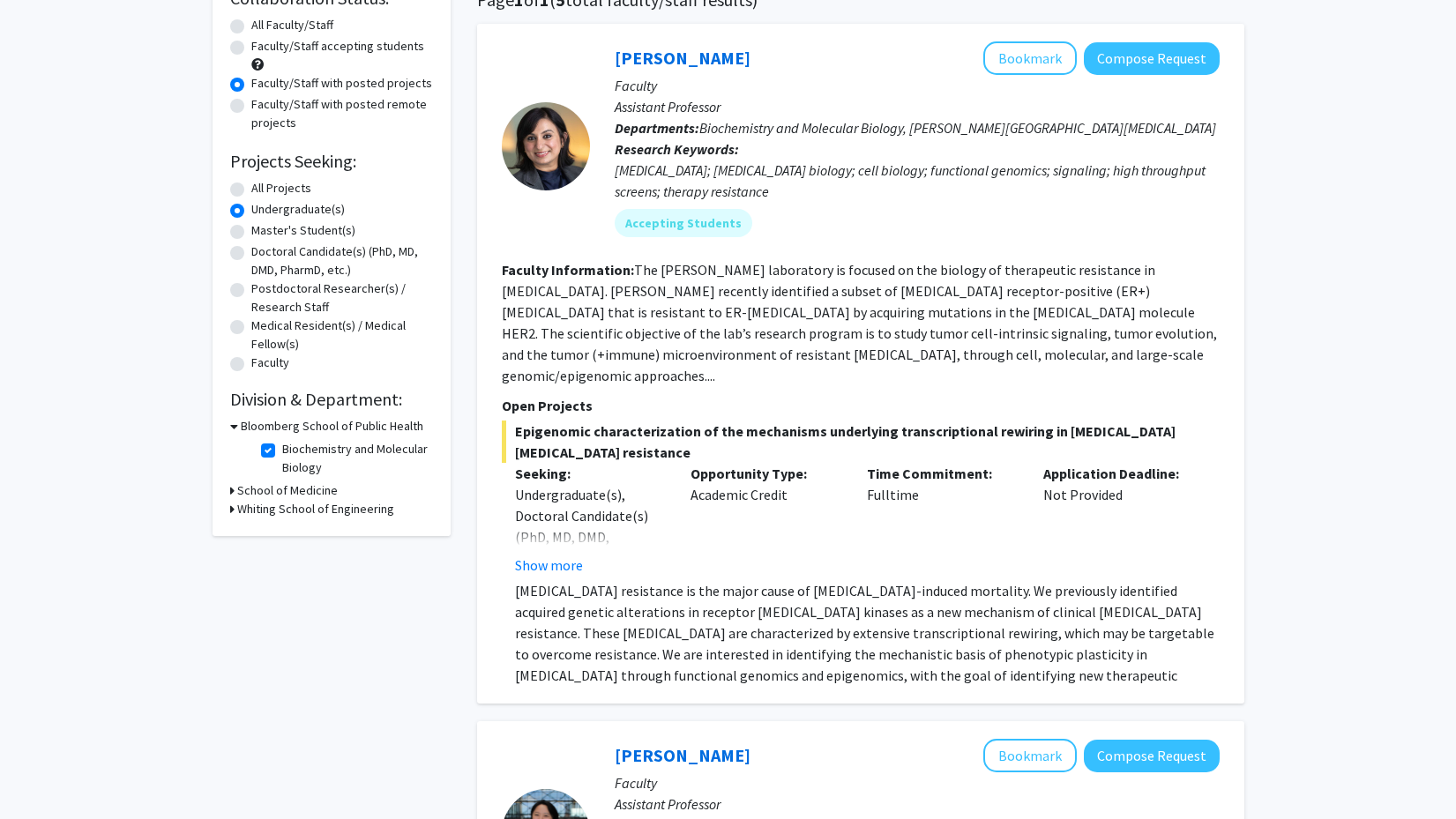
click at [231, 509] on icon at bounding box center [232, 509] width 5 height 18
click at [282, 536] on label "Mechanical Engineering" at bounding box center [344, 532] width 123 height 18
click at [282, 534] on input "Mechanical Engineering" at bounding box center [288, 528] width 12 height 12
checkbox input "false"
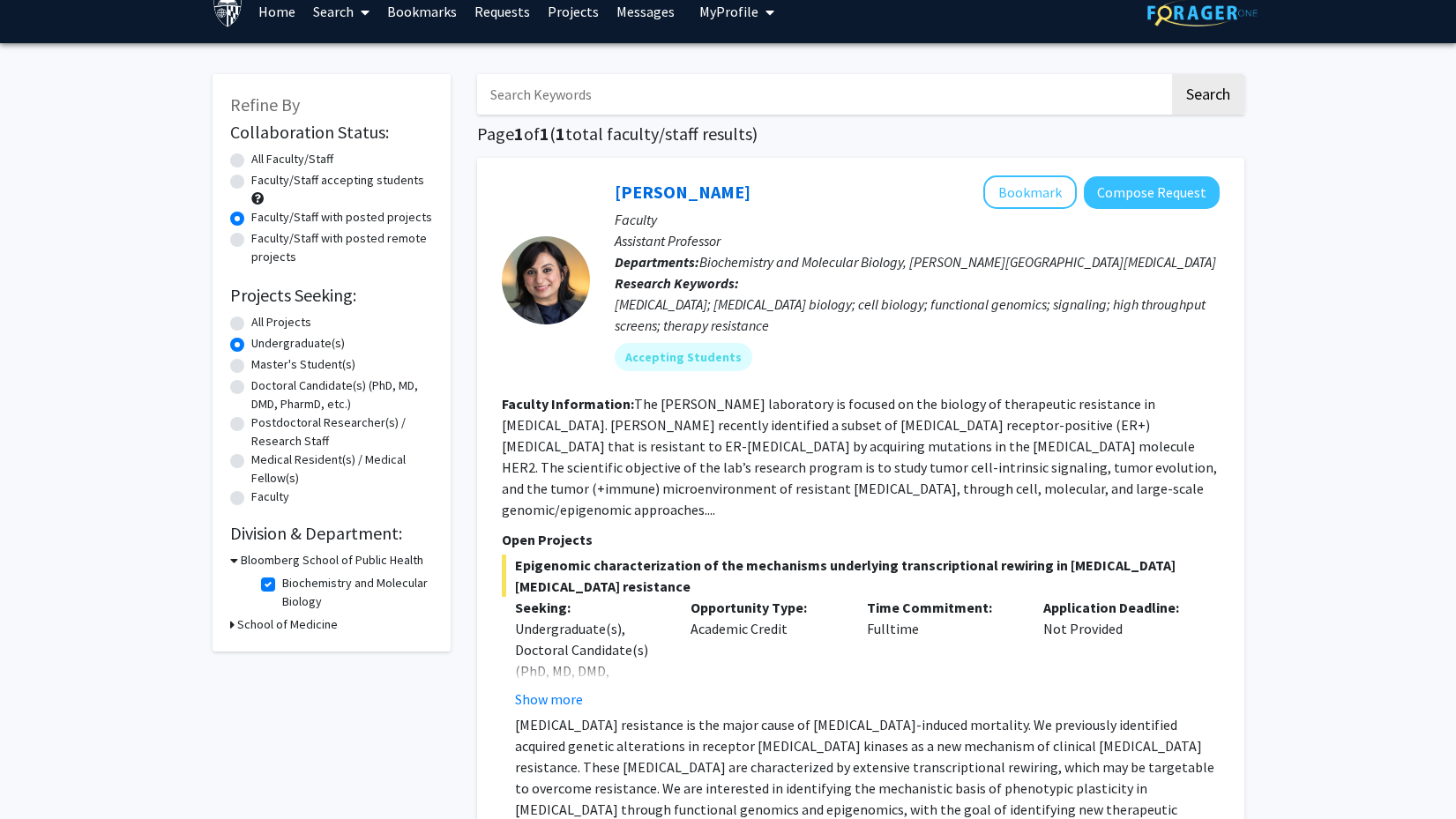
scroll to position [24, 0]
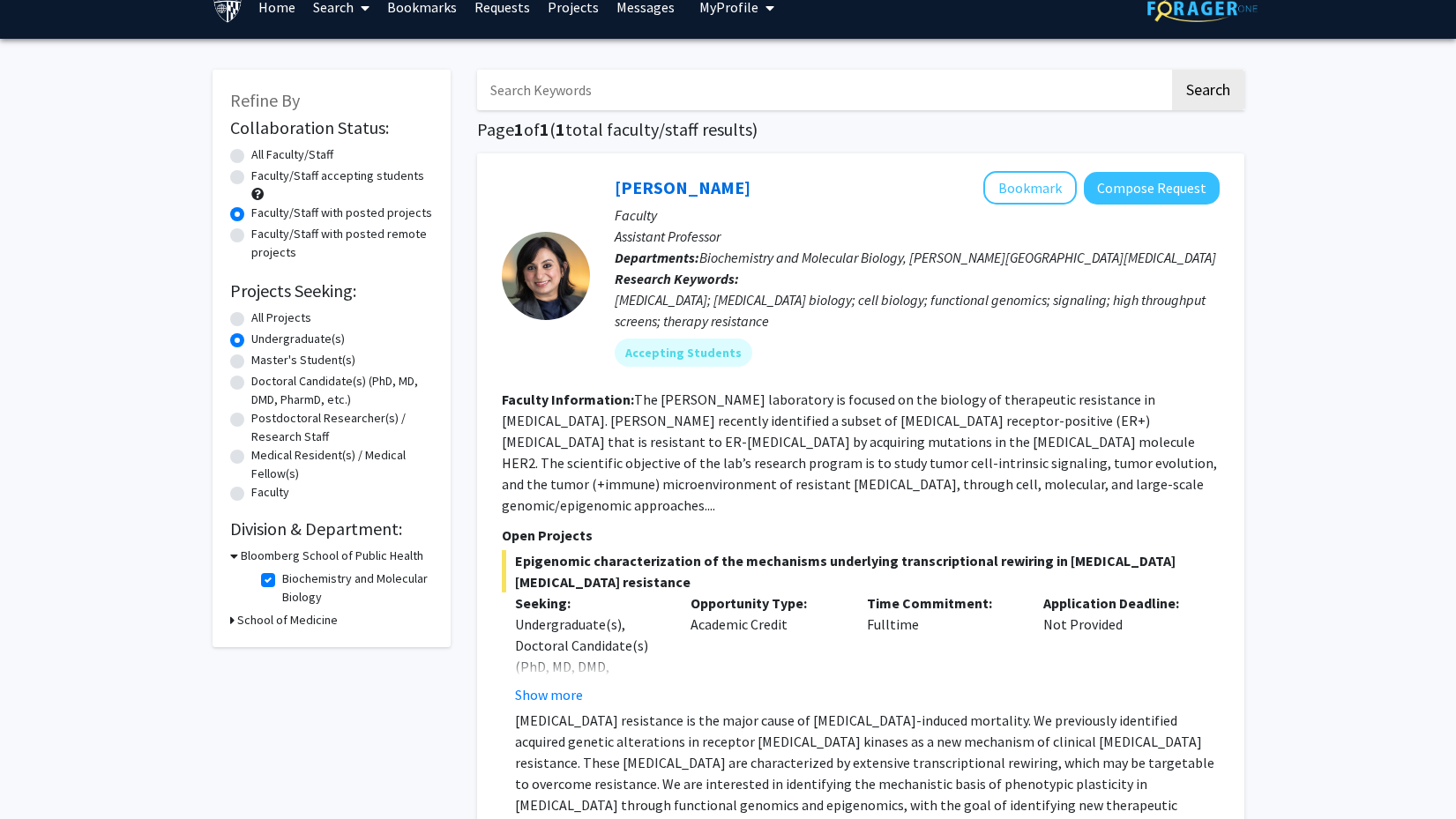
click at [251, 159] on label "All Faculty/Staff" at bounding box center [292, 155] width 82 height 18
click at [251, 157] on input "All Faculty/Staff" at bounding box center [257, 151] width 12 height 12
radio input "true"
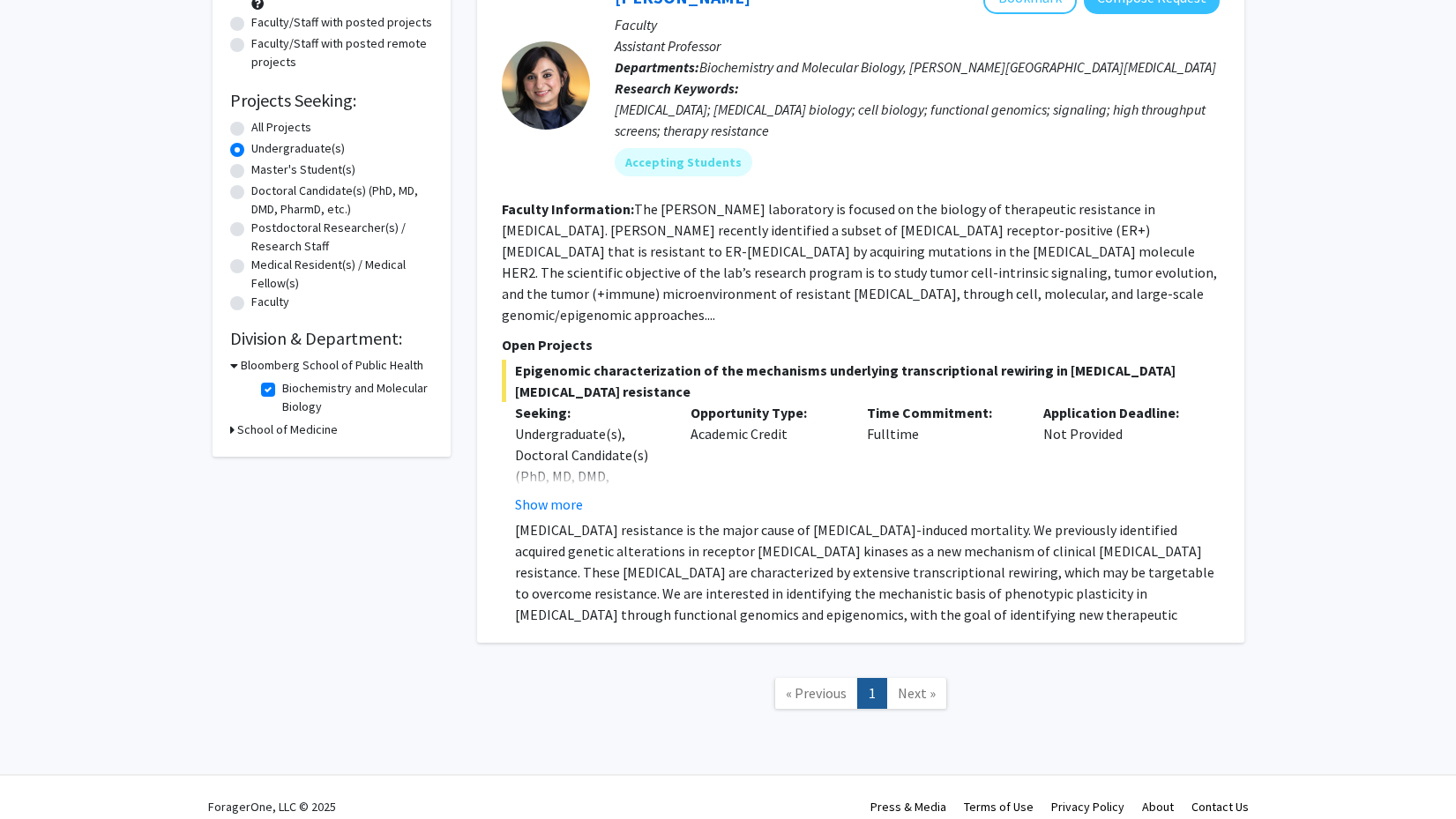
scroll to position [214, 0]
click at [558, 494] on button "Show more" at bounding box center [548, 504] width 68 height 21
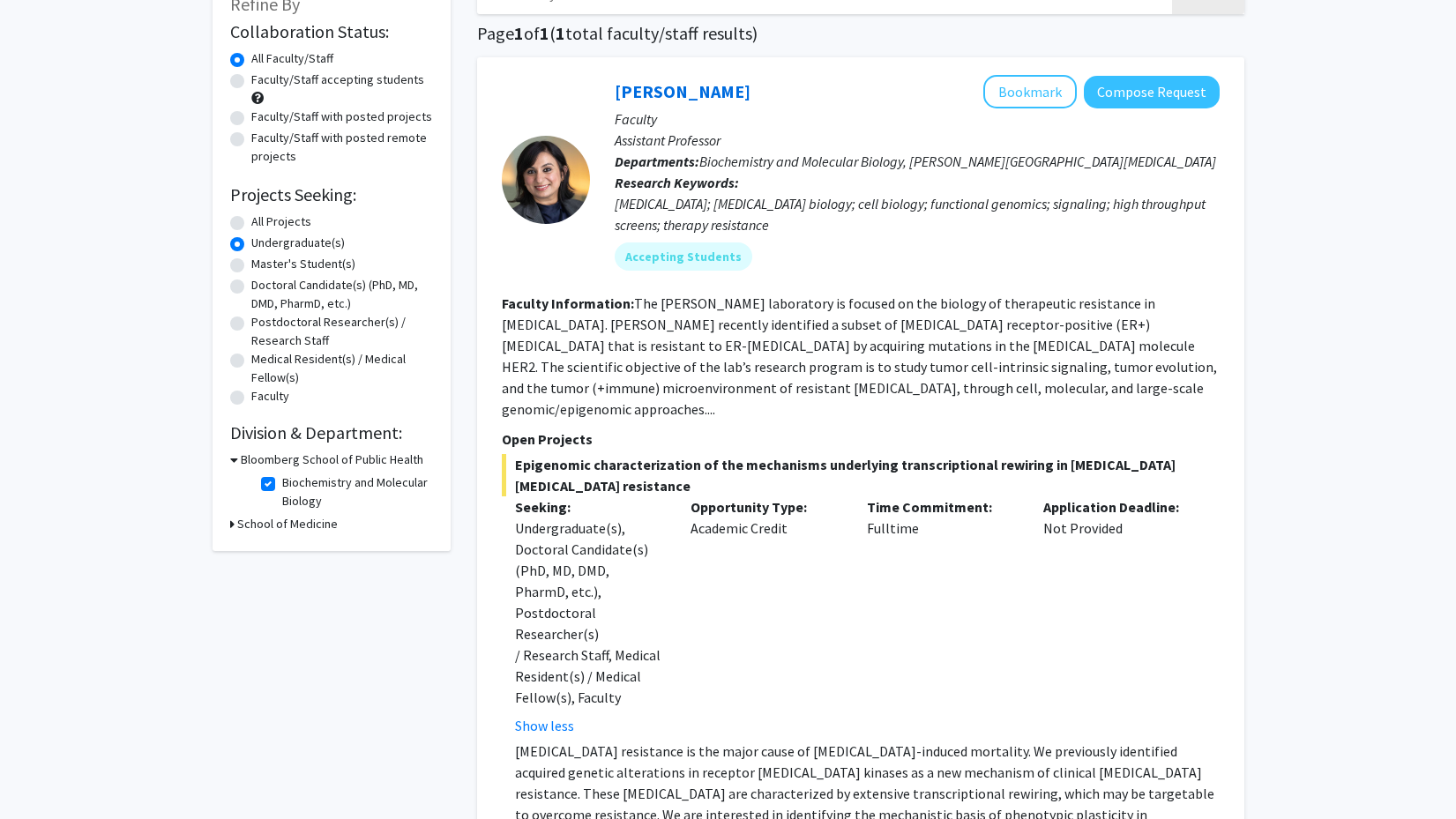
scroll to position [119, 0]
click at [282, 490] on label "Biochemistry and Molecular Biology" at bounding box center [355, 493] width 147 height 37
click at [282, 486] on input "Biochemistry and Molecular Biology" at bounding box center [288, 480] width 12 height 12
checkbox input "false"
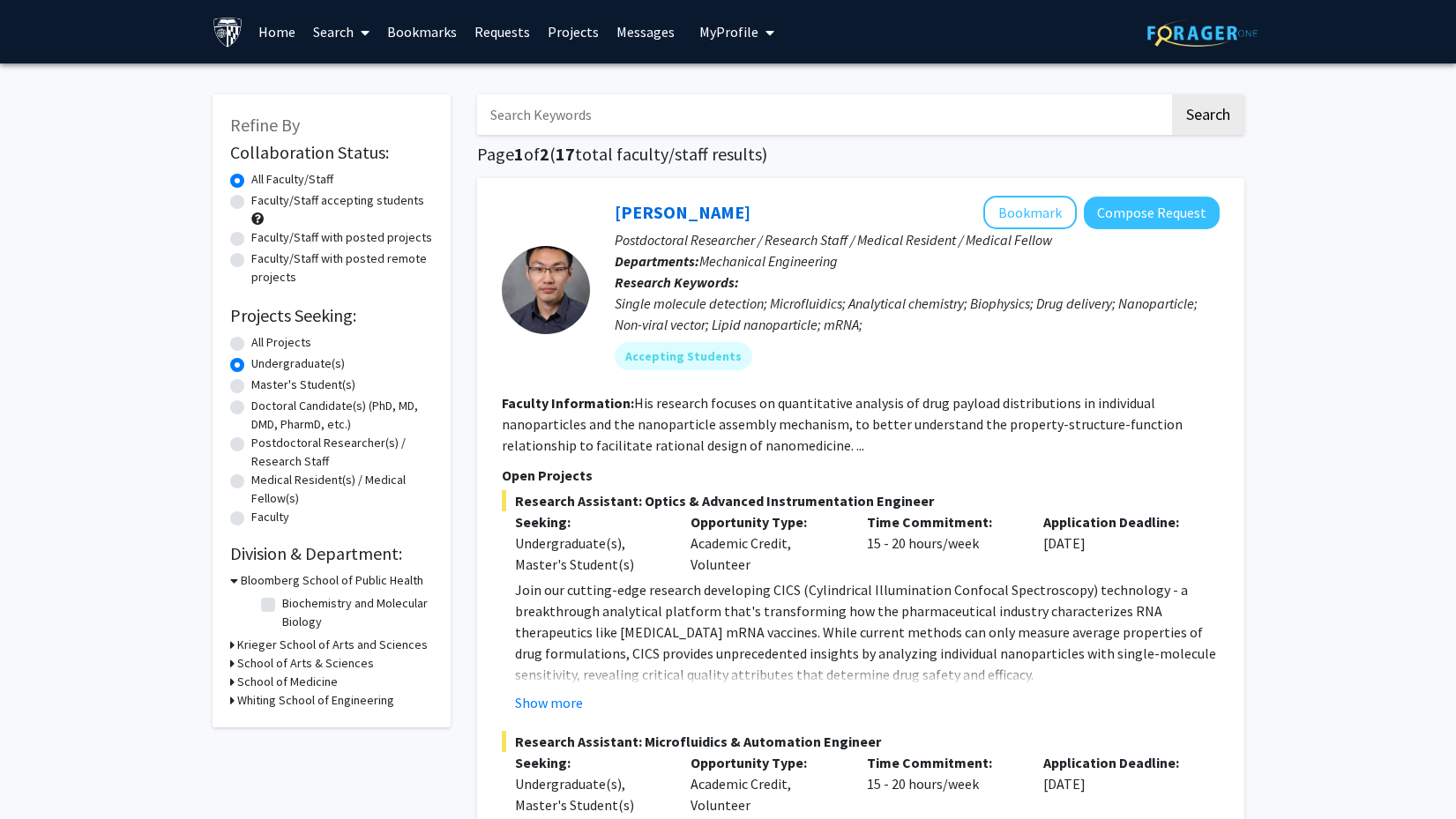
click at [231, 648] on icon at bounding box center [232, 645] width 5 height 18
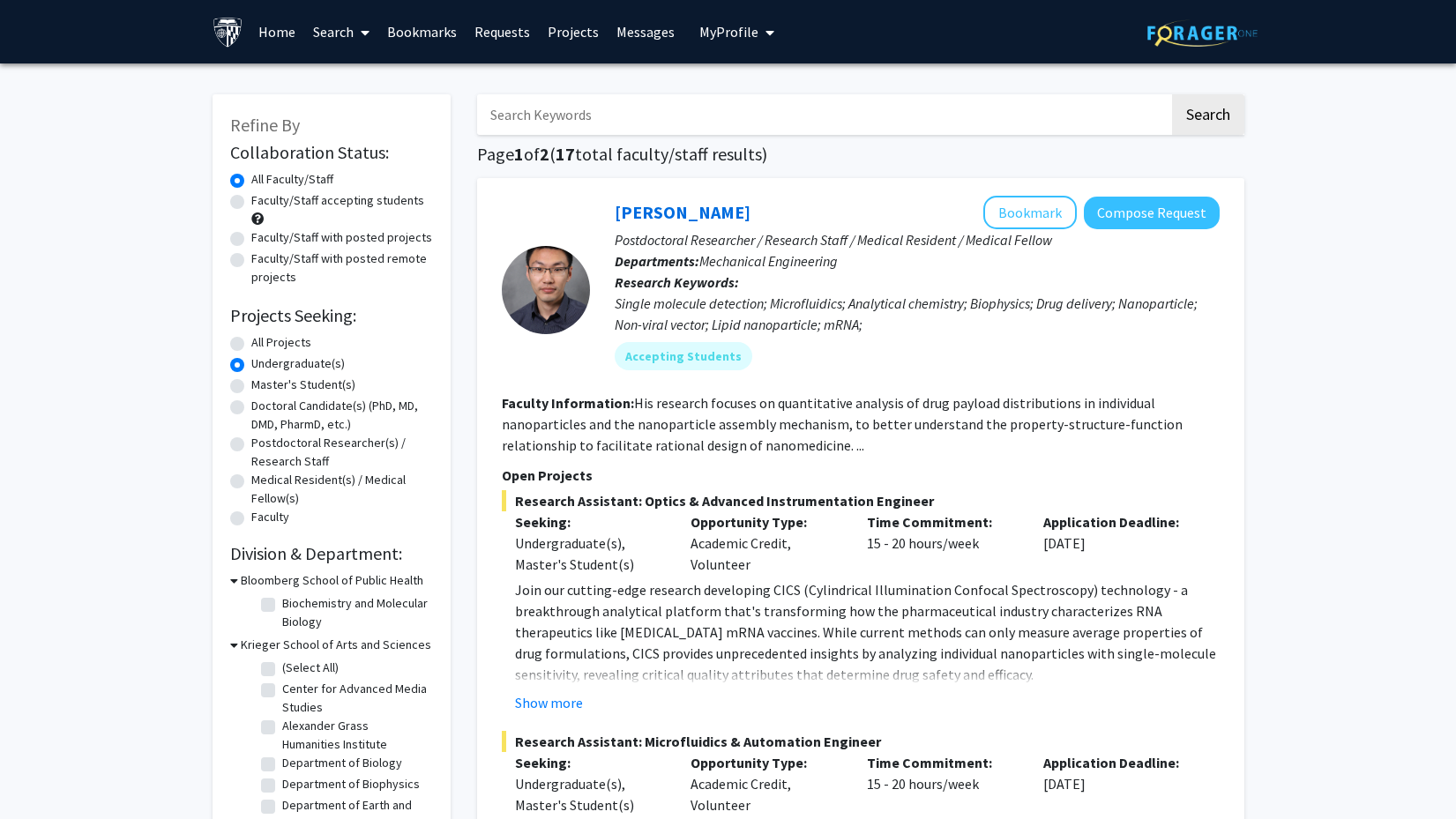
click at [282, 668] on label "(Select All)" at bounding box center [310, 667] width 56 height 18
click at [282, 668] on input "(Select All)" at bounding box center [288, 664] width 12 height 12
checkbox input "true"
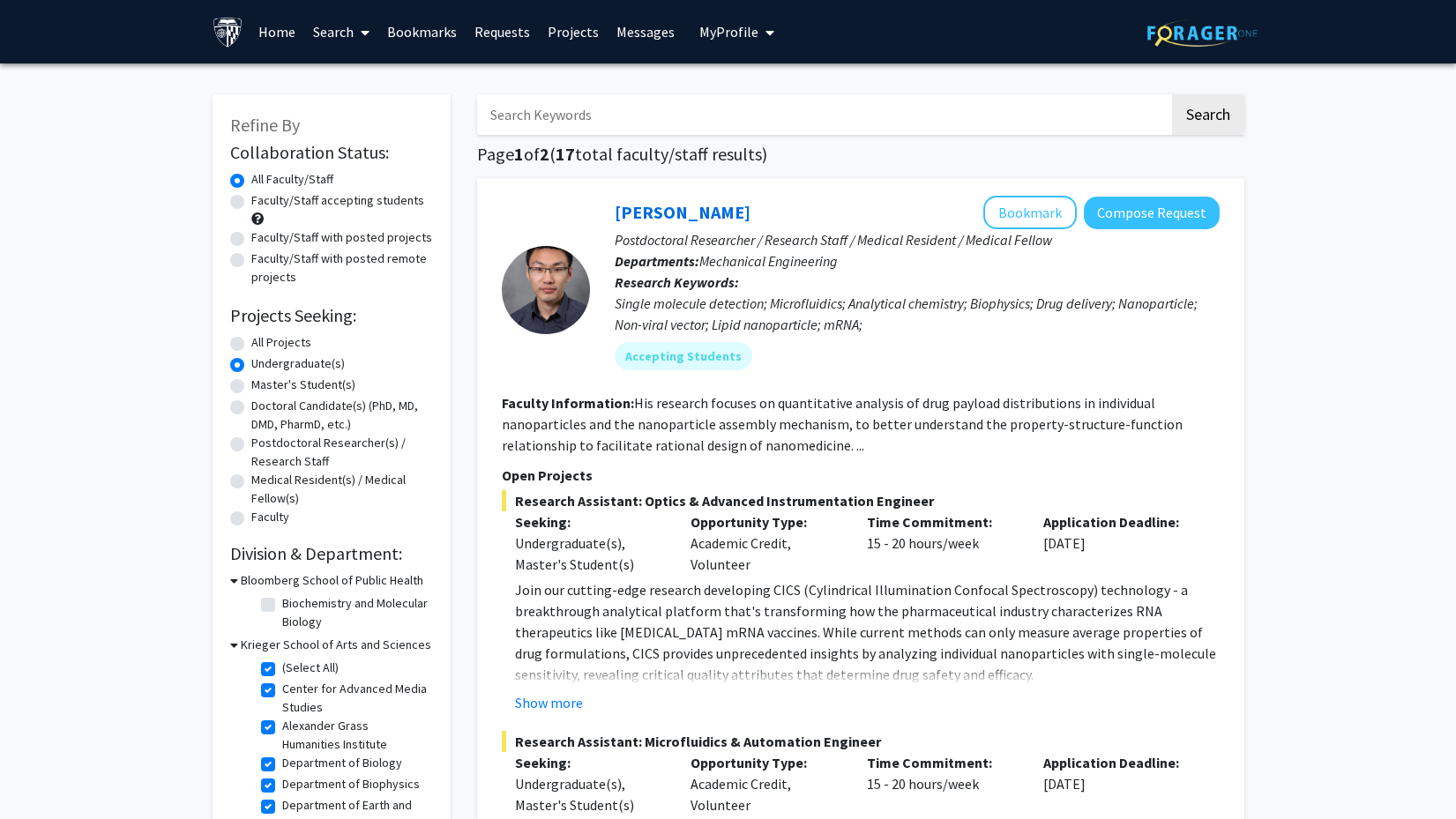
checkbox input "true"
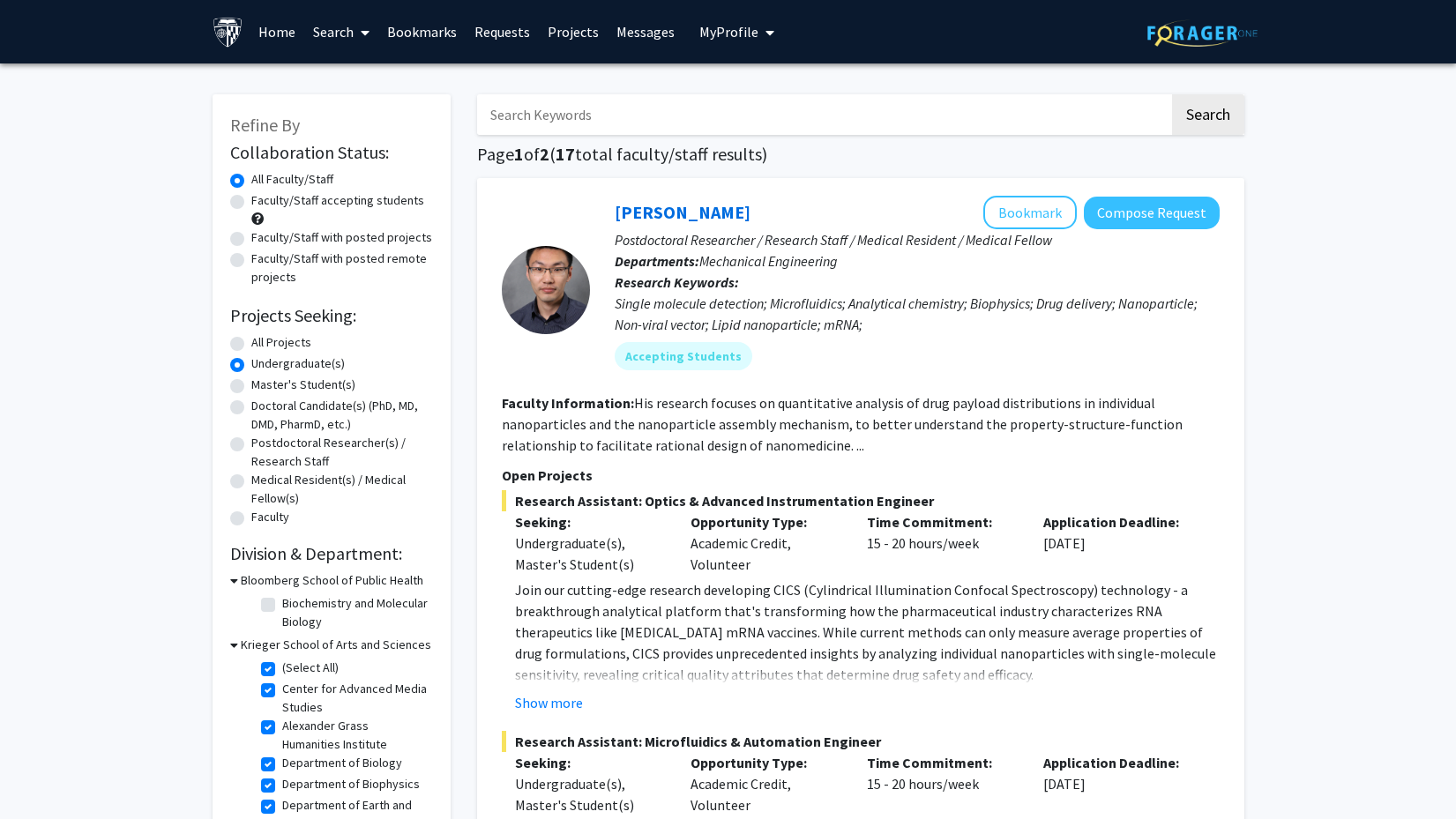
checkbox input "true"
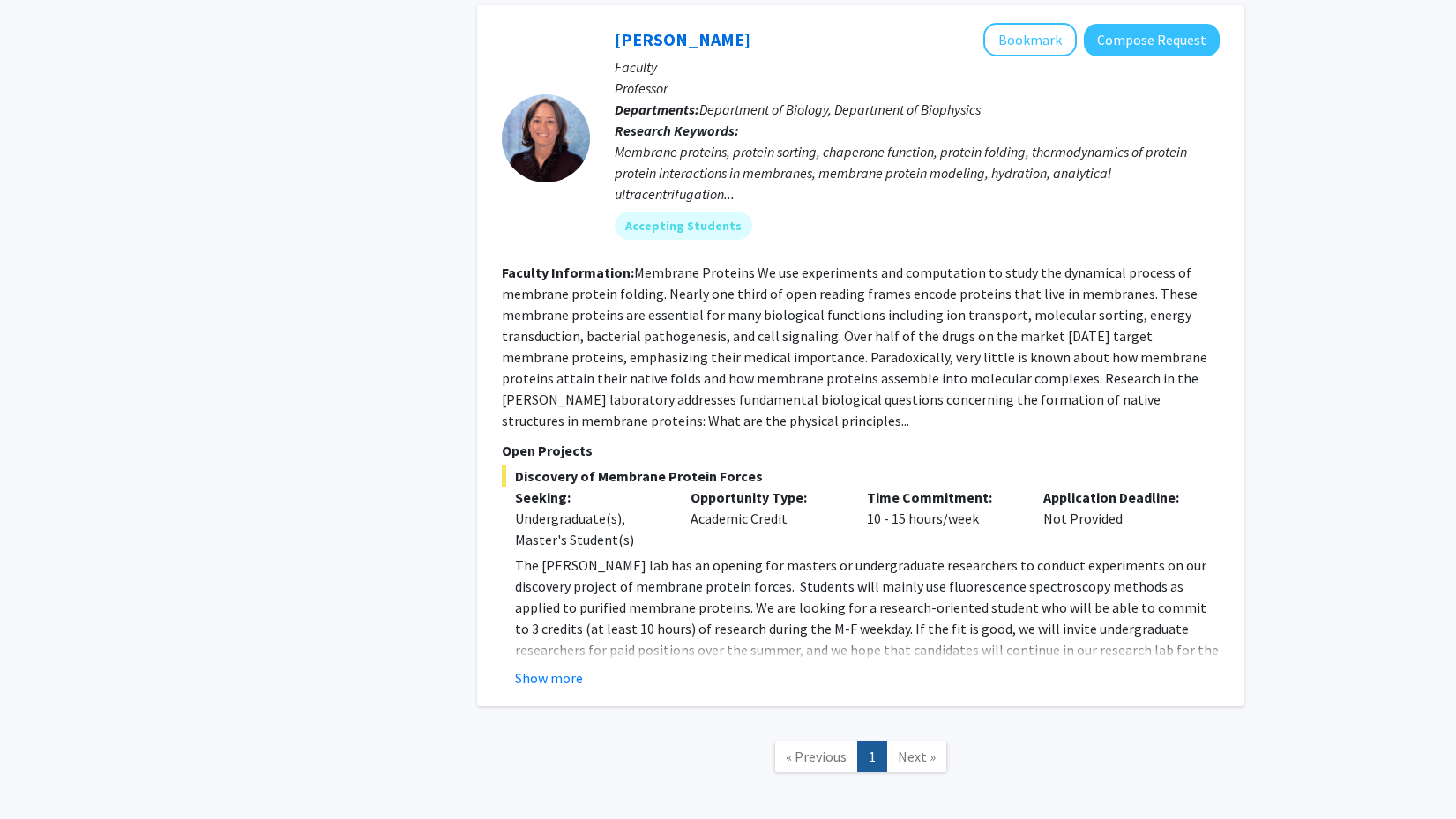
scroll to position [2341, 0]
click at [554, 668] on button "Show more" at bounding box center [548, 678] width 68 height 21
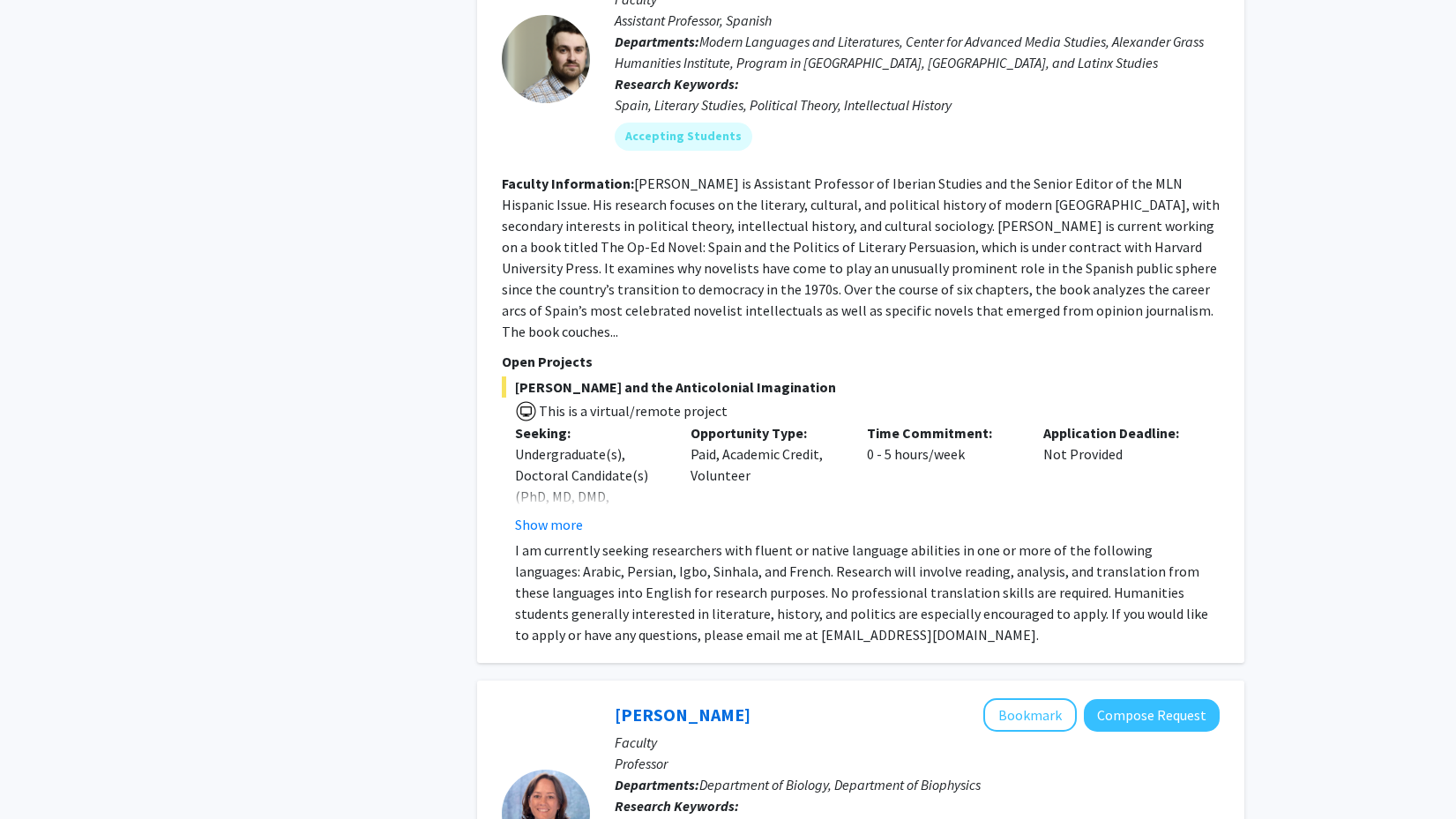
scroll to position [1645, 0]
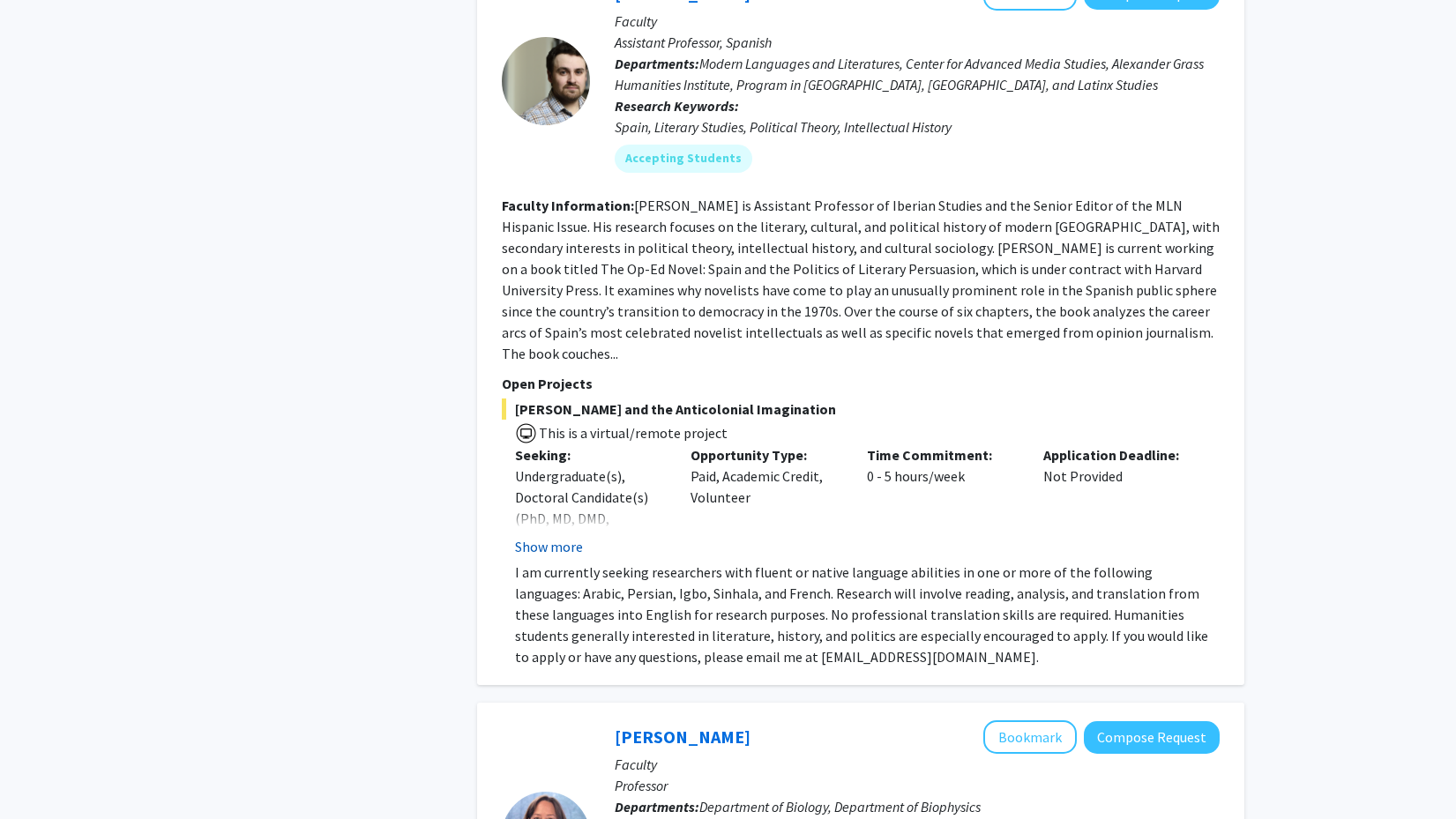
click at [548, 536] on button "Show more" at bounding box center [548, 546] width 68 height 21
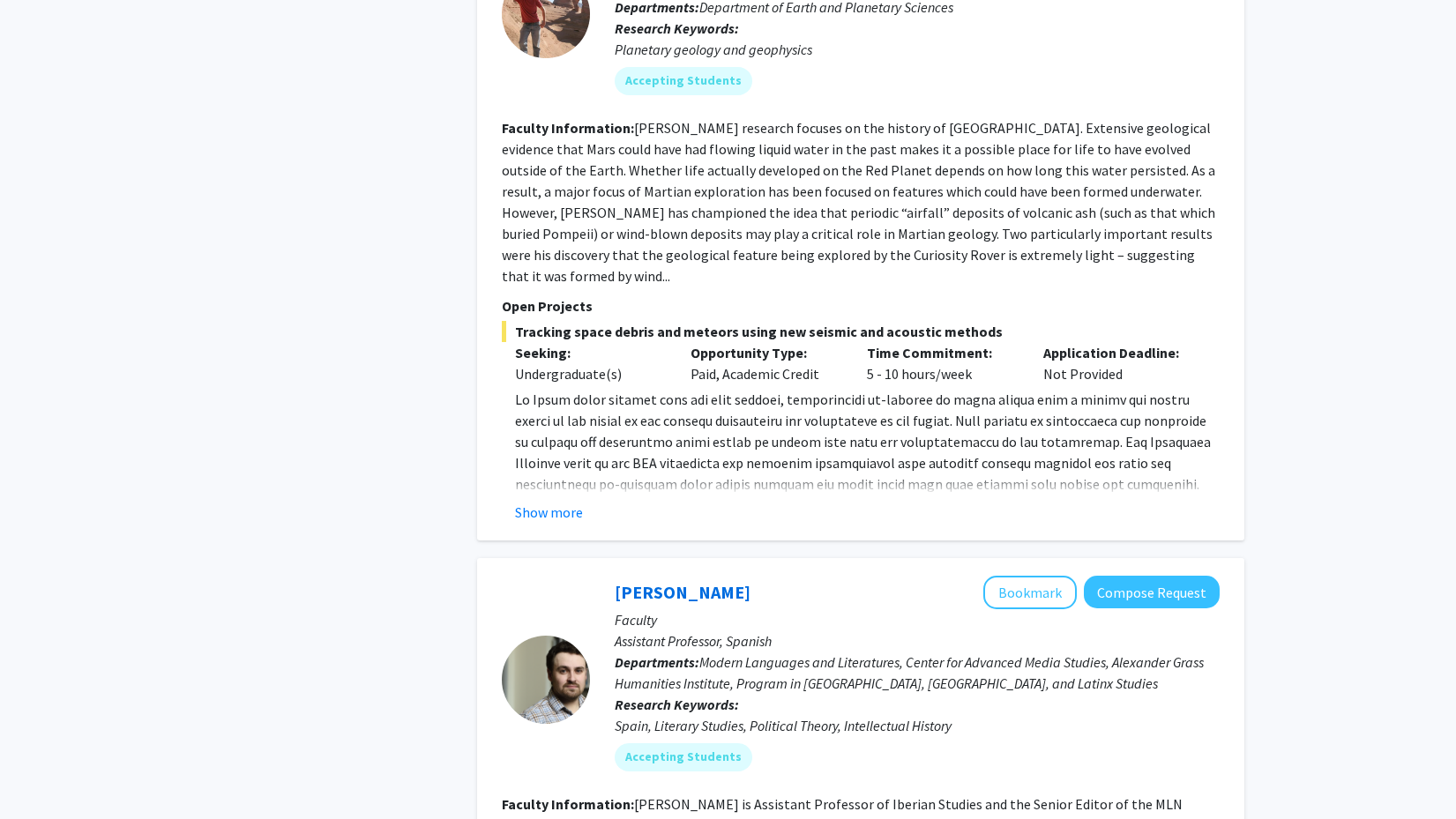
scroll to position [921, 0]
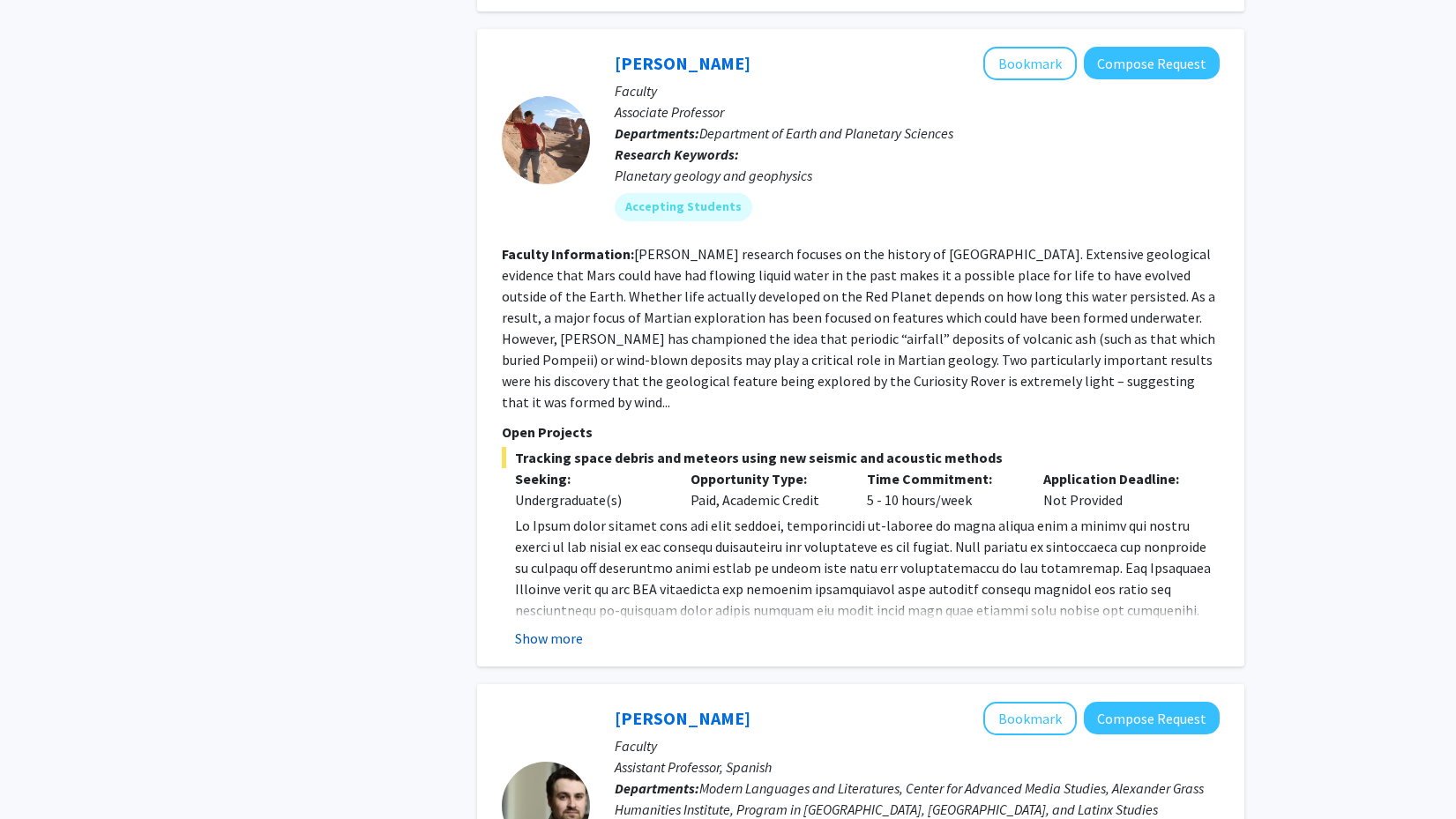
click at [561, 627] on button "Show more" at bounding box center [548, 637] width 68 height 21
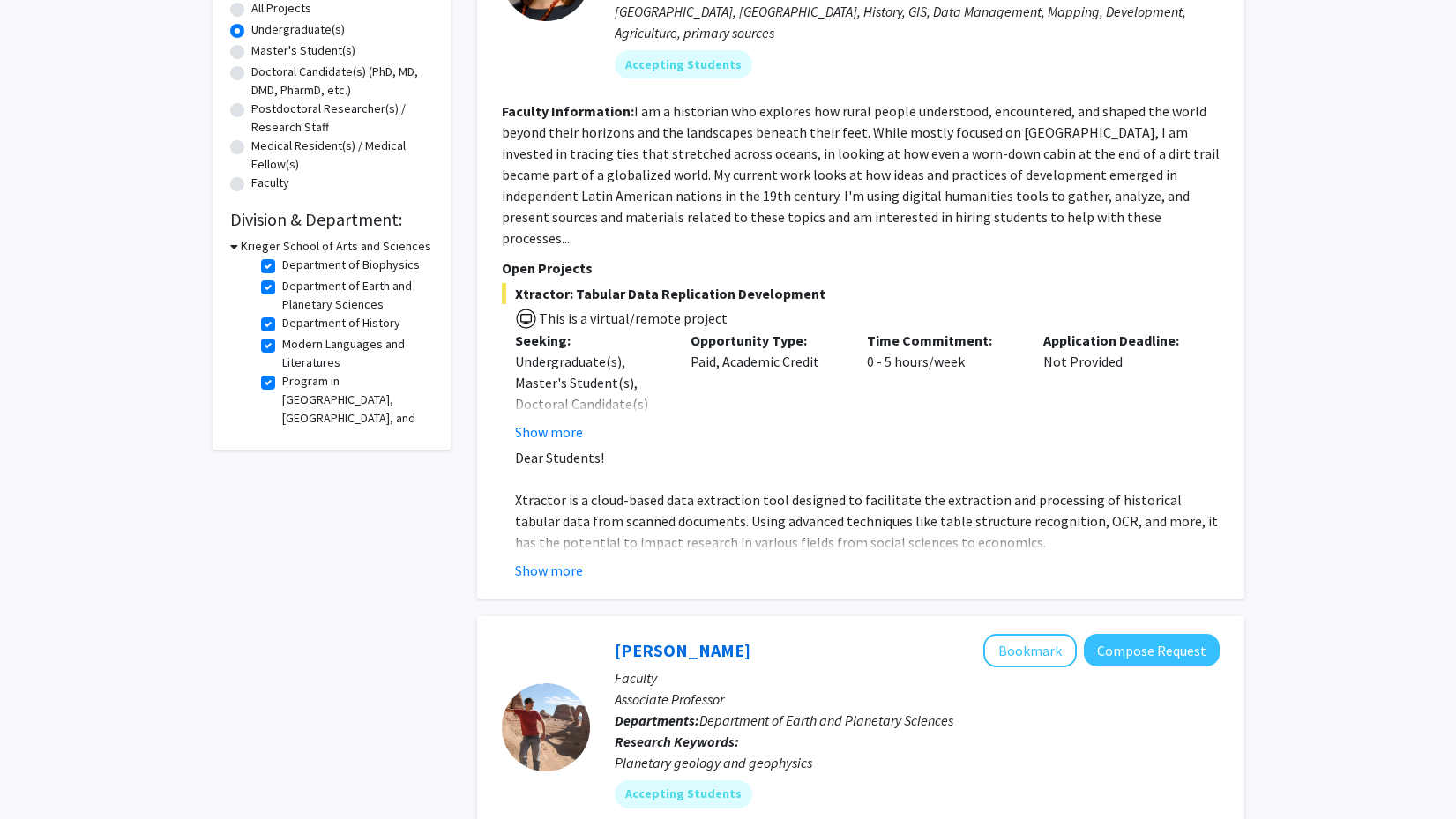
scroll to position [326, 0]
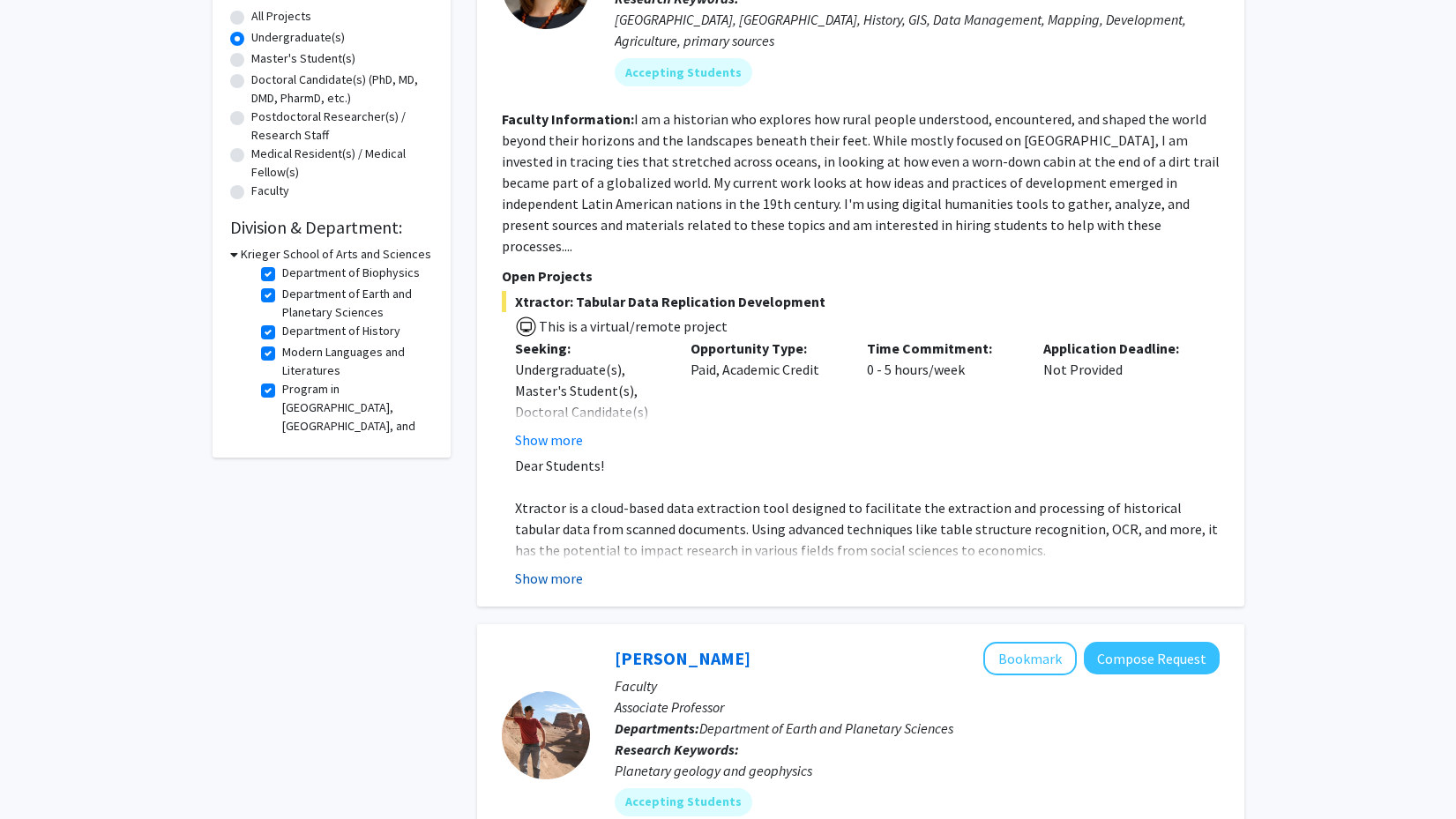
click at [545, 568] on button "Show more" at bounding box center [548, 578] width 68 height 21
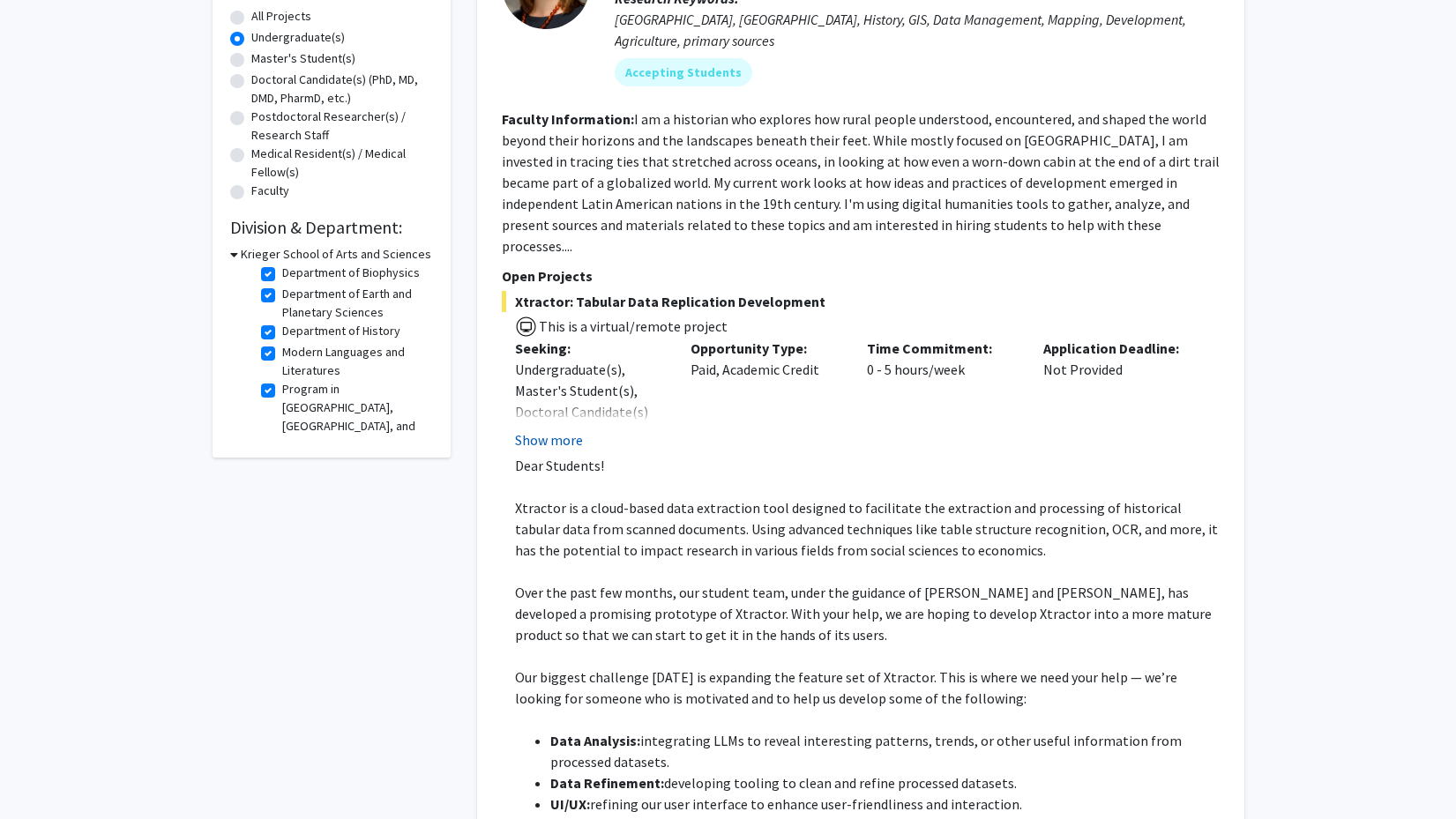
click at [548, 429] on button "Show more" at bounding box center [548, 439] width 68 height 21
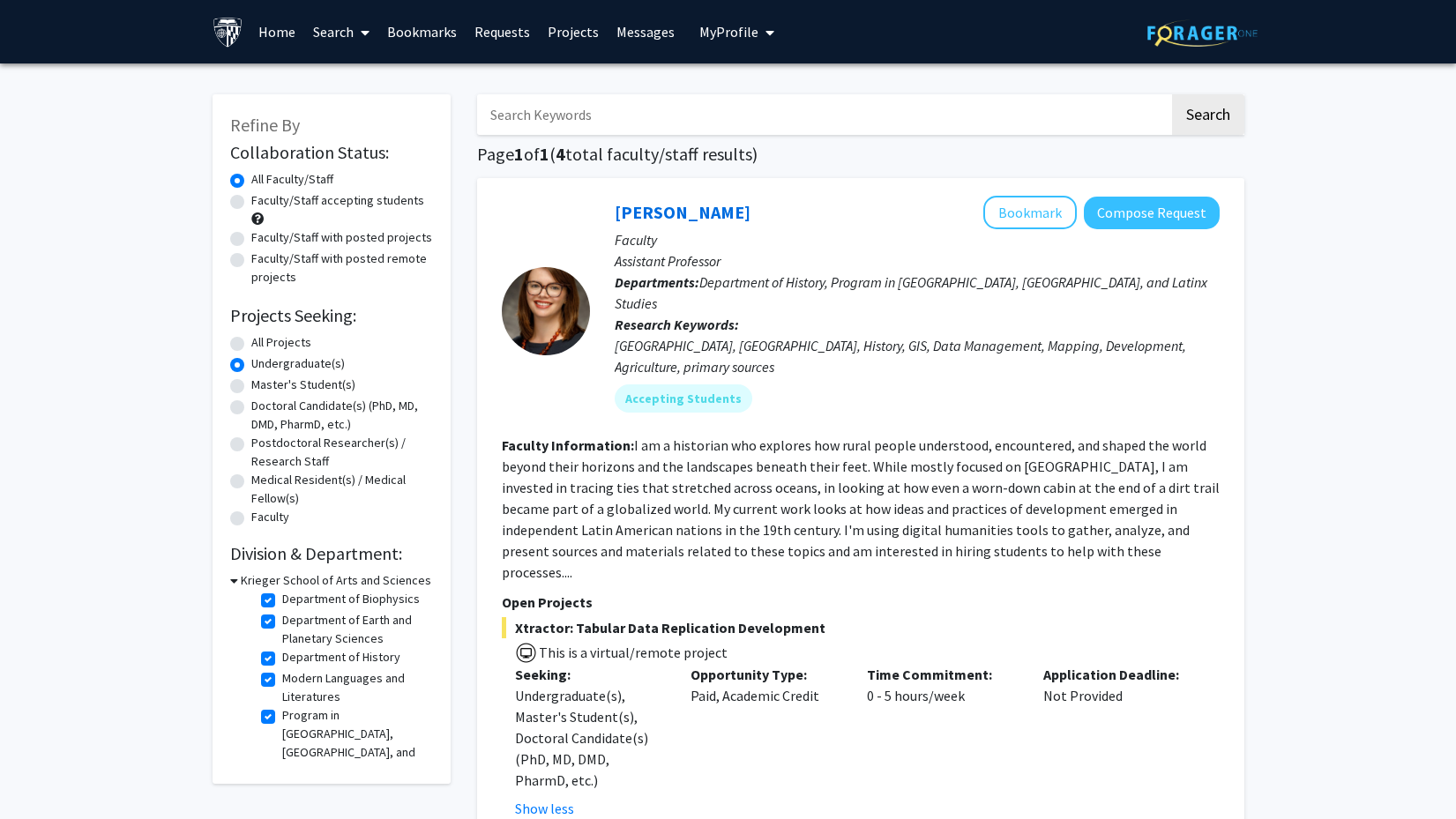
scroll to position [0, 0]
click at [236, 582] on icon at bounding box center [233, 580] width 8 height 18
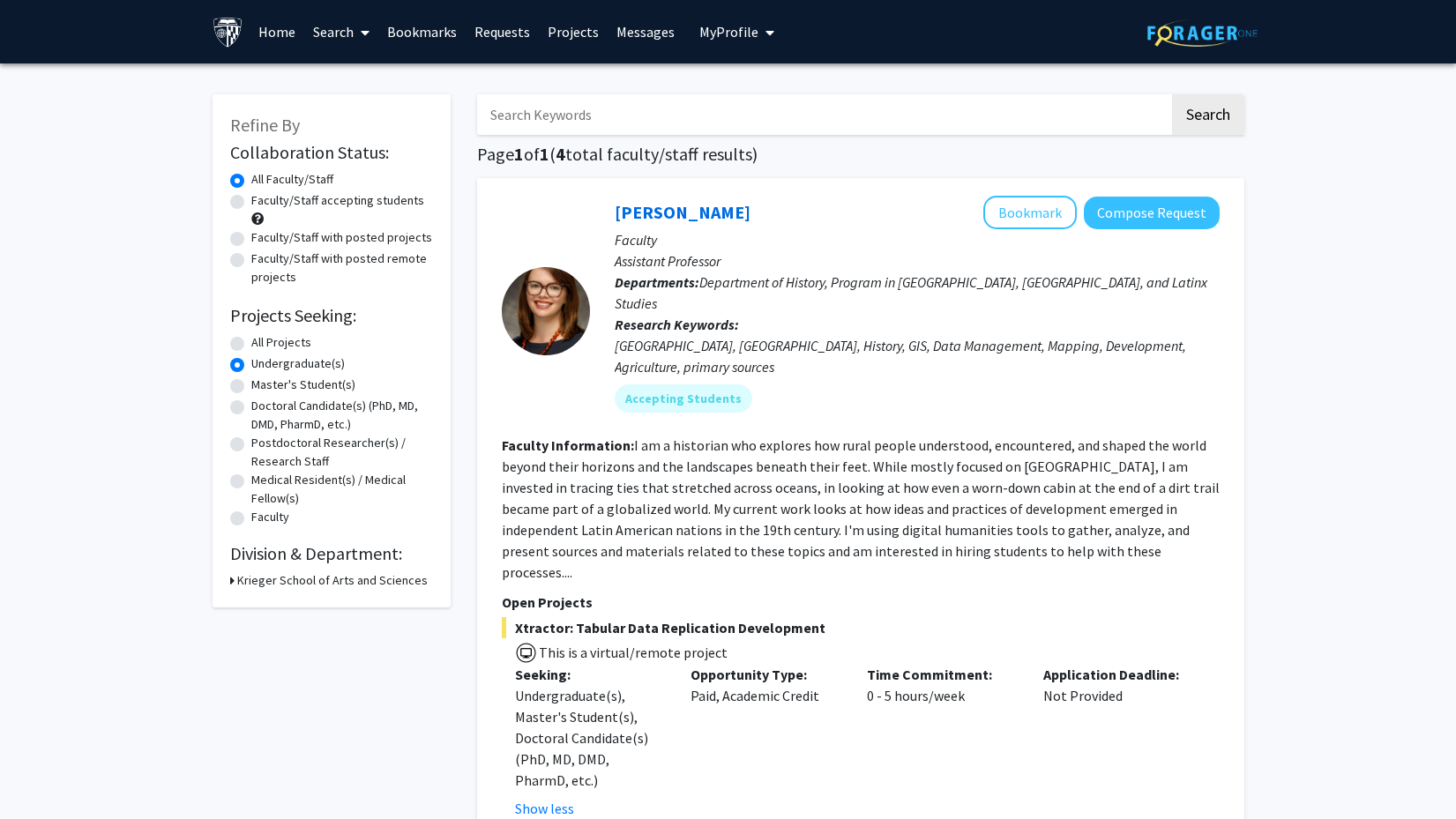
click at [246, 559] on h2 "Division & Department:" at bounding box center [331, 553] width 203 height 21
click at [251, 186] on label "All Faculty/Staff" at bounding box center [292, 179] width 82 height 18
click at [251, 182] on input "All Faculty/Staff" at bounding box center [257, 175] width 12 height 12
click at [251, 347] on label "All Projects" at bounding box center [281, 343] width 60 height 18
click at [251, 344] on input "All Projects" at bounding box center [257, 339] width 12 height 12
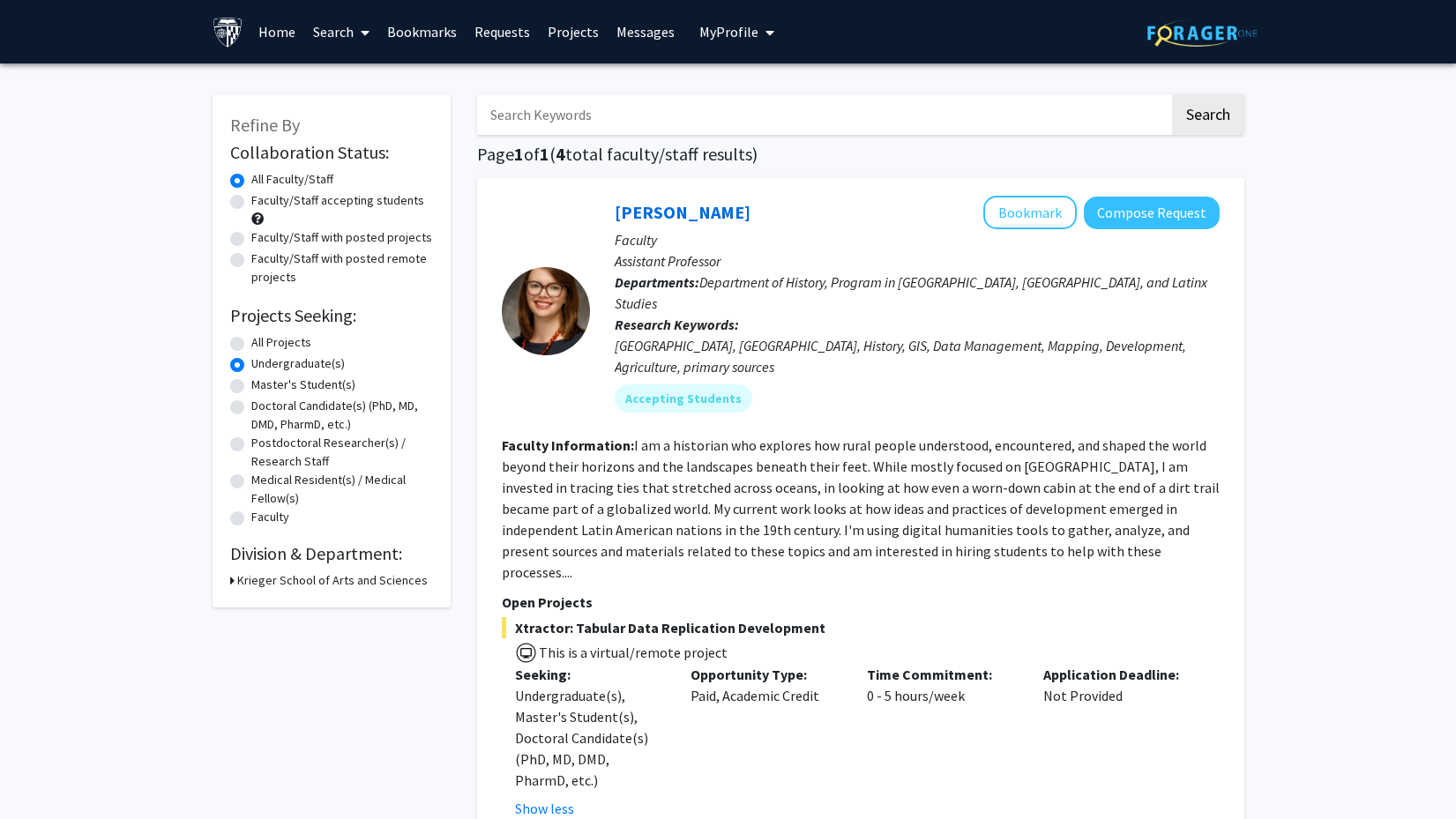
radio input "true"
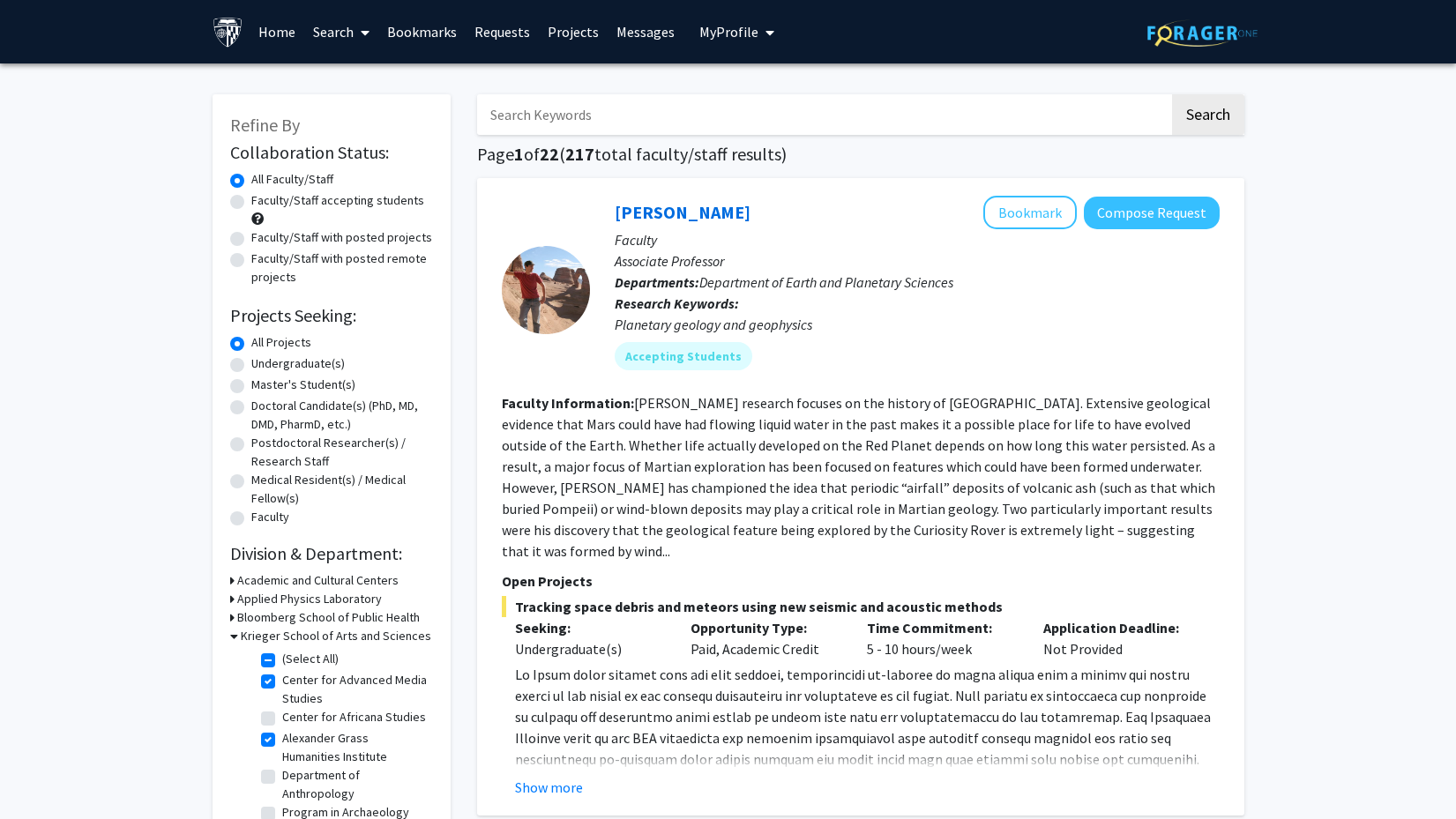
click at [251, 367] on label "Undergraduate(s)" at bounding box center [298, 363] width 93 height 18
click at [251, 366] on input "Undergraduate(s)" at bounding box center [257, 360] width 12 height 12
radio input "true"
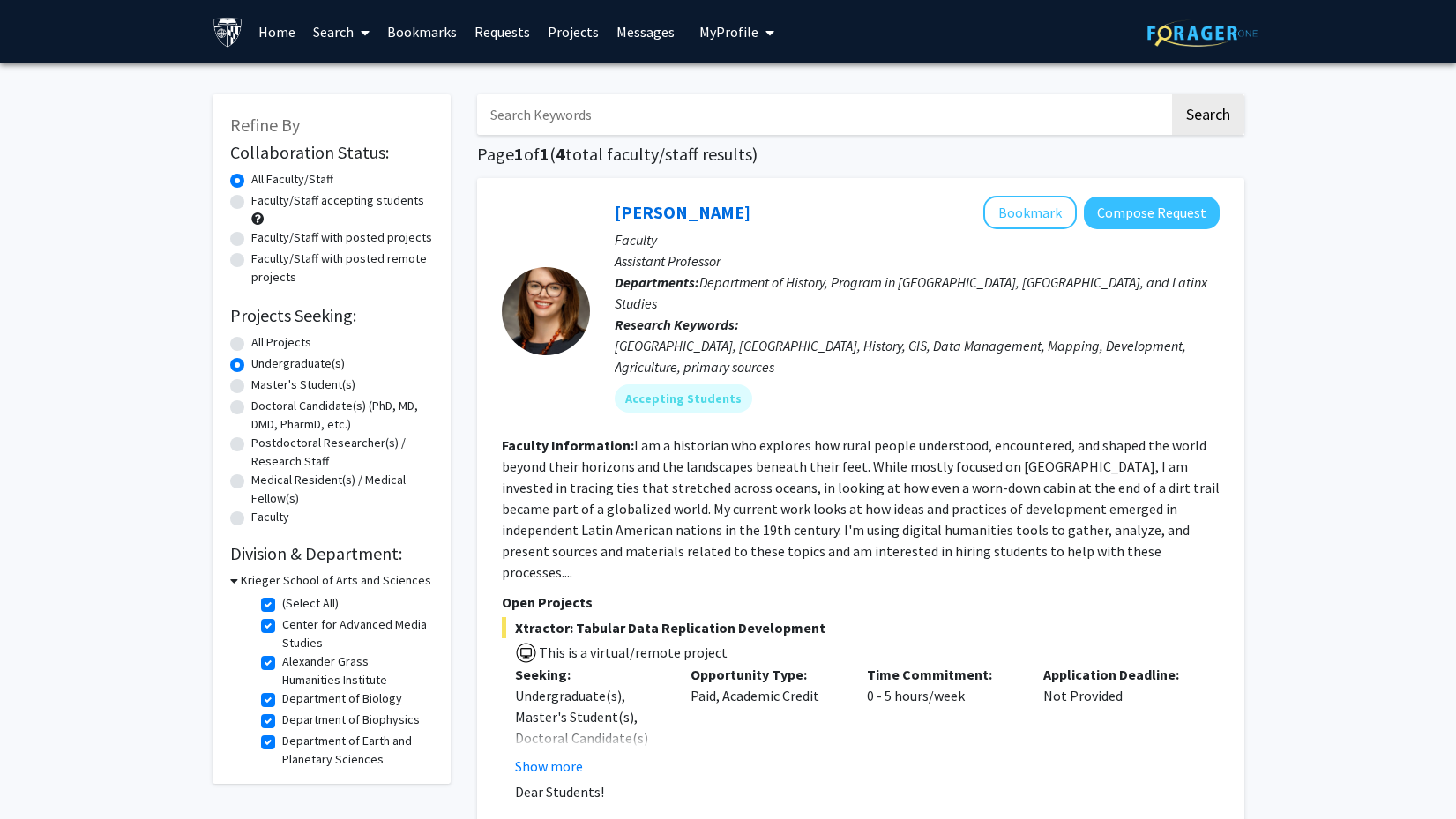
click at [282, 607] on label "(Select All)" at bounding box center [310, 603] width 56 height 18
click at [282, 606] on input "(Select All)" at bounding box center [288, 599] width 12 height 12
checkbox input "false"
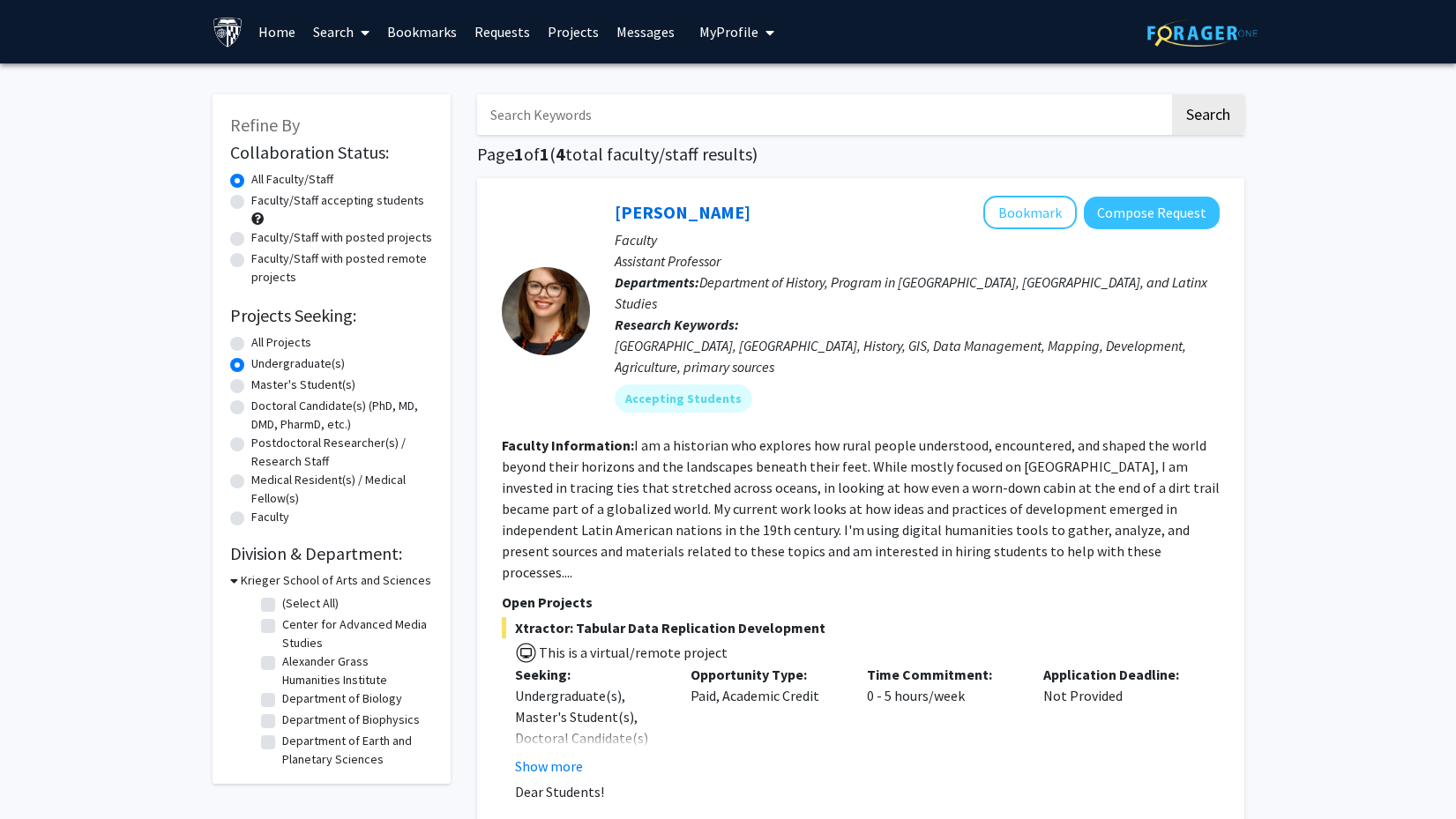
checkbox input "false"
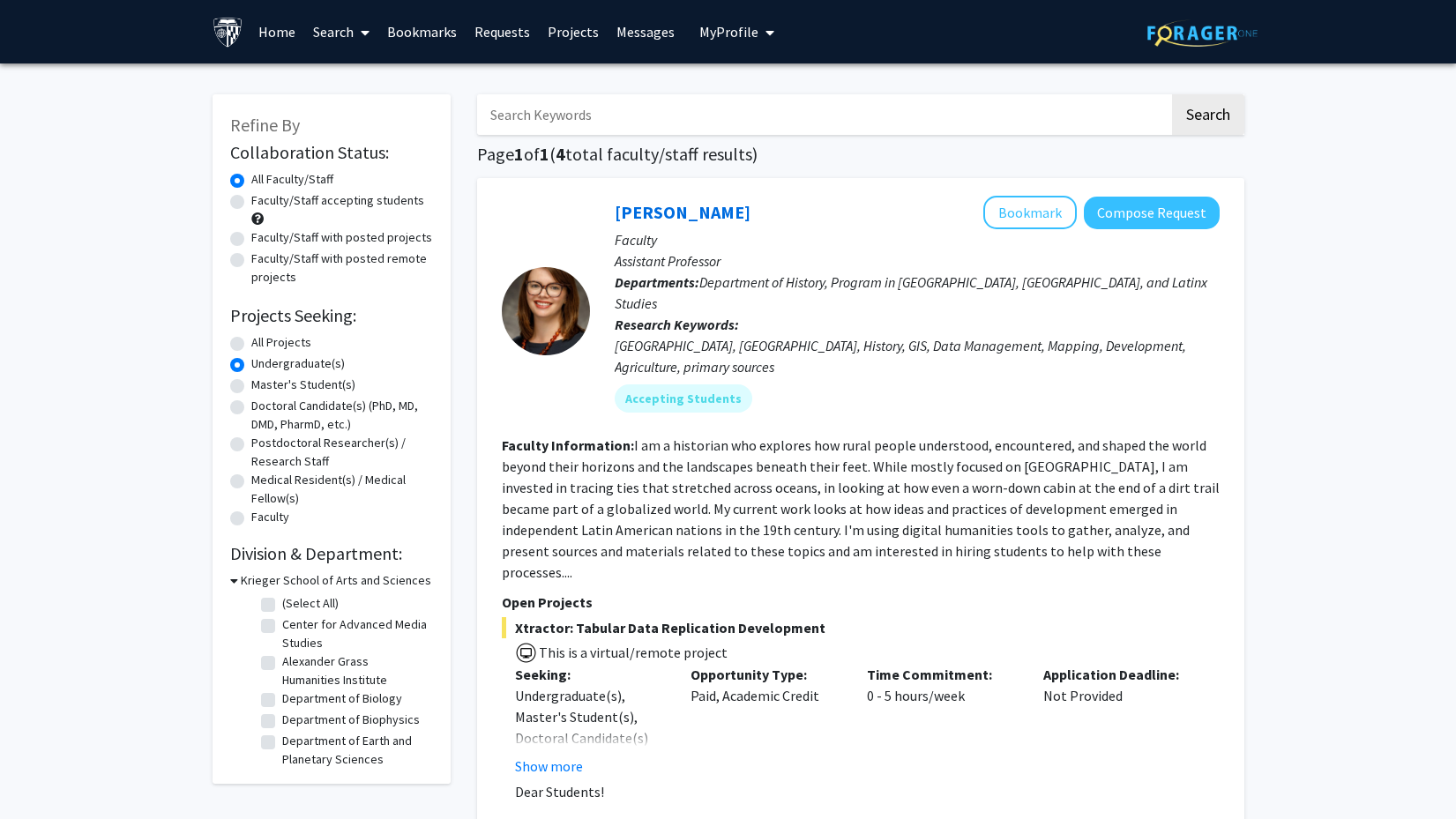
checkbox input "false"
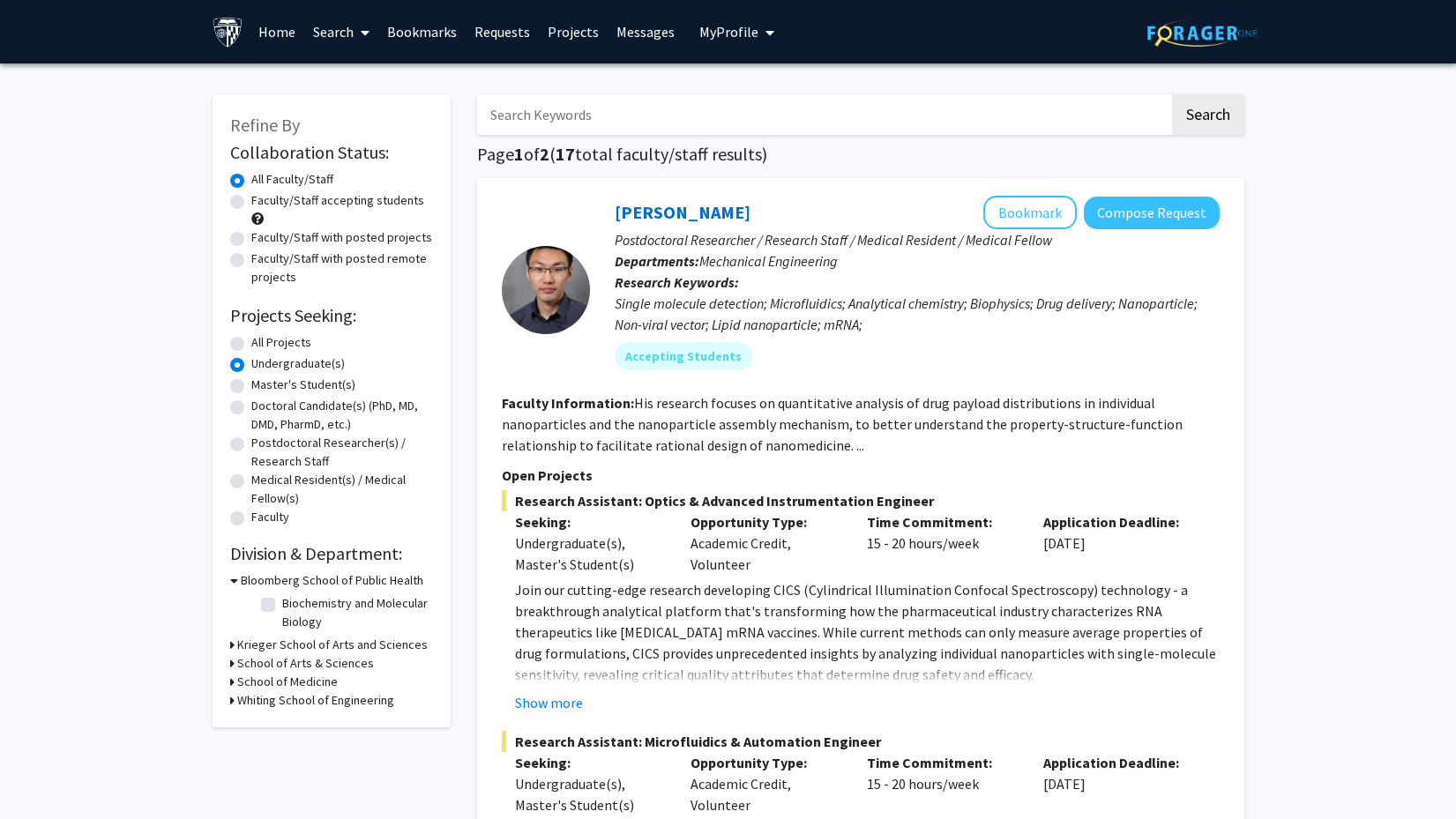
click at [231, 649] on icon at bounding box center [232, 645] width 5 height 18
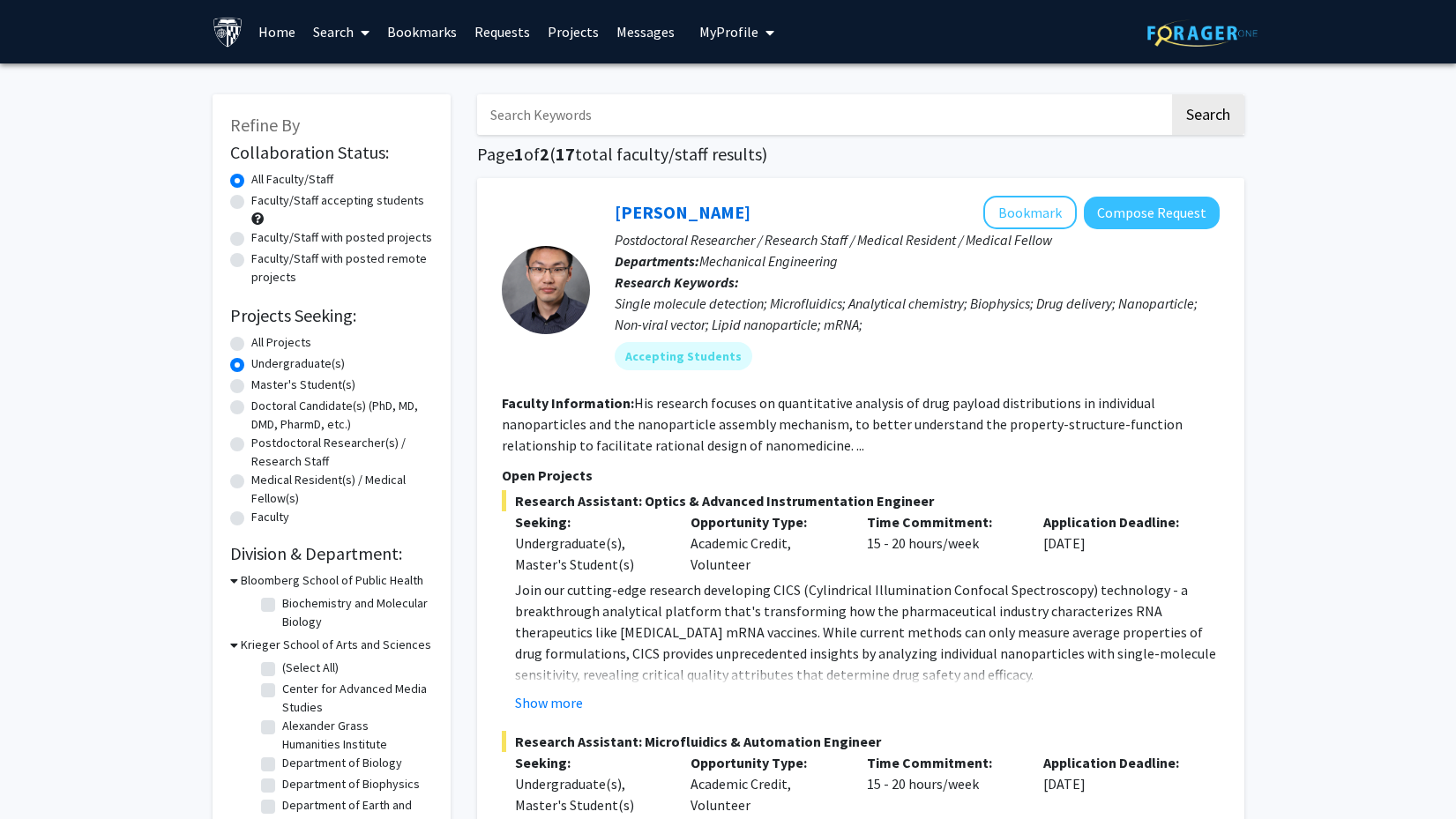
click at [282, 673] on label "(Select All)" at bounding box center [310, 667] width 56 height 18
click at [282, 670] on input "(Select All)" at bounding box center [288, 664] width 12 height 12
checkbox input "true"
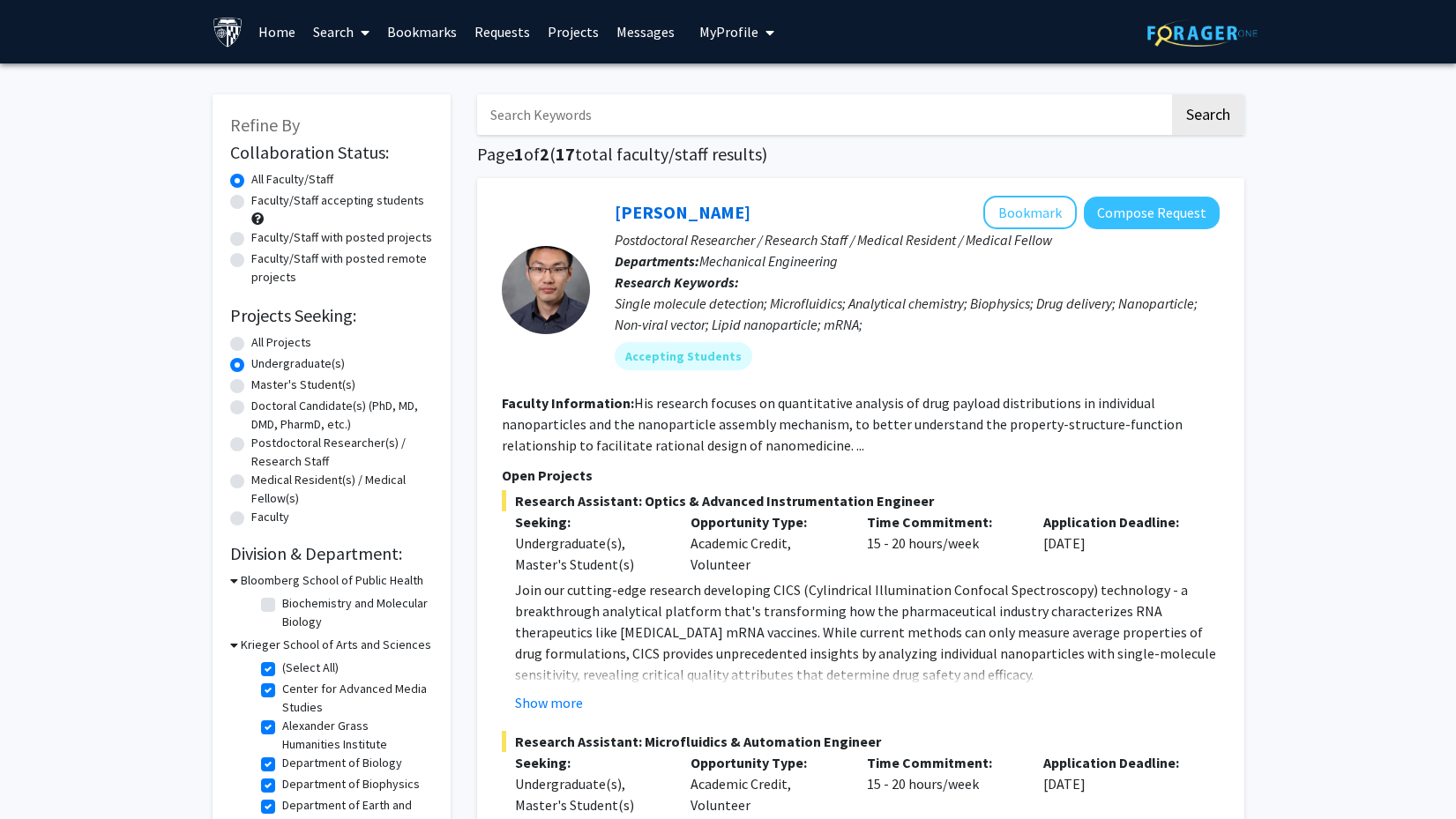
checkbox input "true"
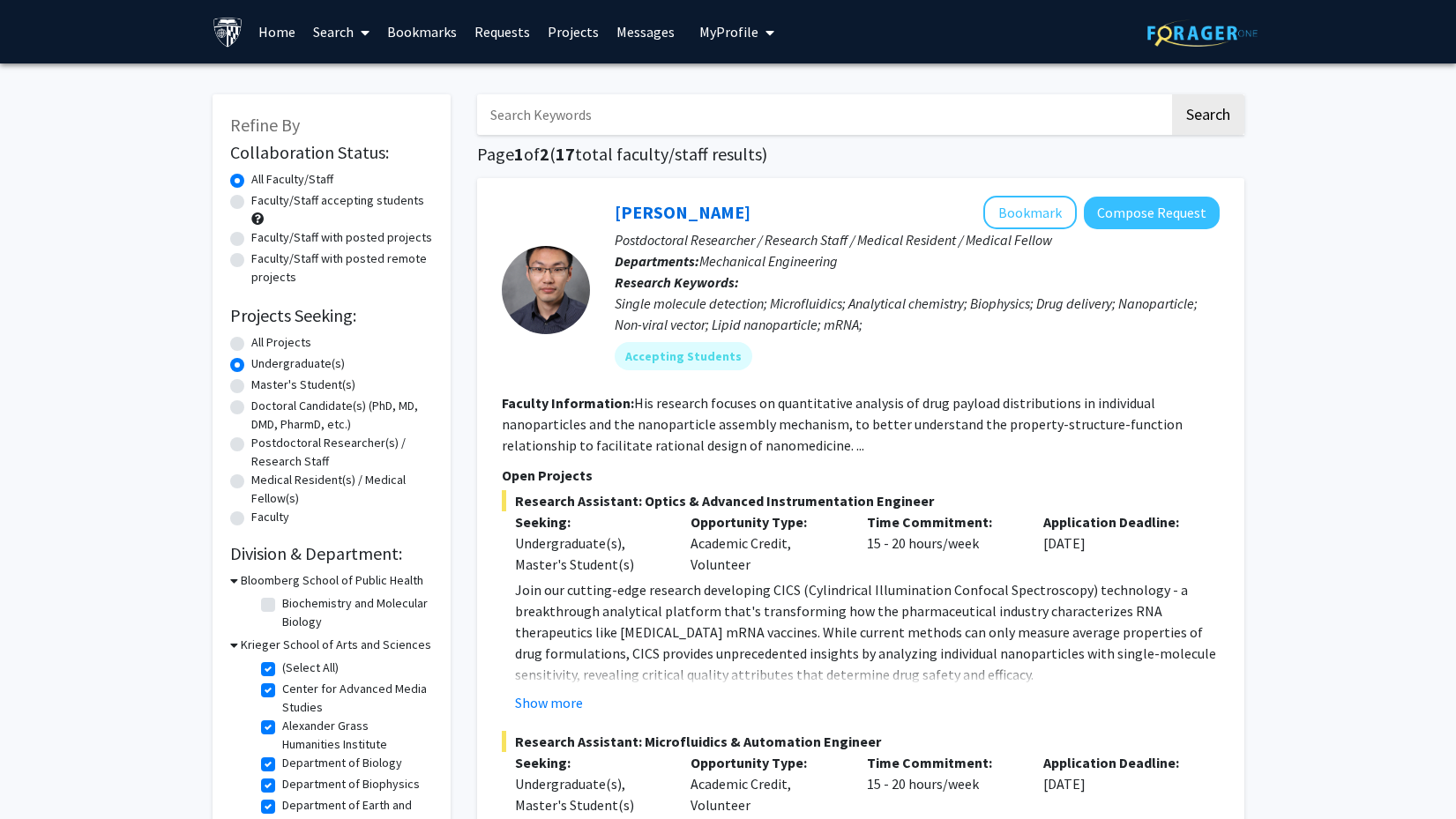
checkbox input "true"
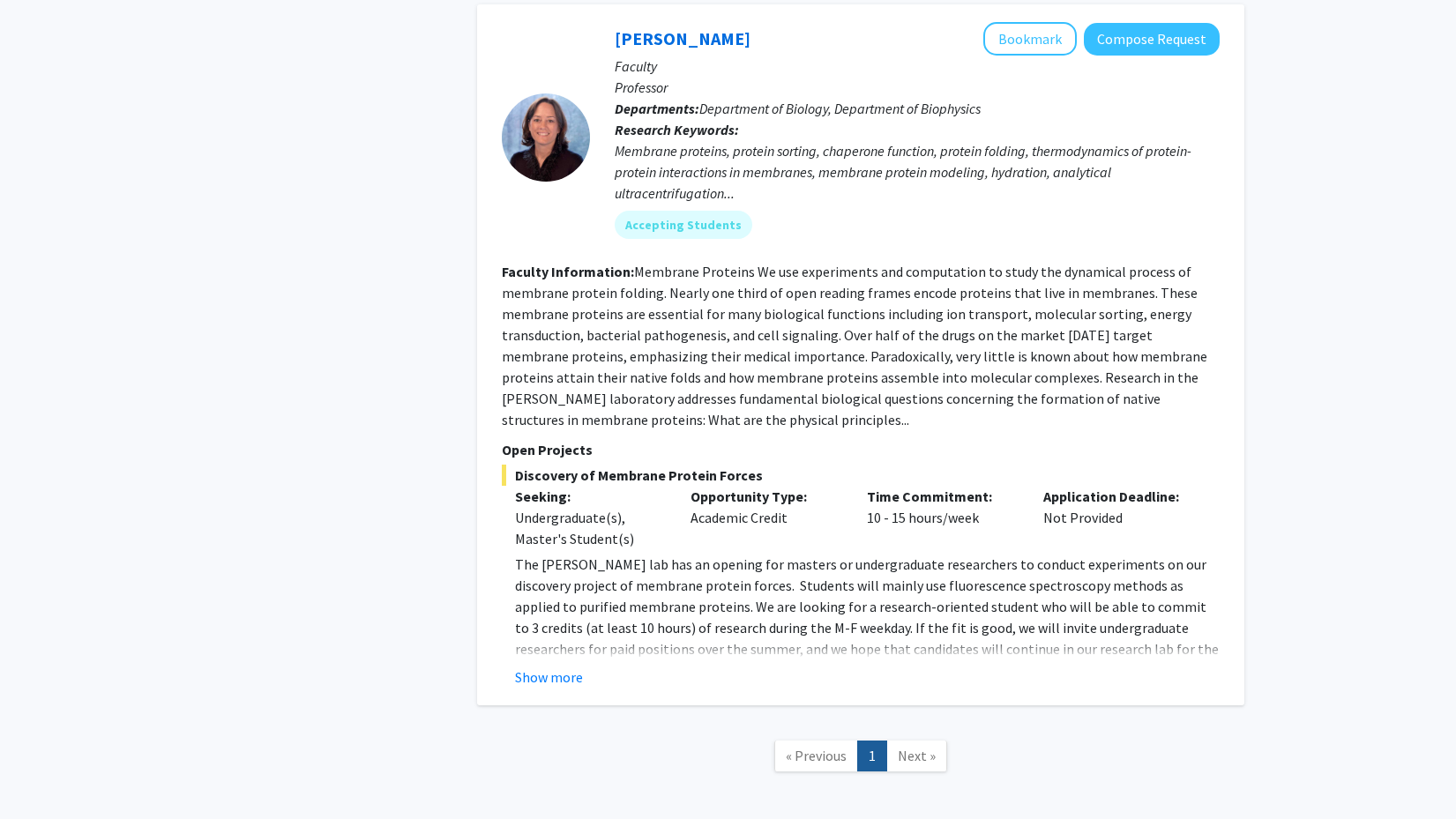
scroll to position [2341, 0]
click at [555, 668] on button "Show more" at bounding box center [548, 678] width 68 height 21
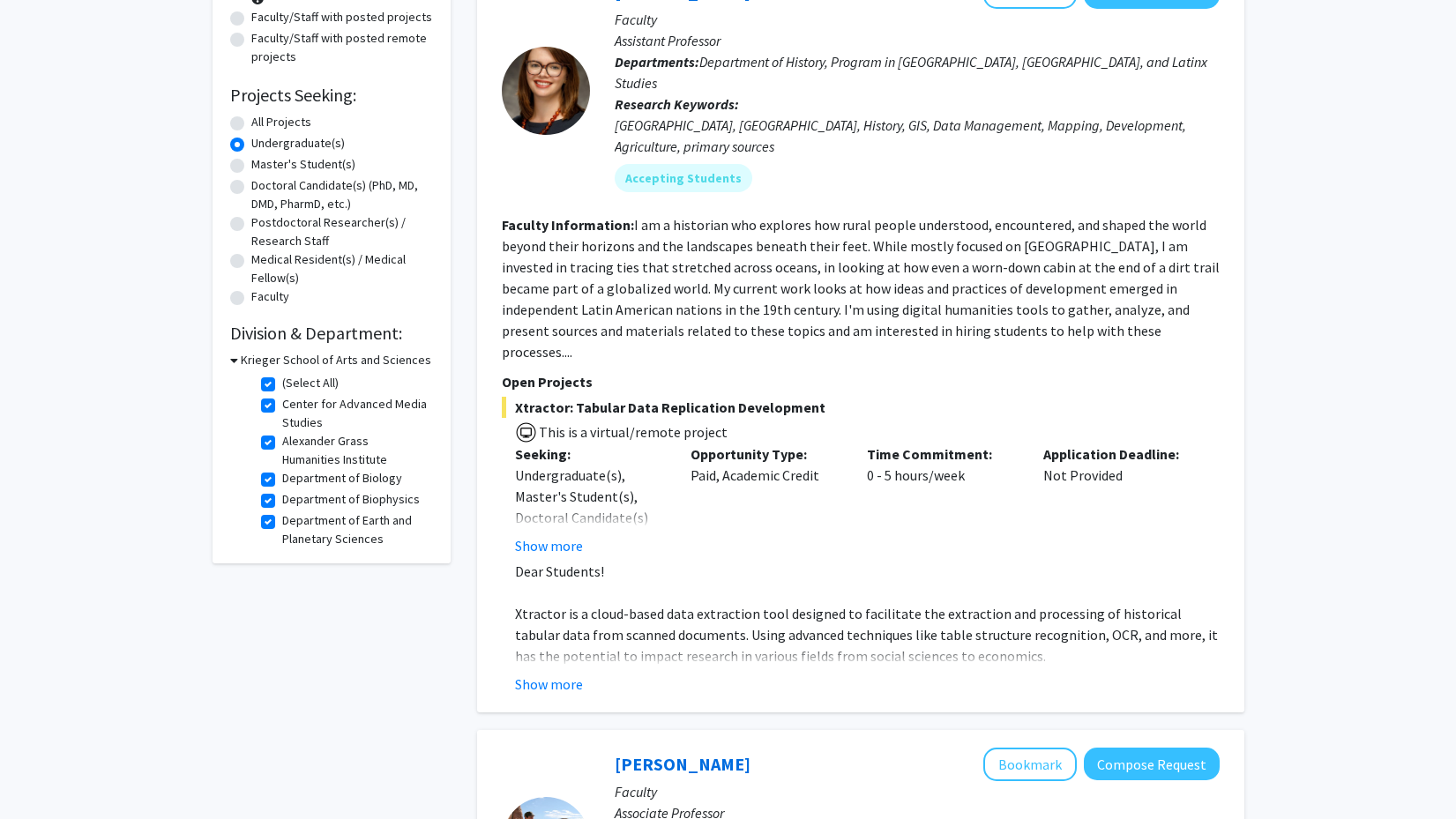
scroll to position [158, 0]
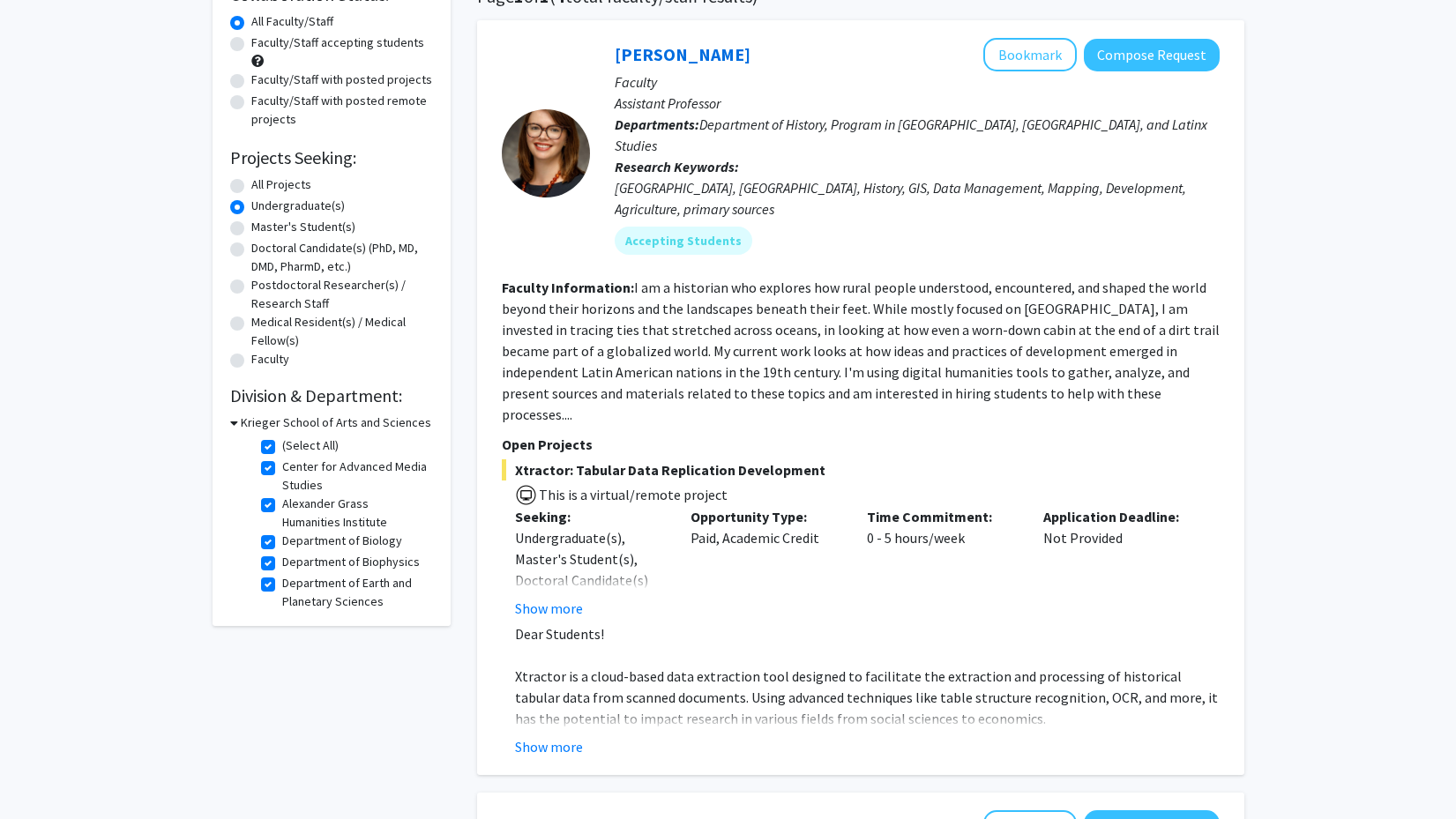
click at [282, 449] on label "(Select All)" at bounding box center [310, 446] width 56 height 18
click at [282, 447] on input "(Select All)" at bounding box center [288, 442] width 12 height 12
checkbox input "false"
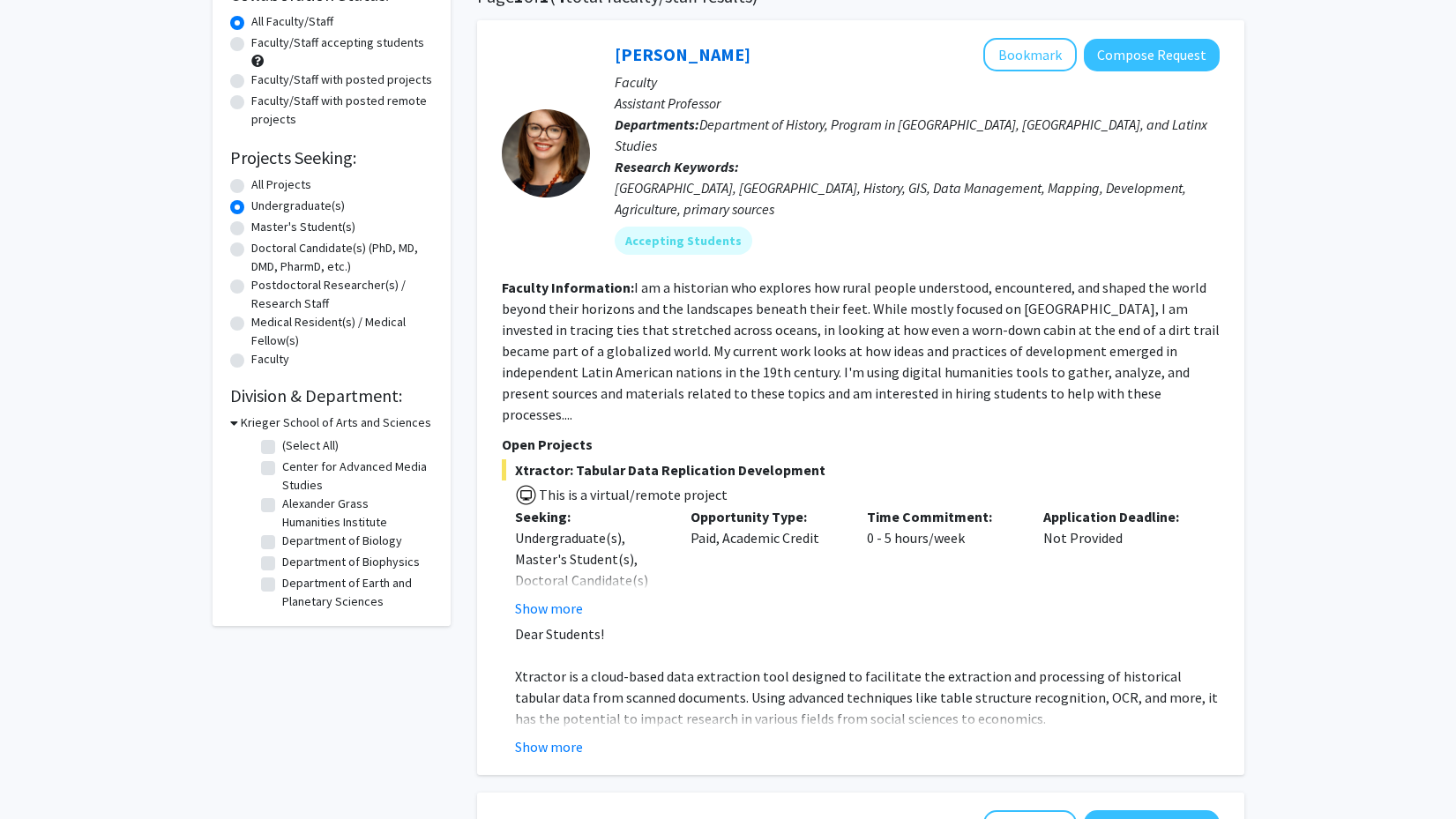
checkbox input "false"
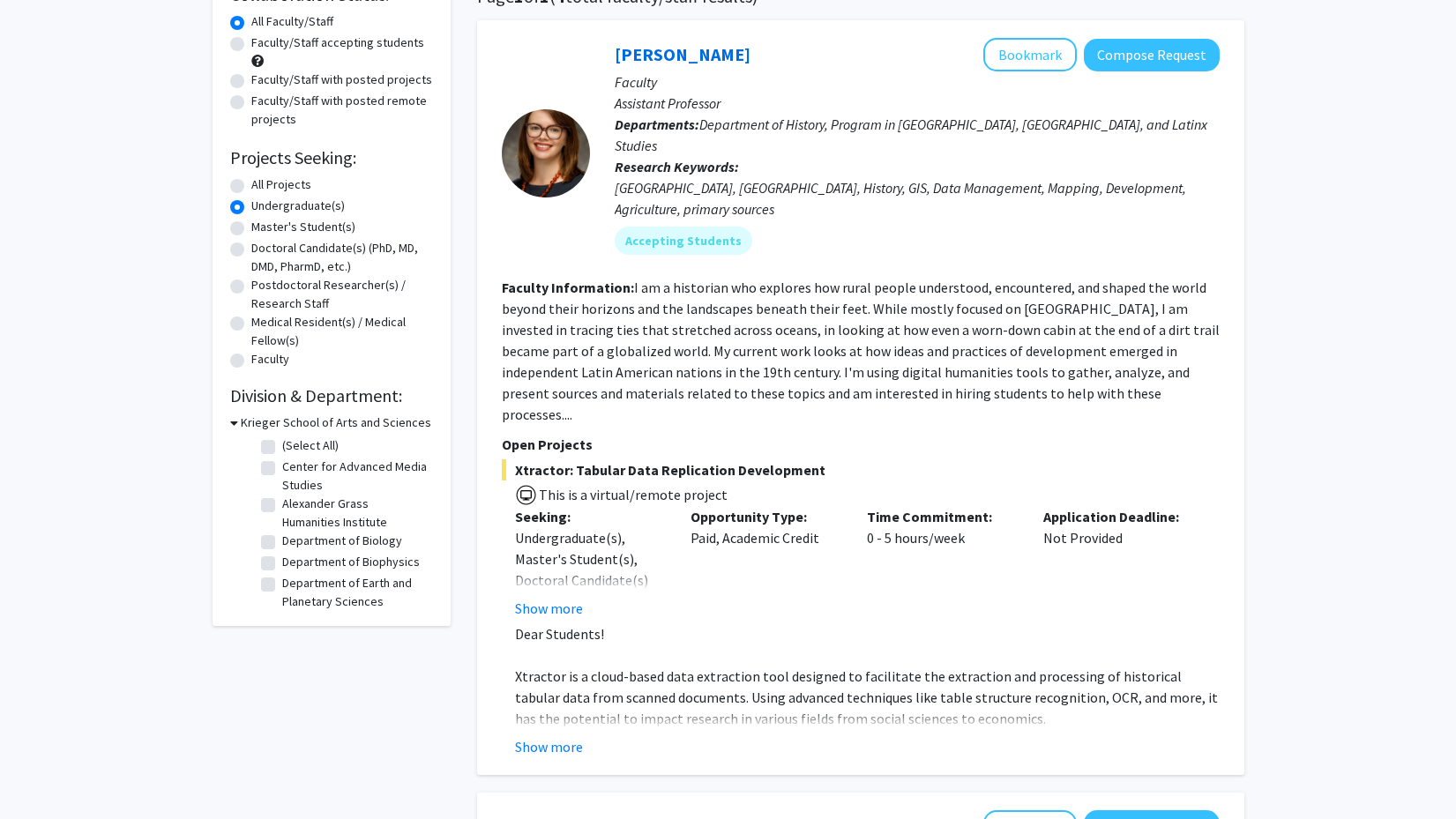
checkbox input "false"
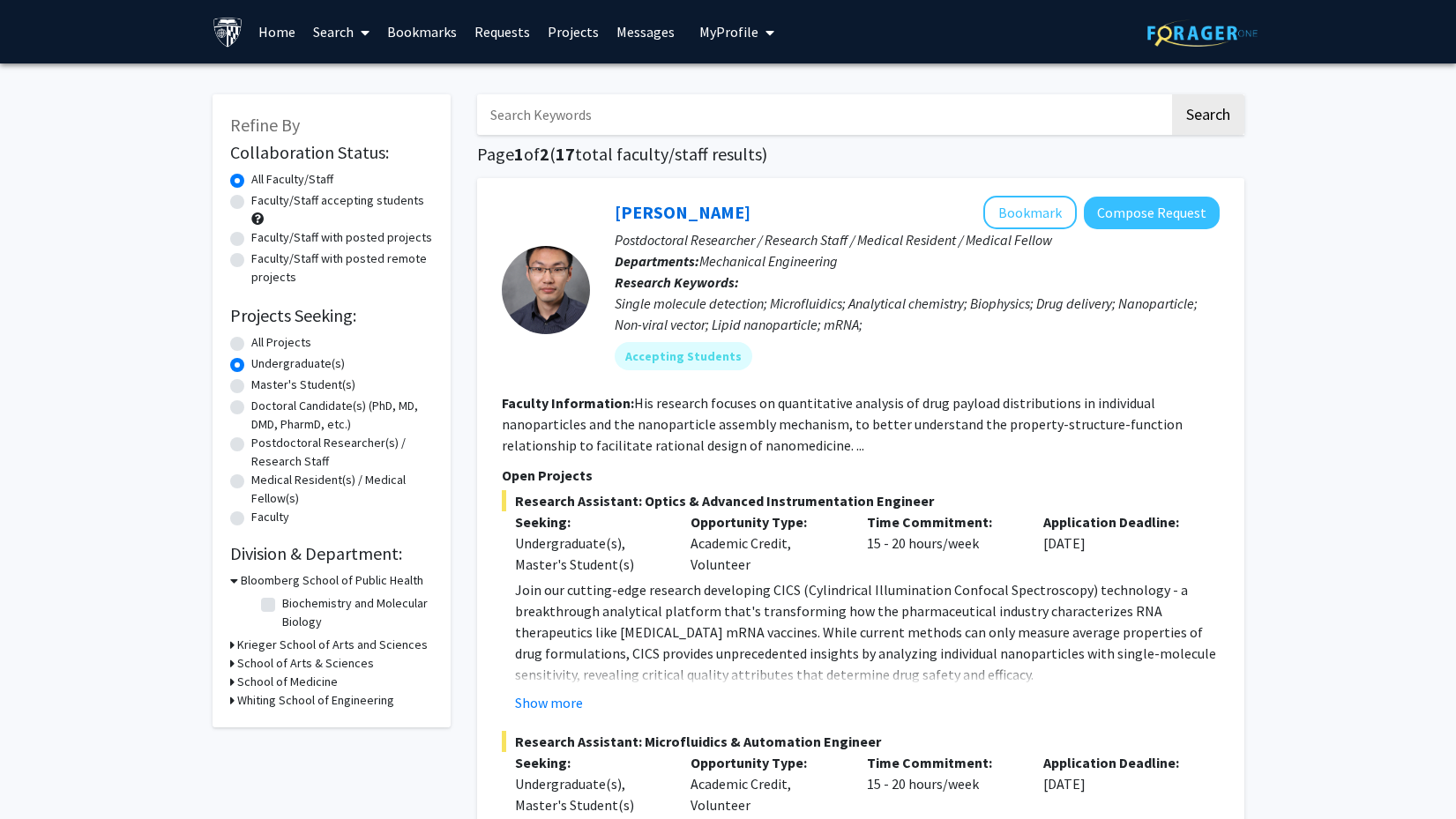
click at [241, 645] on h3 "Krieger School of Arts and Sciences" at bounding box center [332, 645] width 191 height 18
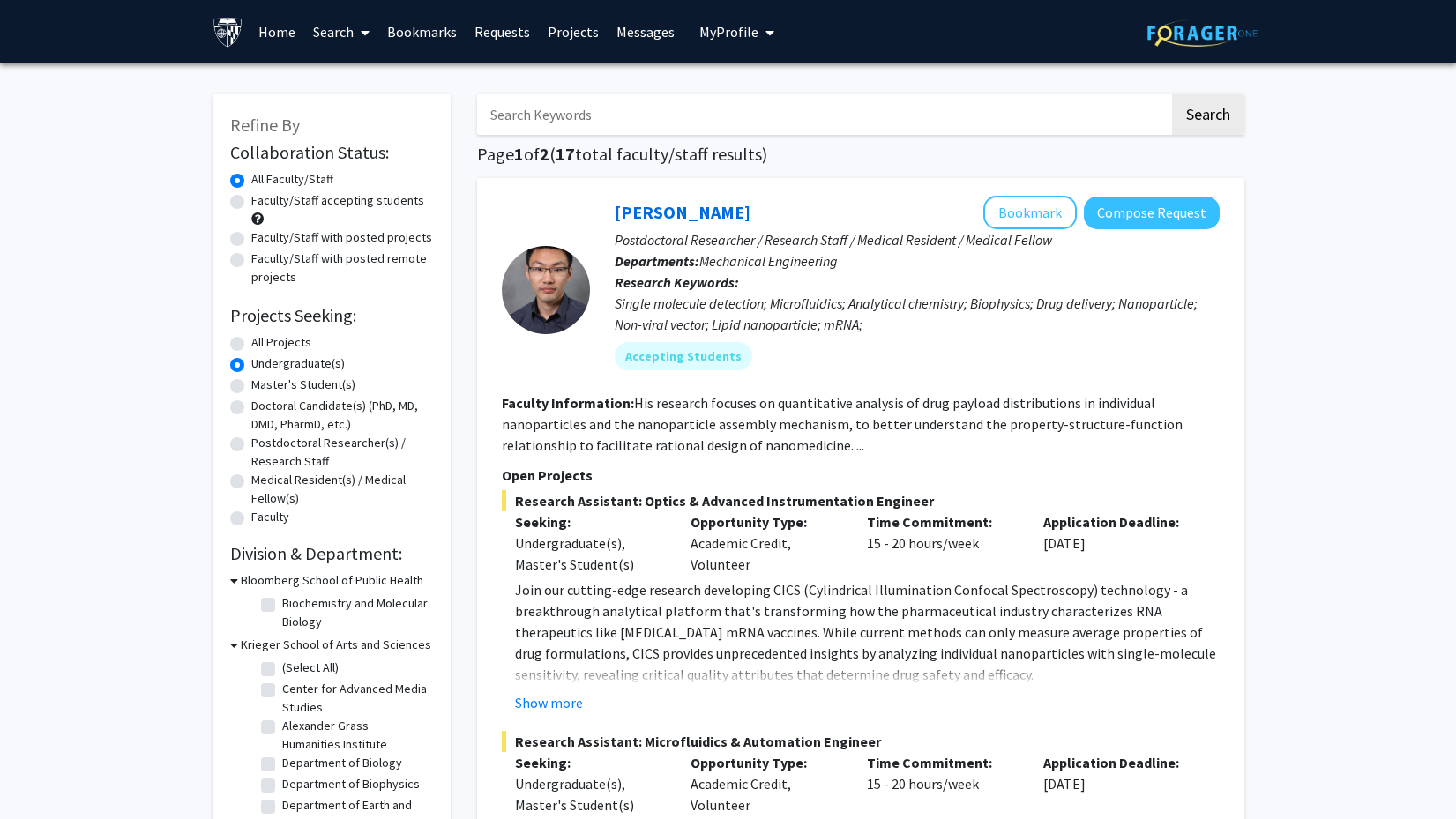
click at [282, 669] on label "(Select All)" at bounding box center [310, 667] width 56 height 18
click at [282, 669] on input "(Select All)" at bounding box center [288, 664] width 12 height 12
checkbox input "true"
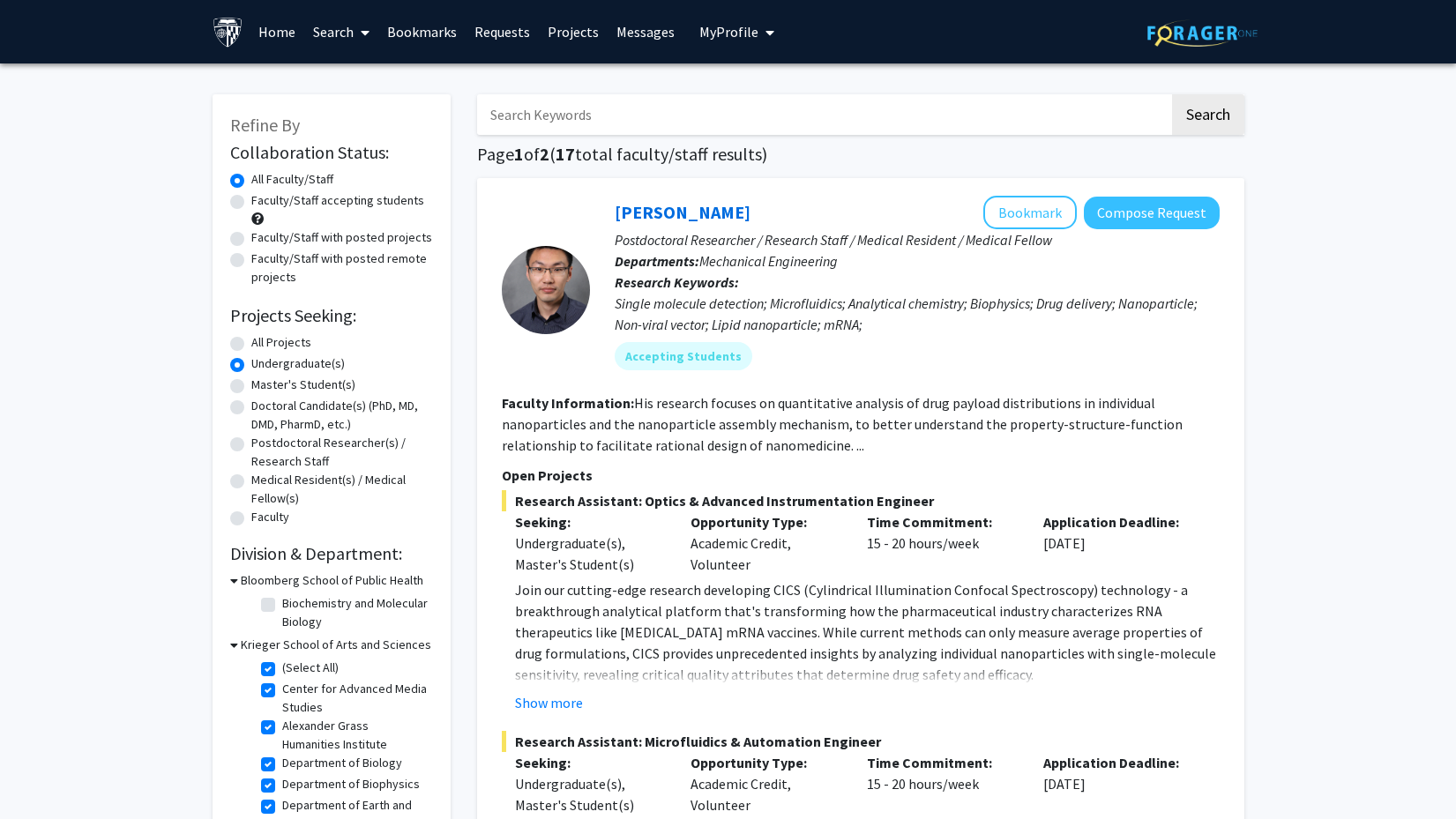
checkbox input "true"
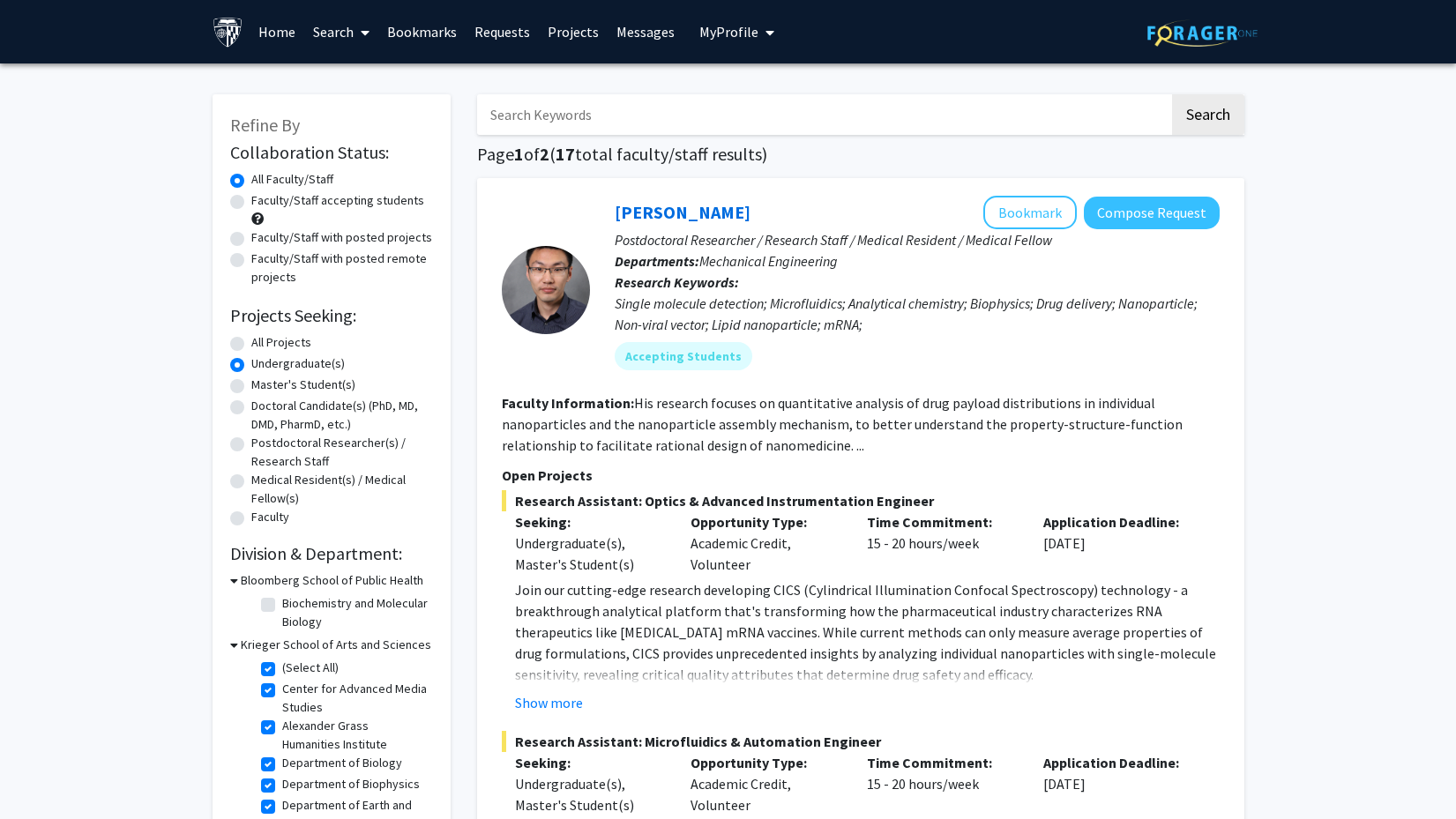
checkbox input "true"
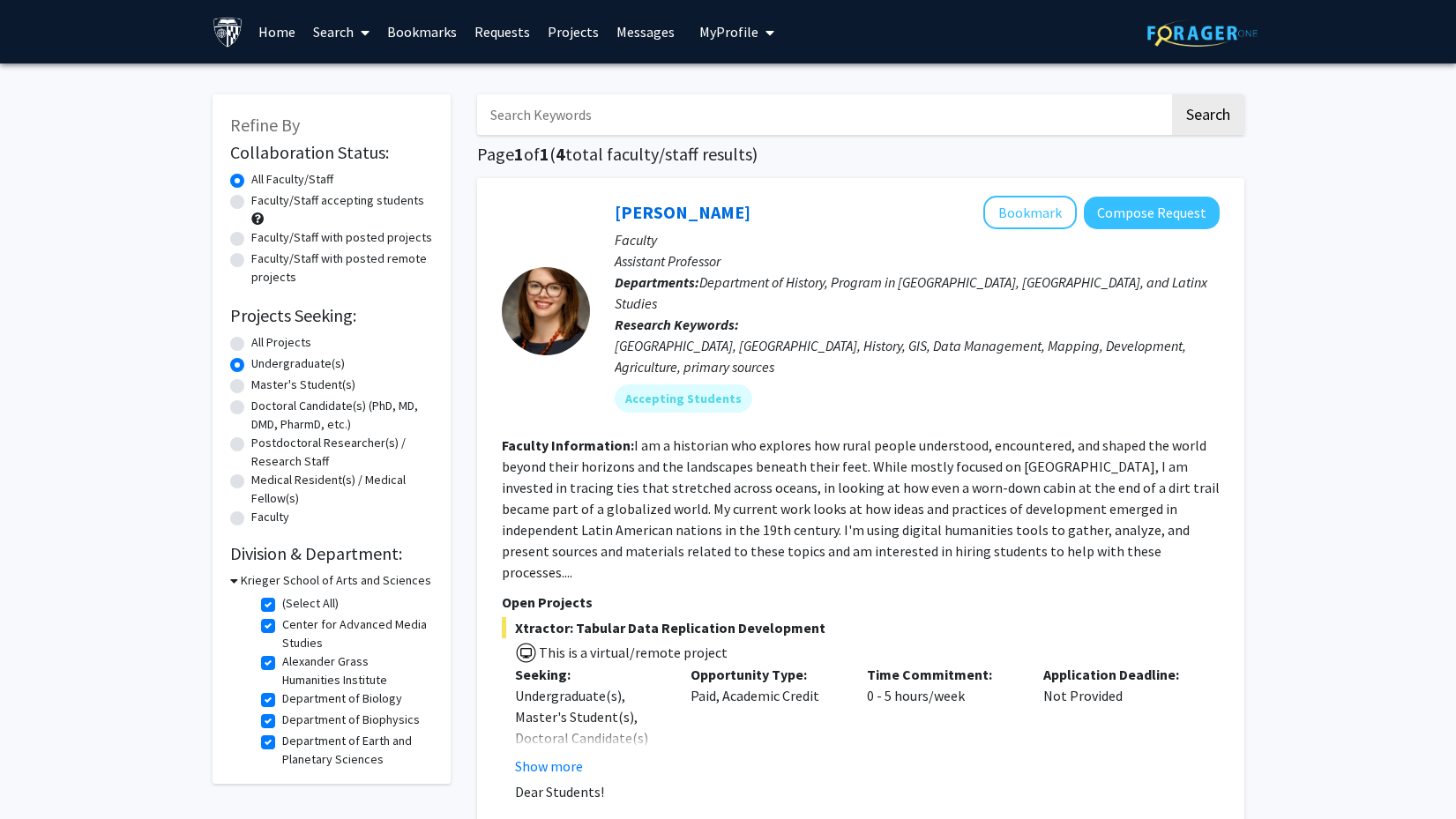
click at [282, 607] on label "(Select All)" at bounding box center [310, 603] width 56 height 18
click at [282, 606] on input "(Select All)" at bounding box center [288, 599] width 12 height 12
checkbox input "false"
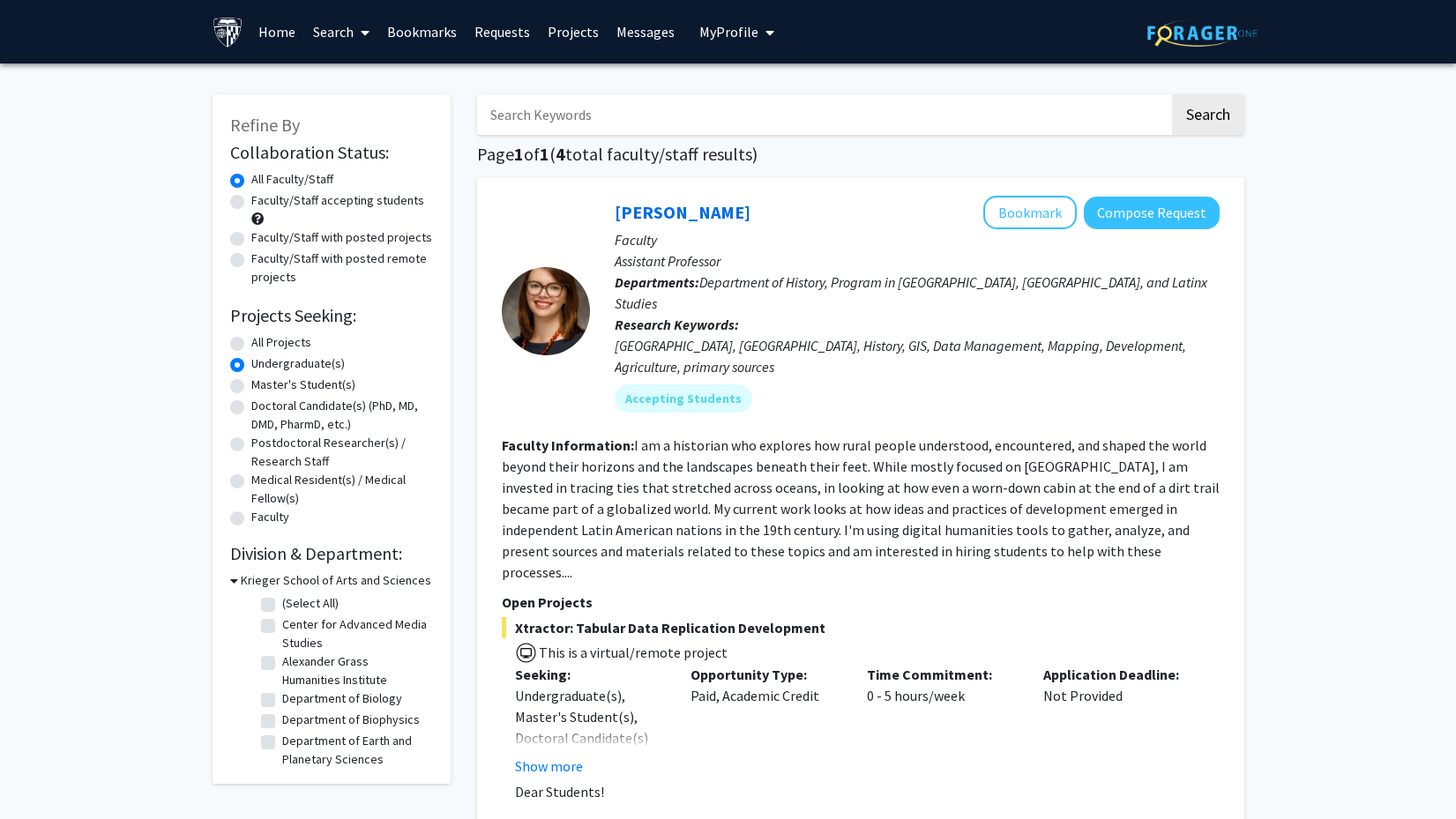
checkbox input "false"
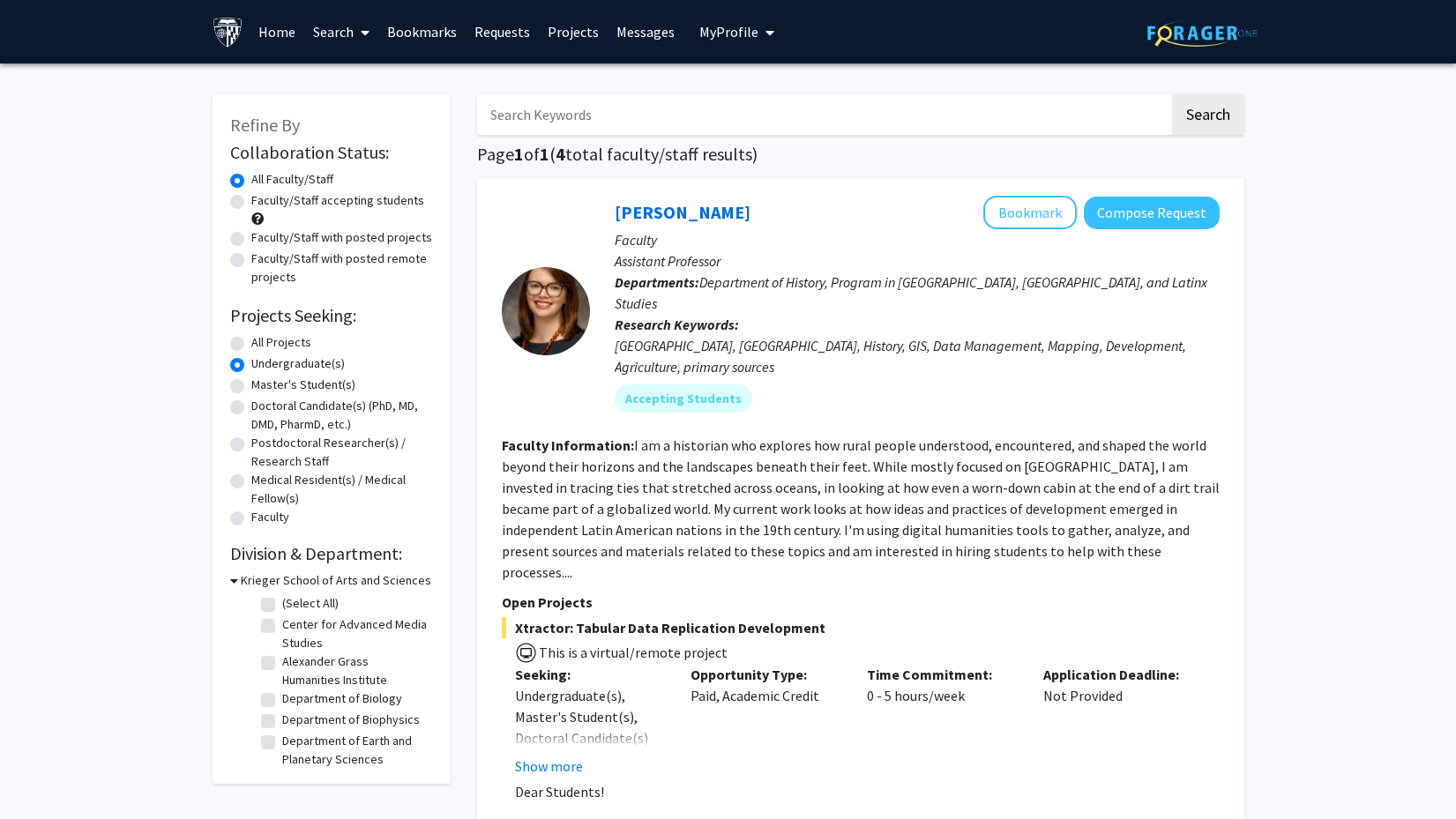
checkbox input "false"
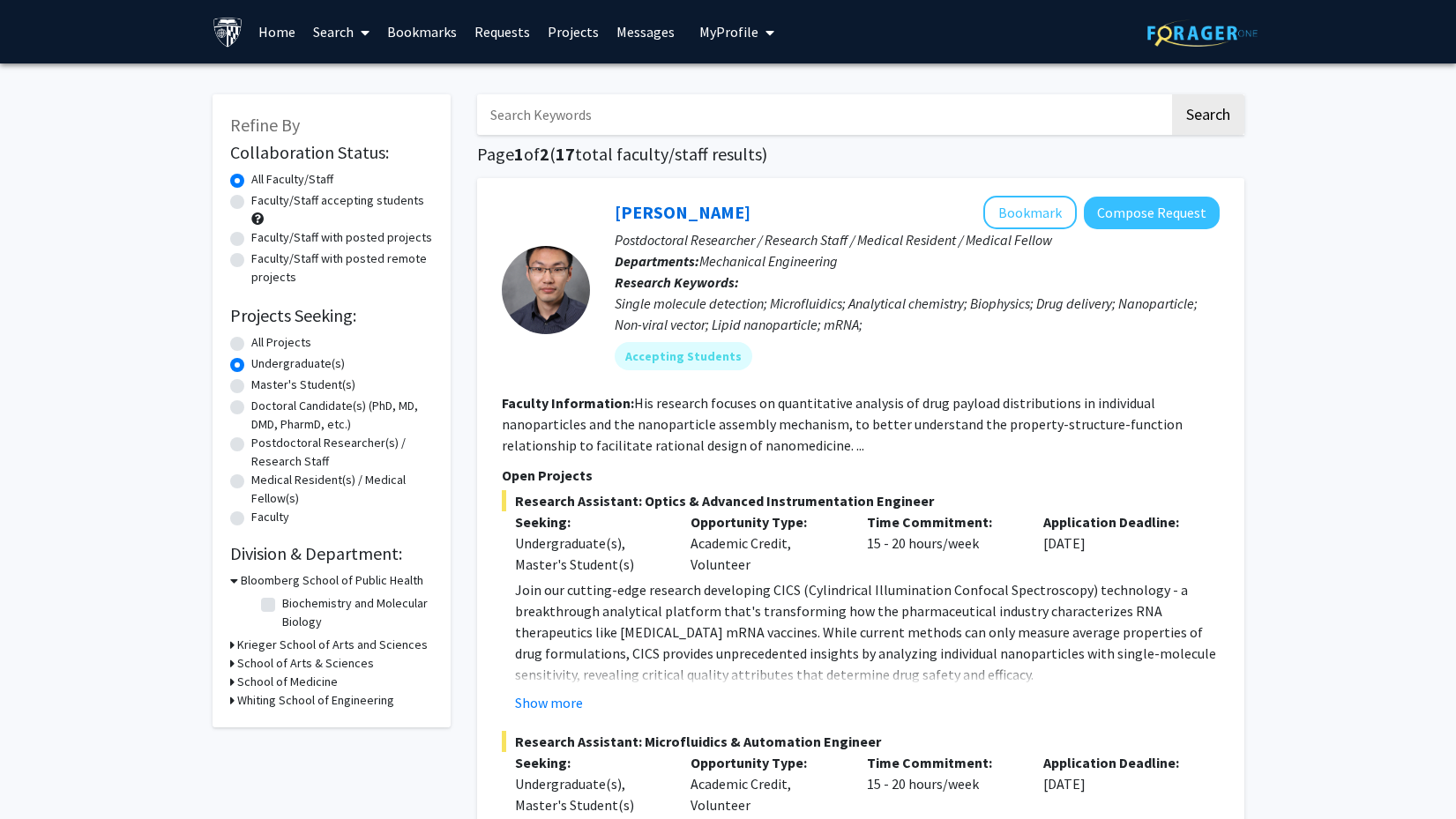
click at [232, 651] on icon at bounding box center [232, 645] width 5 height 18
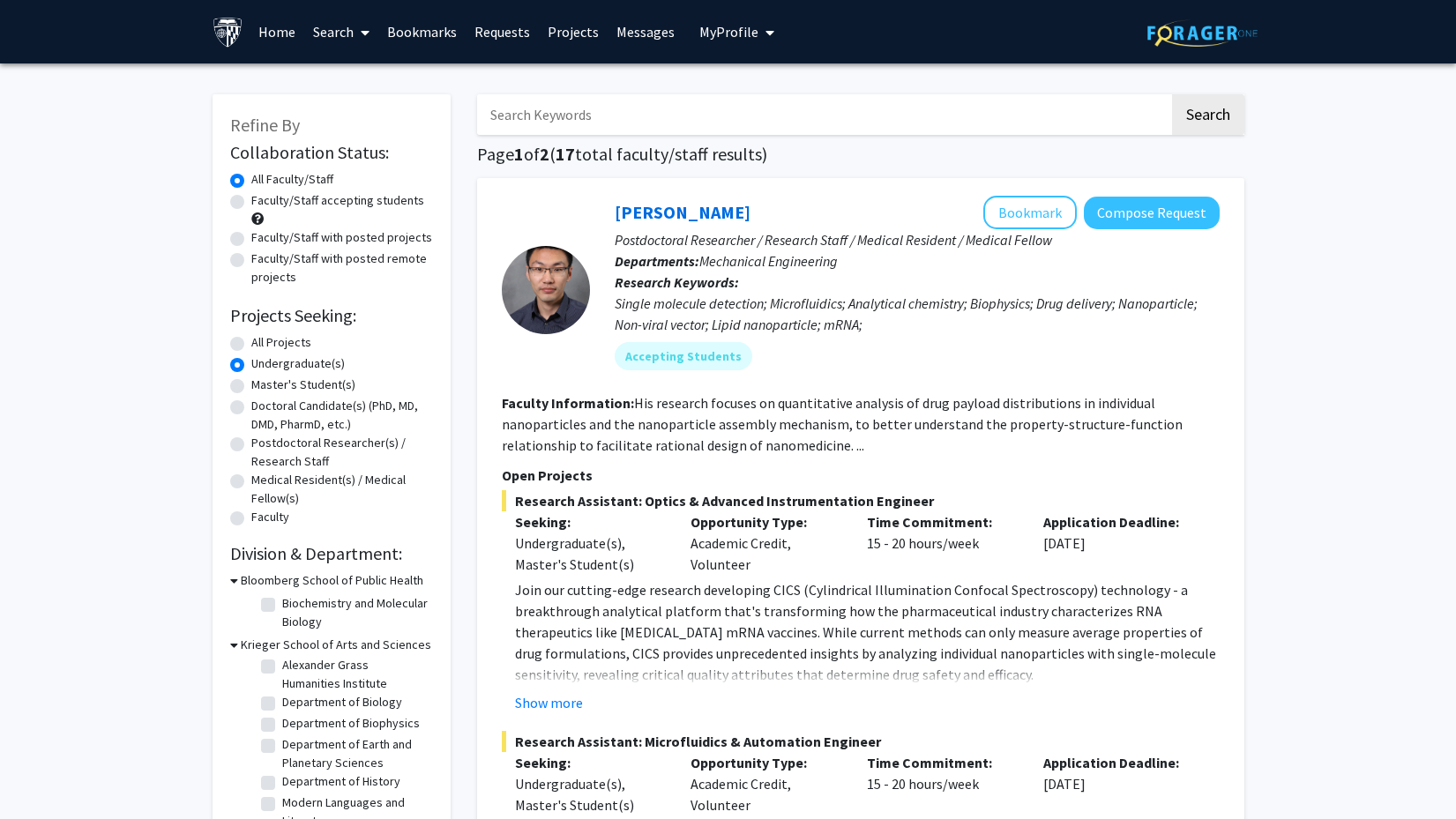
scroll to position [59, 0]
click at [282, 711] on label "Department of Biology" at bounding box center [342, 703] width 120 height 18
click at [282, 706] on input "Department of Biology" at bounding box center [288, 700] width 12 height 12
checkbox input "true"
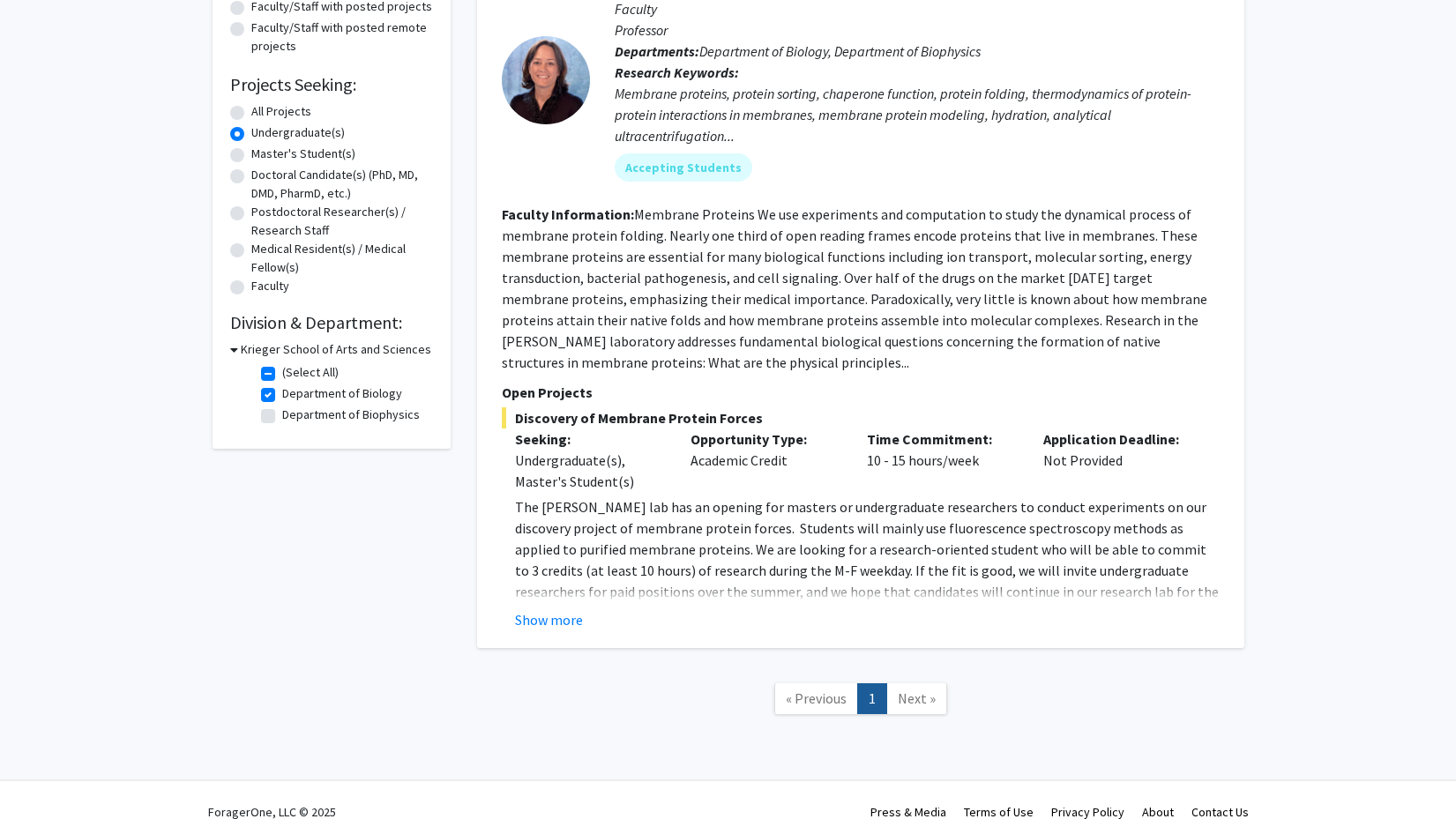
scroll to position [231, 0]
click at [556, 617] on button "Show more" at bounding box center [548, 618] width 68 height 21
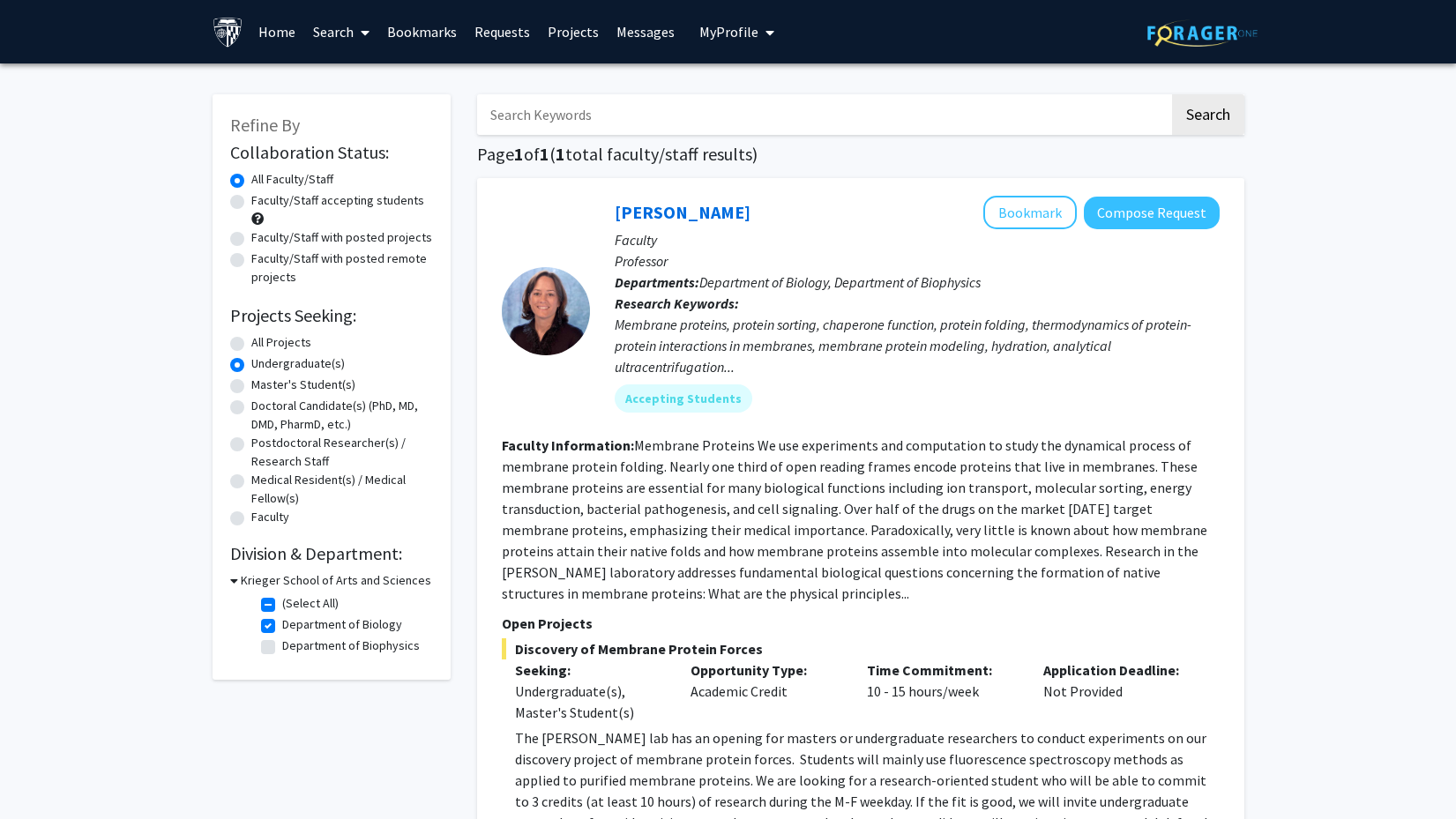
scroll to position [0, 0]
click at [282, 607] on label "(Select All)" at bounding box center [310, 603] width 56 height 18
click at [282, 606] on input "(Select All)" at bounding box center [288, 599] width 12 height 12
checkbox input "false"
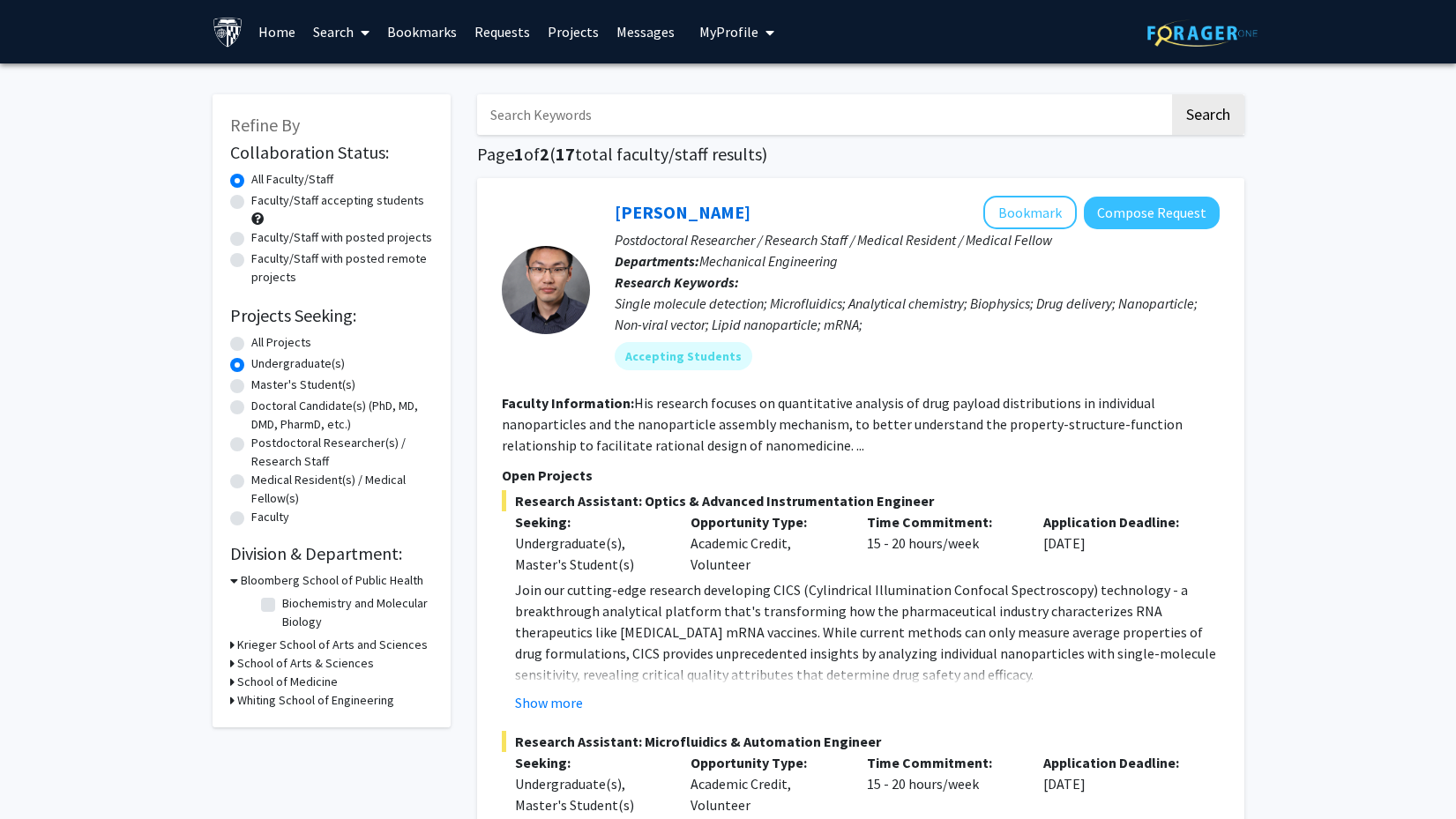
click at [234, 665] on div "School of Arts & Sciences" at bounding box center [331, 663] width 203 height 18
click at [232, 663] on icon at bounding box center [232, 663] width 5 height 18
click at [282, 690] on label "Psychological and Brain Sciences" at bounding box center [355, 695] width 147 height 37
click at [282, 688] on input "Psychological and Brain Sciences" at bounding box center [288, 682] width 12 height 12
checkbox input "true"
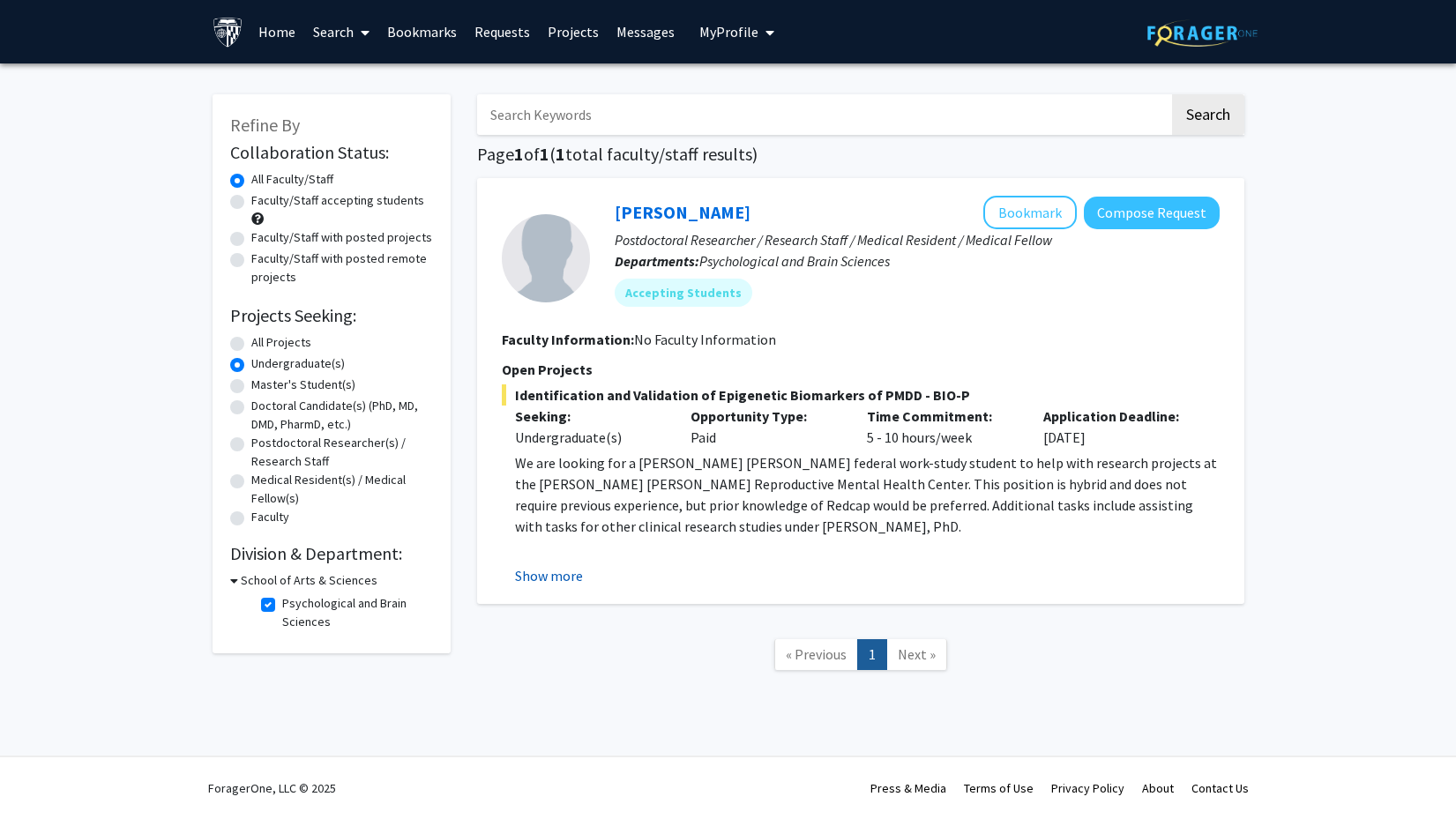
click at [539, 579] on button "Show more" at bounding box center [548, 575] width 68 height 21
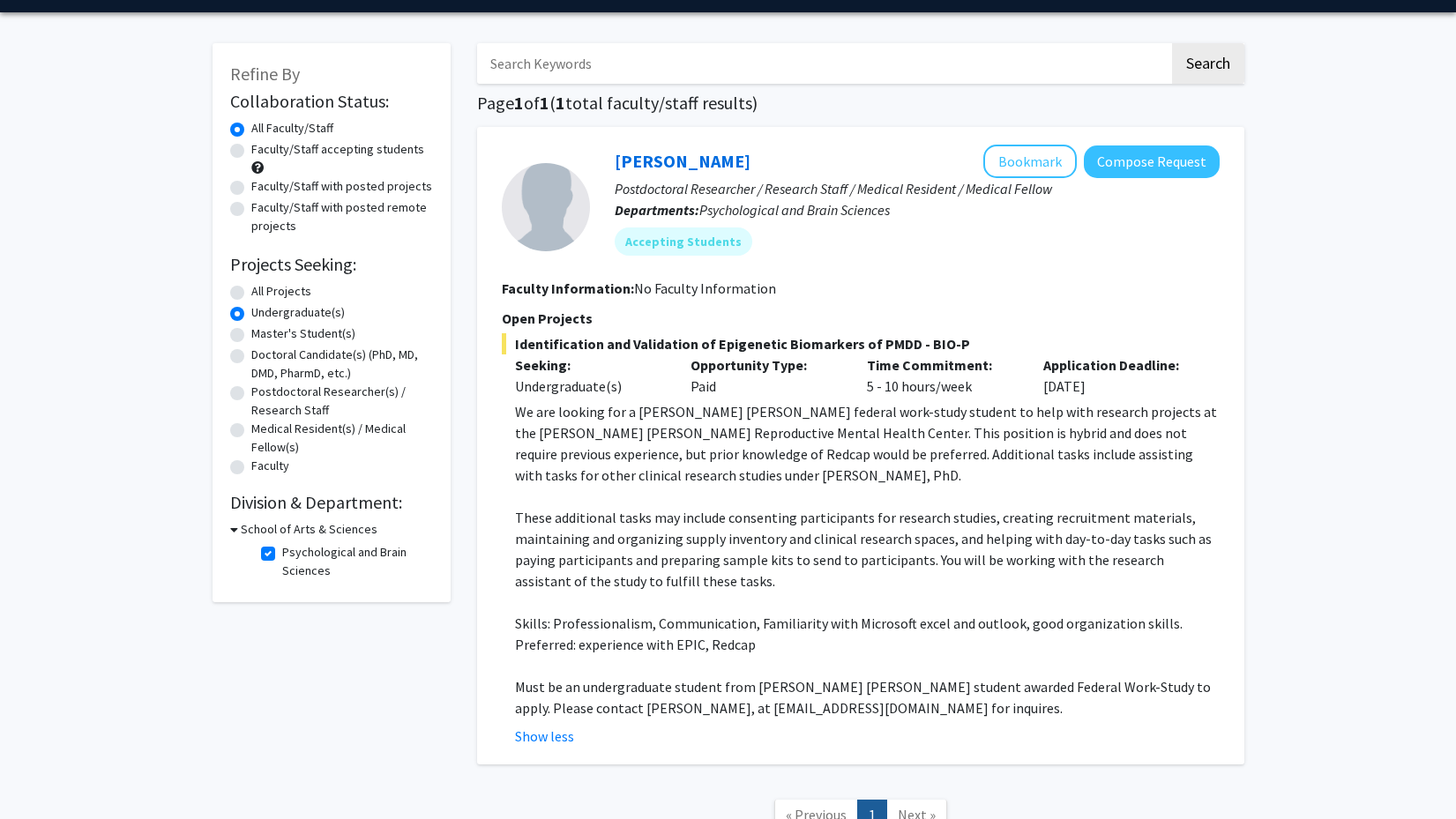
scroll to position [55, 0]
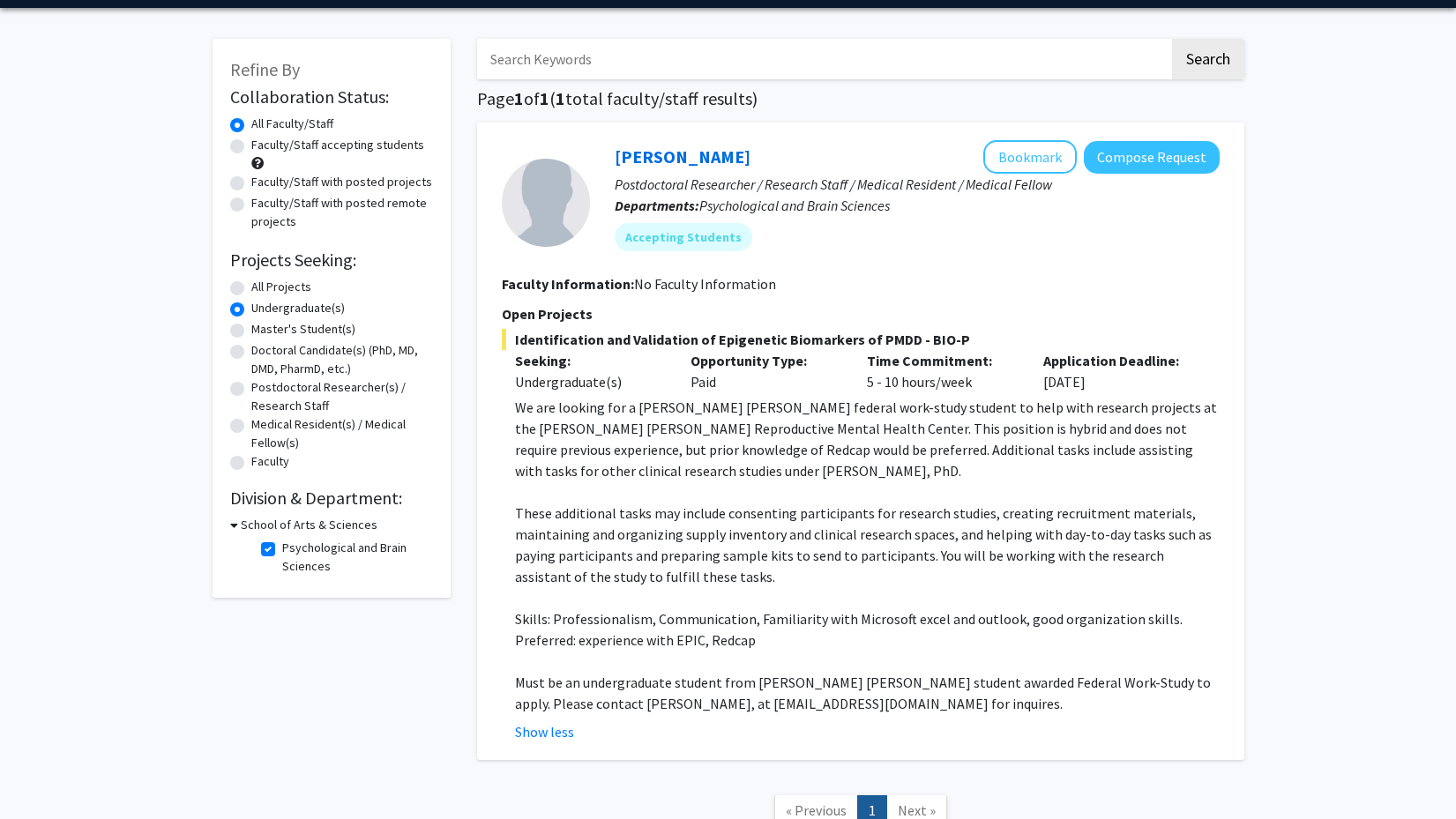
click at [282, 551] on label "Psychological and Brain Sciences" at bounding box center [355, 557] width 147 height 37
click at [282, 550] on input "Psychological and Brain Sciences" at bounding box center [288, 544] width 12 height 12
checkbox input "false"
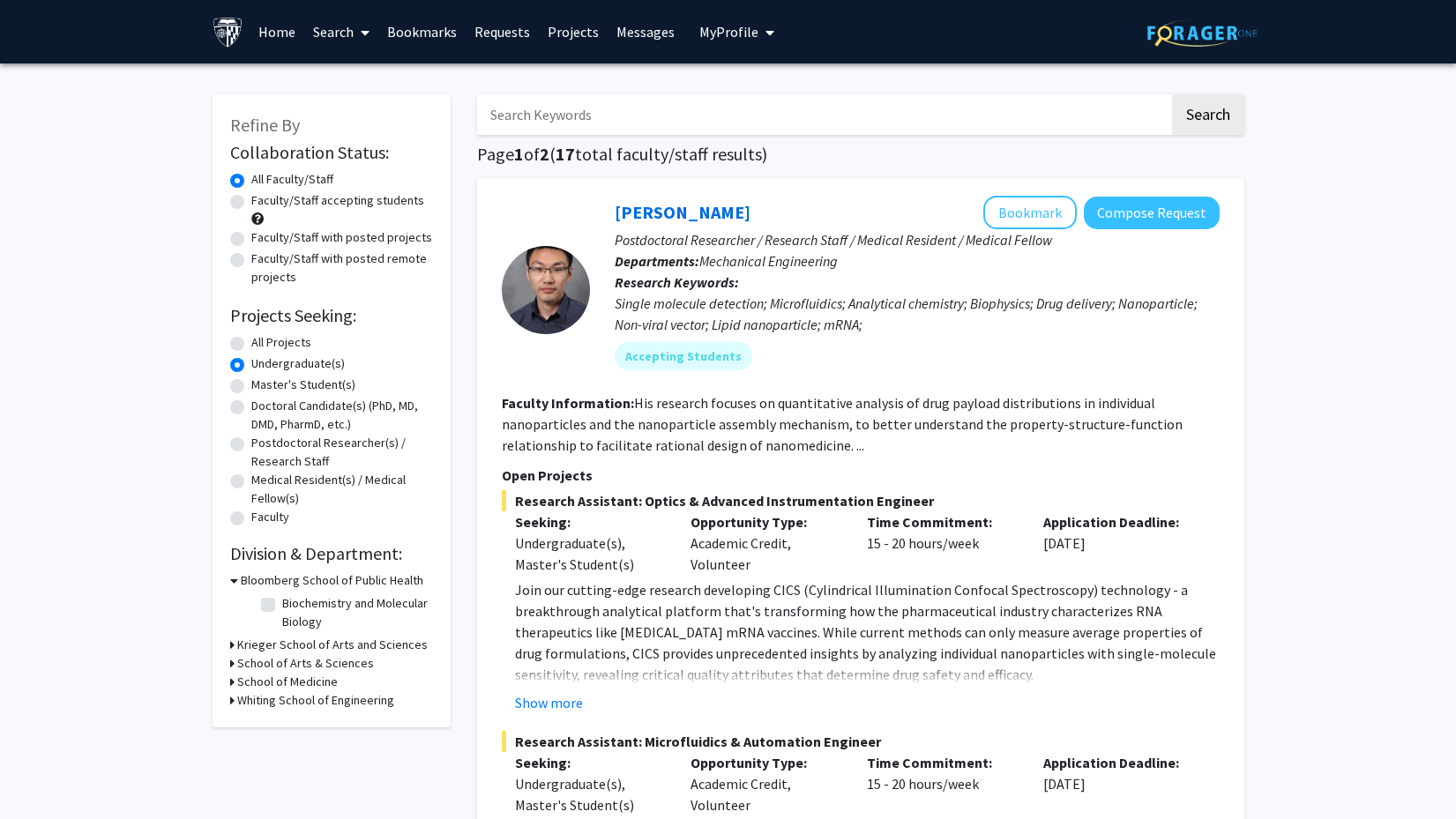
click at [232, 669] on icon at bounding box center [232, 663] width 5 height 18
click at [232, 730] on icon at bounding box center [232, 728] width 5 height 18
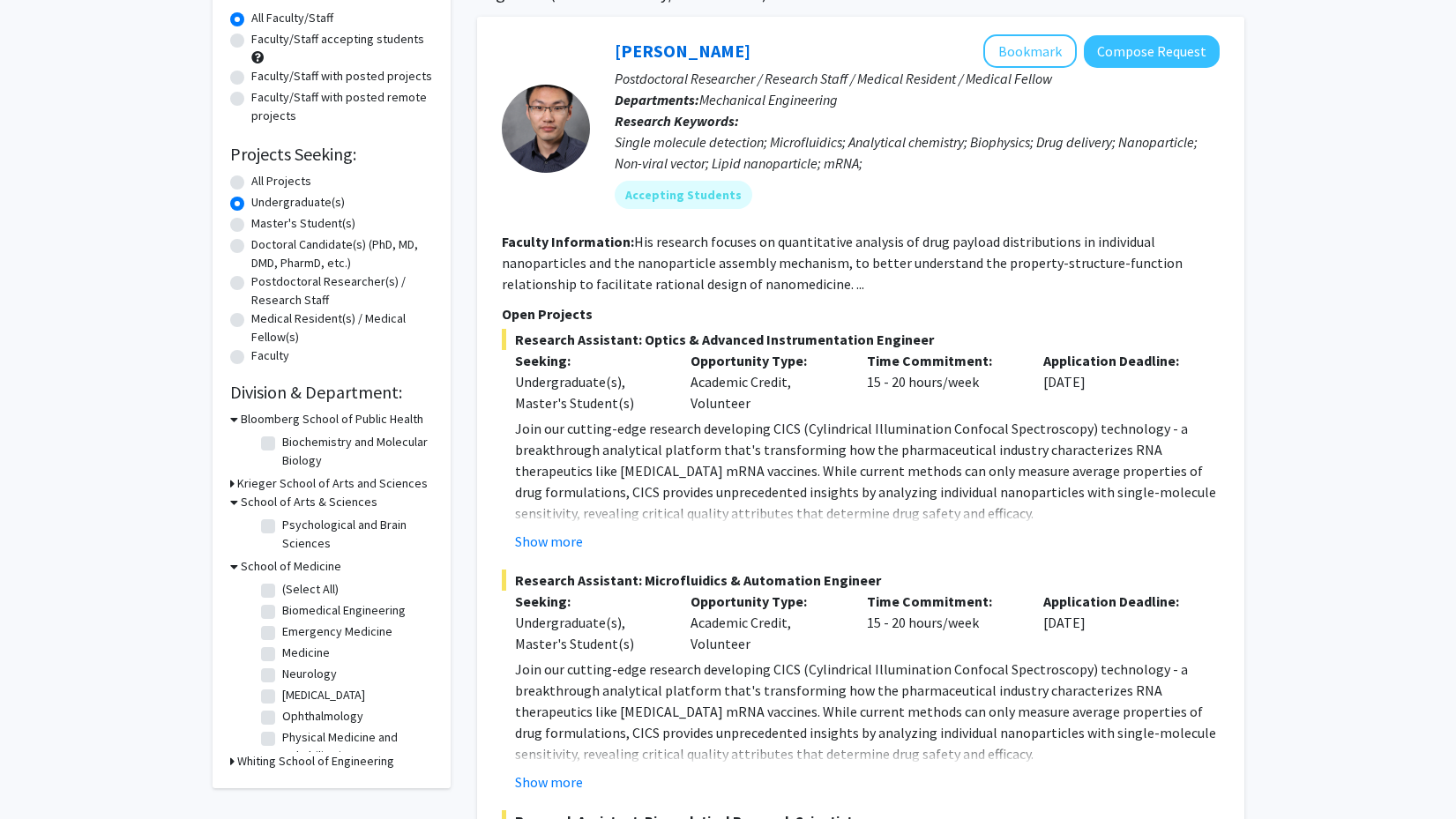
scroll to position [171, 0]
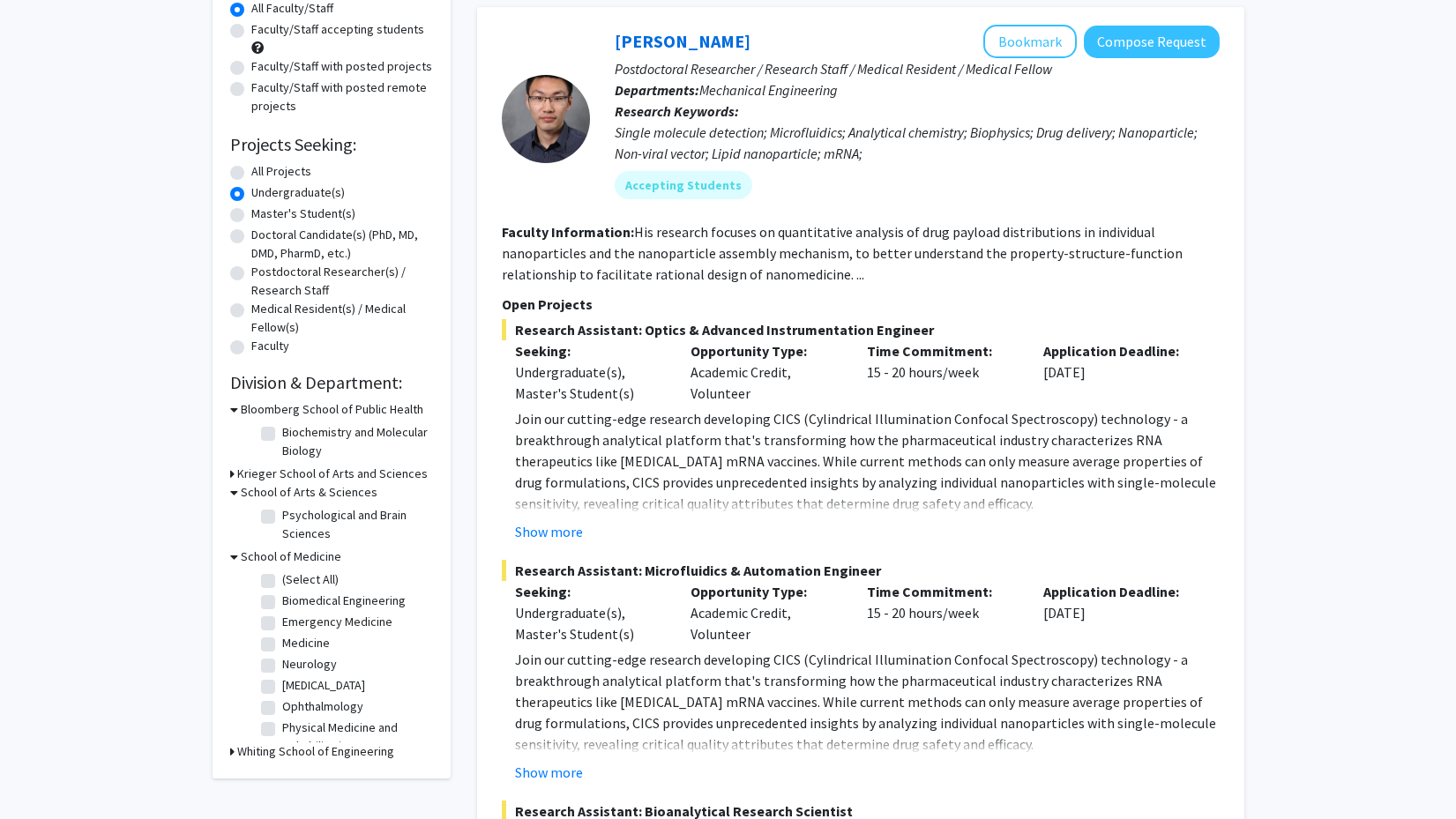
click at [282, 584] on label "(Select All)" at bounding box center [310, 579] width 56 height 18
click at [282, 581] on input "(Select All)" at bounding box center [288, 576] width 12 height 12
checkbox input "true"
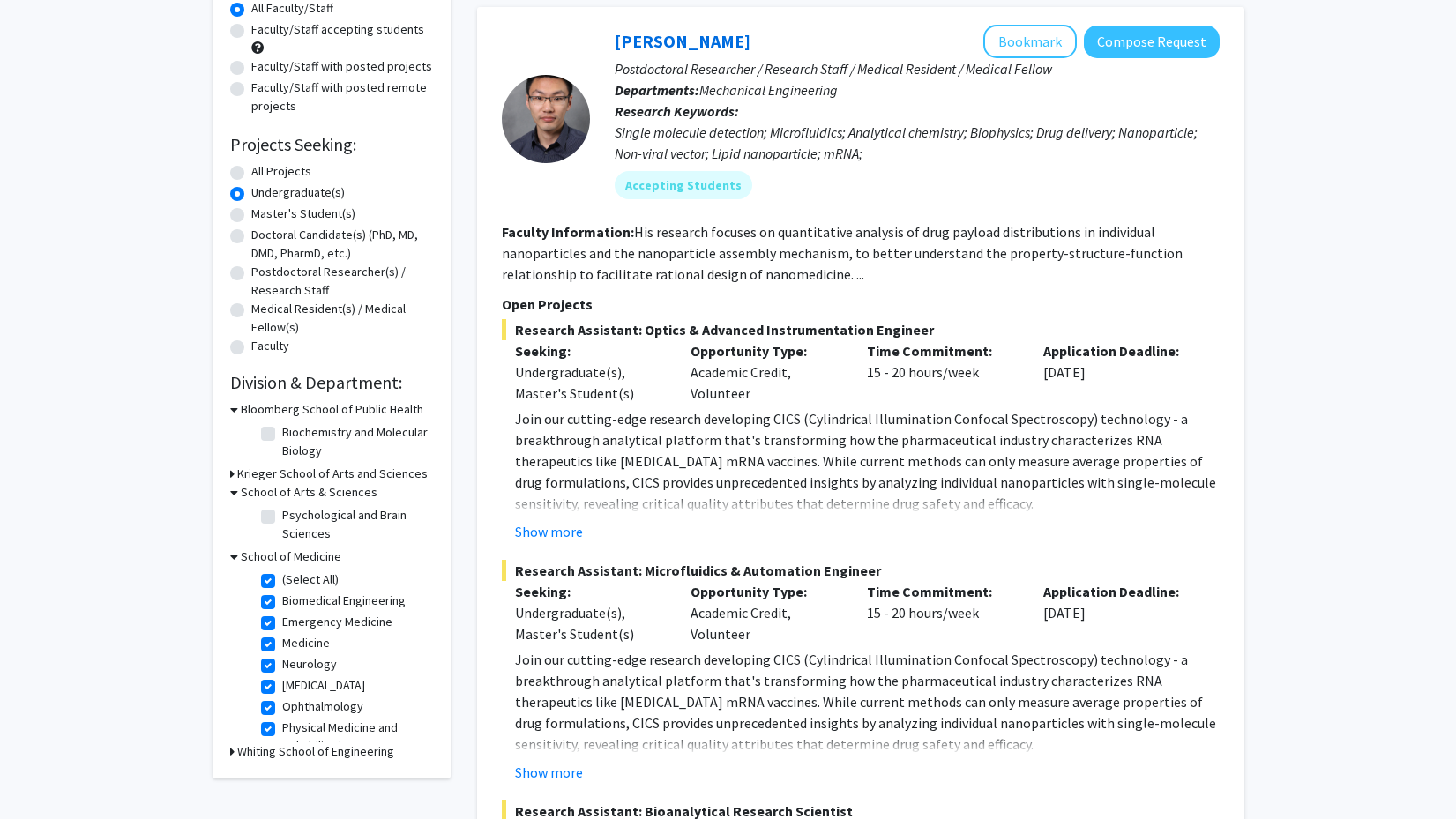
checkbox input "true"
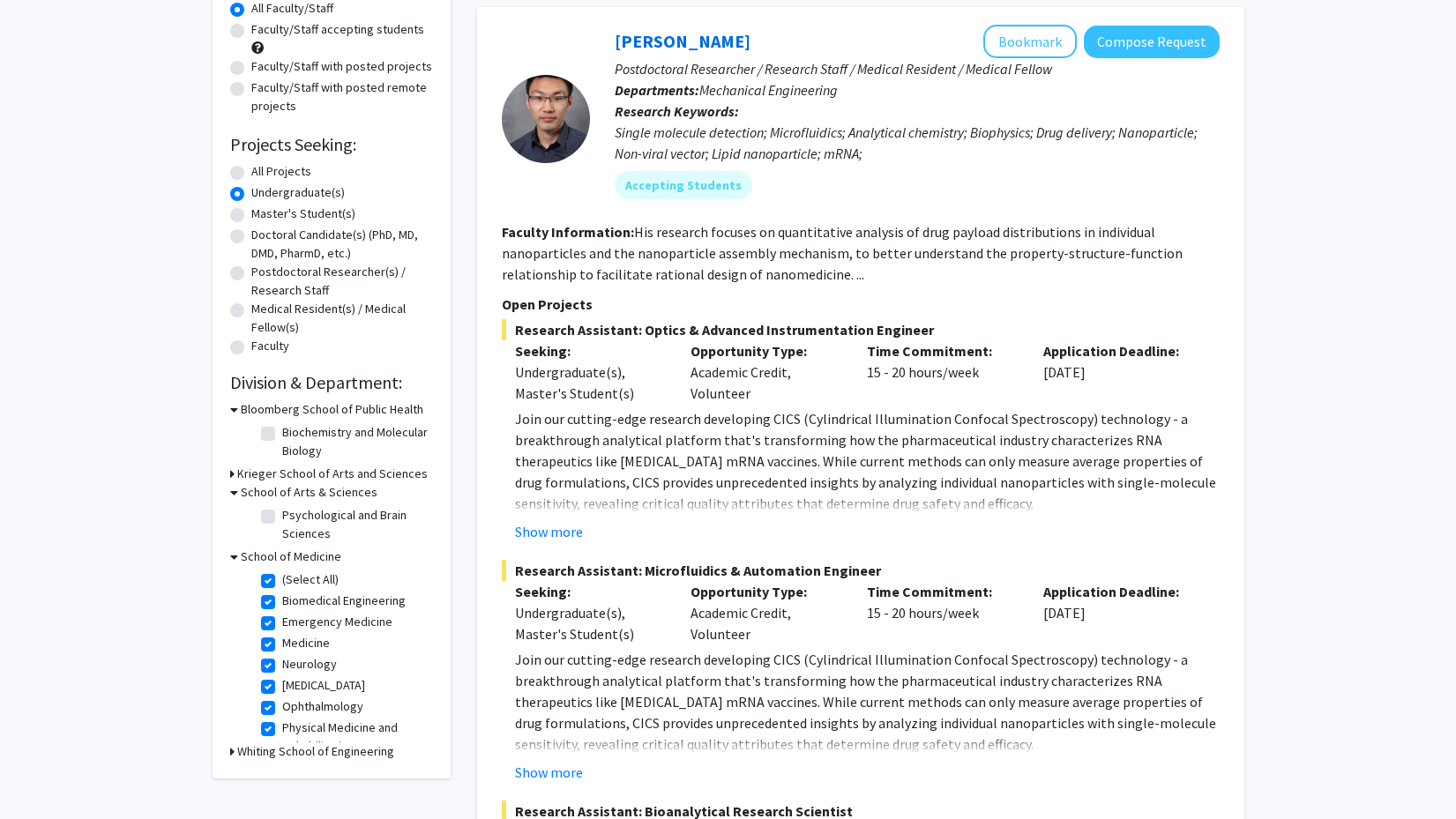
checkbox input "true"
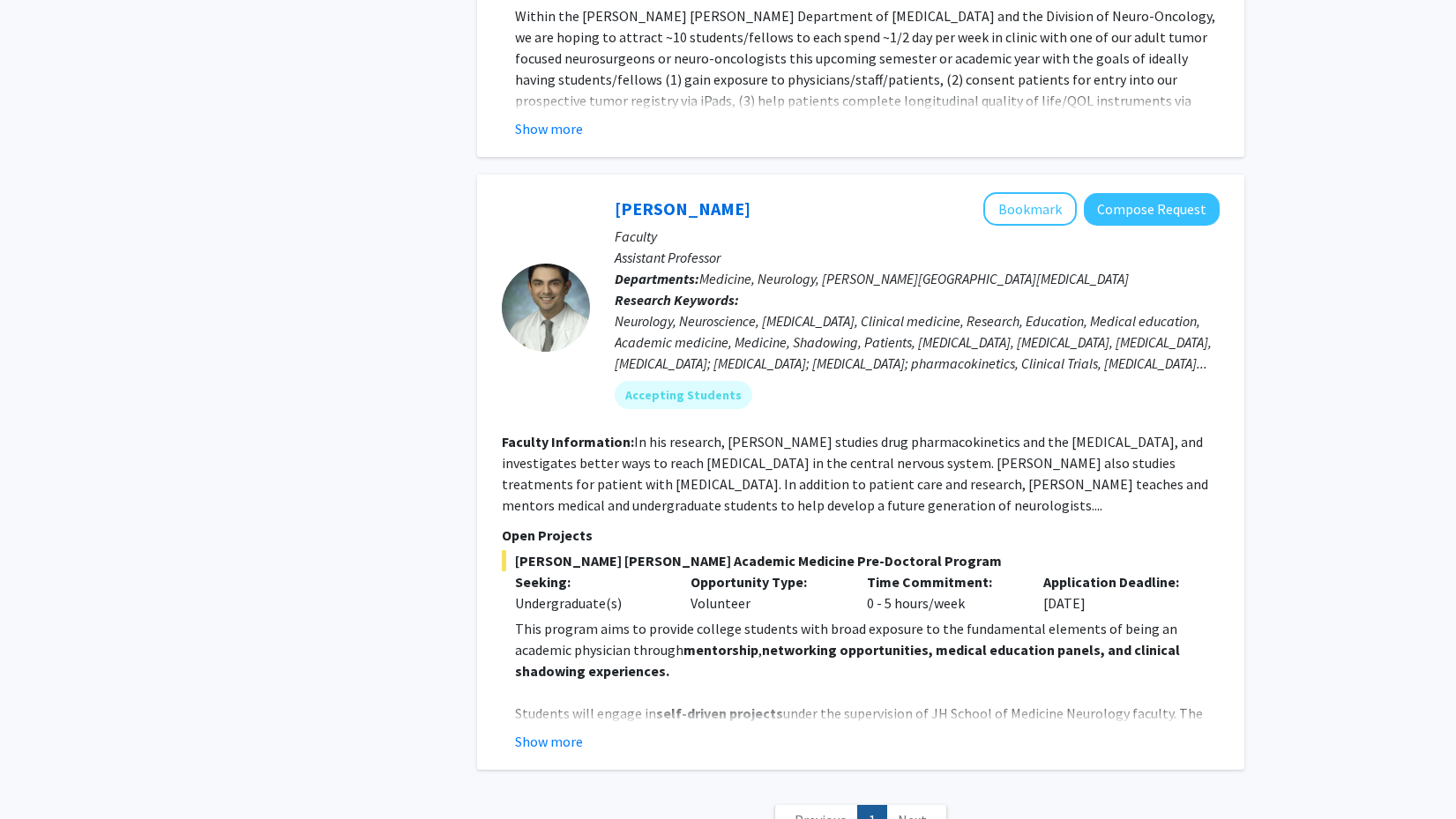
scroll to position [5745, 0]
click at [547, 731] on button "Show more" at bounding box center [548, 741] width 68 height 21
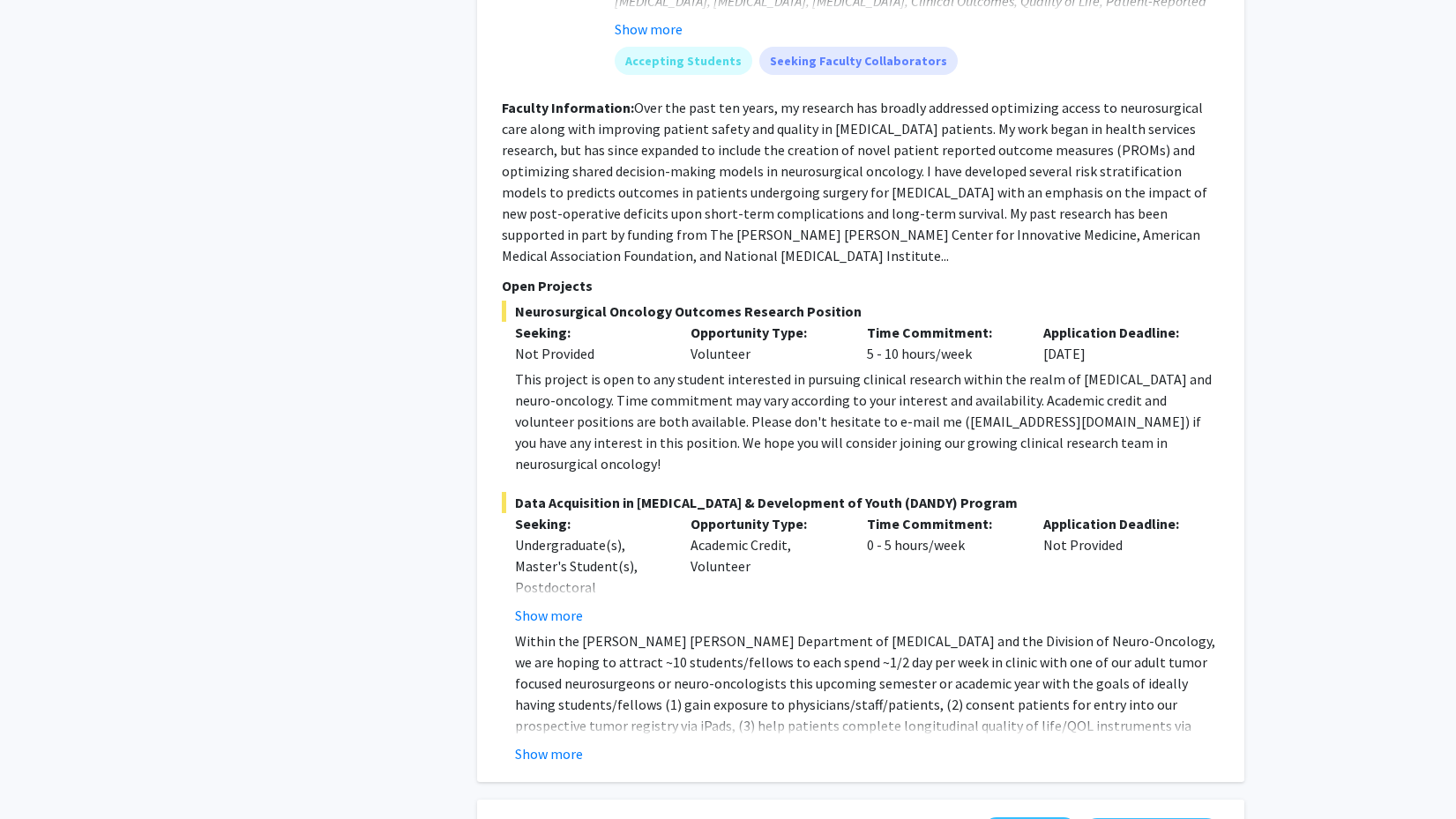
scroll to position [5088, 0]
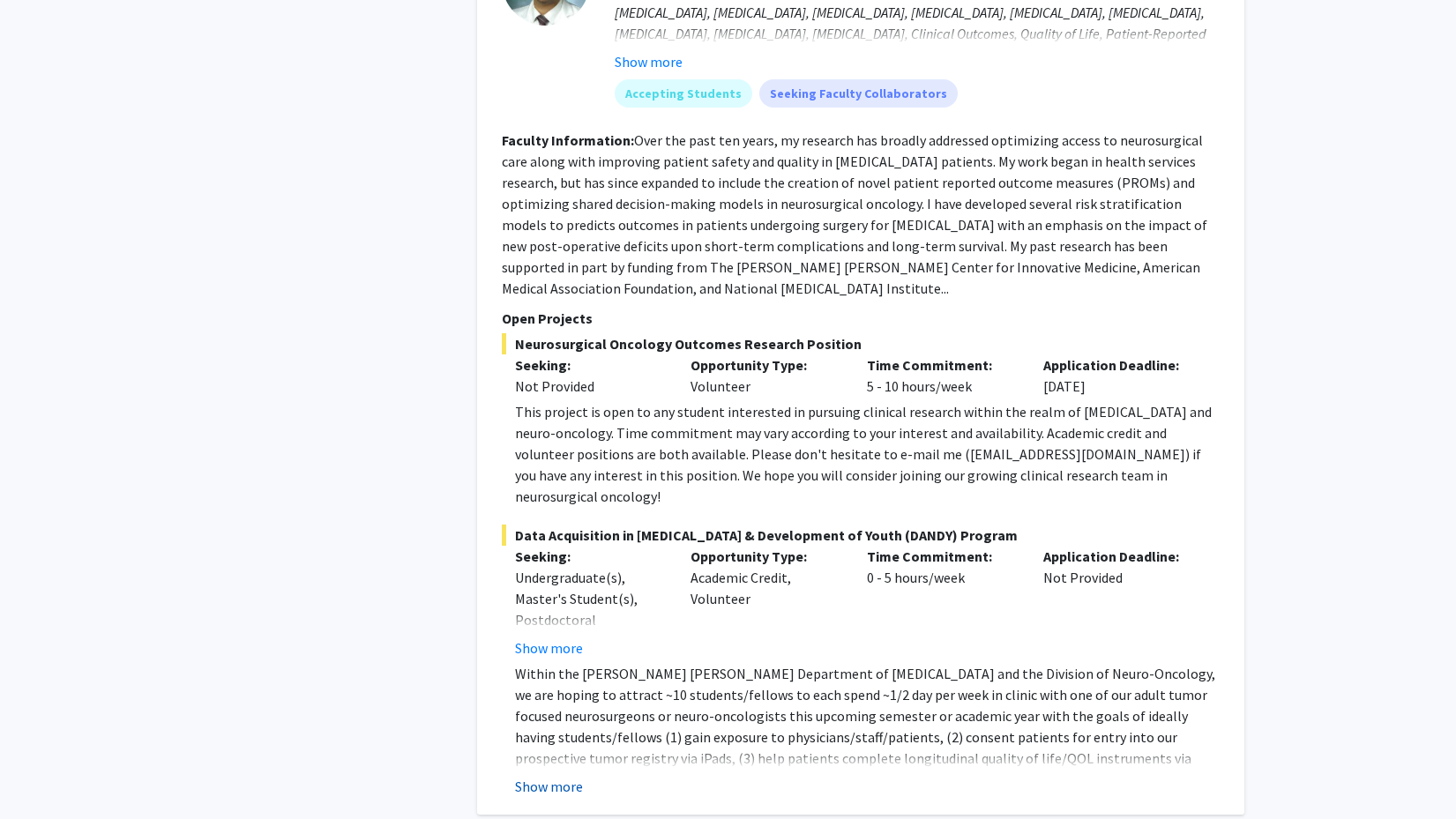
click at [553, 776] on button "Show more" at bounding box center [548, 786] width 68 height 21
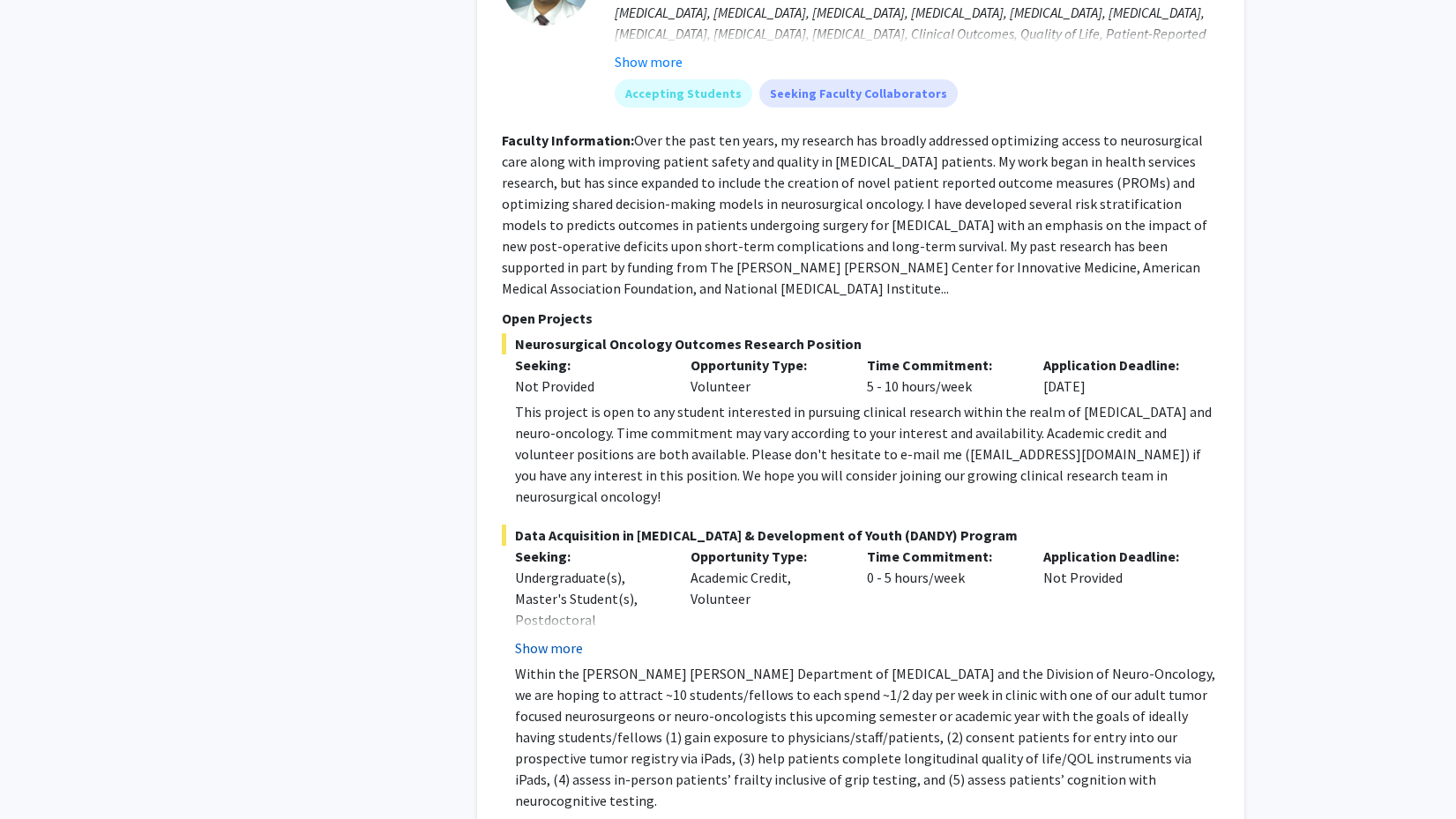
click at [550, 637] on button "Show more" at bounding box center [548, 647] width 68 height 21
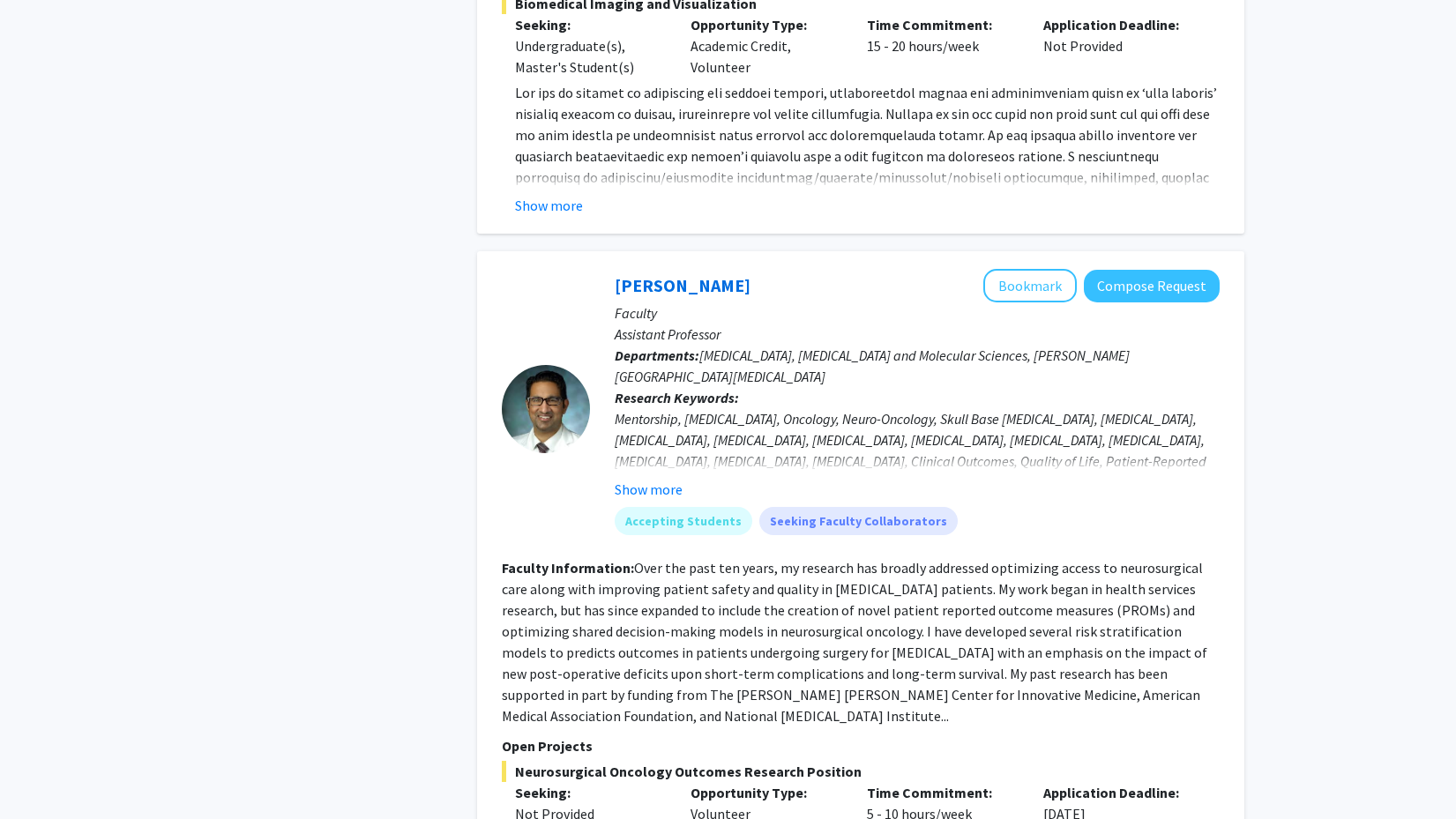
scroll to position [4651, 0]
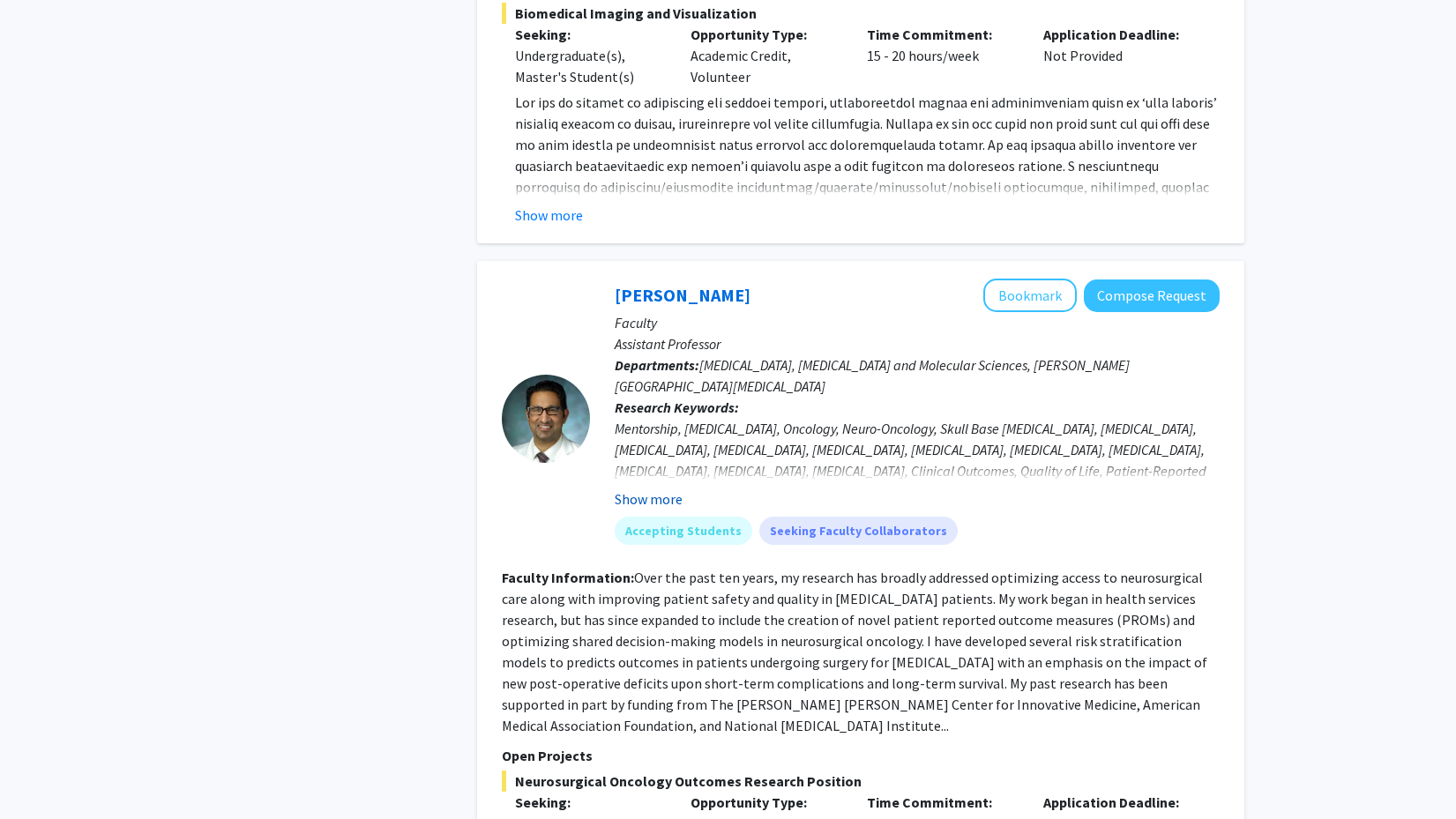
click at [657, 488] on button "Show more" at bounding box center [648, 498] width 68 height 21
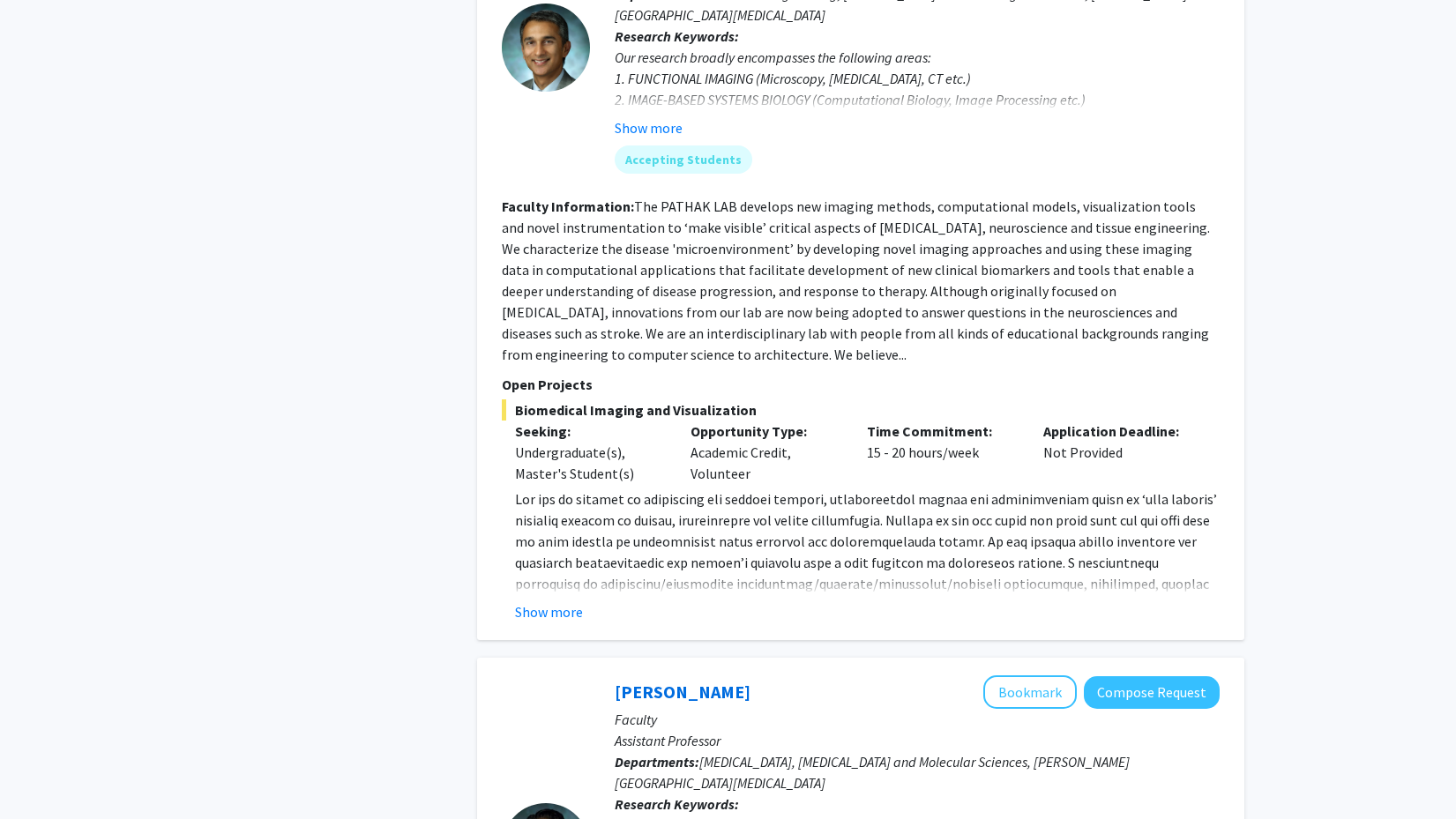
scroll to position [4178, 0]
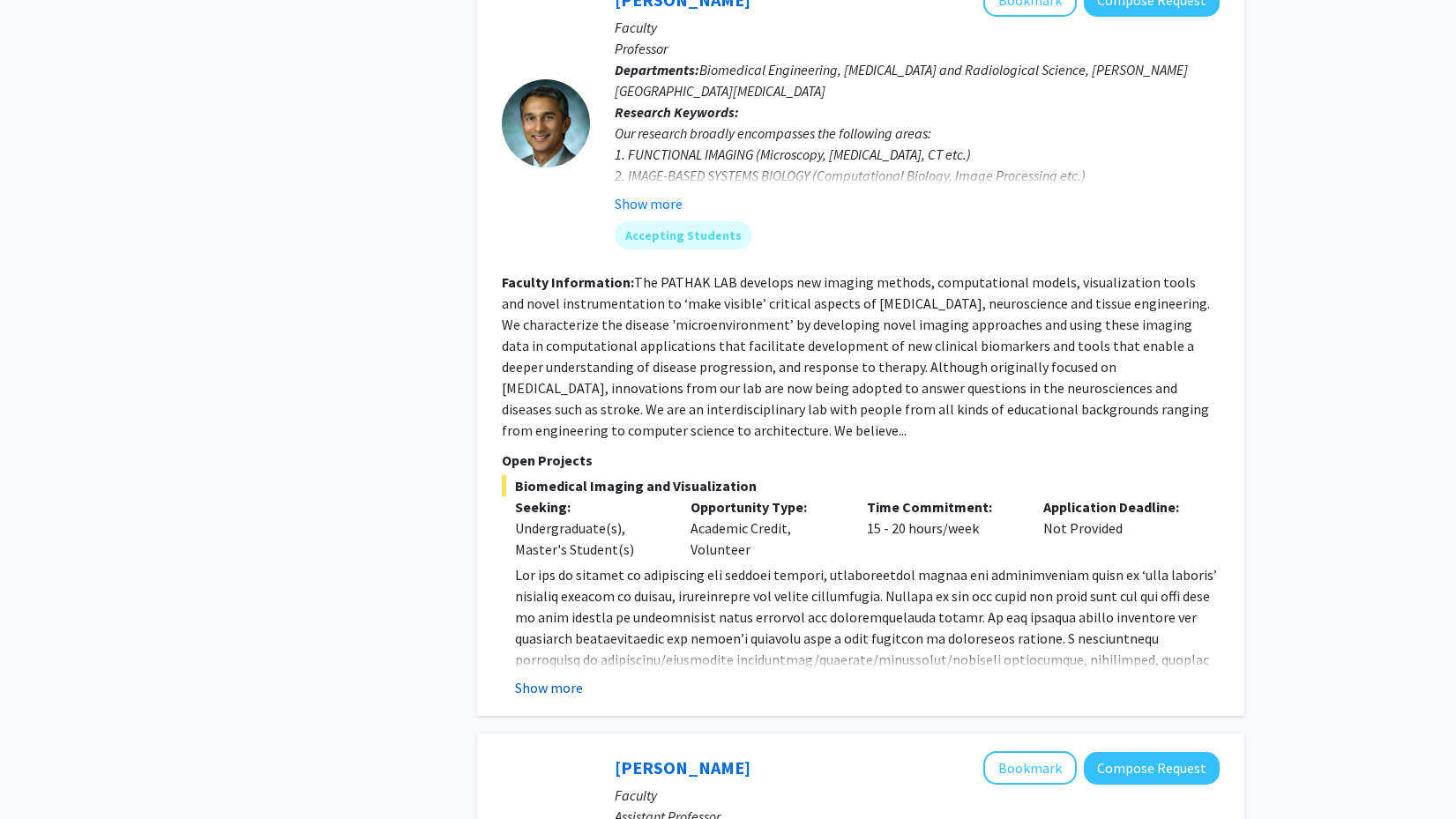
click at [563, 677] on button "Show more" at bounding box center [548, 687] width 68 height 21
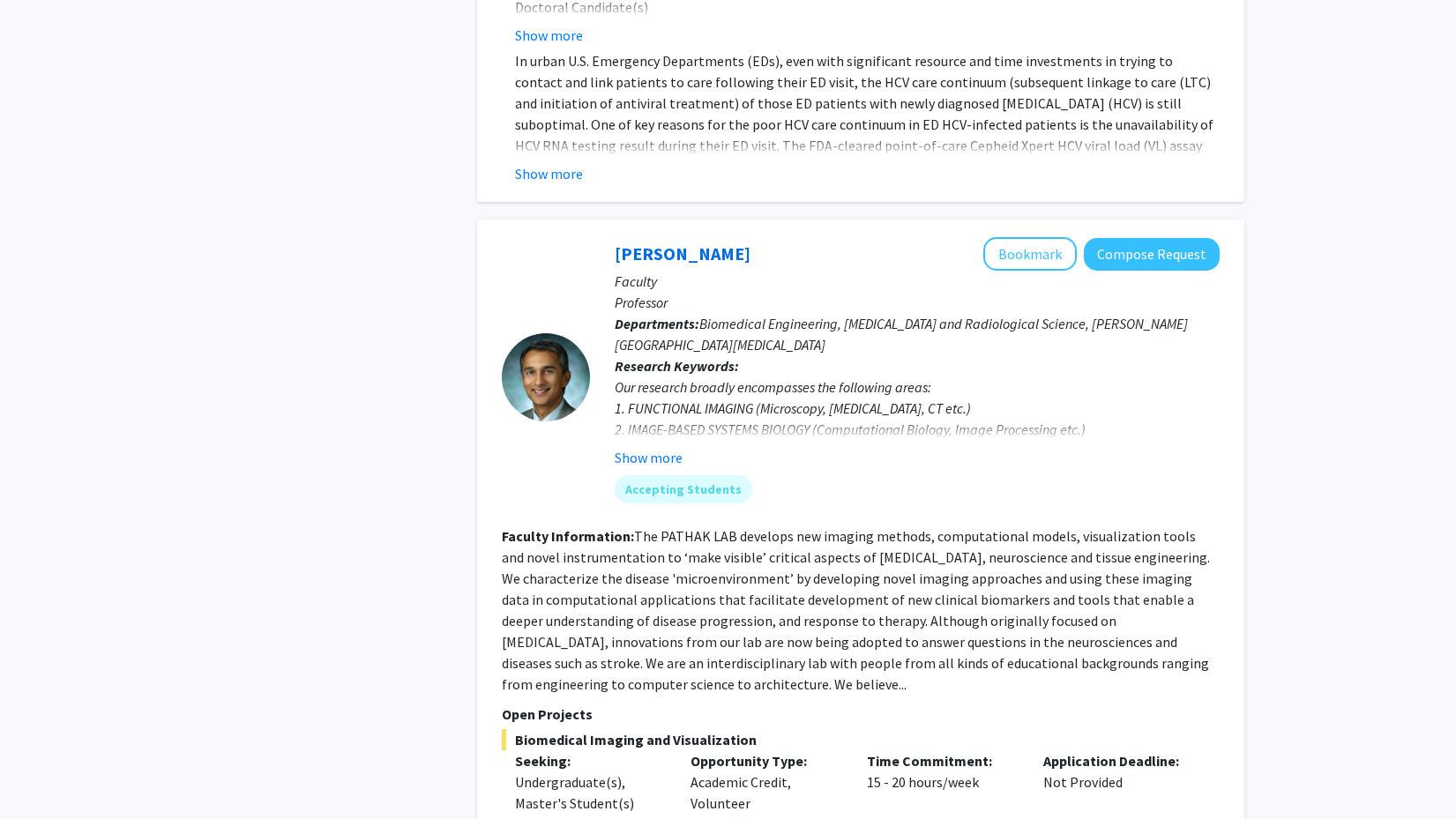
scroll to position [3905, 0]
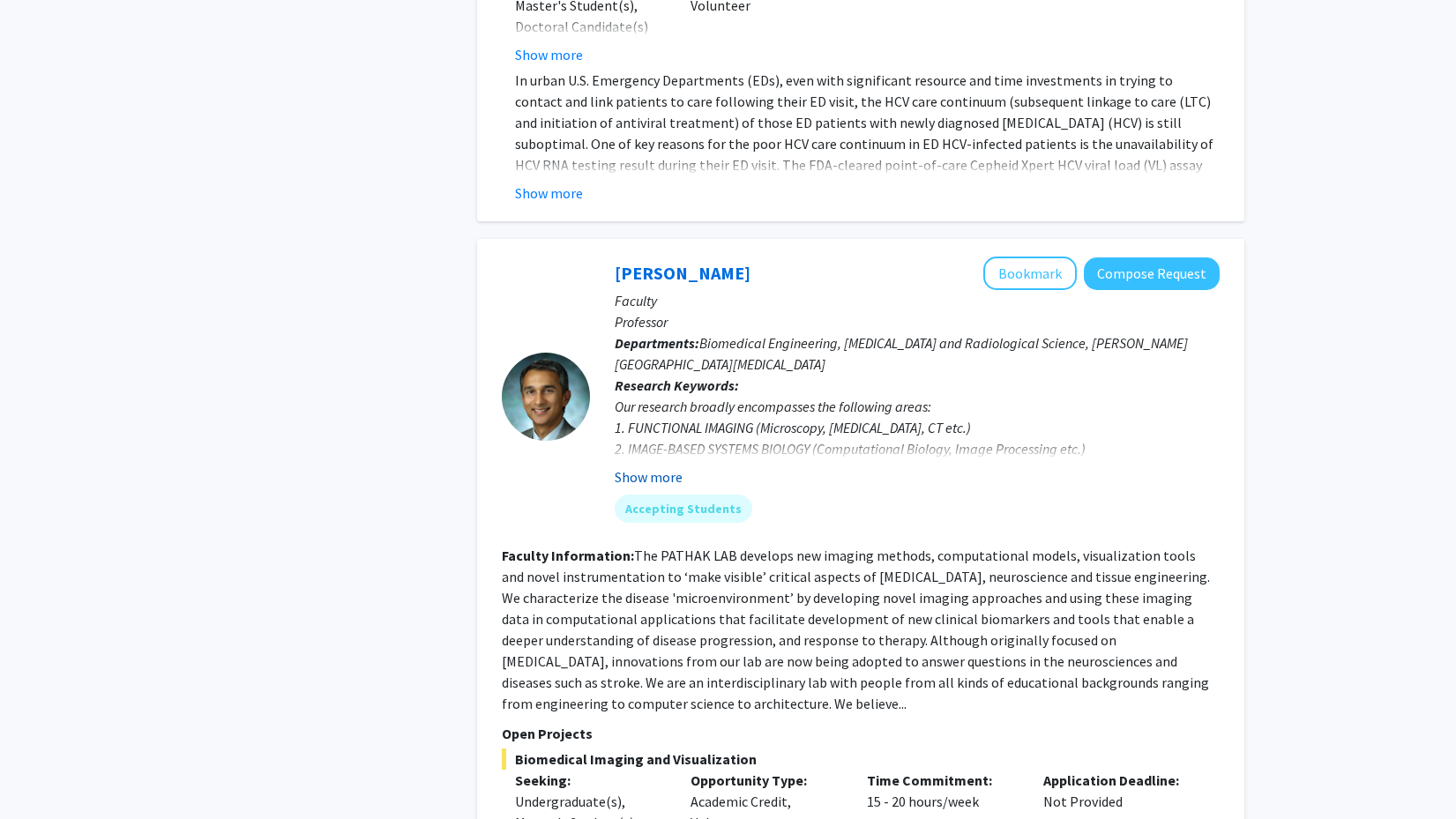
click at [634, 466] on button "Show more" at bounding box center [648, 476] width 68 height 21
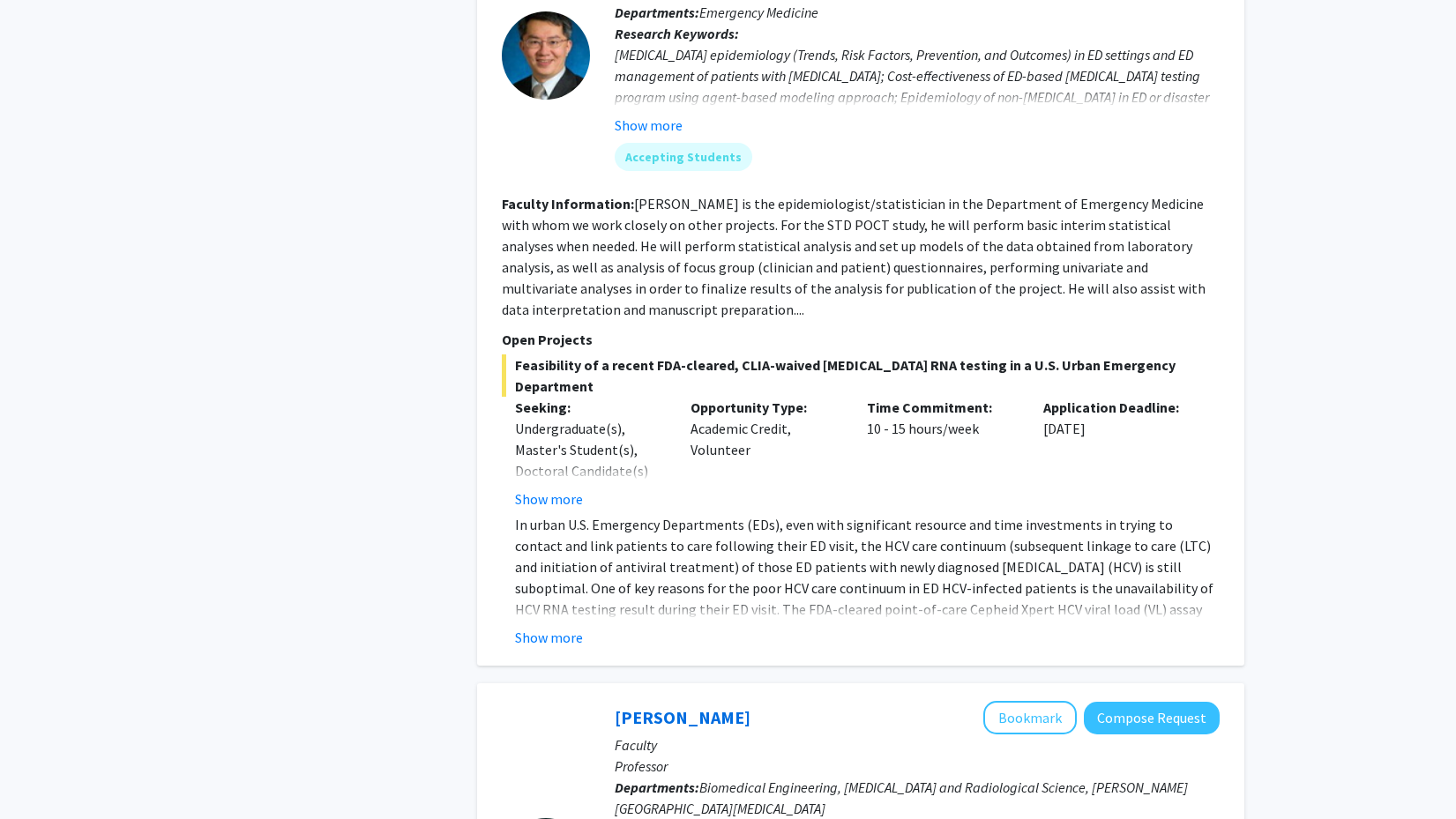
scroll to position [3450, 0]
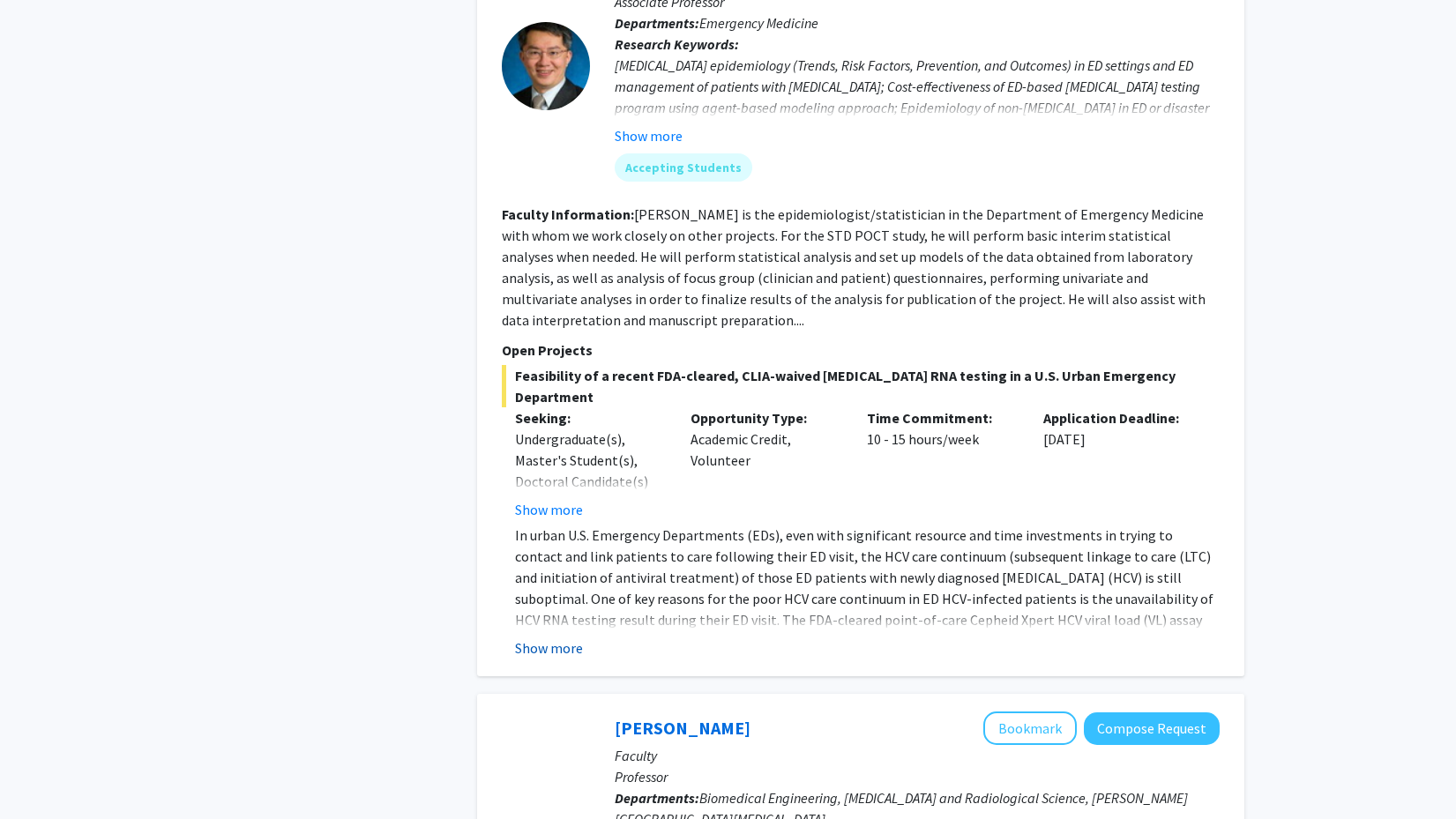
click at [567, 637] on button "Show more" at bounding box center [548, 647] width 68 height 21
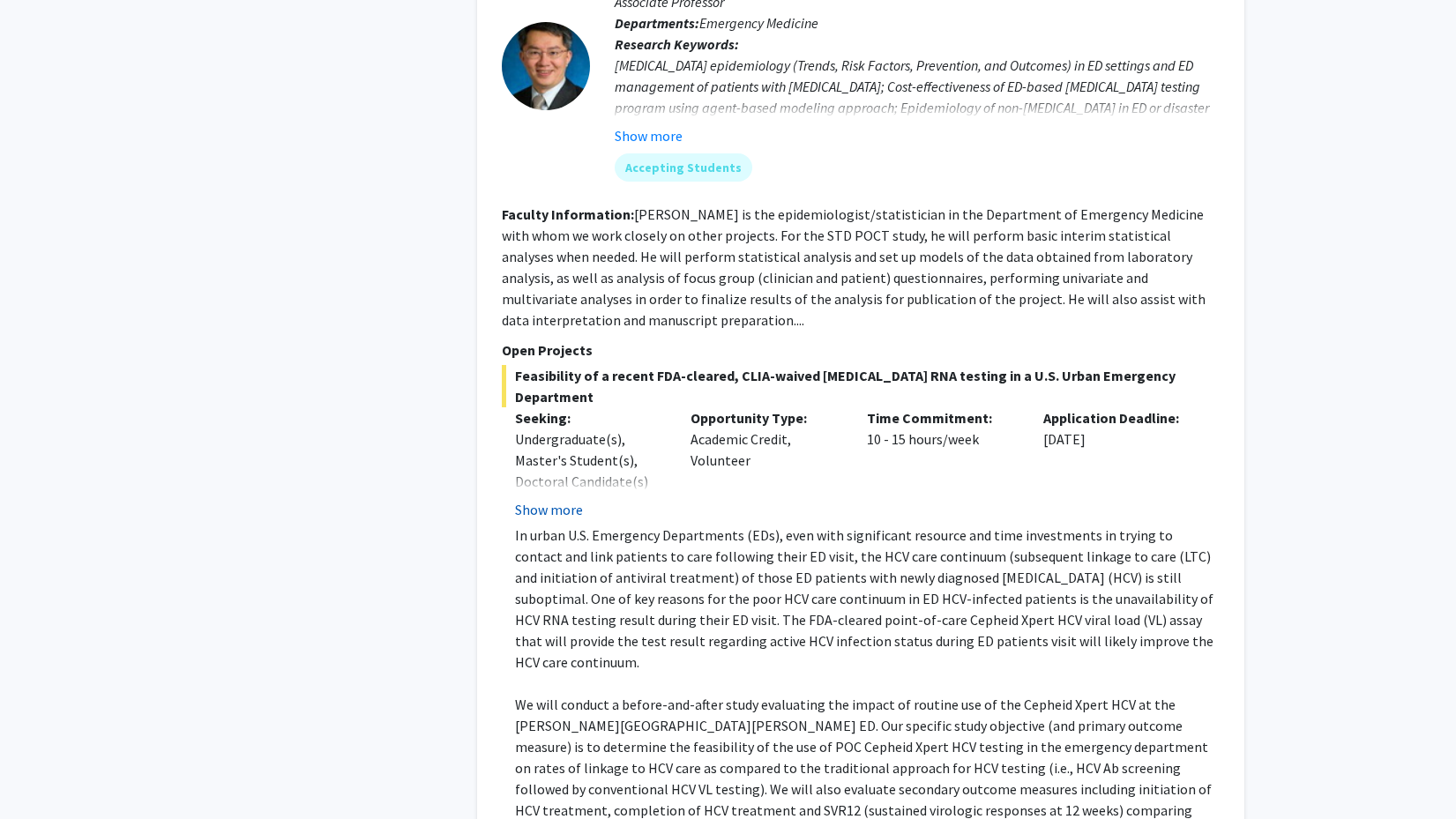
click at [553, 499] on button "Show more" at bounding box center [548, 509] width 68 height 21
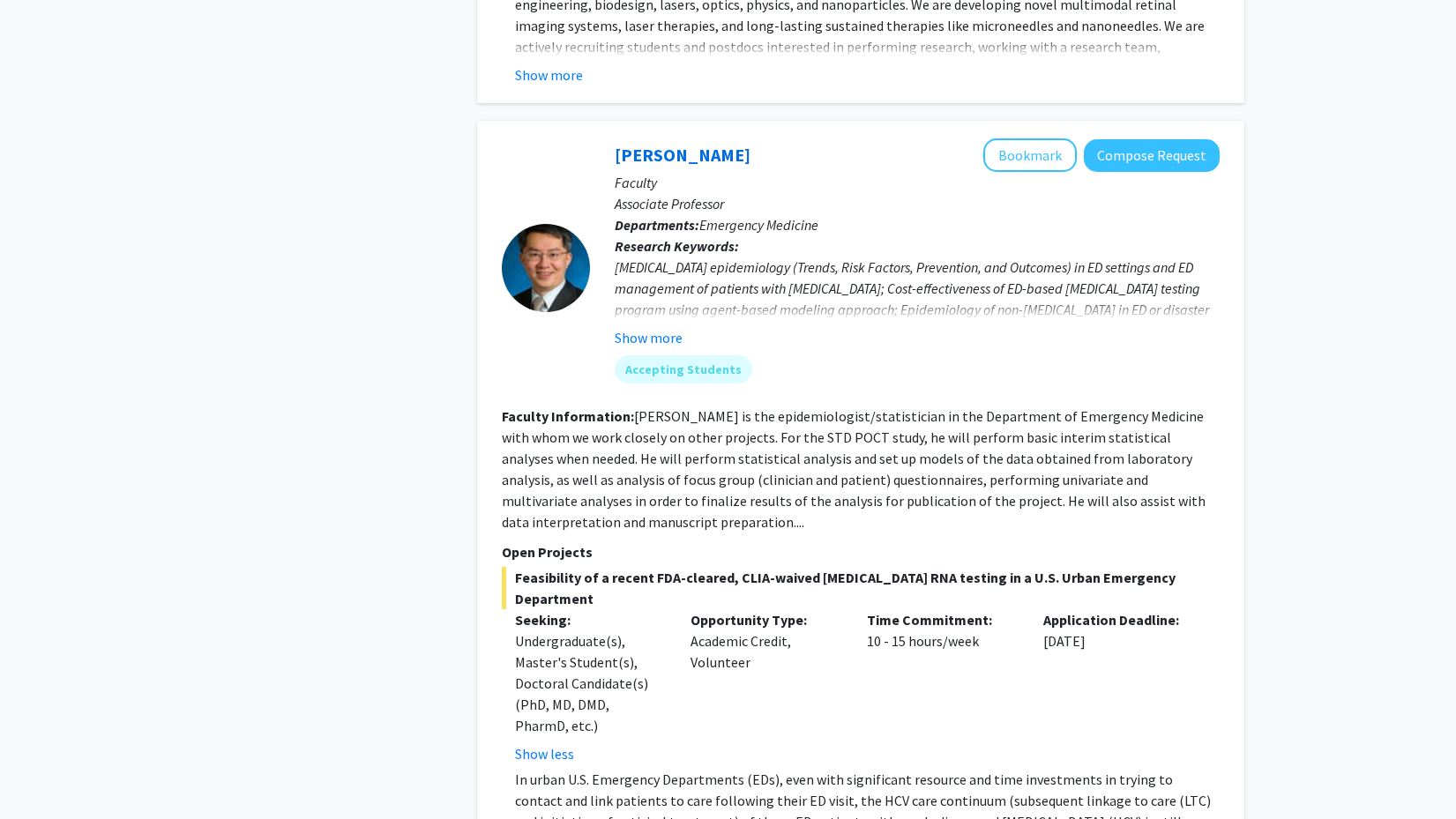
scroll to position [3243, 0]
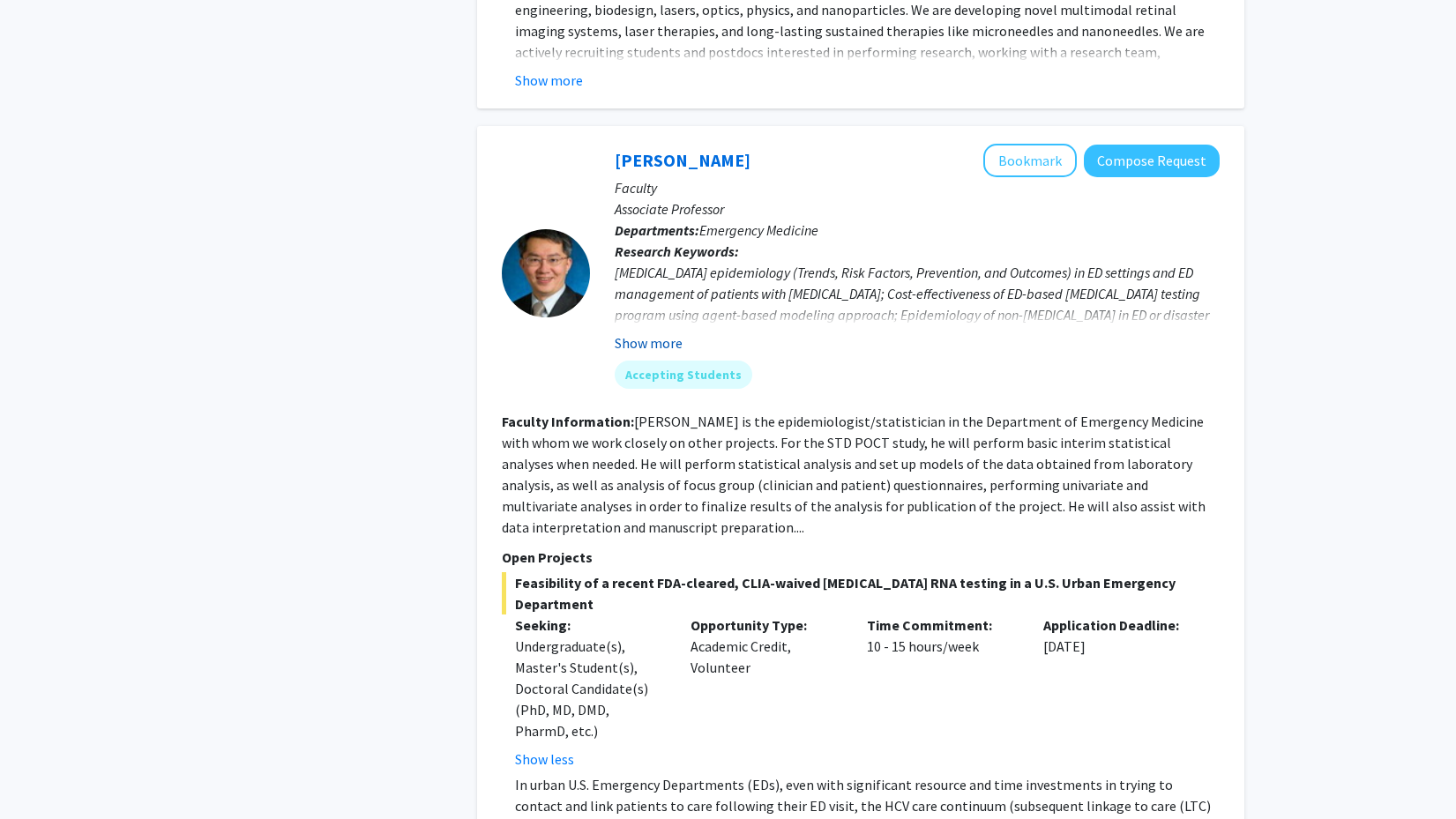
click at [625, 333] on button "Show more" at bounding box center [648, 343] width 68 height 21
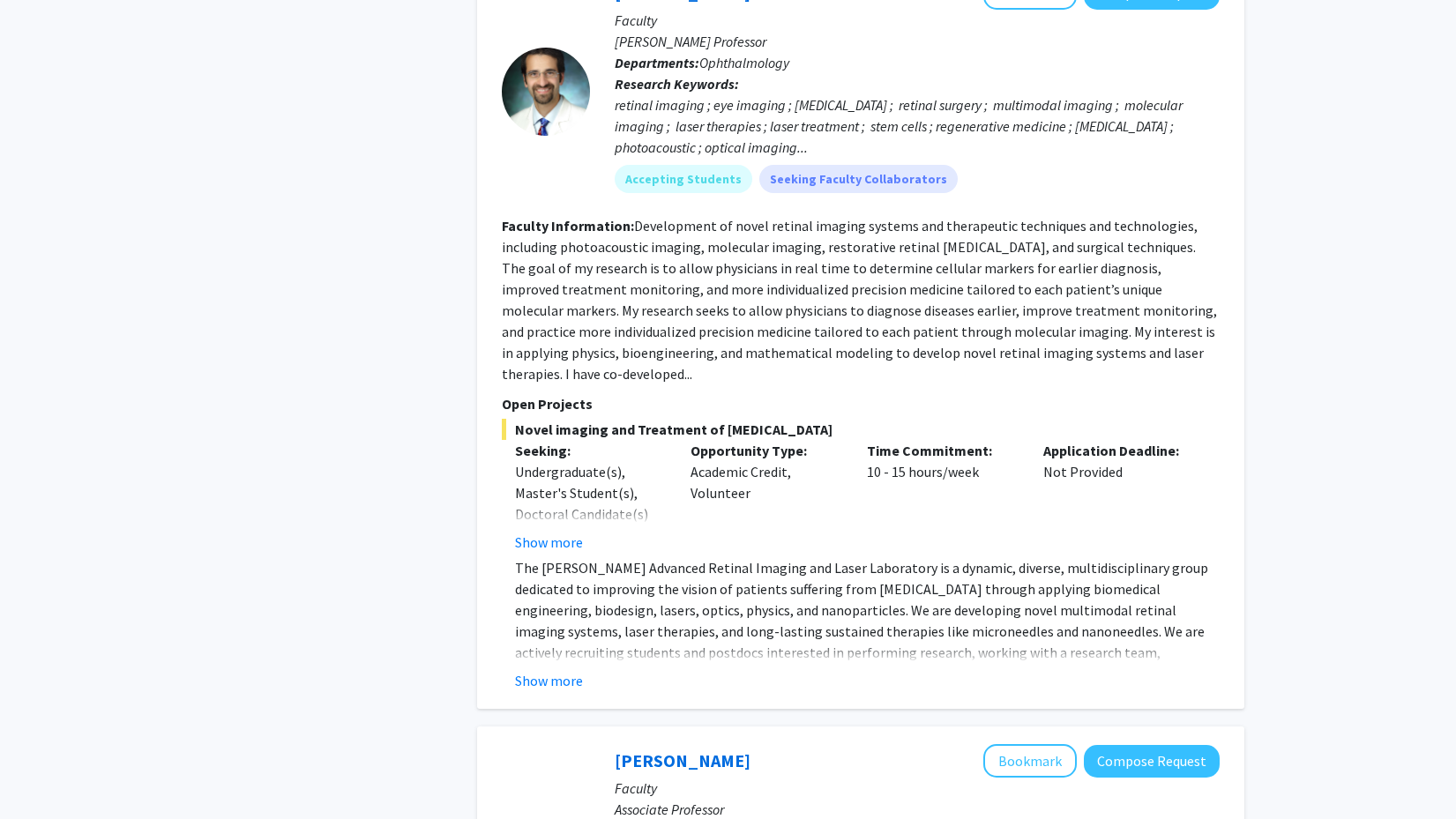
scroll to position [2629, 0]
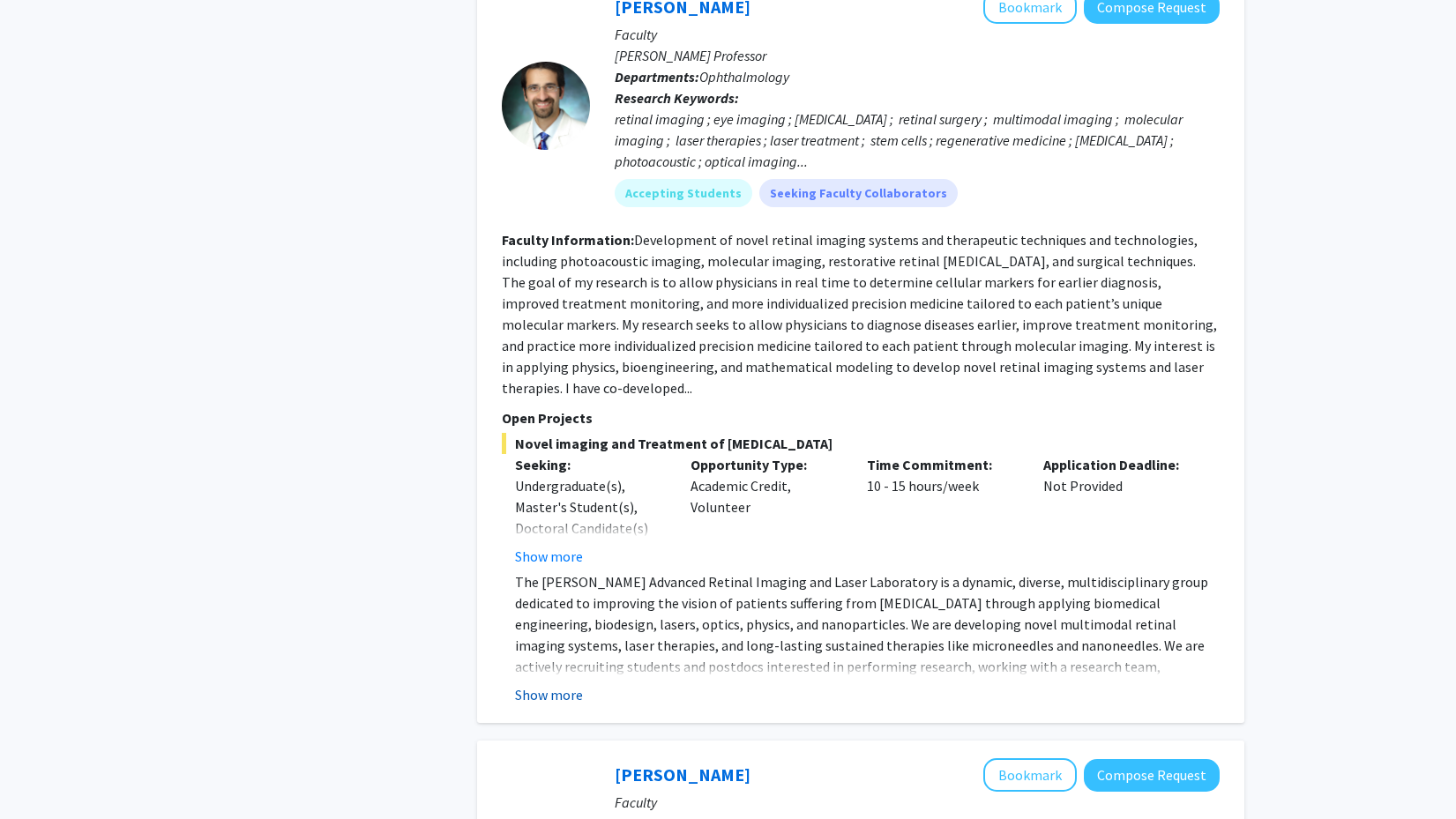
click at [556, 684] on button "Show more" at bounding box center [548, 694] width 68 height 21
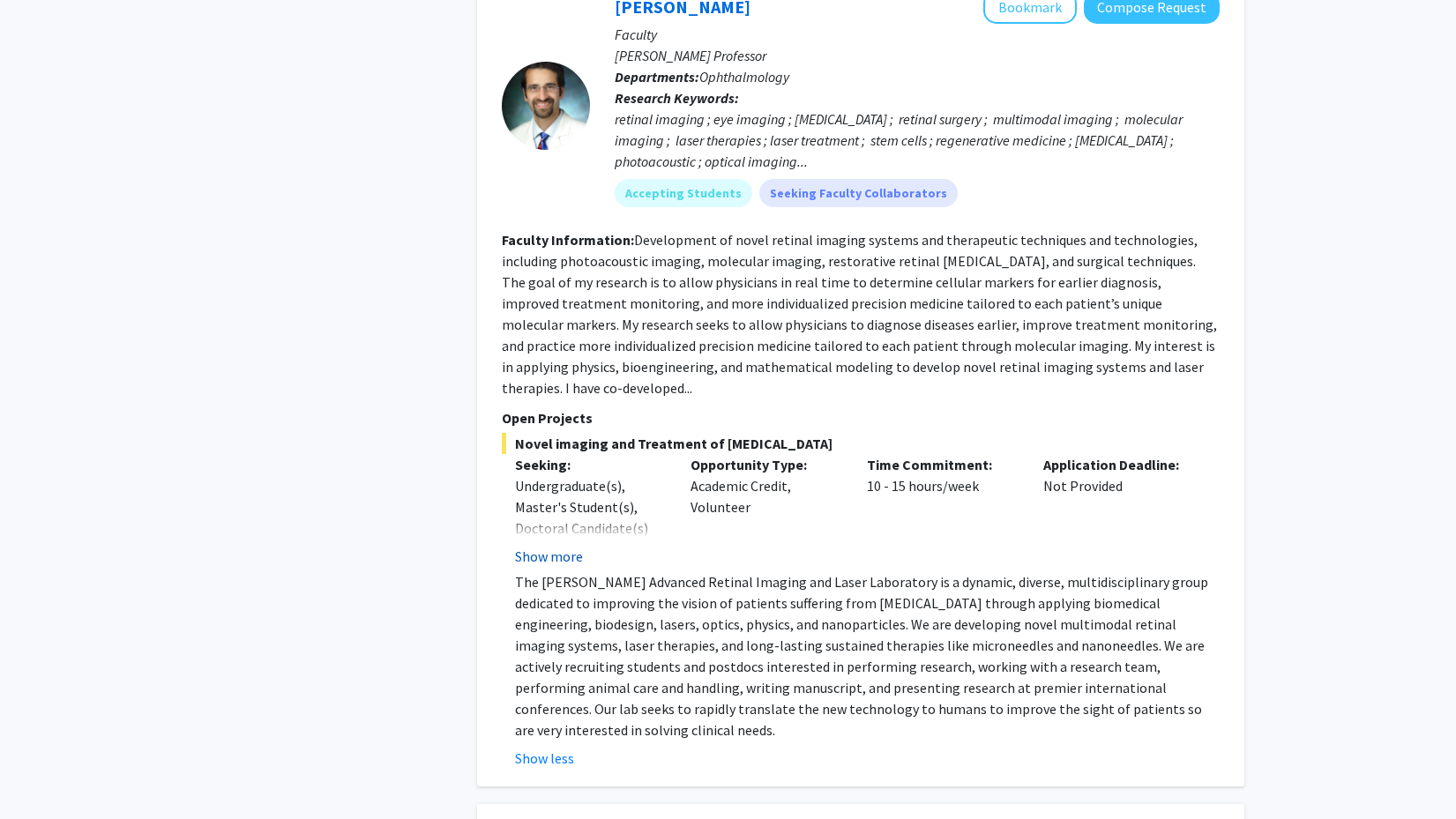
click at [554, 545] on button "Show more" at bounding box center [548, 555] width 68 height 21
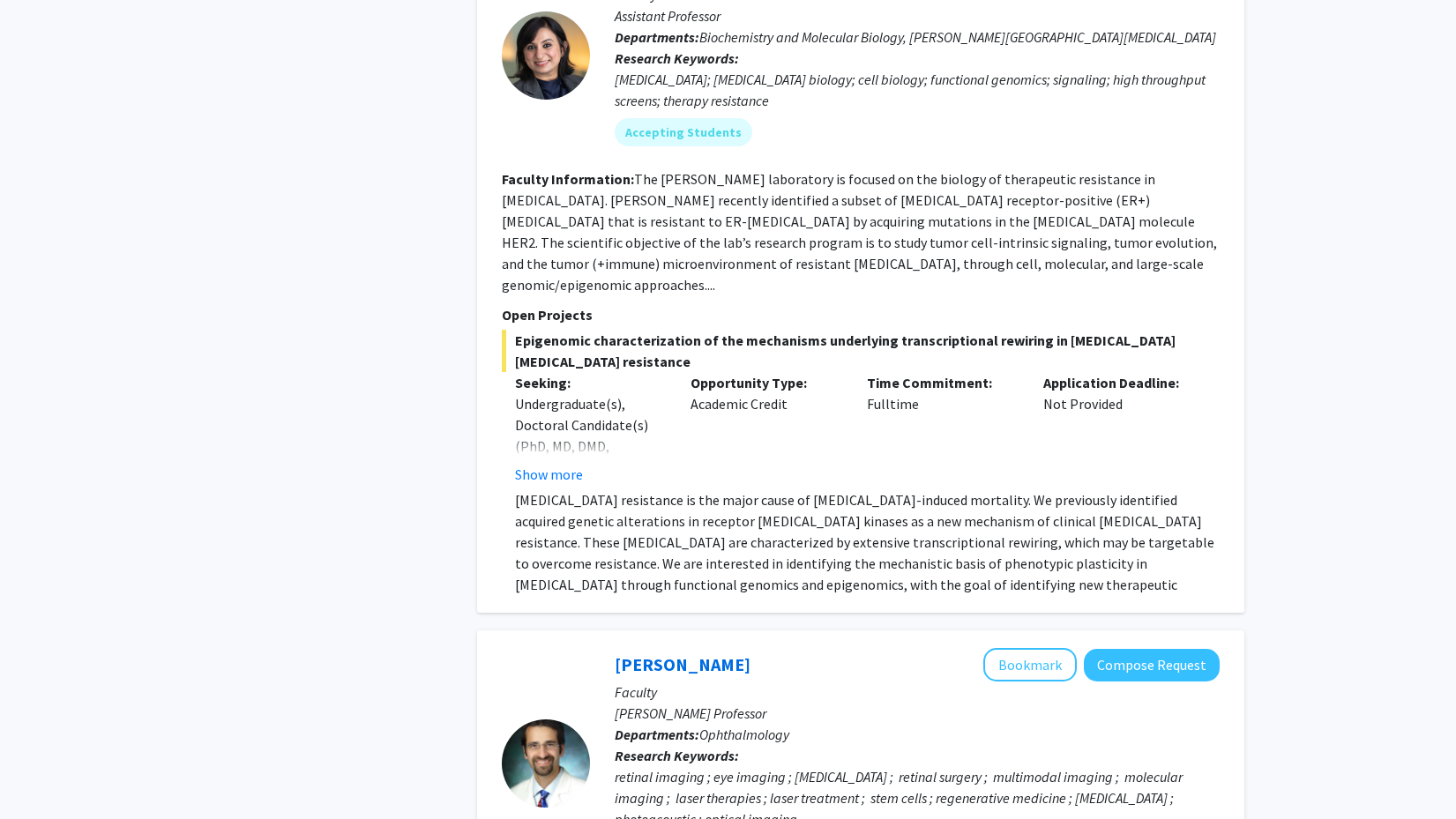
scroll to position [1965, 0]
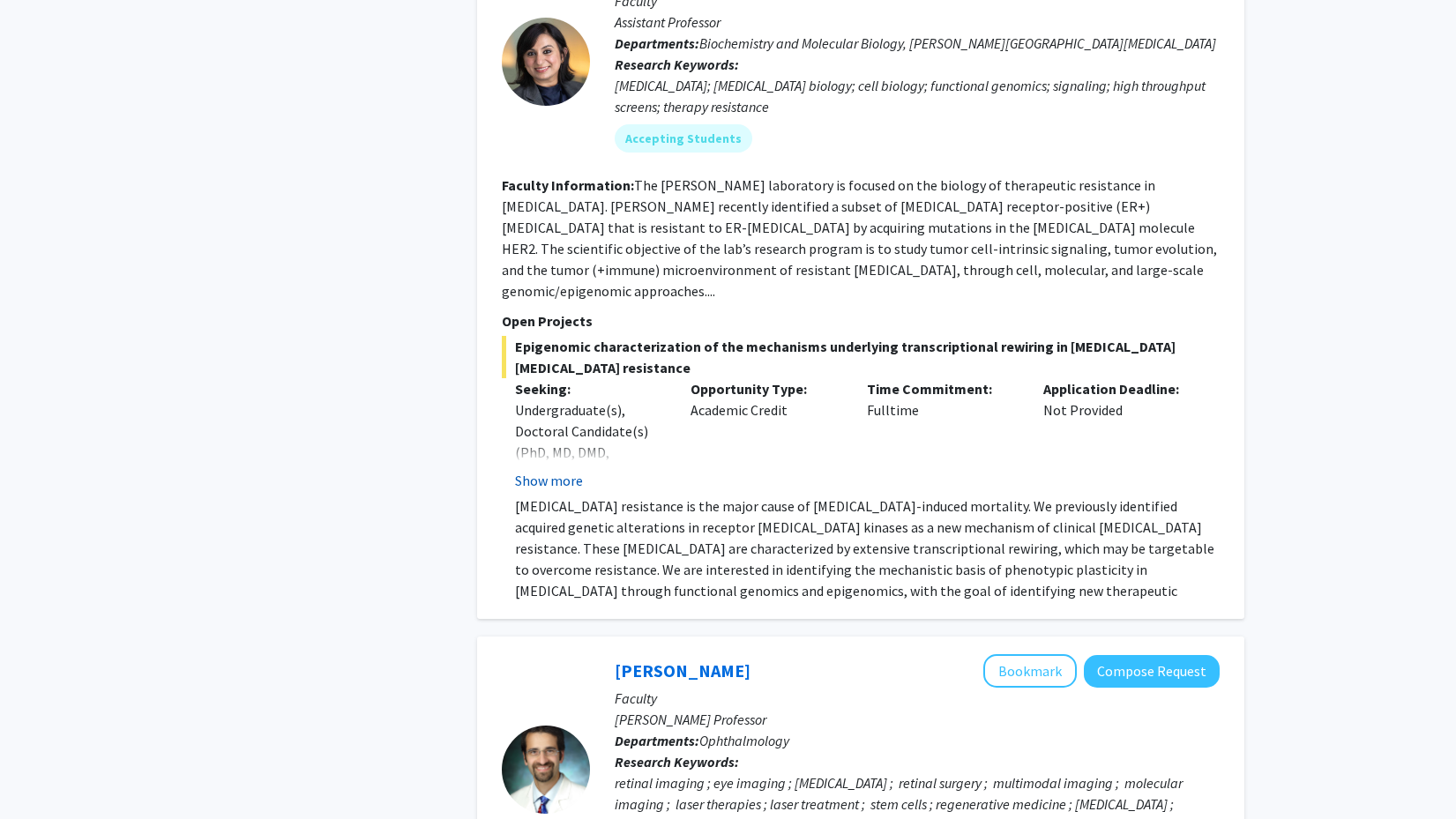
click at [546, 470] on button "Show more" at bounding box center [548, 480] width 68 height 21
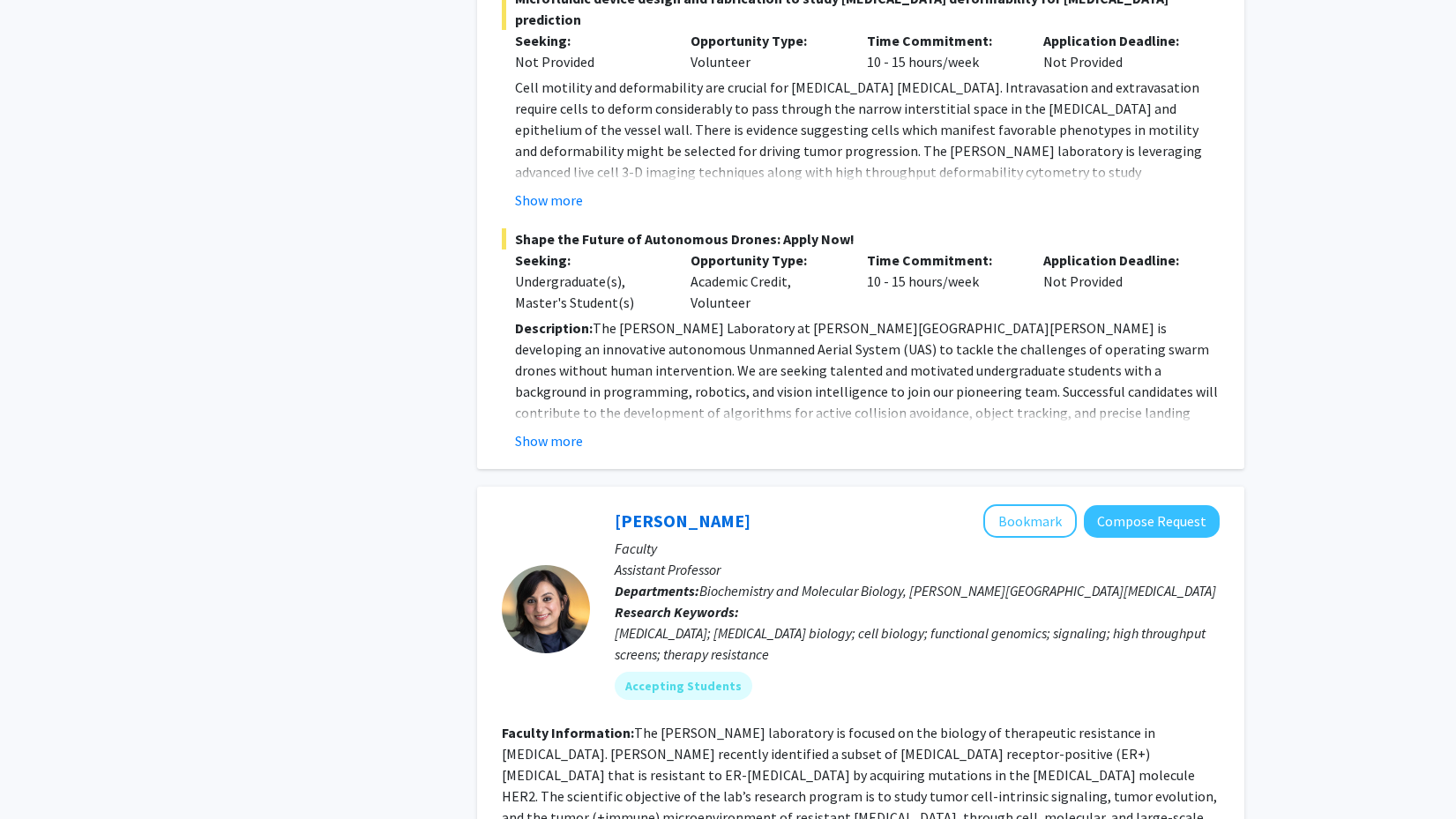
scroll to position [1417, 0]
click at [543, 432] on button "Show more" at bounding box center [548, 442] width 68 height 21
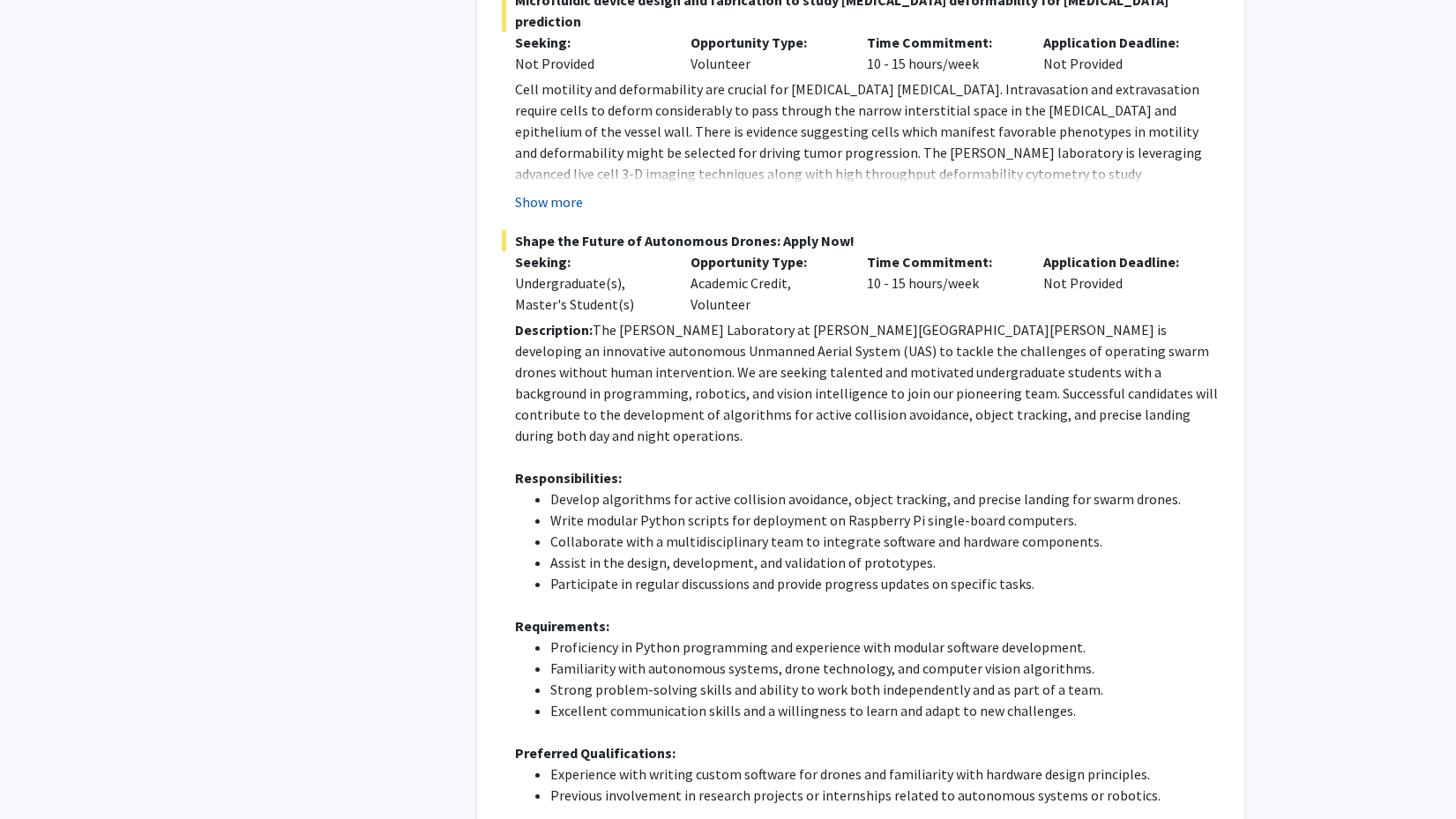
click at [534, 192] on button "Show more" at bounding box center [548, 202] width 68 height 21
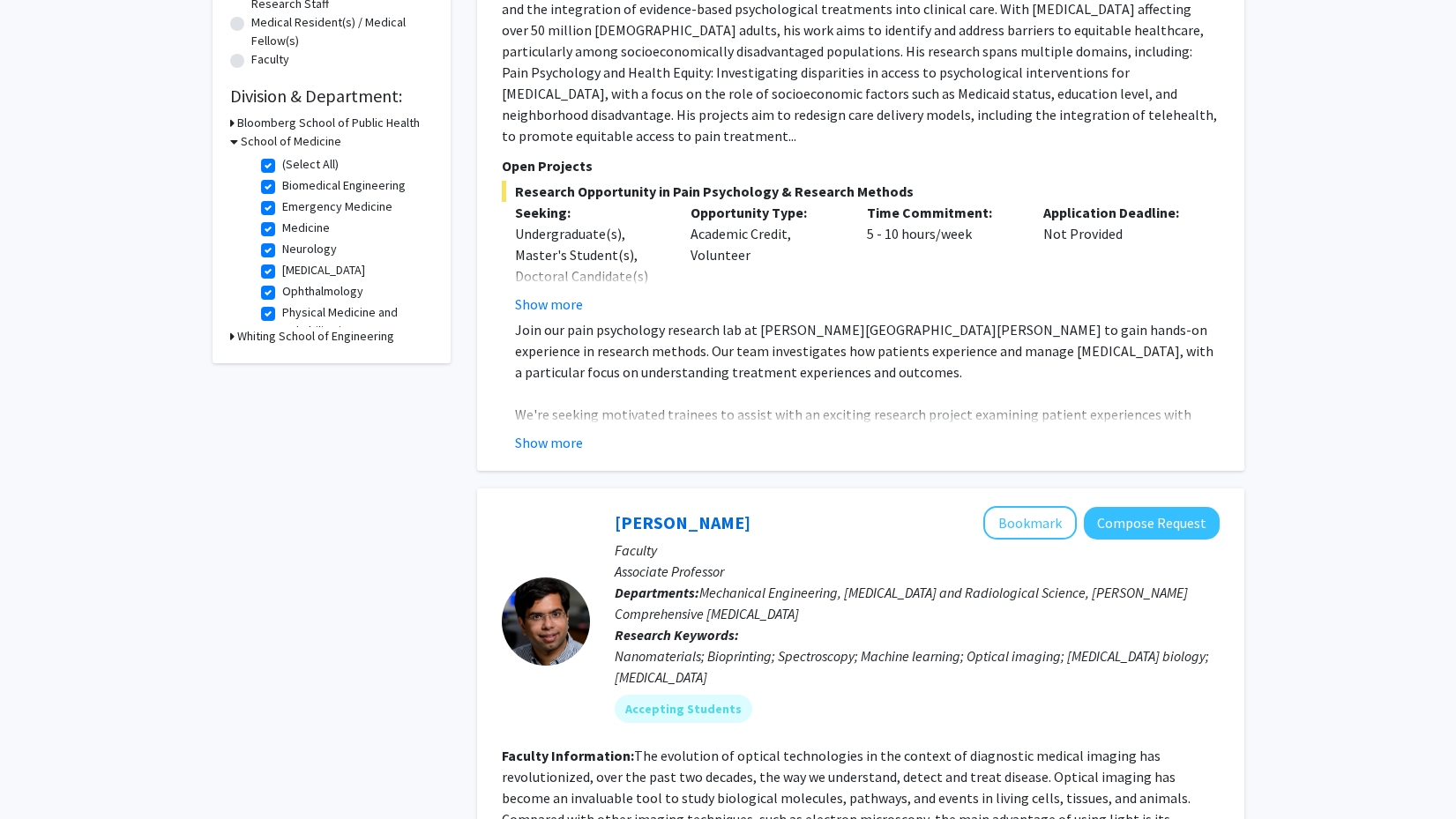
scroll to position [443, 0]
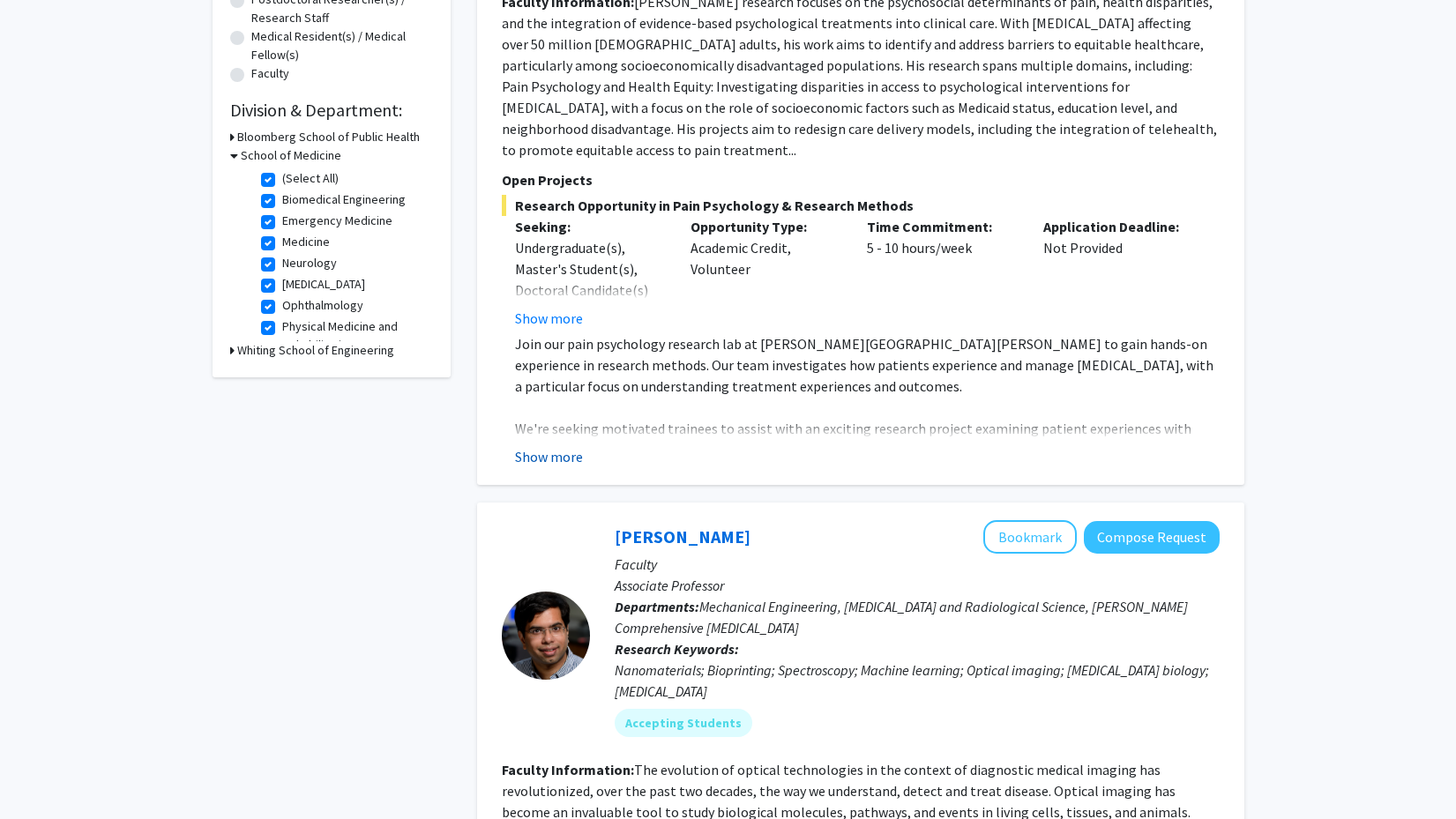
click at [550, 446] on button "Show more" at bounding box center [548, 456] width 68 height 21
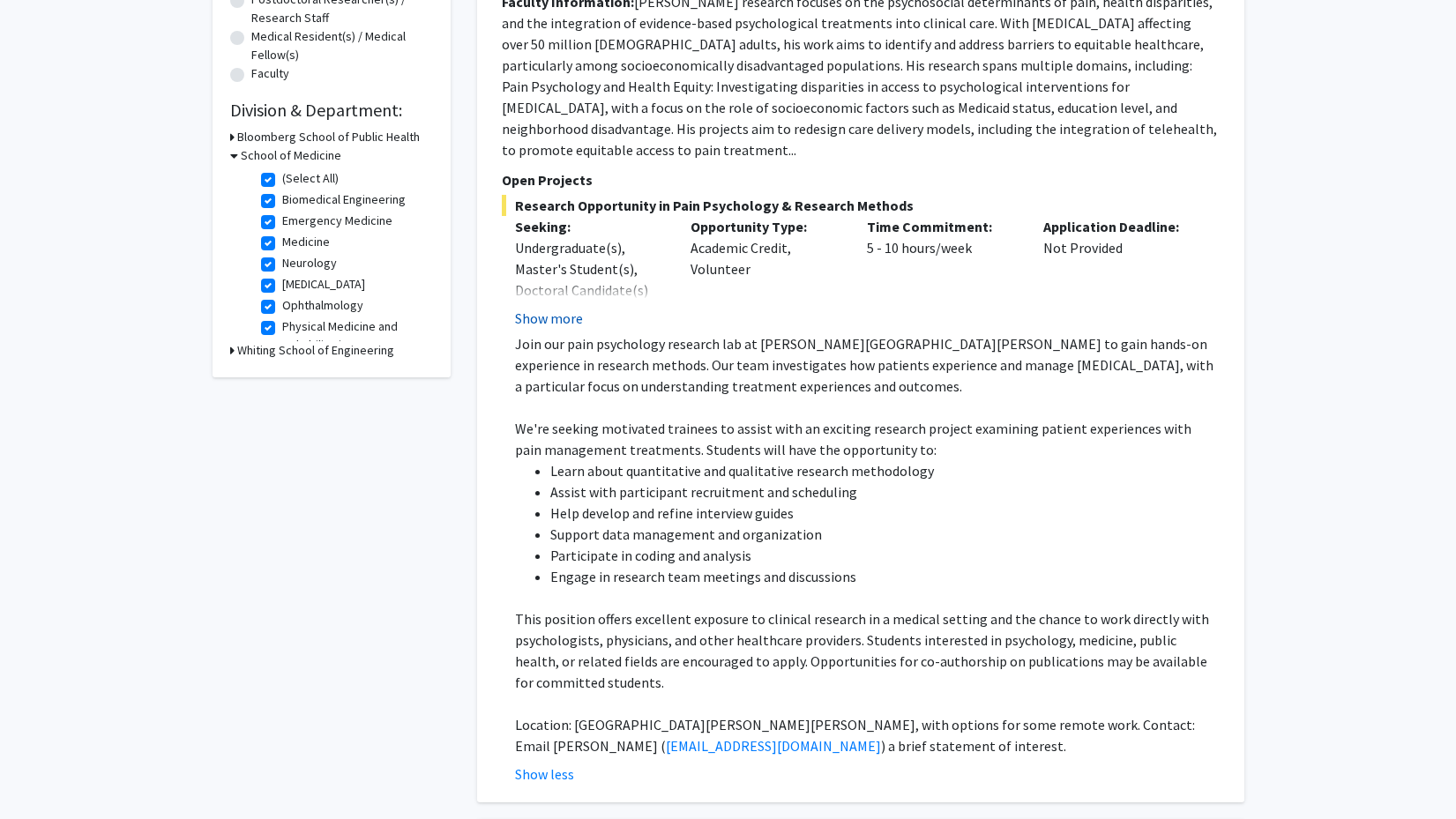
click at [546, 307] on button "Show more" at bounding box center [548, 317] width 68 height 21
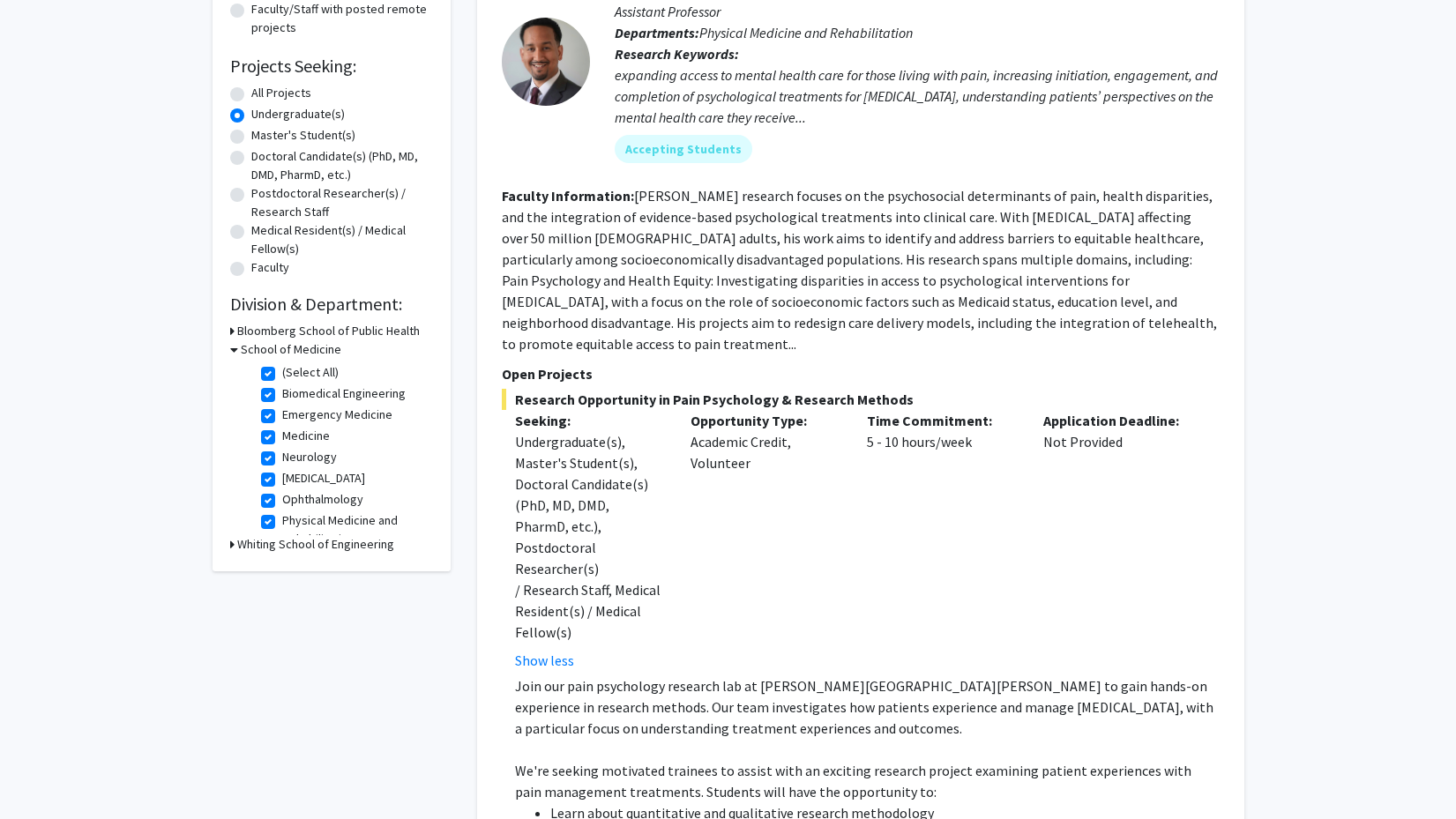
scroll to position [287, 0]
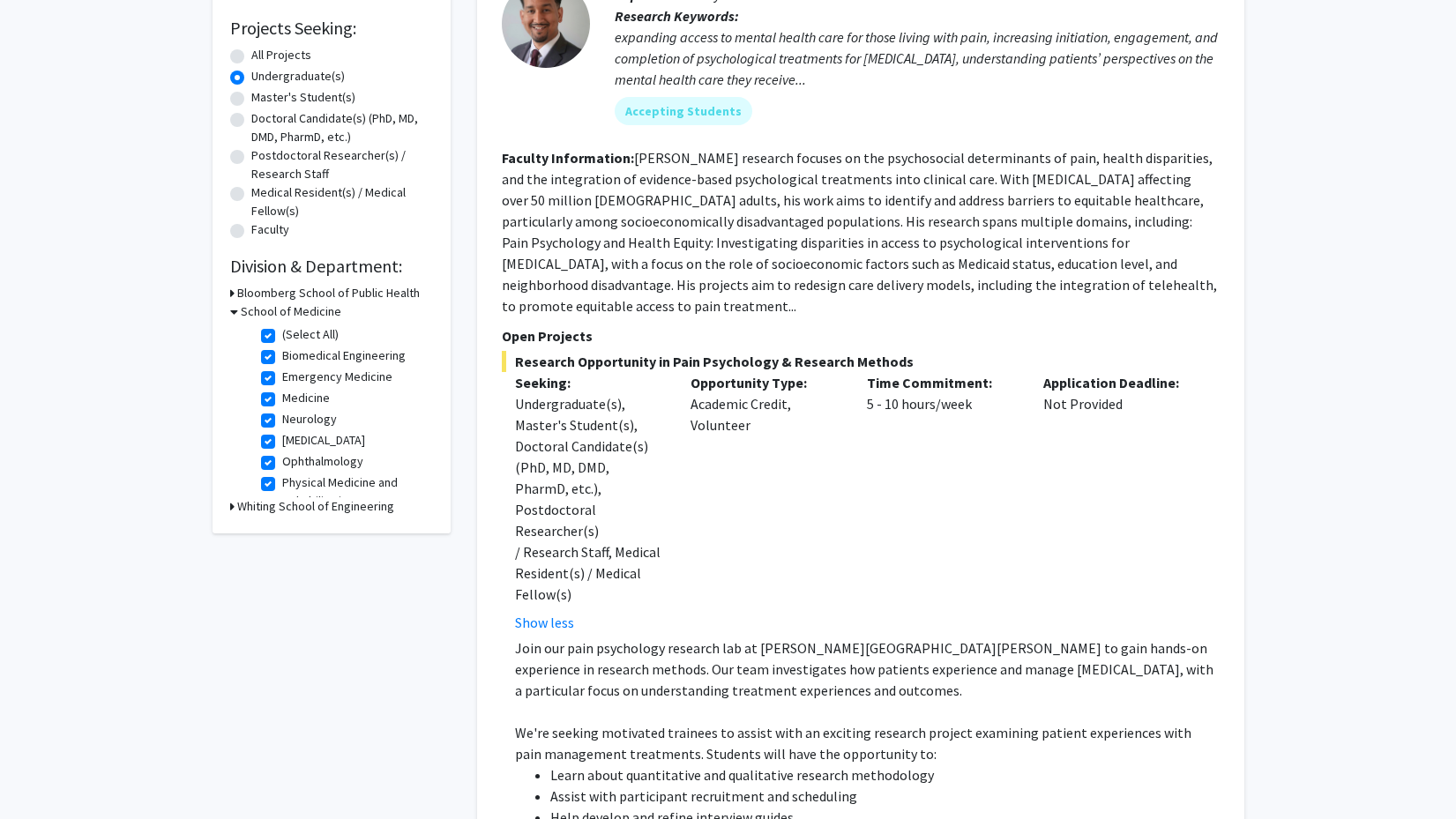
click at [232, 312] on icon at bounding box center [233, 311] width 8 height 18
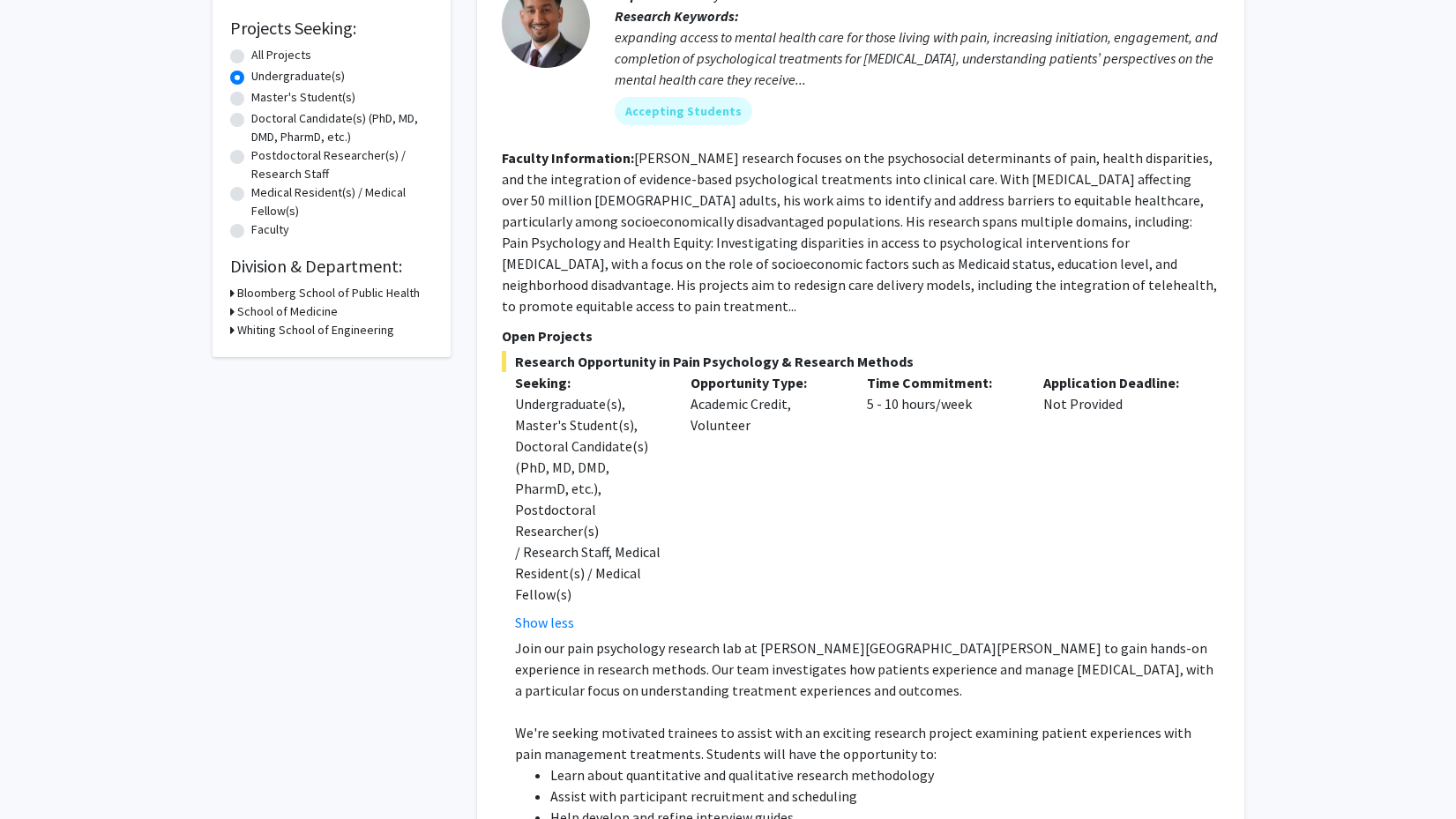
click at [234, 314] on div "School of Medicine" at bounding box center [331, 311] width 203 height 18
click at [247, 313] on h3 "School of Medicine" at bounding box center [287, 311] width 100 height 18
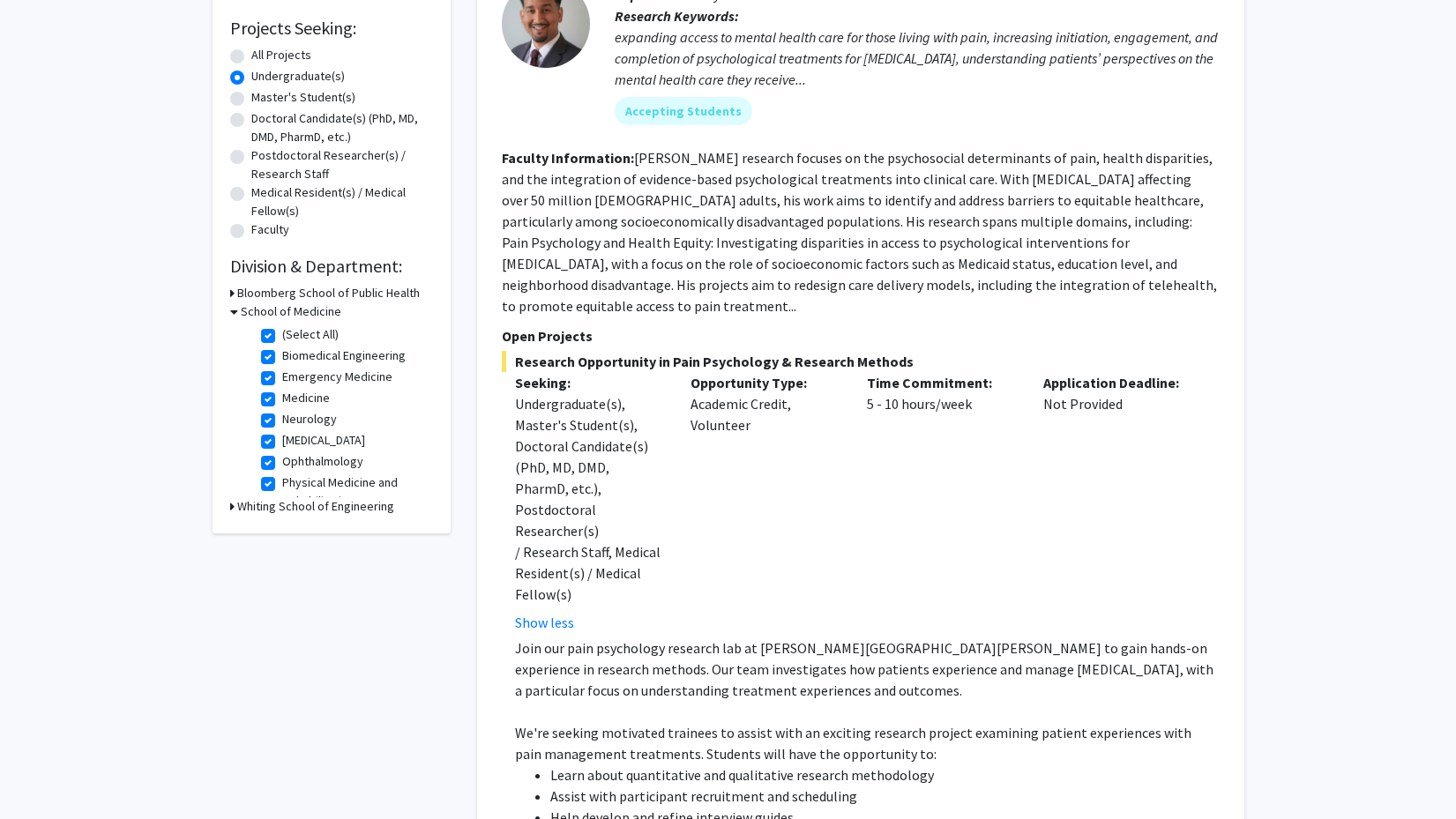
click at [282, 340] on label "(Select All)" at bounding box center [310, 334] width 56 height 18
click at [282, 336] on input "(Select All)" at bounding box center [288, 331] width 12 height 12
checkbox input "false"
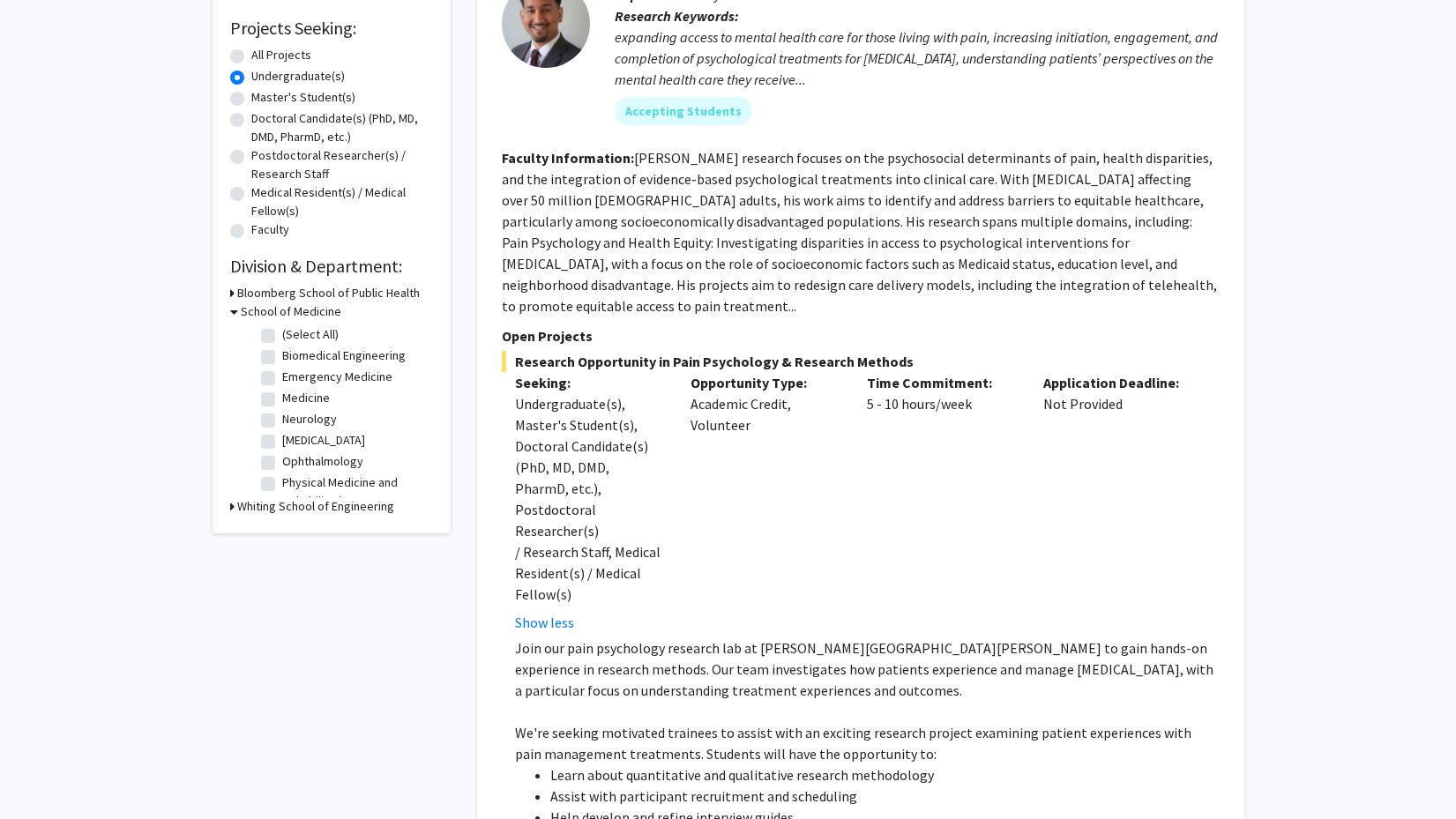
checkbox input "false"
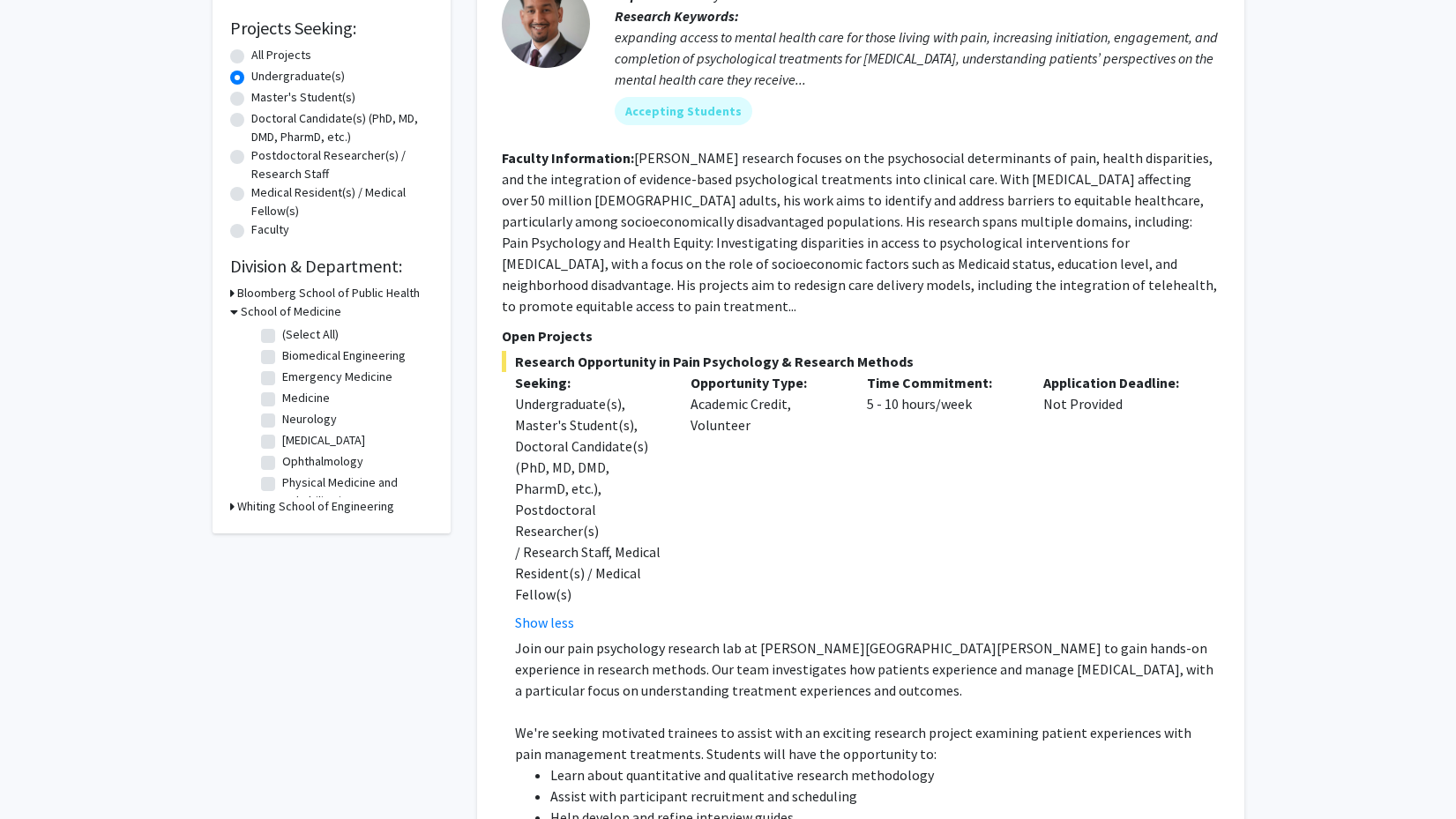
checkbox input "false"
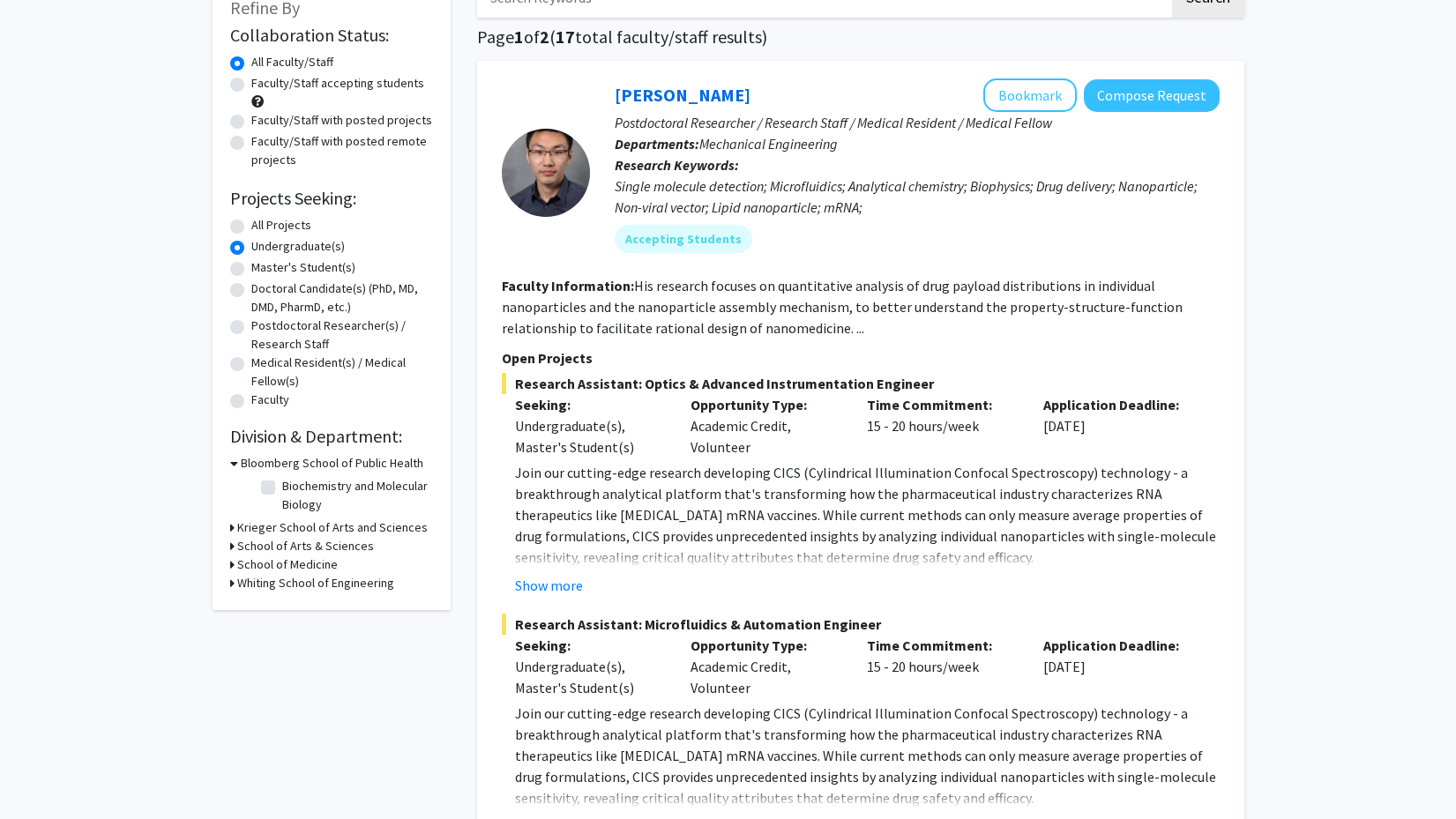
scroll to position [145, 0]
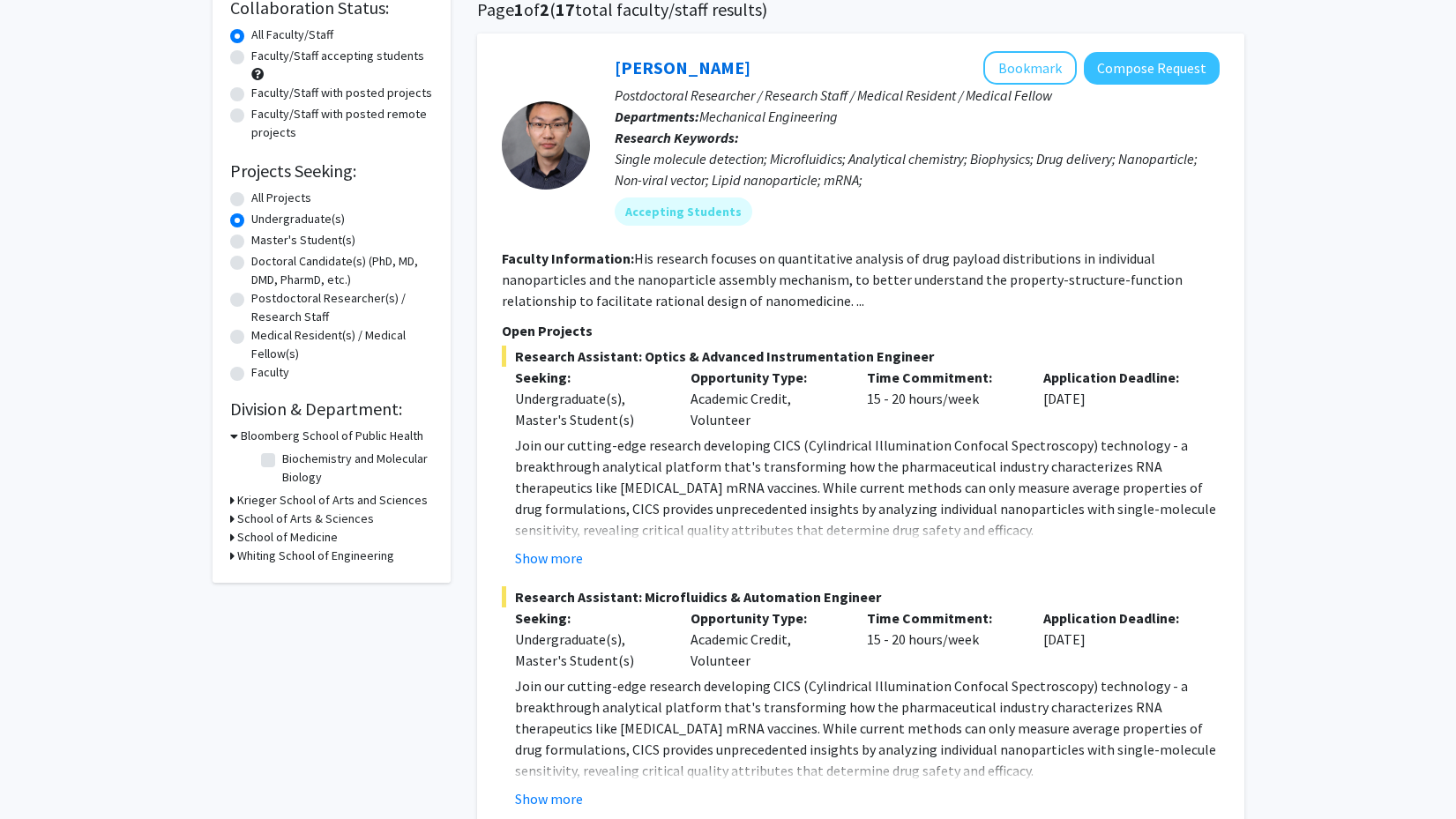
click at [233, 560] on div "Whiting School of Engineering" at bounding box center [331, 555] width 203 height 18
click at [230, 555] on icon at bounding box center [232, 555] width 5 height 18
click at [230, 539] on icon at bounding box center [232, 537] width 5 height 18
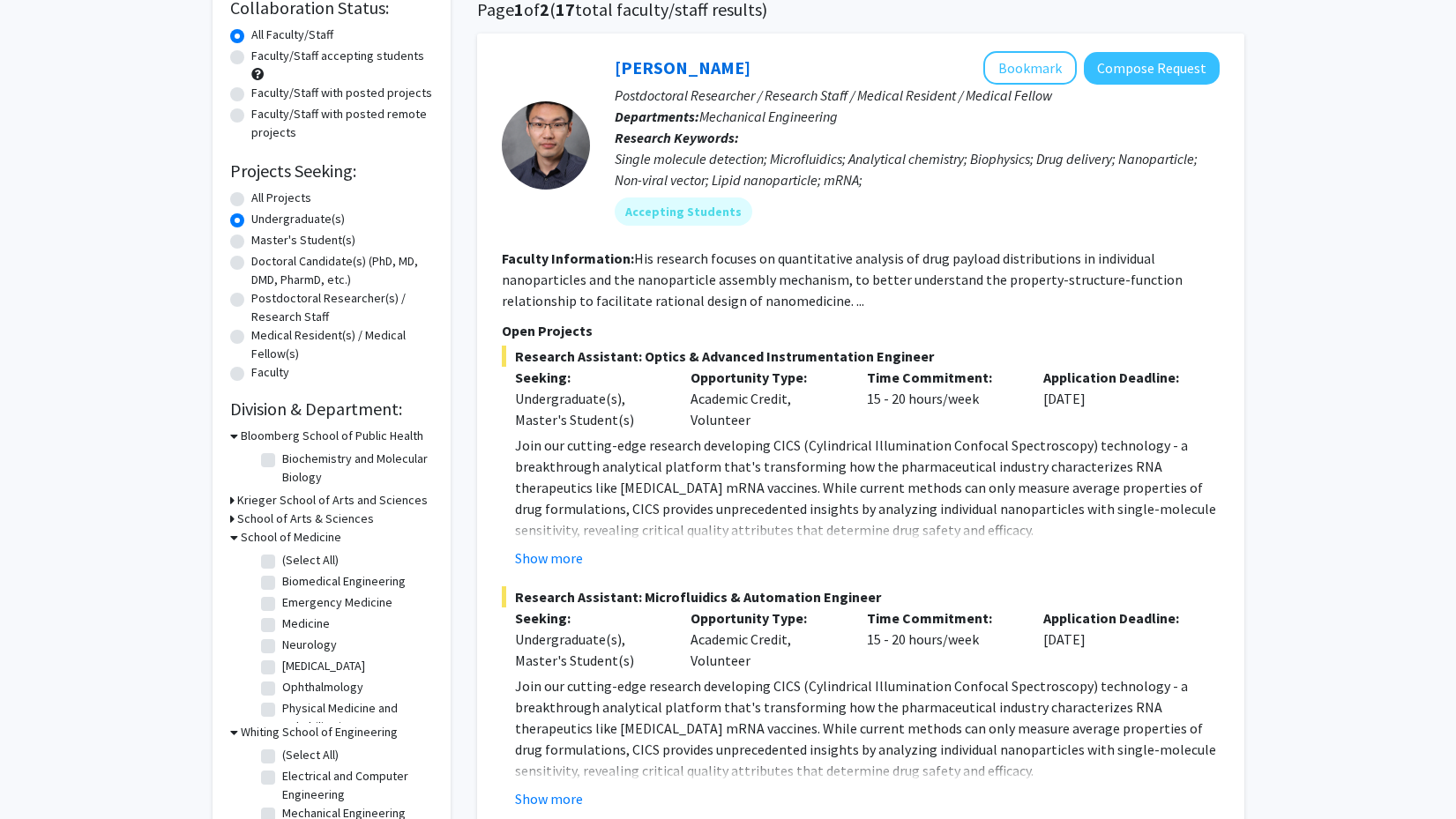
click at [229, 519] on div "Refine By Collaboration Status: Collaboration Status All Faculty/Staff Collabor…" at bounding box center [331, 398] width 238 height 897
click at [230, 521] on icon at bounding box center [232, 519] width 5 height 18
click at [230, 502] on icon at bounding box center [232, 500] width 5 height 18
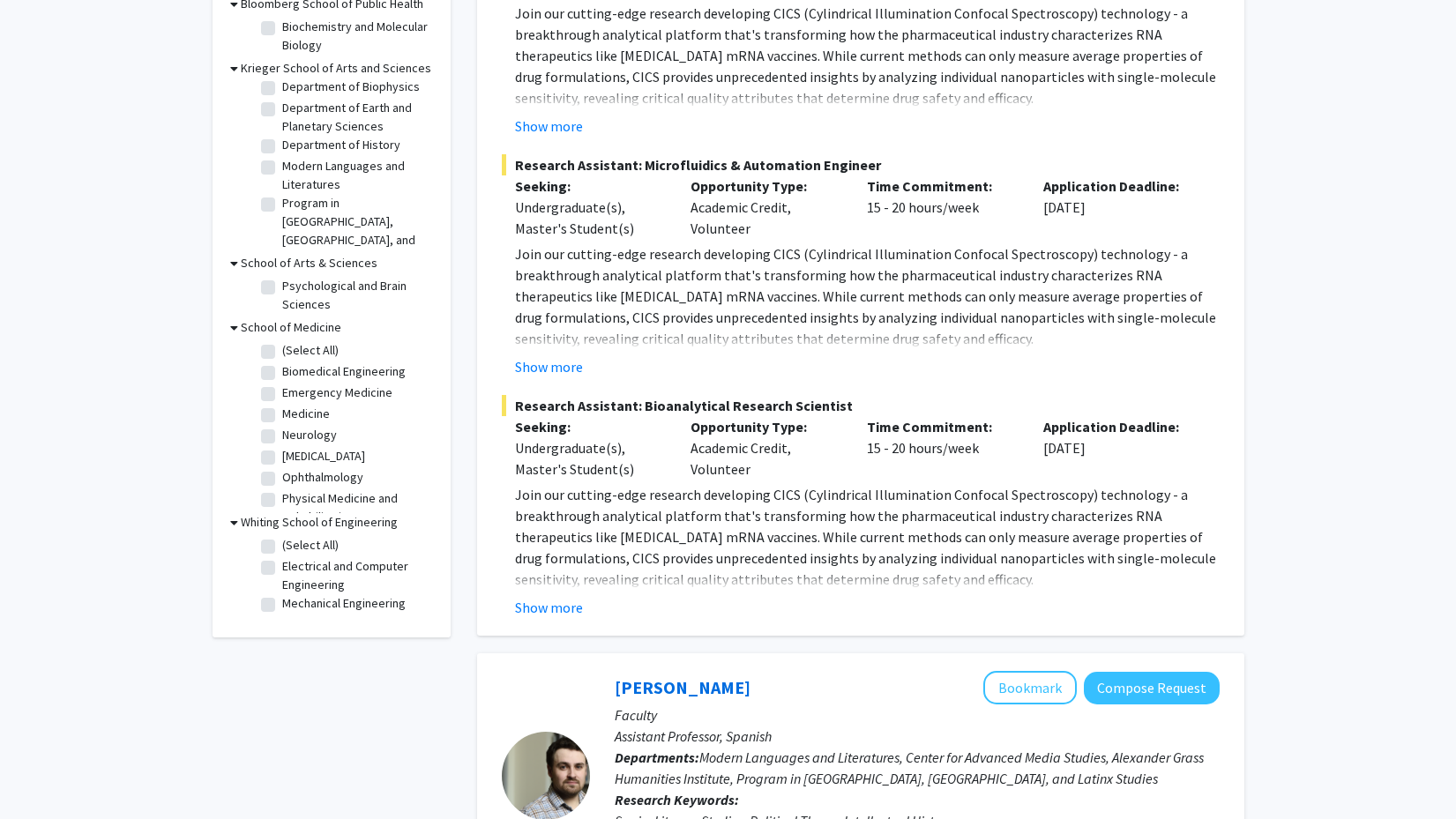
scroll to position [630, 0]
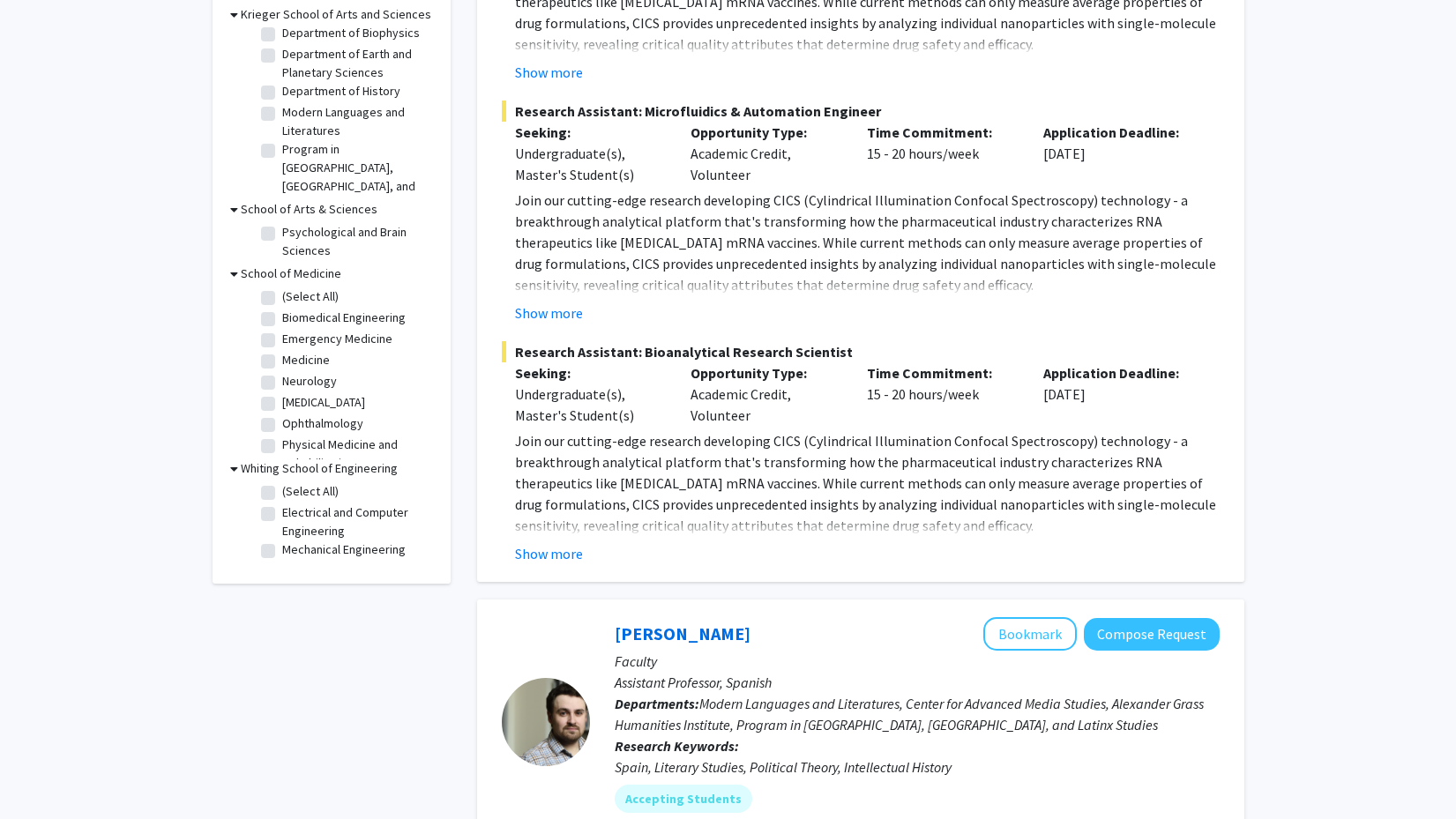
click at [282, 498] on label "(Select All)" at bounding box center [310, 491] width 56 height 18
click at [282, 494] on input "(Select All)" at bounding box center [288, 487] width 12 height 12
checkbox input "true"
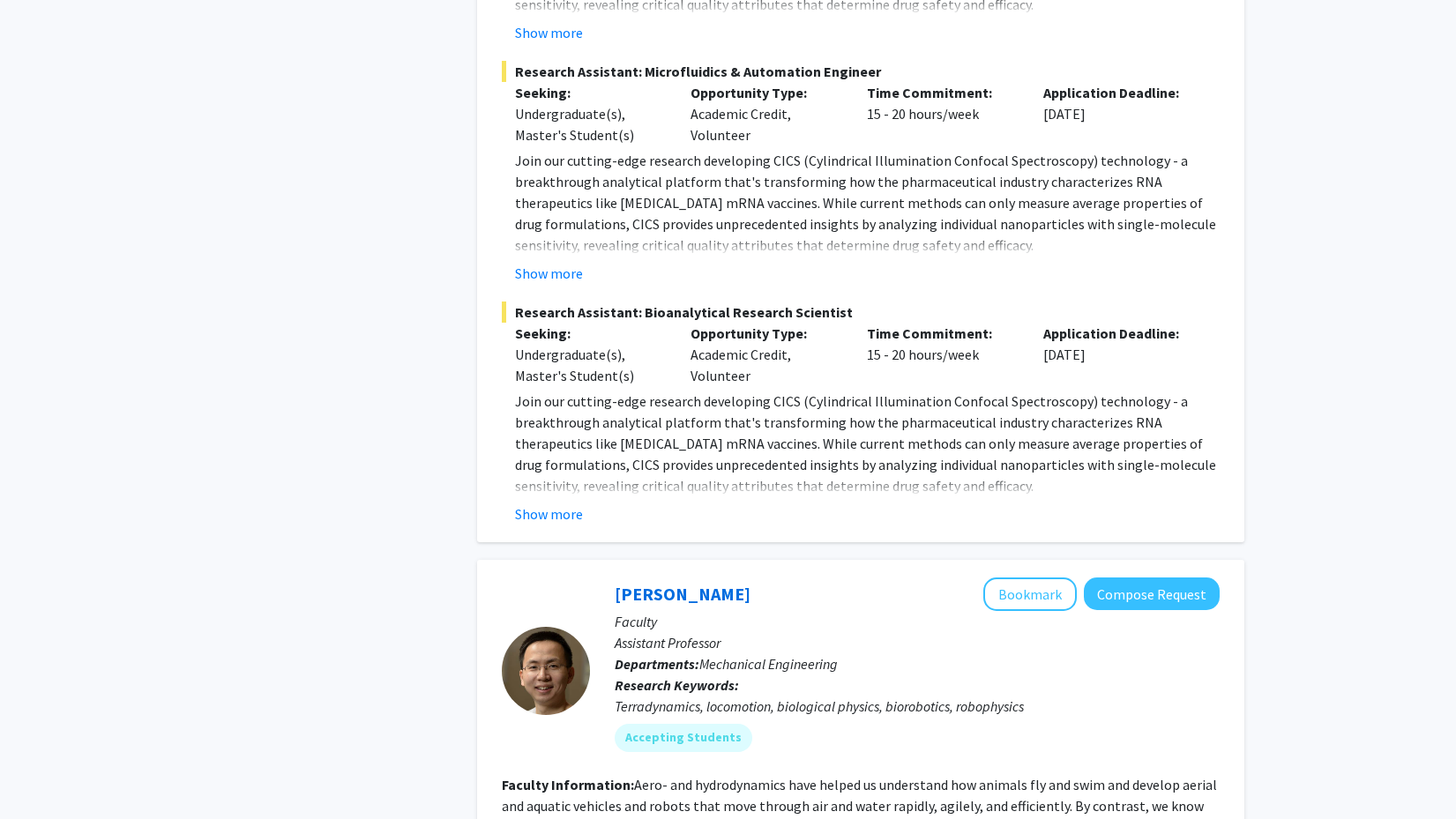
scroll to position [3148, 0]
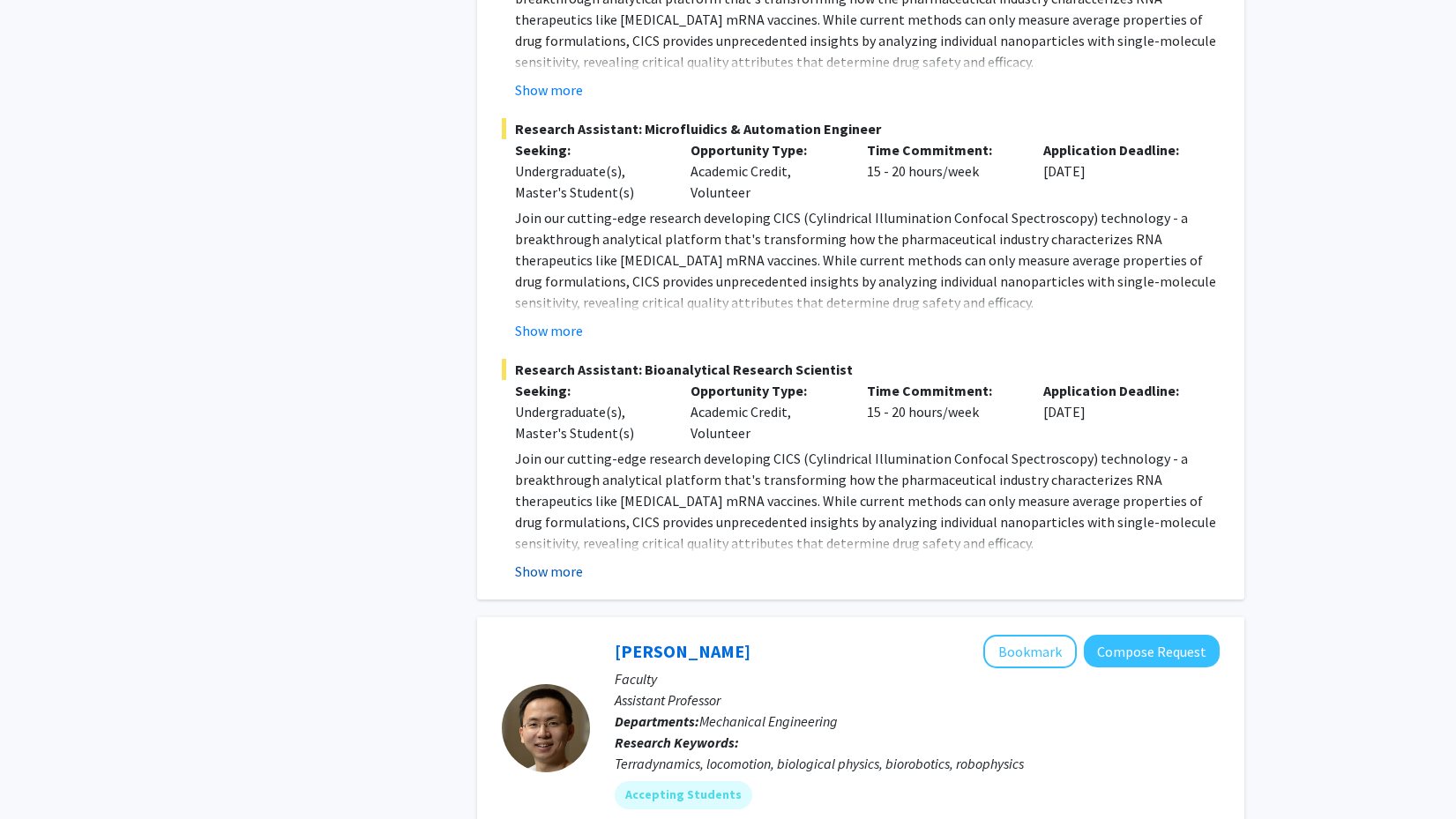
click at [574, 560] on button "Show more" at bounding box center [548, 570] width 68 height 21
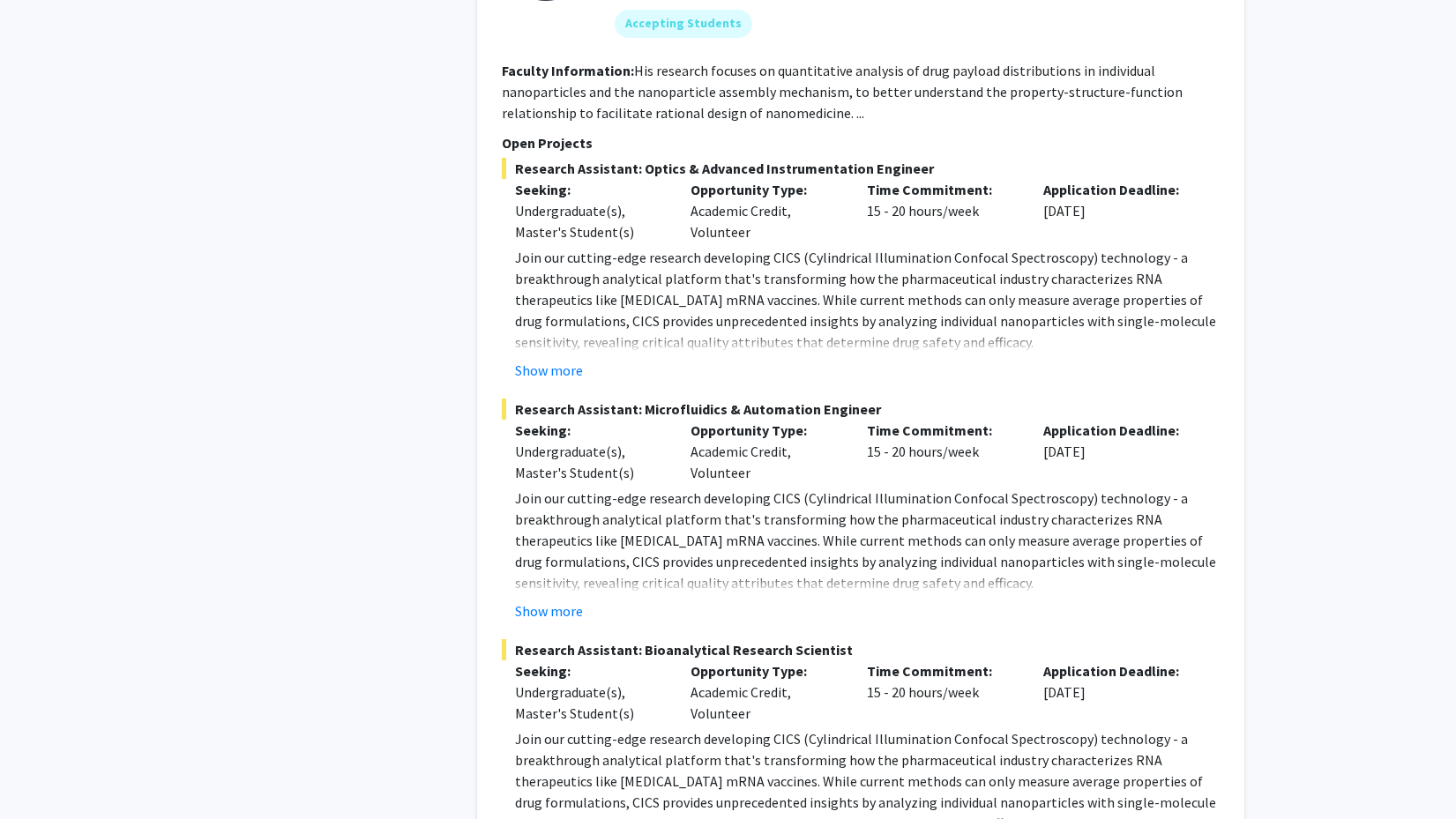
scroll to position [2780, 0]
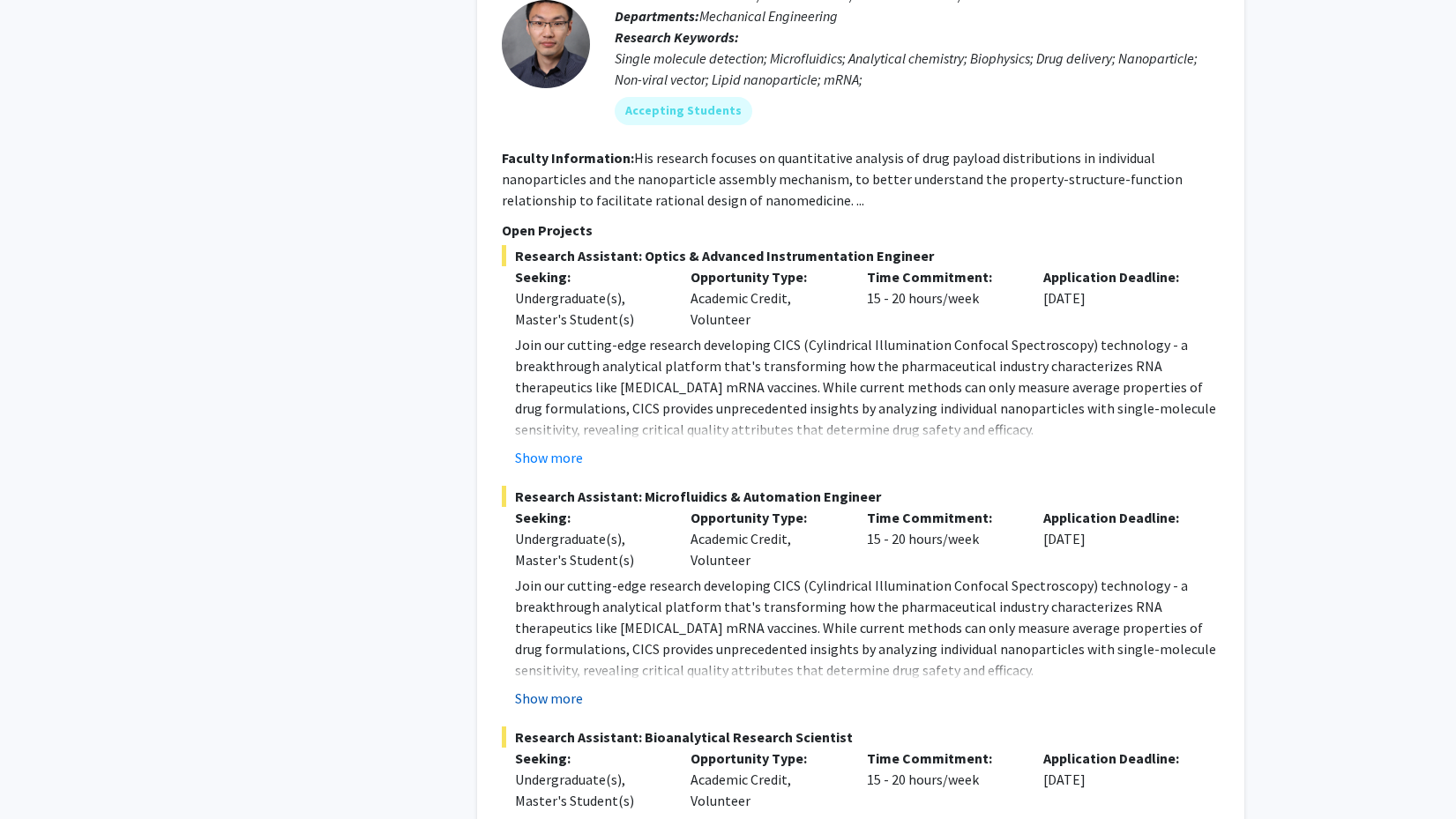
click at [565, 687] on button "Show more" at bounding box center [548, 697] width 68 height 21
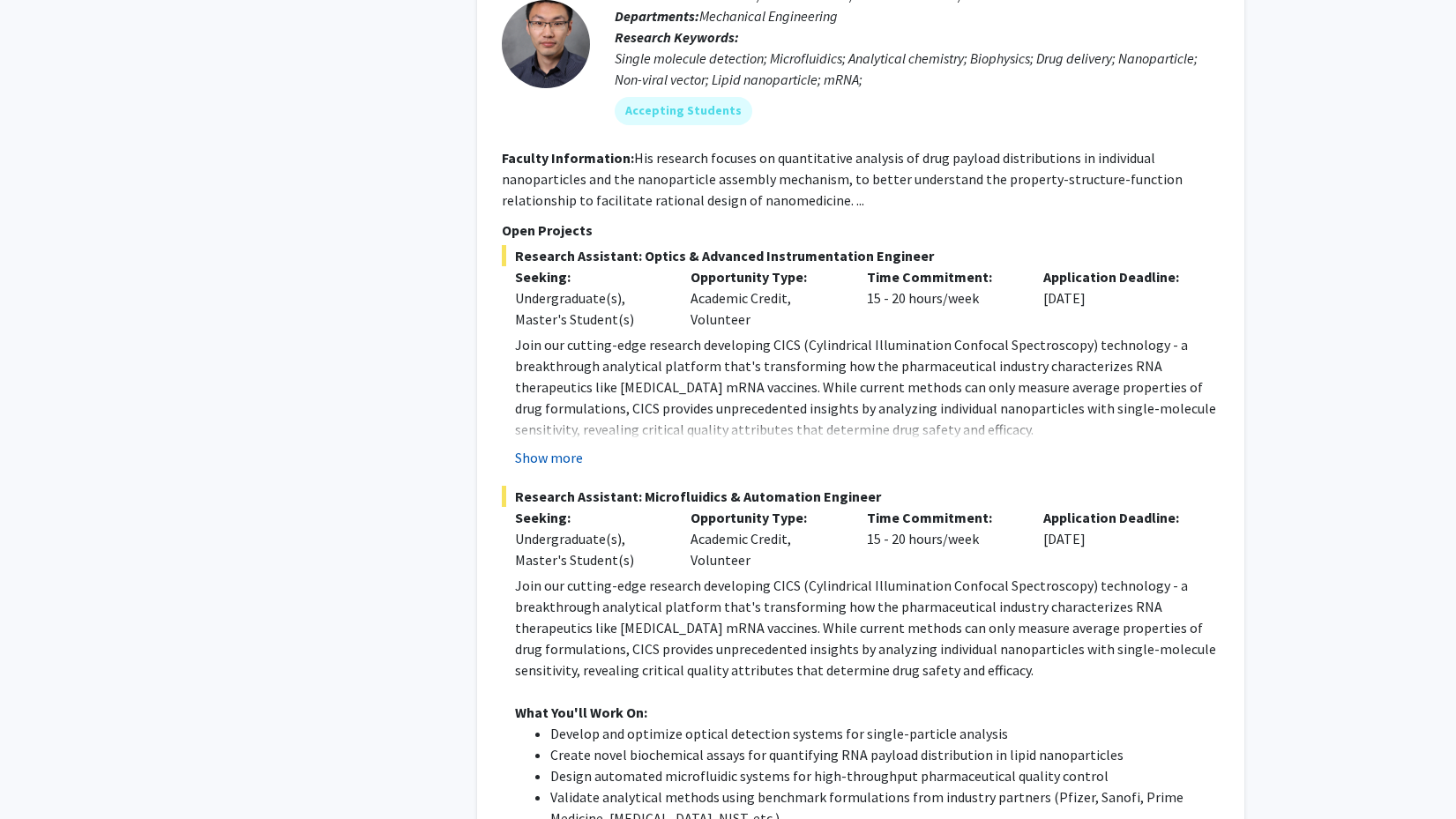
click at [561, 447] on button "Show more" at bounding box center [548, 457] width 68 height 21
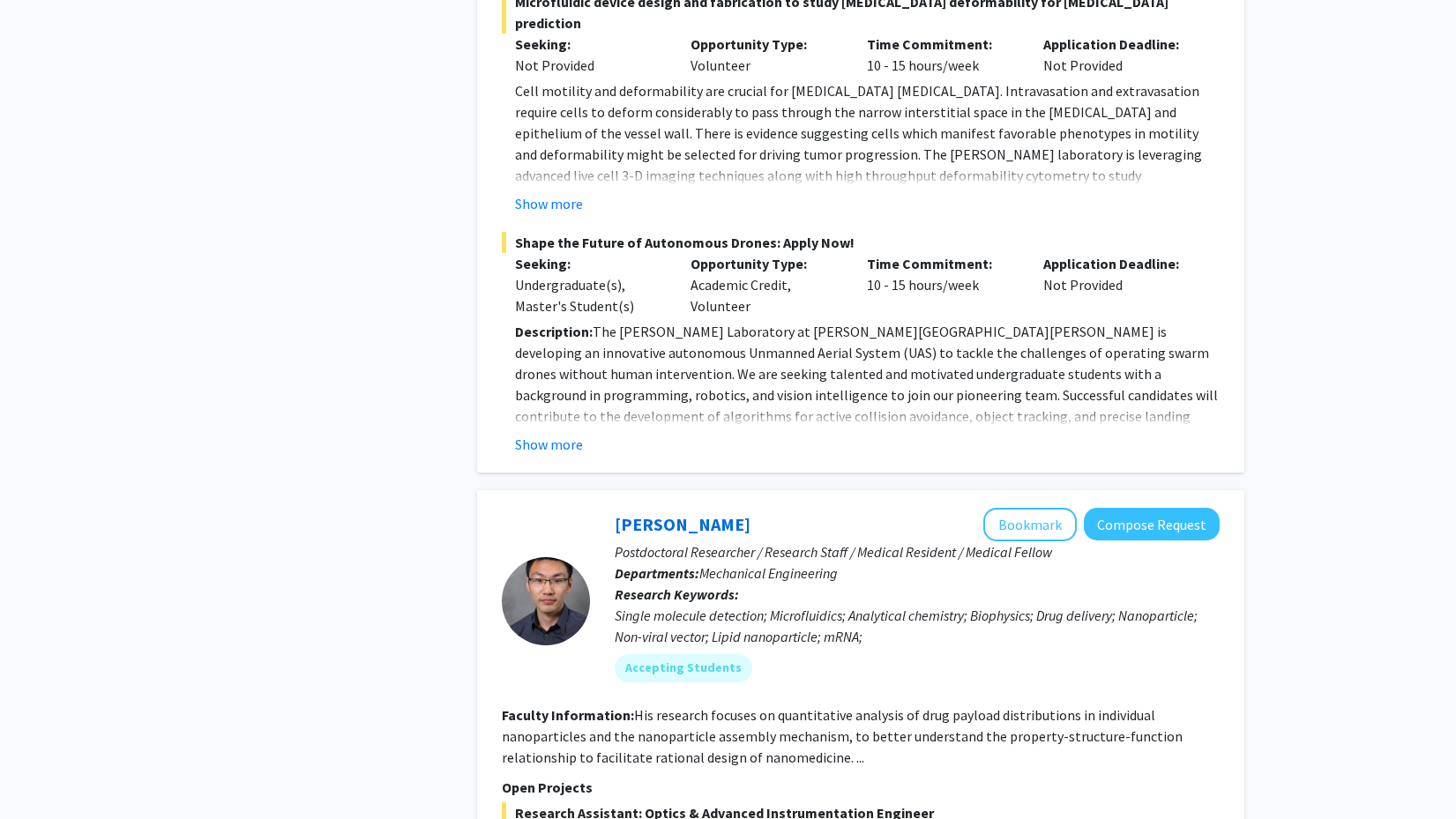
scroll to position [2198, 0]
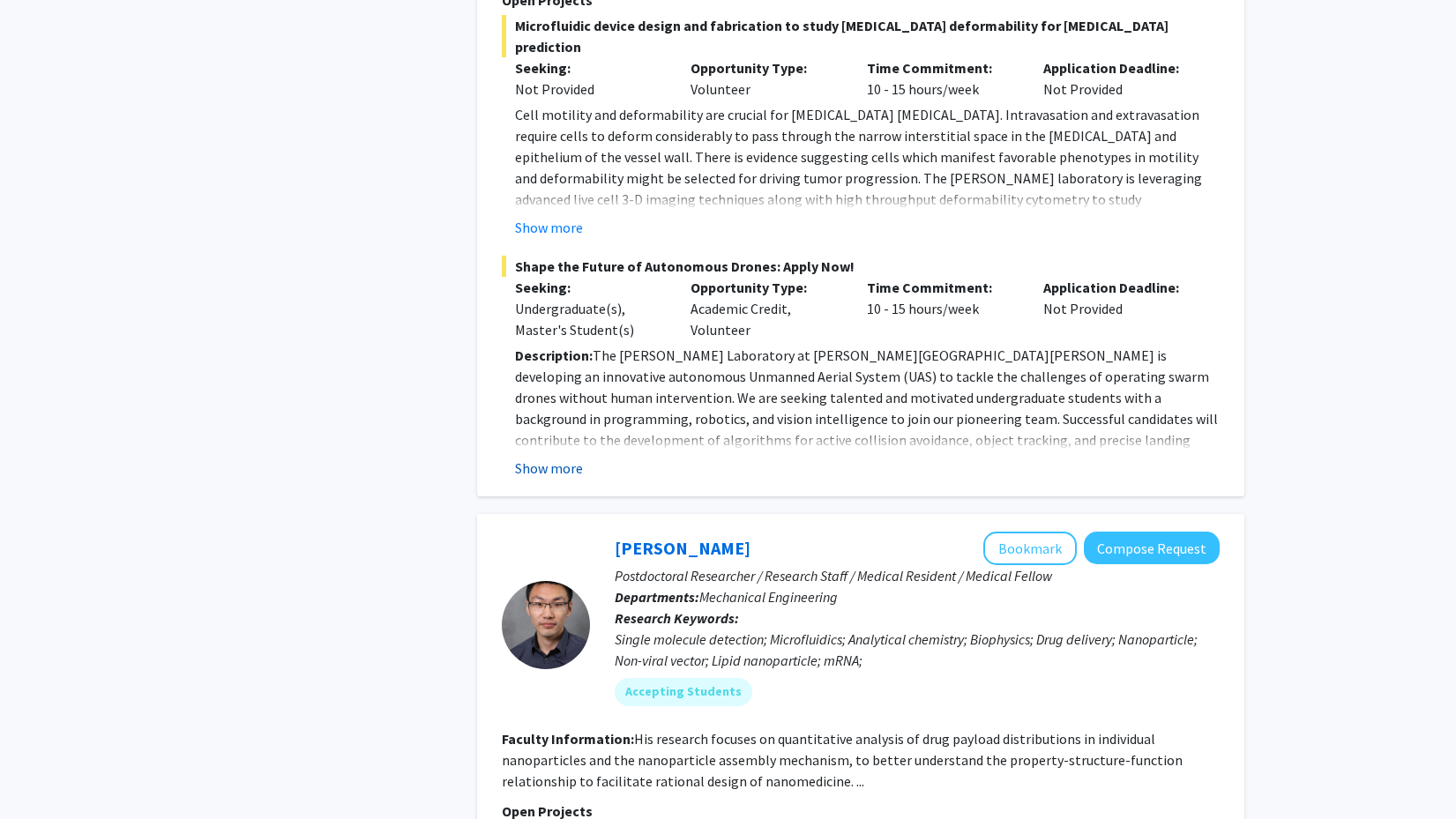
click at [561, 457] on button "Show more" at bounding box center [548, 467] width 68 height 21
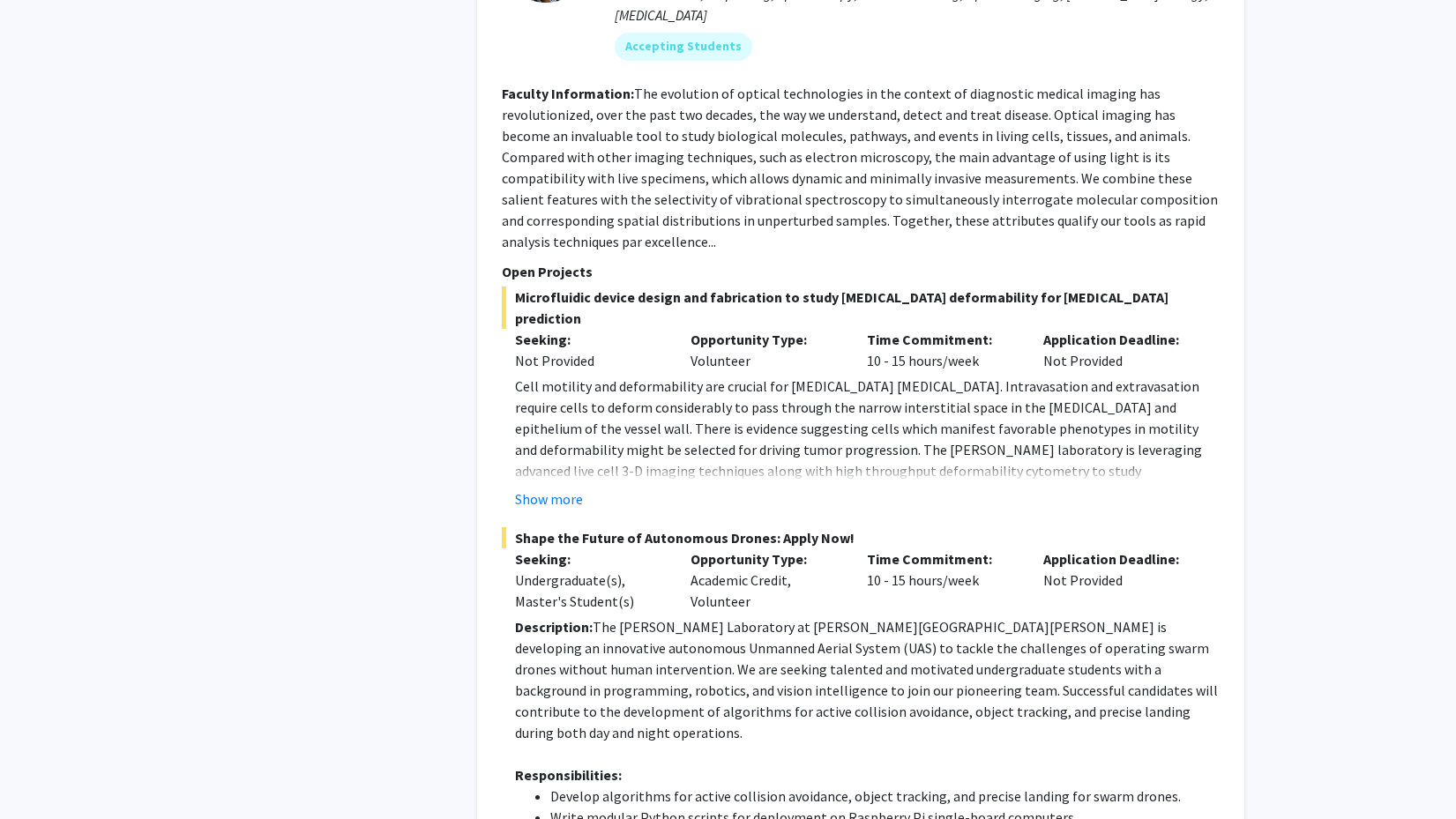
scroll to position [1917, 0]
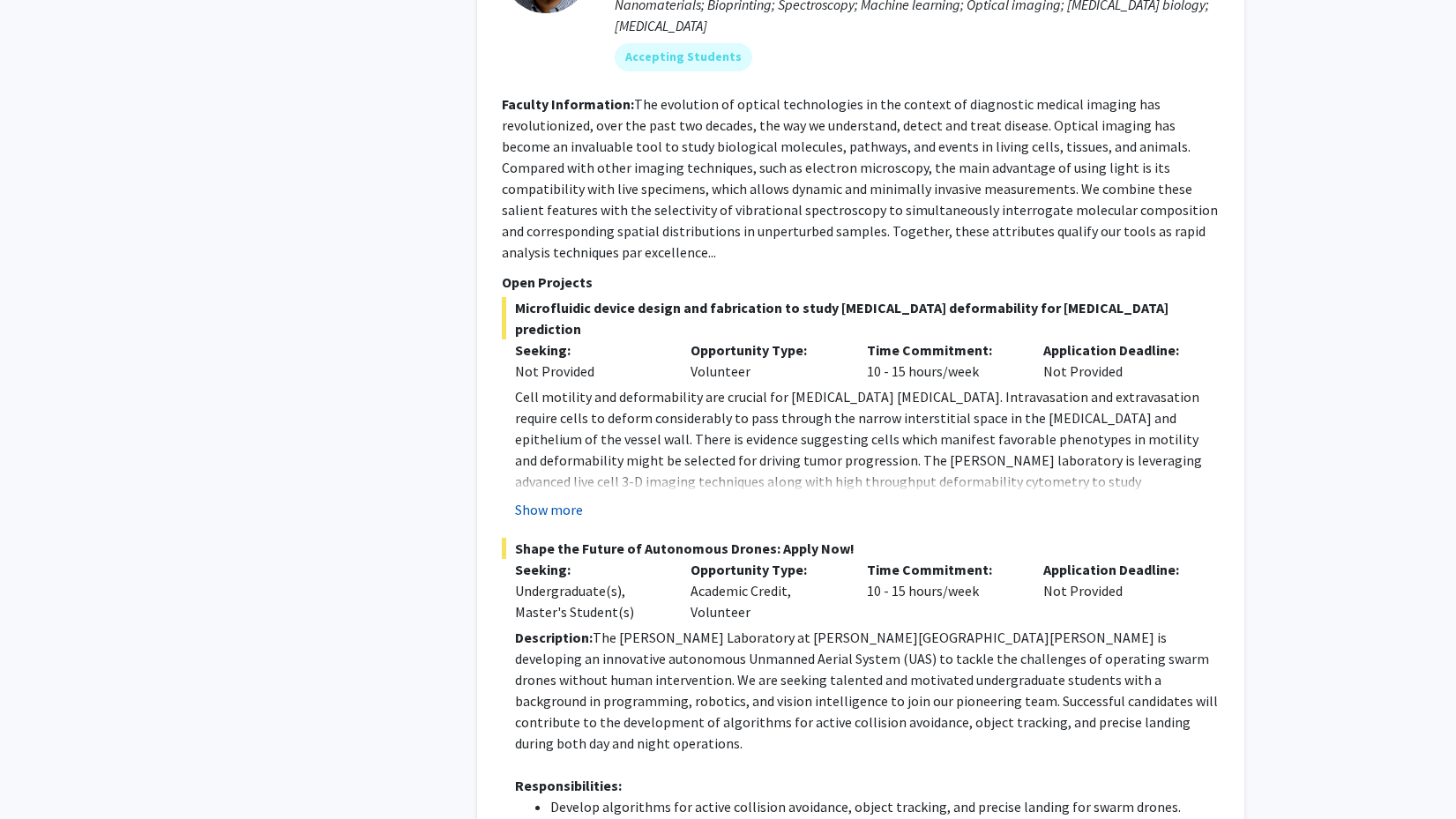
click at [568, 499] on button "Show more" at bounding box center [548, 509] width 68 height 21
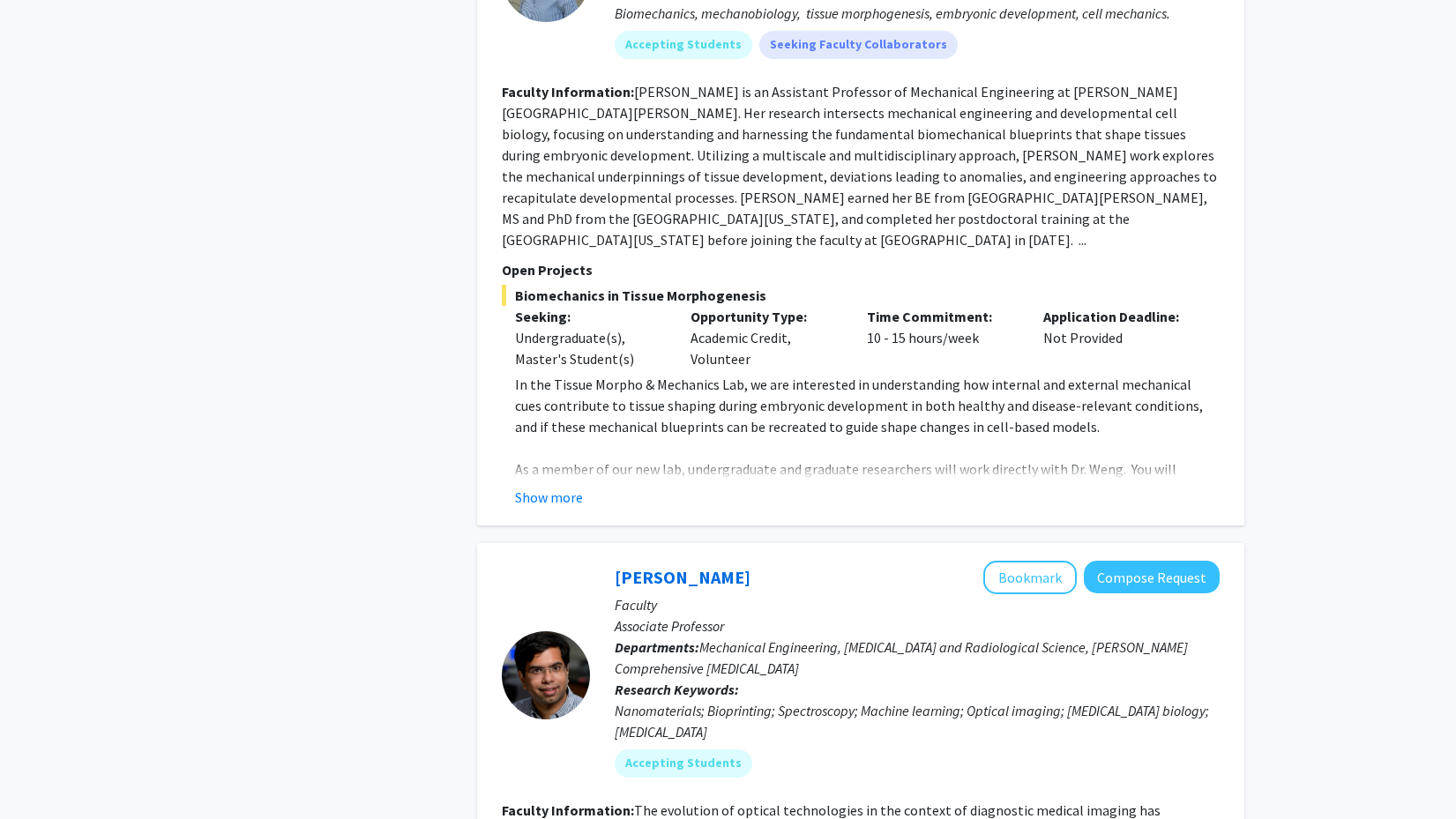
scroll to position [1171, 0]
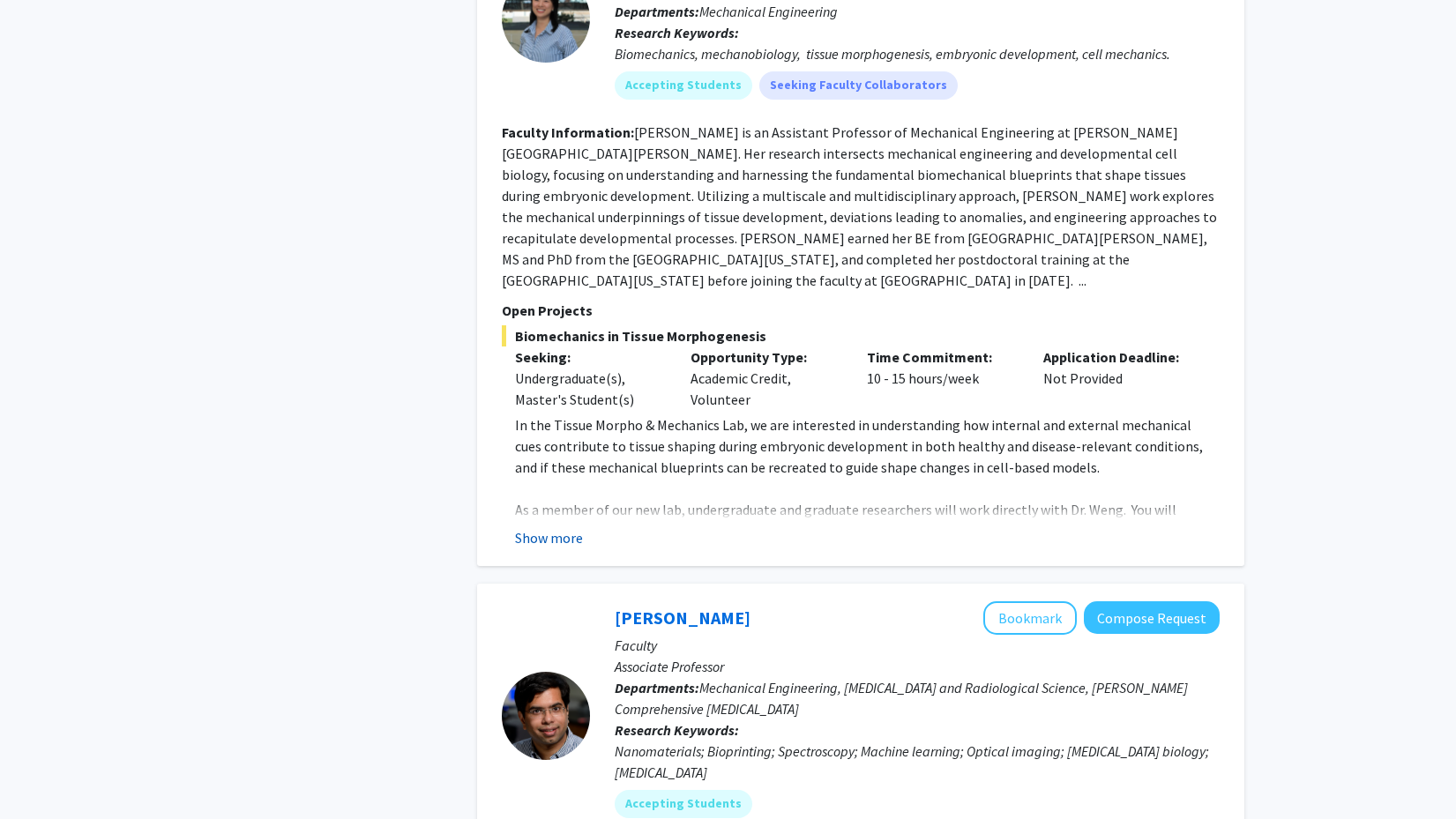
click at [553, 527] on button "Show more" at bounding box center [548, 537] width 68 height 21
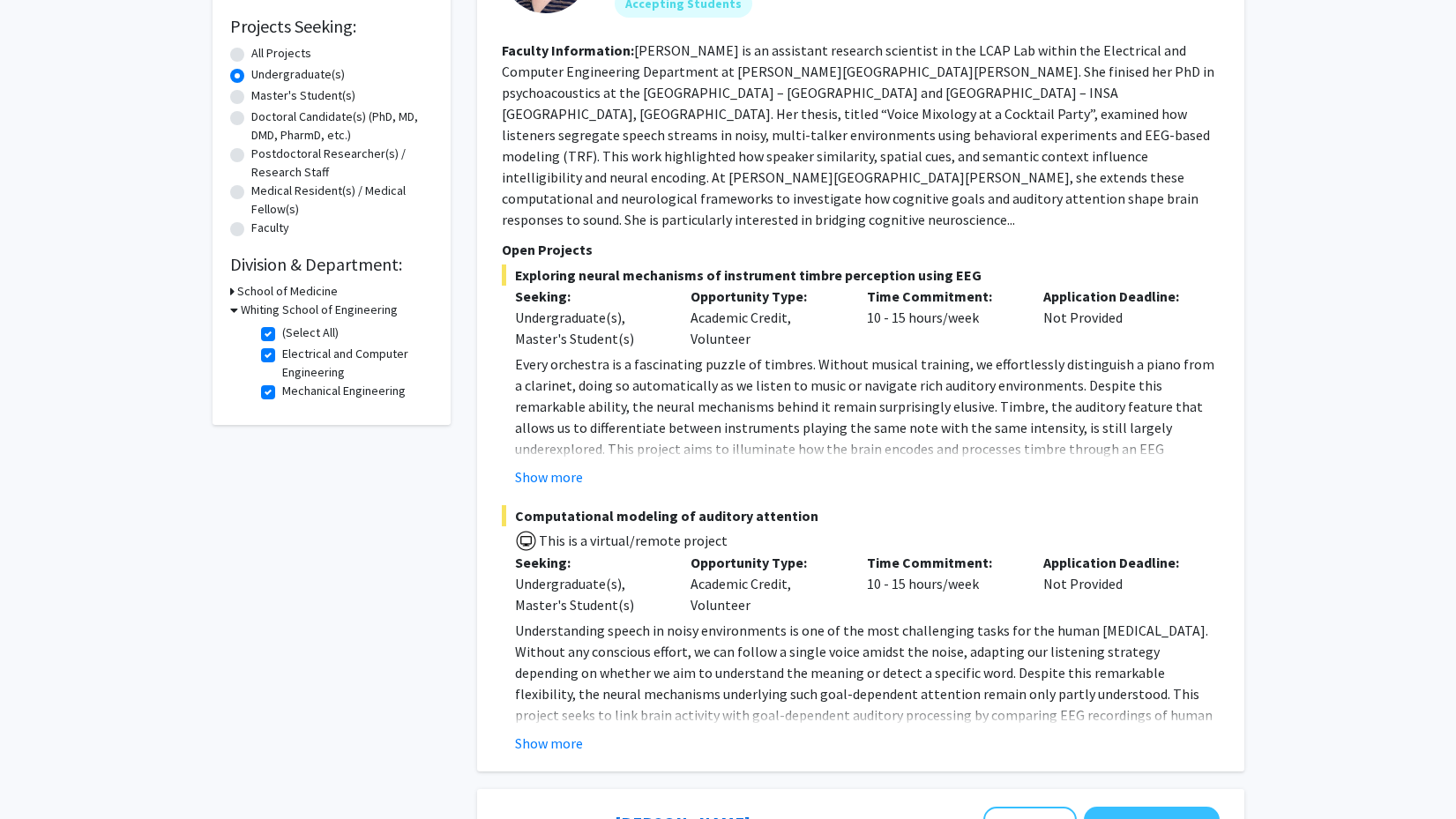
scroll to position [245, 0]
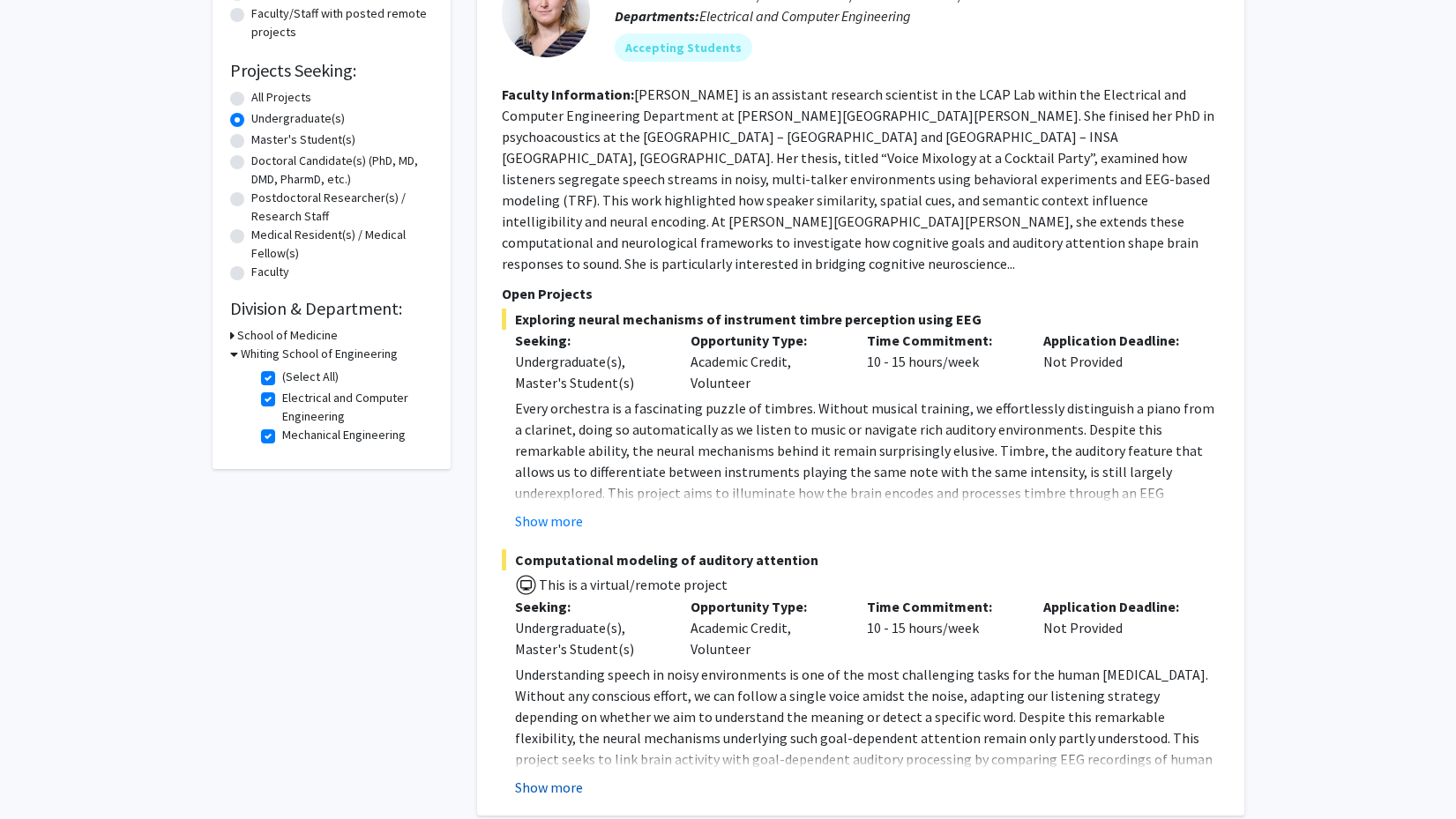
click at [563, 777] on button "Show more" at bounding box center [548, 786] width 68 height 21
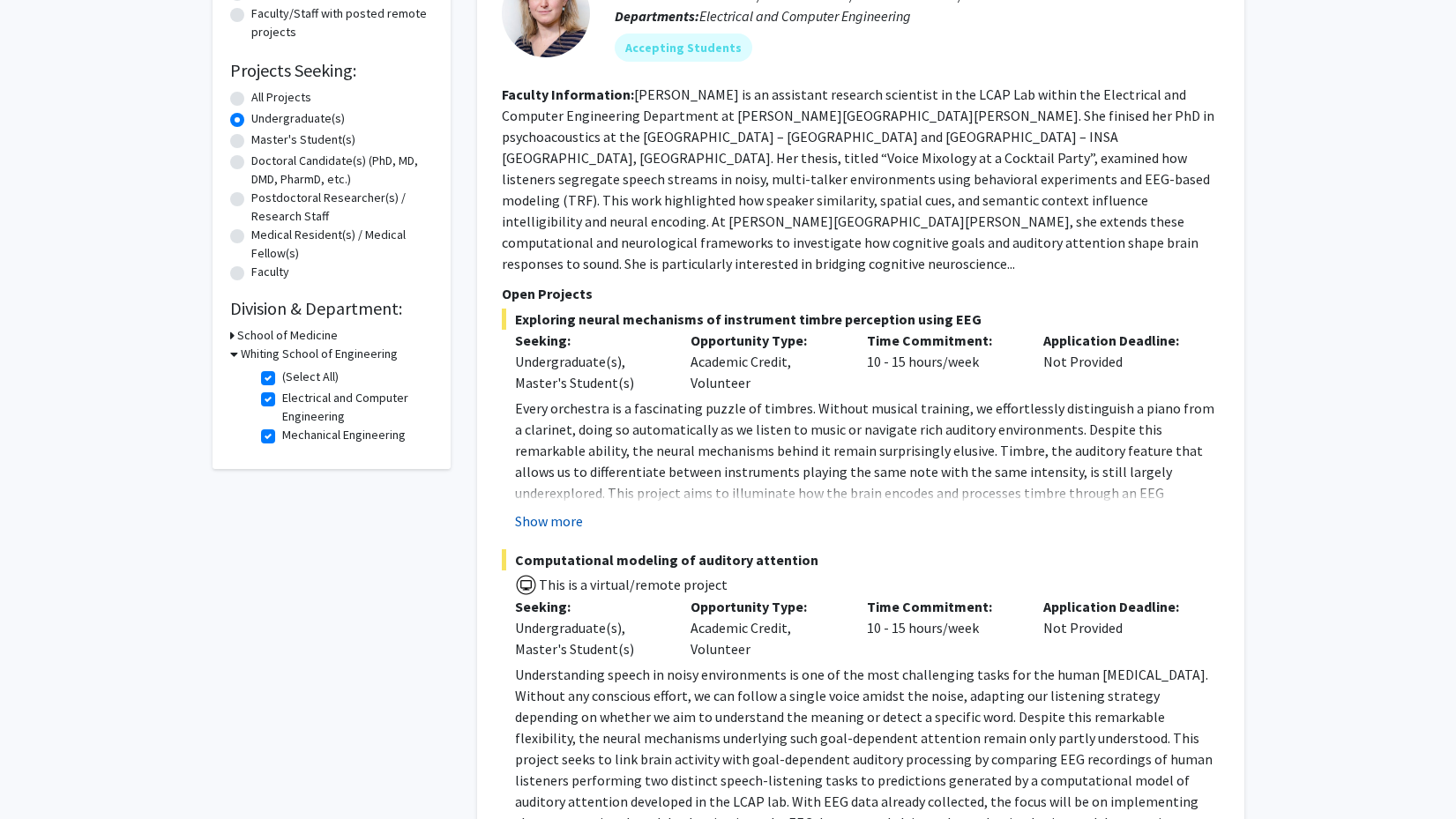
click at [581, 510] on button "Show more" at bounding box center [548, 520] width 68 height 21
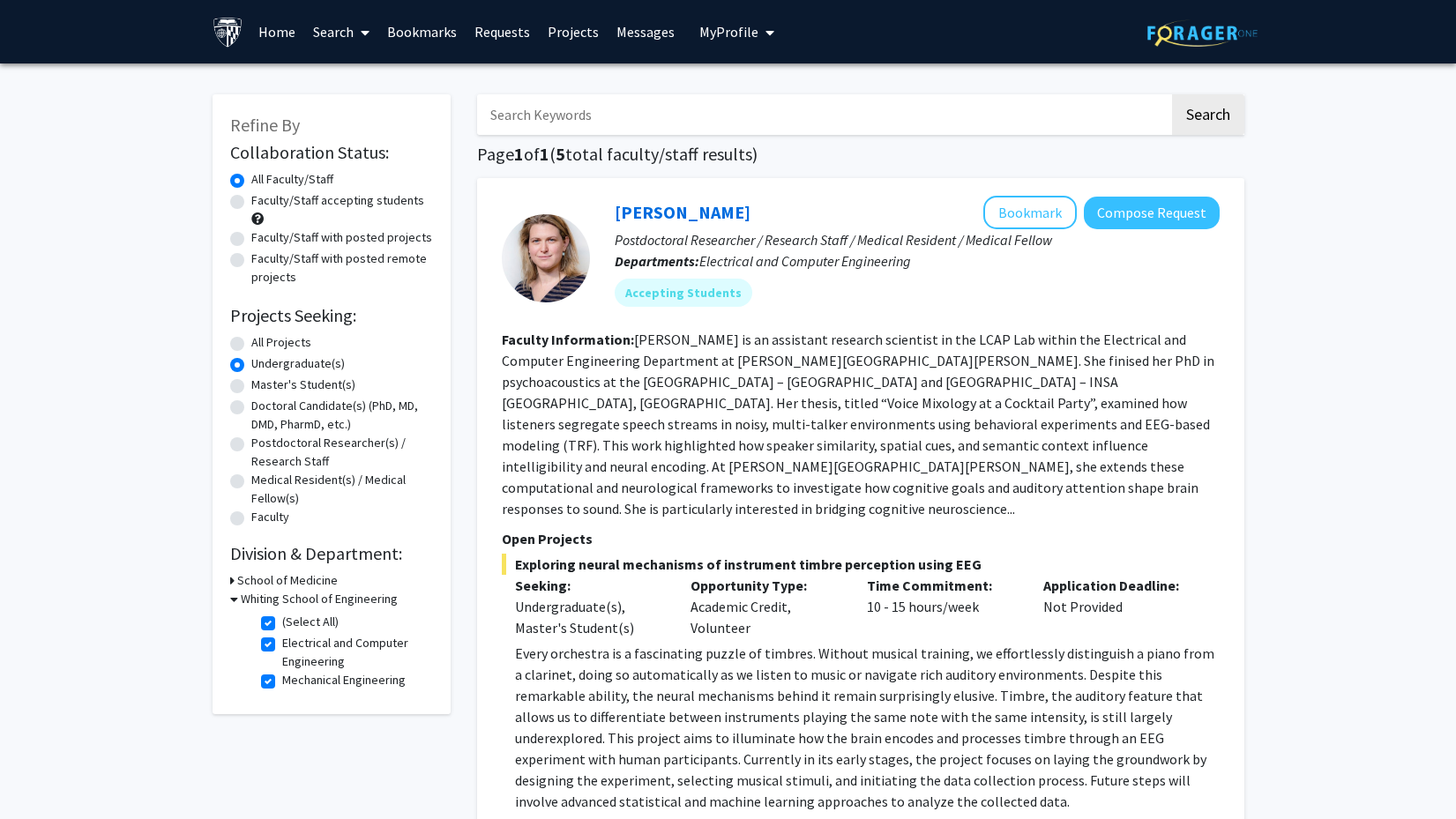
scroll to position [0, 0]
